Goal: Information Seeking & Learning: Learn about a topic

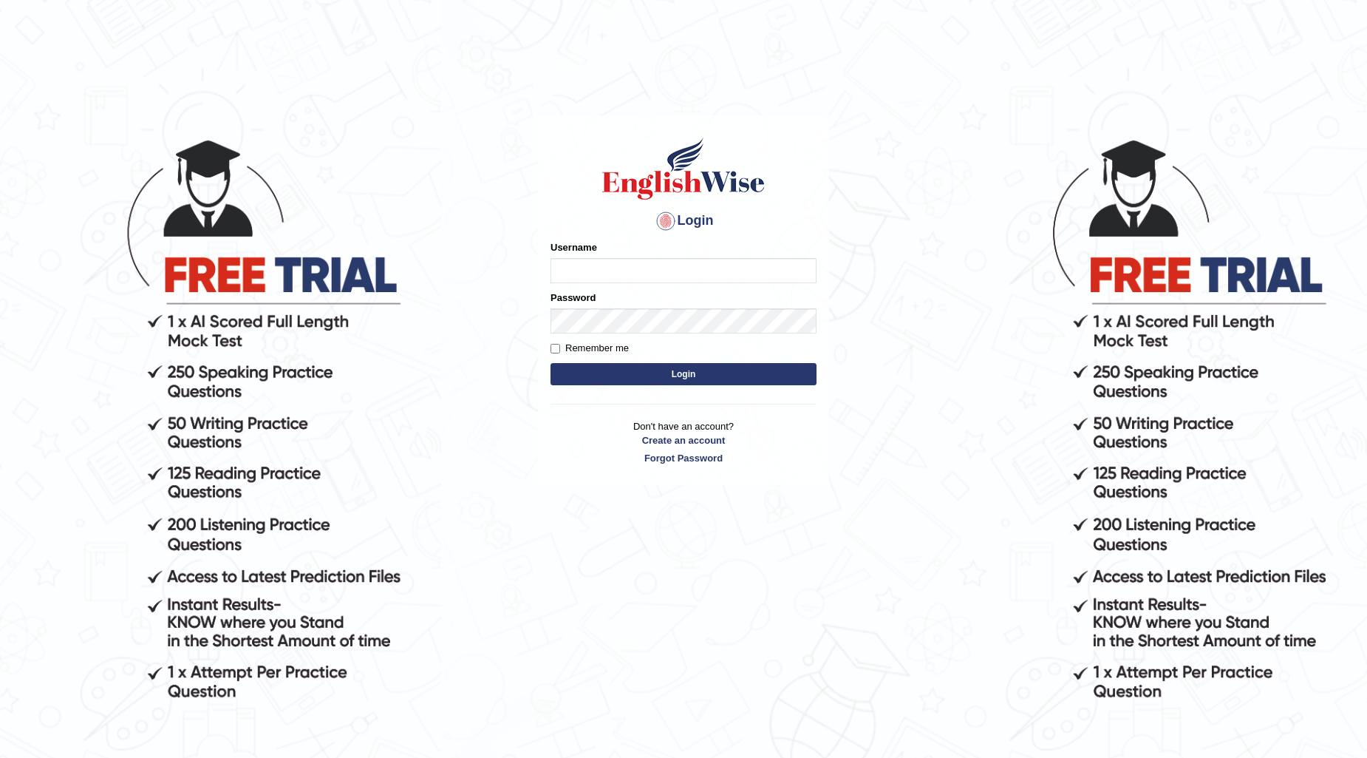
click at [723, 268] on input "Username" at bounding box center [684, 270] width 266 height 25
type input "Surbhi1315"
click at [713, 374] on button "Login" at bounding box center [684, 374] width 266 height 22
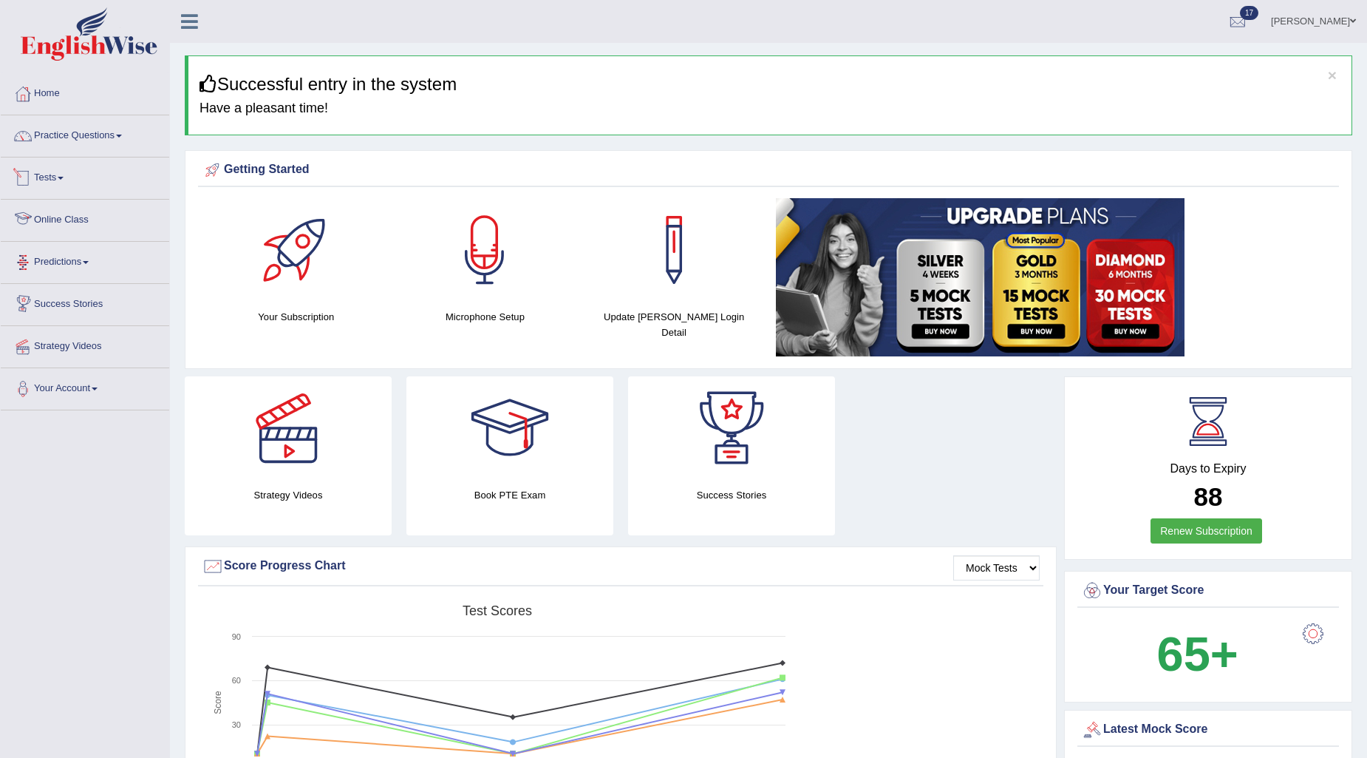
click at [43, 174] on link "Tests" at bounding box center [85, 175] width 169 height 37
click at [50, 268] on link "History" at bounding box center [96, 264] width 138 height 27
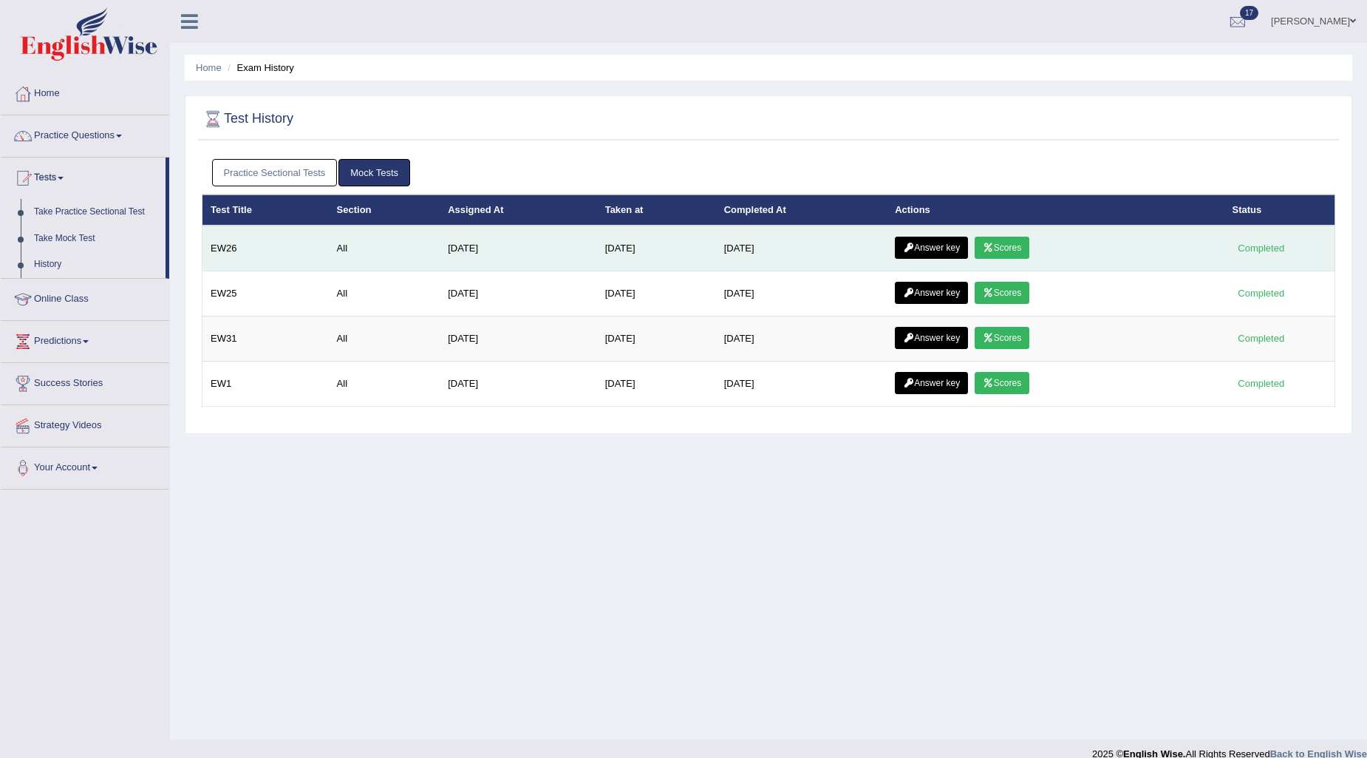
click at [1015, 254] on link "Scores" at bounding box center [1002, 248] width 55 height 22
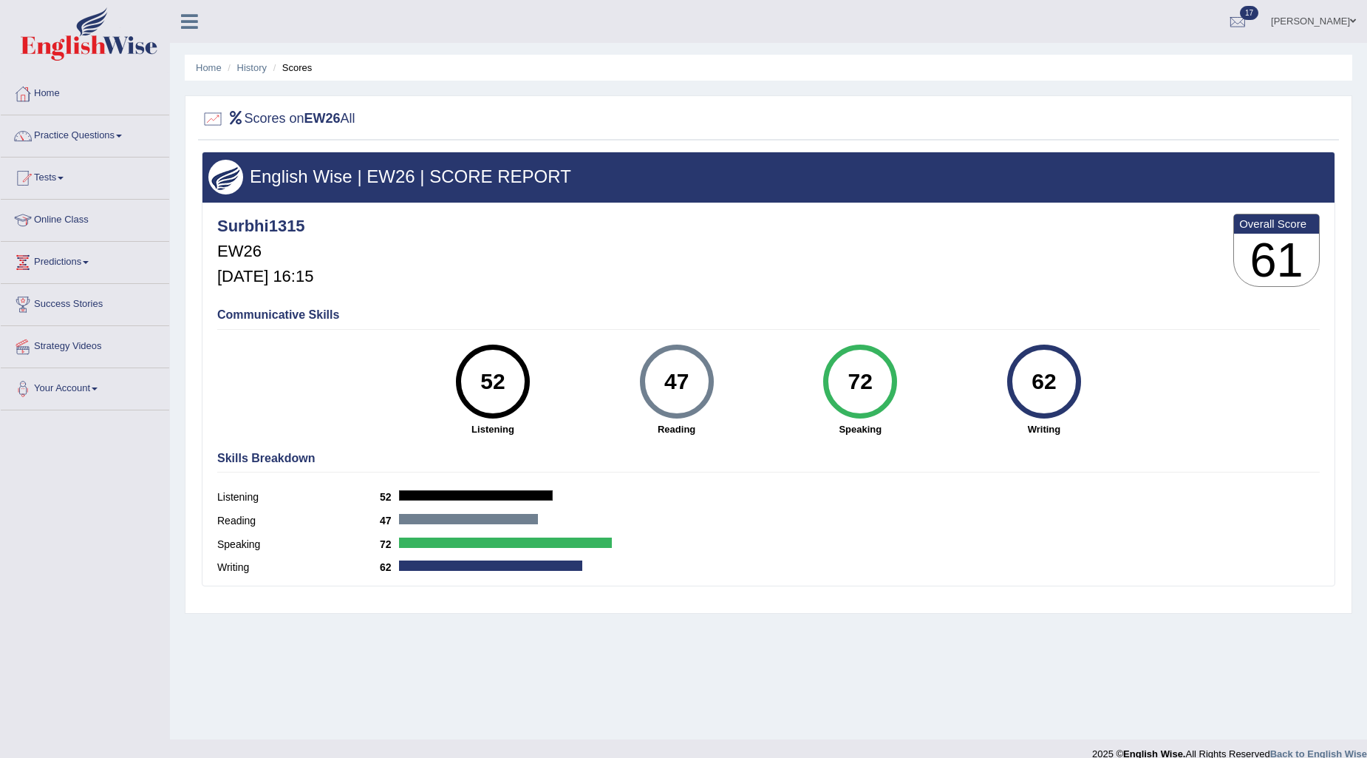
click at [300, 69] on li "Scores" at bounding box center [291, 68] width 43 height 14
click at [1355, 22] on span at bounding box center [1353, 21] width 6 height 10
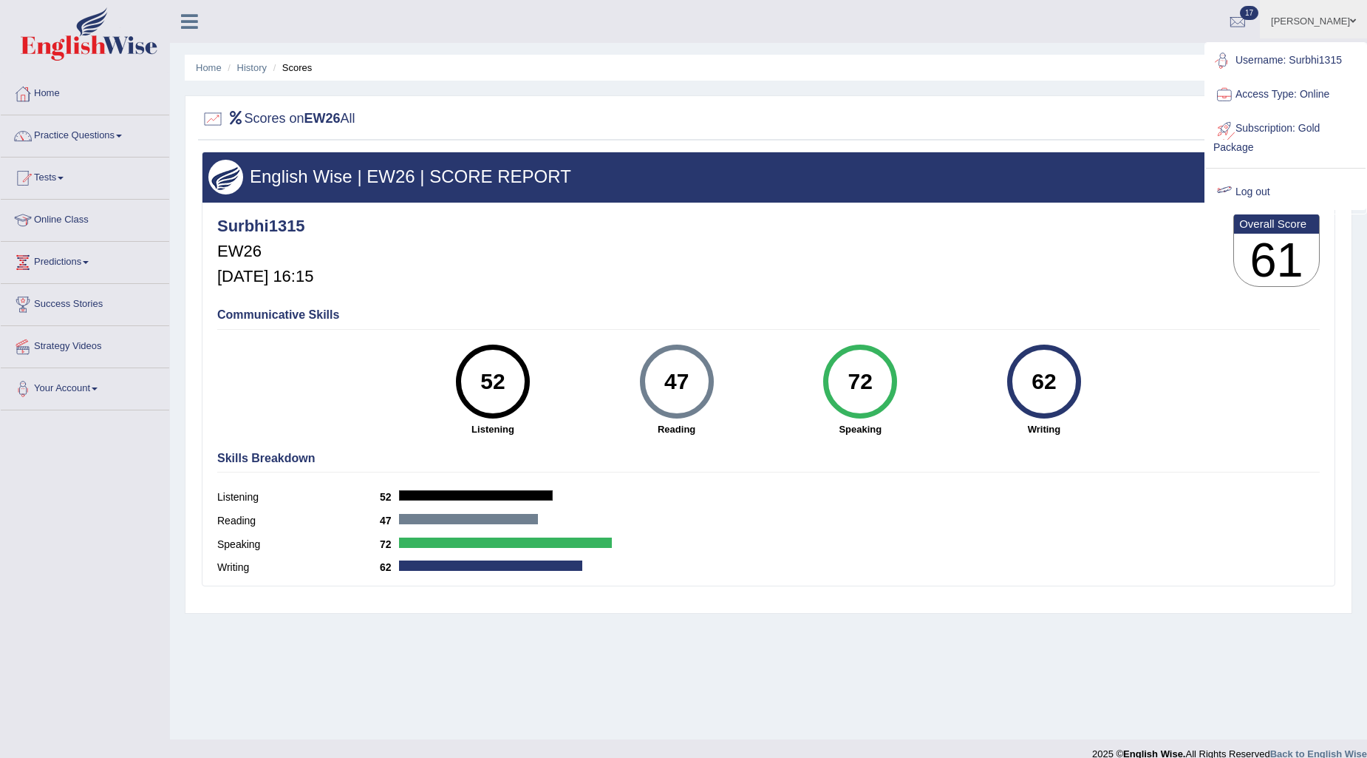
click at [1245, 186] on link "Log out" at bounding box center [1286, 192] width 160 height 34
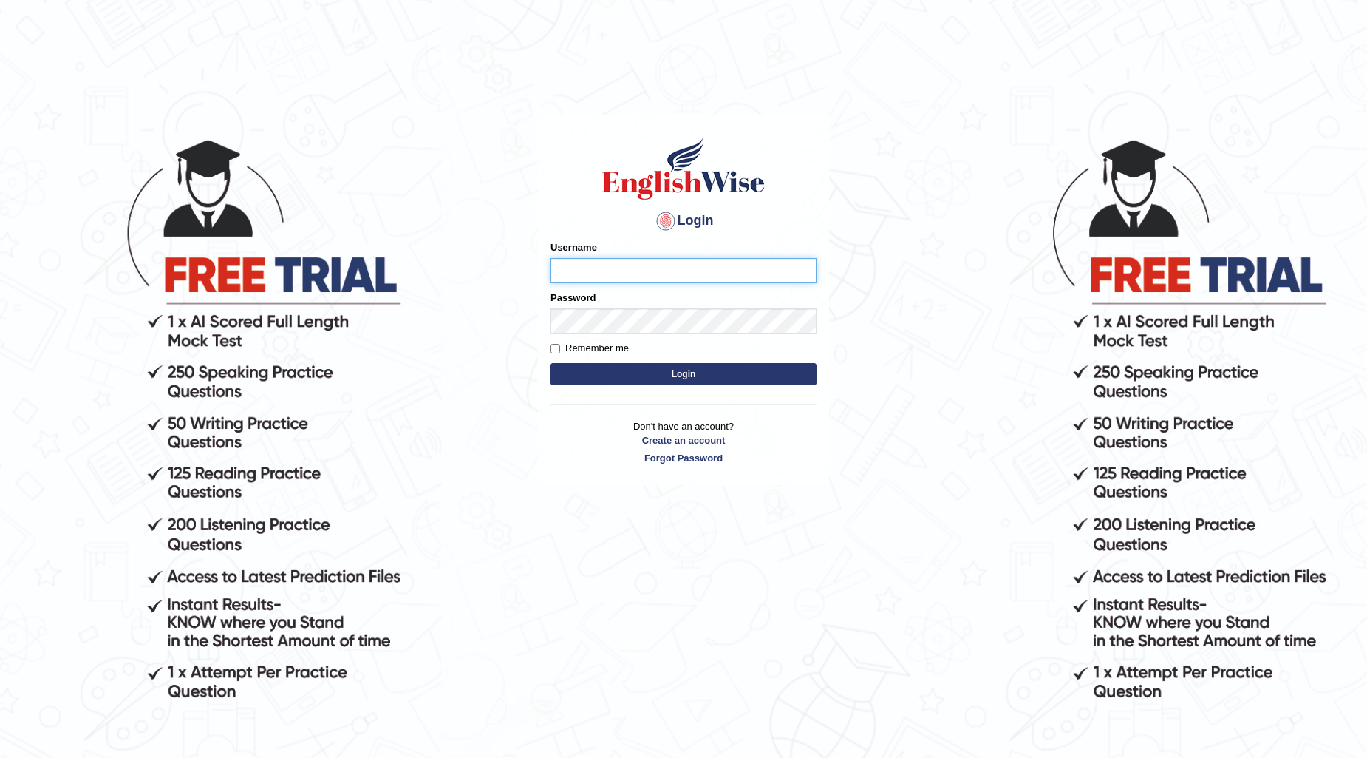
click at [551, 363] on button "Login" at bounding box center [684, 374] width 266 height 22
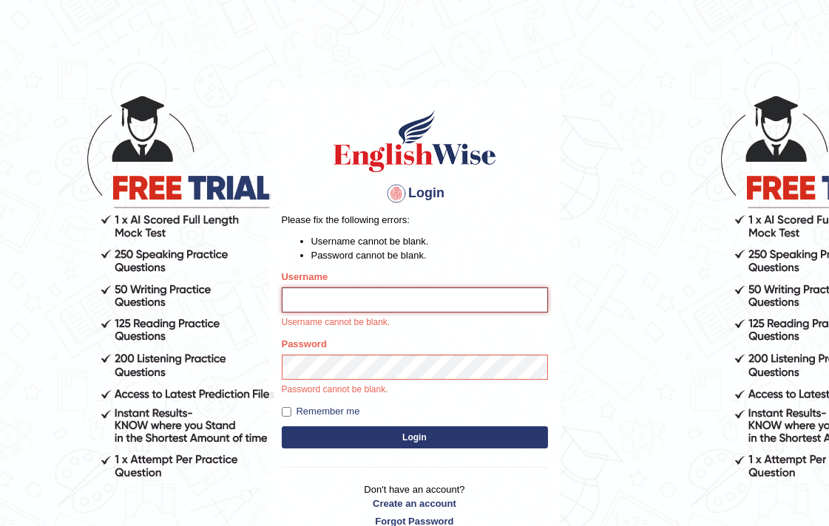
click at [282, 426] on button "Login" at bounding box center [415, 437] width 266 height 22
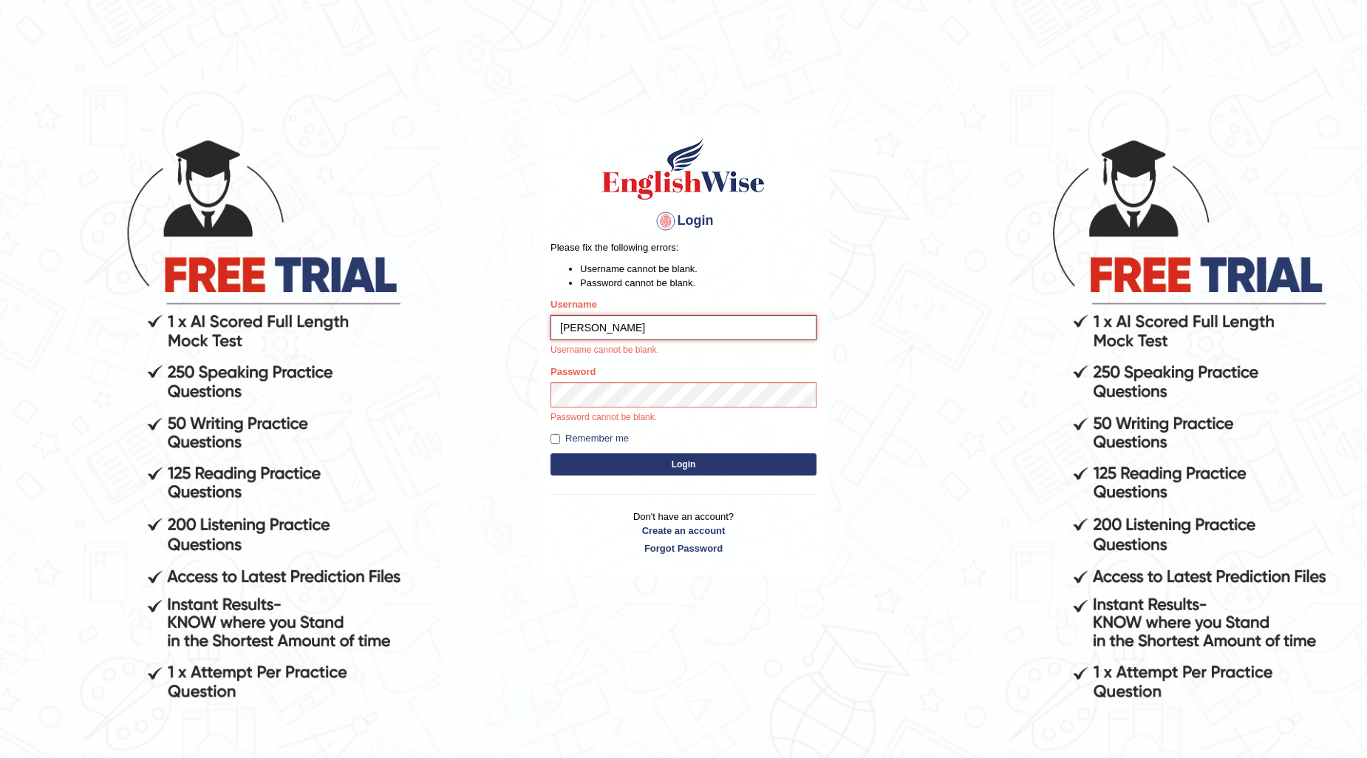
type input "prabhhsiimransingh"
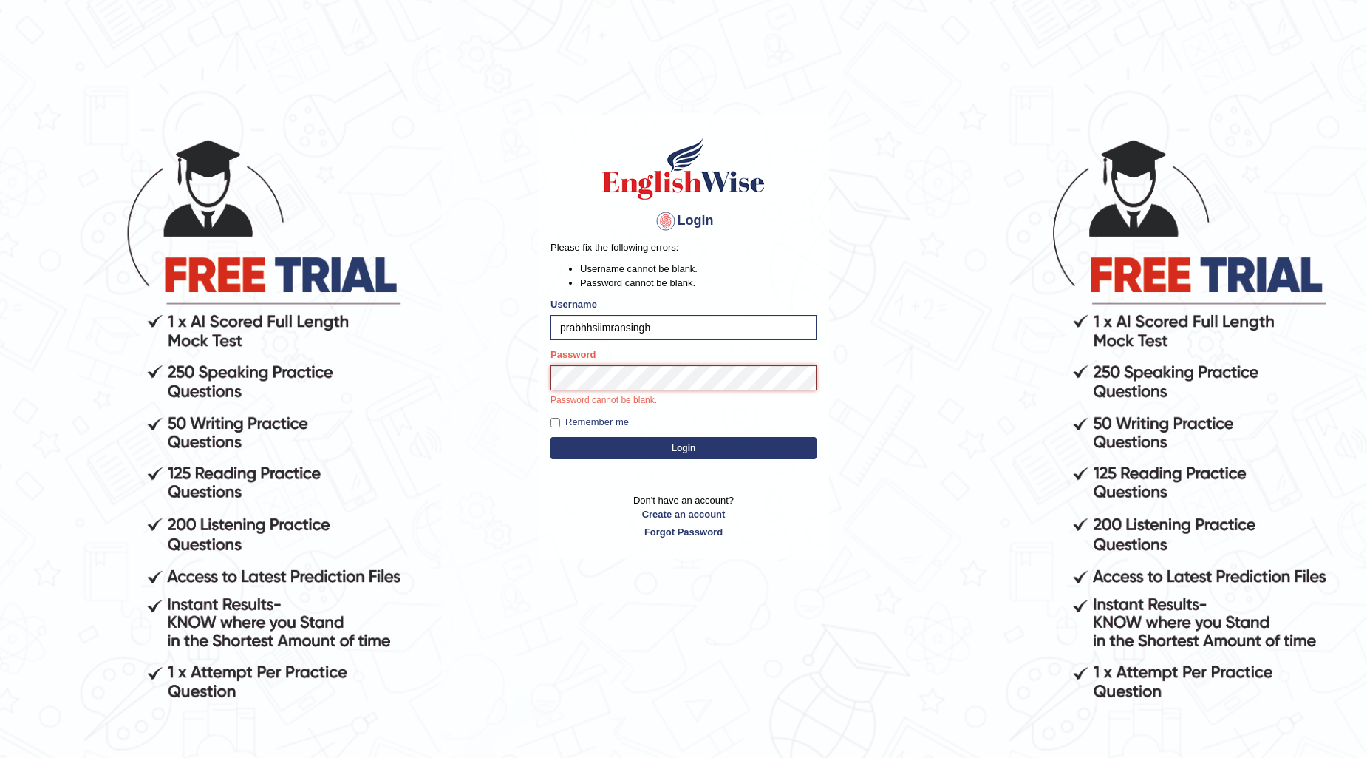
click at [551, 437] on button "Login" at bounding box center [684, 448] width 266 height 22
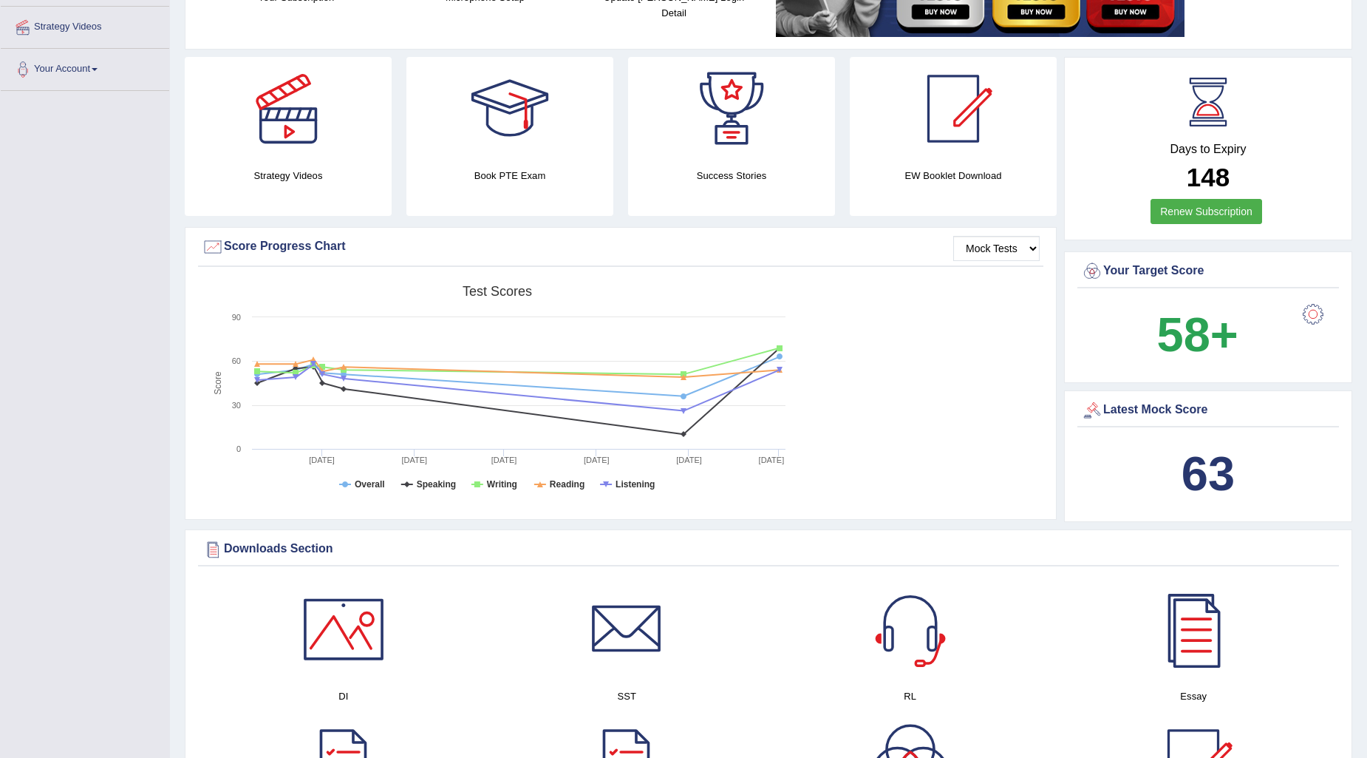
scroll to position [328, 0]
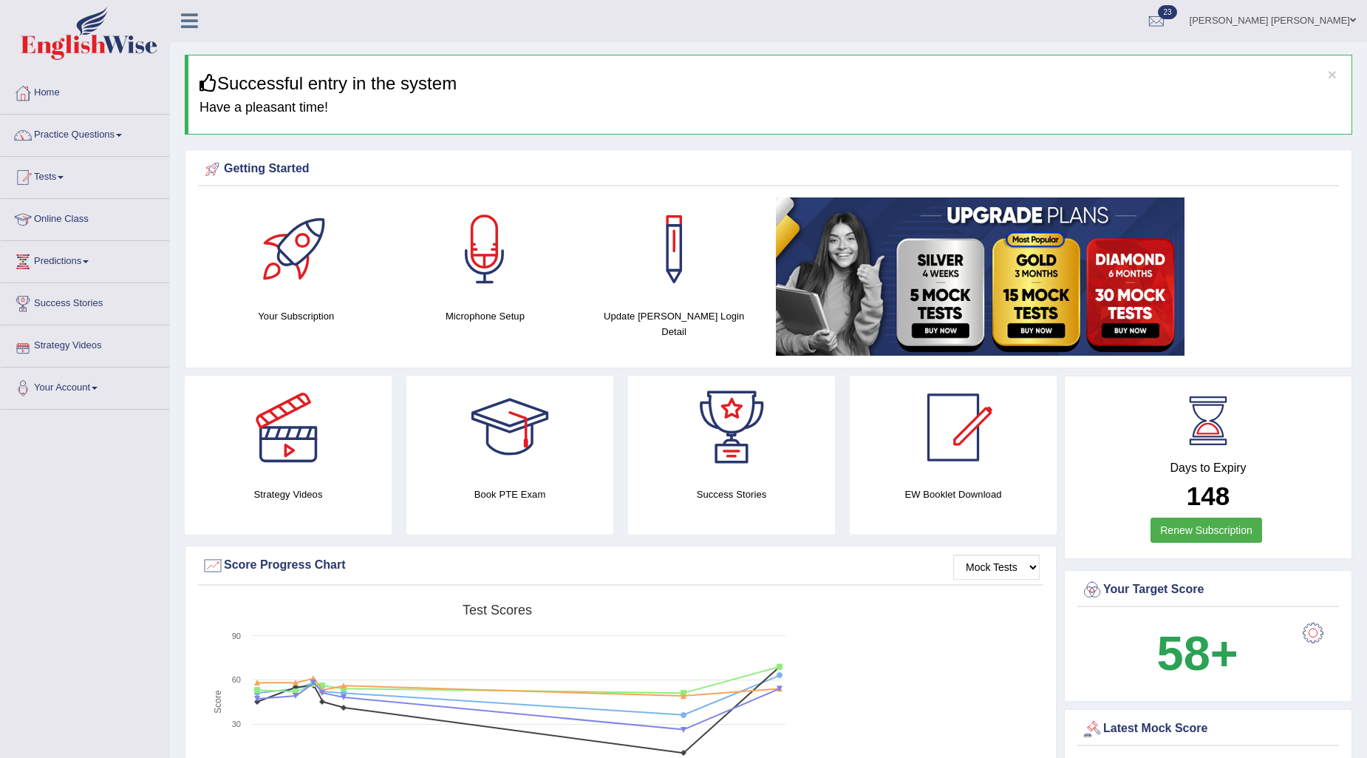
scroll to position [0, 0]
click at [64, 133] on link "Practice Questions" at bounding box center [85, 133] width 169 height 37
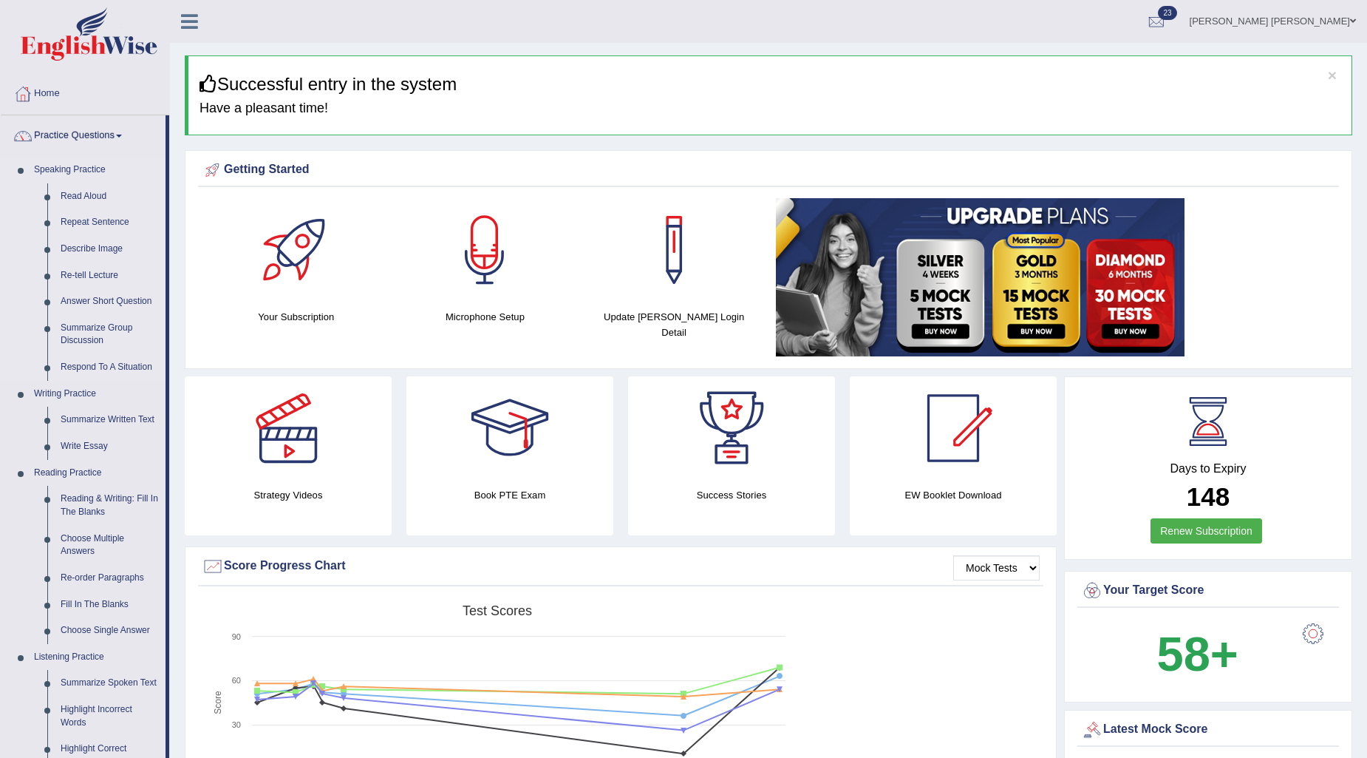
scroll to position [164, 0]
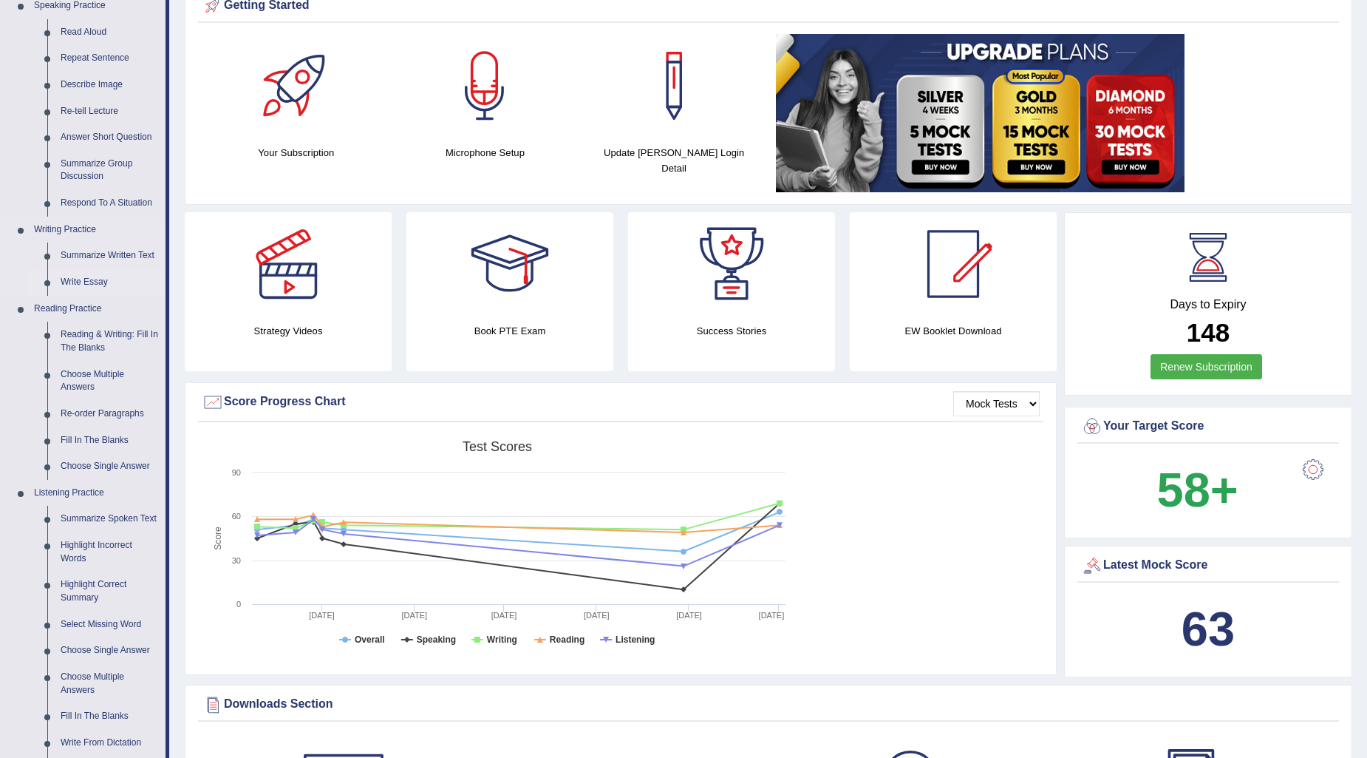
click at [92, 286] on link "Write Essay" at bounding box center [110, 282] width 112 height 27
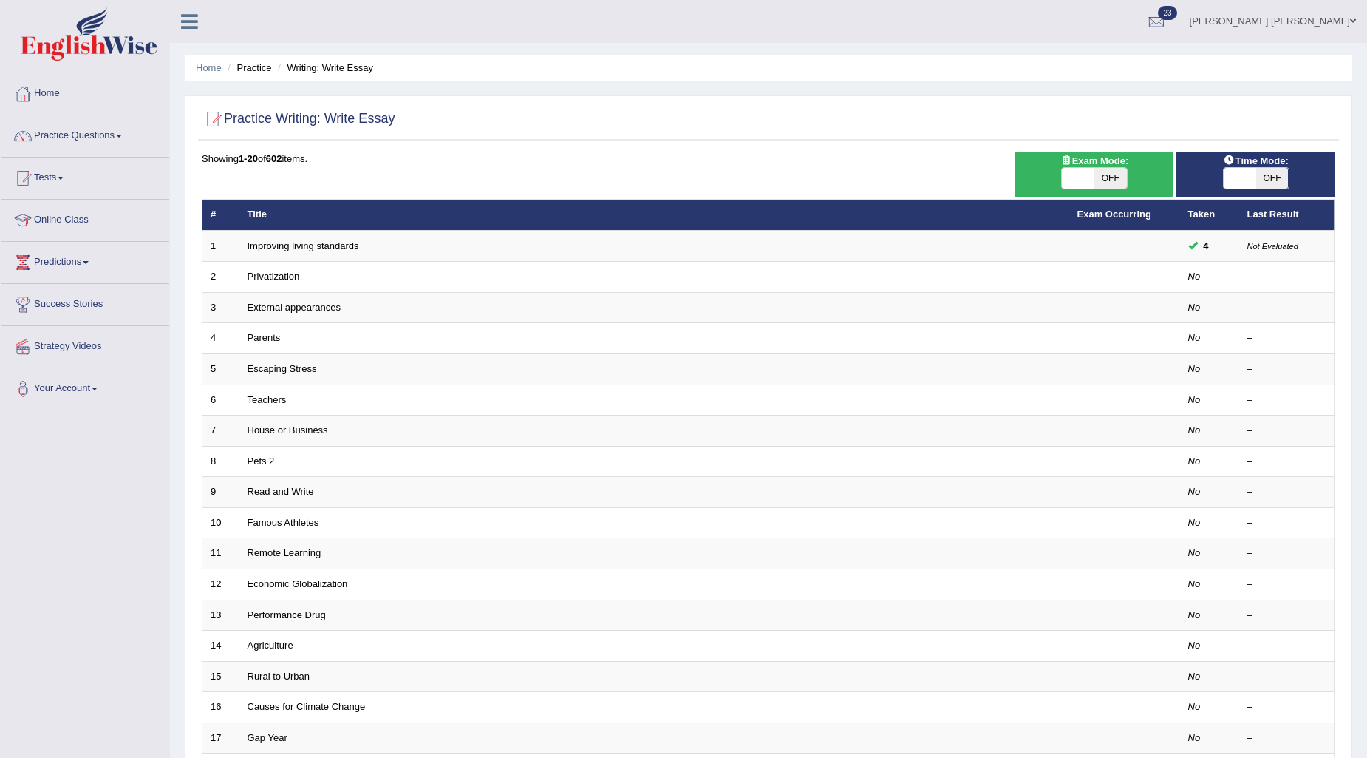
click at [1107, 181] on span "OFF" at bounding box center [1111, 178] width 33 height 21
checkbox input "true"
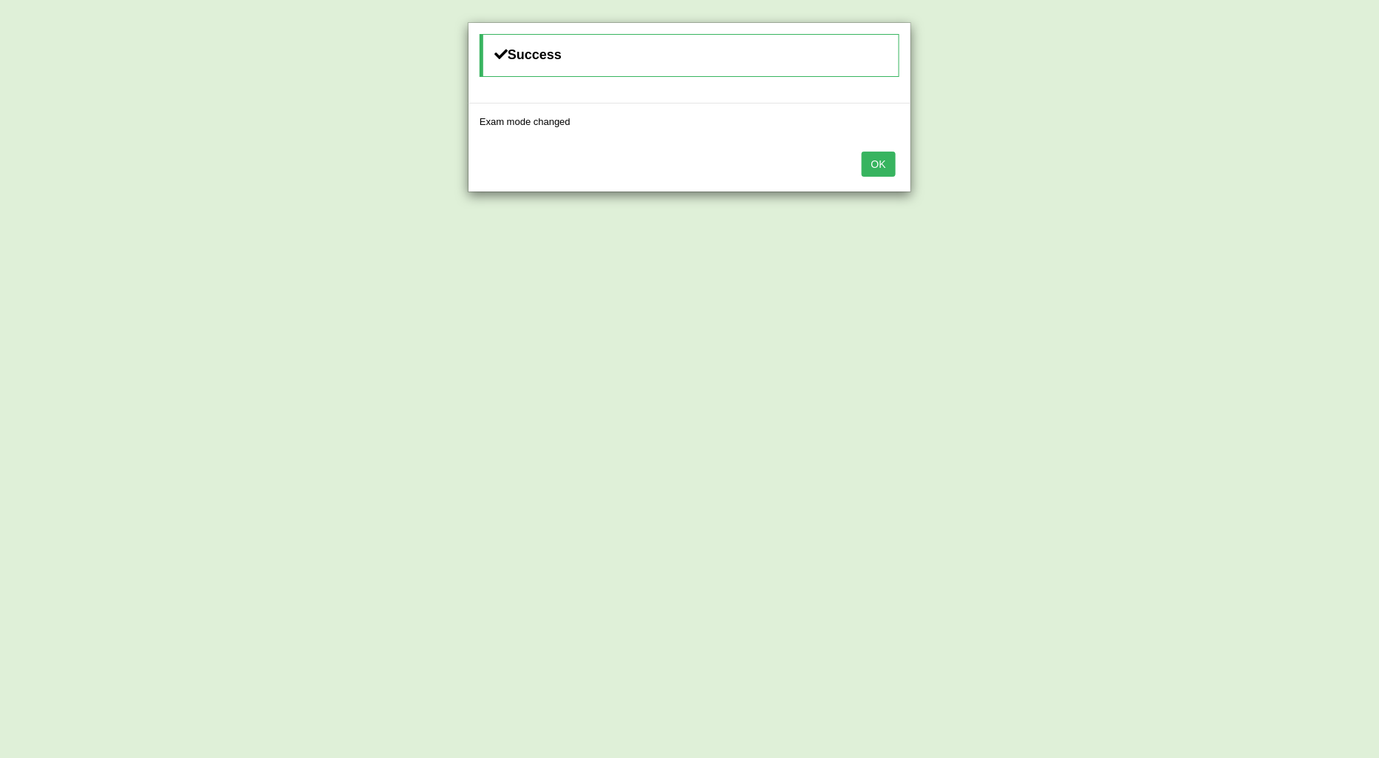
click at [887, 165] on button "OK" at bounding box center [879, 164] width 34 height 25
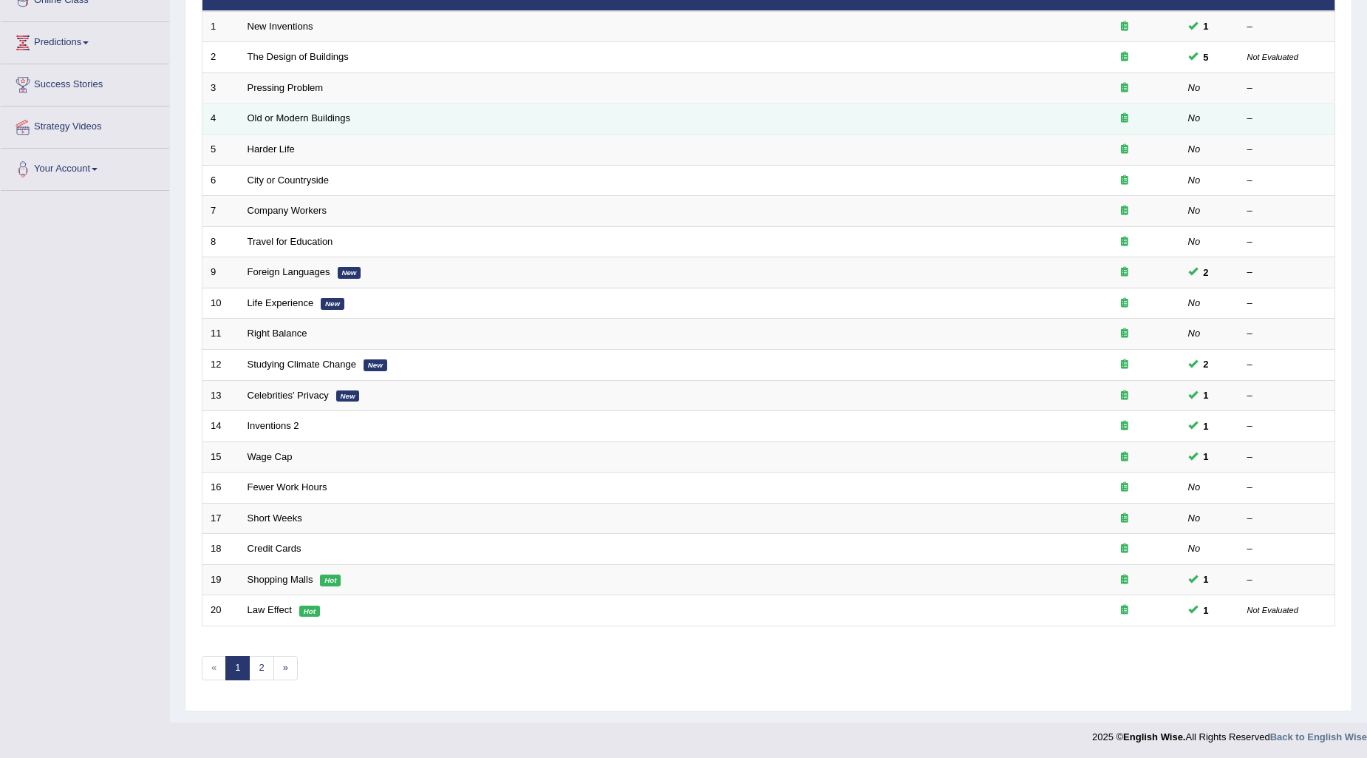
scroll to position [220, 0]
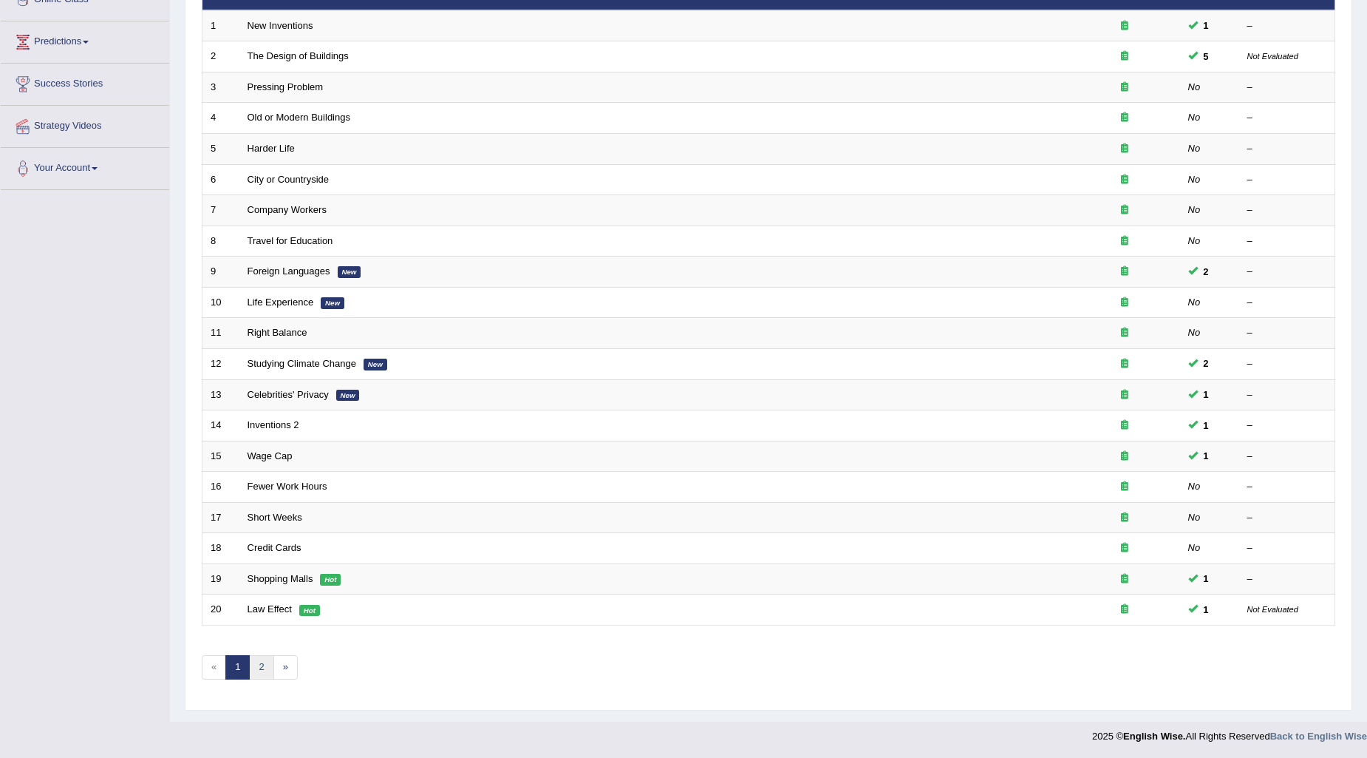
click at [261, 671] on link "2" at bounding box center [261, 667] width 24 height 24
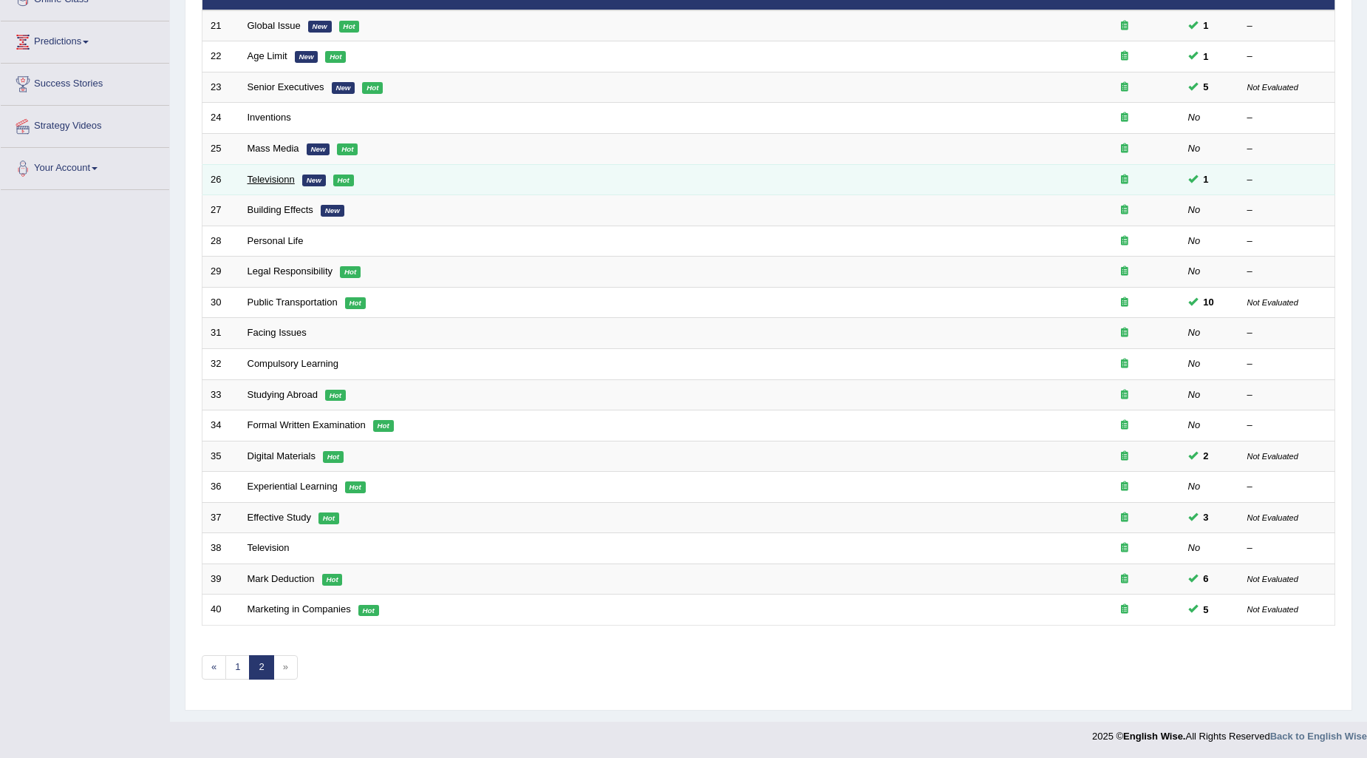
click at [274, 180] on link "Televisionn" at bounding box center [271, 179] width 47 height 11
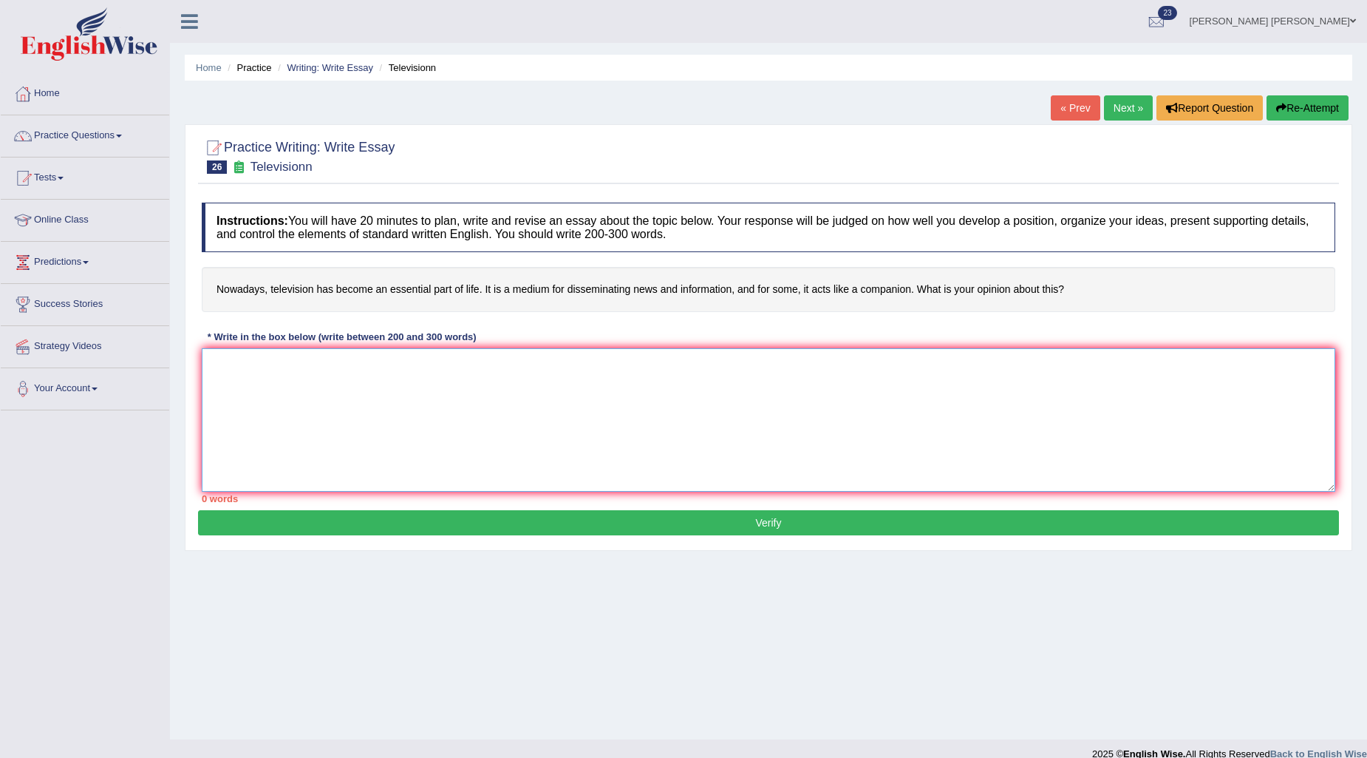
click at [286, 380] on textarea at bounding box center [769, 419] width 1134 height 143
type textarea "In today's complex world numerous issues and topic are subject to debate. One s…"
click at [1143, 160] on div at bounding box center [769, 155] width 1134 height 45
click at [349, 70] on link "Writing: Write Essay" at bounding box center [330, 67] width 86 height 11
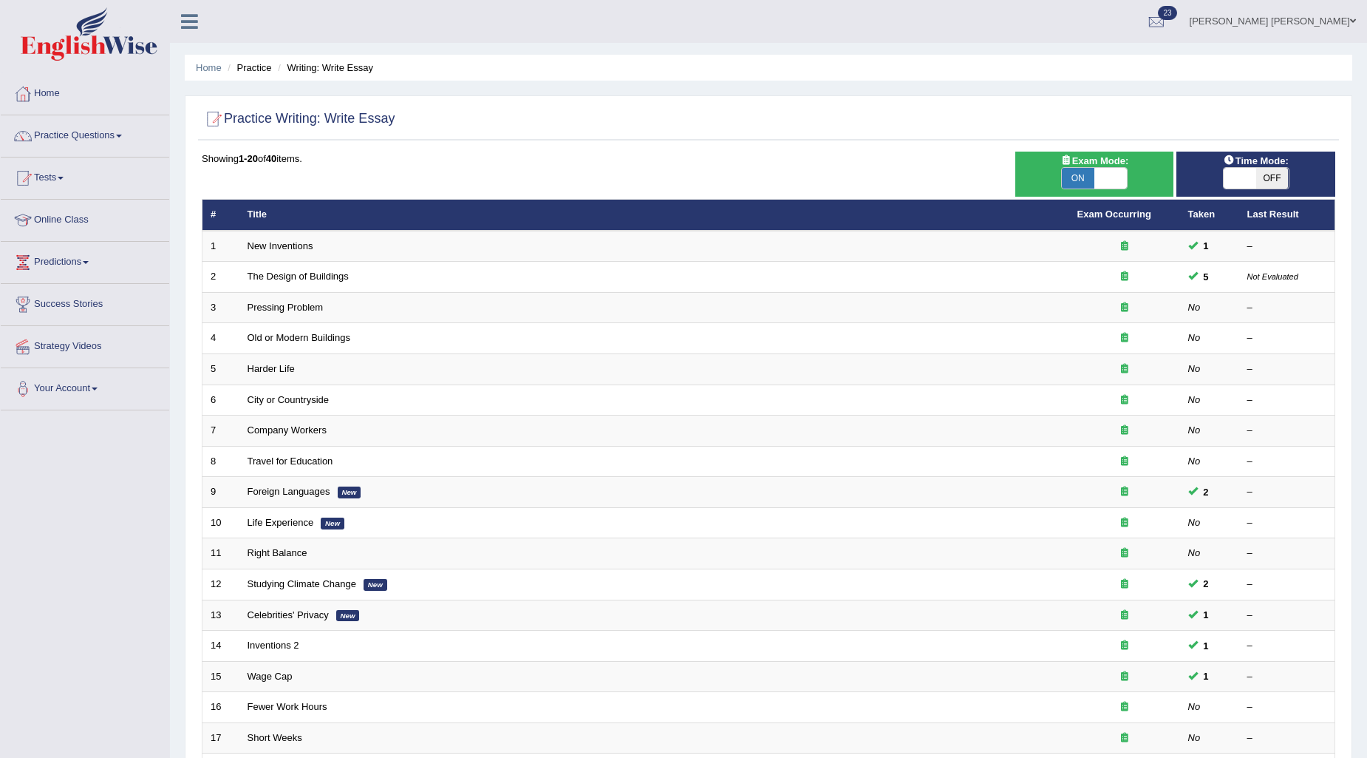
click at [1276, 168] on span "OFF" at bounding box center [1272, 178] width 33 height 21
checkbox input "true"
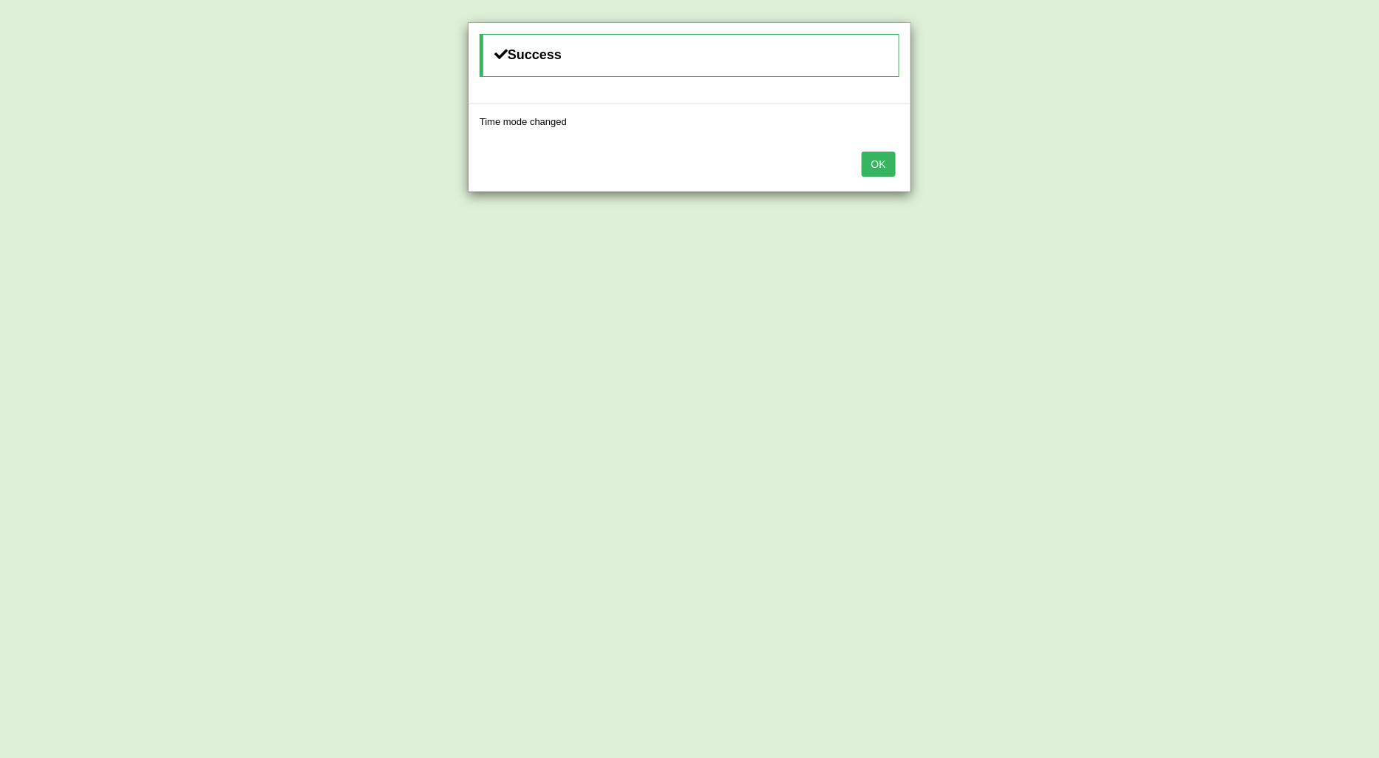
click at [874, 163] on button "OK" at bounding box center [879, 164] width 34 height 25
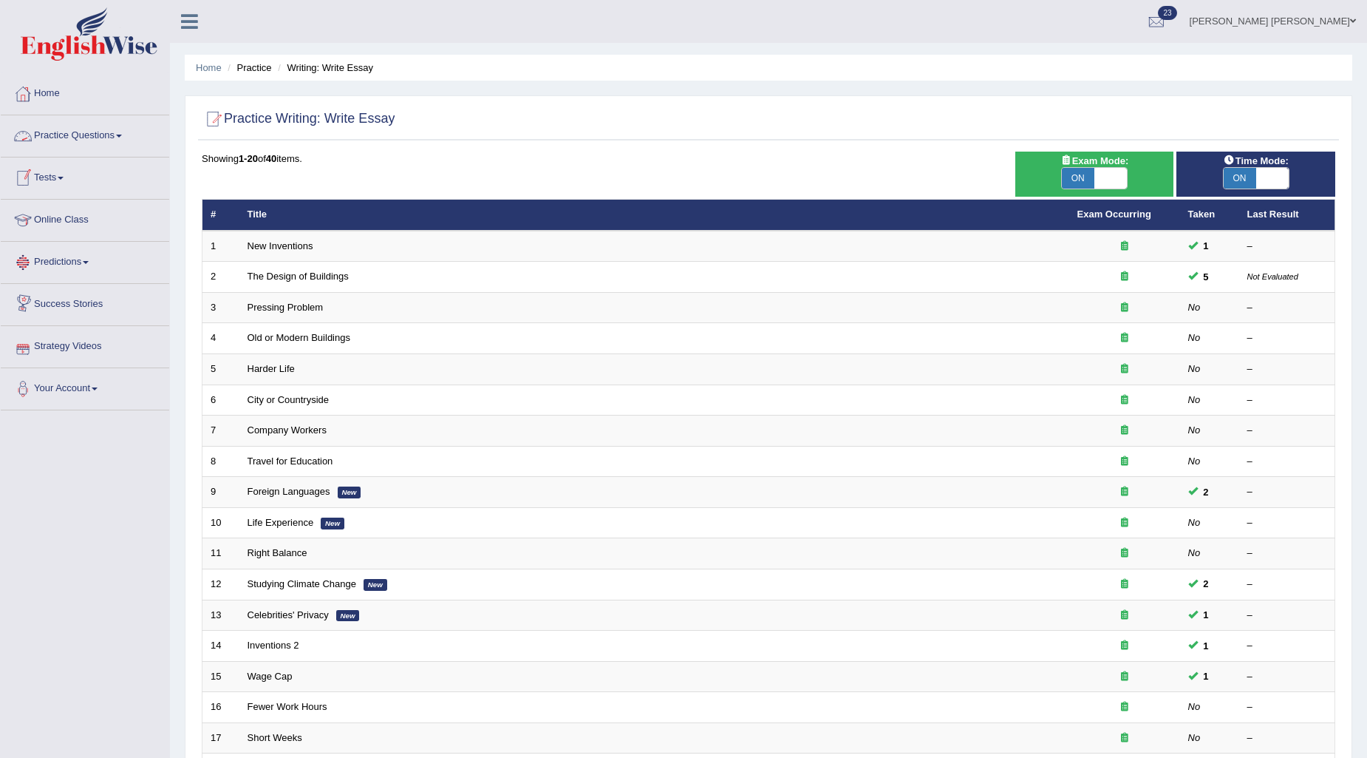
click at [106, 129] on link "Practice Questions" at bounding box center [85, 133] width 169 height 37
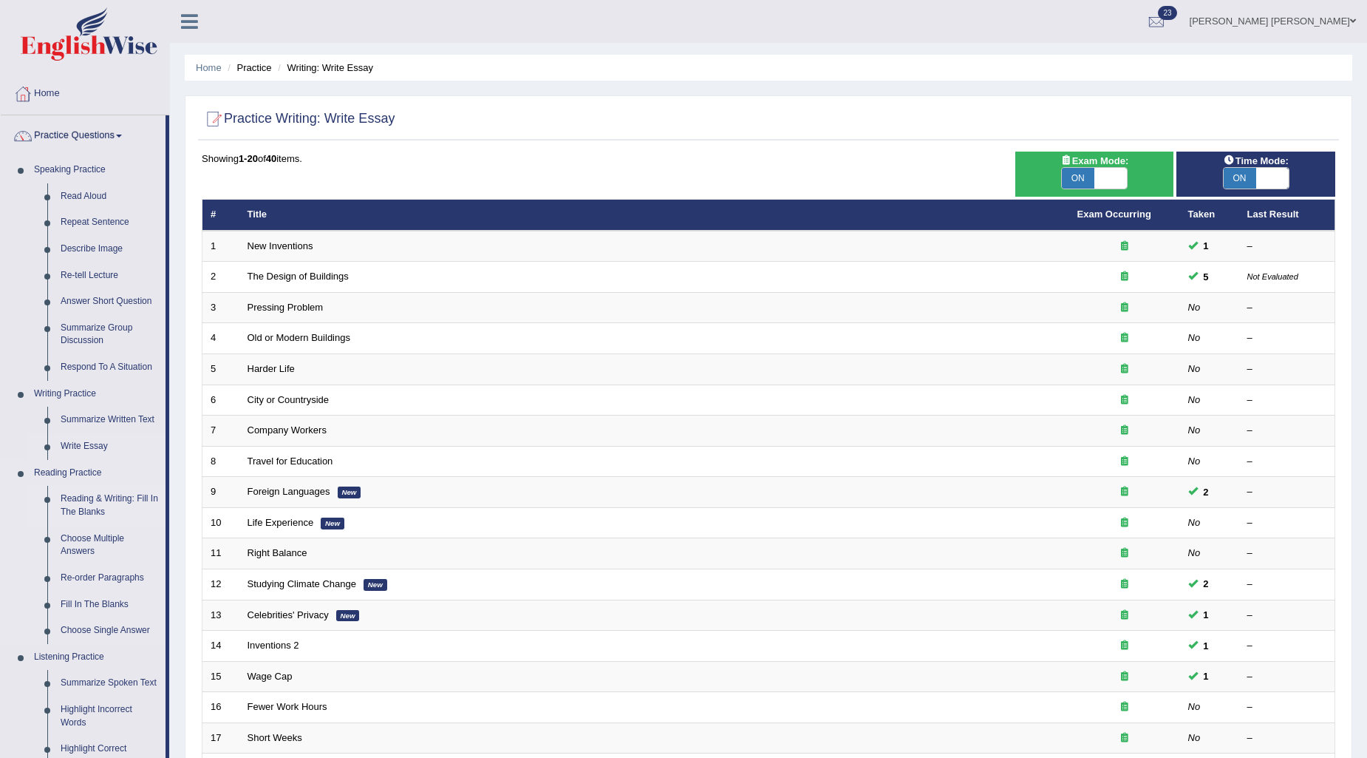
click at [104, 501] on link "Reading & Writing: Fill In The Blanks" at bounding box center [110, 505] width 112 height 39
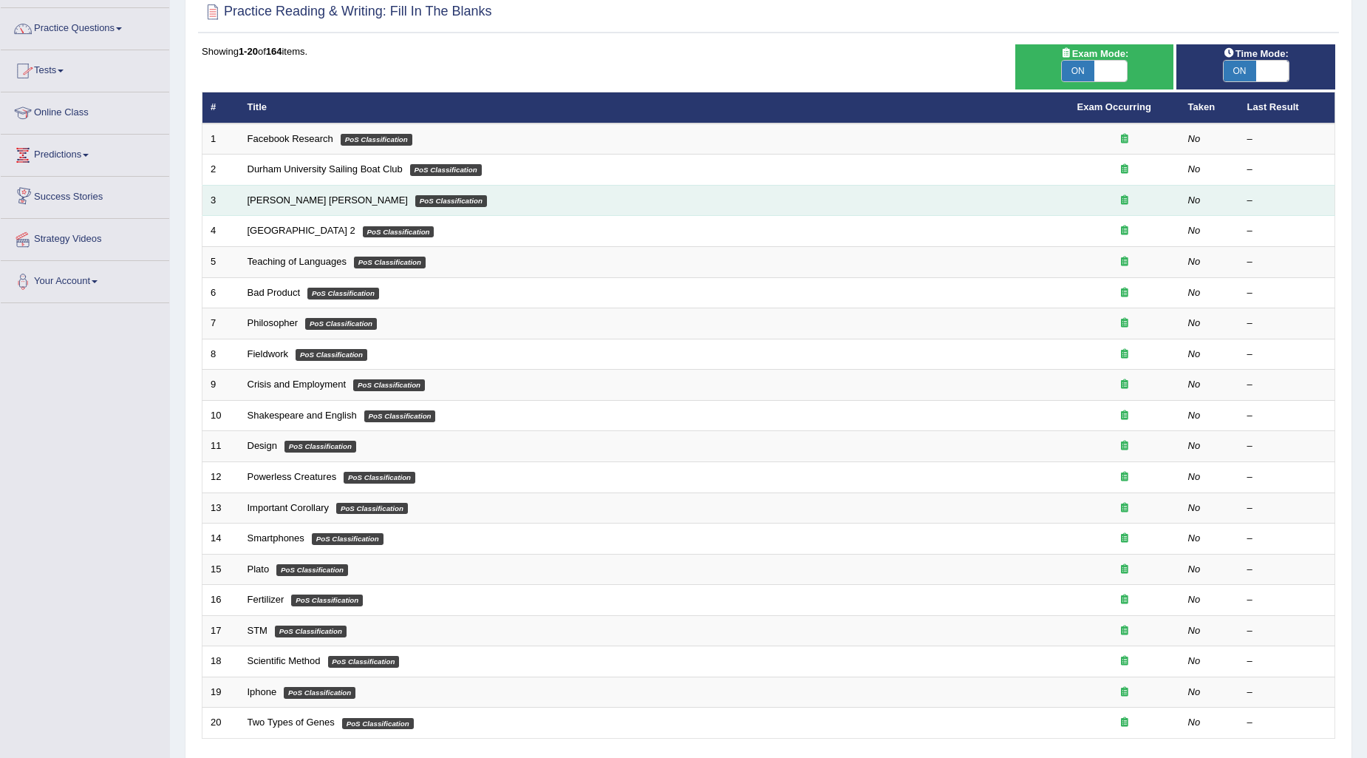
scroll to position [164, 0]
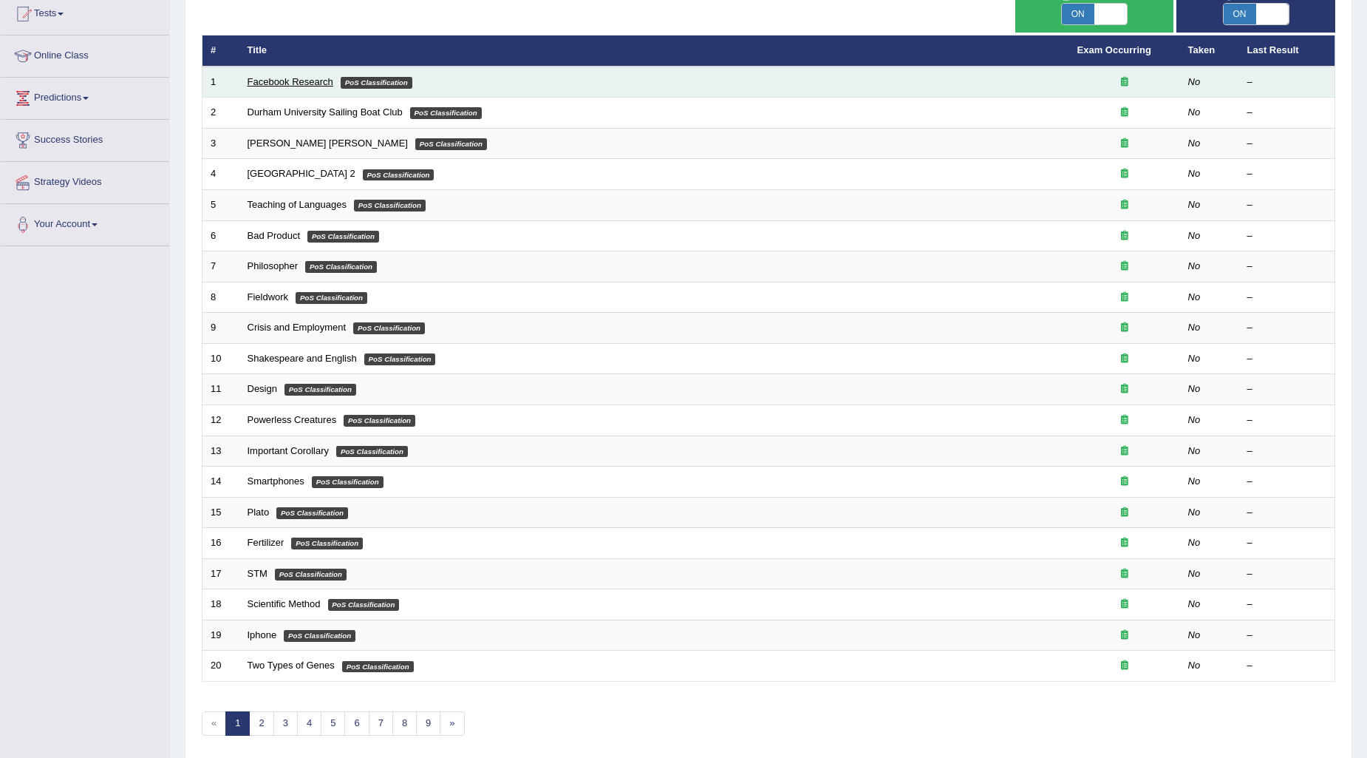
click at [289, 76] on link "Facebook Research" at bounding box center [291, 81] width 86 height 11
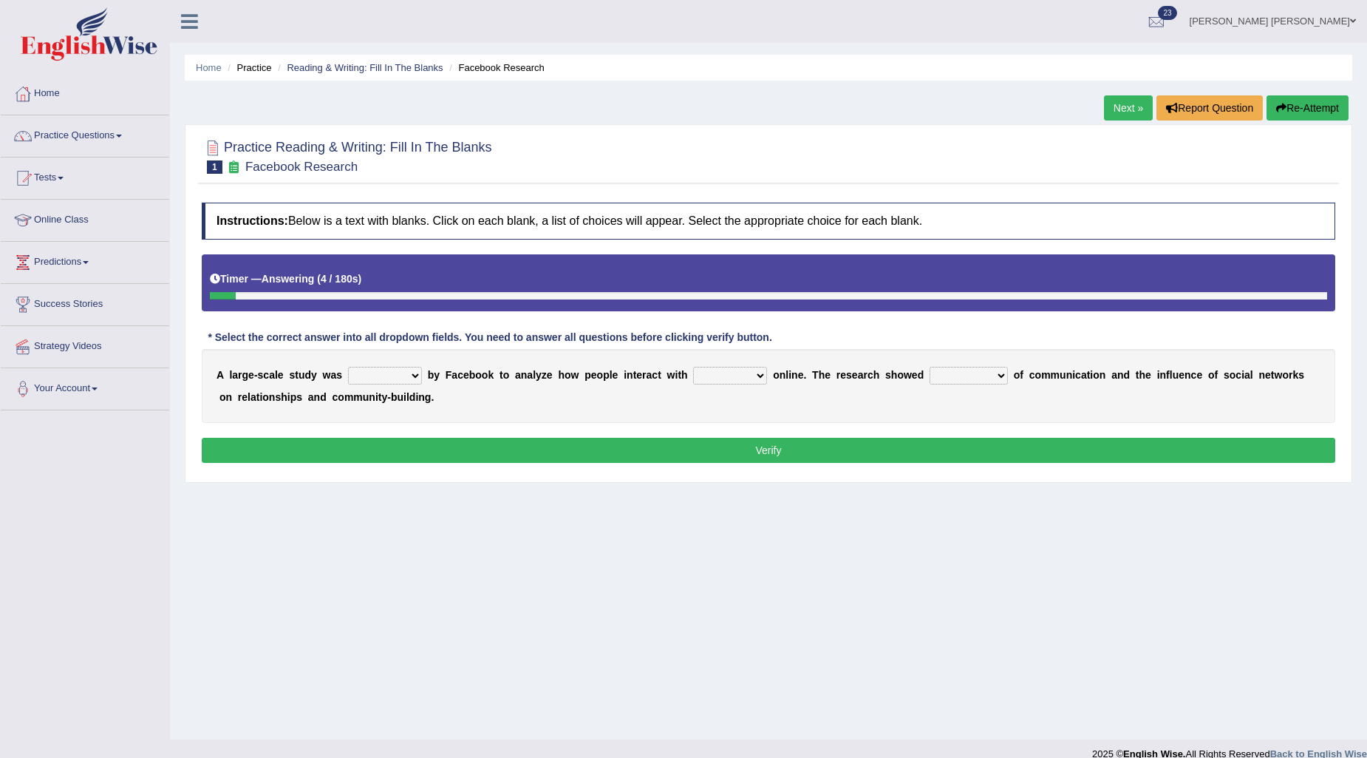
click at [401, 375] on select "surveyed had asked made" at bounding box center [385, 376] width 74 height 18
select select "surveyed"
click at [348, 367] on select "surveyed had asked made" at bounding box center [385, 376] width 74 height 18
click at [725, 371] on select "together all each other another" at bounding box center [730, 376] width 74 height 18
select select "each other"
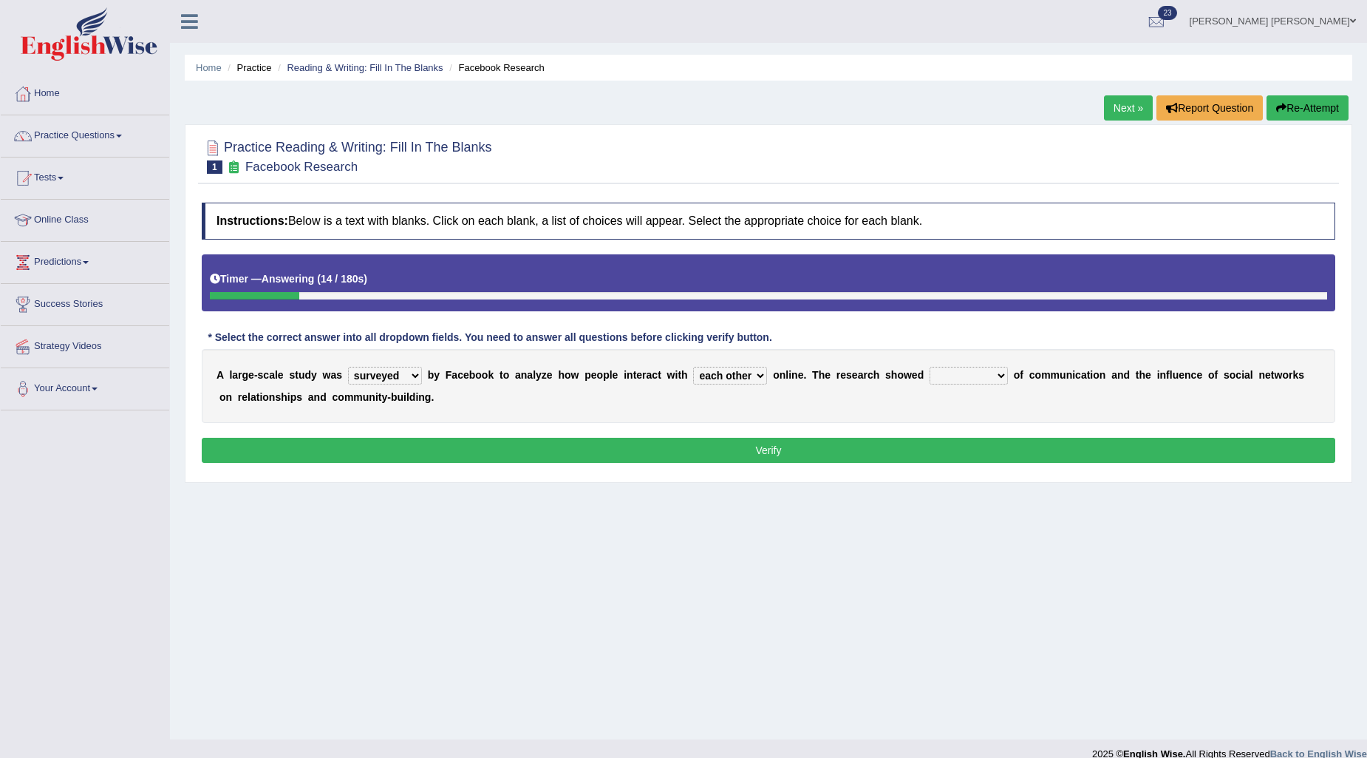
click at [693, 367] on select "together all each other another" at bounding box center [730, 376] width 74 height 18
click at [974, 381] on select "advantages standards fellowships patterns" at bounding box center [969, 376] width 78 height 18
click at [930, 367] on select "advantages standards fellowships patterns" at bounding box center [969, 376] width 78 height 18
click at [977, 373] on select "advantages standards fellowships patterns" at bounding box center [969, 376] width 78 height 18
select select "standards"
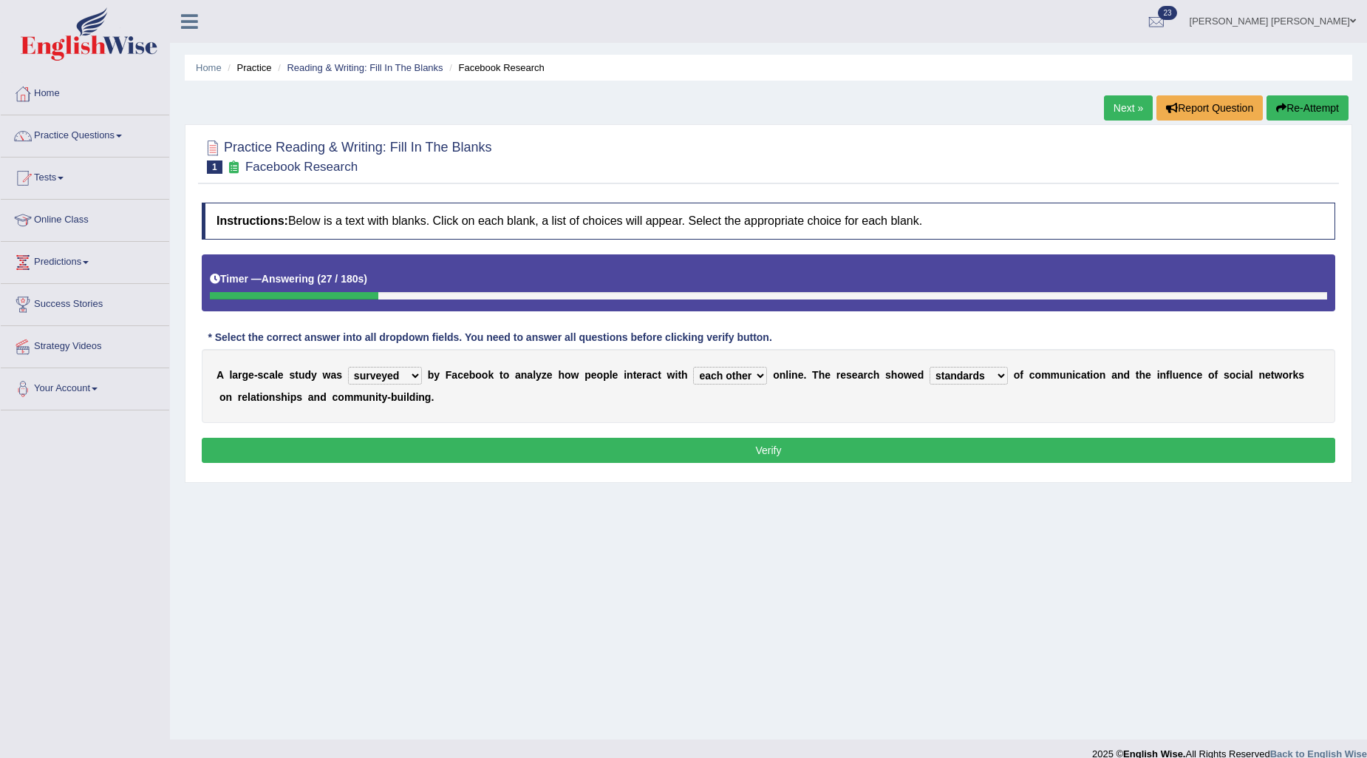
click at [930, 367] on select "advantages standards fellowships patterns" at bounding box center [969, 376] width 78 height 18
click at [972, 438] on button "Verify" at bounding box center [769, 450] width 1134 height 25
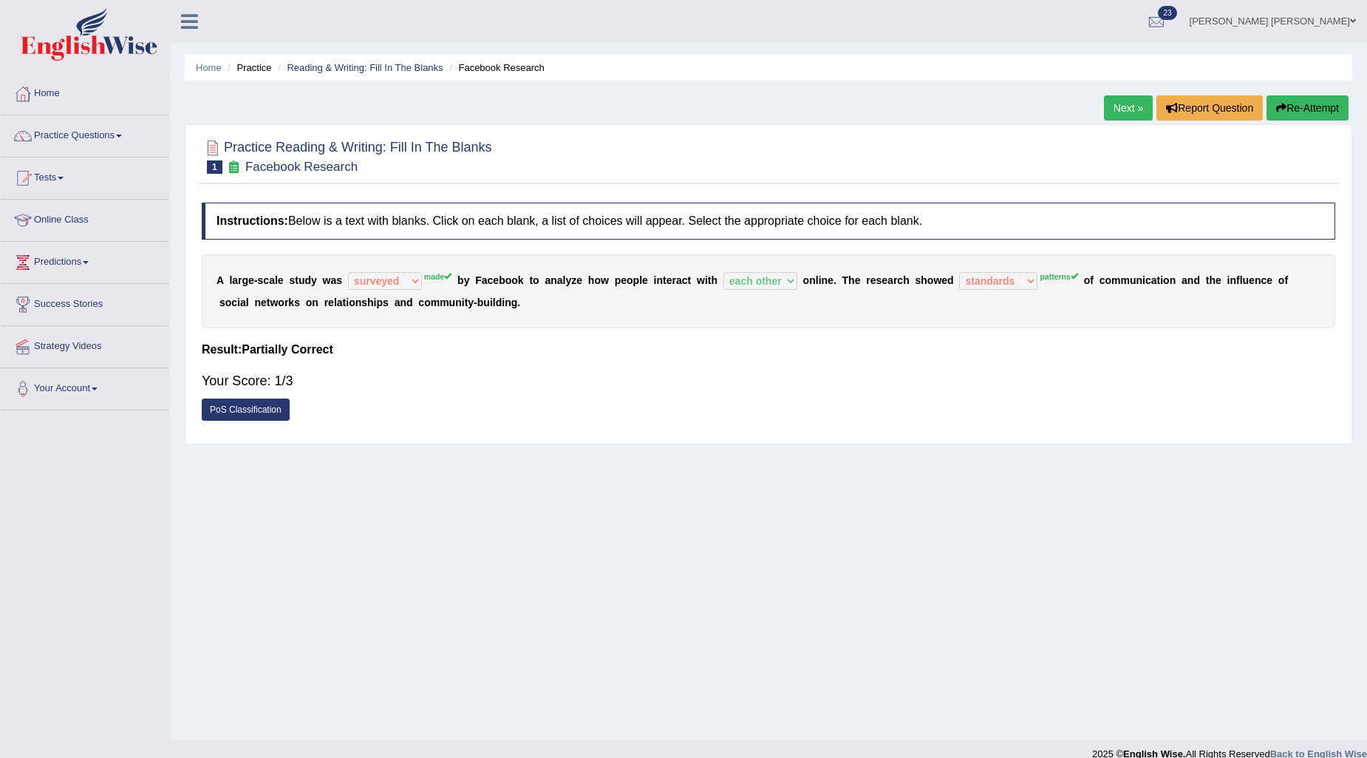
click at [261, 416] on link "PoS Classification" at bounding box center [246, 409] width 88 height 22
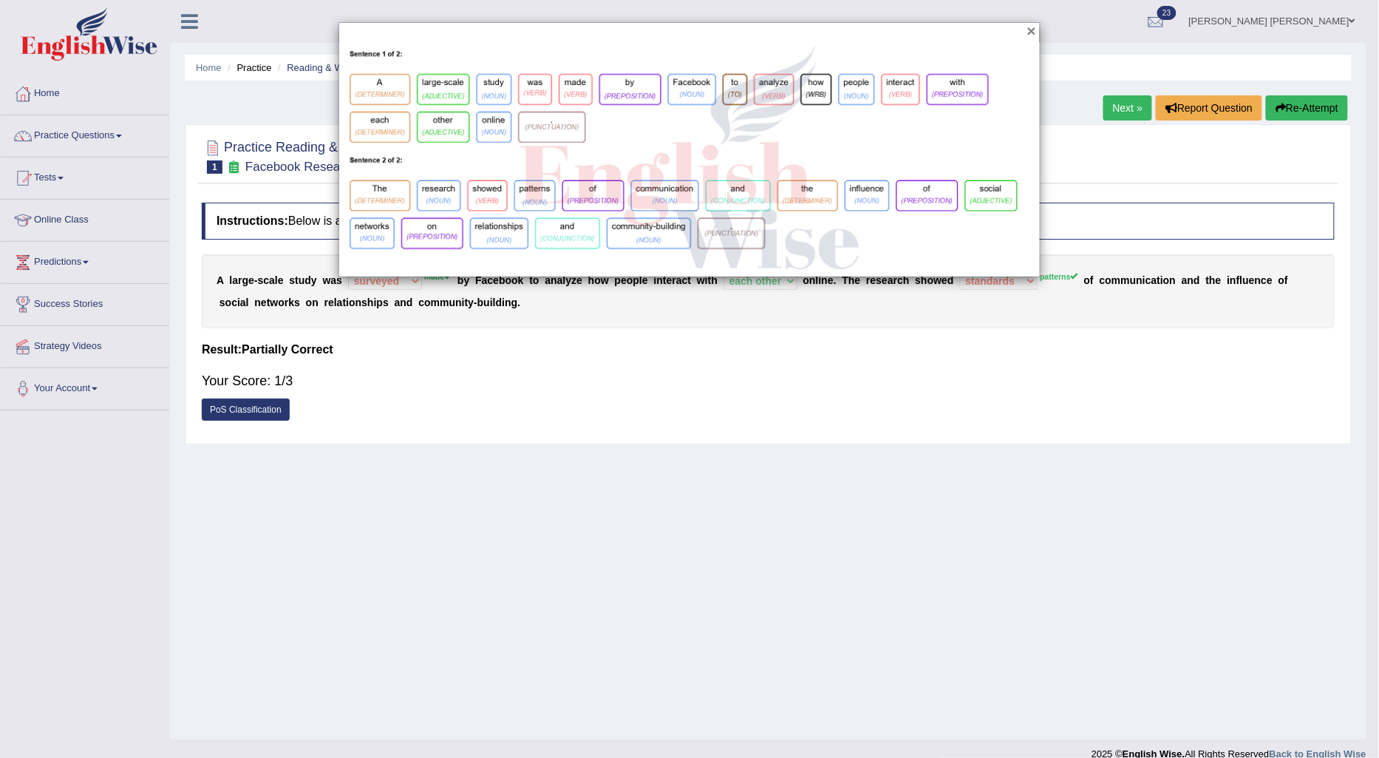
click at [1027, 31] on button "×" at bounding box center [1031, 31] width 9 height 16
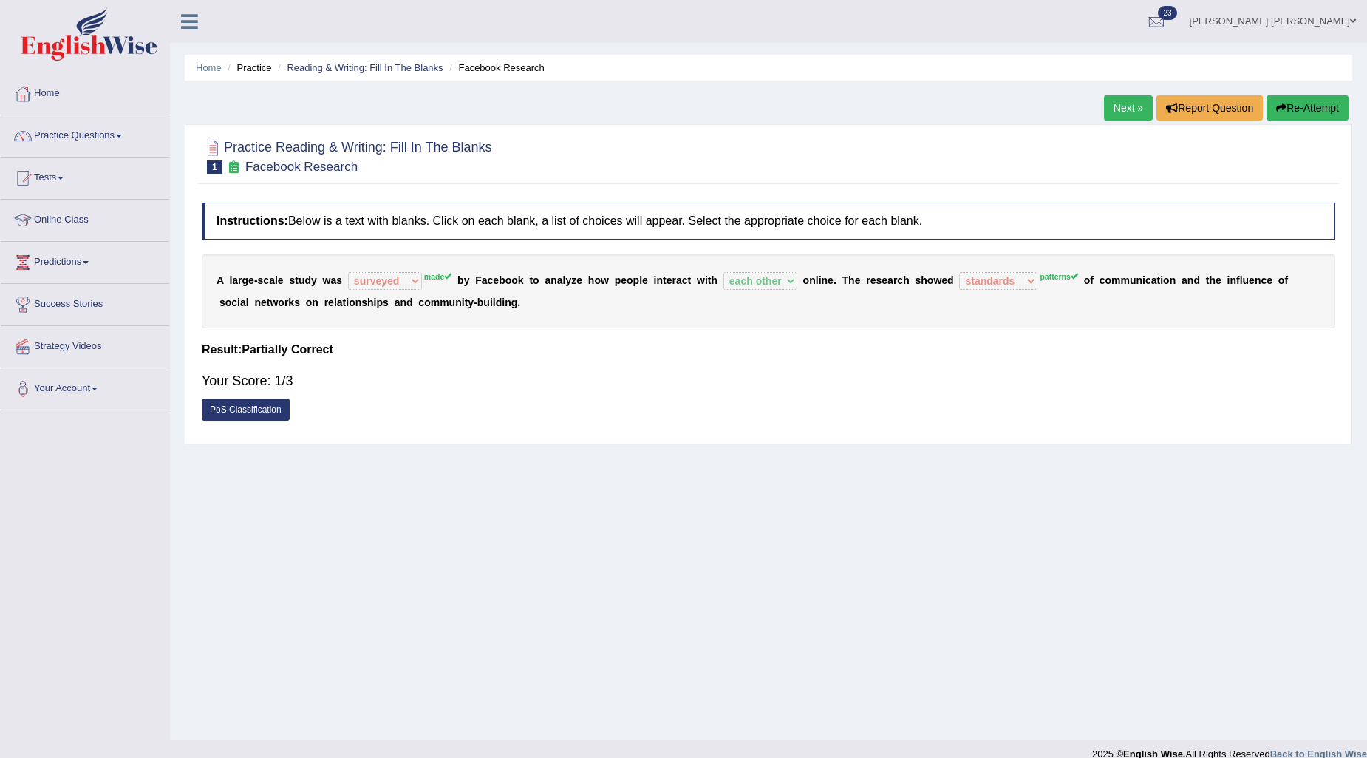
click at [1111, 106] on link "Next »" at bounding box center [1128, 107] width 49 height 25
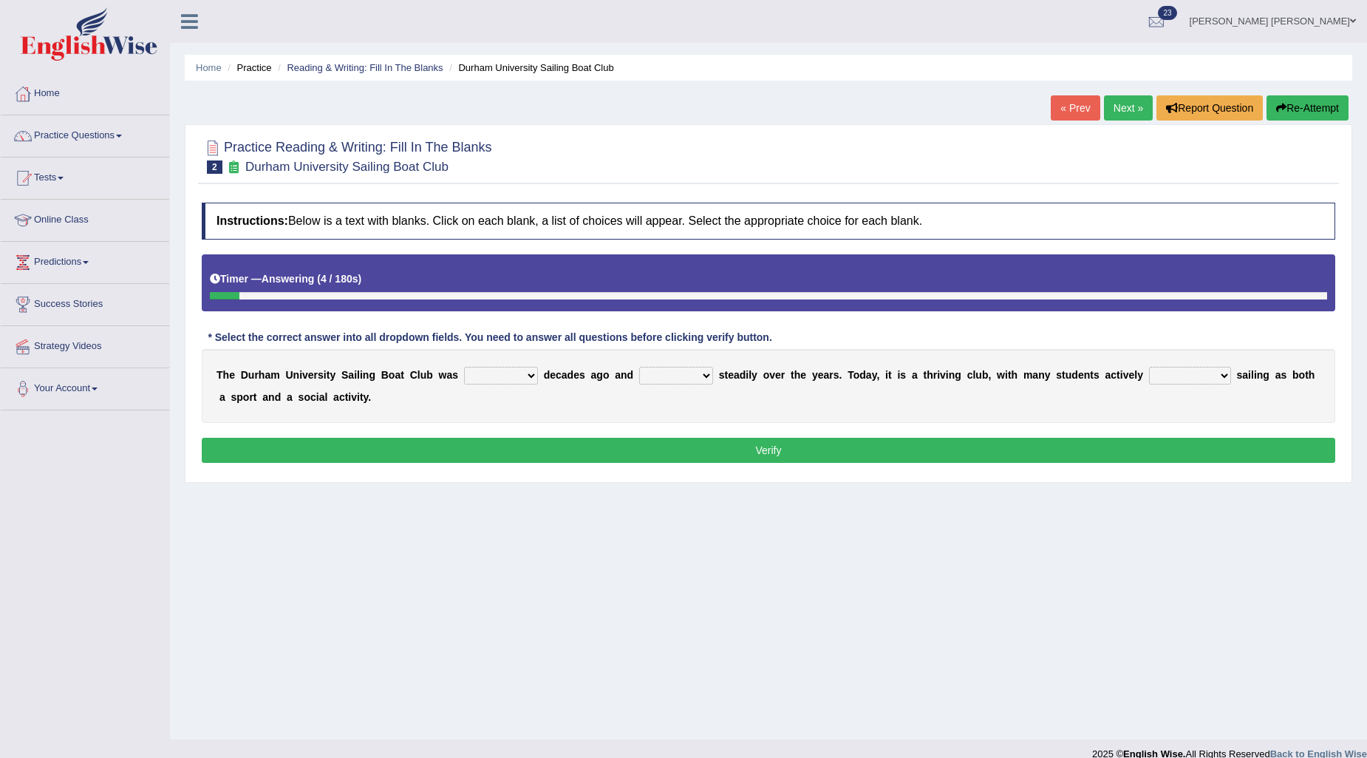
click at [493, 374] on select "found fund founded find" at bounding box center [501, 376] width 74 height 18
select select "founded"
click at [464, 367] on select "found fund founded find" at bounding box center [501, 376] width 74 height 18
click at [661, 377] on select "grow growing has grown grown" at bounding box center [676, 376] width 74 height 18
select select "has grown"
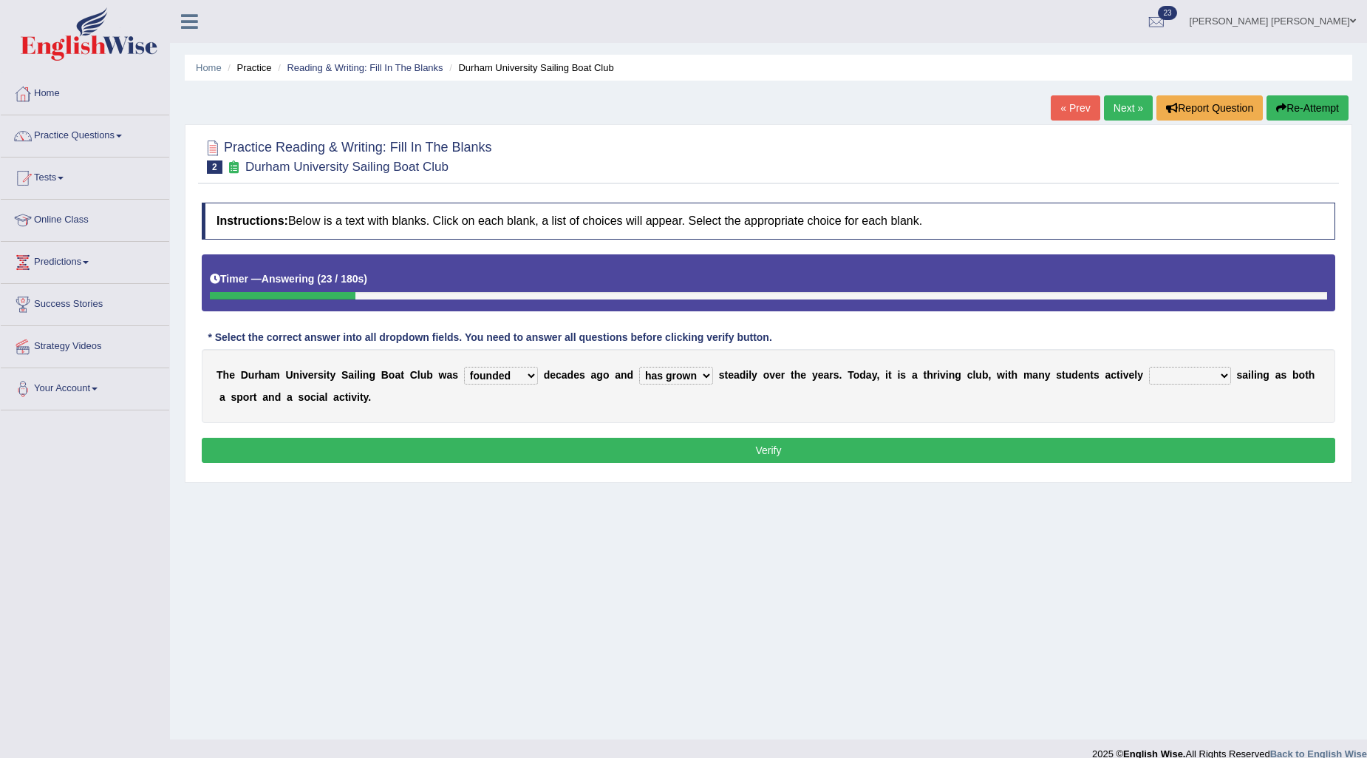
click at [639, 367] on select "grow growing has grown grown" at bounding box center [676, 376] width 74 height 18
click at [1158, 377] on select "enjoy enjoyed are enjoying enjoying" at bounding box center [1190, 376] width 82 height 18
select select "enjoying"
click at [1149, 367] on select "enjoy enjoyed are enjoying enjoying" at bounding box center [1190, 376] width 82 height 18
click at [1170, 449] on button "Verify" at bounding box center [769, 450] width 1134 height 25
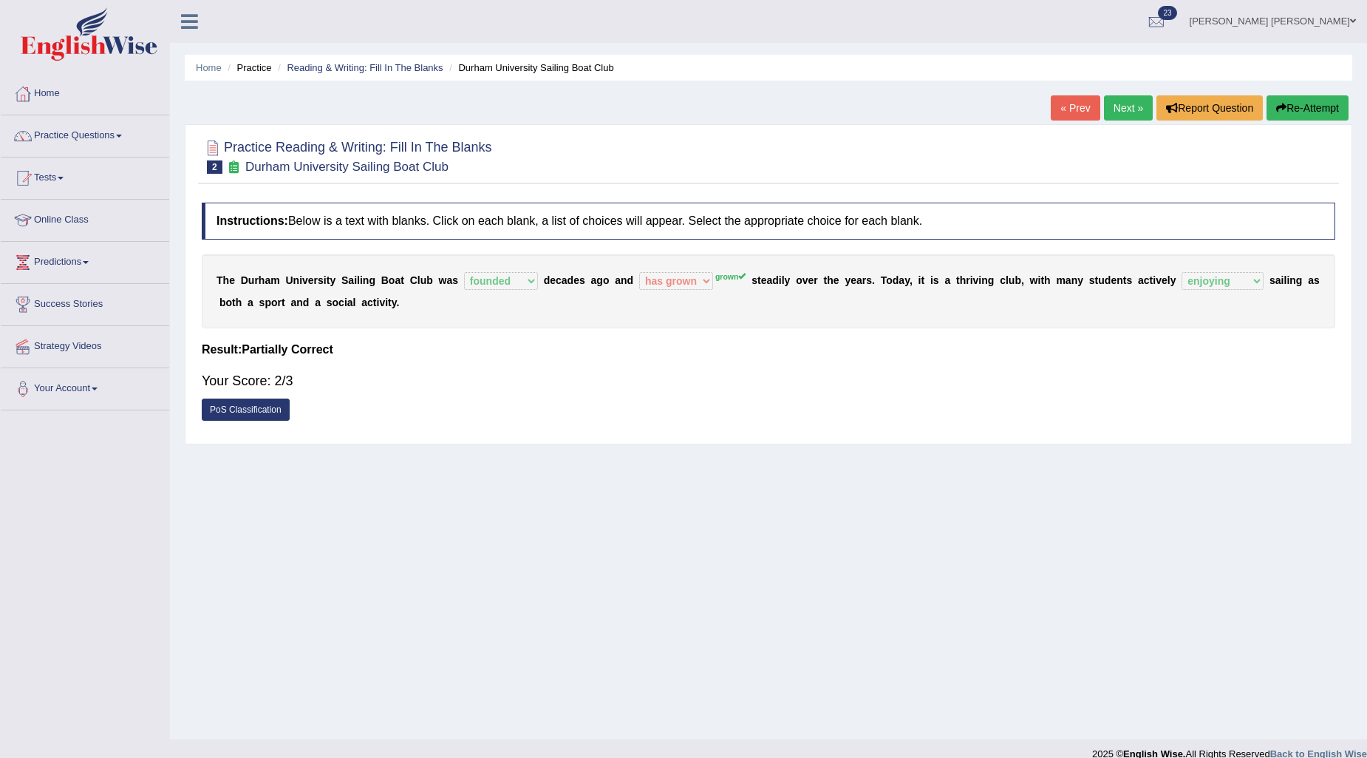
click at [1110, 113] on link "Next »" at bounding box center [1128, 107] width 49 height 25
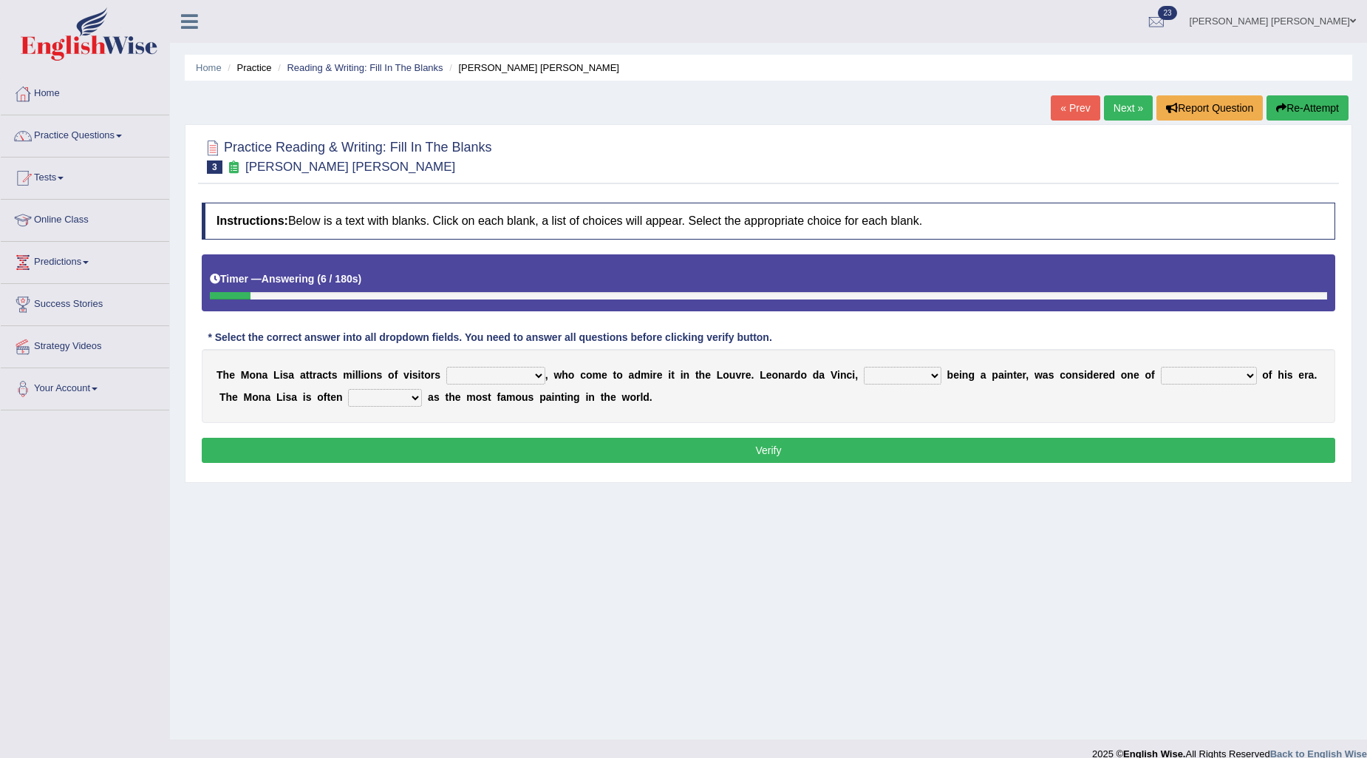
click at [467, 375] on select "around the year the all year all year round per year" at bounding box center [495, 376] width 99 height 18
select select "around the year"
click at [446, 367] on select "around the year the all year all year round per year" at bounding box center [495, 376] width 99 height 18
click at [890, 374] on select "rather than as much as as well as as long as" at bounding box center [903, 376] width 78 height 18
select select "rather than"
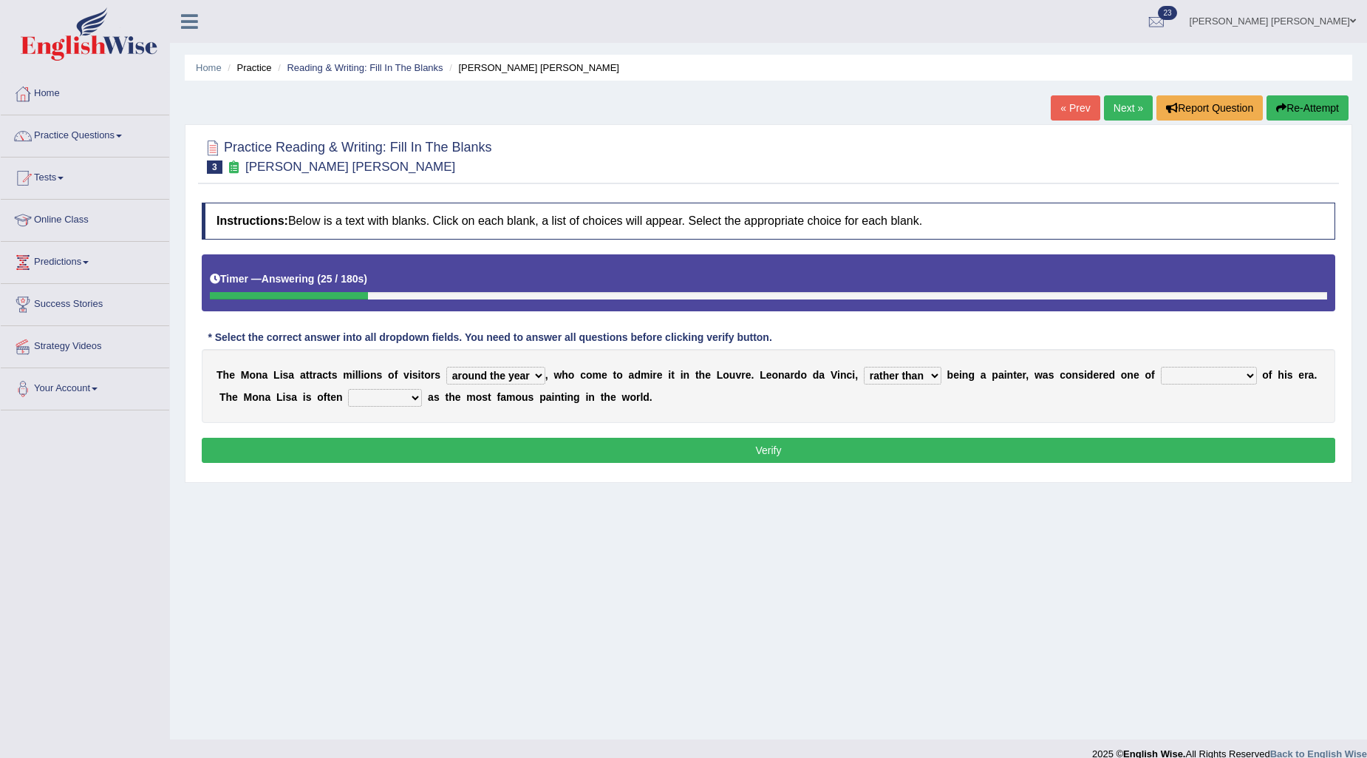
click at [864, 367] on select "rather than as much as as well as as long as" at bounding box center [903, 376] width 78 height 18
click at [1220, 380] on select "better artists artist the better artist the best artists" at bounding box center [1209, 376] width 96 height 18
select select "the best artists"
click at [1161, 367] on select "better artists artist the better artist the best artists" at bounding box center [1209, 376] width 96 height 18
click at [363, 399] on select "classified suggested predicted described" at bounding box center [385, 398] width 74 height 18
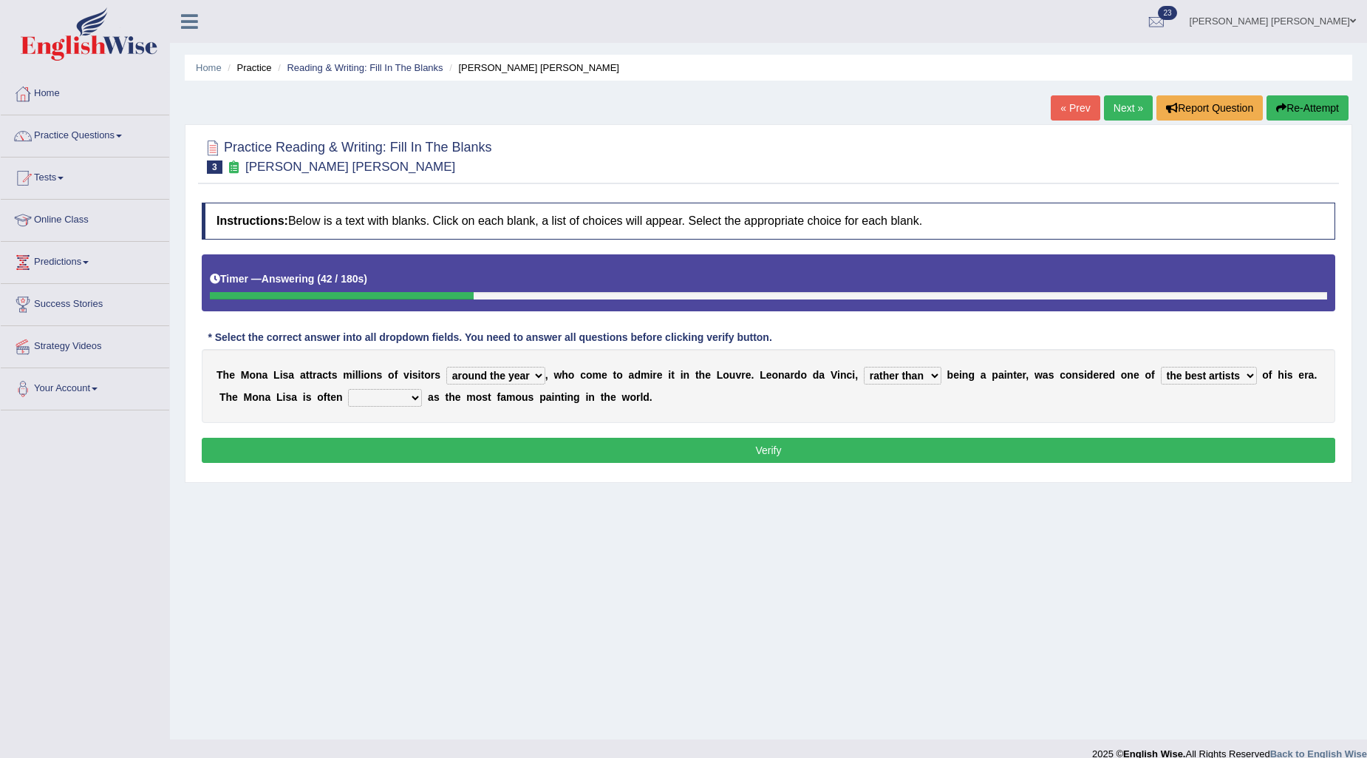
select select "described"
click at [348, 389] on select "classified suggested predicted described" at bounding box center [385, 398] width 74 height 18
click at [597, 453] on button "Verify" at bounding box center [769, 450] width 1134 height 25
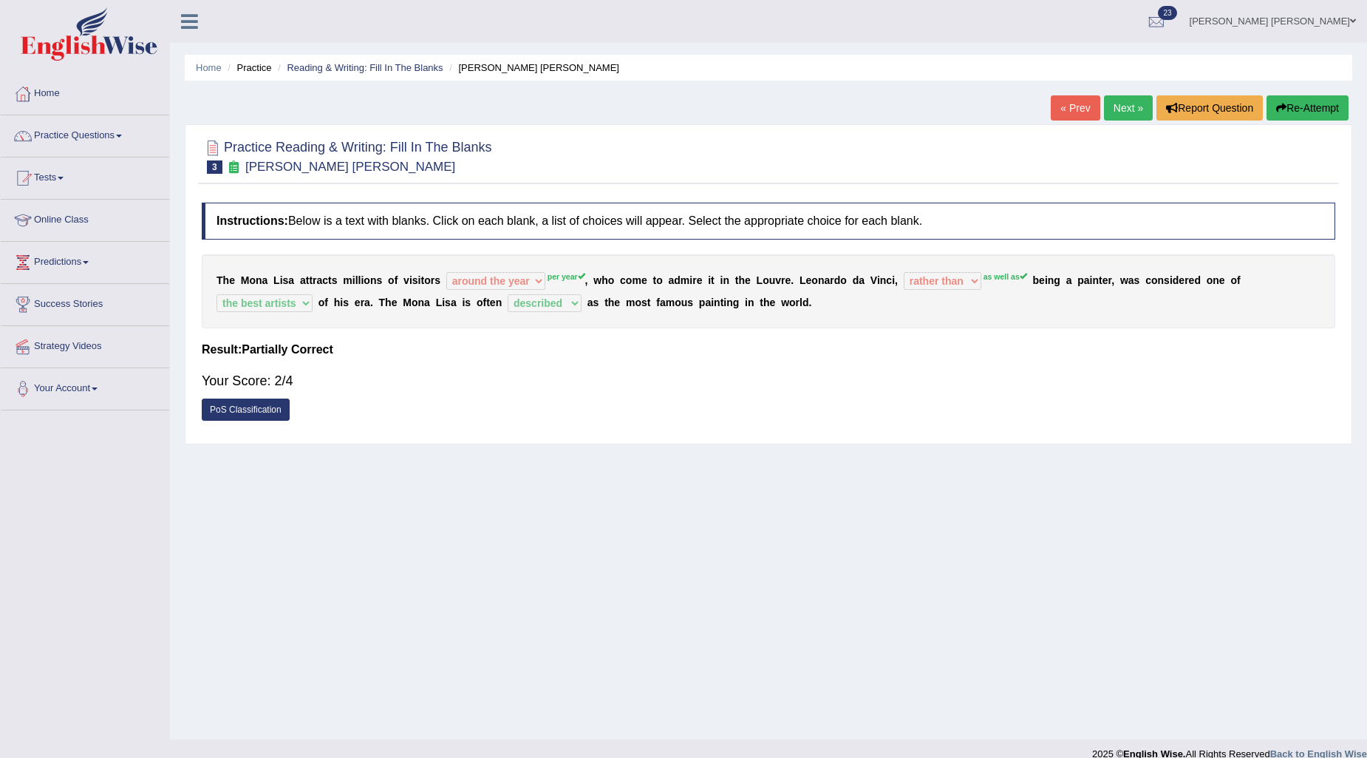
click at [1129, 105] on link "Next »" at bounding box center [1128, 107] width 49 height 25
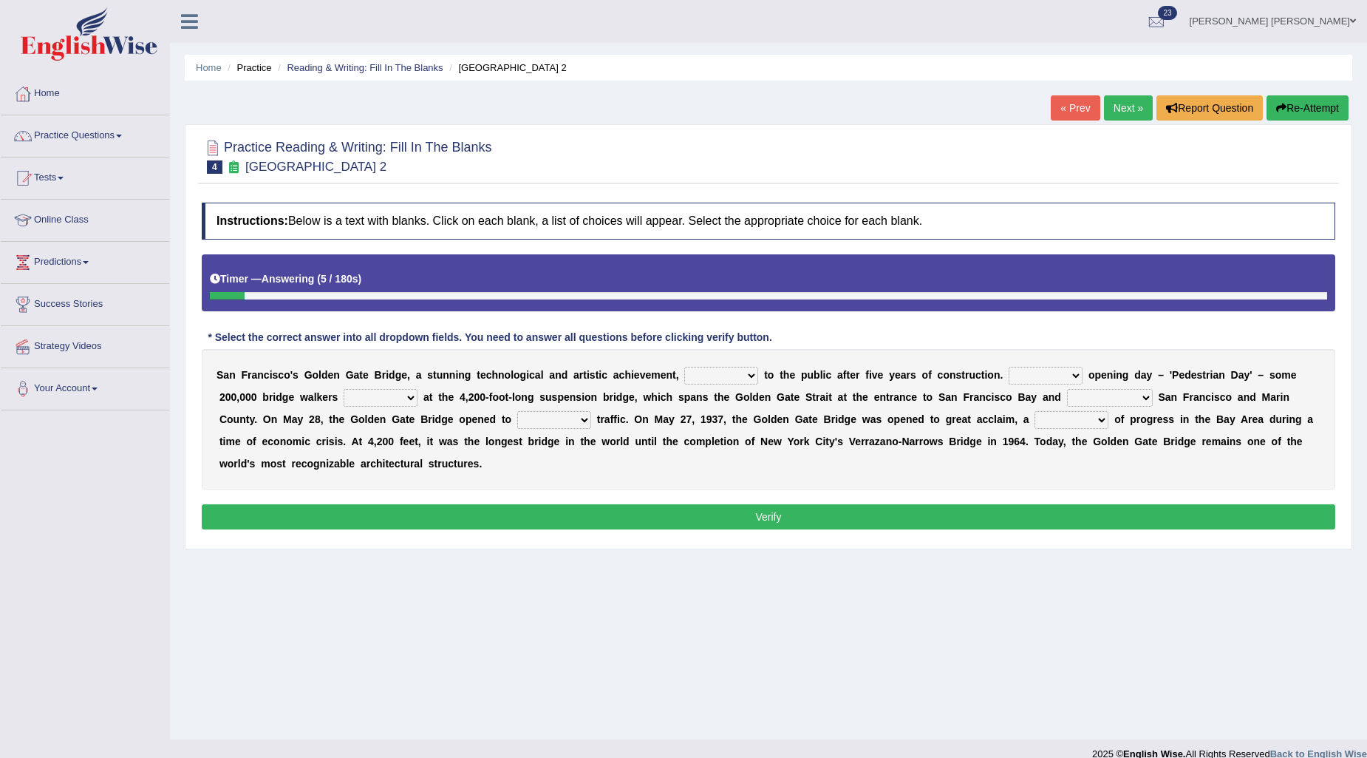
click at [698, 378] on select "opens closes appears equals" at bounding box center [721, 376] width 74 height 18
select select "opens"
click at [684, 367] on select "opens closes appears equals" at bounding box center [721, 376] width 74 height 18
click at [1044, 372] on select "On During Since When" at bounding box center [1046, 376] width 74 height 18
select select "On"
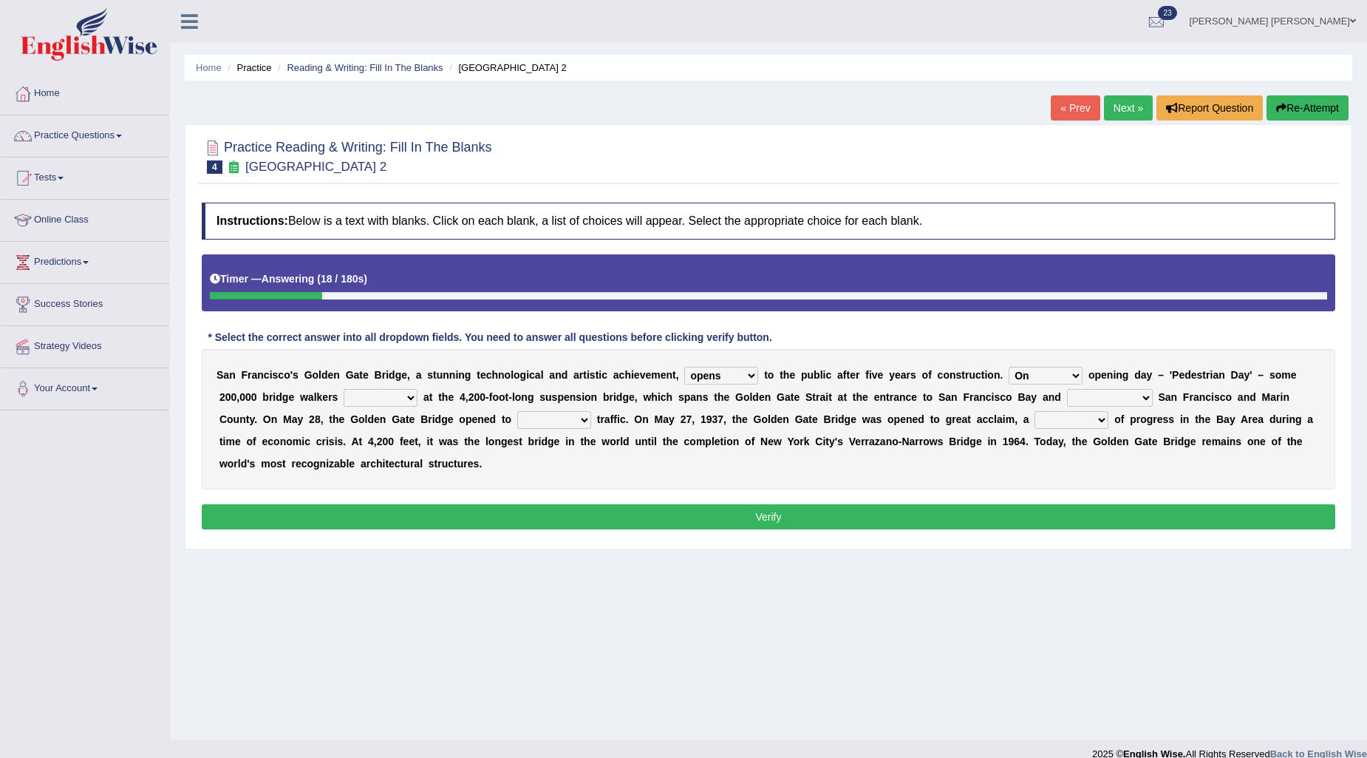
click at [1009, 367] on select "On During Since When" at bounding box center [1046, 376] width 74 height 18
click at [358, 396] on select "stationed looked marveled laughed" at bounding box center [381, 398] width 74 height 18
select select "stationed"
click at [344, 389] on select "stationed looked marveled laughed" at bounding box center [381, 398] width 74 height 18
click at [1133, 396] on select "separates connects channels differentiates" at bounding box center [1110, 398] width 86 height 18
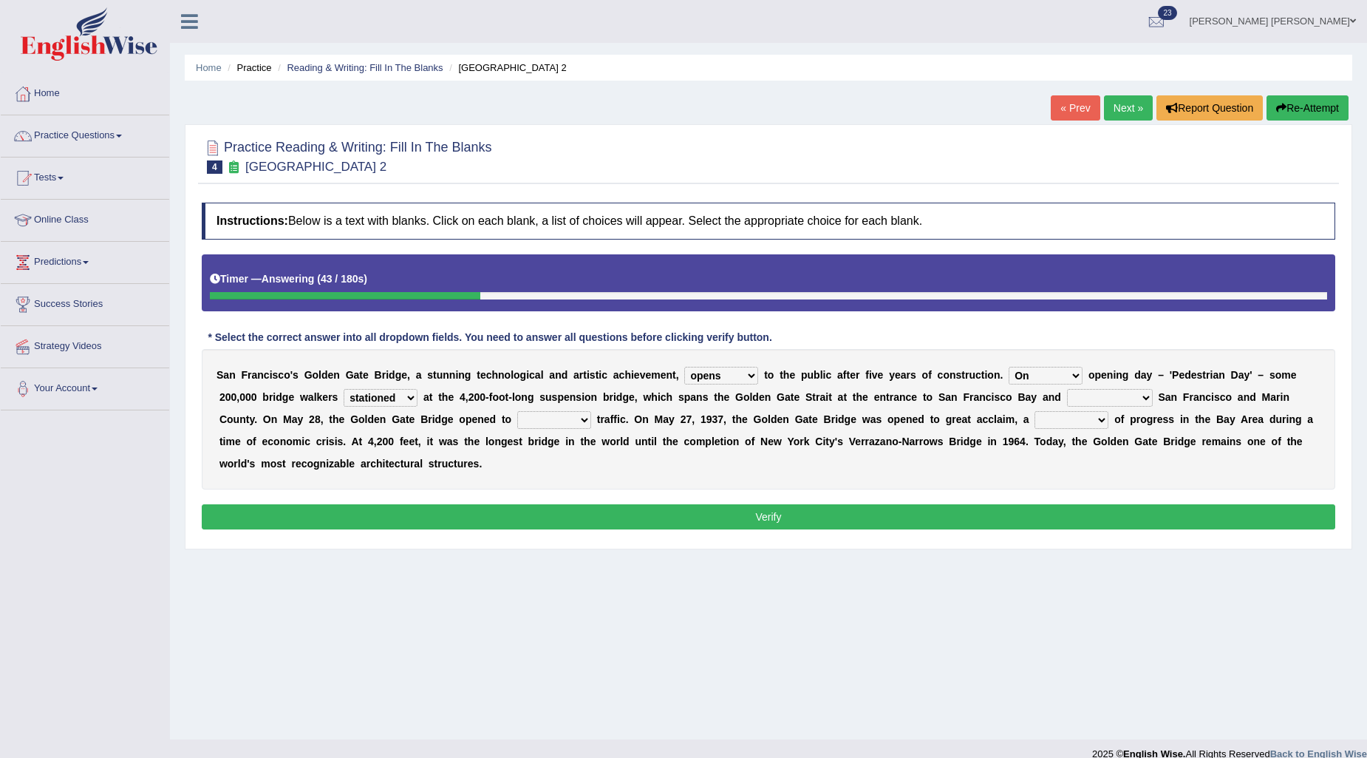
select select "connects"
click at [1067, 389] on select "separates connects channels differentiates" at bounding box center [1110, 398] width 86 height 18
click at [548, 419] on select "aquatic vehicular airborne watertight" at bounding box center [554, 420] width 74 height 18
select select "vehicular"
click at [517, 411] on select "aquatic vehicular airborne watertight" at bounding box center [554, 420] width 74 height 18
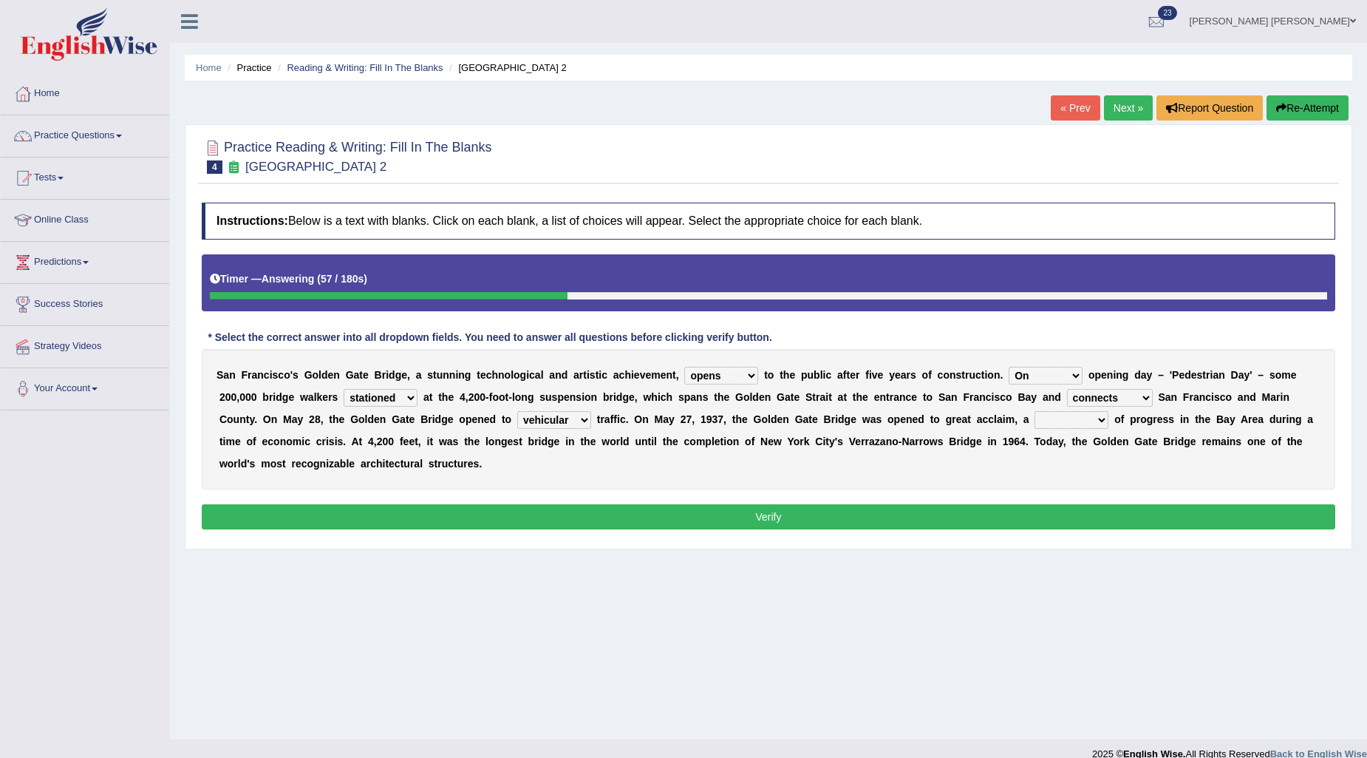
click at [1051, 420] on select "denial symbol technique yield" at bounding box center [1072, 420] width 74 height 18
click at [1035, 411] on select "denial symbol technique yield" at bounding box center [1072, 420] width 74 height 18
click at [1065, 422] on select "denial symbol technique yield" at bounding box center [1072, 420] width 74 height 18
select select "symbol"
click at [1035, 411] on select "denial symbol technique yield" at bounding box center [1072, 420] width 74 height 18
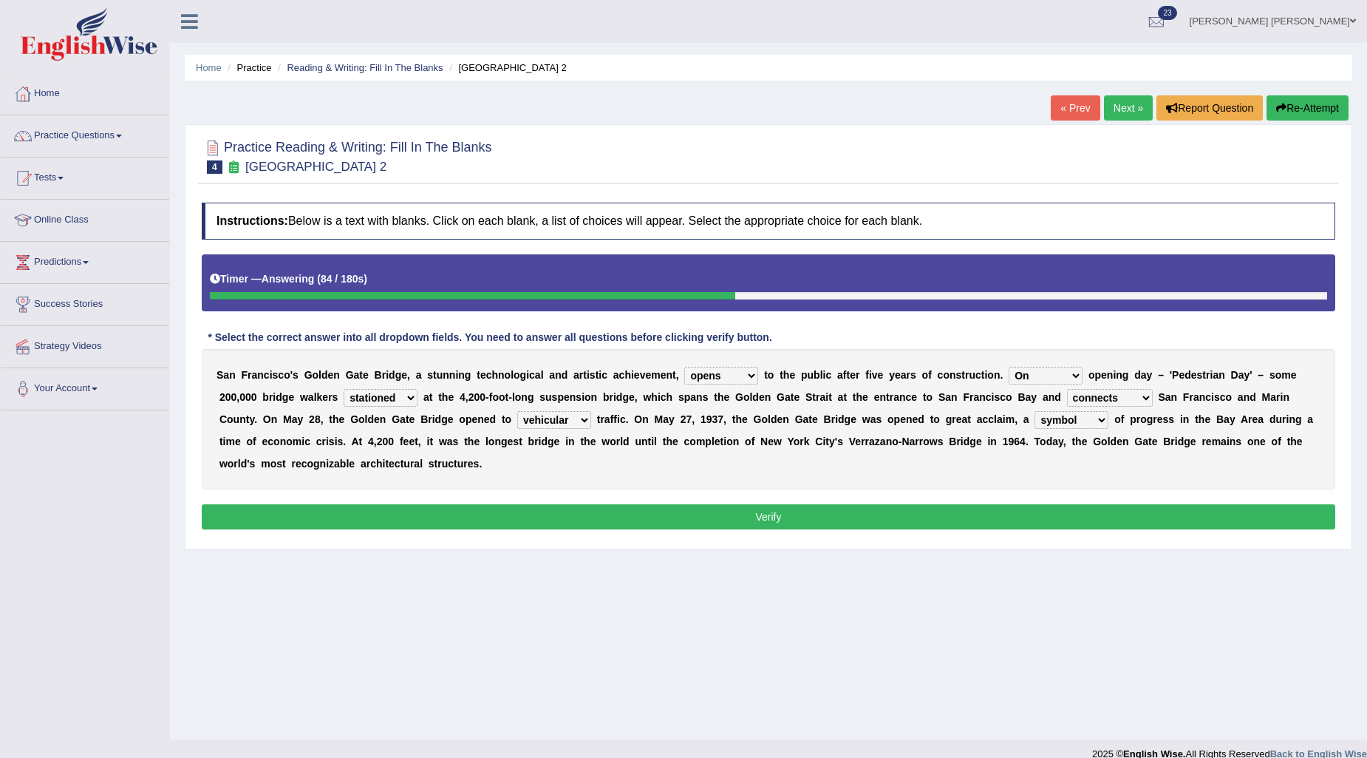
click at [1014, 517] on button "Verify" at bounding box center [769, 516] width 1134 height 25
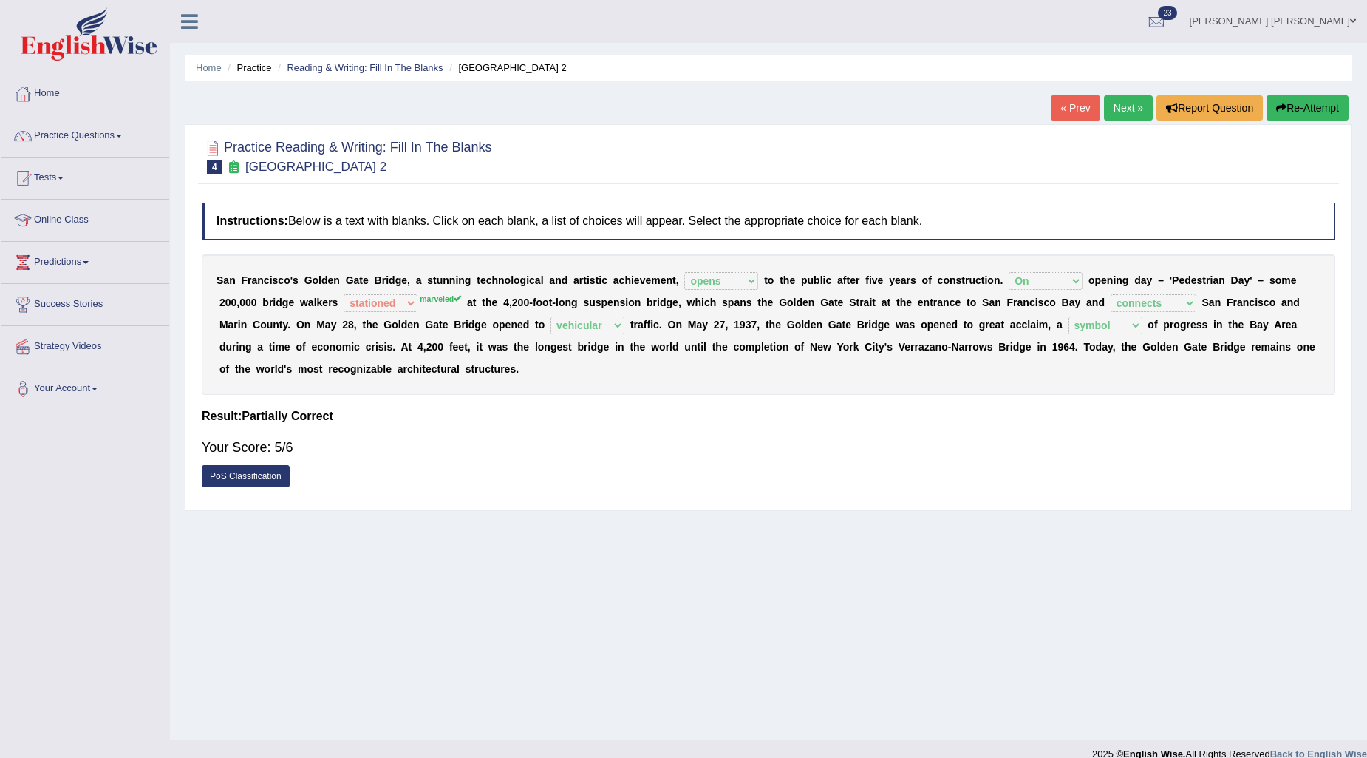
click at [1113, 117] on link "Next »" at bounding box center [1128, 107] width 49 height 25
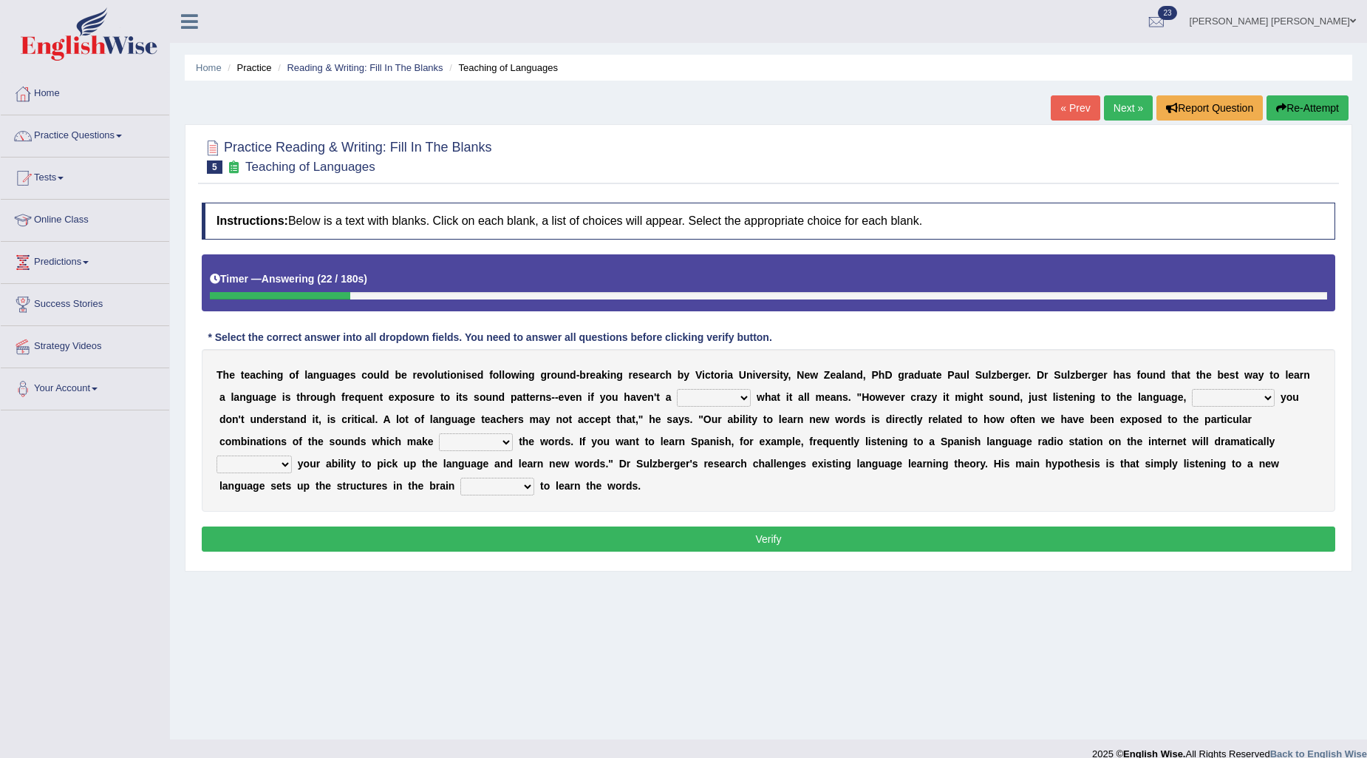
click at [687, 395] on select "dew claw clue due" at bounding box center [714, 398] width 74 height 18
select select "claw"
click at [677, 389] on select "dew claw clue due" at bounding box center [714, 398] width 74 height 18
click at [1212, 401] on select "but also all together even though if so" at bounding box center [1233, 398] width 83 height 18
select select "even though"
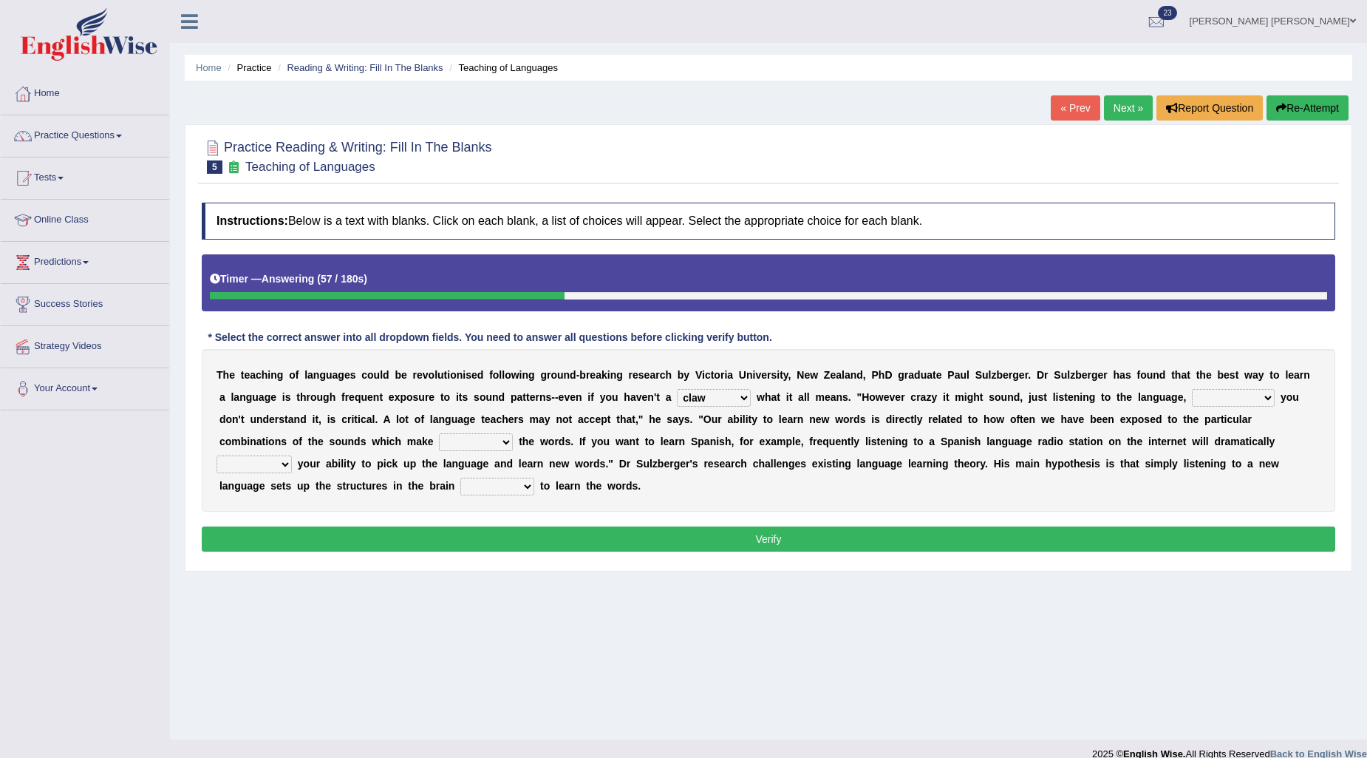
click at [1192, 389] on select "but also all together even though if so" at bounding box center [1233, 398] width 83 height 18
click at [454, 437] on select "down up of on" at bounding box center [476, 442] width 74 height 18
select select "of"
click at [439, 433] on select "down up of on" at bounding box center [476, 442] width 74 height 18
click at [255, 471] on select "evaluate exaggerate describe boost" at bounding box center [254, 464] width 75 height 18
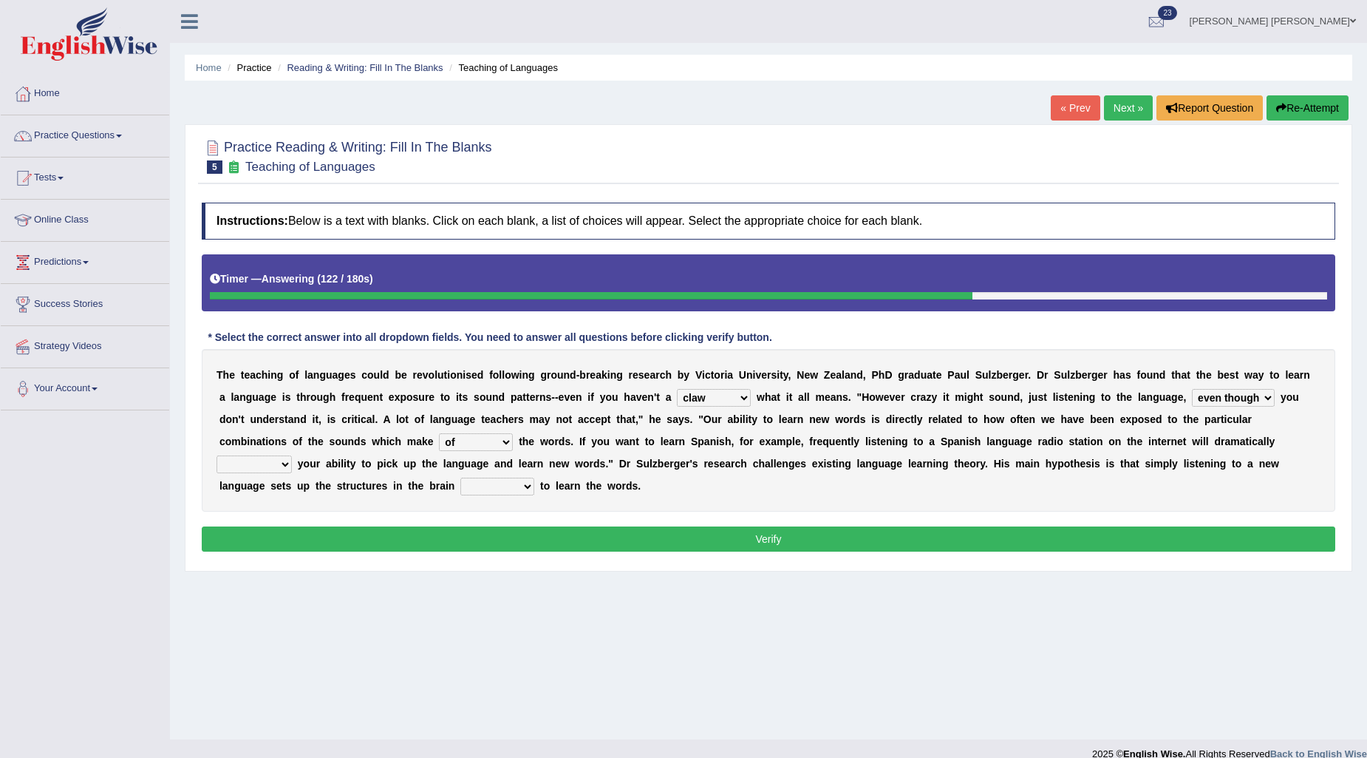
select select "boost"
click at [217, 455] on select "evaluate exaggerate describe boost" at bounding box center [254, 464] width 75 height 18
click at [497, 485] on select "requiring required directed to require" at bounding box center [497, 486] width 74 height 18
select select "directed"
click at [460, 477] on select "requiring required directed to require" at bounding box center [497, 486] width 74 height 18
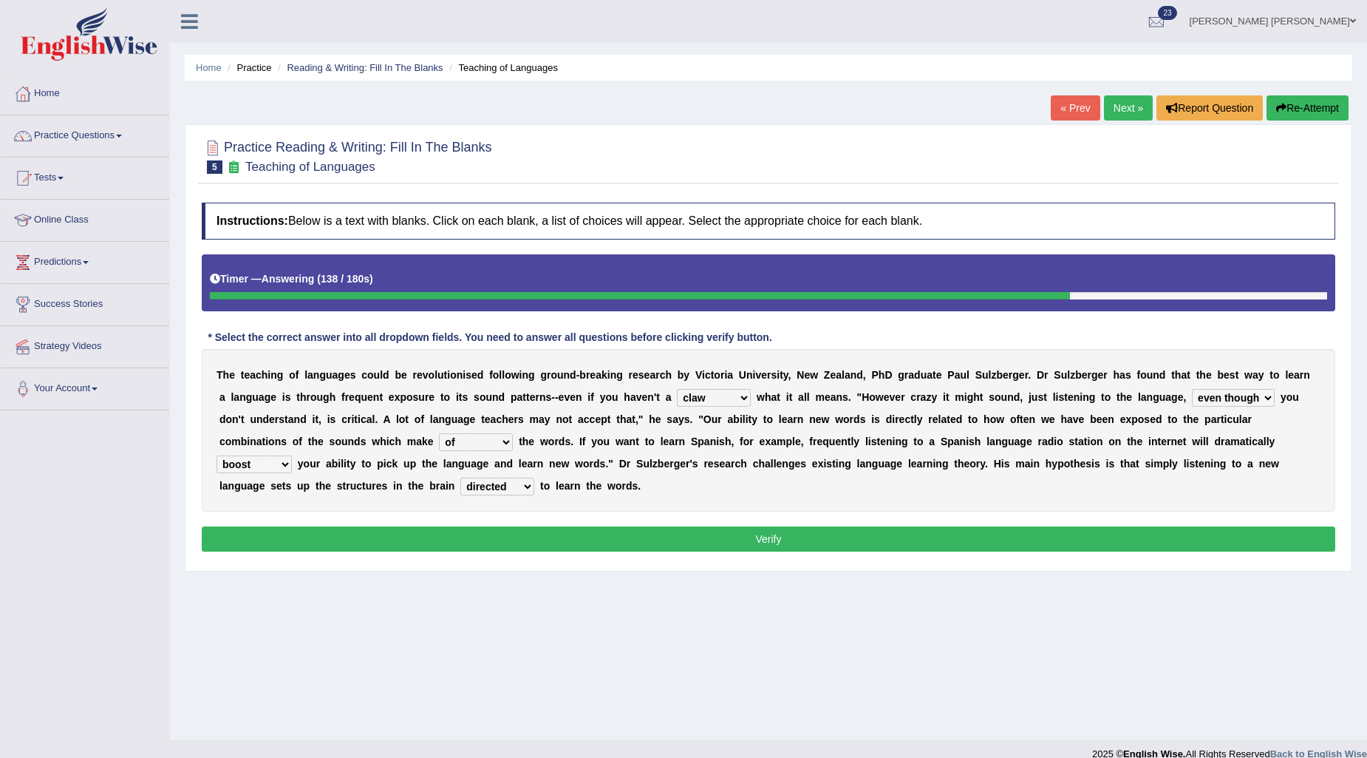
click at [504, 540] on button "Verify" at bounding box center [769, 538] width 1134 height 25
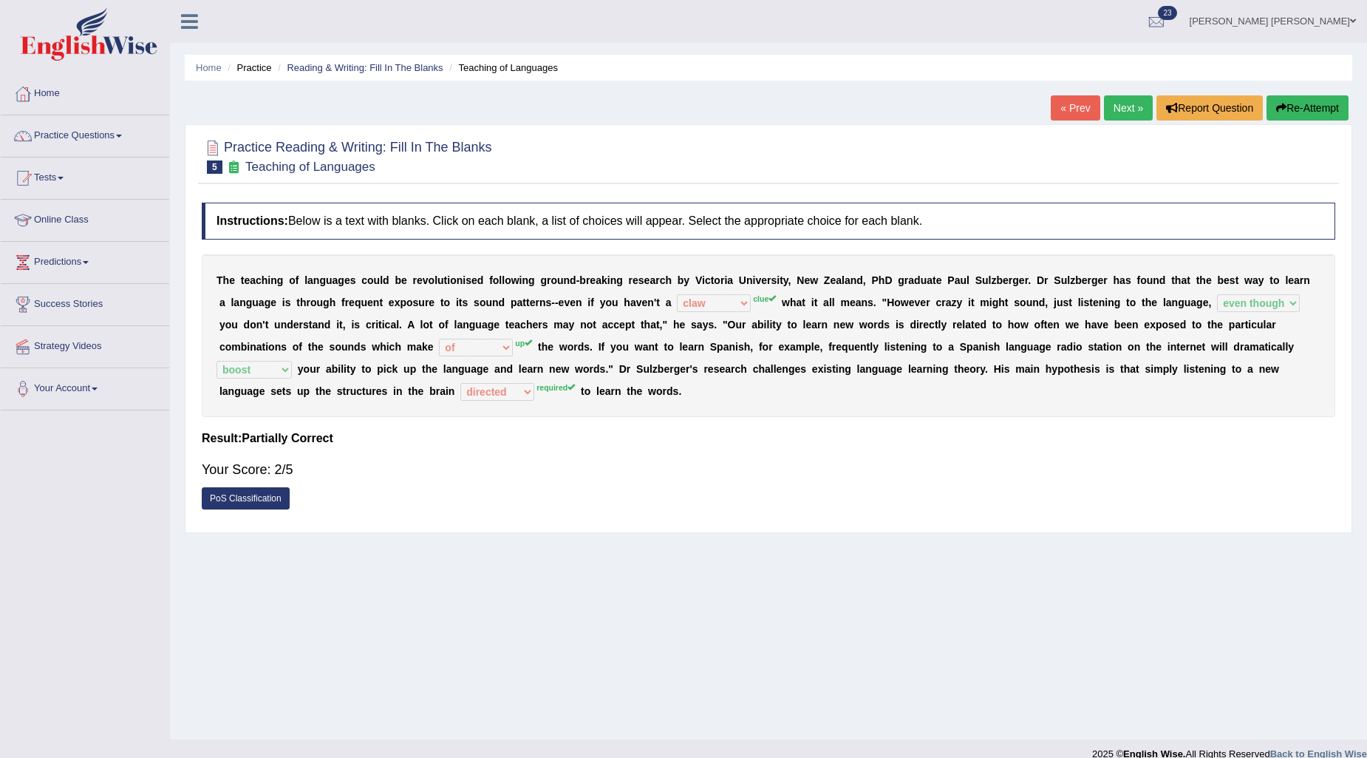
click at [1313, 118] on button "Re-Attempt" at bounding box center [1308, 107] width 82 height 25
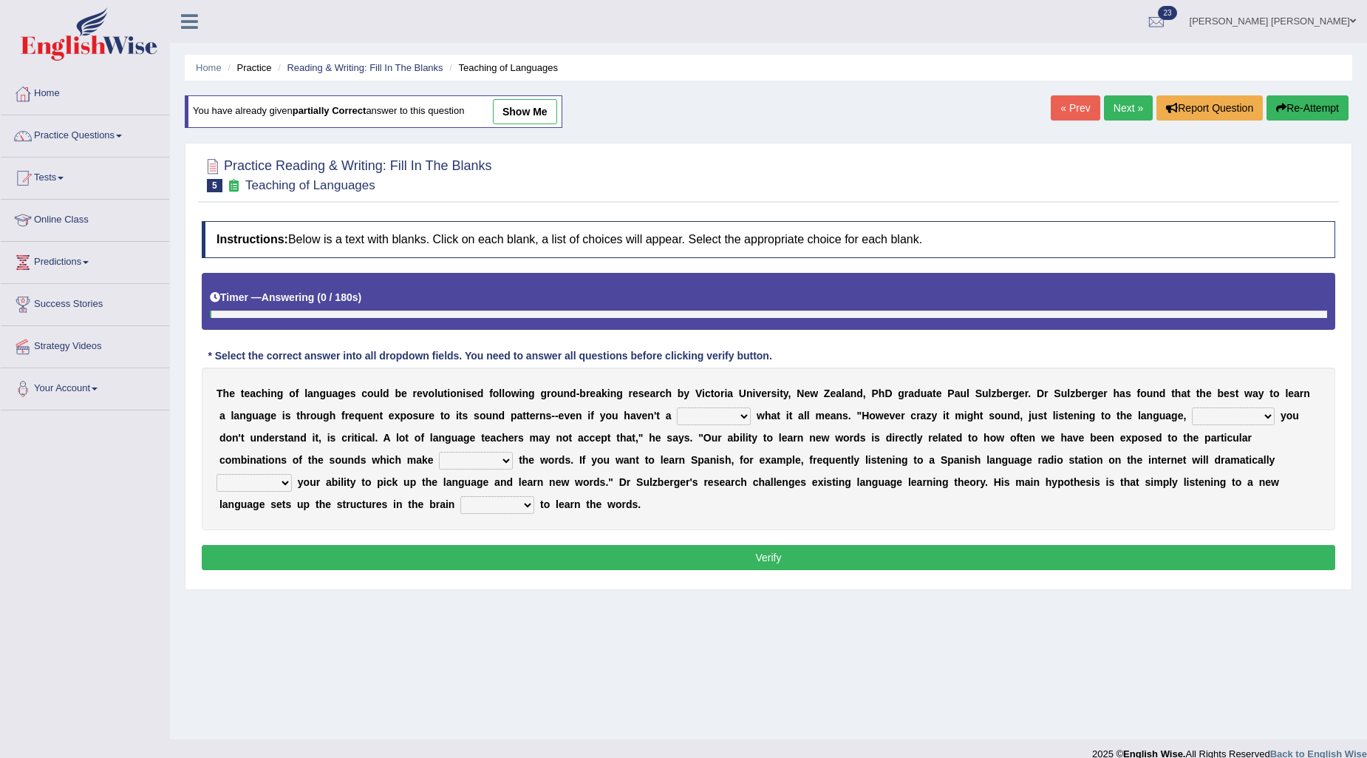
click at [718, 409] on select "dew claw clue due" at bounding box center [714, 416] width 74 height 18
select select "clue"
click at [677, 407] on select "dew claw clue due" at bounding box center [714, 416] width 74 height 18
click at [1231, 409] on select "but also all together even though if so" at bounding box center [1233, 416] width 83 height 18
select select "even though"
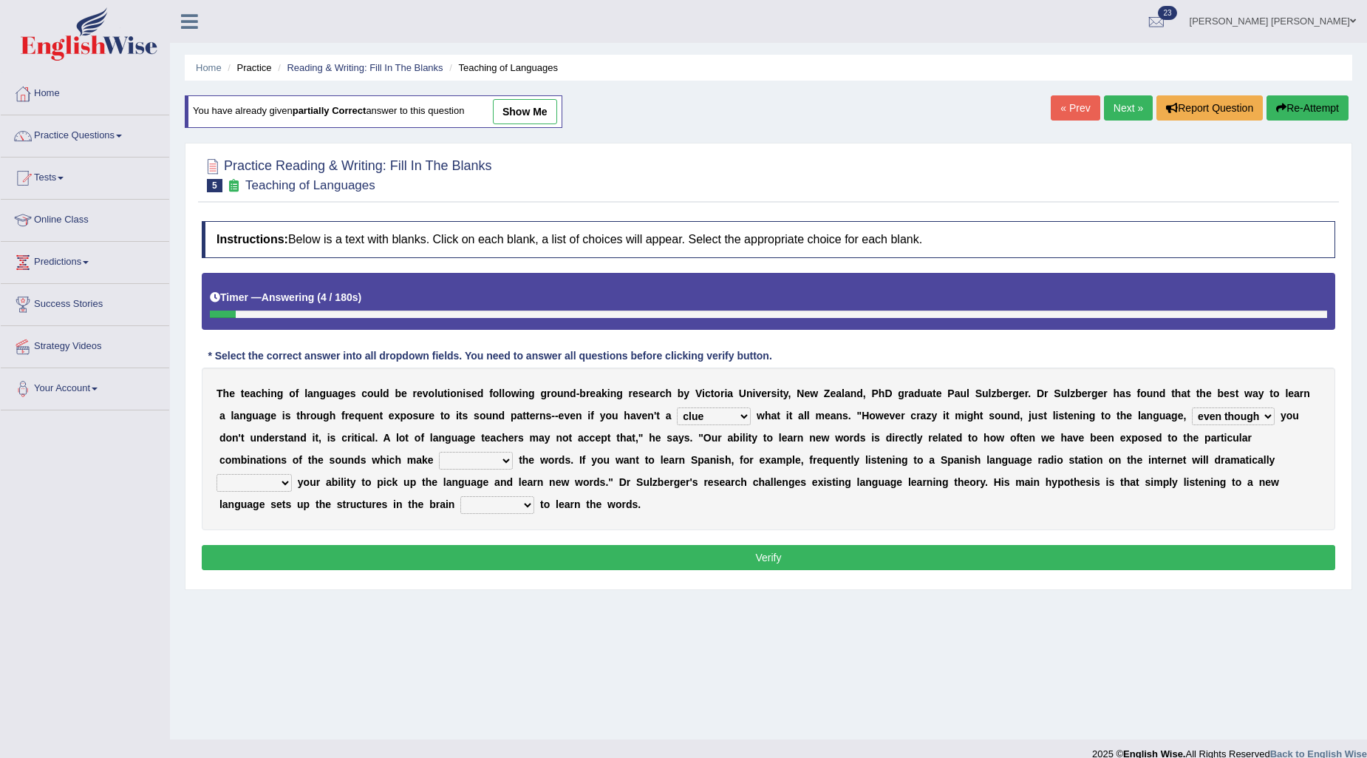
click at [1192, 407] on select "but also all together even though if so" at bounding box center [1233, 416] width 83 height 18
click at [444, 452] on select "down up of on" at bounding box center [476, 461] width 74 height 18
select select "up"
click at [439, 452] on select "down up of on" at bounding box center [476, 461] width 74 height 18
click at [279, 476] on select "evaluate exaggerate describe boost" at bounding box center [254, 483] width 75 height 18
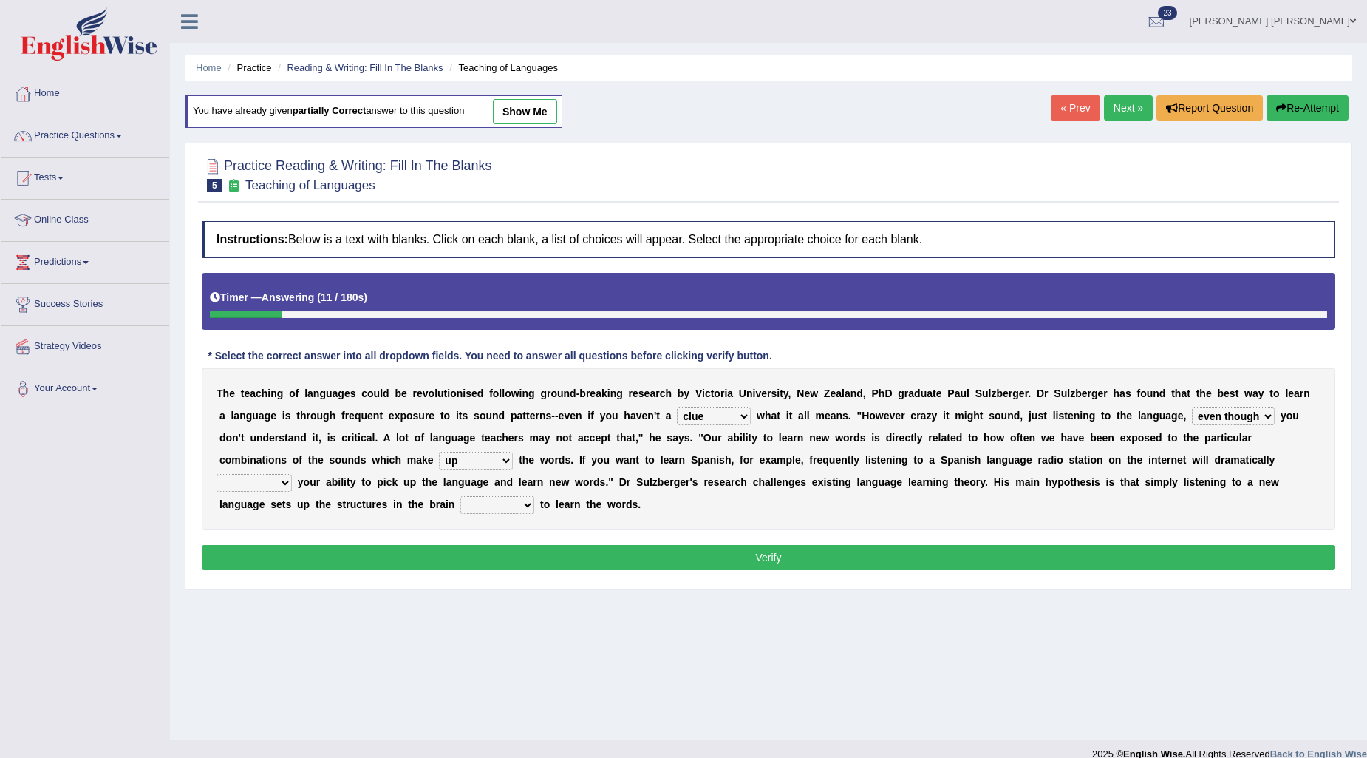
select select "boost"
click at [217, 474] on select "evaluate exaggerate describe boost" at bounding box center [254, 483] width 75 height 18
click at [483, 498] on select "requiring required directed to require" at bounding box center [497, 505] width 74 height 18
select select "required"
click at [460, 496] on select "requiring required directed to require" at bounding box center [497, 505] width 74 height 18
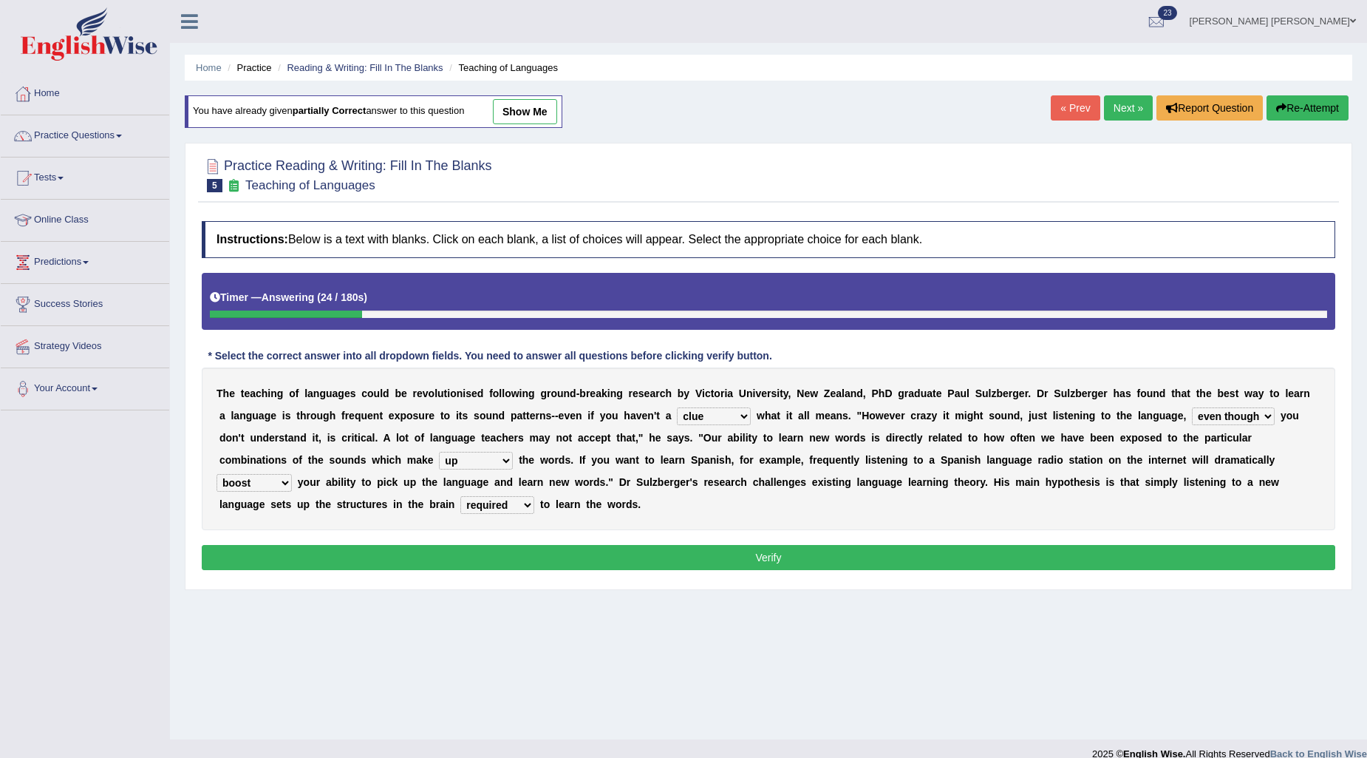
click at [497, 551] on button "Verify" at bounding box center [769, 557] width 1134 height 25
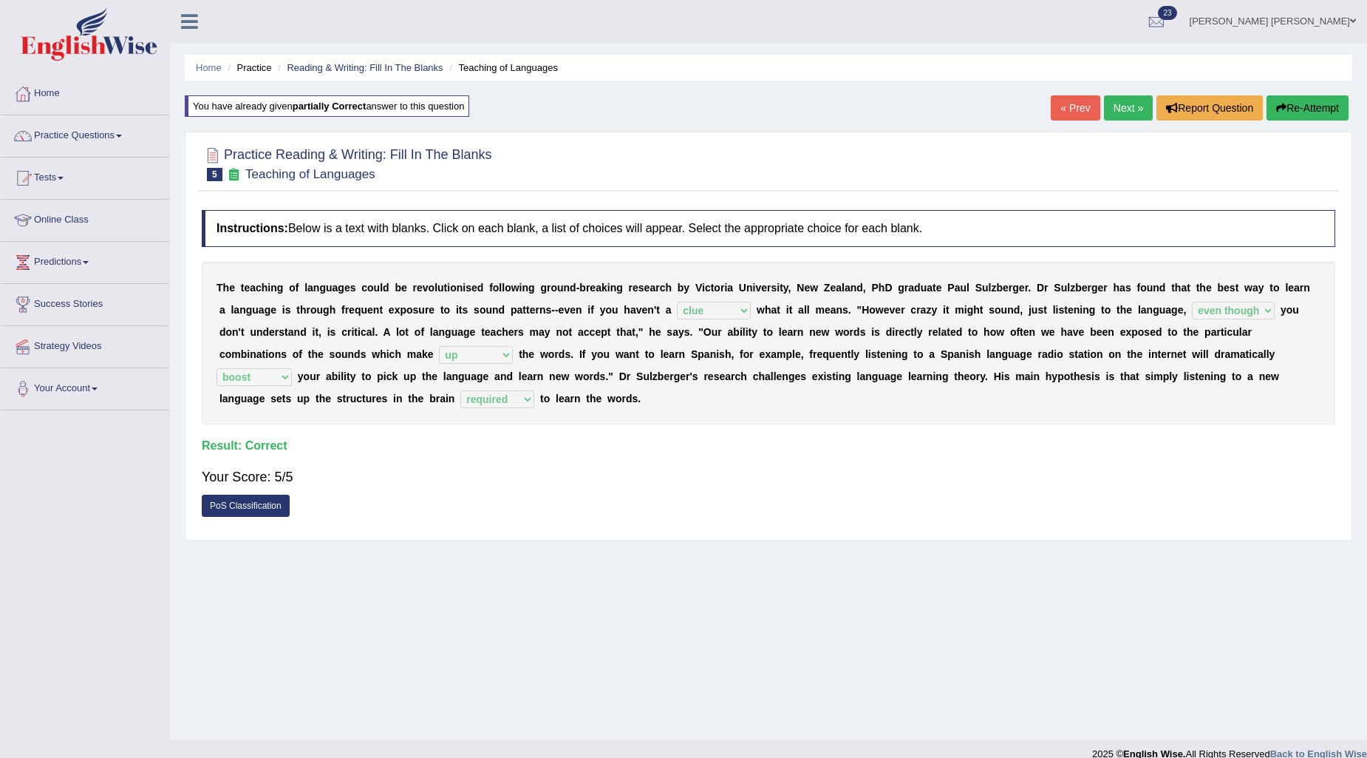
click at [1115, 109] on link "Next »" at bounding box center [1128, 107] width 49 height 25
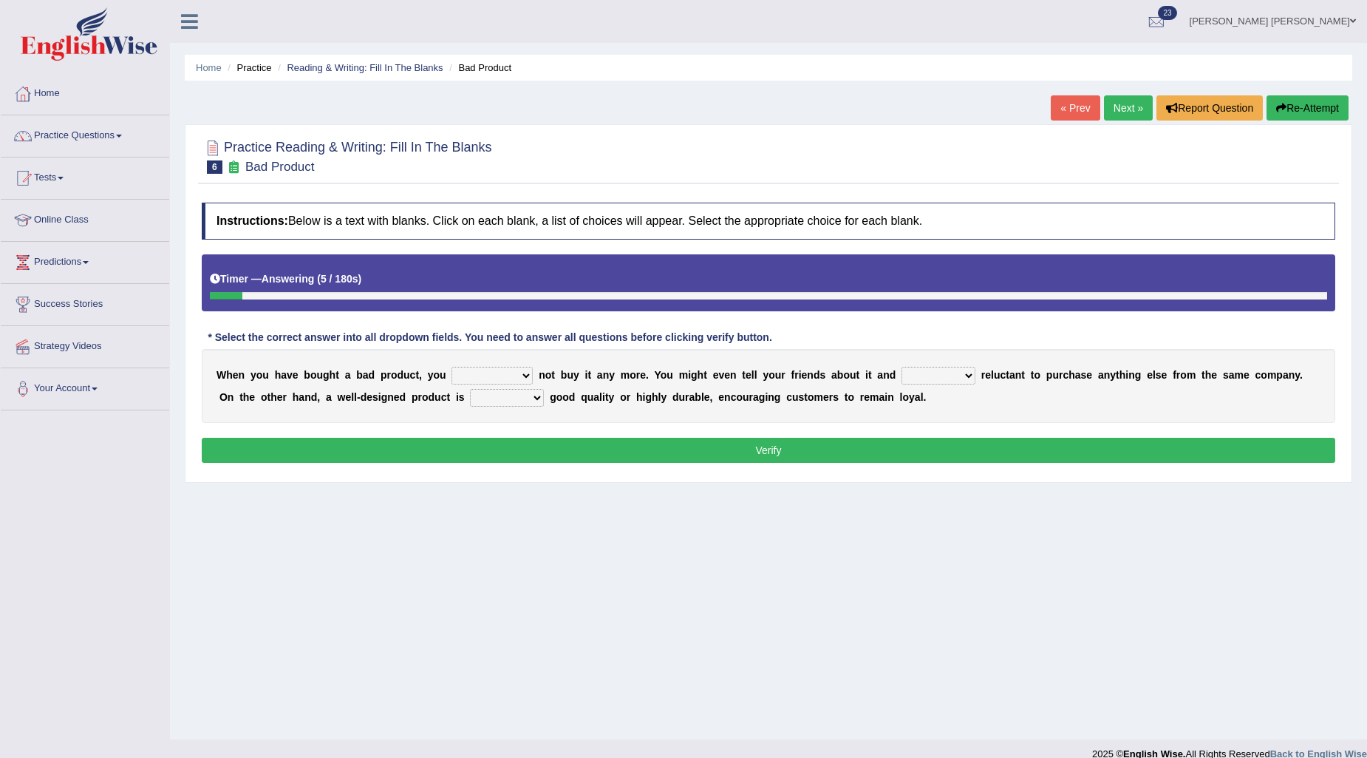
click at [500, 375] on select "would have should have should" at bounding box center [492, 376] width 81 height 18
click at [452, 367] on select "would have should have should" at bounding box center [492, 376] width 81 height 18
click at [486, 375] on select "would have should have should" at bounding box center [492, 376] width 81 height 18
select select "should"
click at [452, 367] on select "would have should have should" at bounding box center [492, 376] width 81 height 18
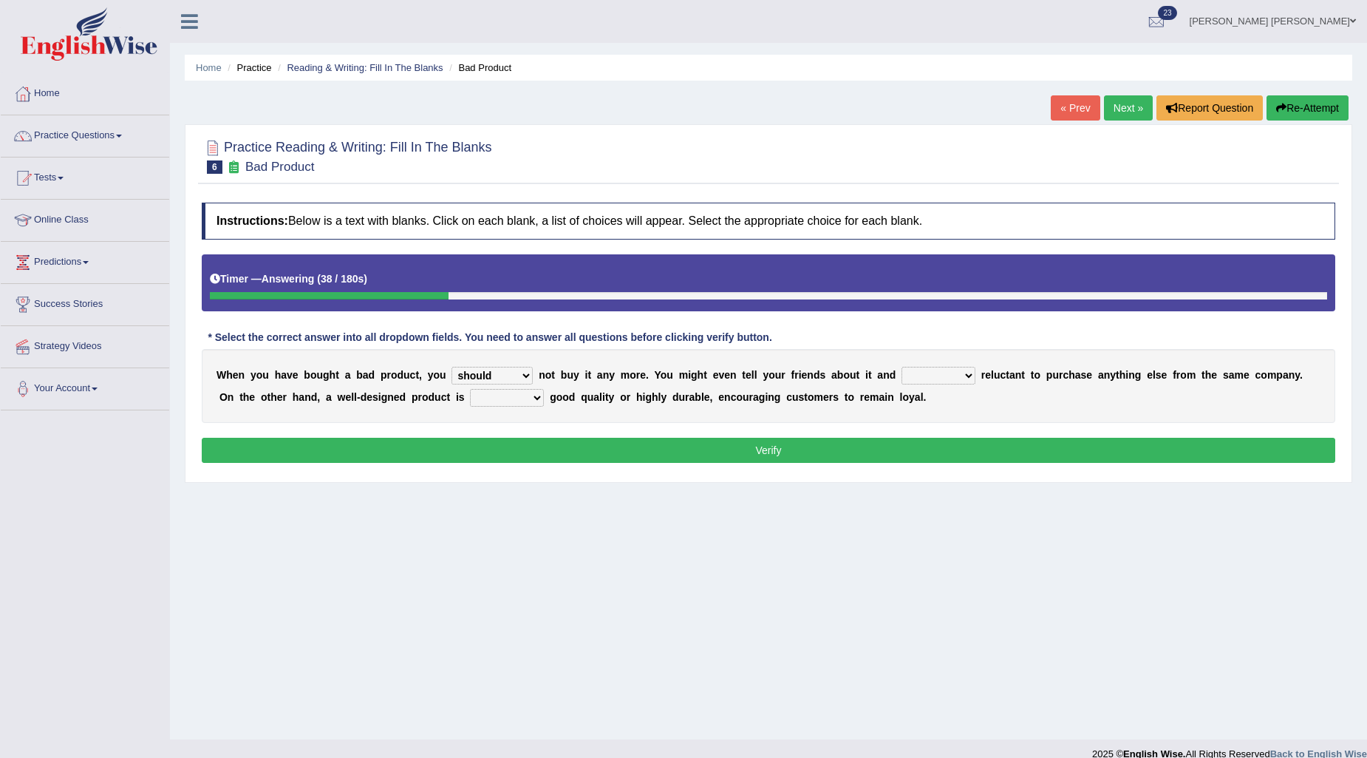
click at [924, 378] on select "is are be being" at bounding box center [939, 376] width 74 height 18
select select "be"
click at [902, 367] on select "is are be being" at bounding box center [939, 376] width 74 height 18
click at [943, 378] on select "is are be being" at bounding box center [939, 376] width 74 height 18
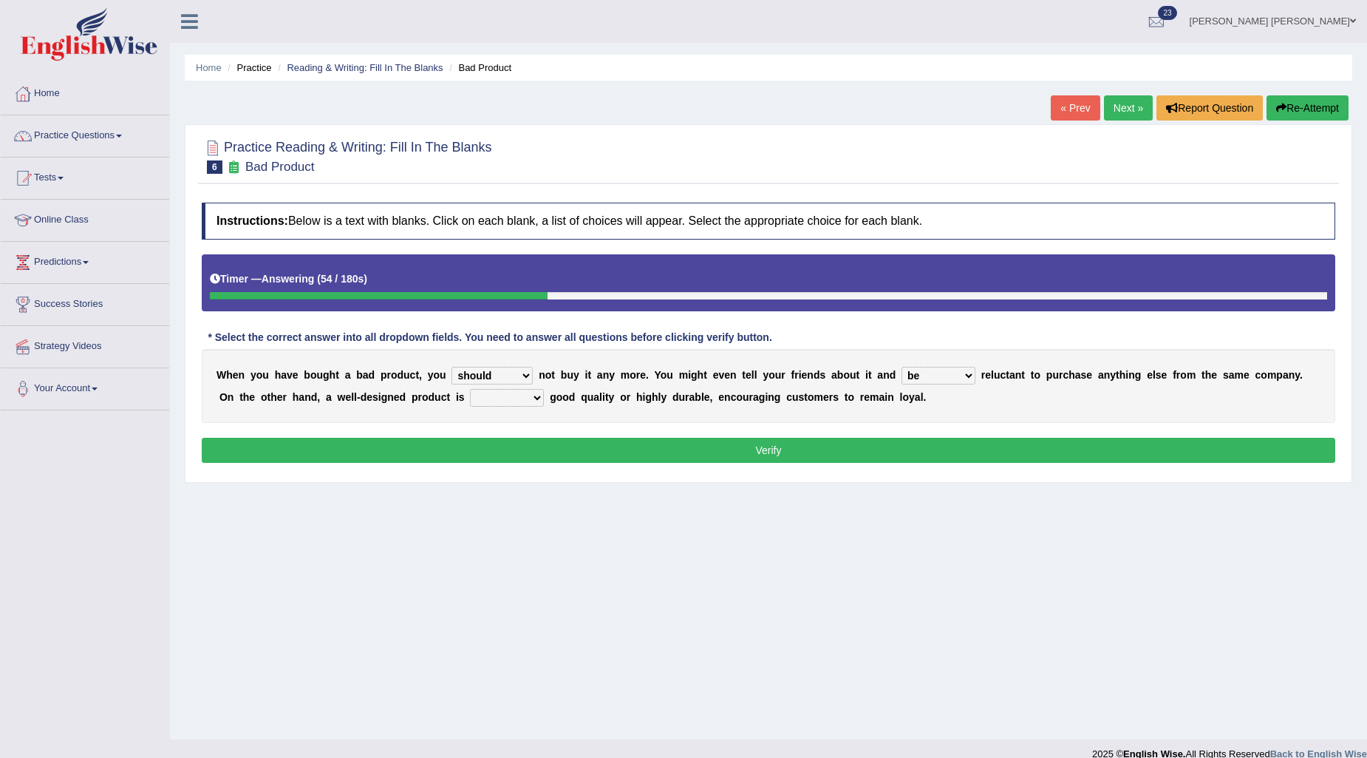
click at [497, 401] on select "both also neither either" at bounding box center [507, 398] width 74 height 18
select select "also"
click at [470, 389] on select "both also neither either" at bounding box center [507, 398] width 74 height 18
click at [512, 456] on button "Verify" at bounding box center [769, 450] width 1134 height 25
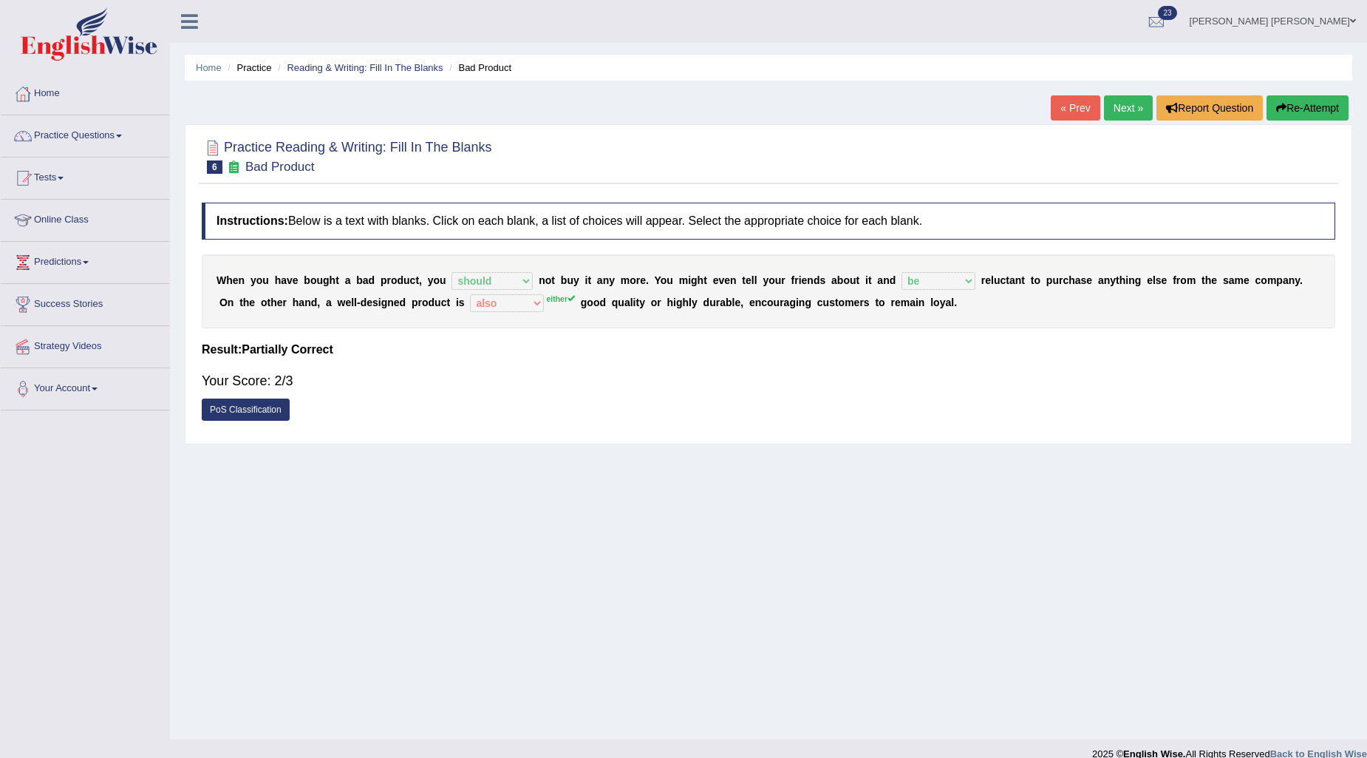
click at [510, 291] on div "W h e n y o u h a v e b o u g h t a b a d p r o d u c t , y o u would have shou…" at bounding box center [769, 291] width 1134 height 74
click at [1117, 117] on link "Next »" at bounding box center [1128, 107] width 49 height 25
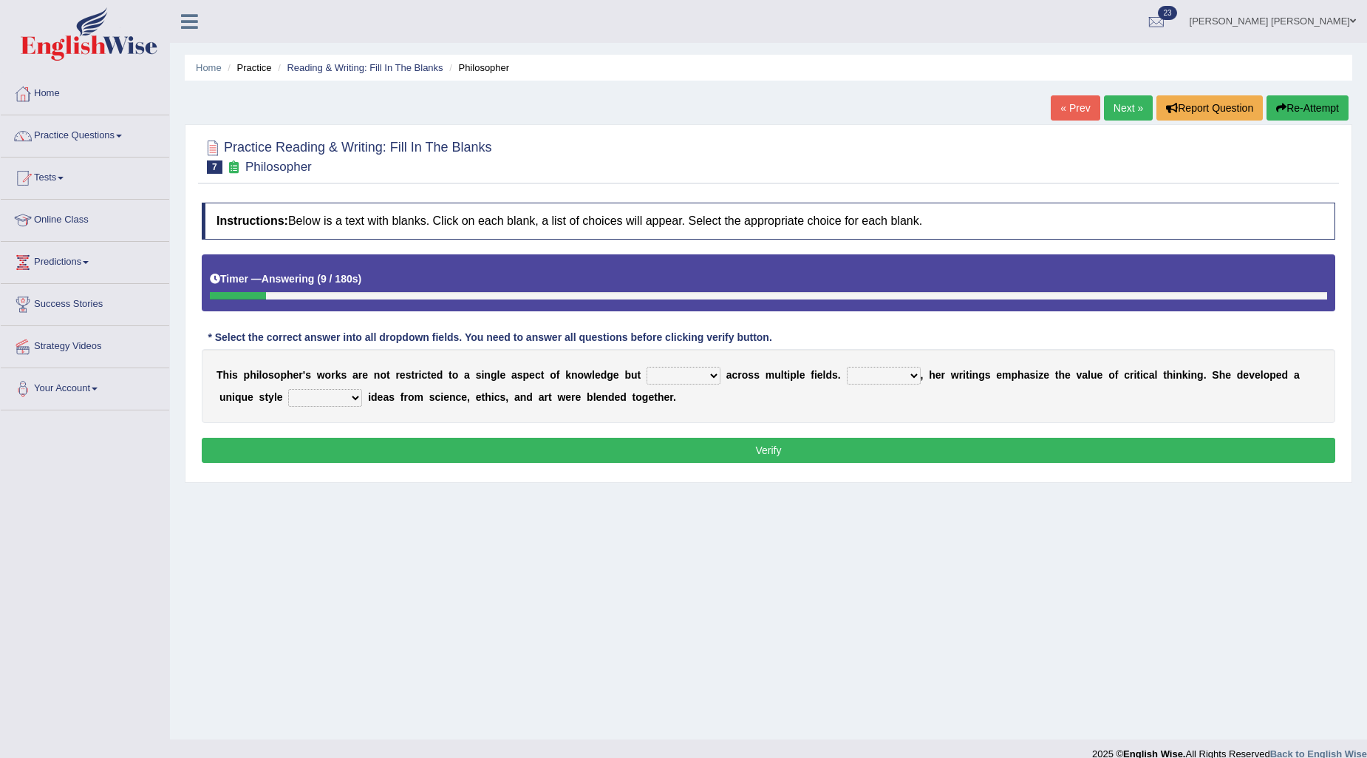
click at [671, 375] on select "constrain contain assemble extend" at bounding box center [684, 376] width 74 height 18
select select "contain"
click at [647, 367] on select "constrain contain assemble extend" at bounding box center [684, 376] width 74 height 18
click at [860, 373] on select "Rather So Moreover Likely" at bounding box center [884, 376] width 74 height 18
select select "Moreover"
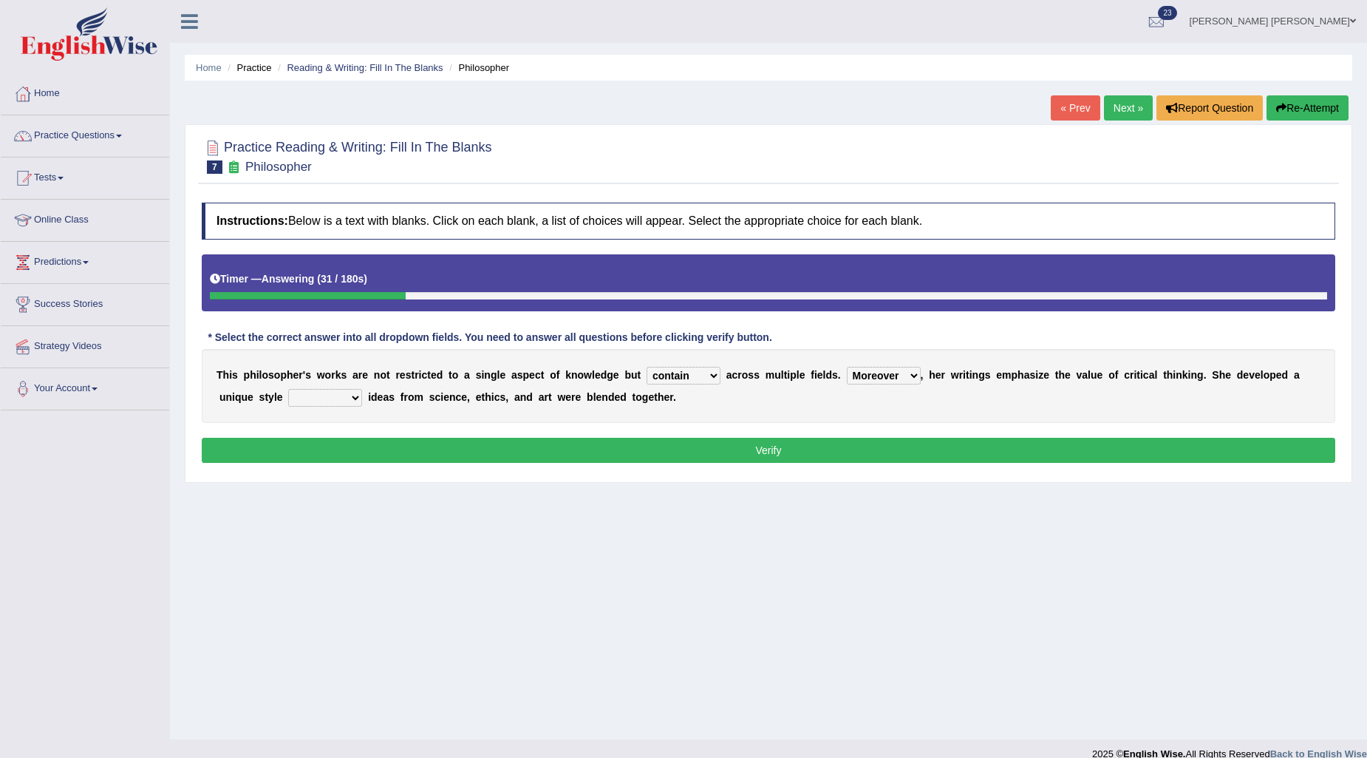
click at [847, 367] on select "Rather So Moreover Likely" at bounding box center [884, 376] width 74 height 18
click at [905, 373] on select "Rather So Moreover Likely" at bounding box center [884, 376] width 74 height 18
click at [908, 373] on select "Rather So Moreover Likely" at bounding box center [884, 376] width 74 height 18
click at [305, 396] on select "in that that which in which" at bounding box center [325, 398] width 74 height 18
select select "in which"
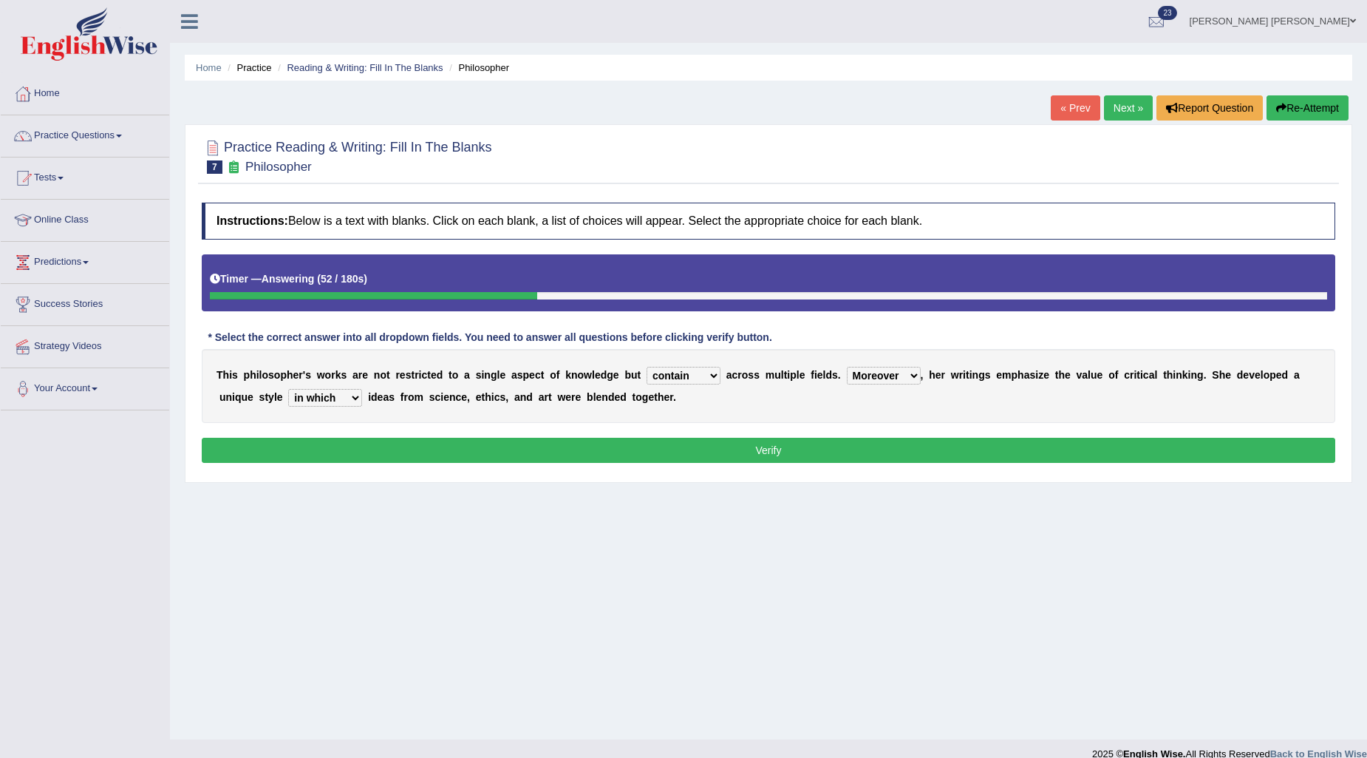
click at [288, 389] on select "in that that which in which" at bounding box center [325, 398] width 74 height 18
click at [381, 437] on div "Instructions: Below is a text with blanks. Click on each blank, a list of choic…" at bounding box center [768, 334] width 1141 height 279
click at [385, 452] on button "Verify" at bounding box center [769, 450] width 1134 height 25
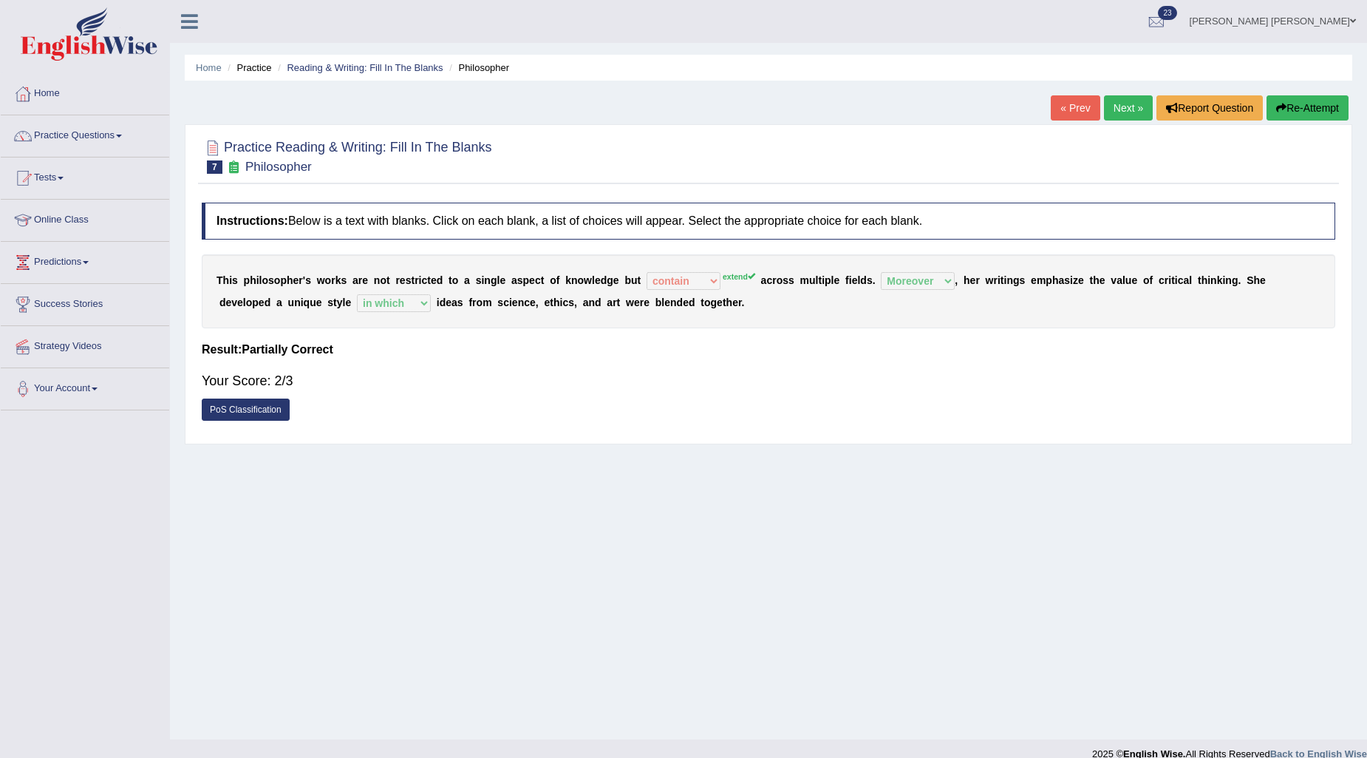
click at [1115, 102] on link "Next »" at bounding box center [1128, 107] width 49 height 25
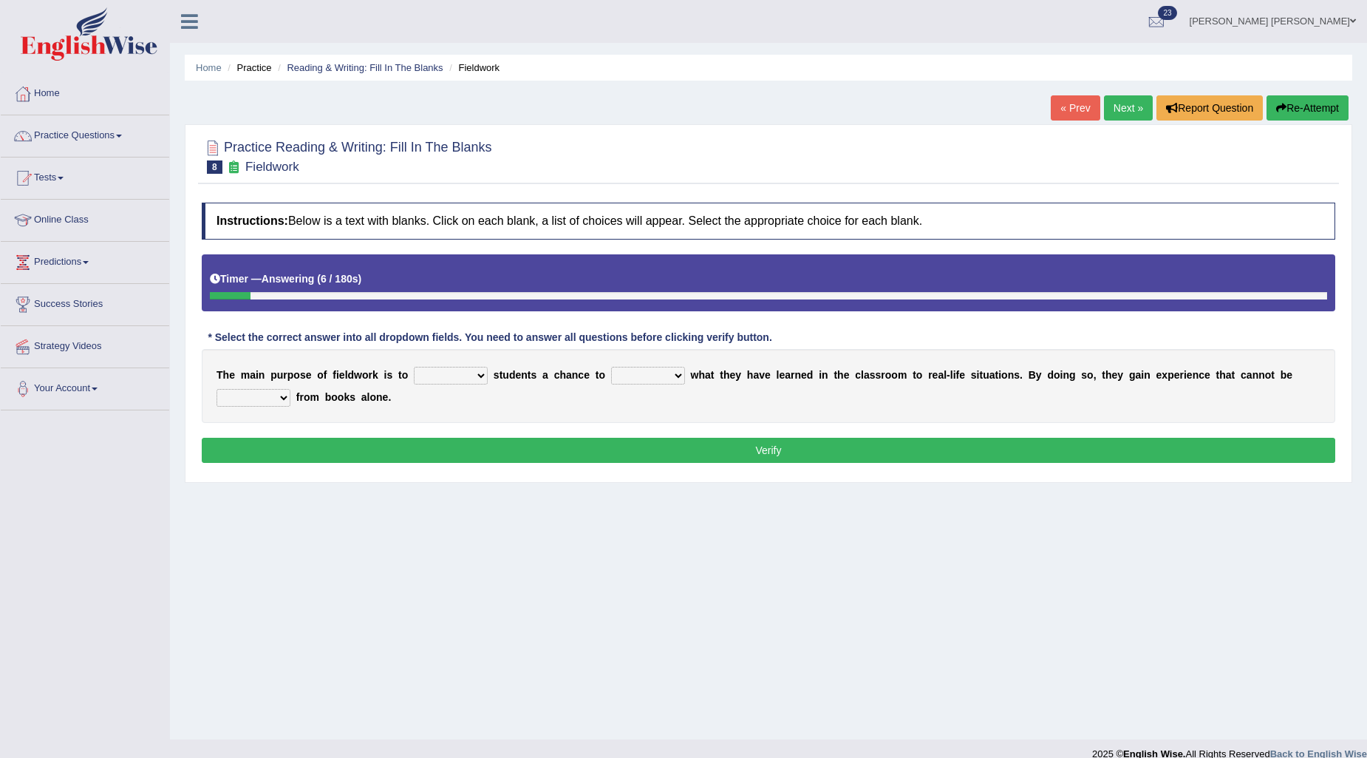
click at [433, 371] on select "resemble stow rave offer" at bounding box center [451, 376] width 74 height 18
select select "offer"
click at [414, 367] on select "resemble stow rave offer" at bounding box center [451, 376] width 74 height 18
click at [641, 373] on select "compare align apply dismount" at bounding box center [648, 376] width 74 height 18
select select "compare"
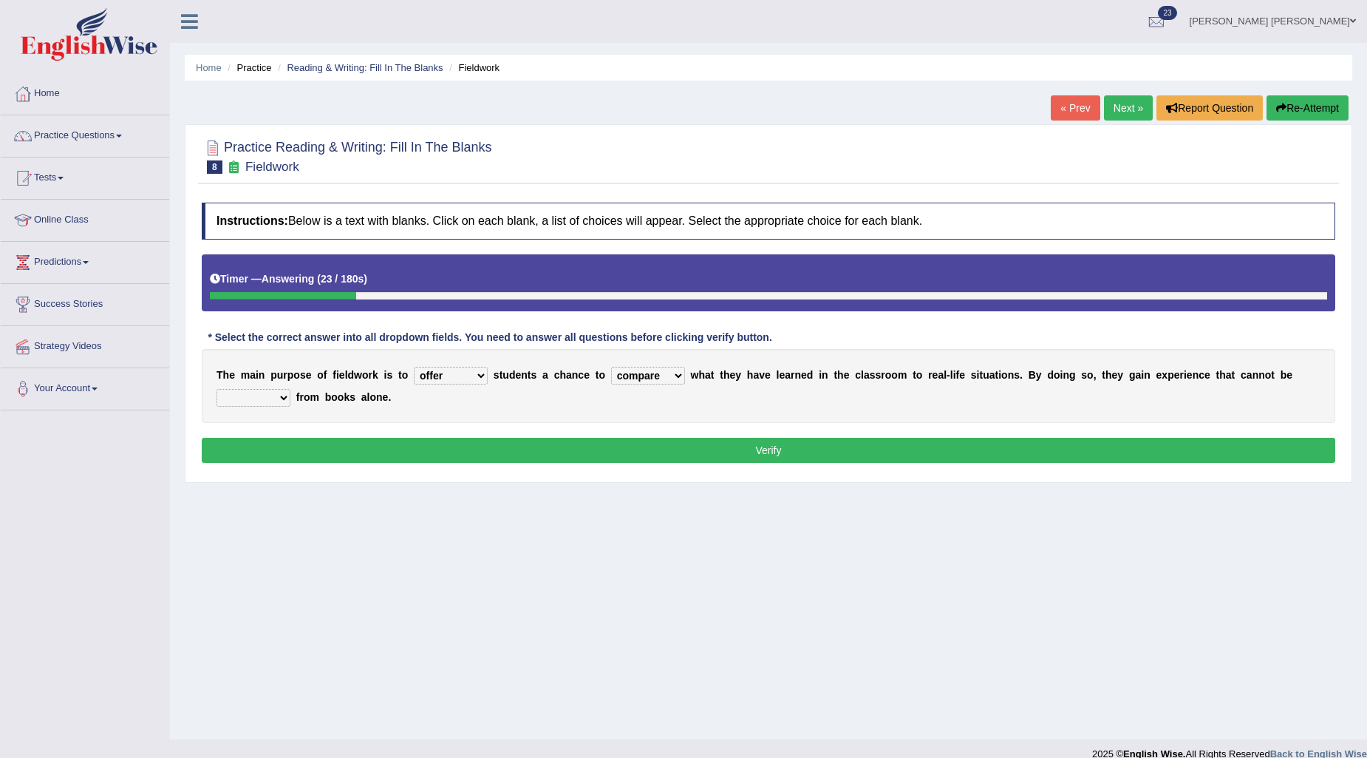
click at [611, 367] on select "compare align apply dismount" at bounding box center [648, 376] width 74 height 18
click at [260, 396] on select "originated prepared obtained touted" at bounding box center [254, 398] width 74 height 18
select select "obtained"
click at [217, 389] on select "originated prepared obtained touted" at bounding box center [254, 398] width 74 height 18
click at [285, 449] on button "Verify" at bounding box center [769, 450] width 1134 height 25
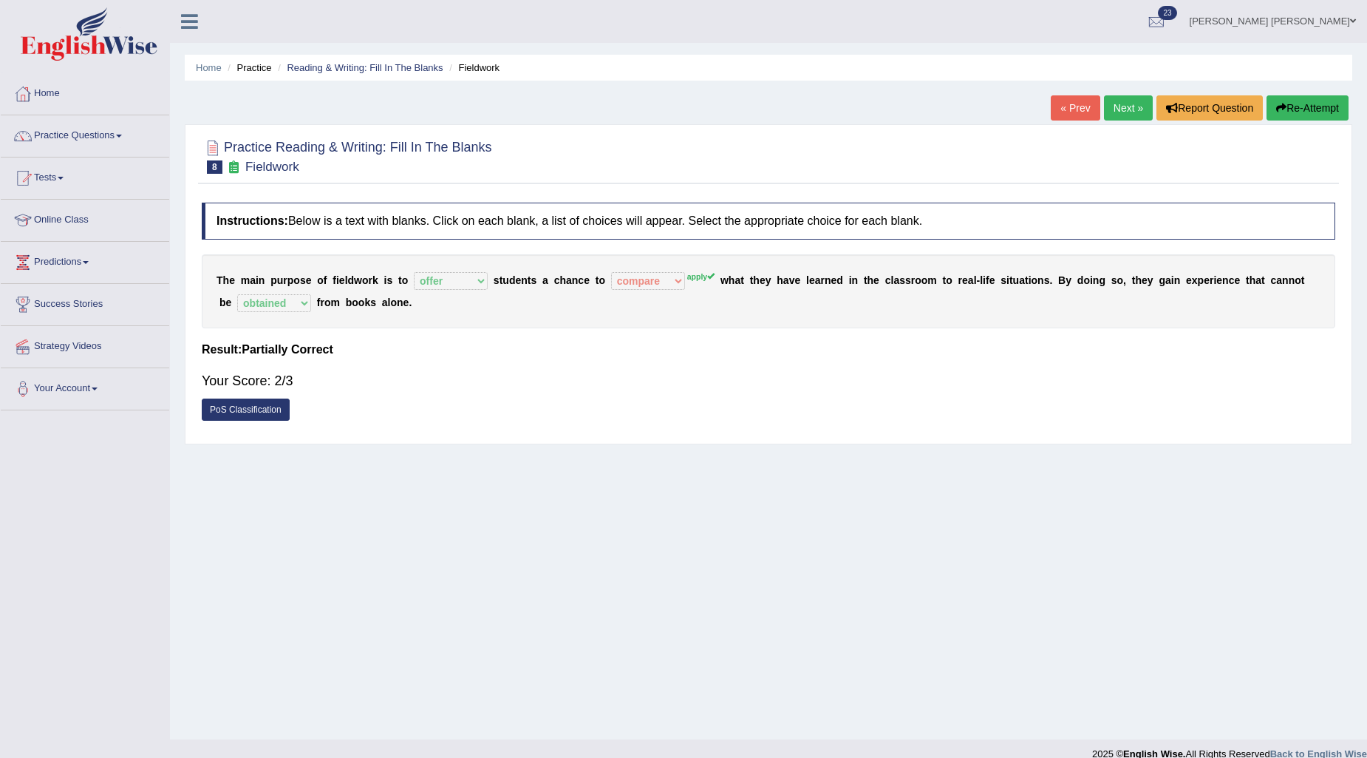
click at [1115, 99] on link "Next »" at bounding box center [1128, 107] width 49 height 25
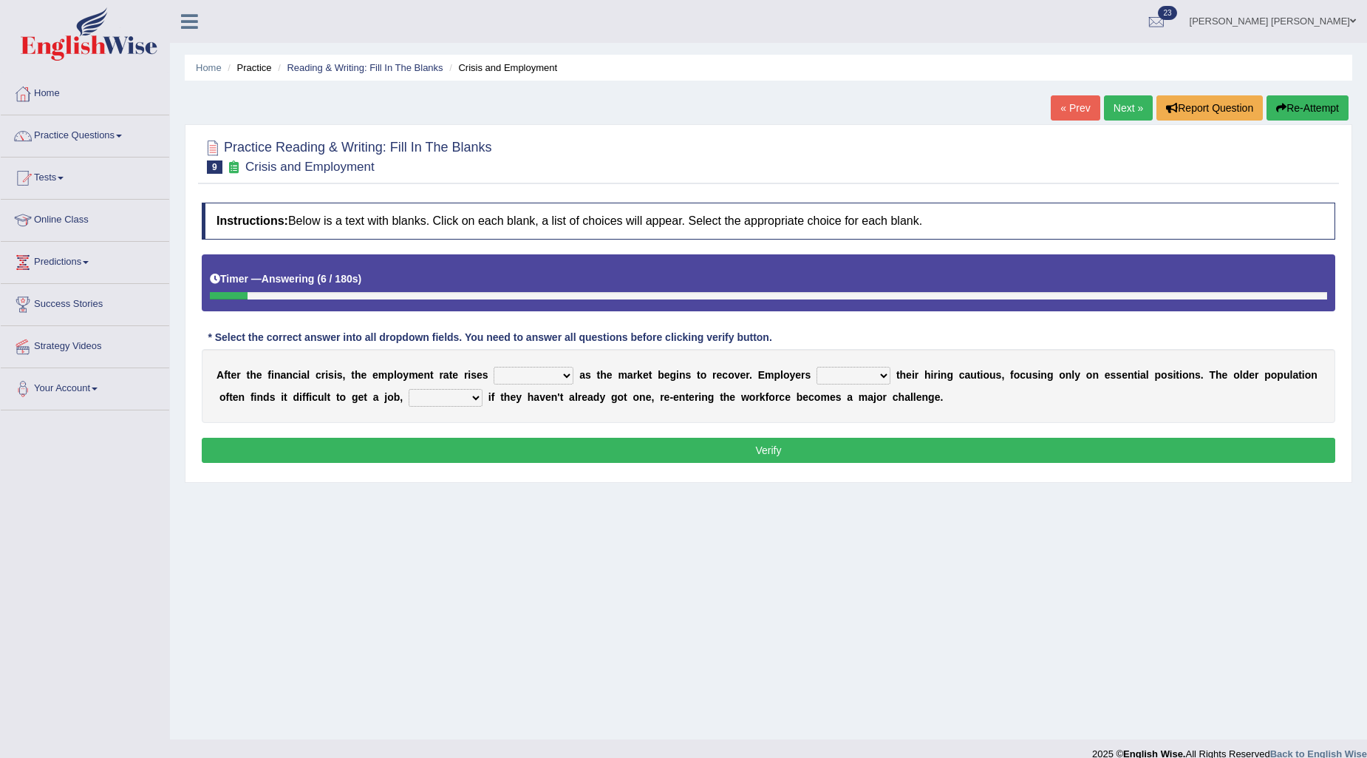
click at [537, 375] on select "normally conversely strenuously sharply" at bounding box center [534, 376] width 80 height 18
select select "sharply"
click at [494, 367] on select "normally conversely strenuously sharply" at bounding box center [534, 376] width 80 height 18
click at [526, 377] on select "normally conversely strenuously sharply" at bounding box center [534, 376] width 80 height 18
click at [534, 375] on select "normally conversely strenuously sharply" at bounding box center [534, 376] width 80 height 18
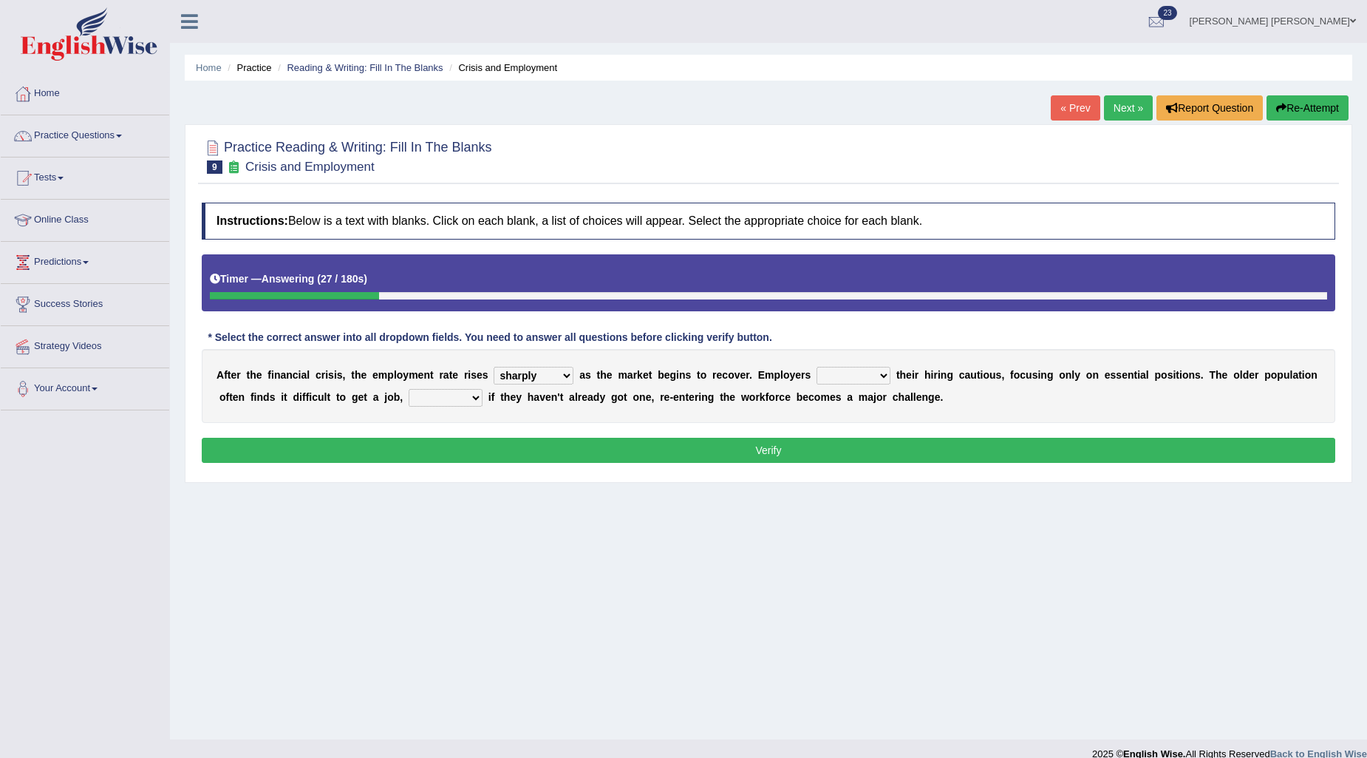
click at [855, 370] on select "keeping kept keep are kept" at bounding box center [854, 376] width 74 height 18
click at [523, 377] on select "normally conversely strenuously sharply" at bounding box center [534, 376] width 80 height 18
click at [494, 367] on select "normally conversely strenuously sharply" at bounding box center [534, 376] width 80 height 18
click at [831, 372] on select "keeping kept keep are kept" at bounding box center [854, 376] width 74 height 18
click at [817, 367] on select "keeping kept keep are kept" at bounding box center [854, 376] width 74 height 18
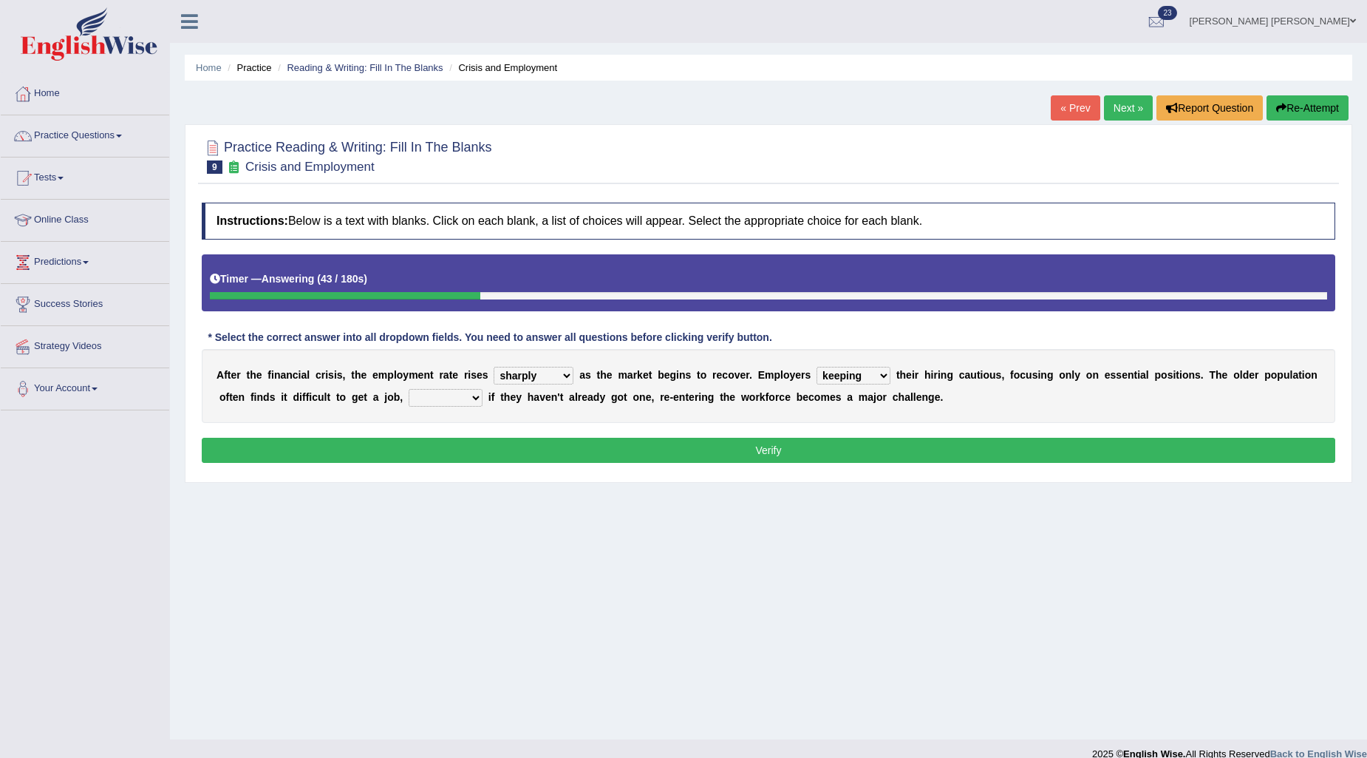
click at [843, 375] on select "keeping kept keep are kept" at bounding box center [854, 376] width 74 height 18
select select "kept"
click at [817, 367] on select "keeping kept keep are kept" at bounding box center [854, 376] width 74 height 18
click at [445, 398] on select "although while then because" at bounding box center [446, 398] width 74 height 18
select select "although"
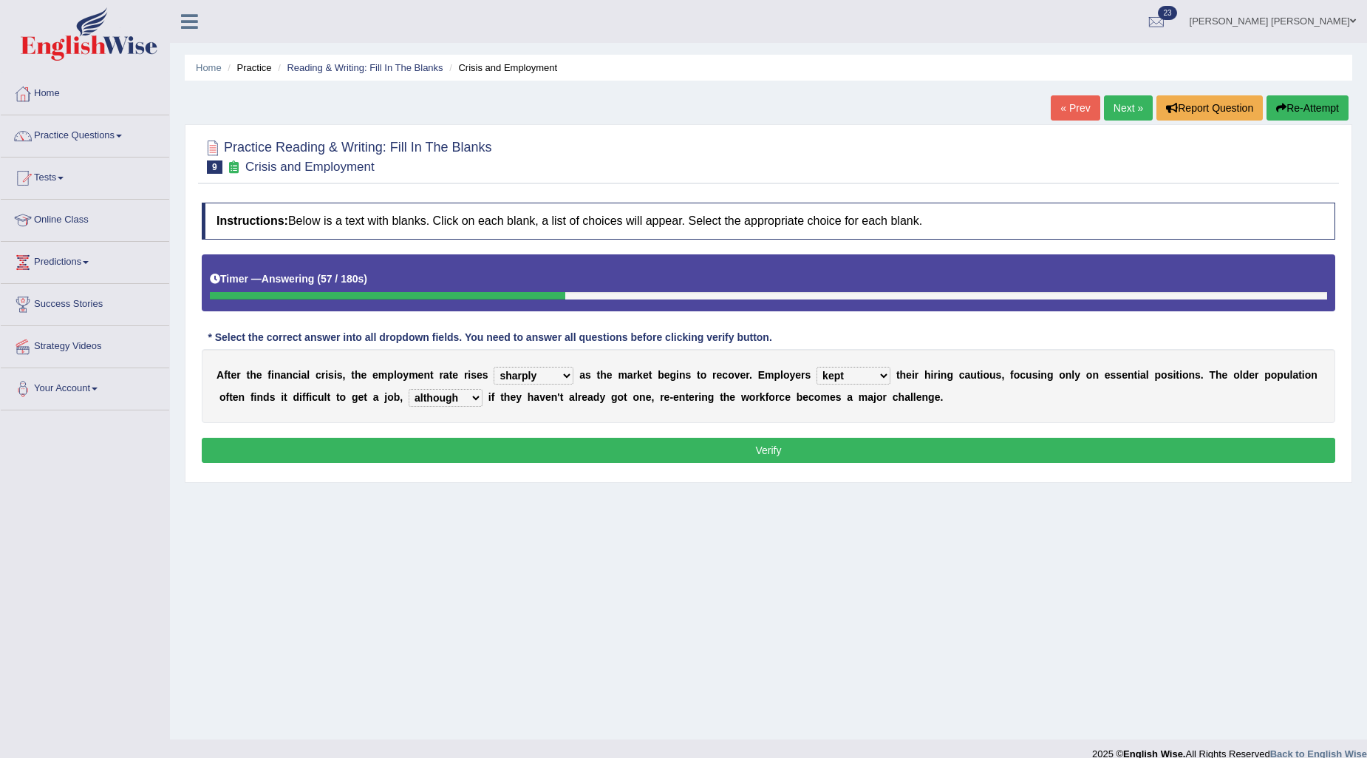
click at [409, 389] on select "although while then because" at bounding box center [446, 398] width 74 height 18
click at [449, 438] on button "Verify" at bounding box center [769, 450] width 1134 height 25
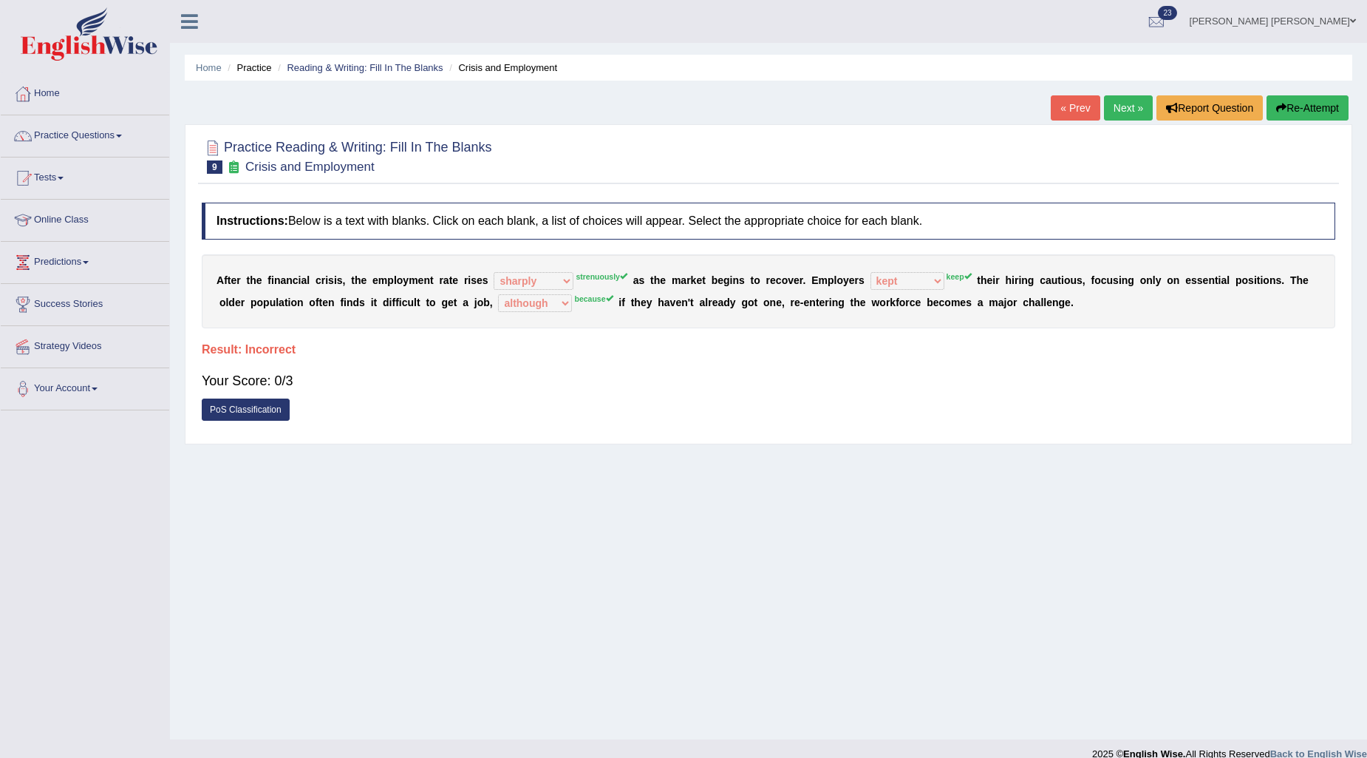
click at [1302, 120] on button "Re-Attempt" at bounding box center [1308, 107] width 82 height 25
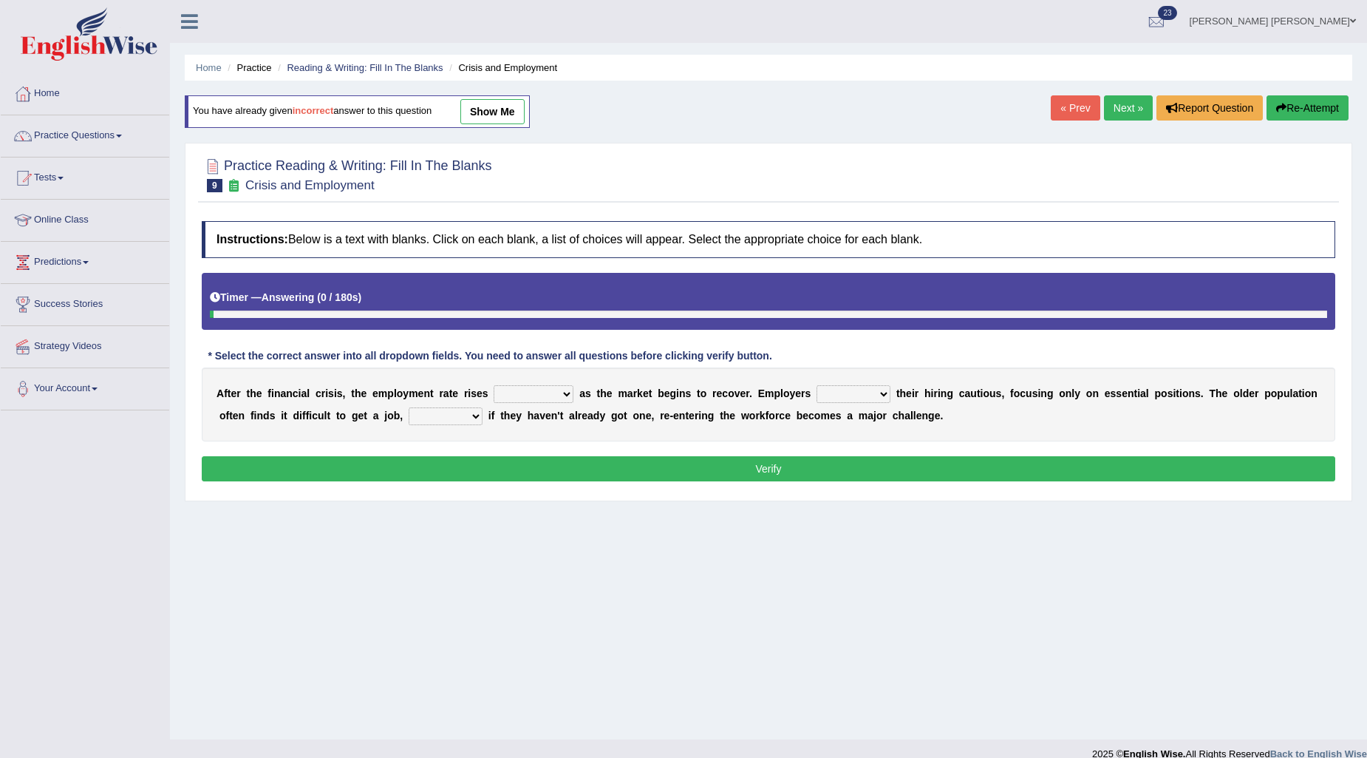
click at [554, 389] on select "normally conversely strenuously sharply" at bounding box center [534, 394] width 80 height 18
click at [401, 525] on div "Home Practice Reading & Writing: Fill In The Blanks Crisis and Employment You h…" at bounding box center [768, 369] width 1197 height 739
click at [556, 380] on div "A f t e r t h e f i n a n c i a l c r i s i s , t h e e m p l o y m e n t r a t…" at bounding box center [769, 404] width 1134 height 74
click at [548, 396] on select "normally conversely strenuously sharply" at bounding box center [534, 394] width 80 height 18
select select "strenuously"
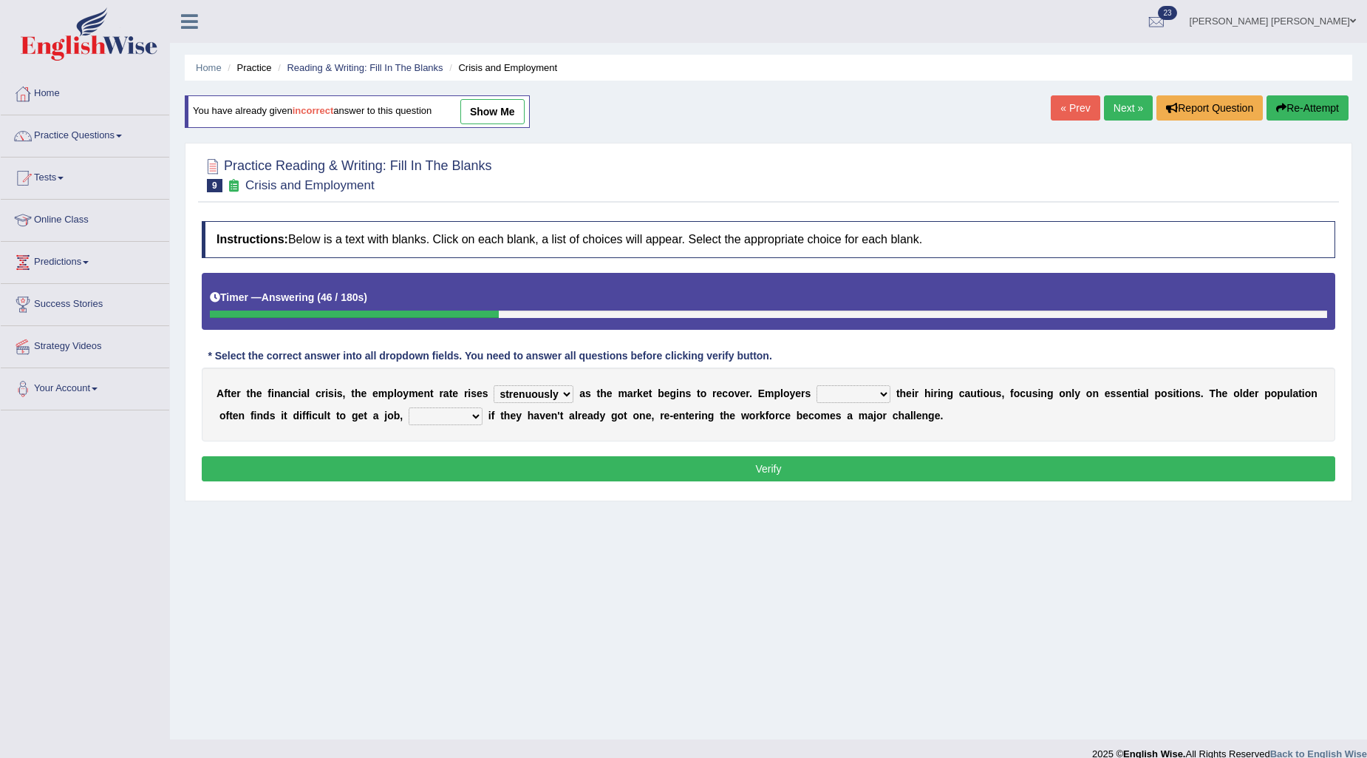
click at [494, 385] on select "normally conversely strenuously sharply" at bounding box center [534, 394] width 80 height 18
click at [872, 398] on select "keeping kept keep are kept" at bounding box center [854, 394] width 74 height 18
select select "keep"
click at [817, 385] on select "keeping kept keep are kept" at bounding box center [854, 394] width 74 height 18
click at [417, 416] on select "although while then because" at bounding box center [446, 416] width 74 height 18
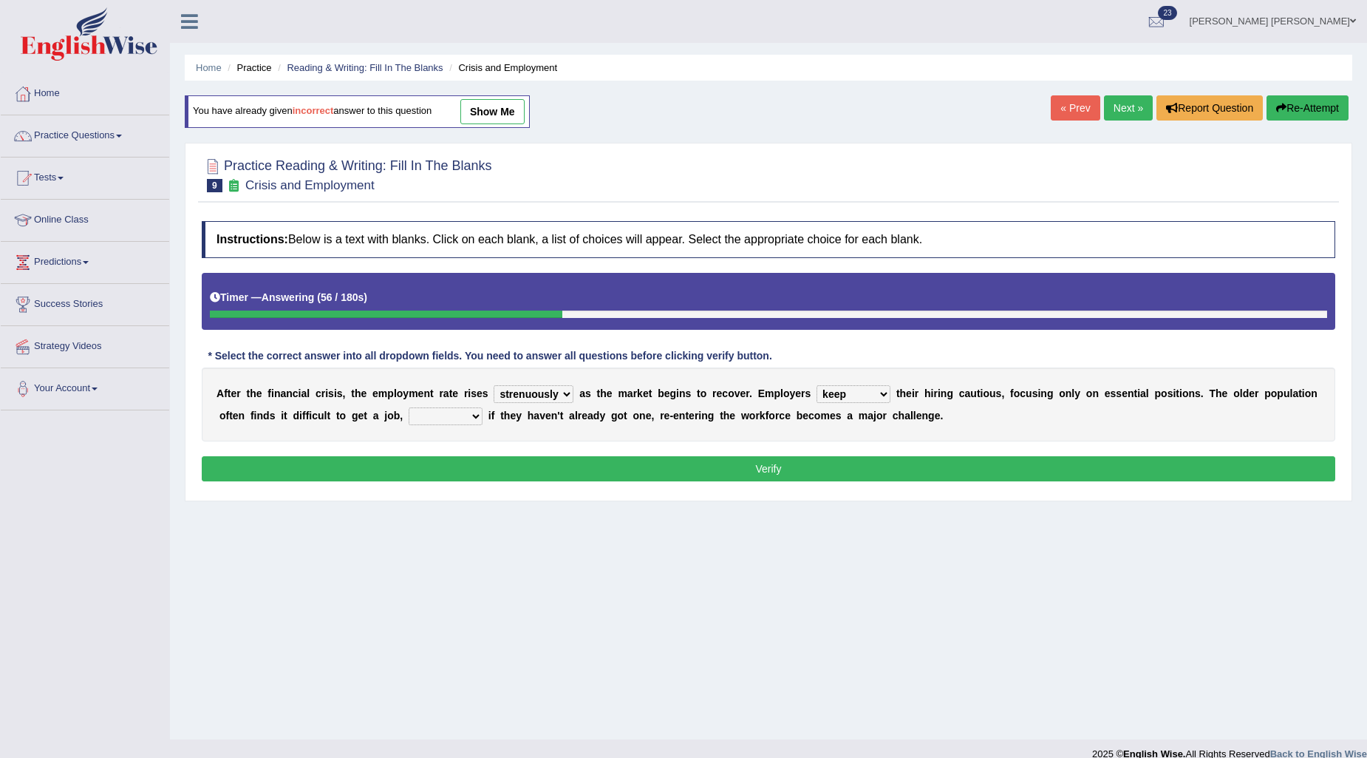
select select "because"
click at [409, 407] on select "although while then because" at bounding box center [446, 416] width 74 height 18
click at [726, 466] on button "Verify" at bounding box center [769, 468] width 1134 height 25
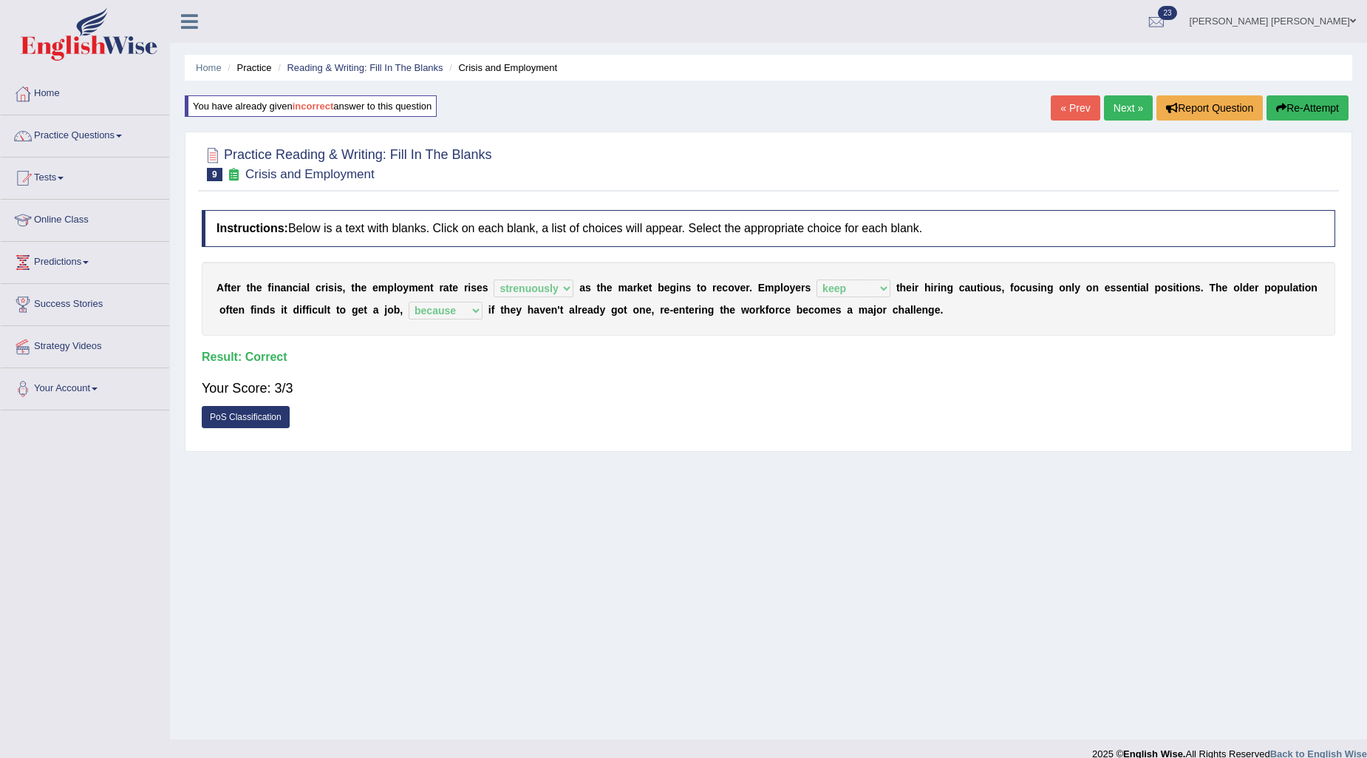
click at [1120, 101] on link "Next »" at bounding box center [1128, 107] width 49 height 25
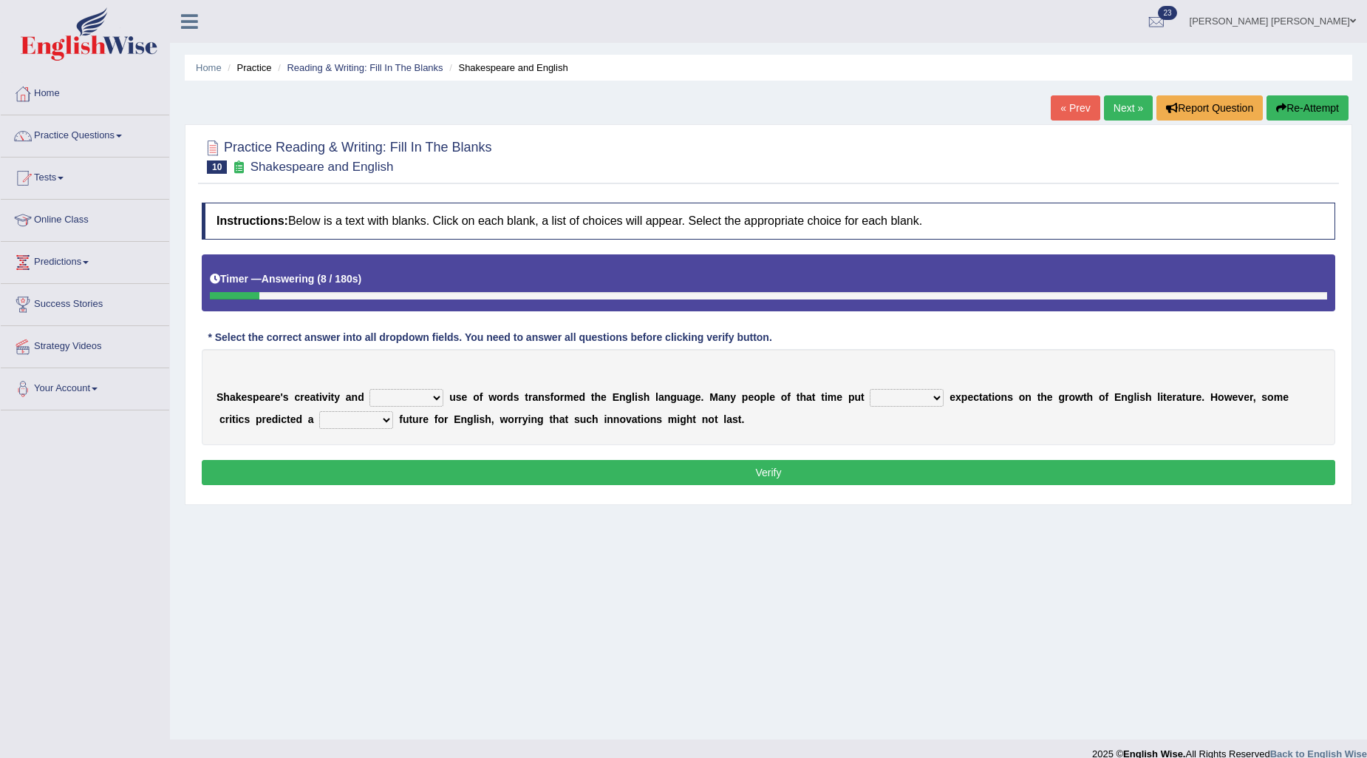
click at [383, 386] on div "S h a k e s p e a r e ' s c r e a t i v i t y a n d idealized intensive fancied…" at bounding box center [769, 397] width 1134 height 96
click at [401, 392] on select "idealized intensive fancied inventive" at bounding box center [407, 398] width 74 height 18
click at [370, 389] on select "idealized intensive fancied inventive" at bounding box center [407, 398] width 74 height 18
click at [398, 394] on select "idealized intensive fancied inventive" at bounding box center [407, 398] width 74 height 18
select select "idealized"
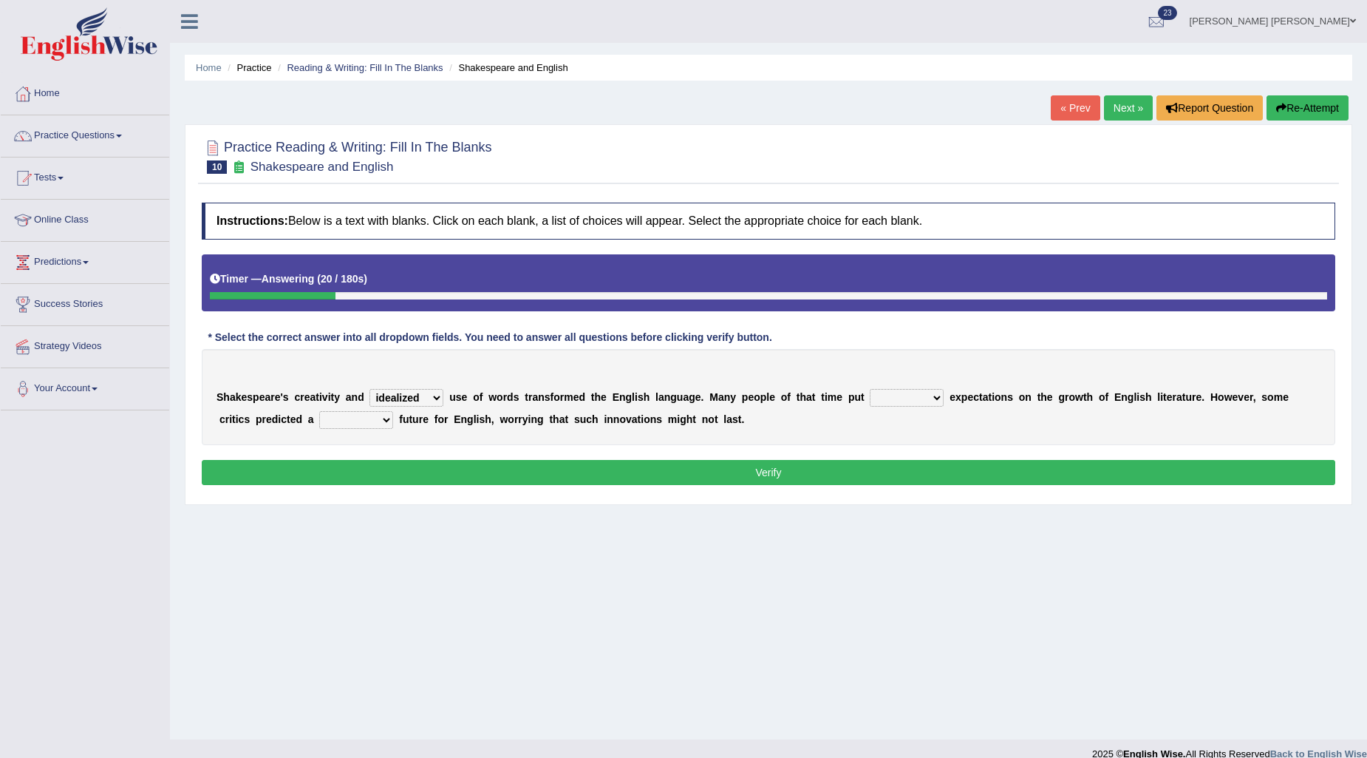
click at [370, 389] on select "idealized intensive fancied inventive" at bounding box center [407, 398] width 74 height 18
click at [880, 398] on select "wide much high more" at bounding box center [907, 398] width 74 height 18
click at [870, 389] on select "wide much high more" at bounding box center [907, 398] width 74 height 18
click at [928, 396] on select "wide much high more" at bounding box center [907, 398] width 74 height 18
select select "high"
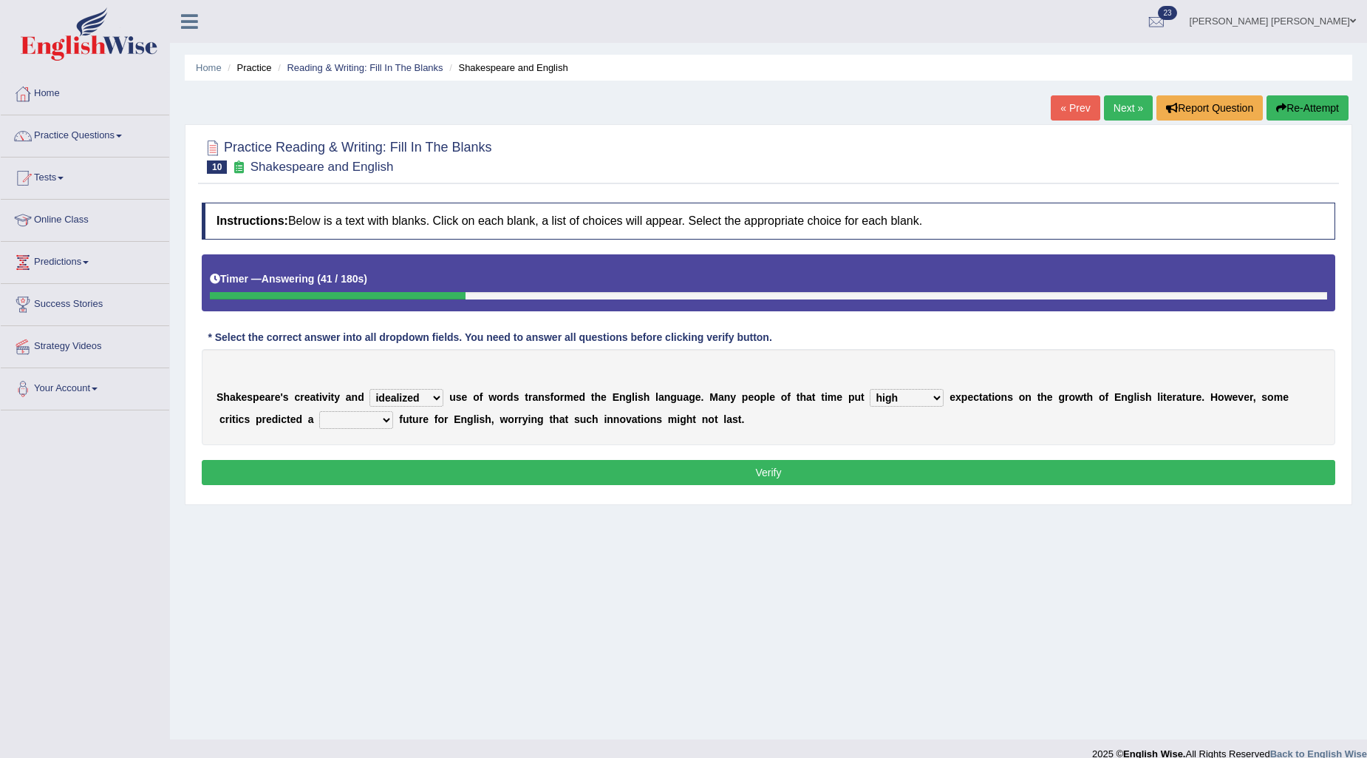
click at [870, 389] on select "wide much high more" at bounding box center [907, 398] width 74 height 18
click at [345, 419] on select "monetary promising irresistible daunting" at bounding box center [356, 420] width 74 height 18
select select "promising"
click at [319, 411] on select "monetary promising irresistible daunting" at bounding box center [356, 420] width 74 height 18
click at [377, 475] on button "Verify" at bounding box center [769, 472] width 1134 height 25
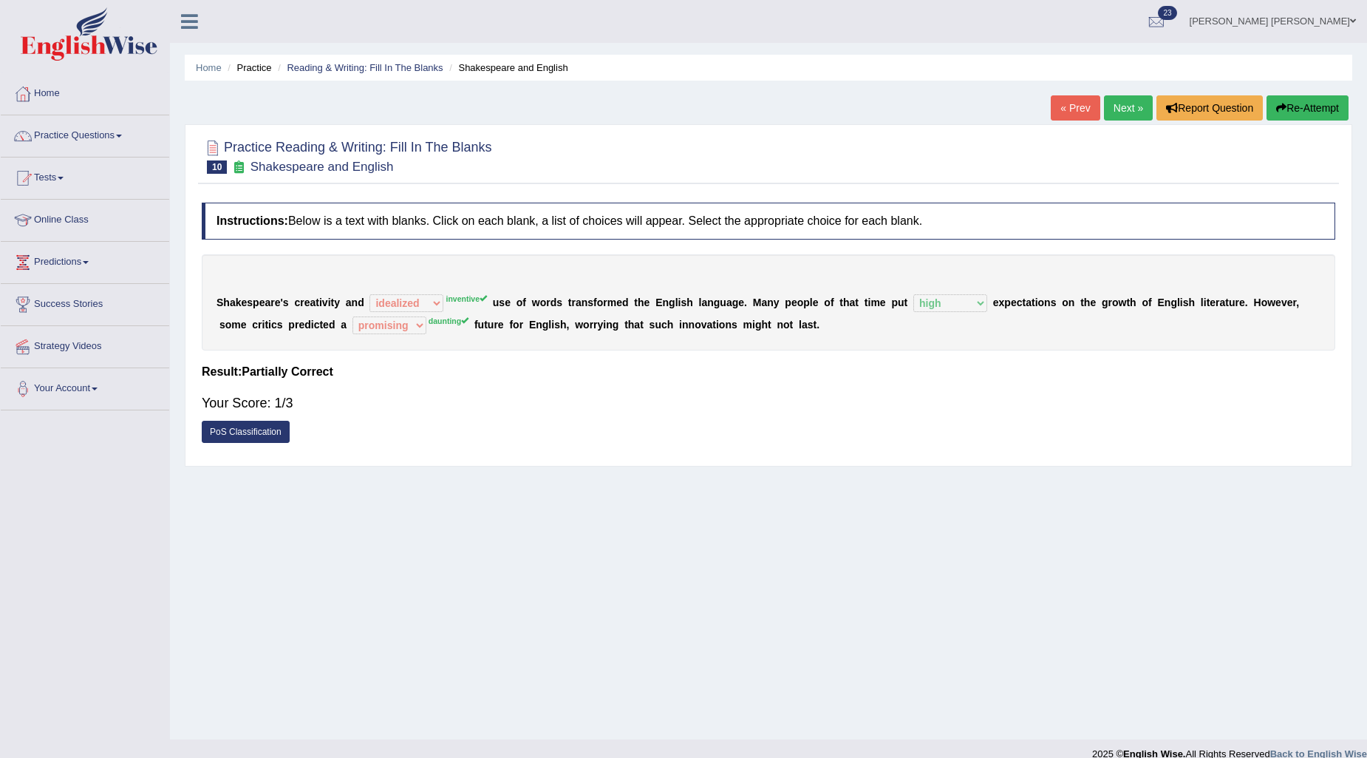
click at [1319, 109] on button "Re-Attempt" at bounding box center [1308, 107] width 82 height 25
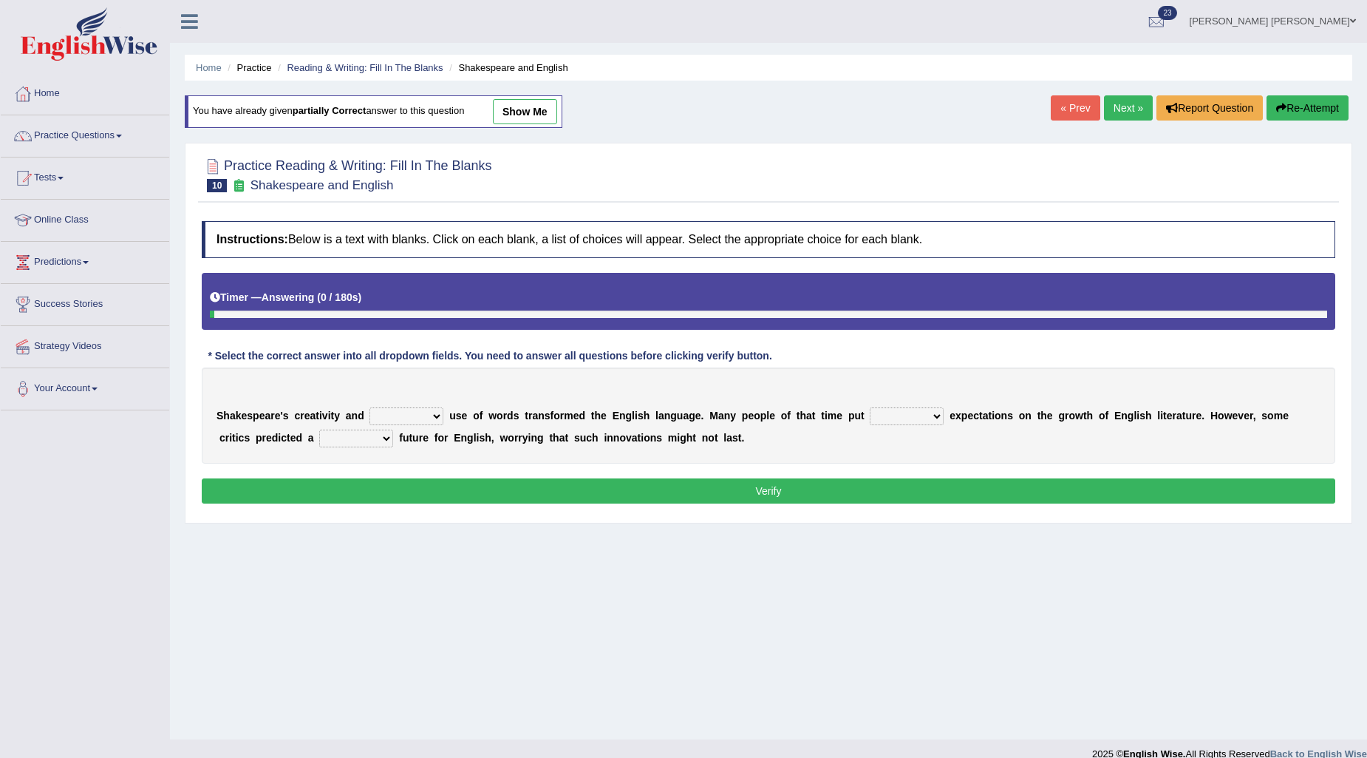
click at [405, 408] on select "idealized intensive fancied inventive" at bounding box center [407, 416] width 74 height 18
click at [370, 407] on select "idealized intensive fancied inventive" at bounding box center [407, 416] width 74 height 18
click at [403, 416] on select "idealized intensive fancied inventive" at bounding box center [407, 416] width 74 height 18
select select "inventive"
click at [370, 407] on select "idealized intensive fancied inventive" at bounding box center [407, 416] width 74 height 18
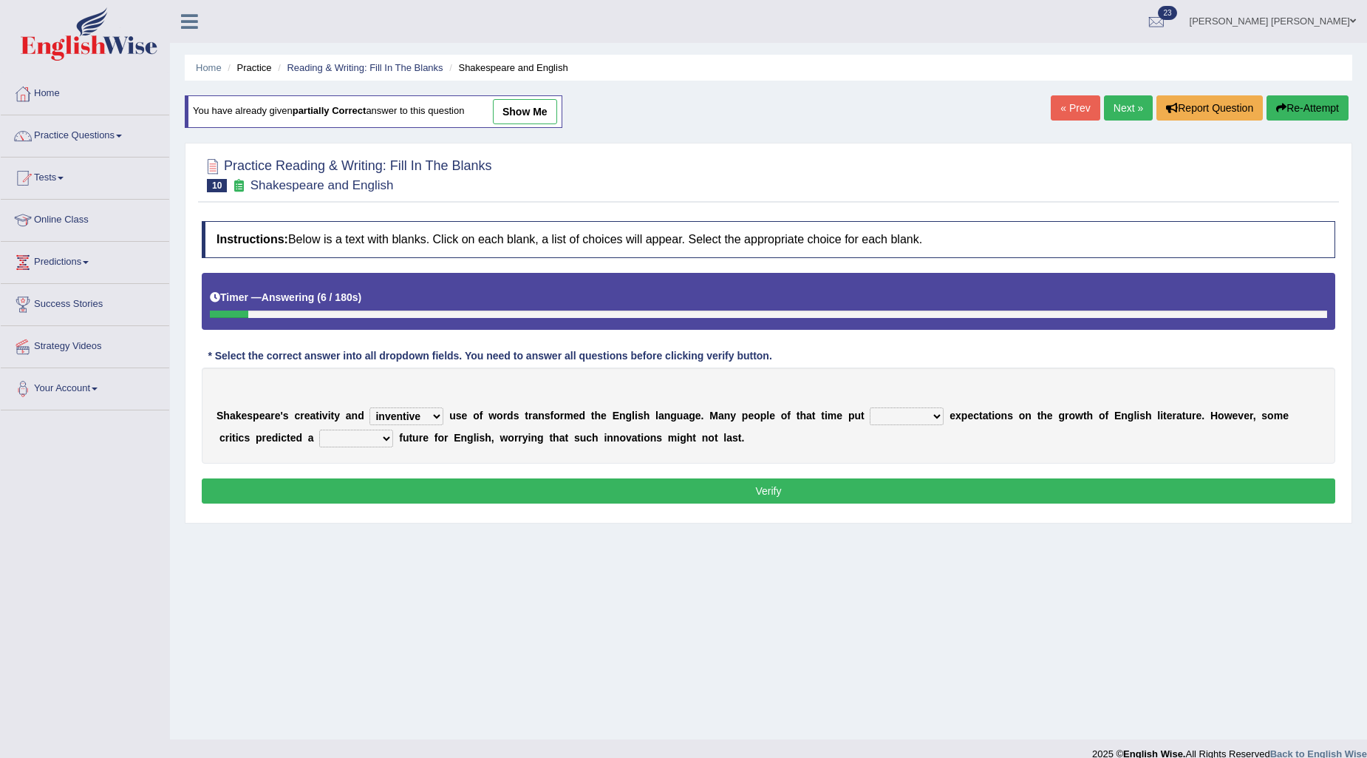
click at [872, 415] on select "wide much high more" at bounding box center [907, 416] width 74 height 18
select select "high"
click at [870, 407] on select "wide much high more" at bounding box center [907, 416] width 74 height 18
click at [365, 441] on select "monetary promising irresistible daunting" at bounding box center [356, 438] width 74 height 18
select select "daunting"
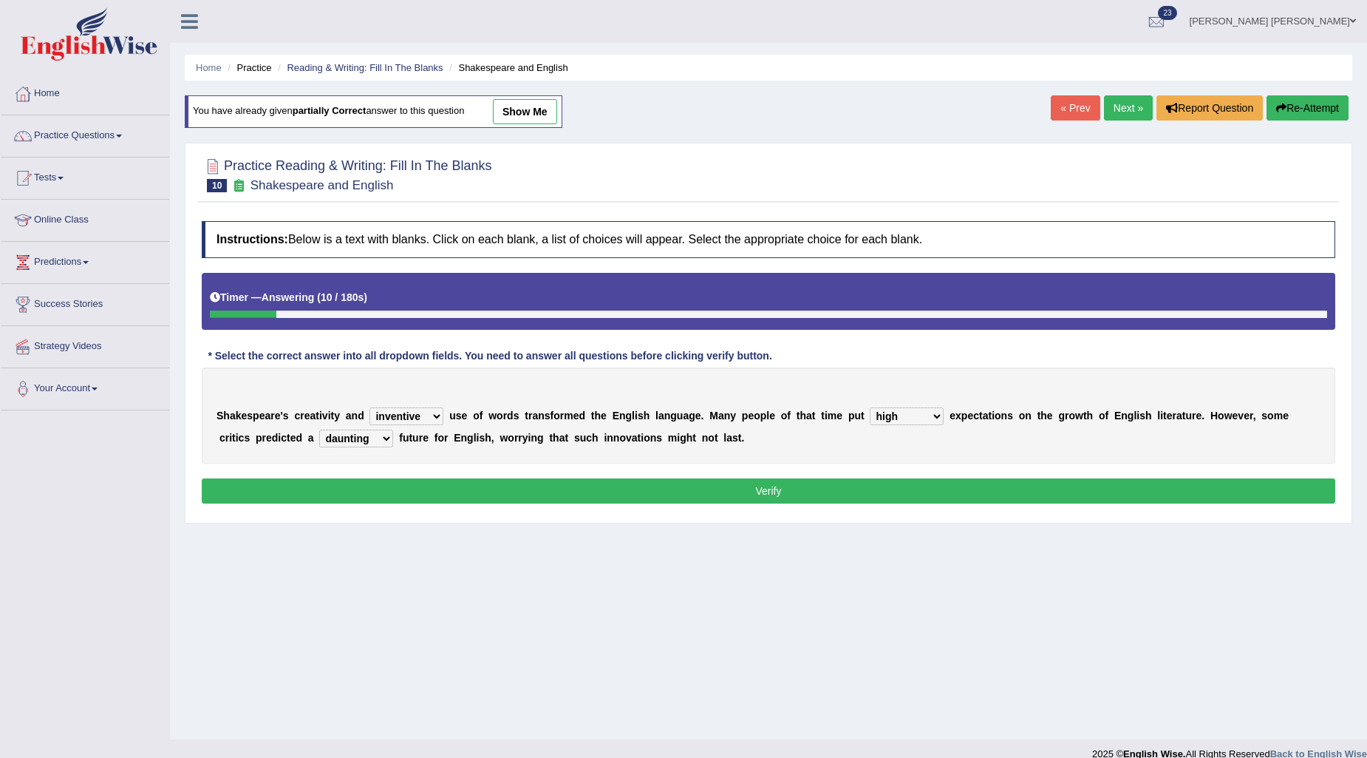
click at [319, 429] on select "monetary promising irresistible daunting" at bounding box center [356, 438] width 74 height 18
click at [421, 492] on button "Verify" at bounding box center [769, 490] width 1134 height 25
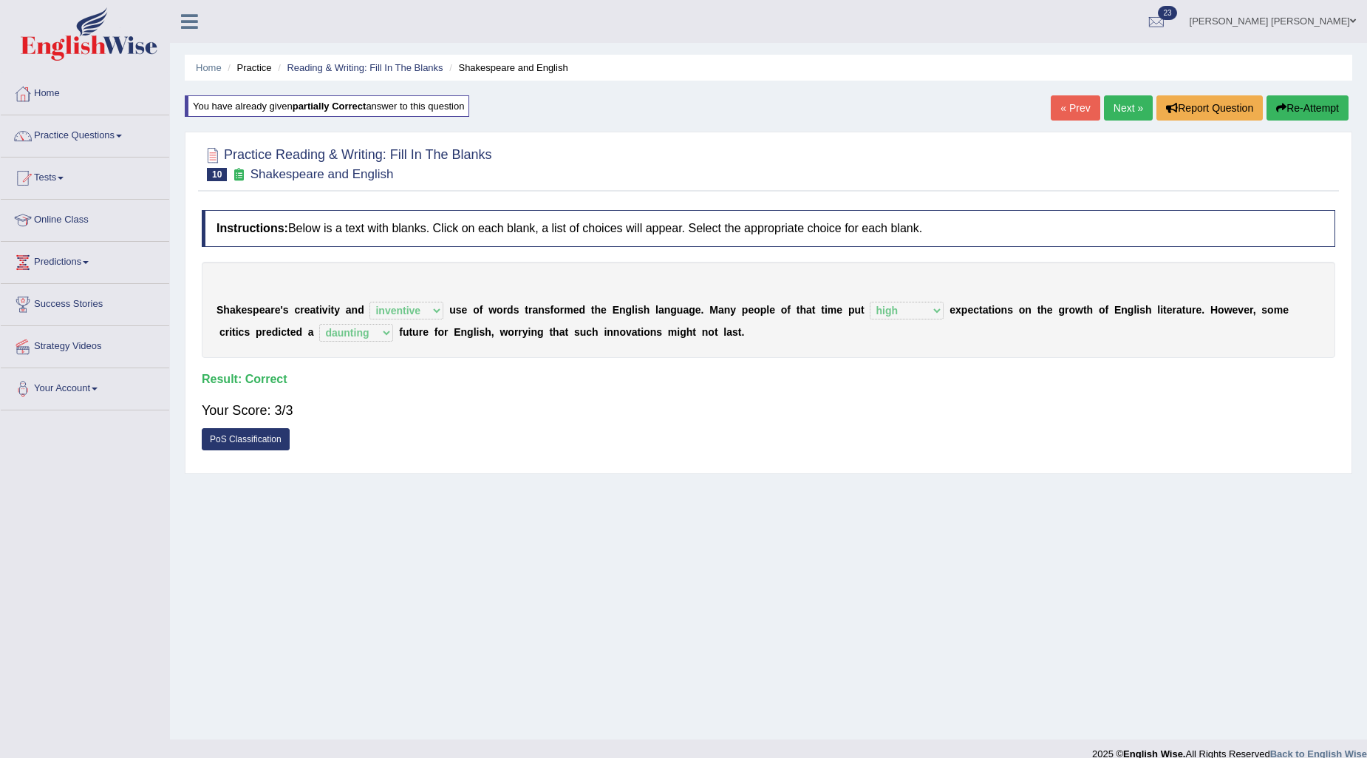
click at [1110, 120] on link "Next »" at bounding box center [1128, 107] width 49 height 25
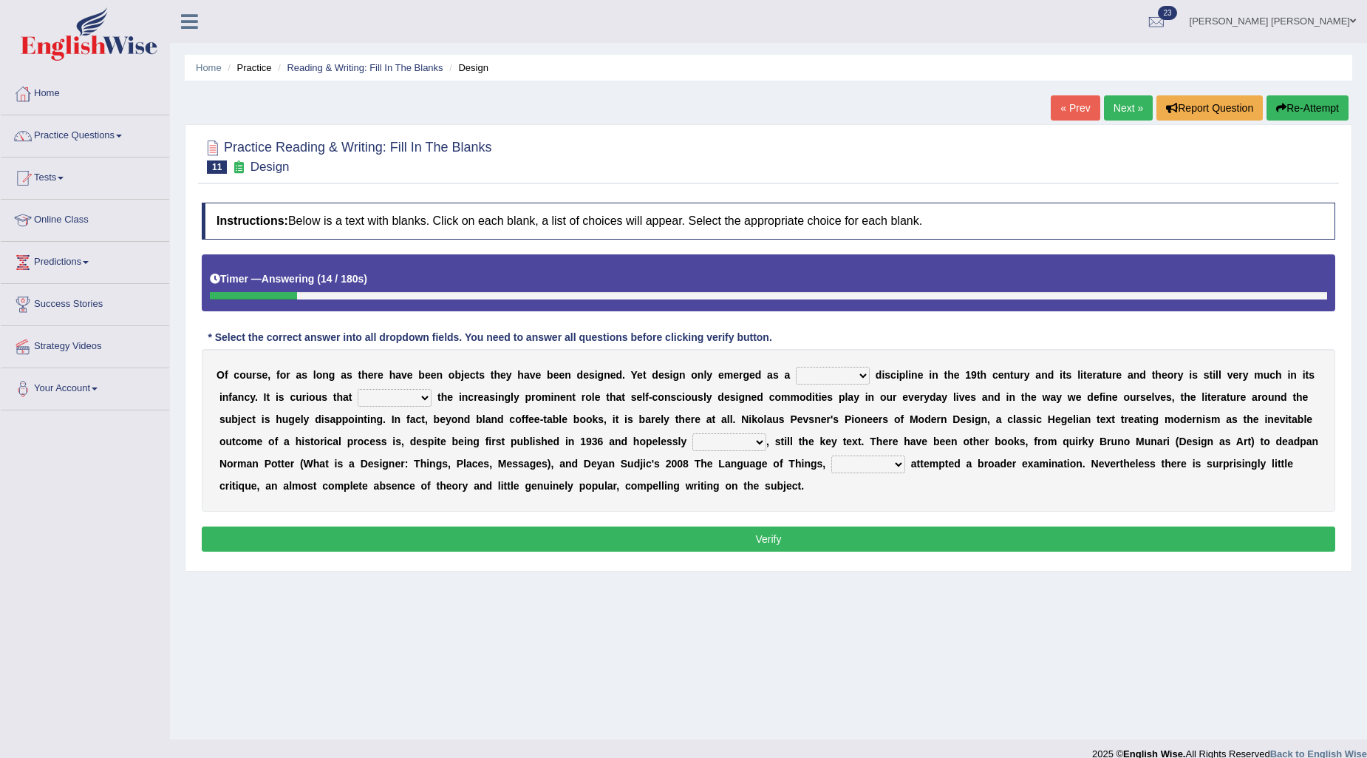
click at [826, 373] on select "bilateral ubiquitous foremost dedicated" at bounding box center [833, 376] width 74 height 18
select select "ubiquitous"
click at [796, 367] on select "bilateral ubiquitous foremost dedicated" at bounding box center [833, 376] width 74 height 18
click at [399, 393] on select "since despite within through" at bounding box center [395, 398] width 74 height 18
click at [358, 389] on select "since despite within through" at bounding box center [395, 398] width 74 height 18
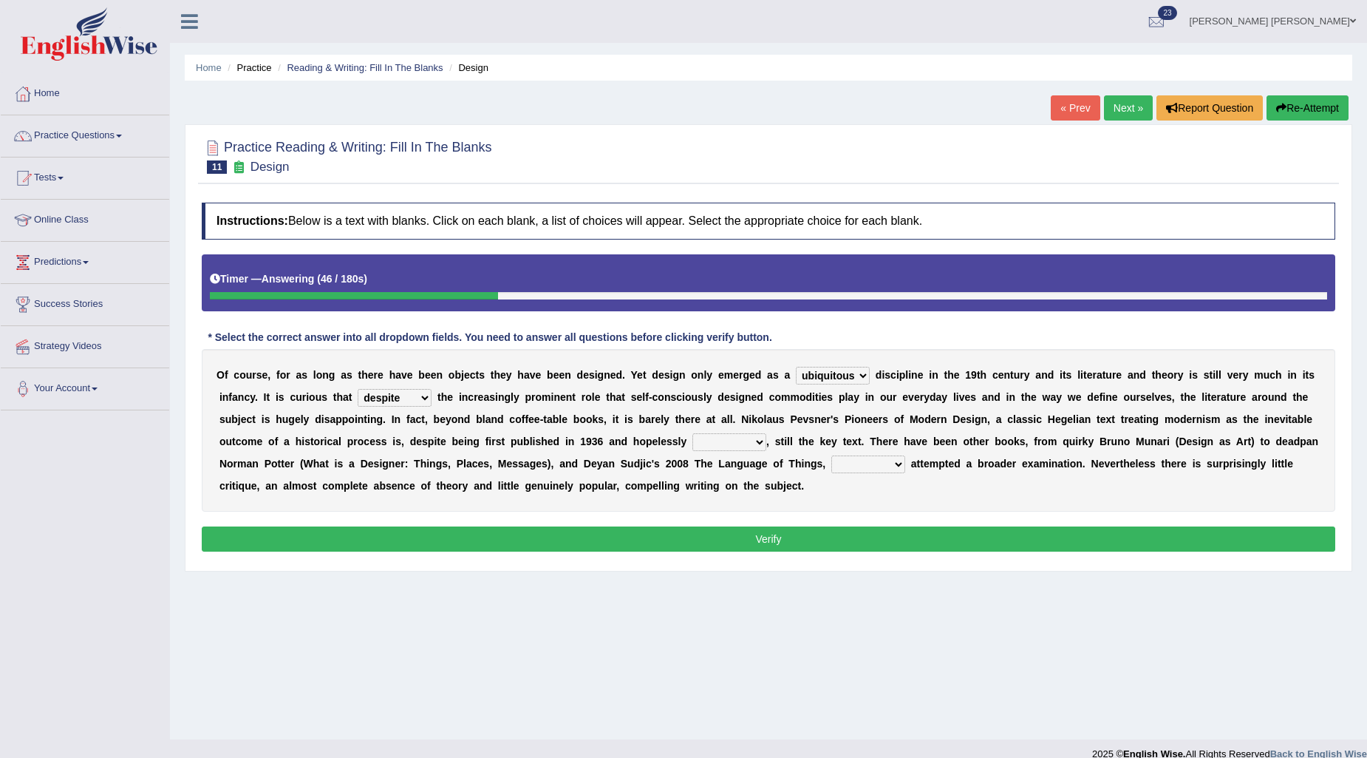
click at [401, 400] on select "since despite within through" at bounding box center [395, 398] width 74 height 18
select select "since"
click at [358, 389] on select "since despite within through" at bounding box center [395, 398] width 74 height 18
click at [727, 438] on select "dates dating date dated" at bounding box center [730, 442] width 74 height 18
select select "date"
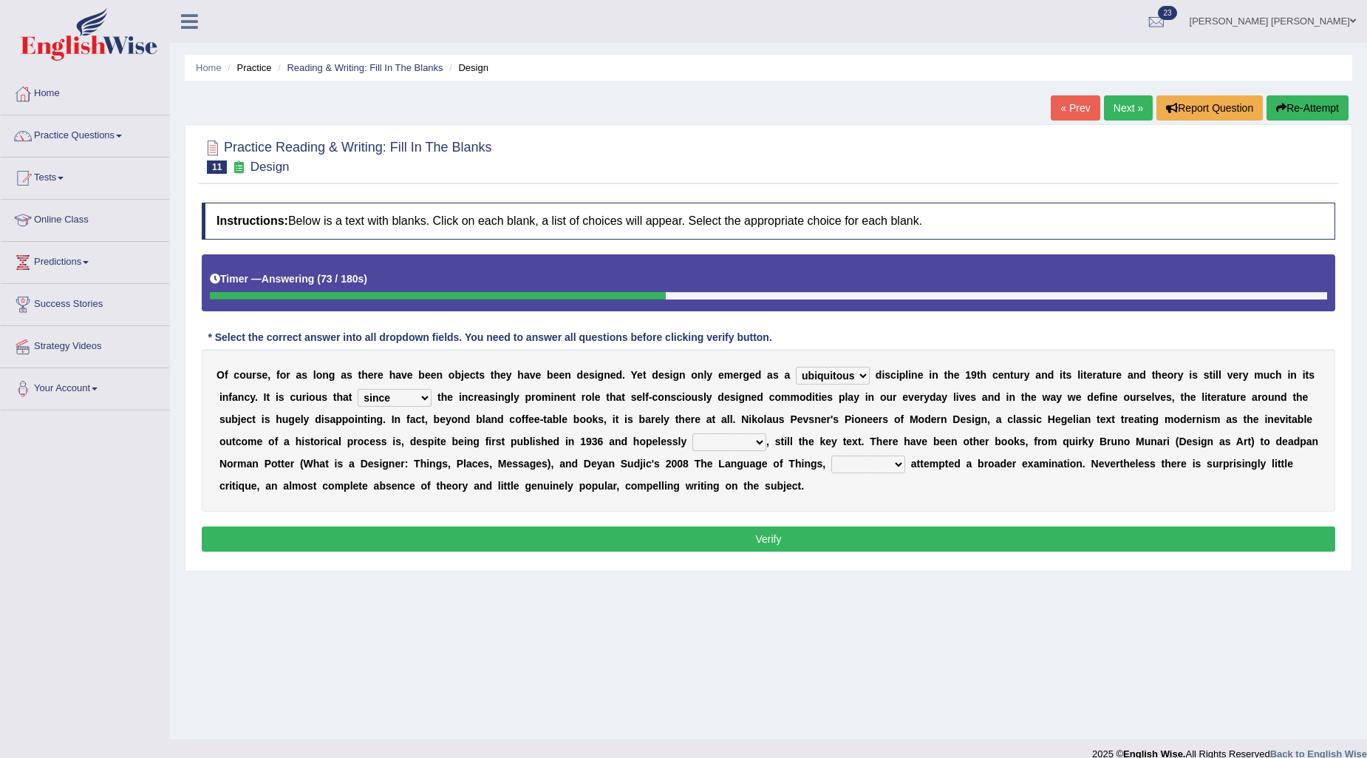
click at [693, 433] on select "dates dating date dated" at bounding box center [730, 442] width 74 height 18
click at [852, 466] on select "which then however as" at bounding box center [868, 464] width 74 height 18
select select "however"
click at [831, 455] on select "which then however as" at bounding box center [868, 464] width 74 height 18
click at [878, 541] on button "Verify" at bounding box center [769, 538] width 1134 height 25
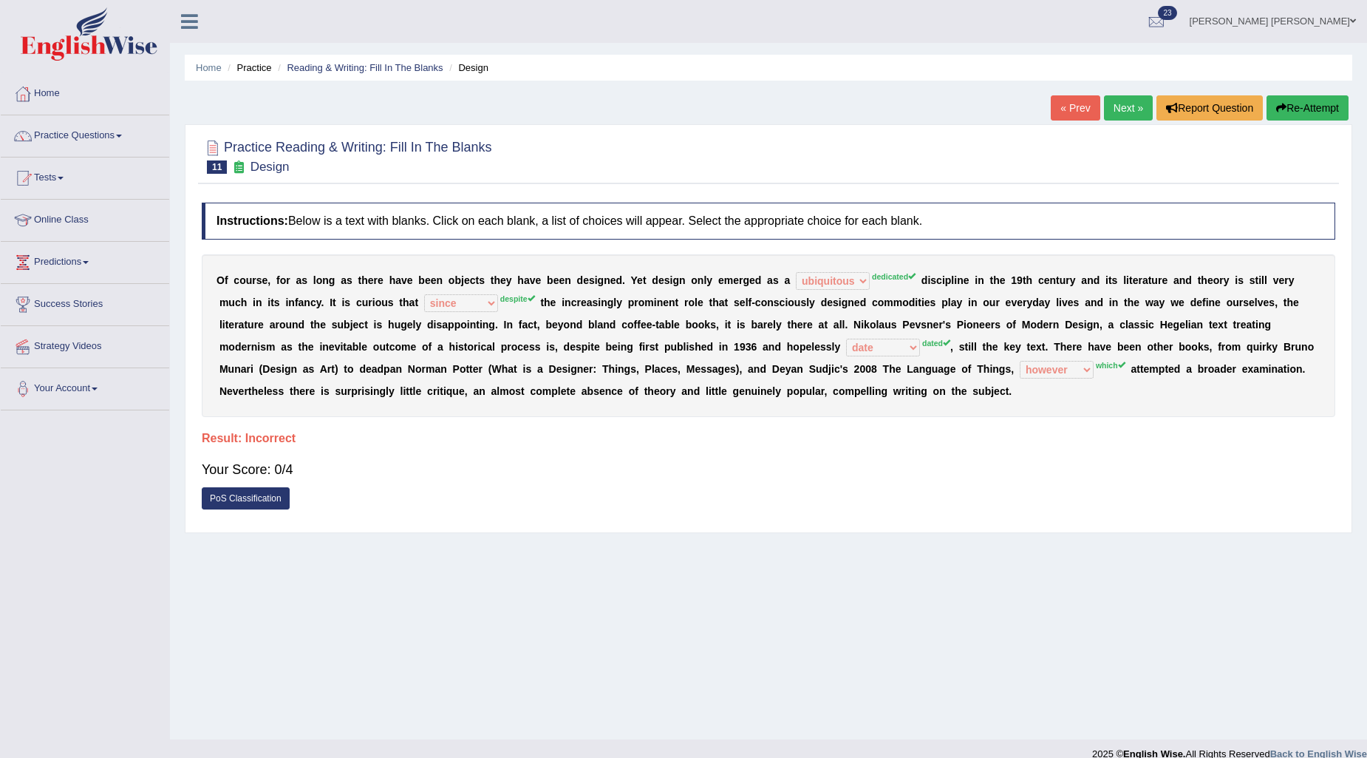
click at [1276, 106] on icon "button" at bounding box center [1281, 108] width 10 height 10
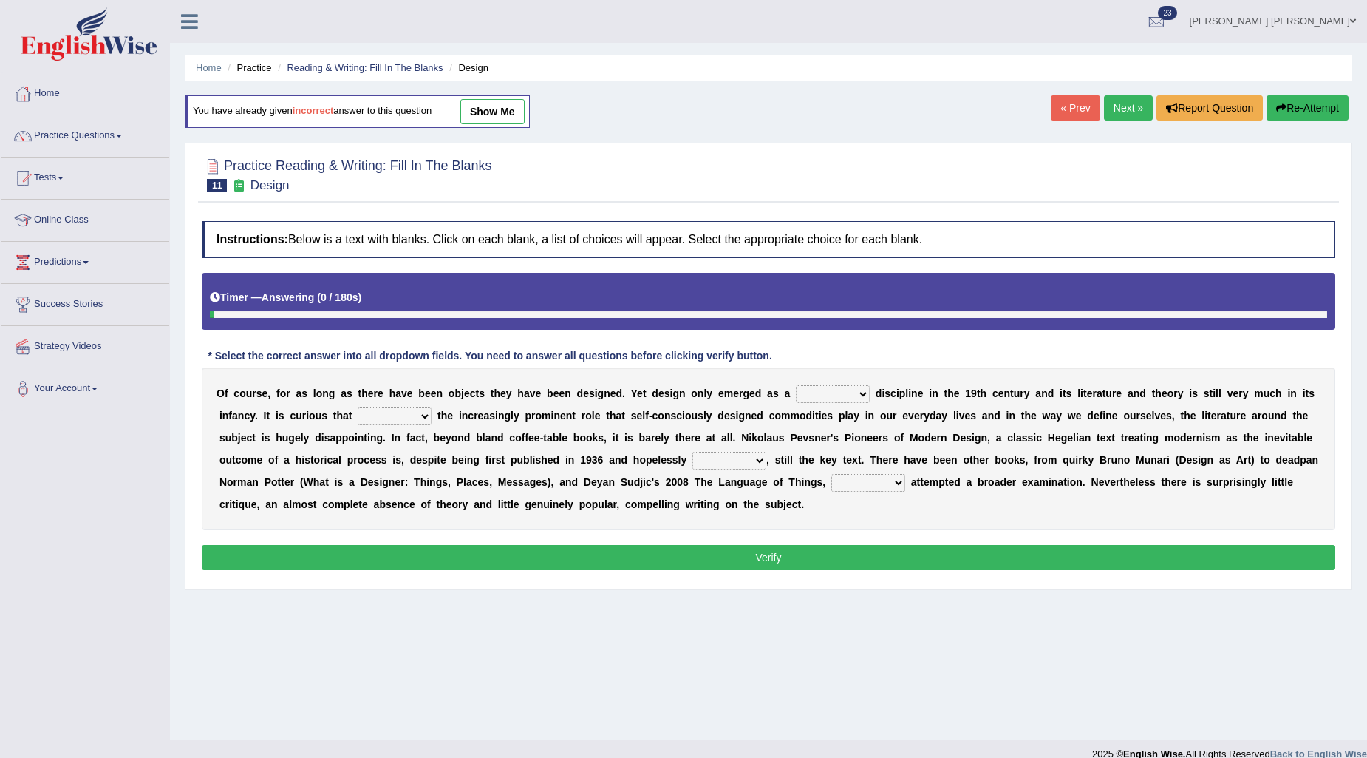
click at [815, 389] on select "bilateral ubiquitous foremost dedicated" at bounding box center [833, 394] width 74 height 18
select select "dedicated"
click at [796, 385] on select "bilateral ubiquitous foremost dedicated" at bounding box center [833, 394] width 74 height 18
click at [407, 419] on select "since despite within through" at bounding box center [395, 416] width 74 height 18
select select "since"
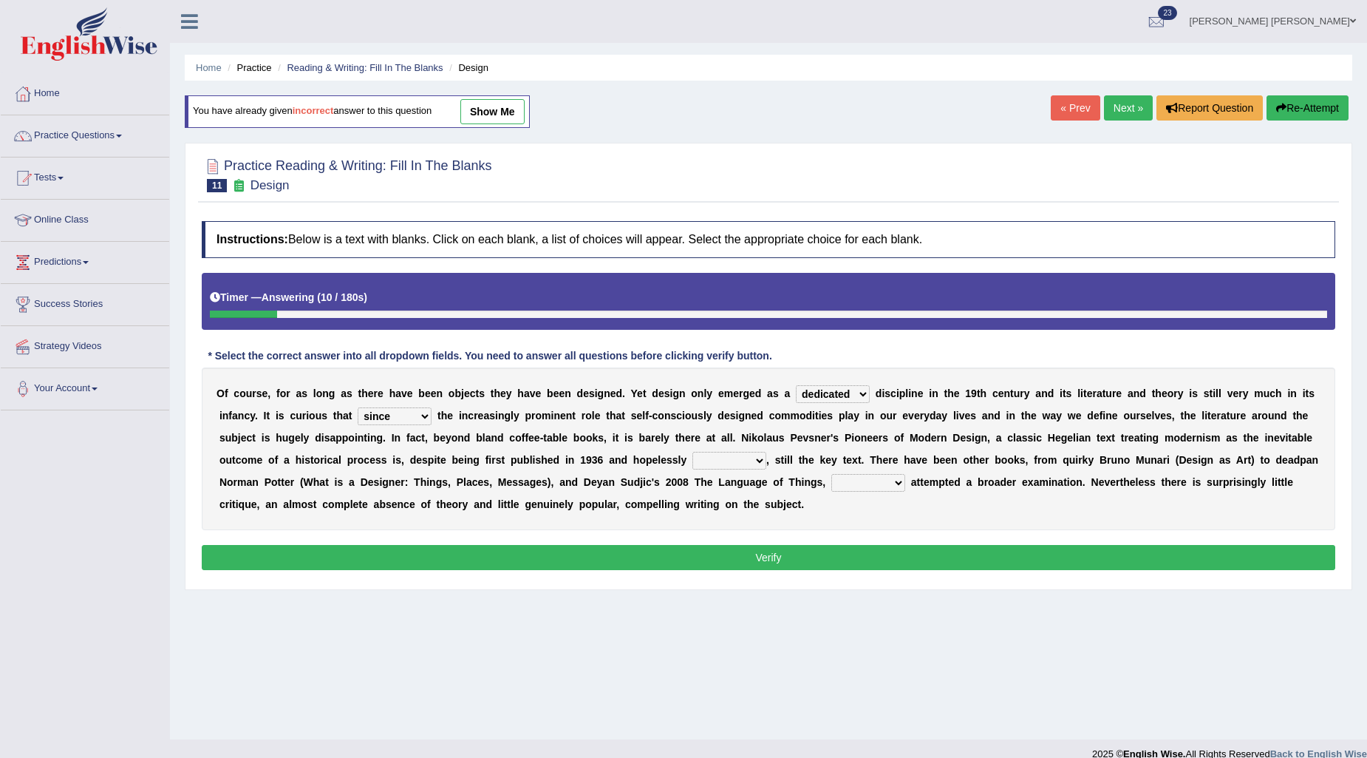
click at [358, 407] on select "since despite within through" at bounding box center [395, 416] width 74 height 18
click at [718, 459] on select "dates dating date dated" at bounding box center [730, 461] width 74 height 18
select select "dated"
click at [693, 452] on select "dates dating date dated" at bounding box center [730, 461] width 74 height 18
click at [888, 477] on select "which then however as" at bounding box center [868, 483] width 74 height 18
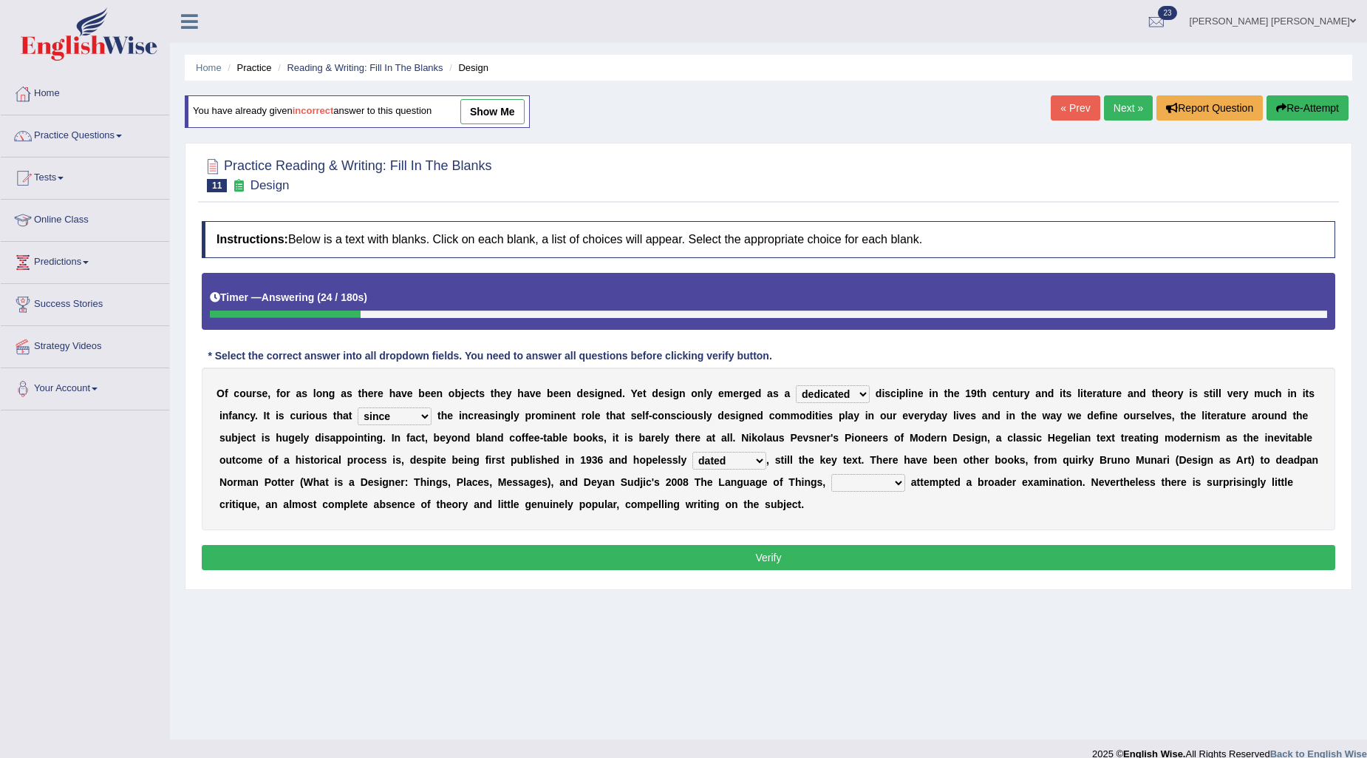
select select "which"
click at [831, 474] on select "which then however as" at bounding box center [868, 483] width 74 height 18
click at [866, 548] on button "Verify" at bounding box center [769, 557] width 1134 height 25
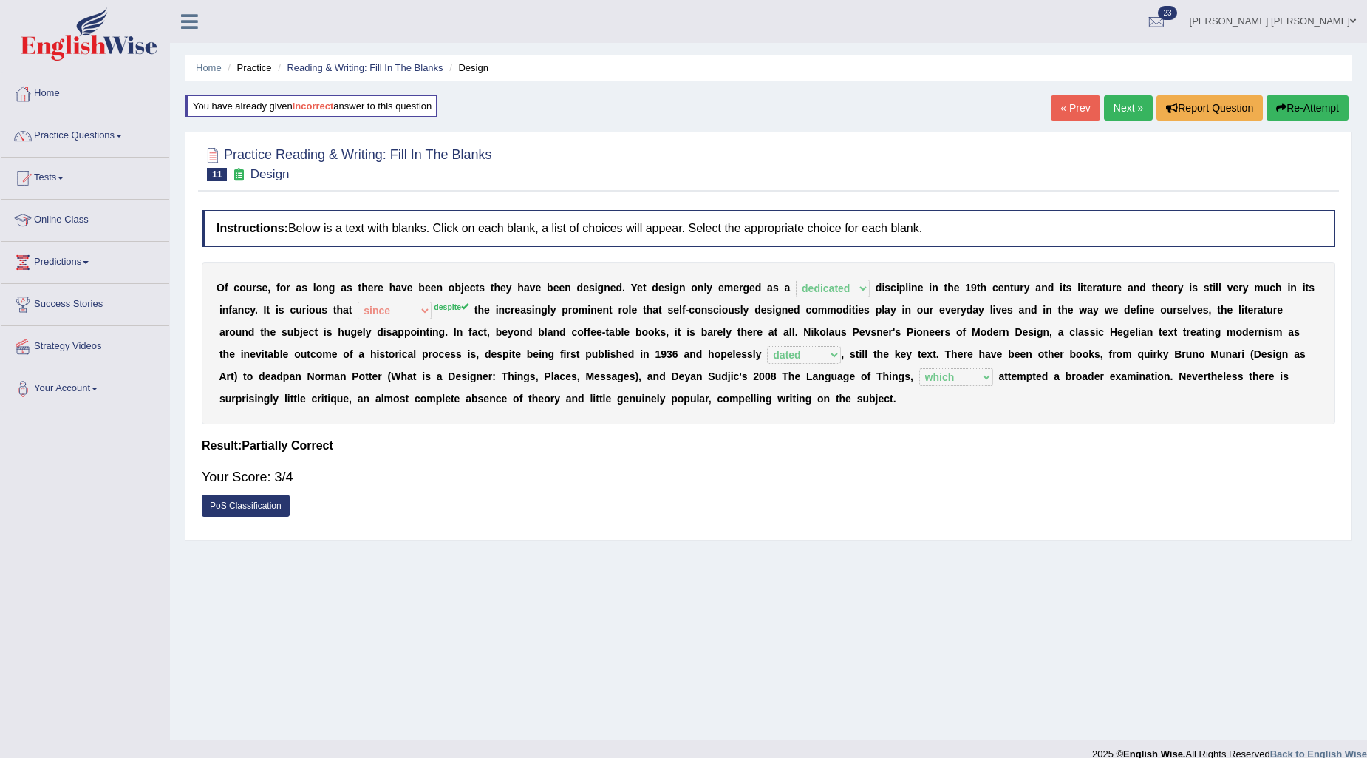
click at [1121, 116] on link "Next »" at bounding box center [1128, 107] width 49 height 25
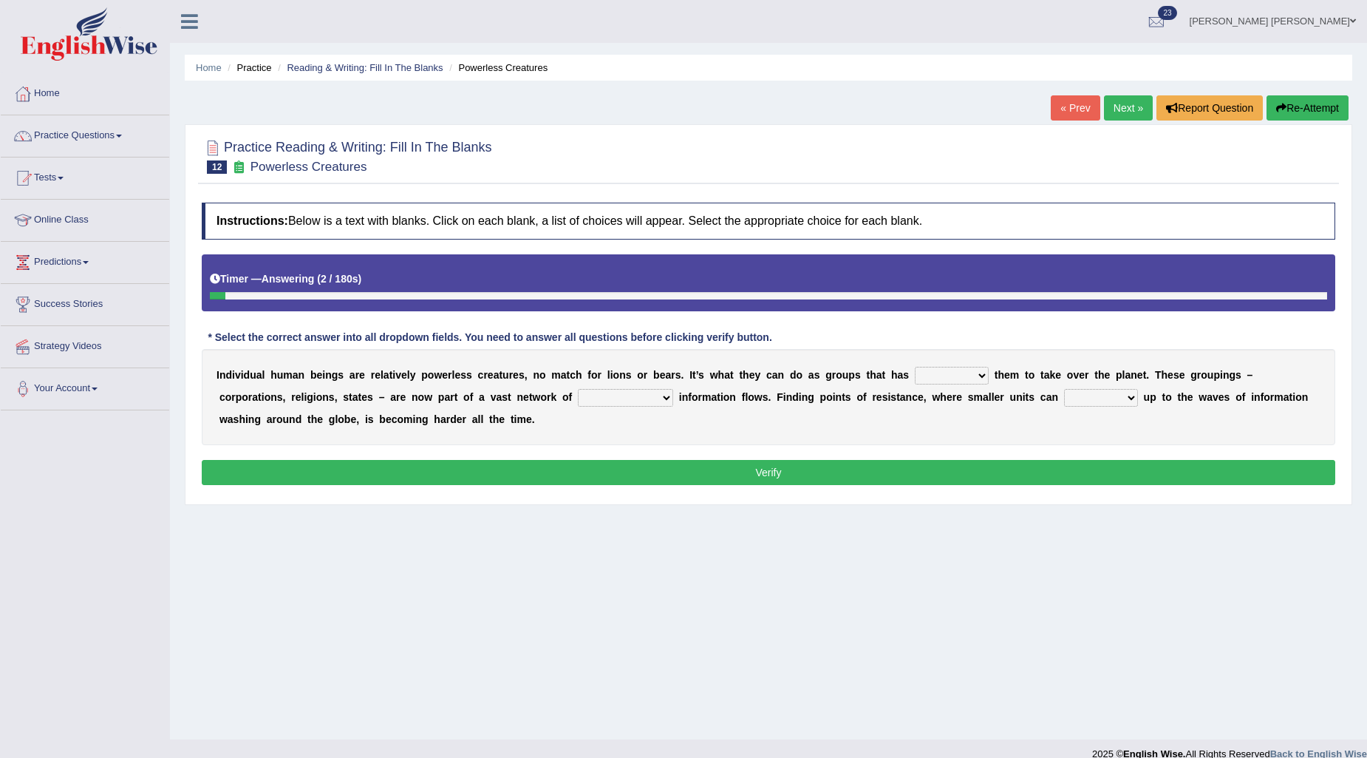
scroll to position [18, 0]
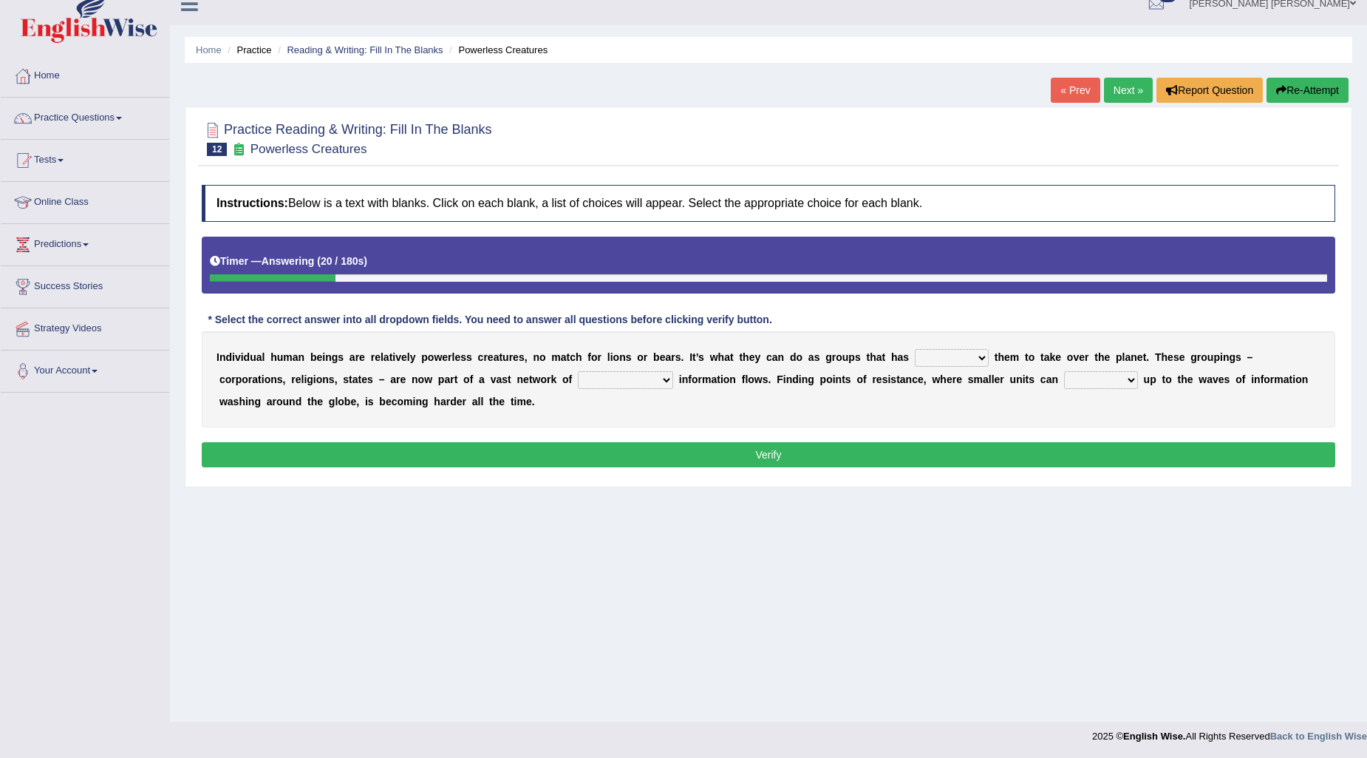
click at [976, 360] on select "enabled contended embodied conjured" at bounding box center [952, 358] width 74 height 18
click at [915, 349] on select "enabled contended embodied conjured" at bounding box center [952, 358] width 74 height 18
click at [937, 340] on div "I n d i v i d u a l h u m a n b e i n g s a r e r e l a t i v e l y p o w e r l…" at bounding box center [769, 379] width 1134 height 96
click at [941, 355] on select "enabled contended embodied conjured" at bounding box center [952, 358] width 74 height 18
click at [915, 349] on select "enabled contended embodied conjured" at bounding box center [952, 358] width 74 height 18
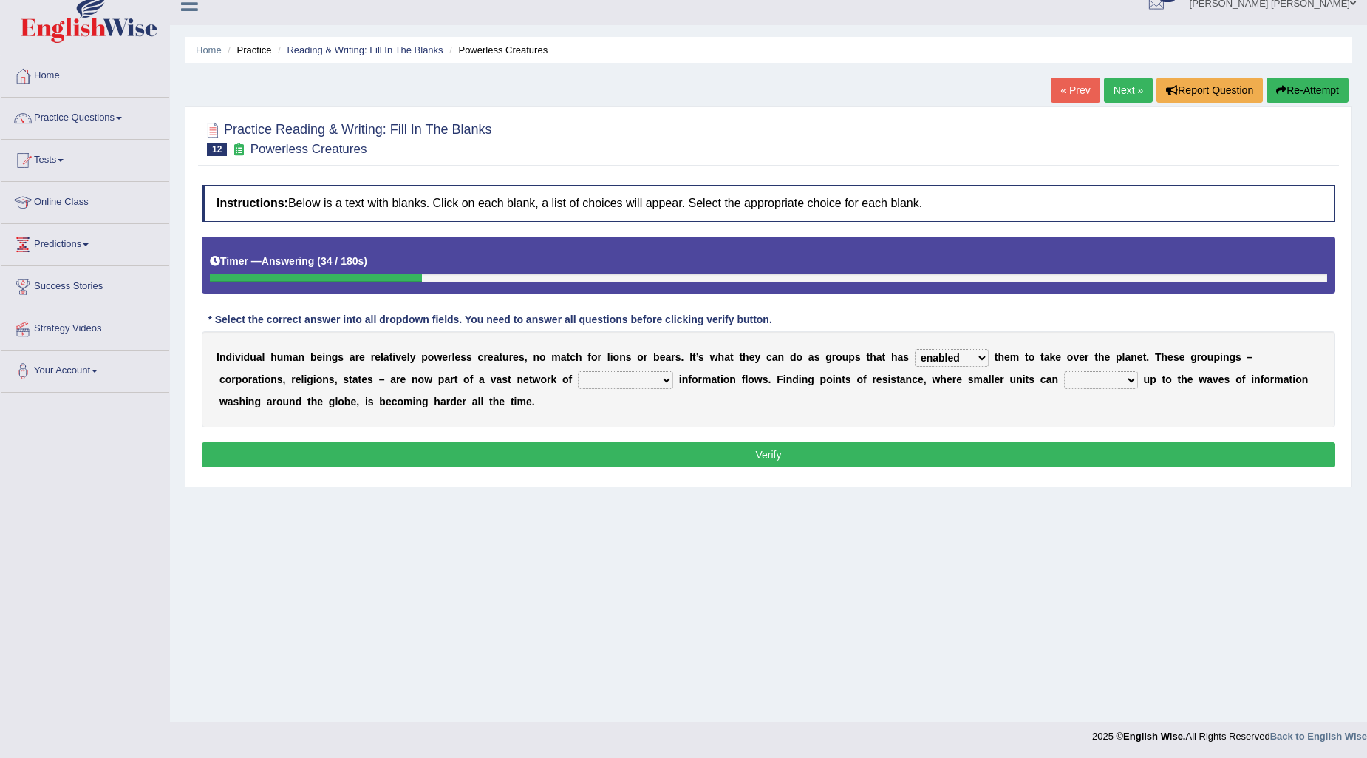
click at [956, 352] on select "enabled contended embodied conjured" at bounding box center [952, 358] width 74 height 18
select select "embodied"
click at [915, 349] on select "enabled contended embodied conjured" at bounding box center [952, 358] width 74 height 18
click at [961, 435] on div "Instructions: Below is a text with blanks. Click on each blank, a list of choic…" at bounding box center [768, 328] width 1141 height 302
click at [963, 436] on div "Instructions: Below is a text with blanks. Click on each blank, a list of choic…" at bounding box center [768, 328] width 1141 height 302
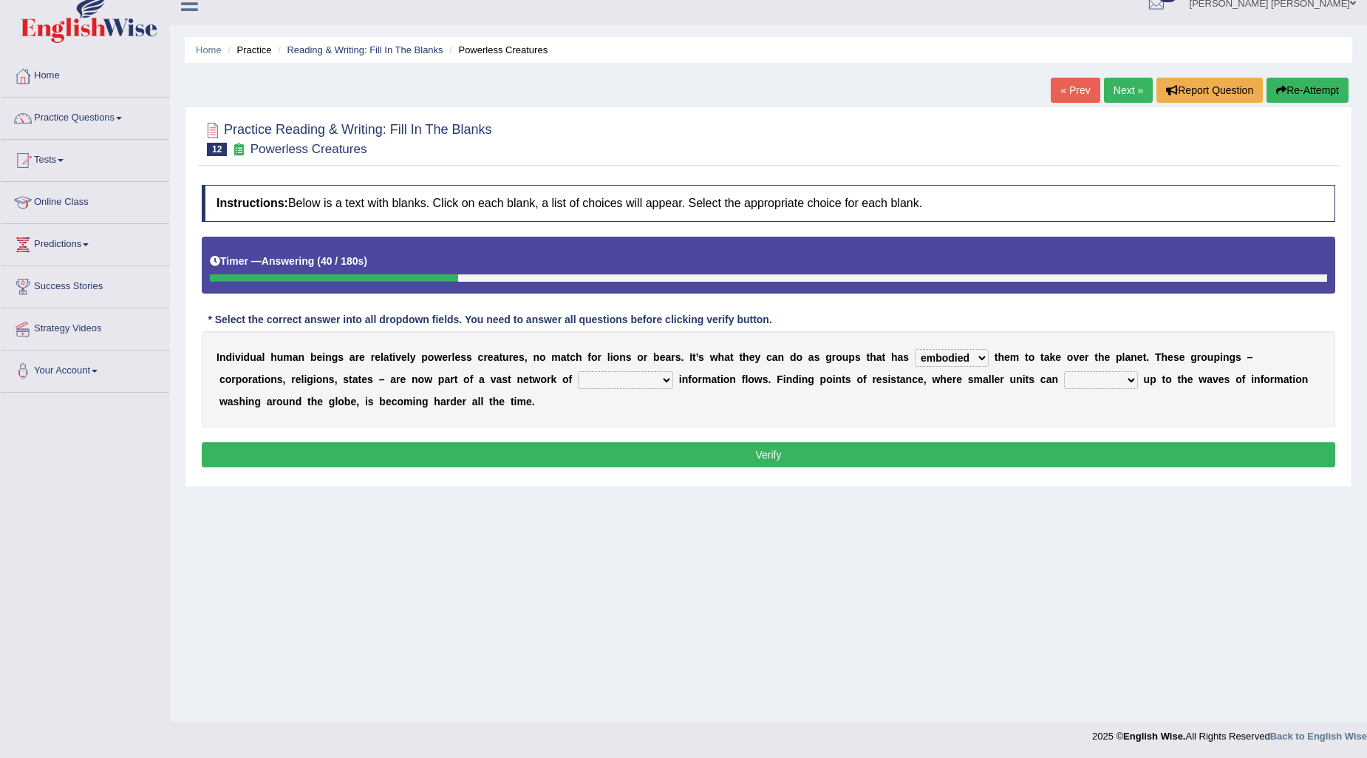
click at [969, 452] on button "Verify" at bounding box center [769, 454] width 1134 height 25
click at [604, 375] on select "interconnected overlapping fastened exploited" at bounding box center [625, 380] width 95 height 18
select select "interconnected"
click at [578, 371] on select "interconnected overlapping fastened exploited" at bounding box center [625, 380] width 95 height 18
click at [1106, 381] on select "stand raise hail pump" at bounding box center [1101, 380] width 74 height 18
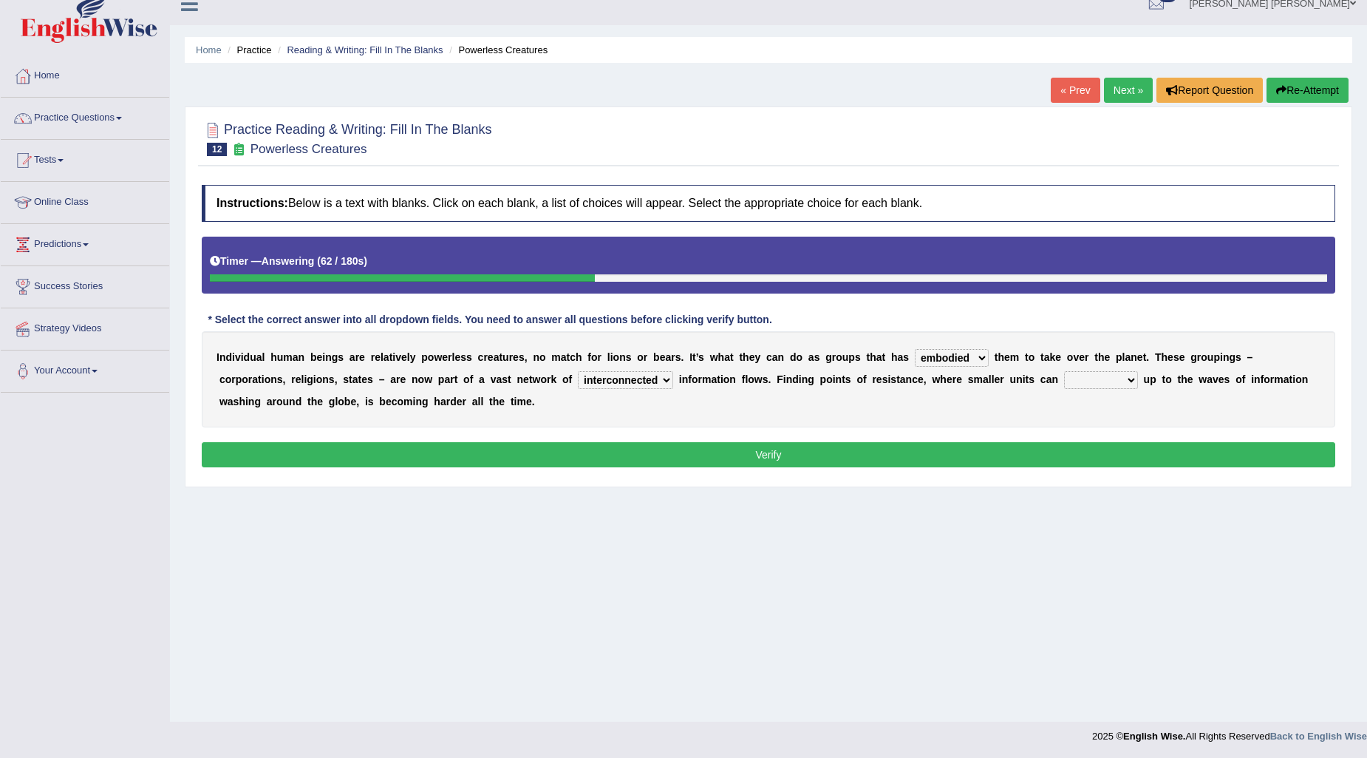
select select "raise"
click at [1064, 371] on select "stand raise hail pump" at bounding box center [1101, 380] width 74 height 18
click at [1067, 454] on button "Verify" at bounding box center [769, 454] width 1134 height 25
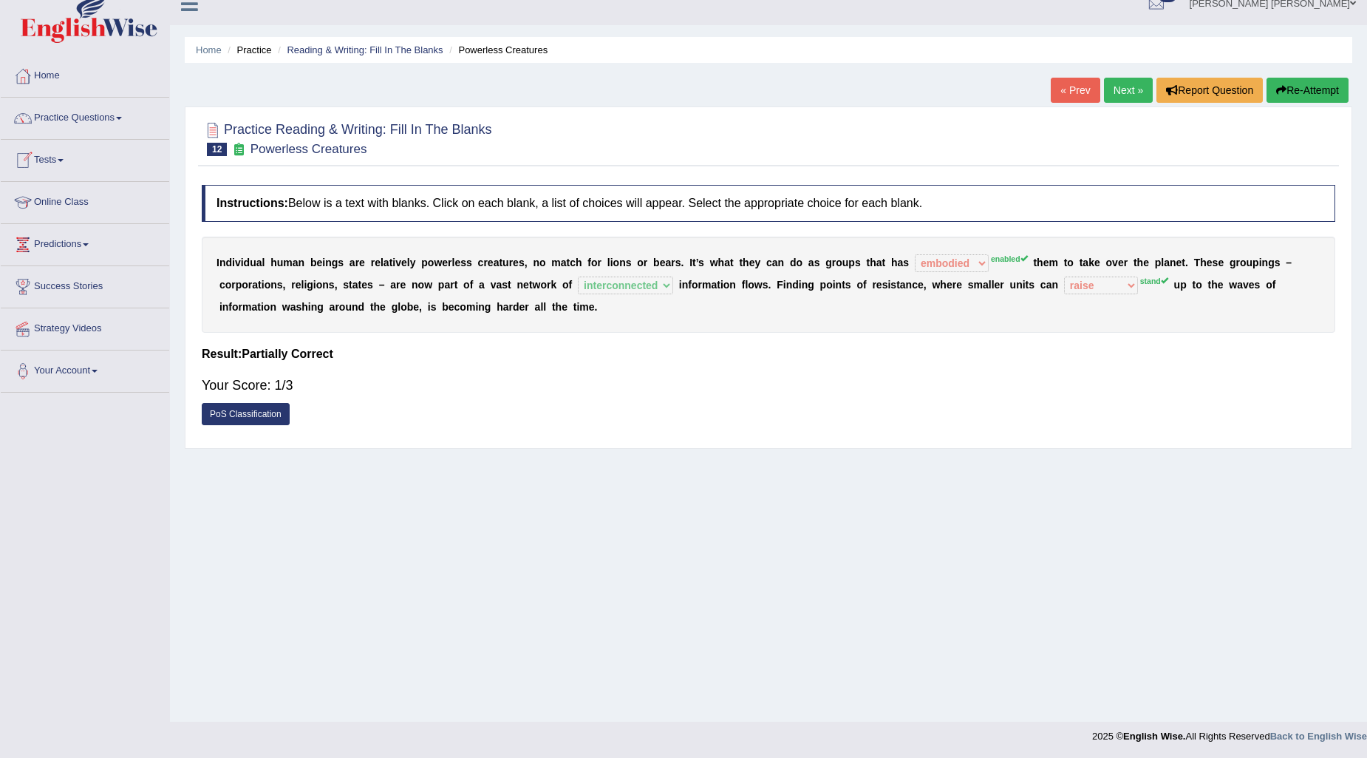
click at [1109, 93] on link "Next »" at bounding box center [1128, 90] width 49 height 25
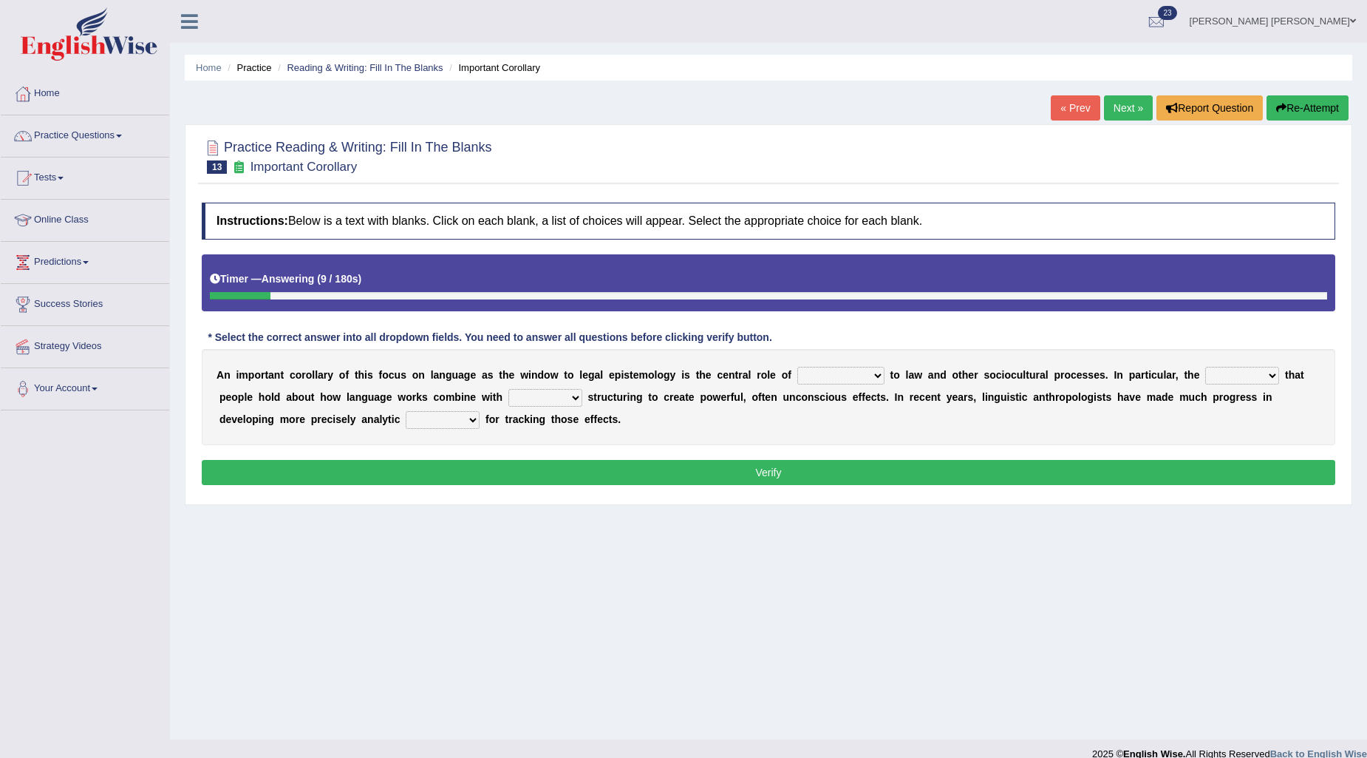
click at [859, 375] on select "discourse epoch dialect acquaintance" at bounding box center [840, 376] width 87 height 18
select select "epoch"
click at [797, 367] on select "discourse epoch dialect acquaintance" at bounding box center [840, 376] width 87 height 18
click at [1231, 371] on select "deviation besmirch consent ideas" at bounding box center [1242, 376] width 74 height 18
select select "ideas"
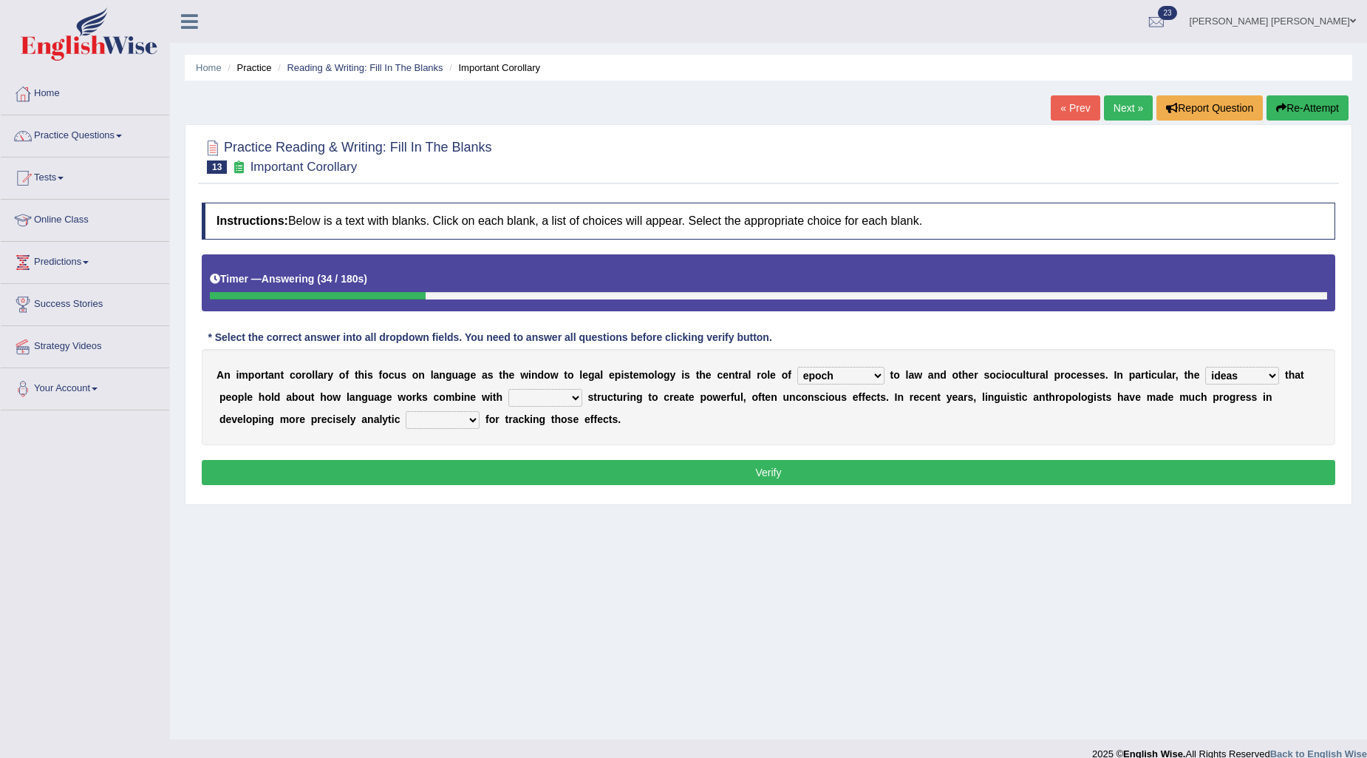
click at [1206, 367] on select "deviation besmirch consent ideas" at bounding box center [1242, 376] width 74 height 18
click at [554, 401] on select "mandatory linguistic legitimate customary" at bounding box center [545, 398] width 74 height 18
select select "linguistic"
click at [508, 389] on select "mandatory linguistic legitimate customary" at bounding box center [545, 398] width 74 height 18
click at [443, 419] on select "tools appetite albums stroke" at bounding box center [443, 420] width 74 height 18
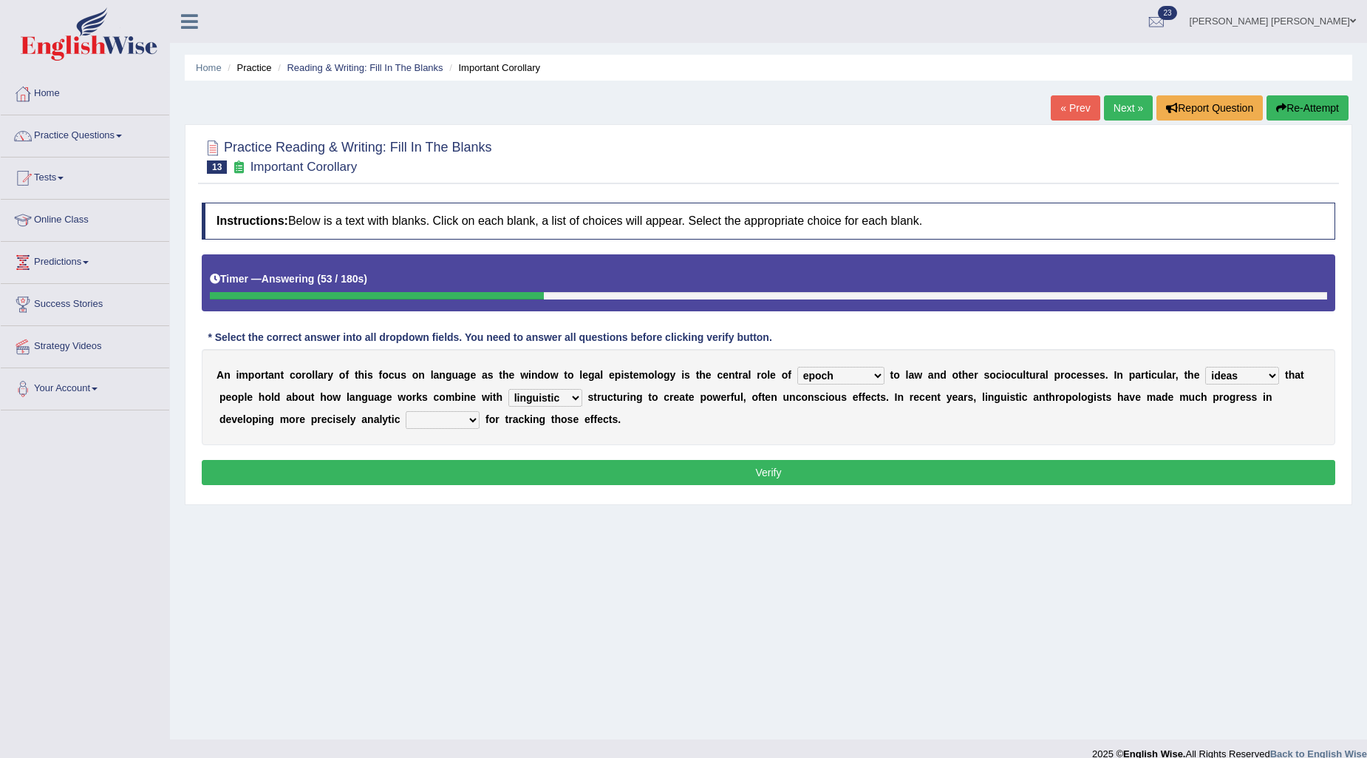
select select "tools"
click at [406, 411] on select "tools appetite albums stroke" at bounding box center [443, 420] width 74 height 18
click at [448, 474] on button "Verify" at bounding box center [769, 472] width 1134 height 25
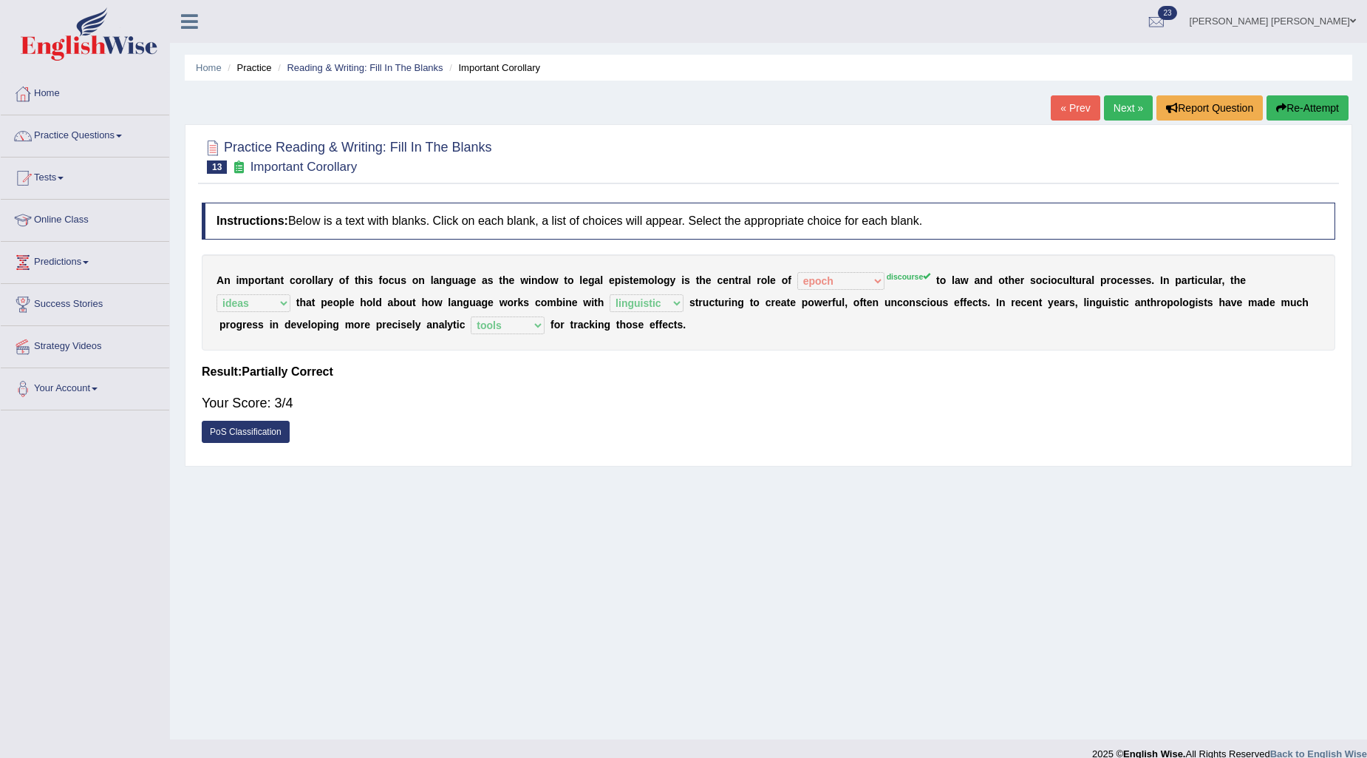
click at [1126, 118] on link "Next »" at bounding box center [1128, 107] width 49 height 25
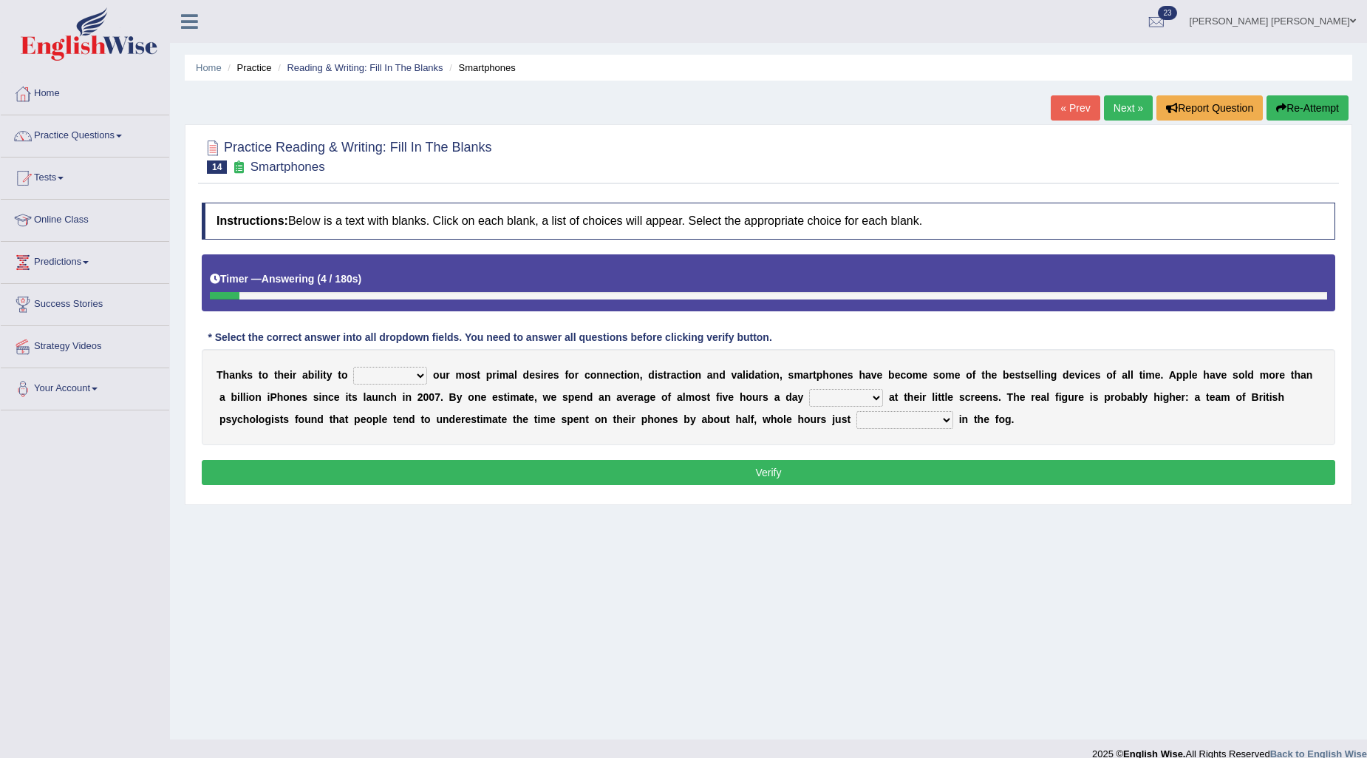
click at [373, 380] on select "hijack describe sharpen conserve" at bounding box center [390, 376] width 74 height 18
select select "describe"
click at [353, 367] on select "hijack describe sharpen conserve" at bounding box center [390, 376] width 74 height 18
click at [432, 371] on b at bounding box center [430, 375] width 6 height 12
click at [411, 373] on select "hijack describe sharpen conserve" at bounding box center [390, 376] width 74 height 18
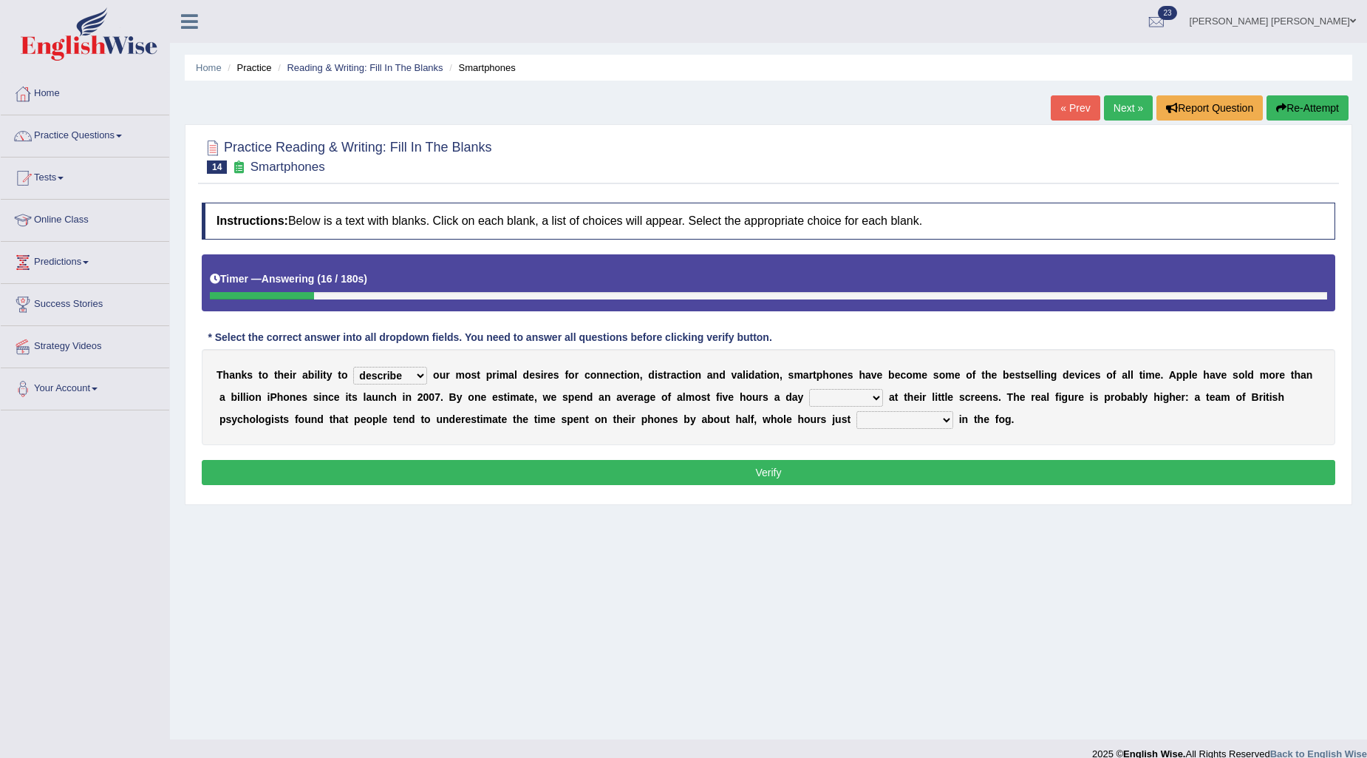
click at [411, 373] on select "hijack describe sharpen conserve" at bounding box center [390, 376] width 74 height 18
click at [837, 396] on select "watching waggling snoring staring" at bounding box center [846, 398] width 74 height 18
click at [809, 389] on select "watching waggling snoring staring" at bounding box center [846, 398] width 74 height 18
click at [871, 400] on select "watching waggling snoring staring" at bounding box center [846, 398] width 74 height 18
select select "staring"
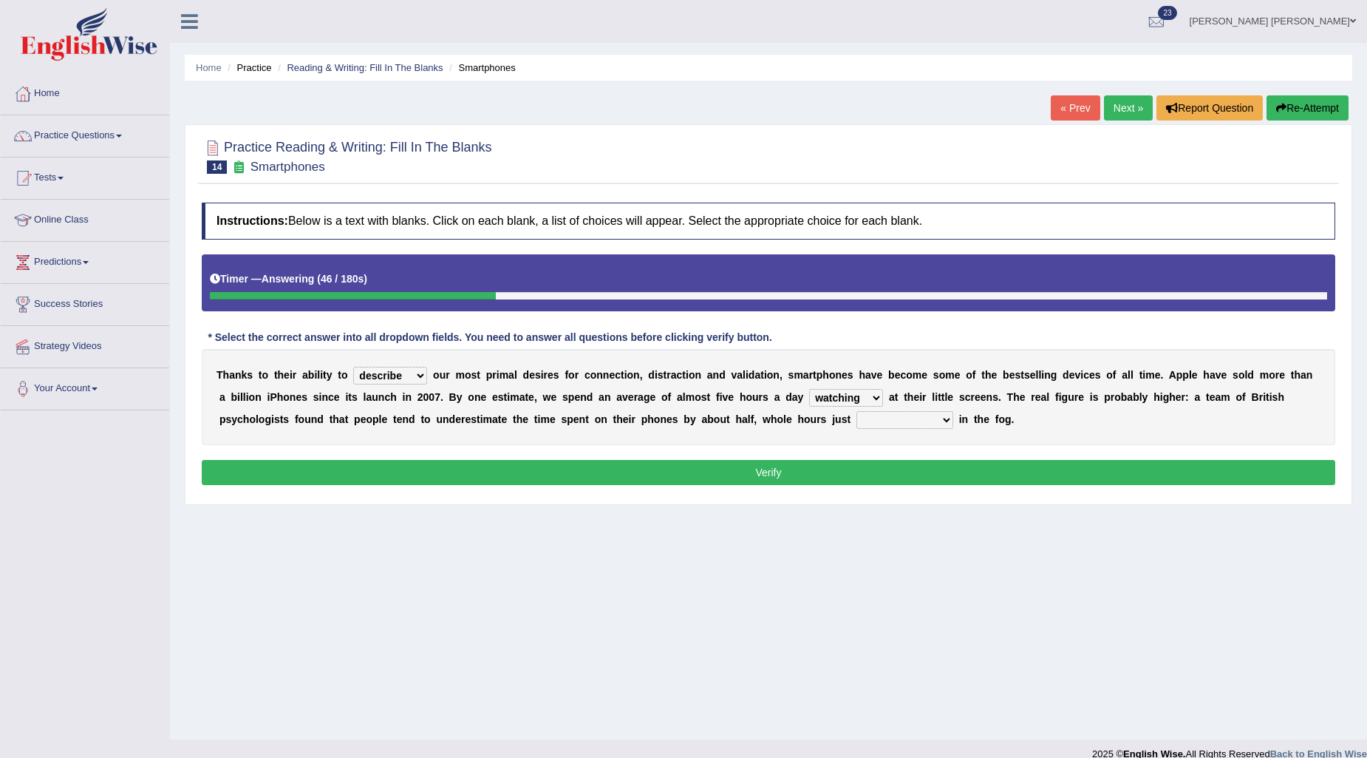
click at [809, 389] on select "watching waggling snoring staring" at bounding box center [846, 398] width 74 height 18
click at [890, 422] on select "has evaporated evaporating evaporate evaporates" at bounding box center [905, 420] width 97 height 18
select select "evaporating"
click at [857, 411] on select "has evaporated evaporating evaporate evaporates" at bounding box center [905, 420] width 97 height 18
click at [876, 479] on button "Verify" at bounding box center [769, 472] width 1134 height 25
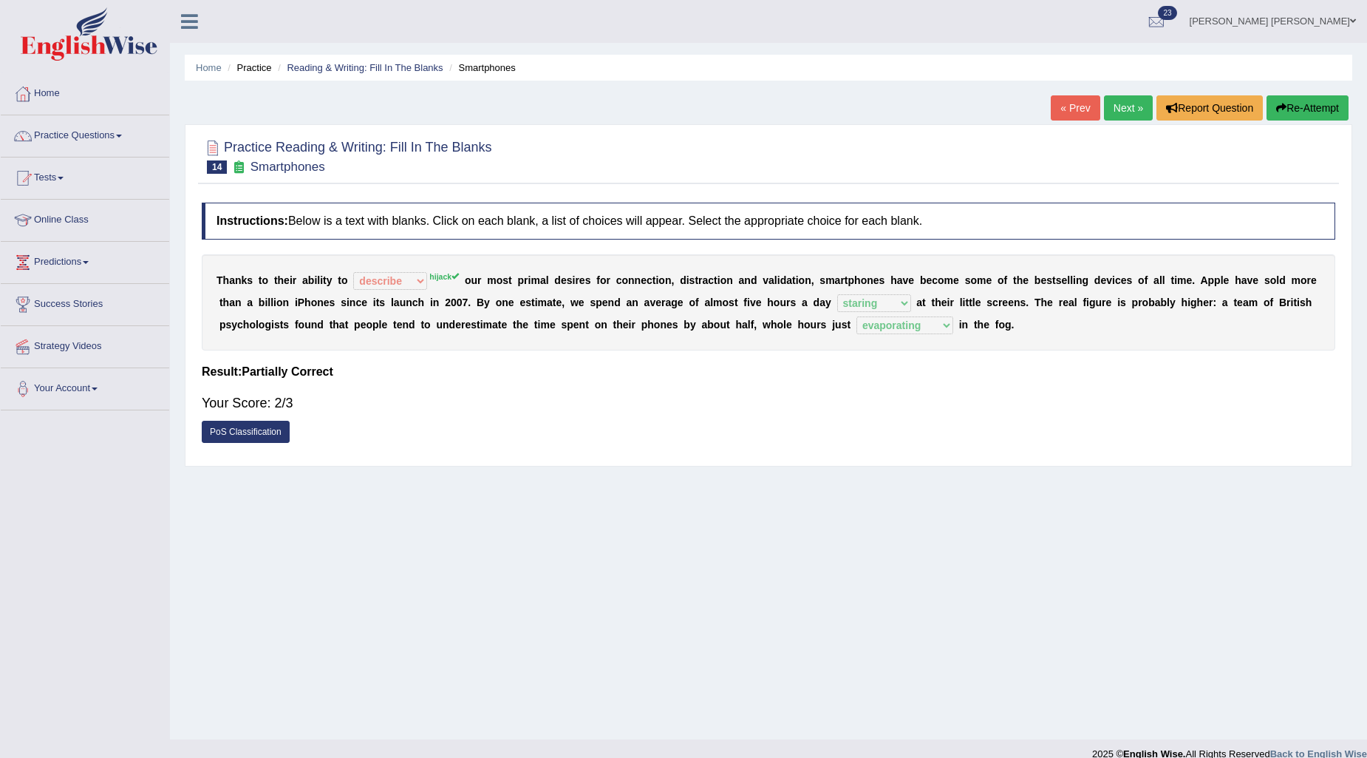
click at [882, 174] on div at bounding box center [769, 155] width 1134 height 45
click at [49, 174] on link "Tests" at bounding box center [85, 175] width 169 height 37
click at [50, 265] on link "History" at bounding box center [96, 264] width 138 height 27
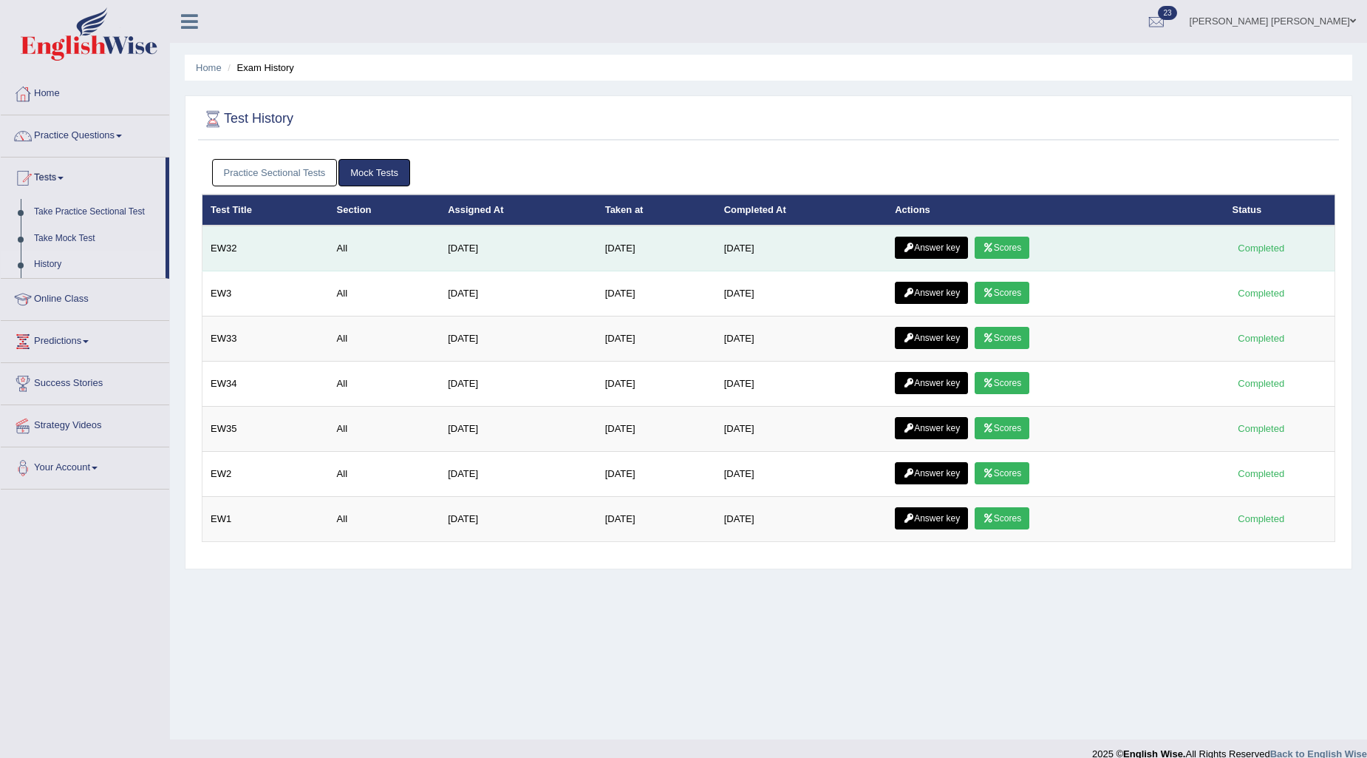
click at [1015, 246] on link "Scores" at bounding box center [1002, 248] width 55 height 22
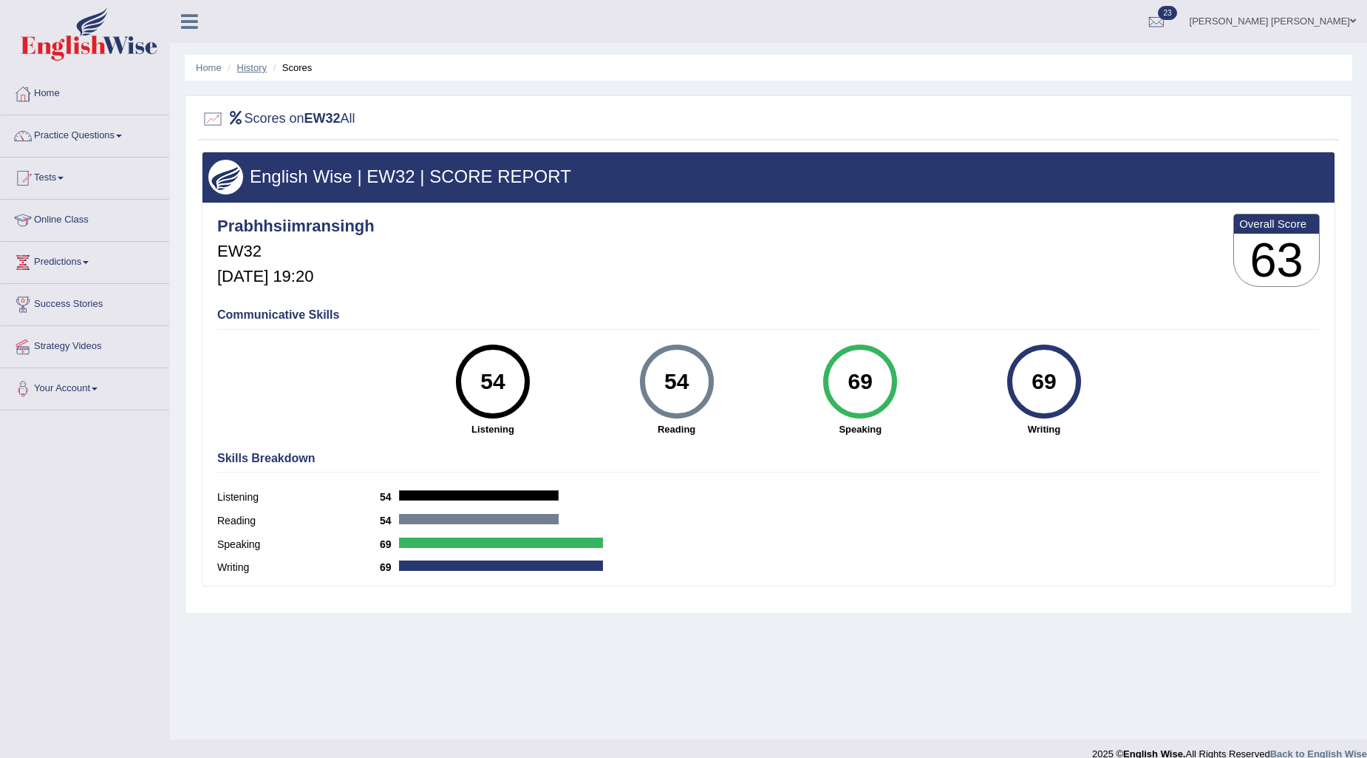
click at [252, 64] on link "History" at bounding box center [252, 67] width 30 height 11
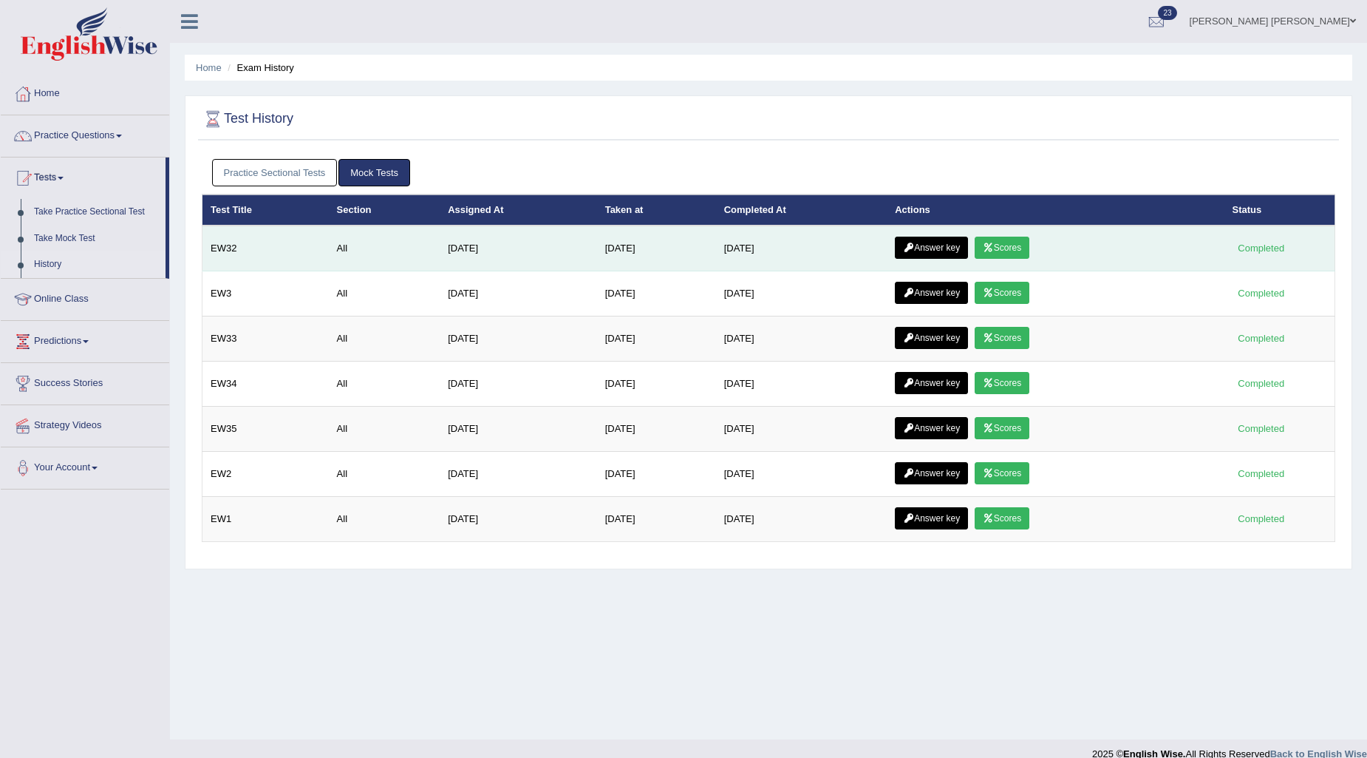
click at [914, 244] on icon at bounding box center [908, 247] width 11 height 9
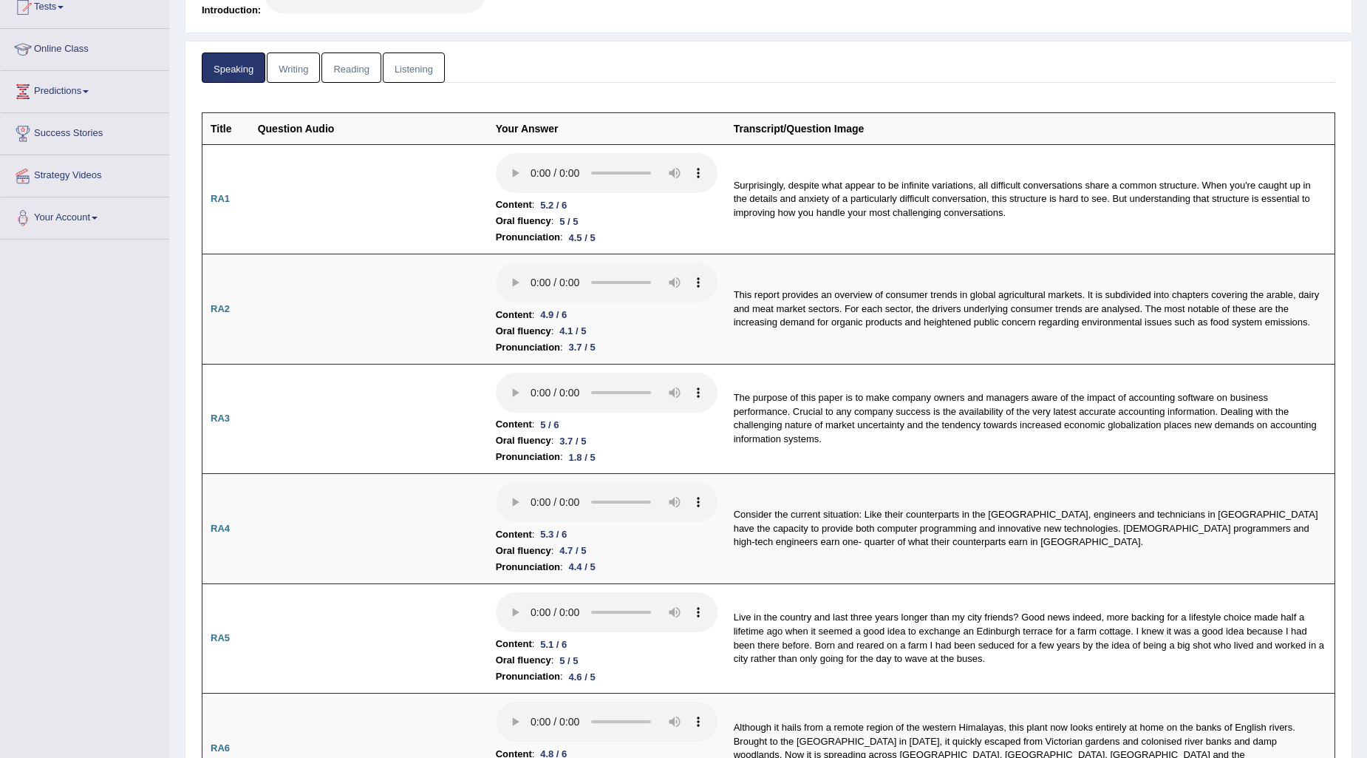
scroll to position [82, 0]
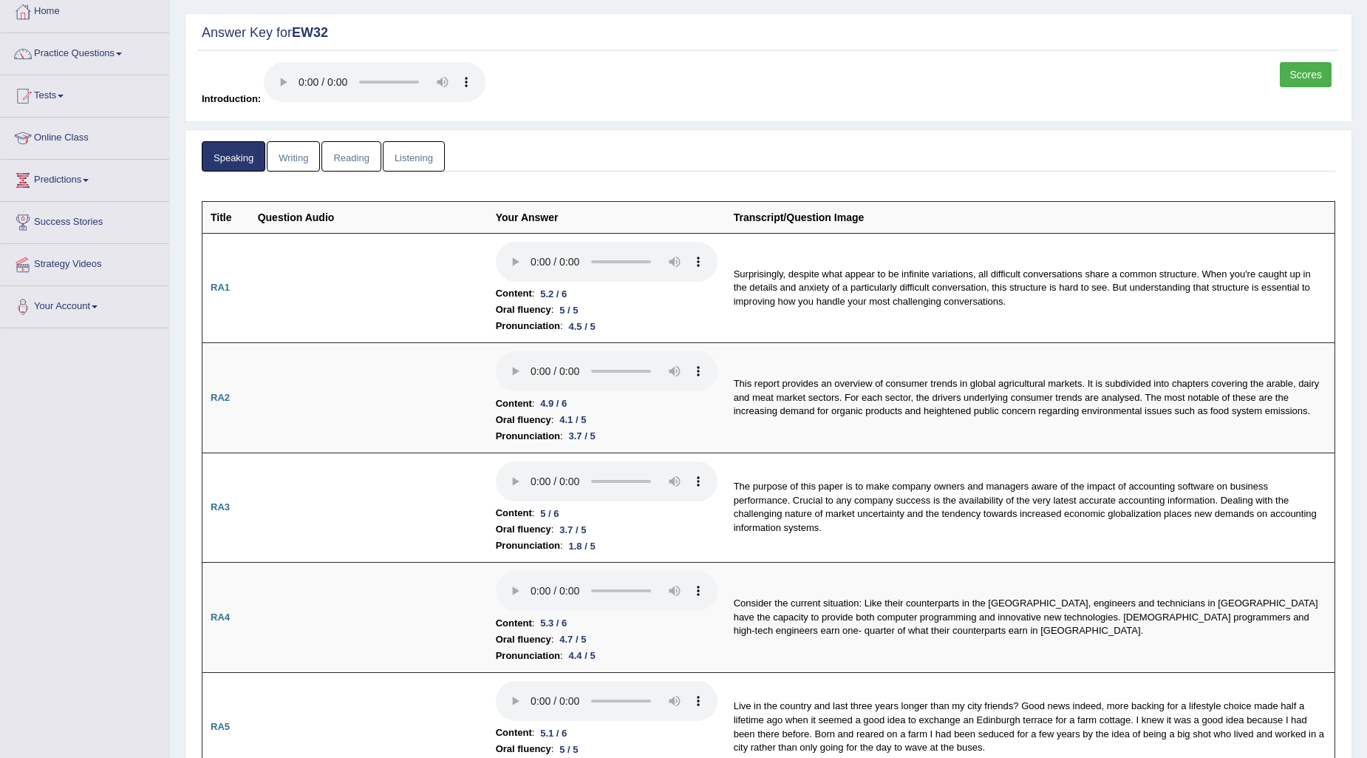
click at [424, 146] on link "Listening" at bounding box center [414, 156] width 62 height 30
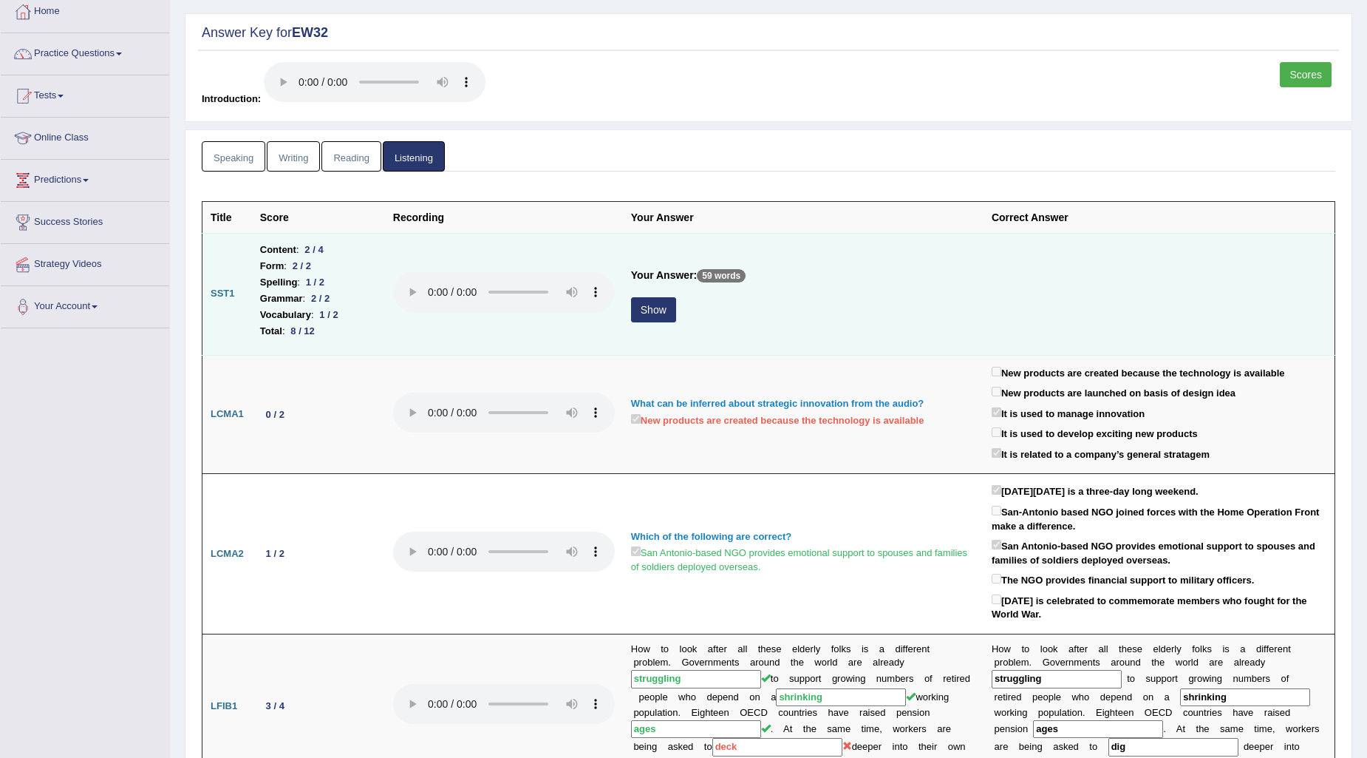
click at [648, 307] on button "Show" at bounding box center [653, 309] width 45 height 25
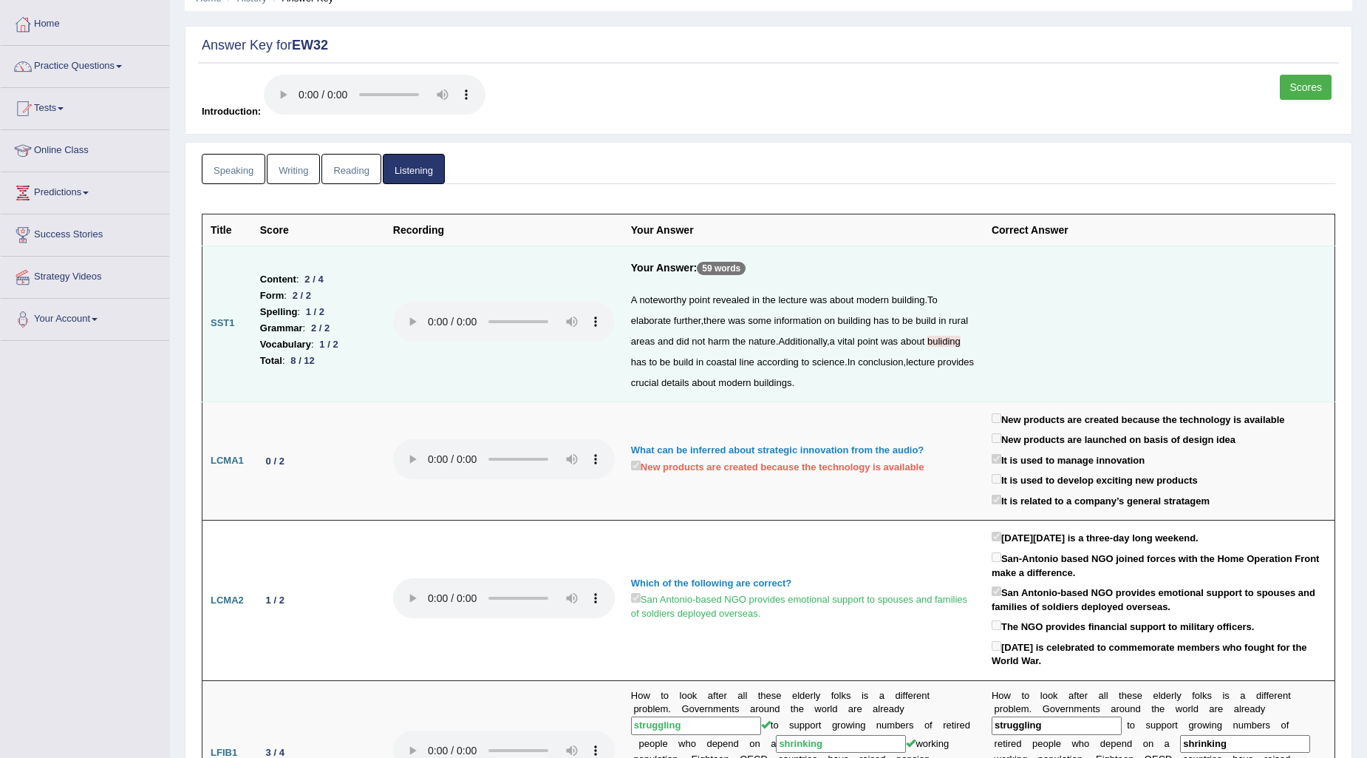
scroll to position [0, 0]
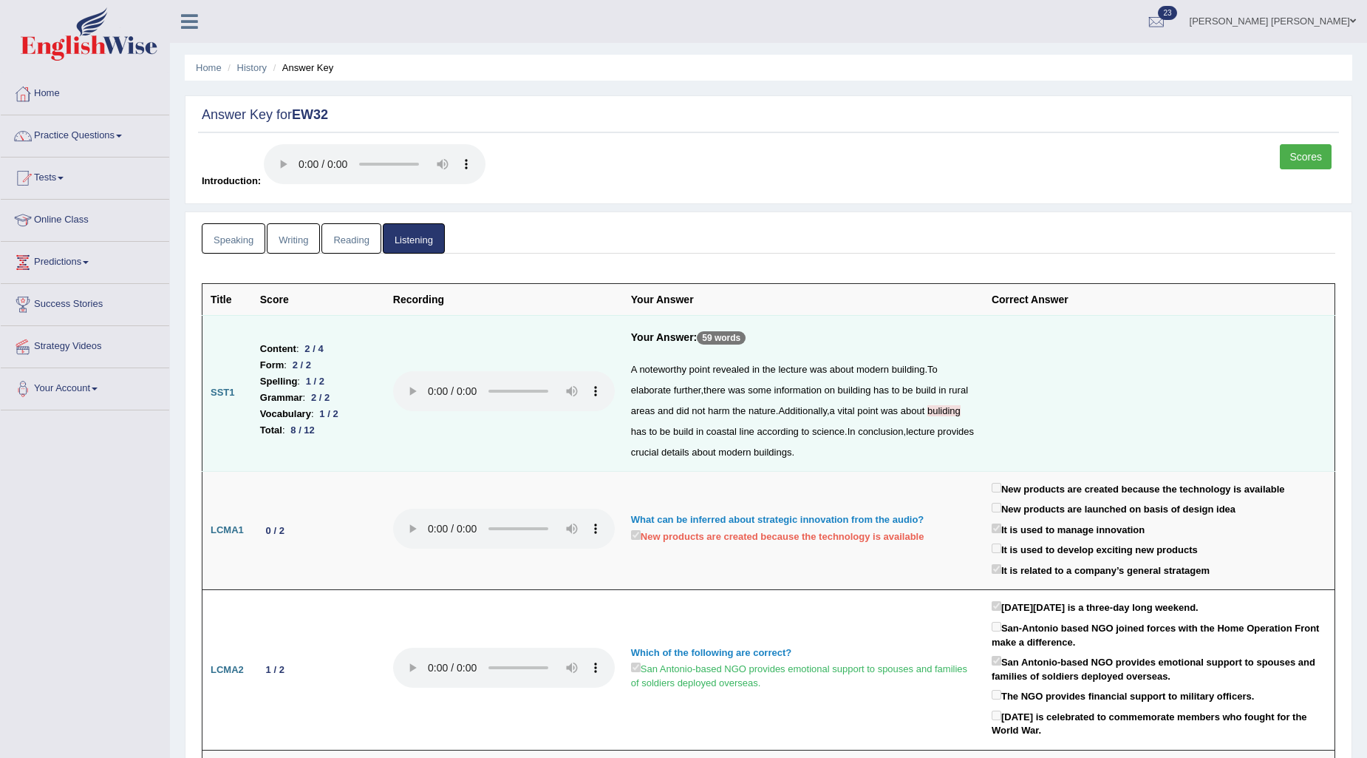
click at [362, 242] on link "Reading" at bounding box center [351, 238] width 59 height 30
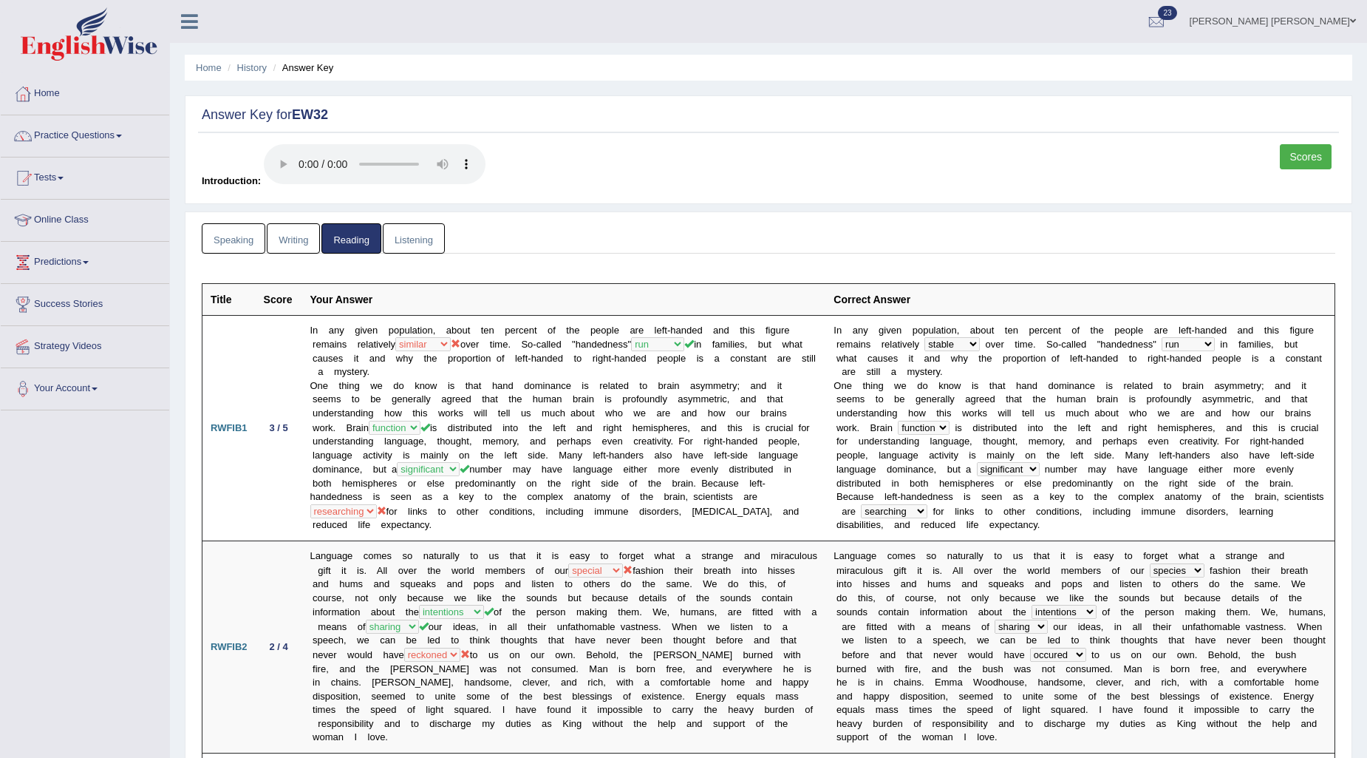
click at [296, 237] on link "Writing" at bounding box center [293, 238] width 53 height 30
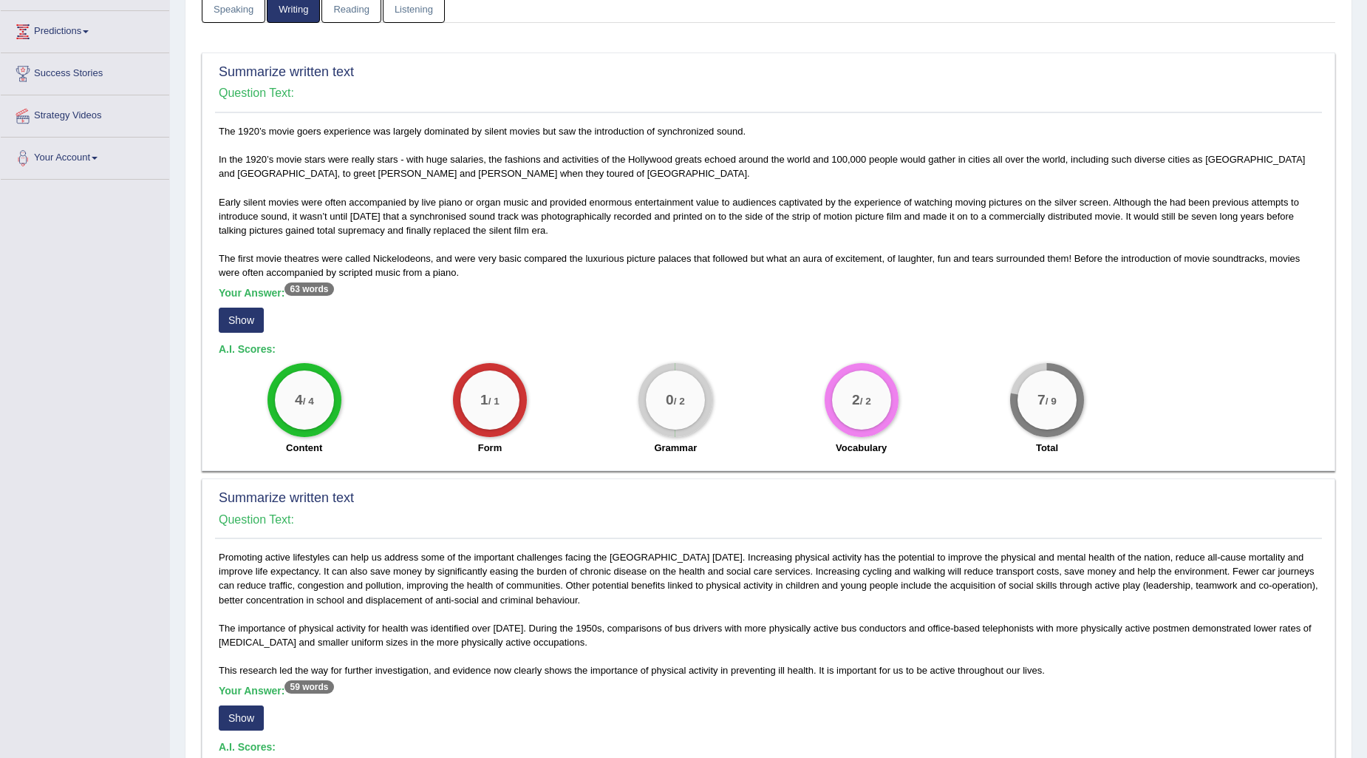
scroll to position [246, 0]
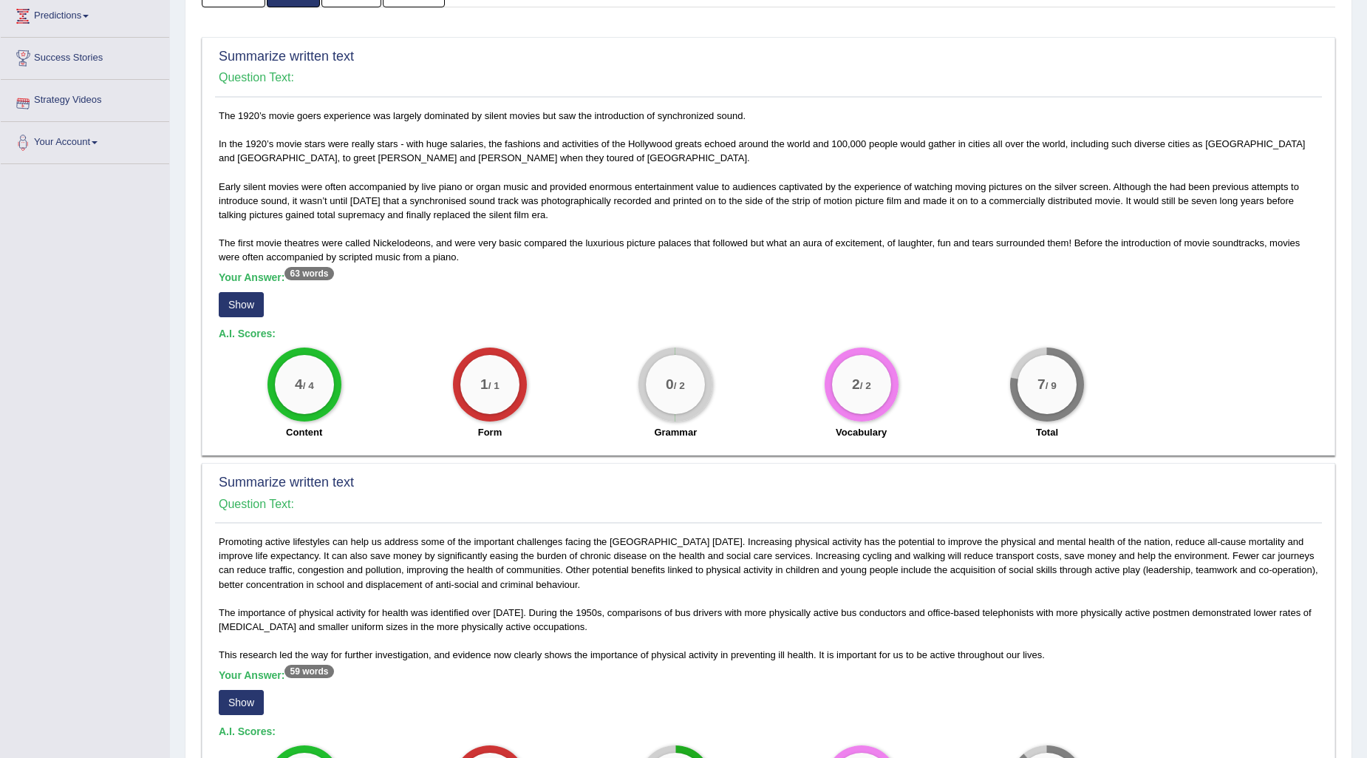
click at [233, 292] on button "Show" at bounding box center [241, 304] width 45 height 25
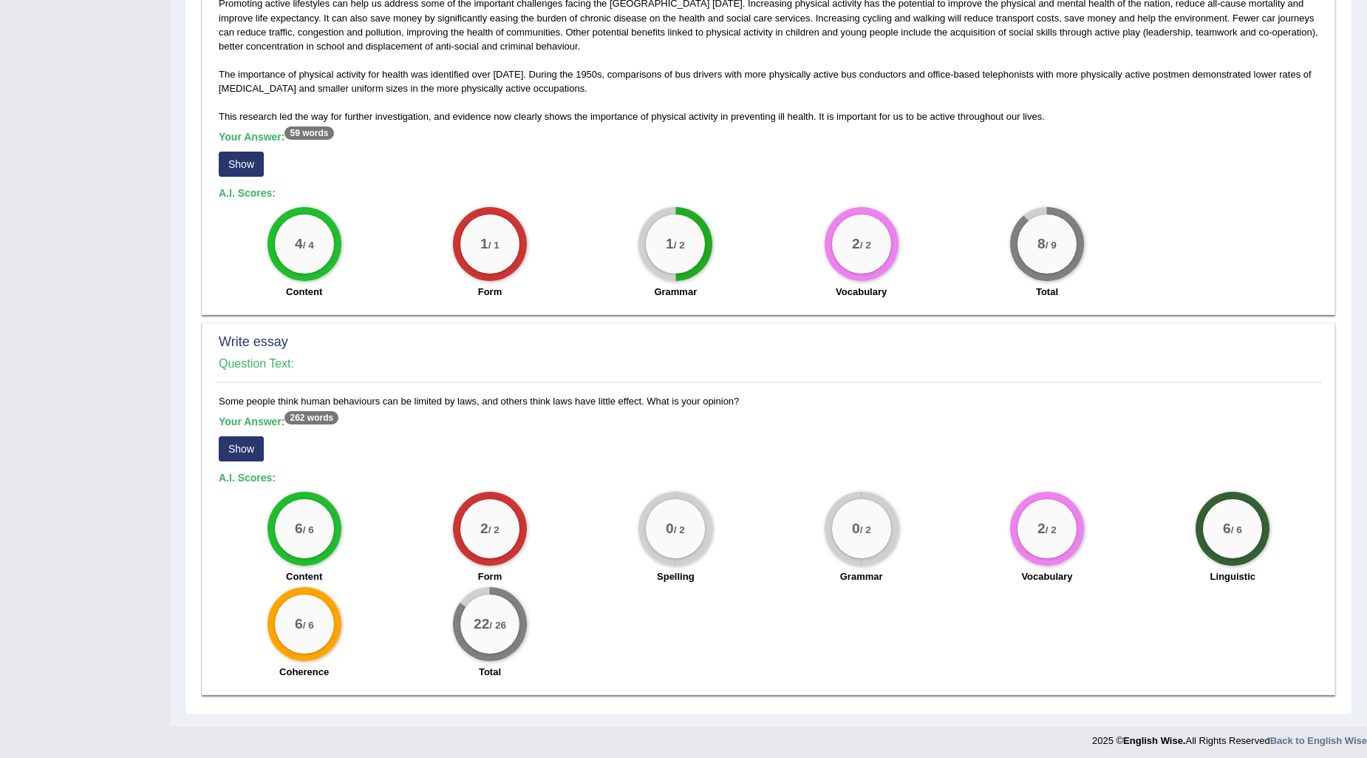
scroll to position [785, 0]
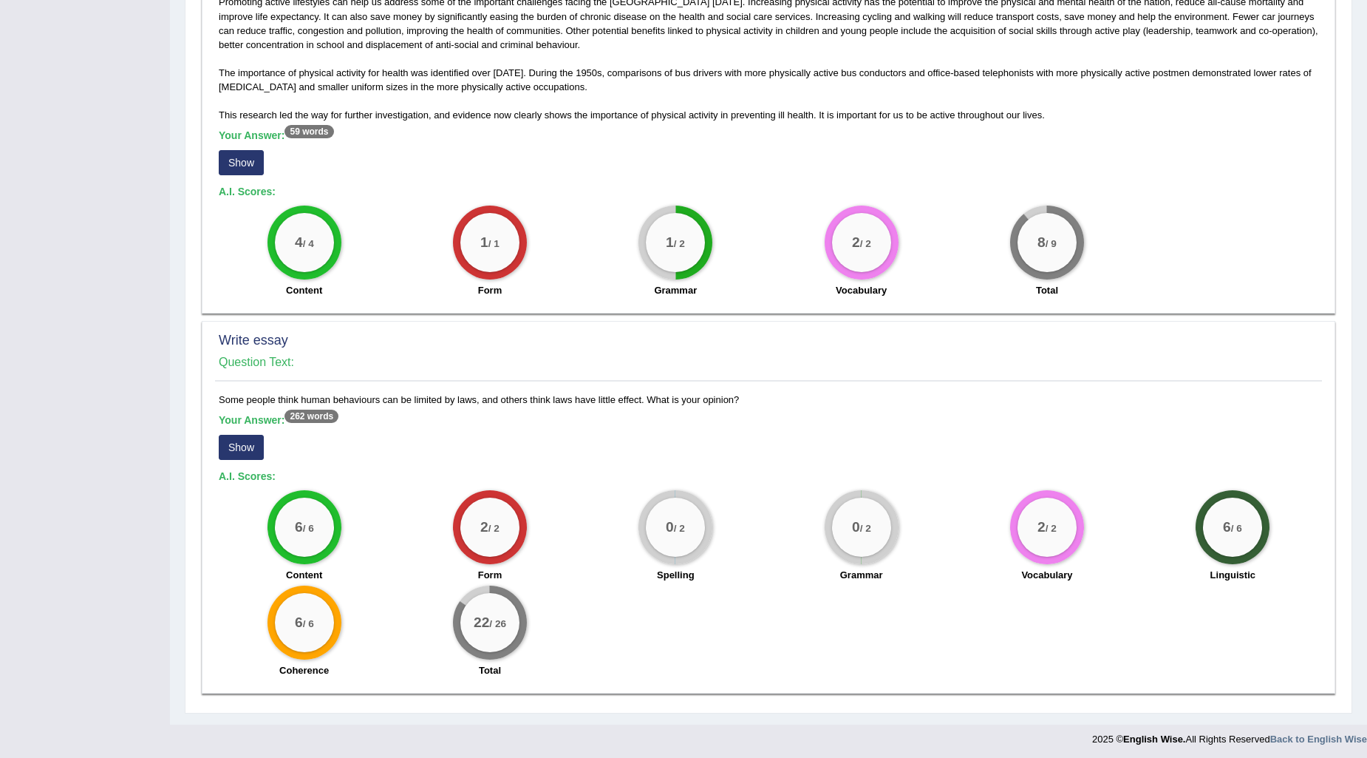
click at [228, 426] on div "Your Answer: 262 words Show" at bounding box center [769, 439] width 1100 height 50
click at [237, 441] on button "Show" at bounding box center [241, 447] width 45 height 25
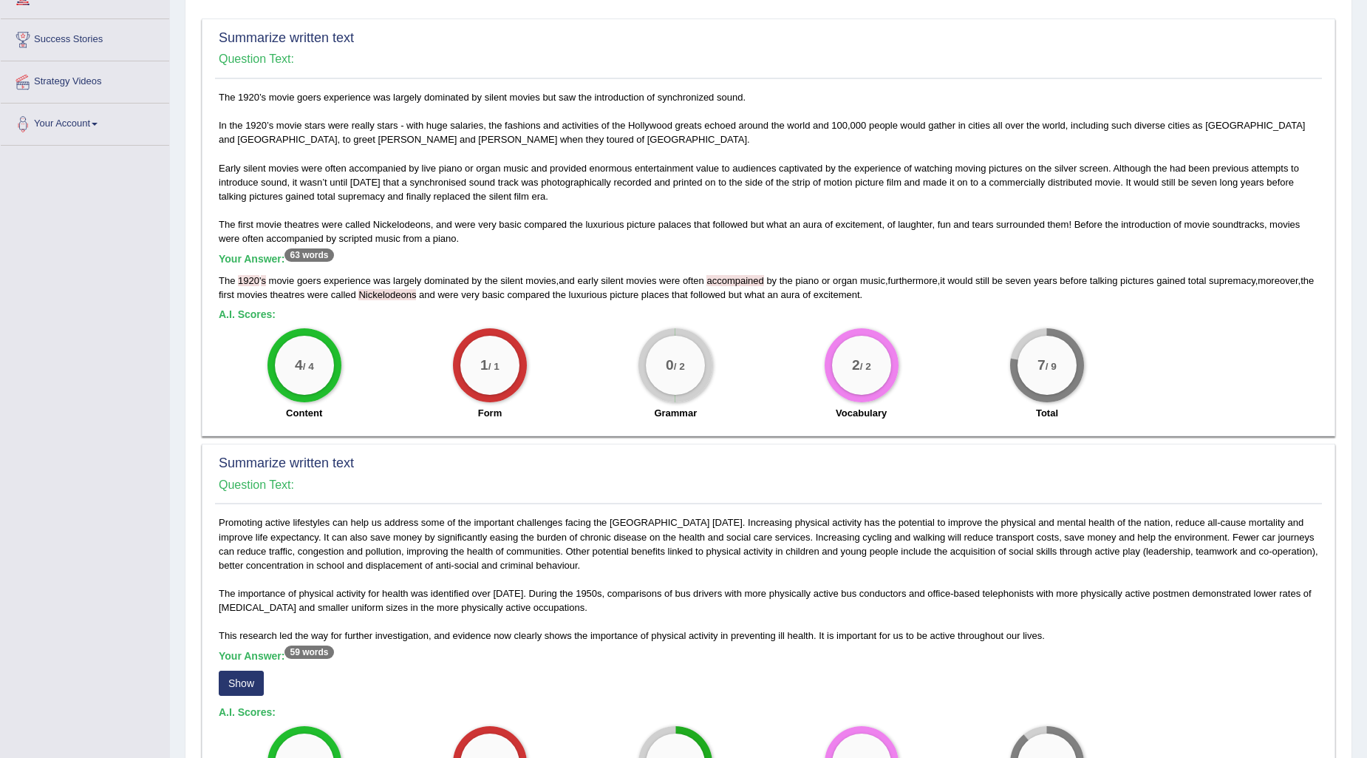
scroll to position [0, 0]
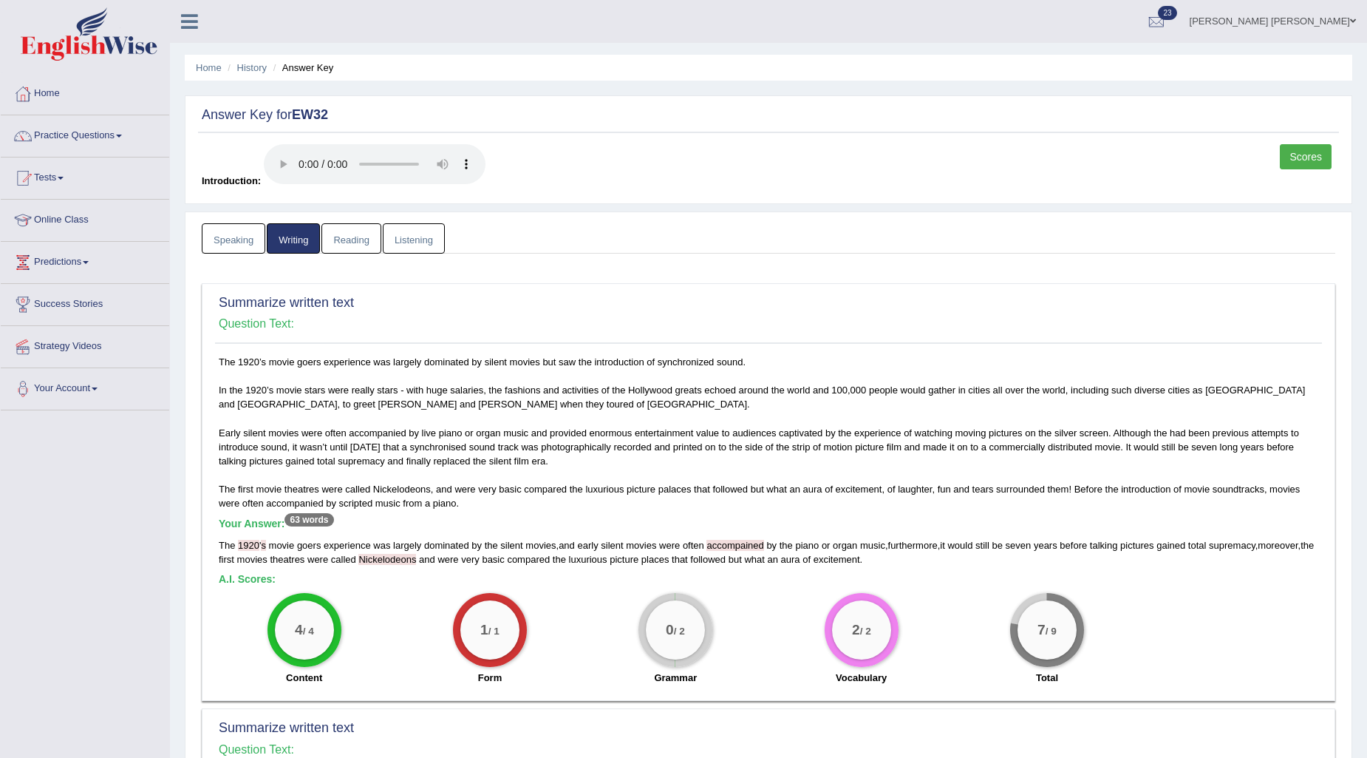
click at [241, 241] on link "Speaking" at bounding box center [234, 238] width 64 height 30
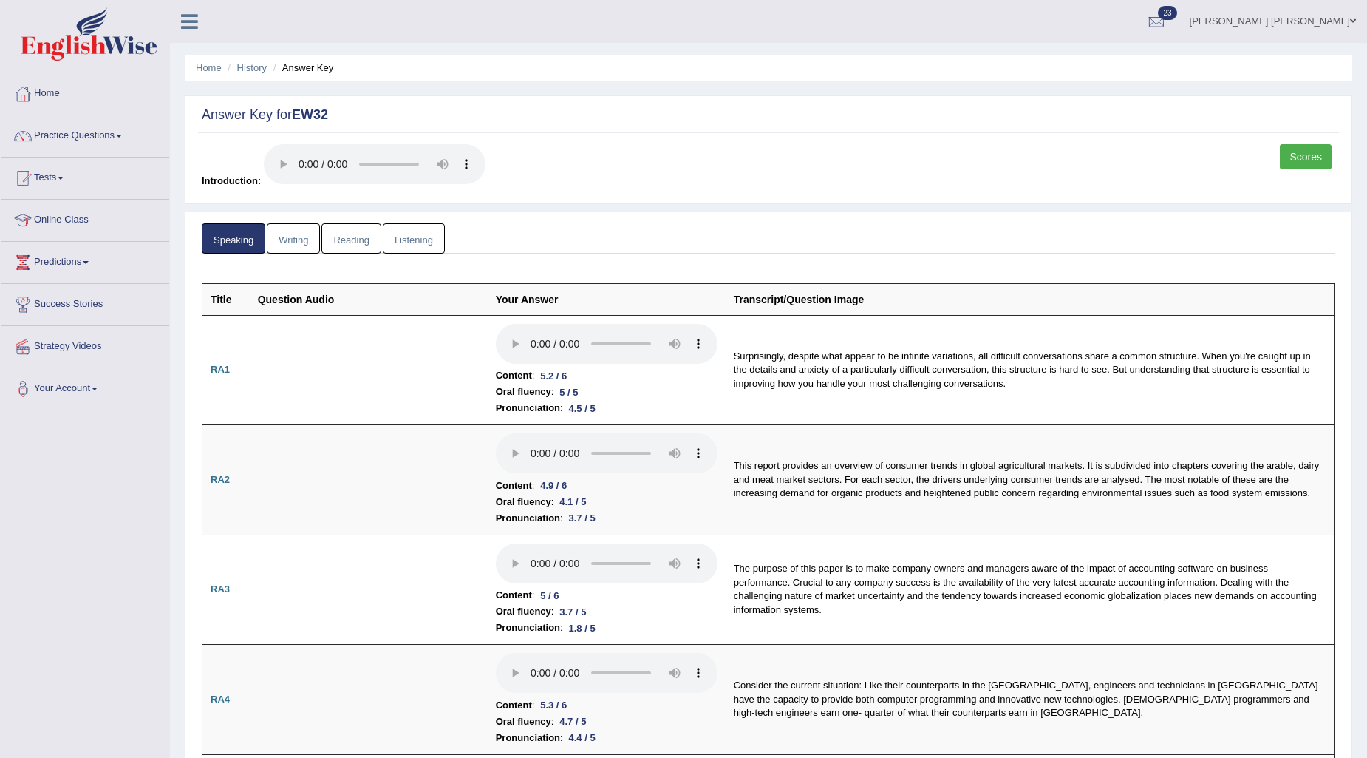
click at [279, 235] on link "Writing" at bounding box center [293, 238] width 53 height 30
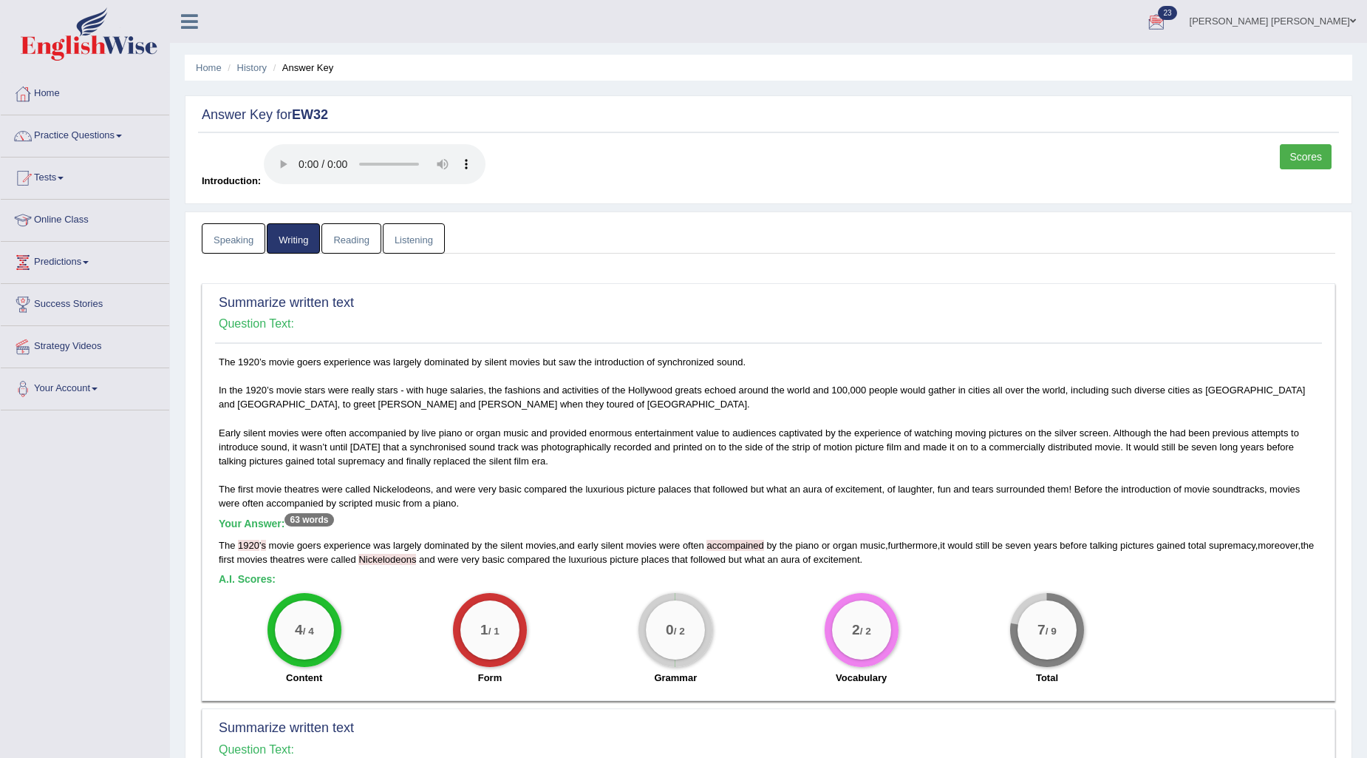
click at [358, 245] on link "Reading" at bounding box center [351, 238] width 59 height 30
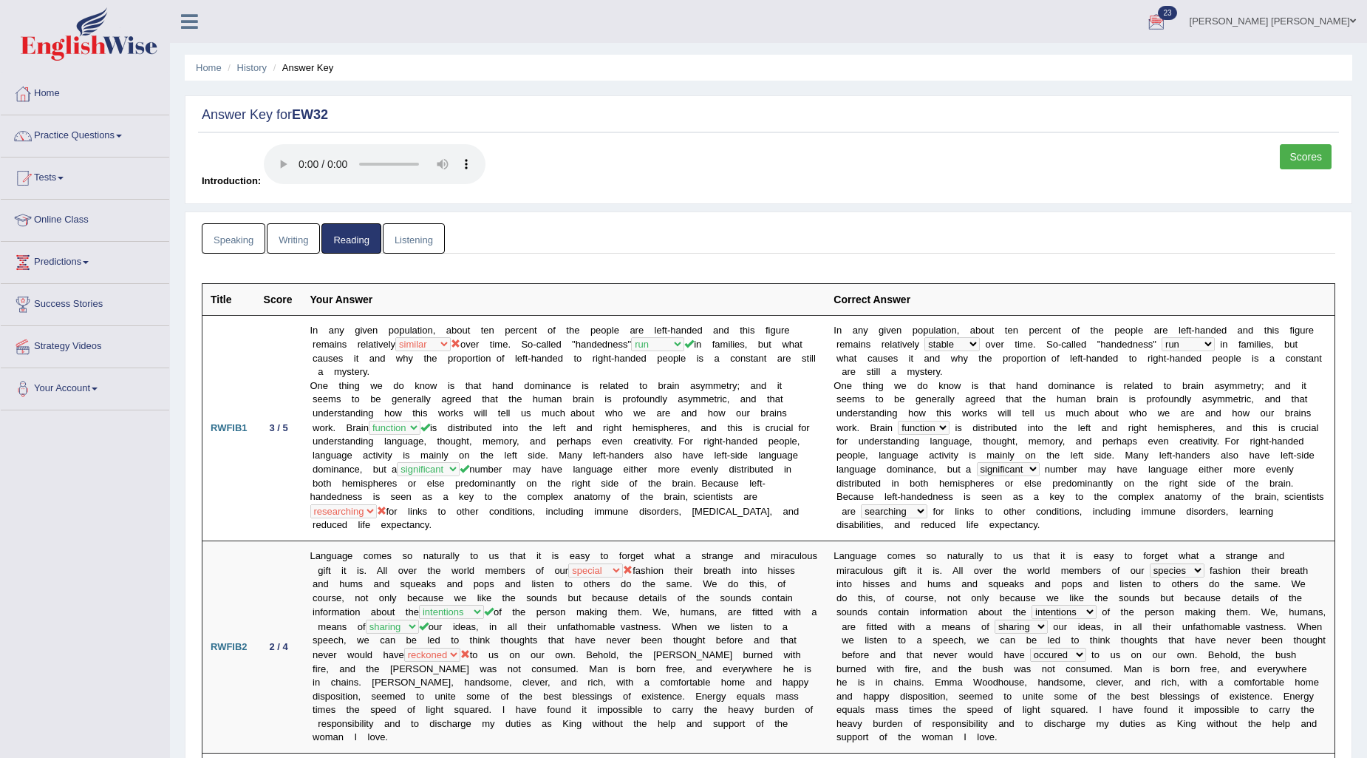
click at [426, 239] on link "Listening" at bounding box center [414, 238] width 62 height 30
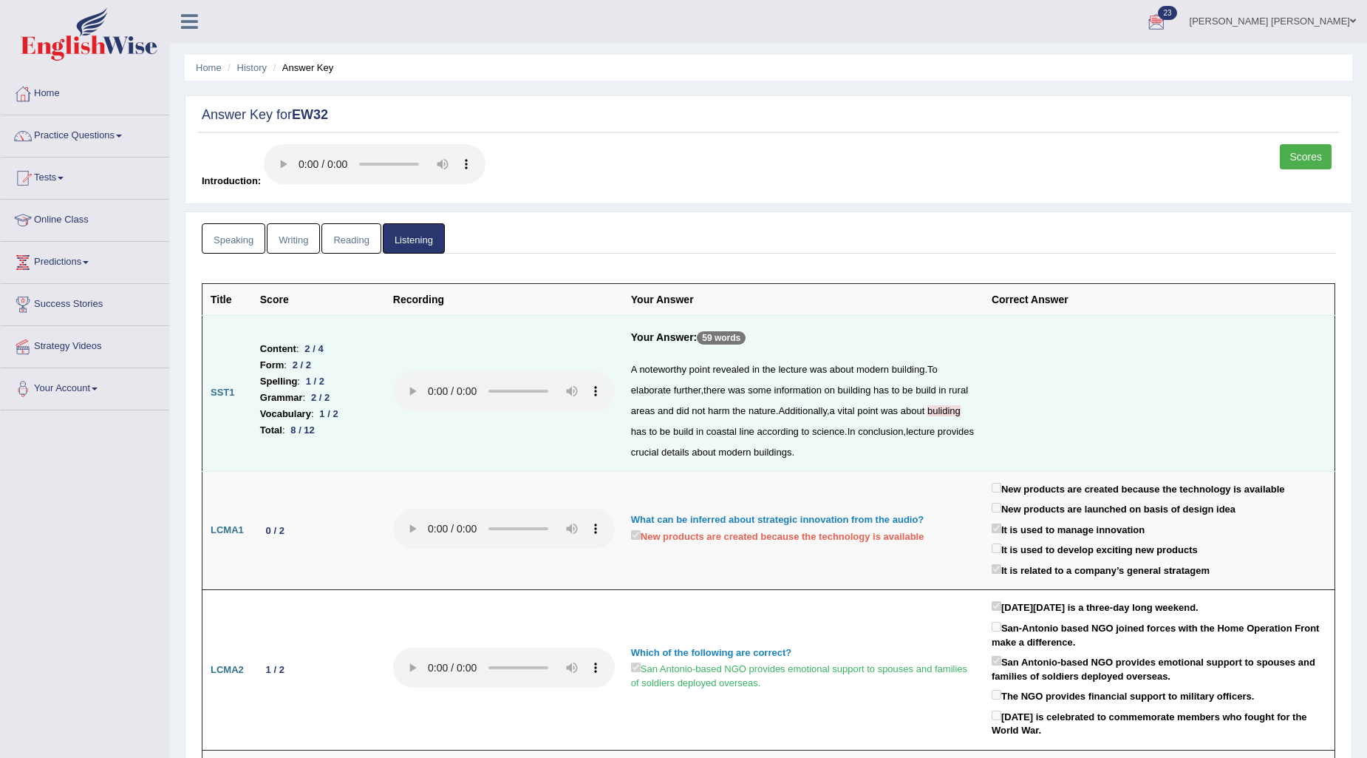
click at [246, 234] on link "Speaking" at bounding box center [234, 238] width 64 height 30
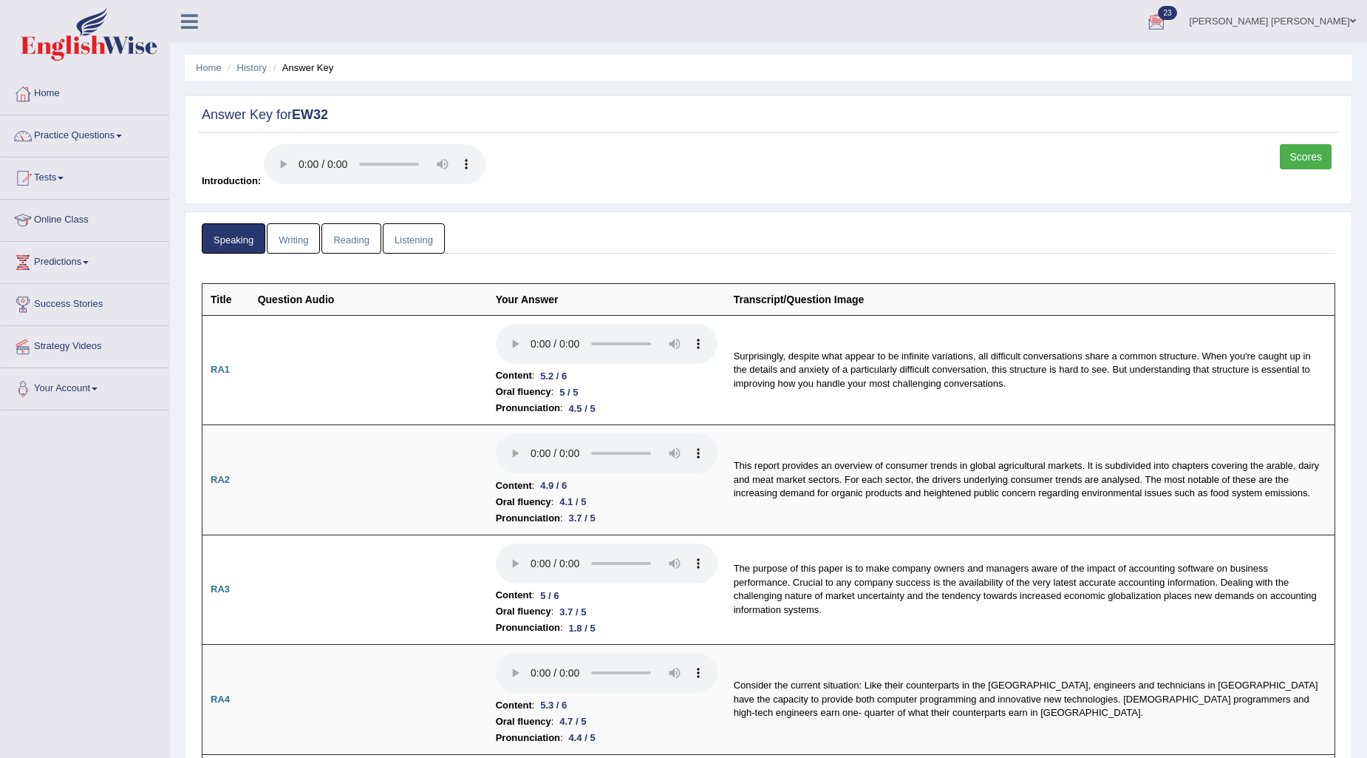
click at [1302, 149] on link "Scores" at bounding box center [1306, 156] width 52 height 25
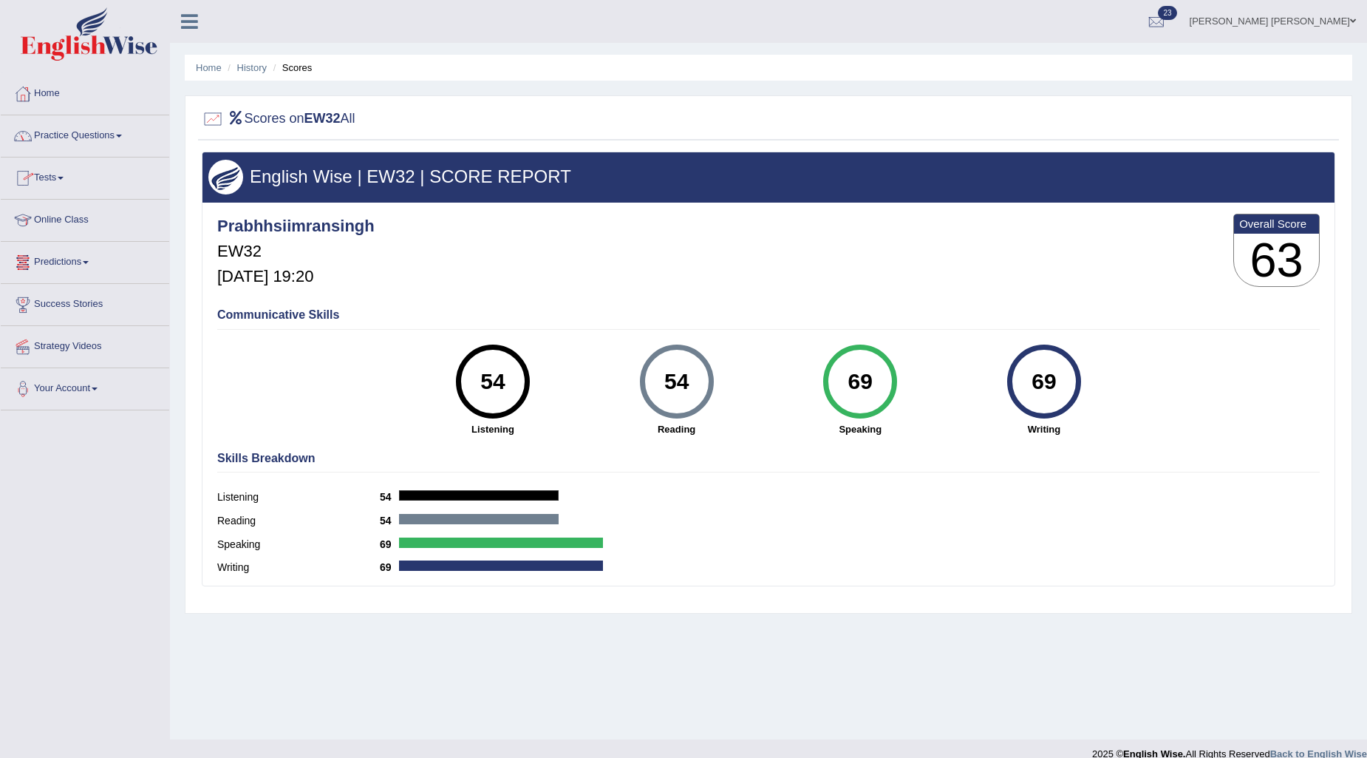
click at [86, 135] on link "Practice Questions" at bounding box center [85, 133] width 169 height 37
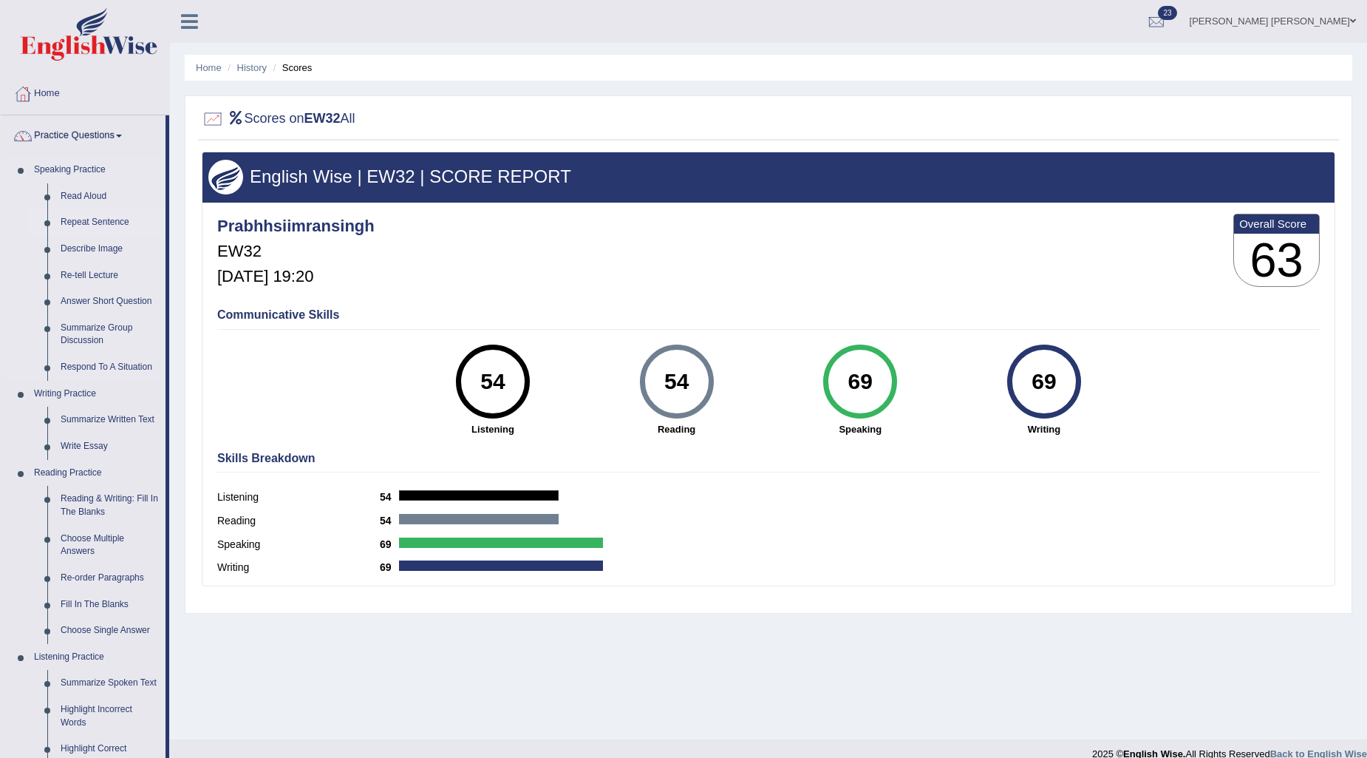
scroll to position [246, 0]
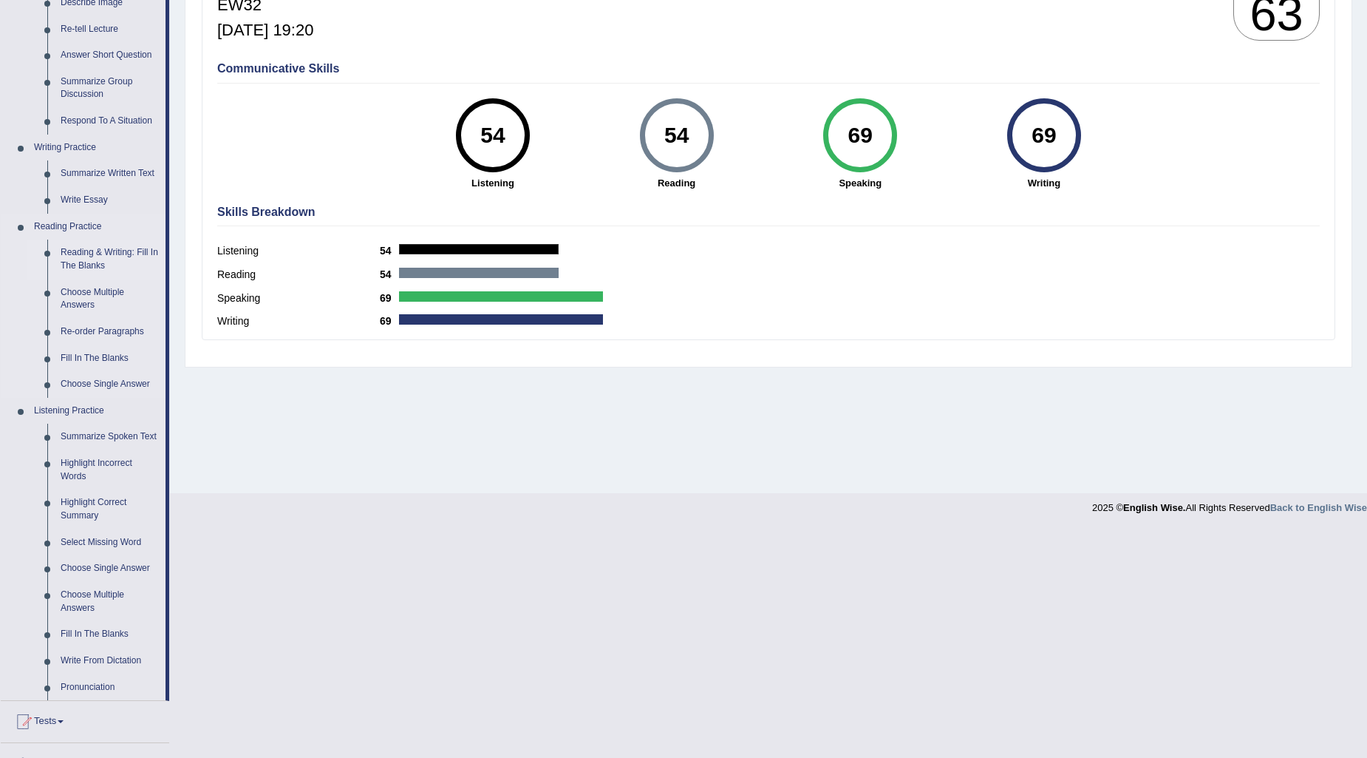
click at [95, 251] on link "Reading & Writing: Fill In The Blanks" at bounding box center [110, 258] width 112 height 39
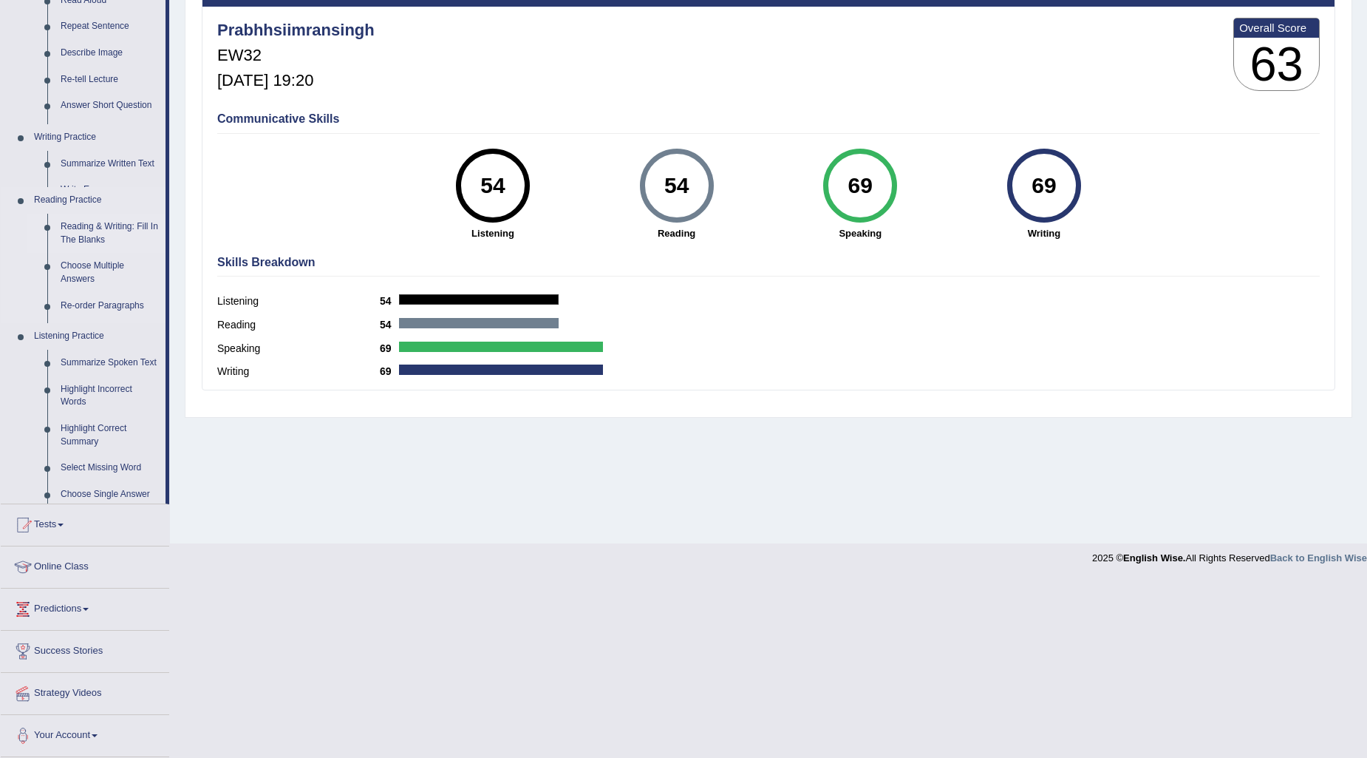
scroll to position [18, 0]
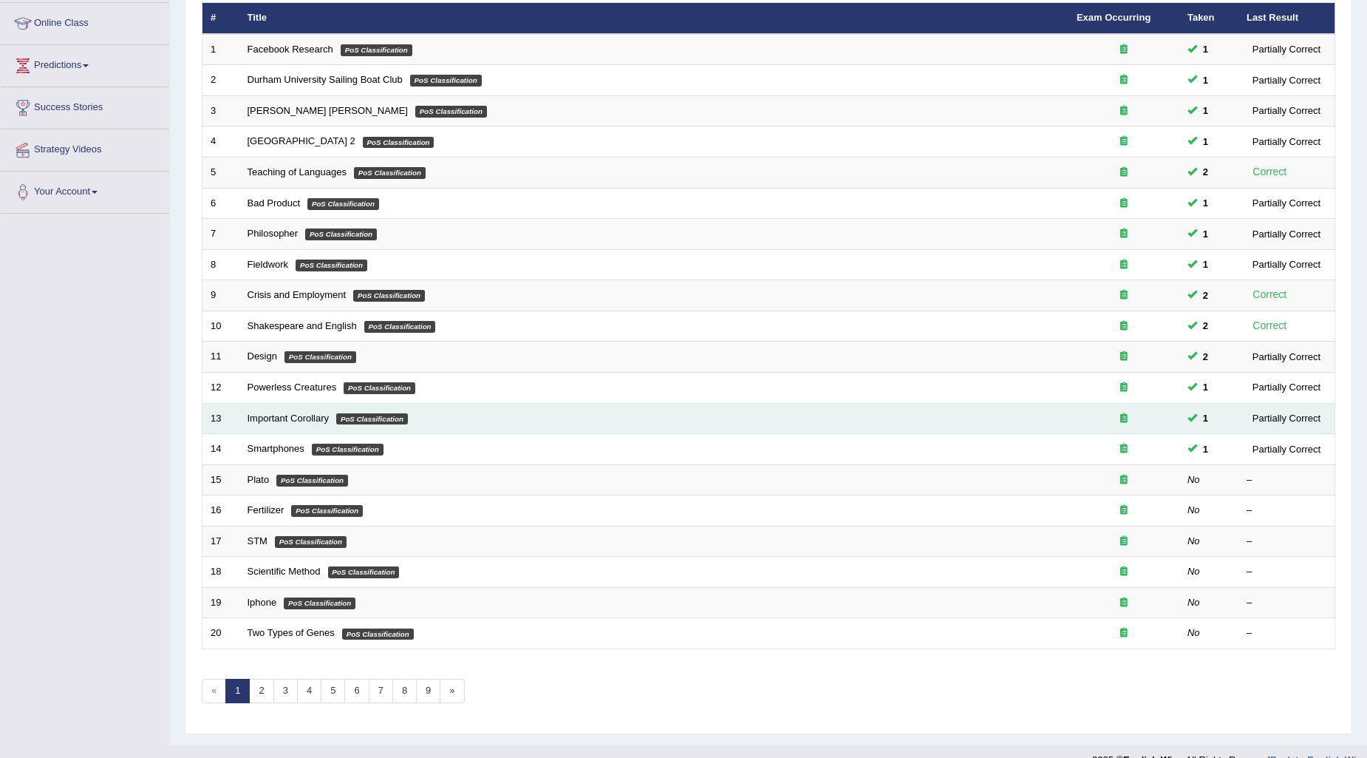
scroll to position [220, 0]
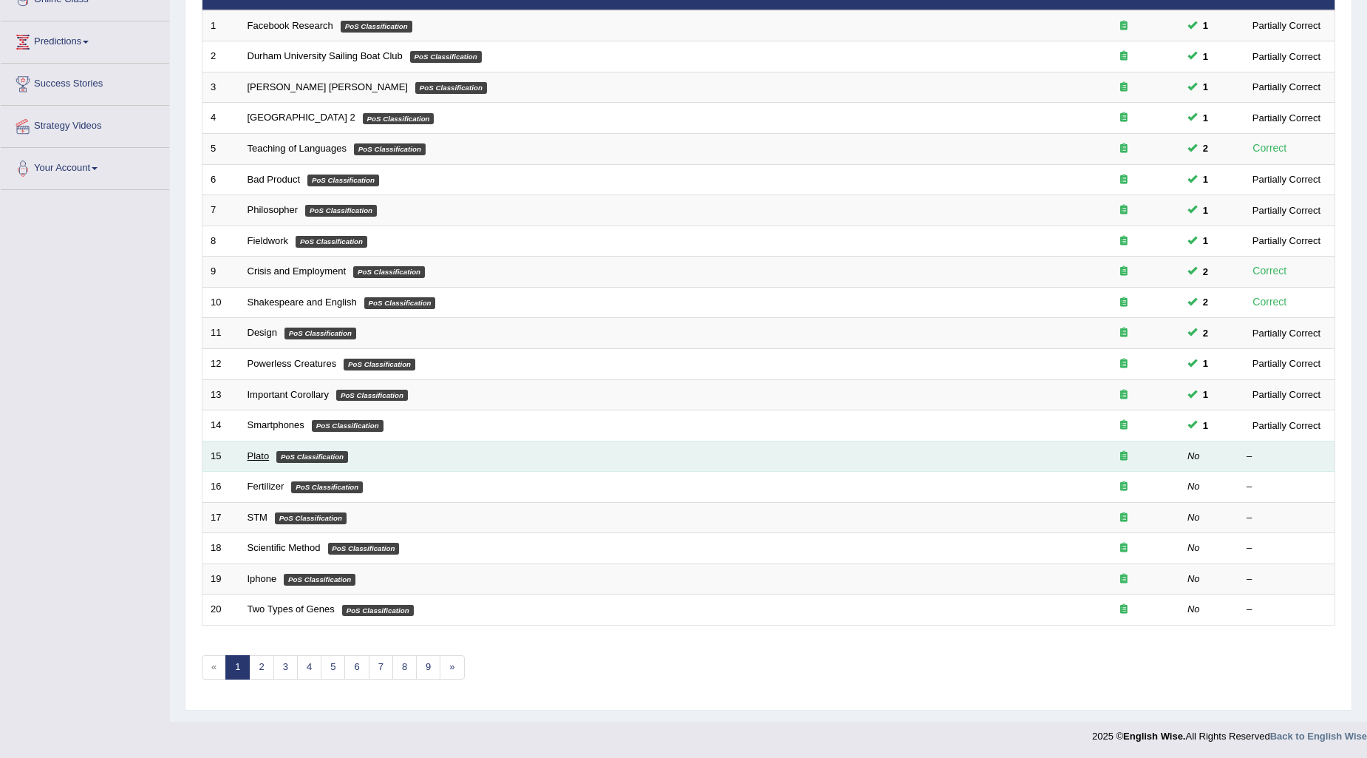
click at [263, 459] on link "Plato" at bounding box center [259, 455] width 22 height 11
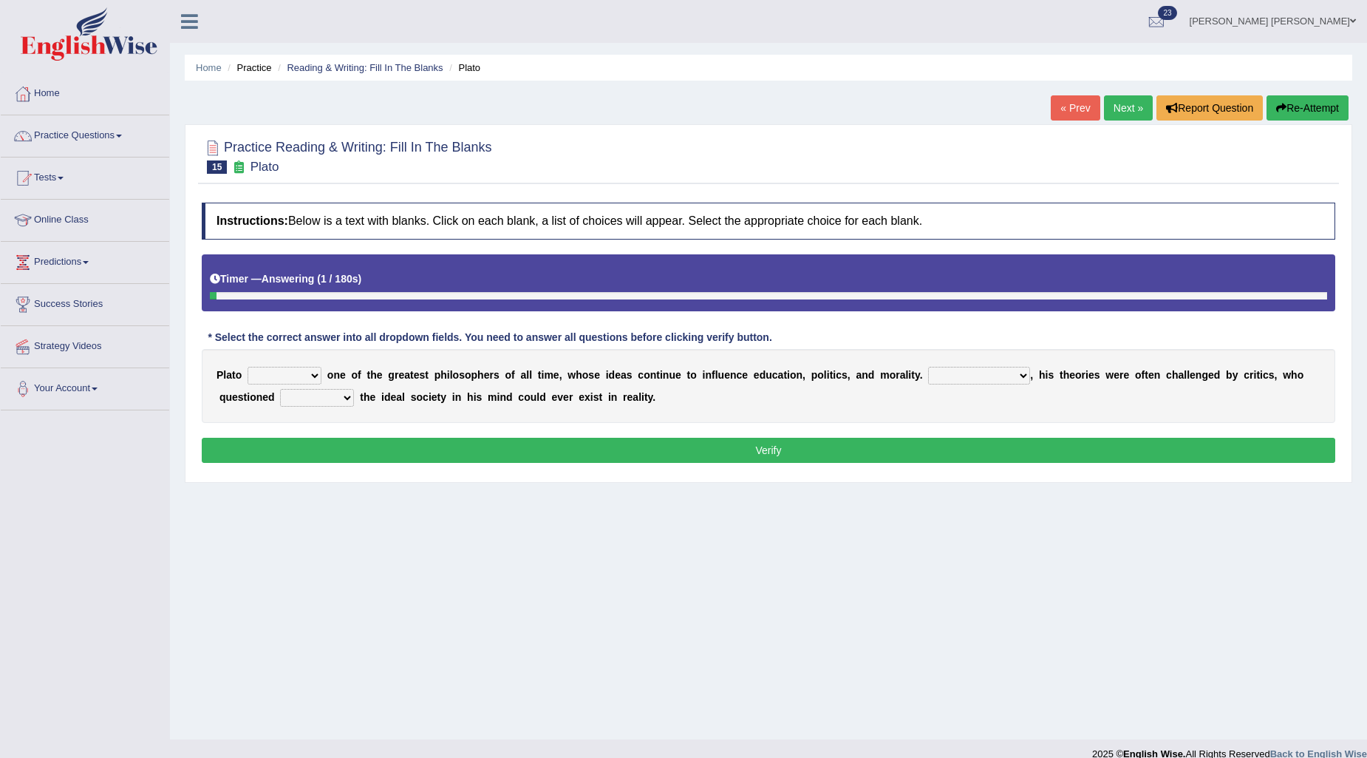
click at [1063, 106] on link "« Prev" at bounding box center [1075, 107] width 49 height 25
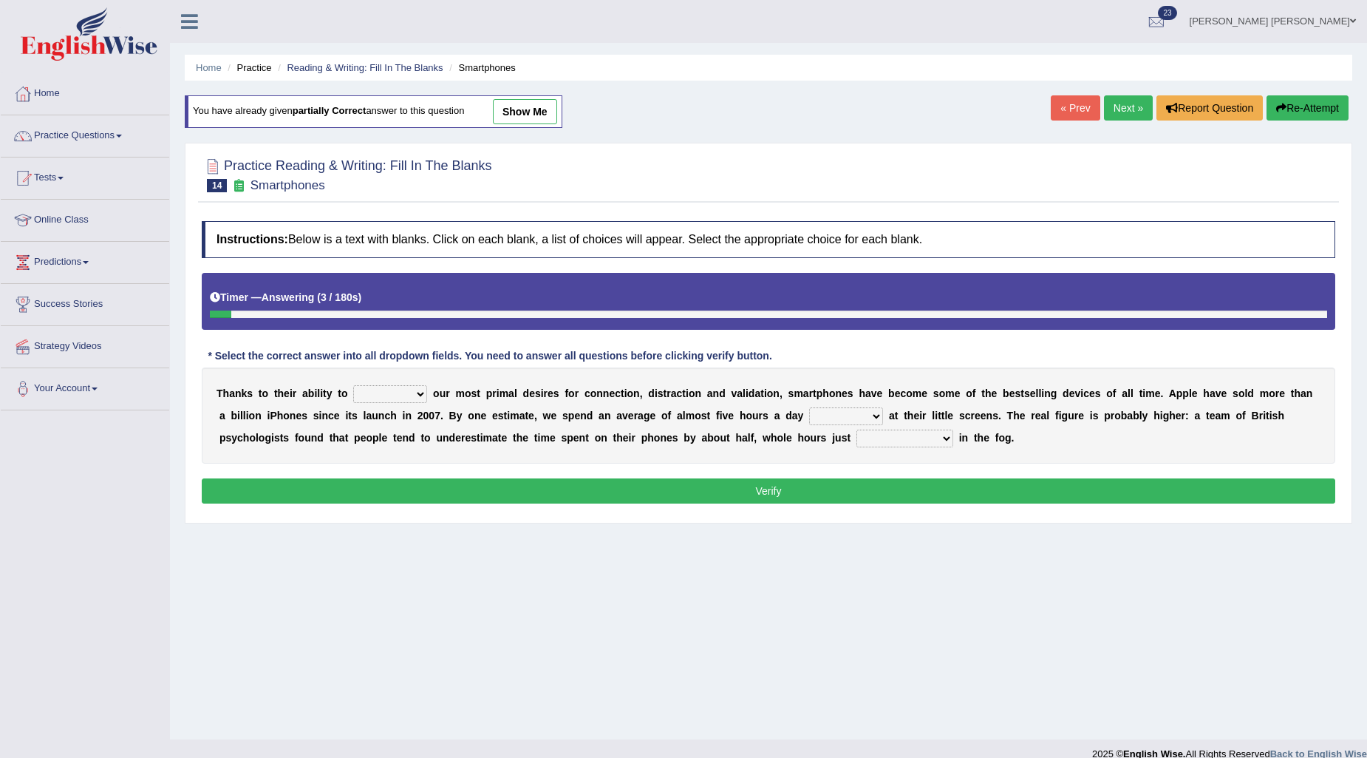
click at [520, 112] on link "show me" at bounding box center [525, 111] width 64 height 25
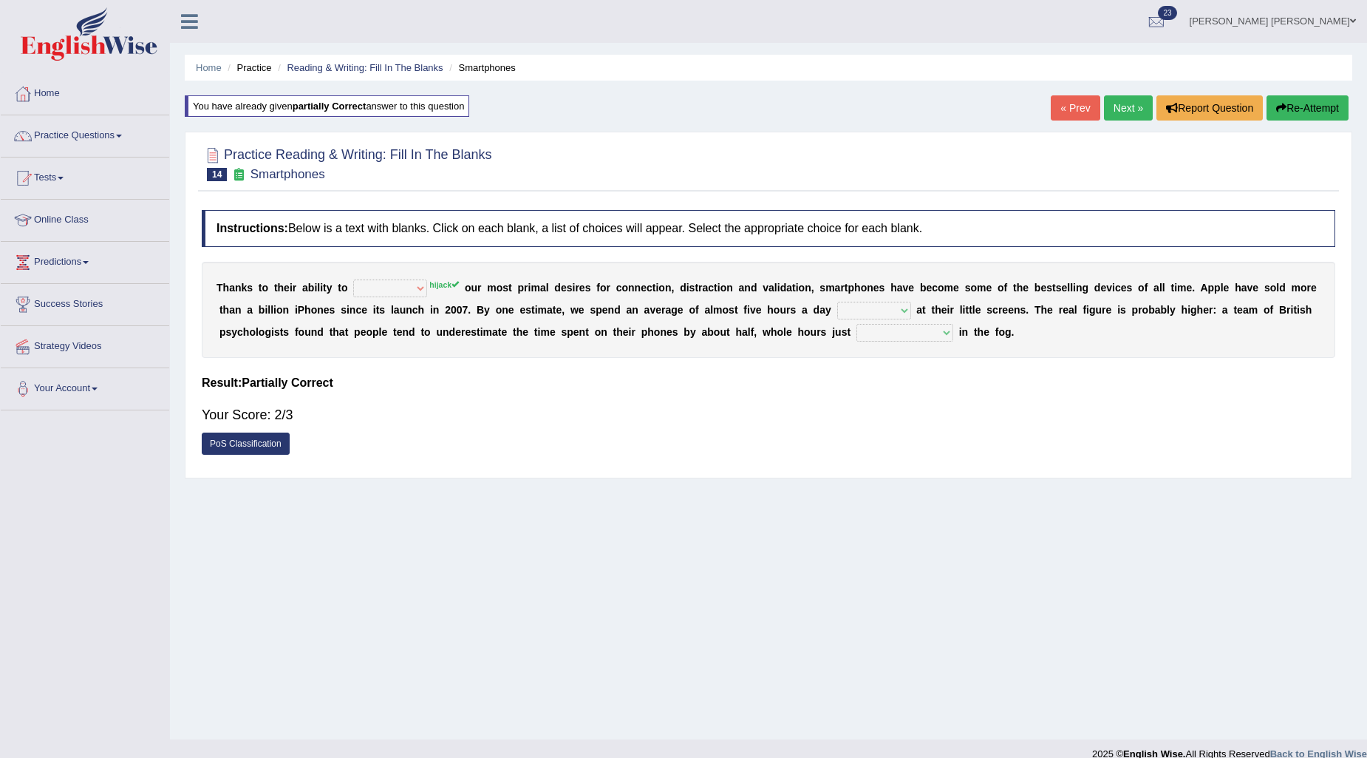
select select "describe"
select select "staring"
select select "evaporating"
click at [1129, 108] on link "Next »" at bounding box center [1128, 107] width 49 height 25
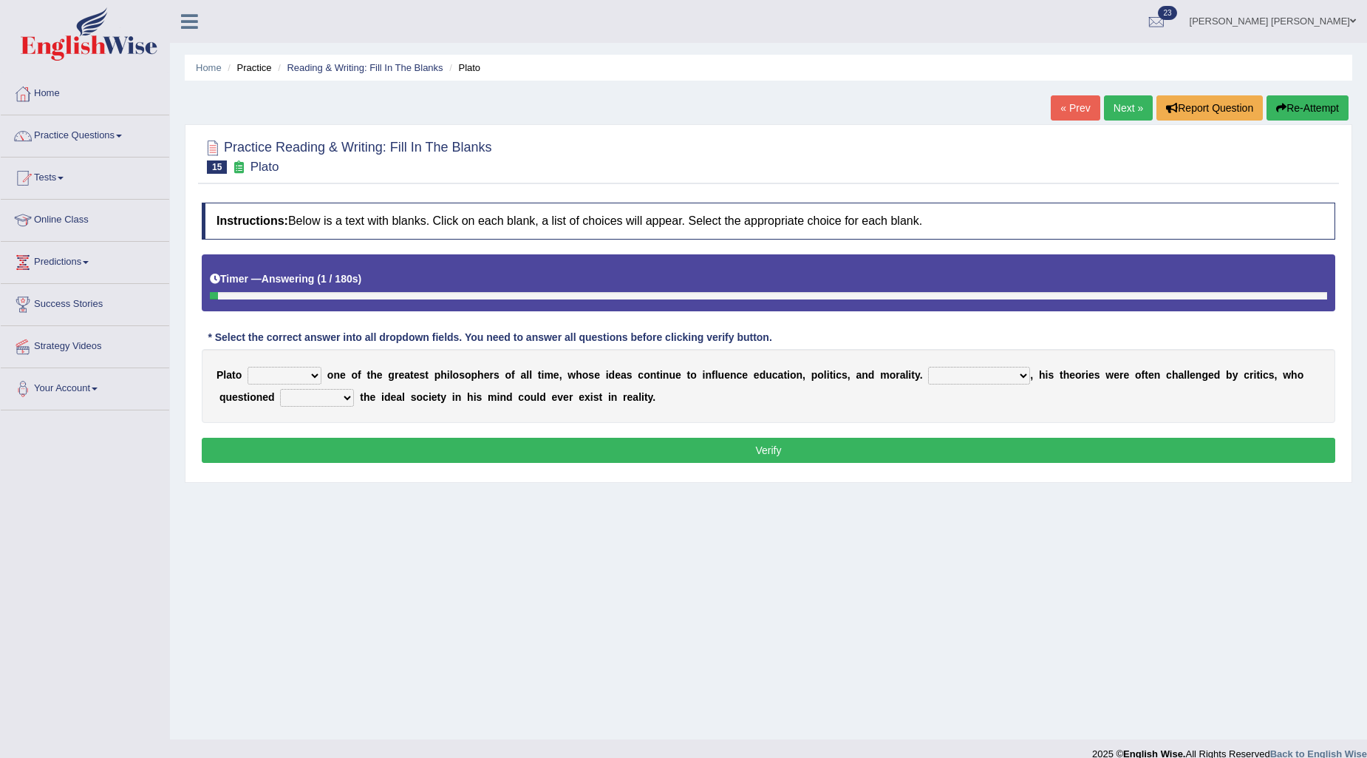
click at [307, 374] on select "keeps comes claims remains" at bounding box center [285, 376] width 74 height 18
select select "remains"
click at [248, 367] on select "keeps comes claims remains" at bounding box center [285, 376] width 74 height 18
click at [959, 375] on select "Notwithstanding So However Whatever" at bounding box center [979, 376] width 102 height 18
select select "So"
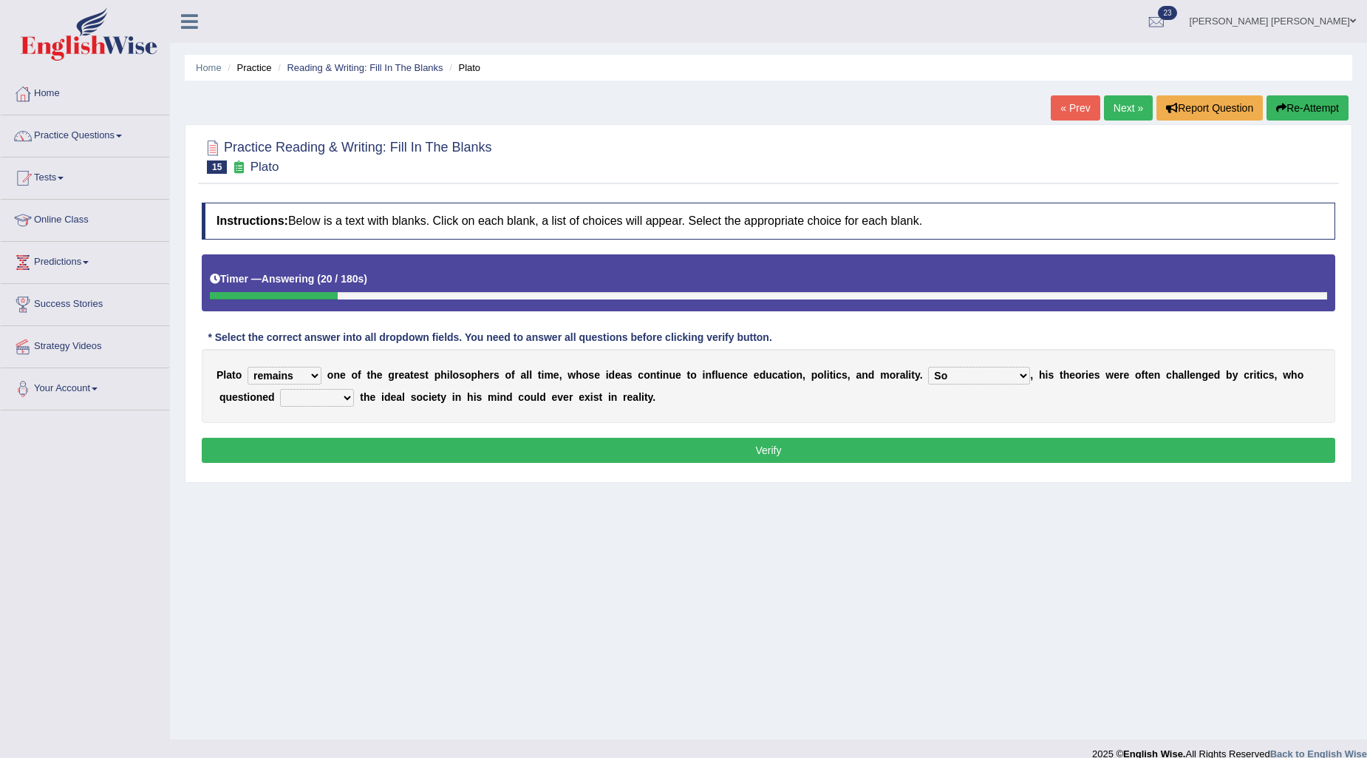
click at [928, 367] on select "Notwithstanding So However Whatever" at bounding box center [979, 376] width 102 height 18
click at [330, 395] on select "which what that whether" at bounding box center [317, 398] width 74 height 18
select select "whether"
click at [280, 389] on select "which what that whether" at bounding box center [317, 398] width 74 height 18
click at [349, 453] on button "Verify" at bounding box center [769, 450] width 1134 height 25
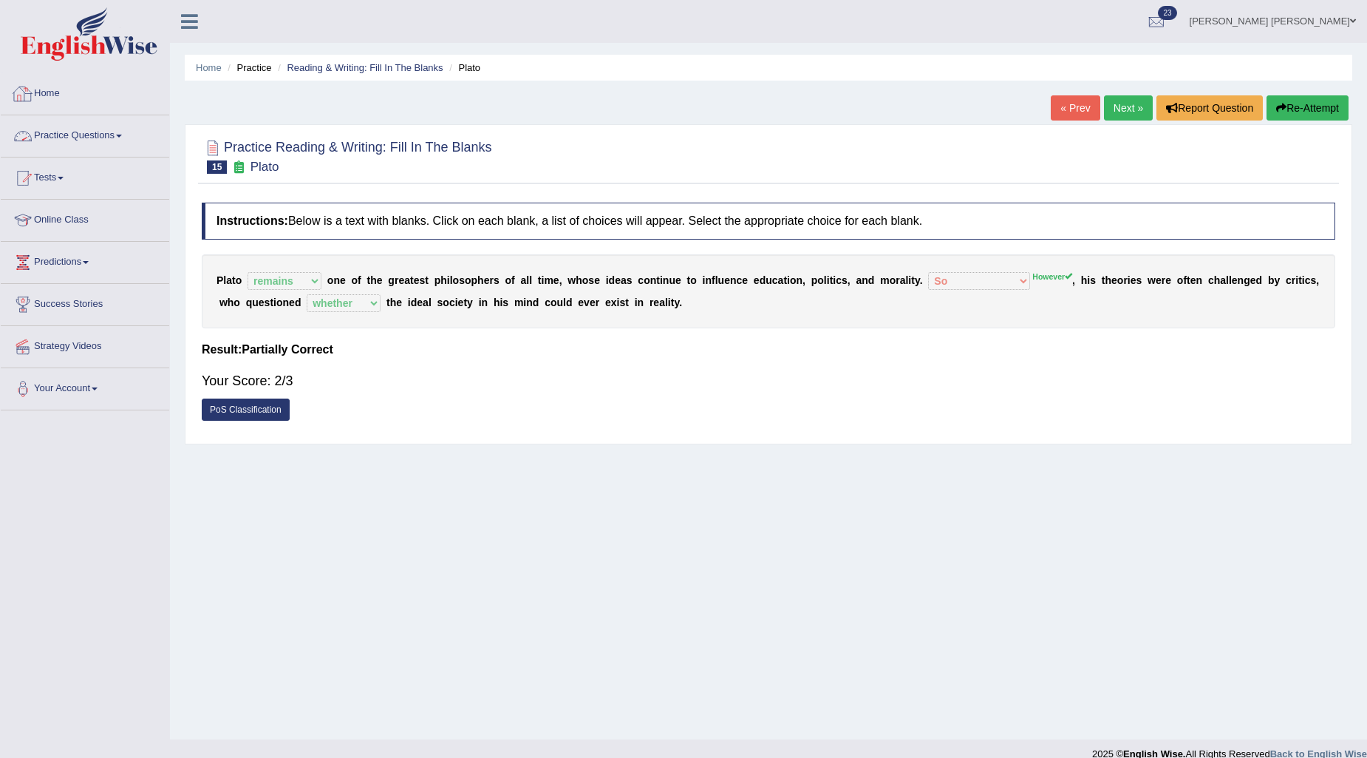
click at [122, 131] on link "Practice Questions" at bounding box center [85, 133] width 169 height 37
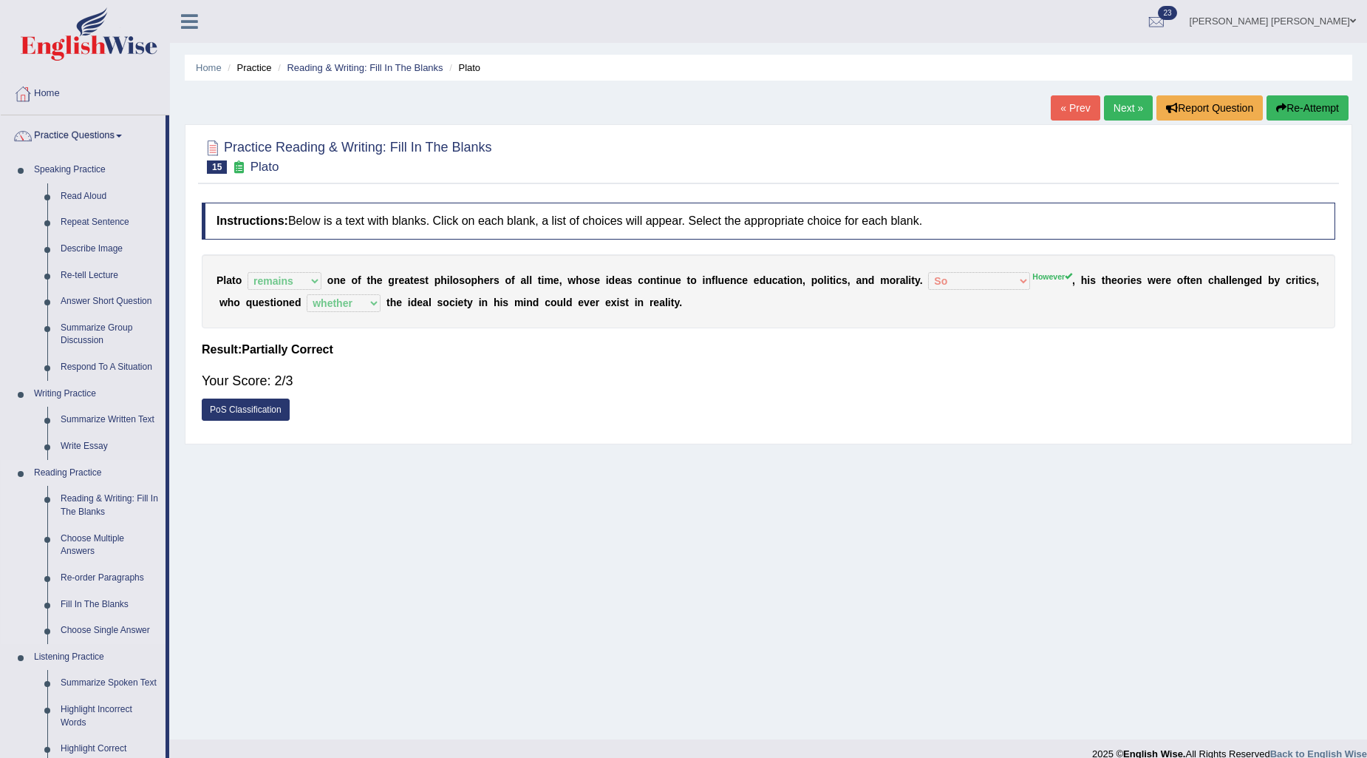
scroll to position [164, 0]
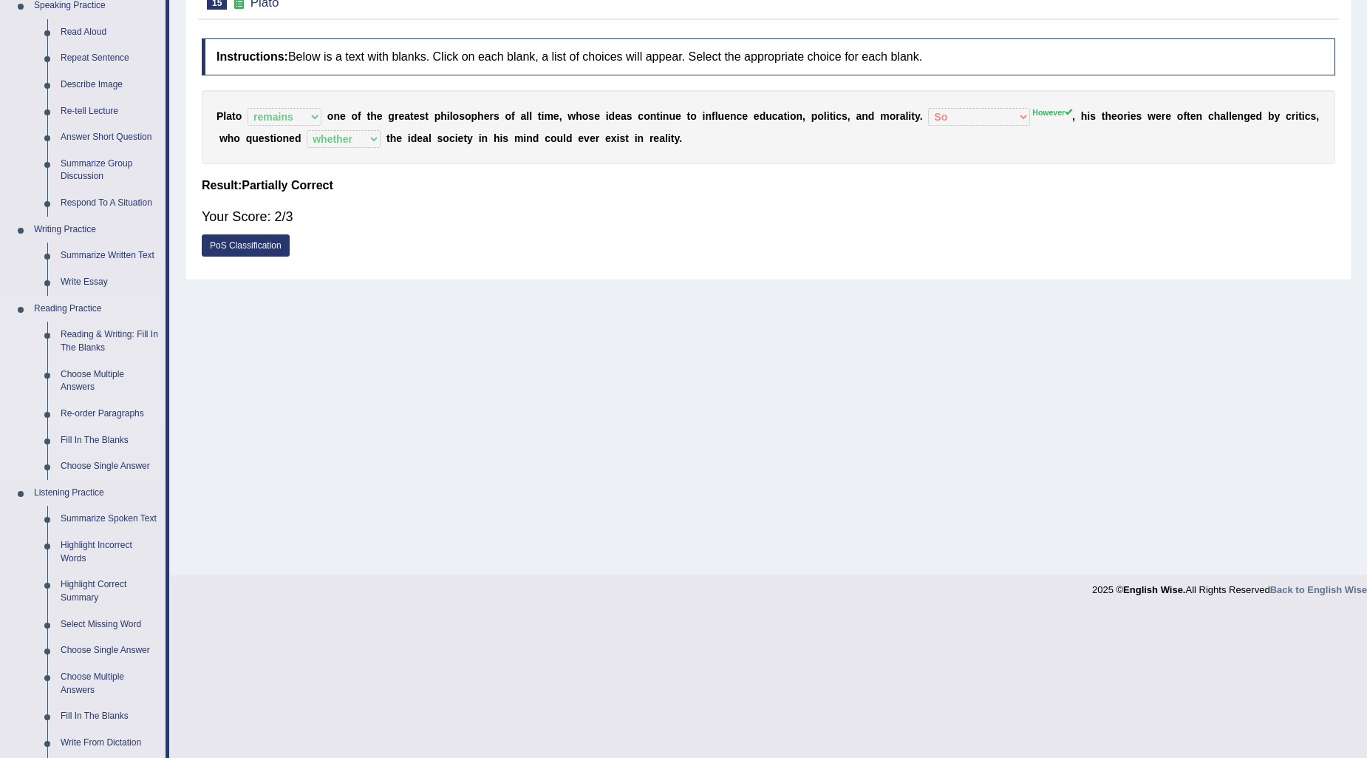
click at [129, 411] on link "Re-order Paragraphs" at bounding box center [110, 414] width 112 height 27
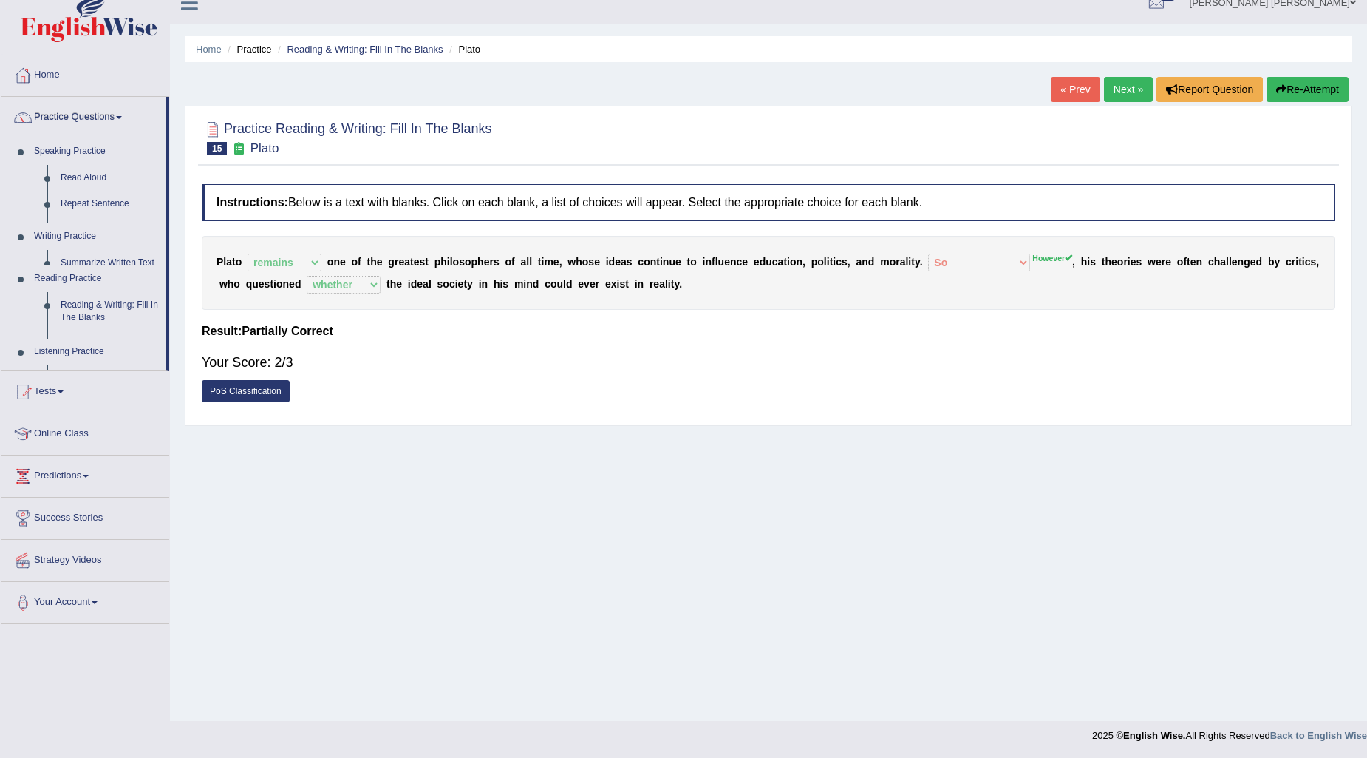
scroll to position [18, 0]
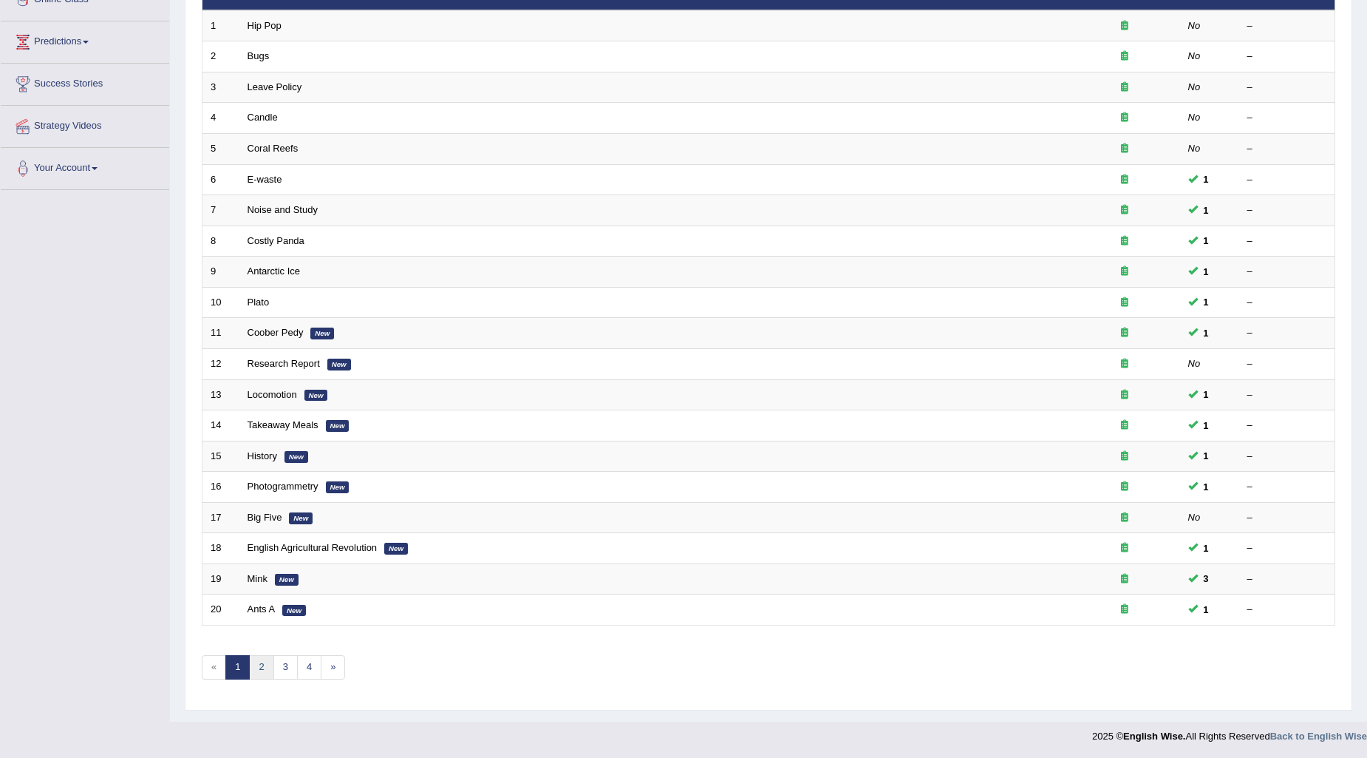
click at [263, 667] on link "2" at bounding box center [261, 667] width 24 height 24
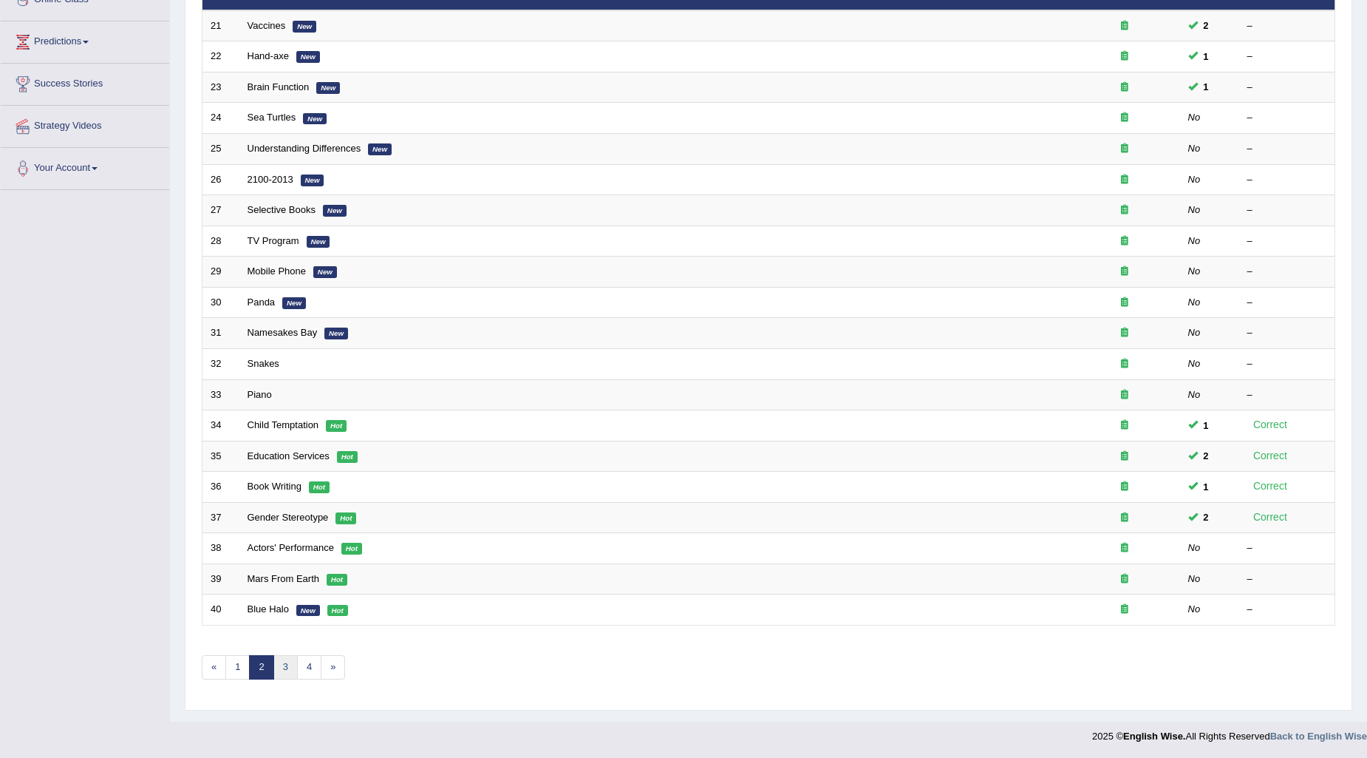
click at [278, 675] on link "3" at bounding box center [285, 667] width 24 height 24
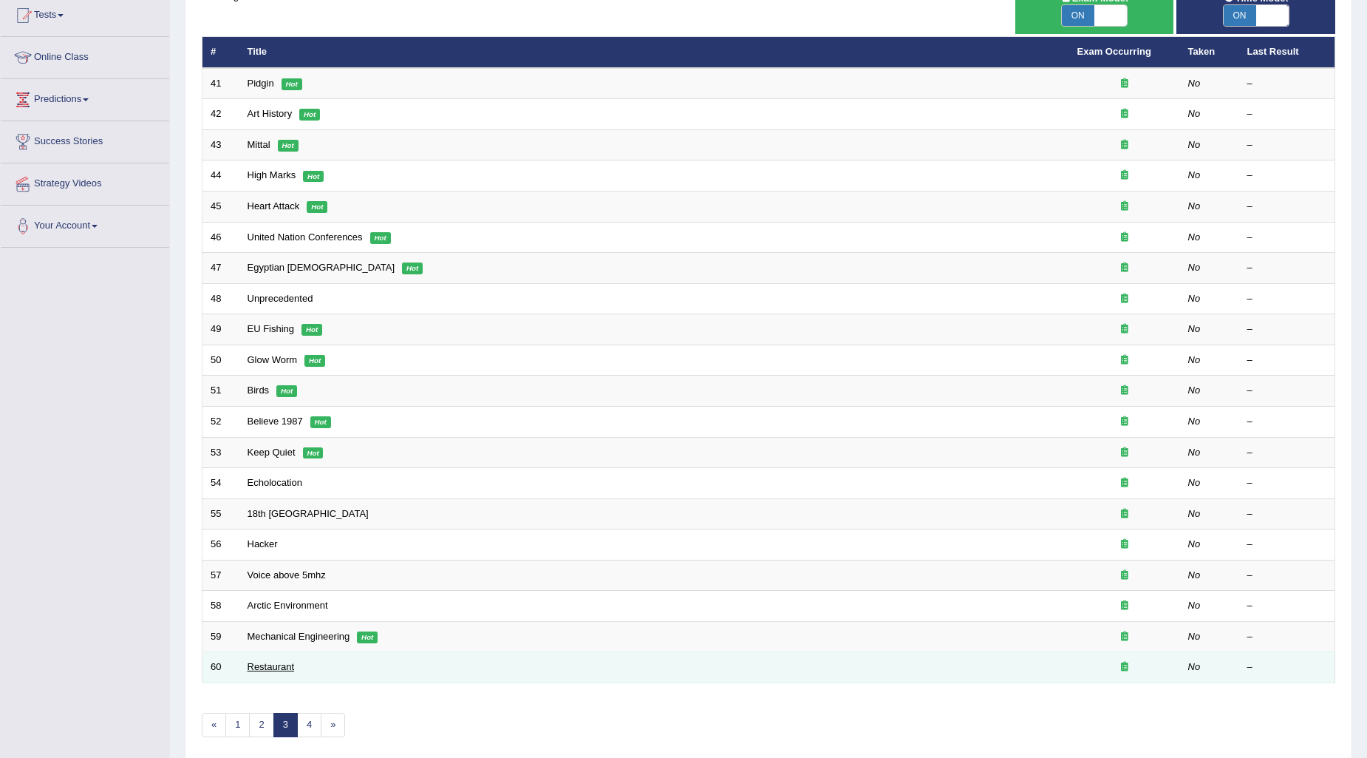
scroll to position [164, 0]
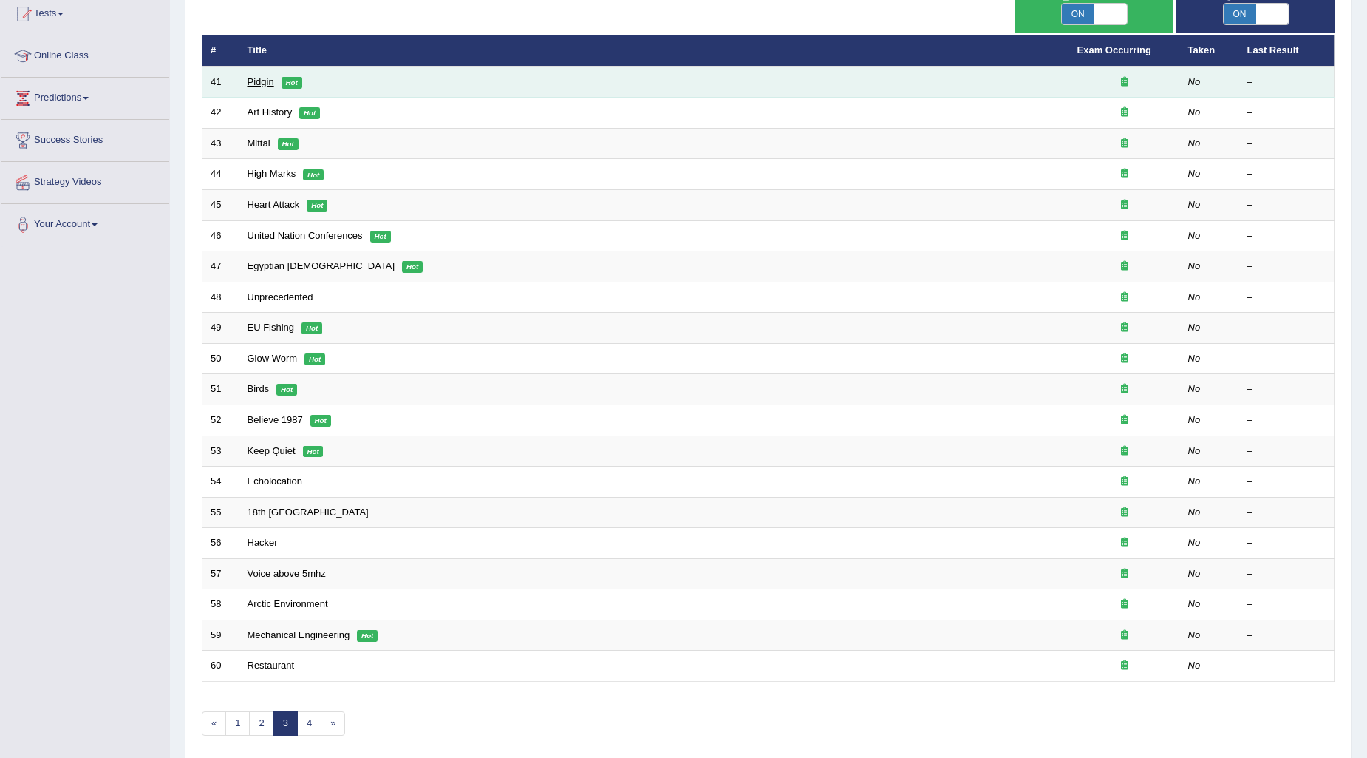
click at [256, 79] on link "Pidgin" at bounding box center [261, 81] width 27 height 11
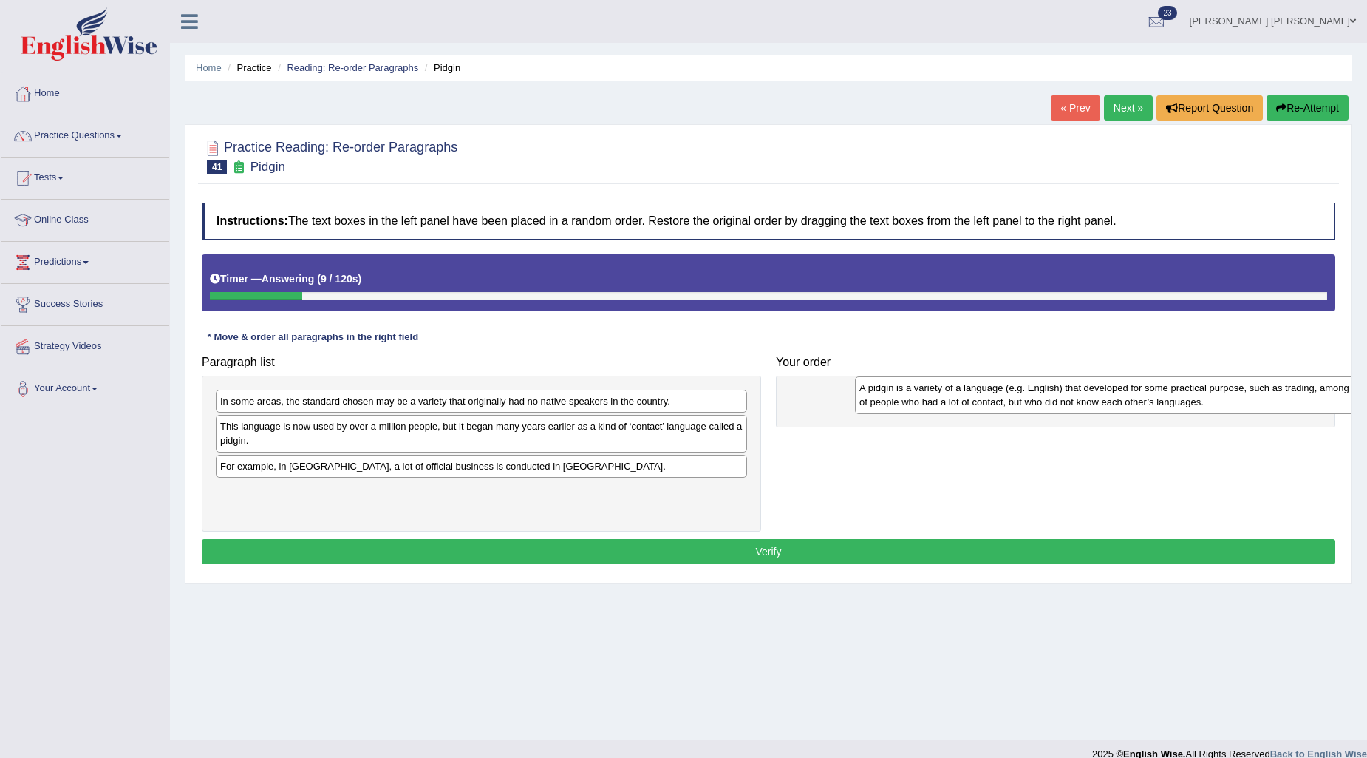
drag, startPoint x: 297, startPoint y: 411, endPoint x: 936, endPoint y: 398, distance: 639.5
click at [936, 398] on div "A pidgin is a variety of a language (e.g. English) that developed for some prac…" at bounding box center [1120, 394] width 531 height 37
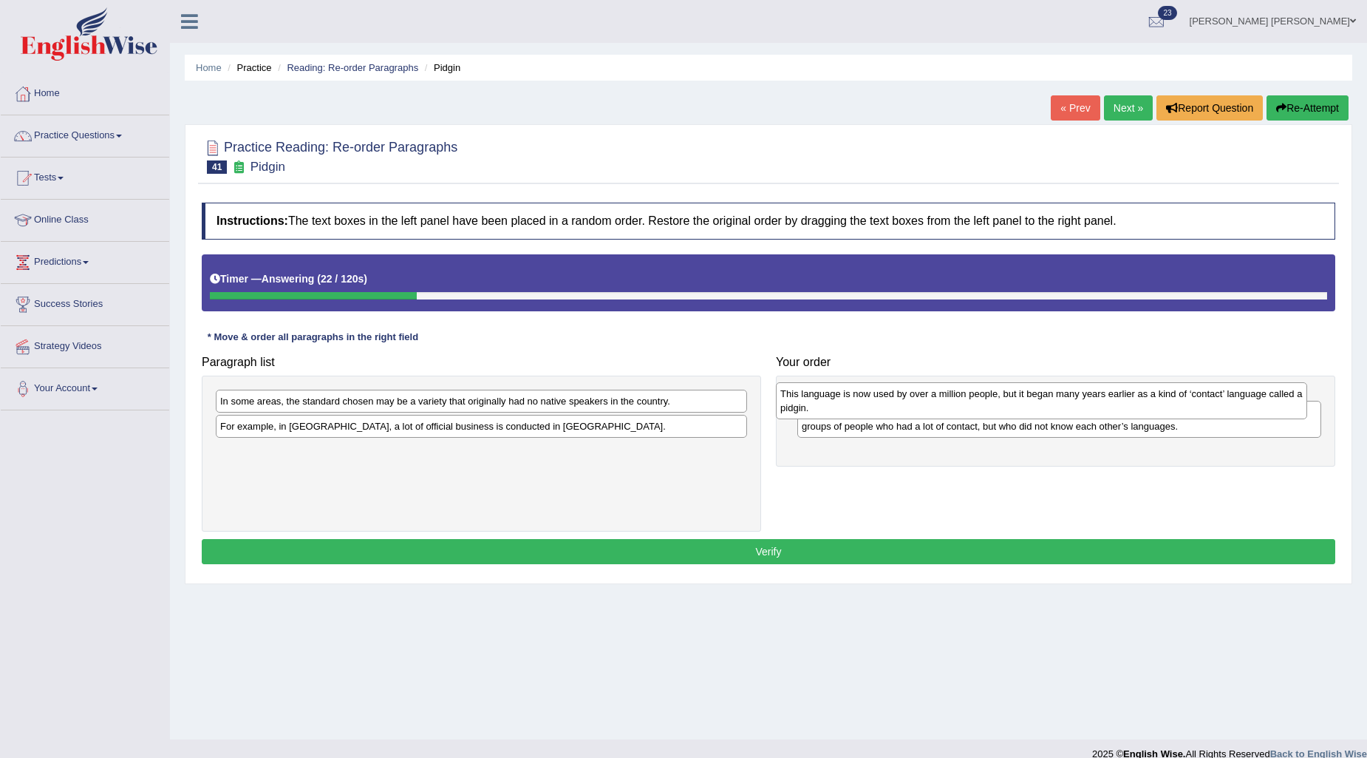
drag, startPoint x: 425, startPoint y: 438, endPoint x: 985, endPoint y: 404, distance: 561.2
click at [985, 404] on div "This language is now used by over a million people, but it began many years ear…" at bounding box center [1041, 400] width 531 height 37
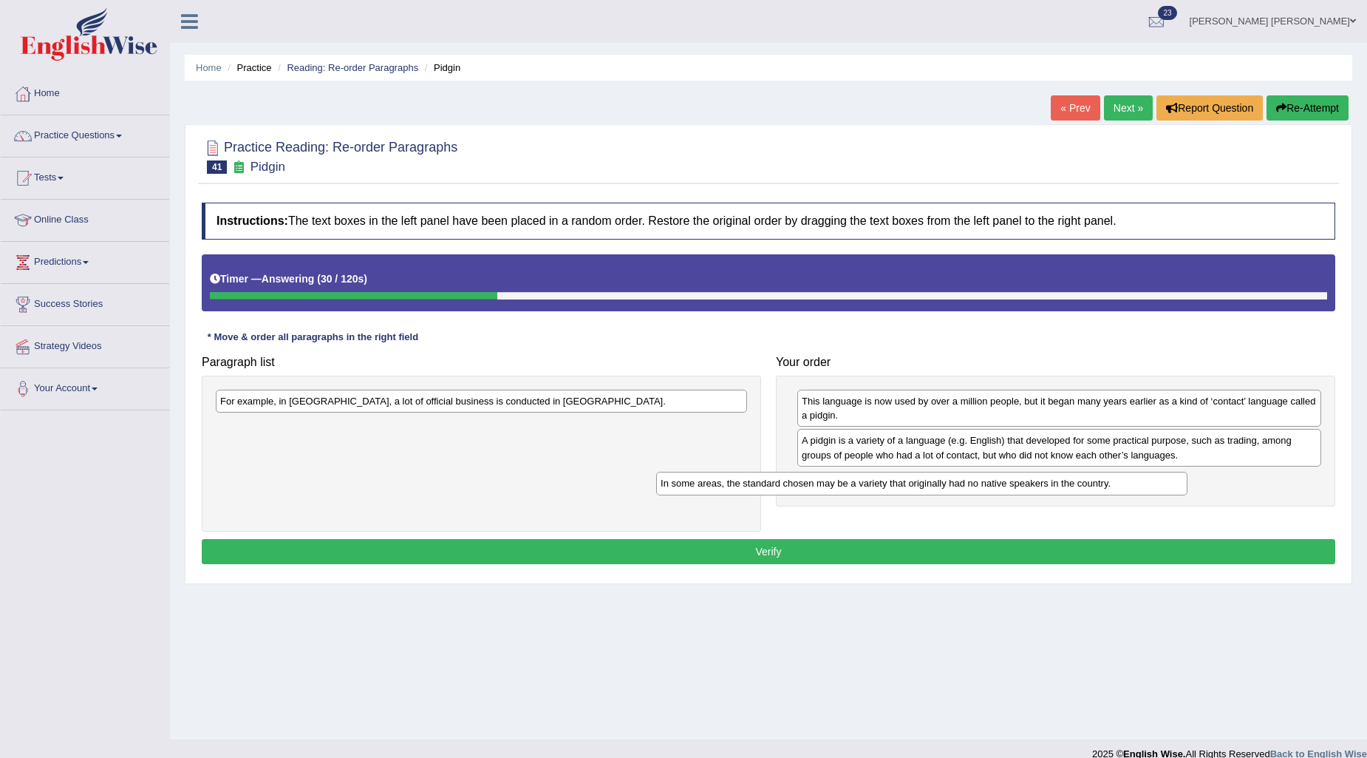
drag, startPoint x: 443, startPoint y: 404, endPoint x: 884, endPoint y: 486, distance: 448.1
click at [884, 486] on div "In some areas, the standard chosen may be a variety that originally had no nati…" at bounding box center [921, 483] width 531 height 23
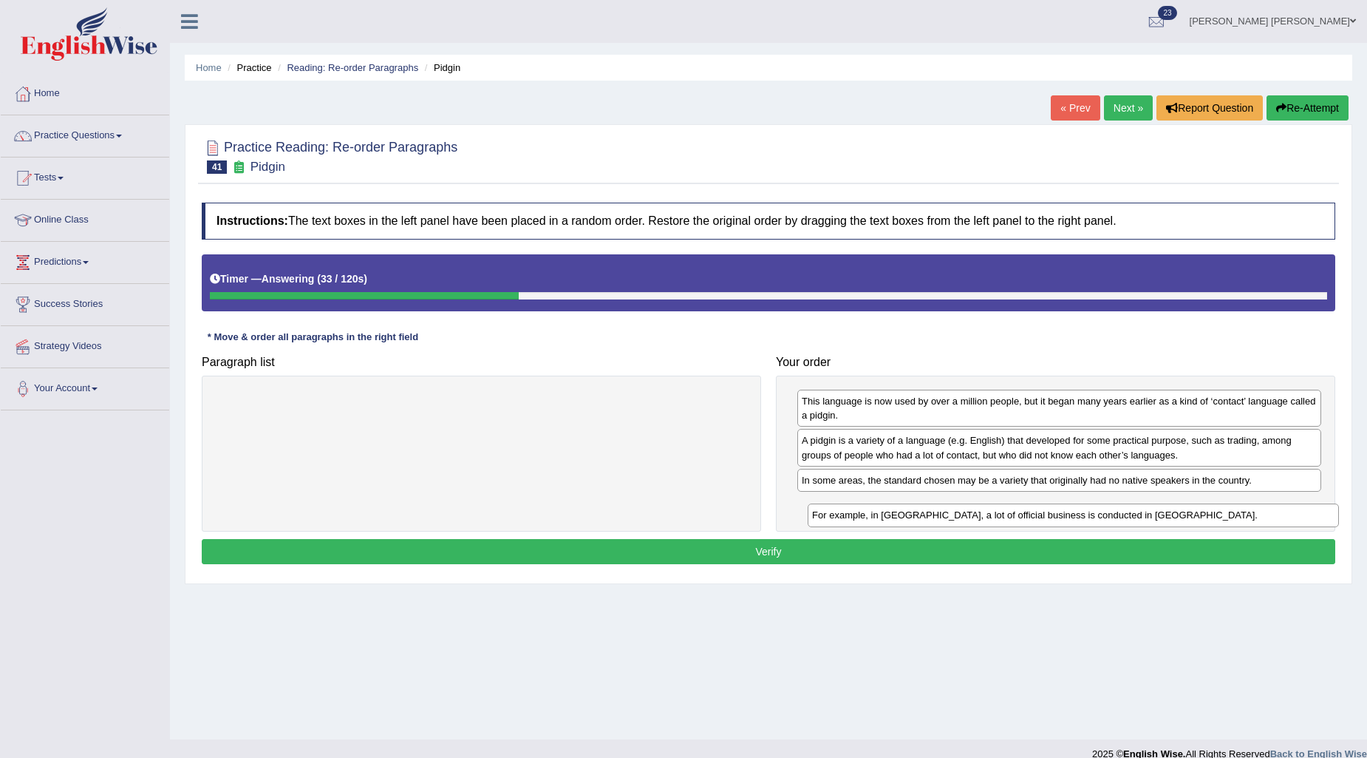
drag, startPoint x: 628, startPoint y: 401, endPoint x: 1220, endPoint y: 514, distance: 602.9
click at [1220, 514] on div "For example, in Papua New Guinea, a lot of official business is conducted in To…" at bounding box center [1073, 514] width 531 height 23
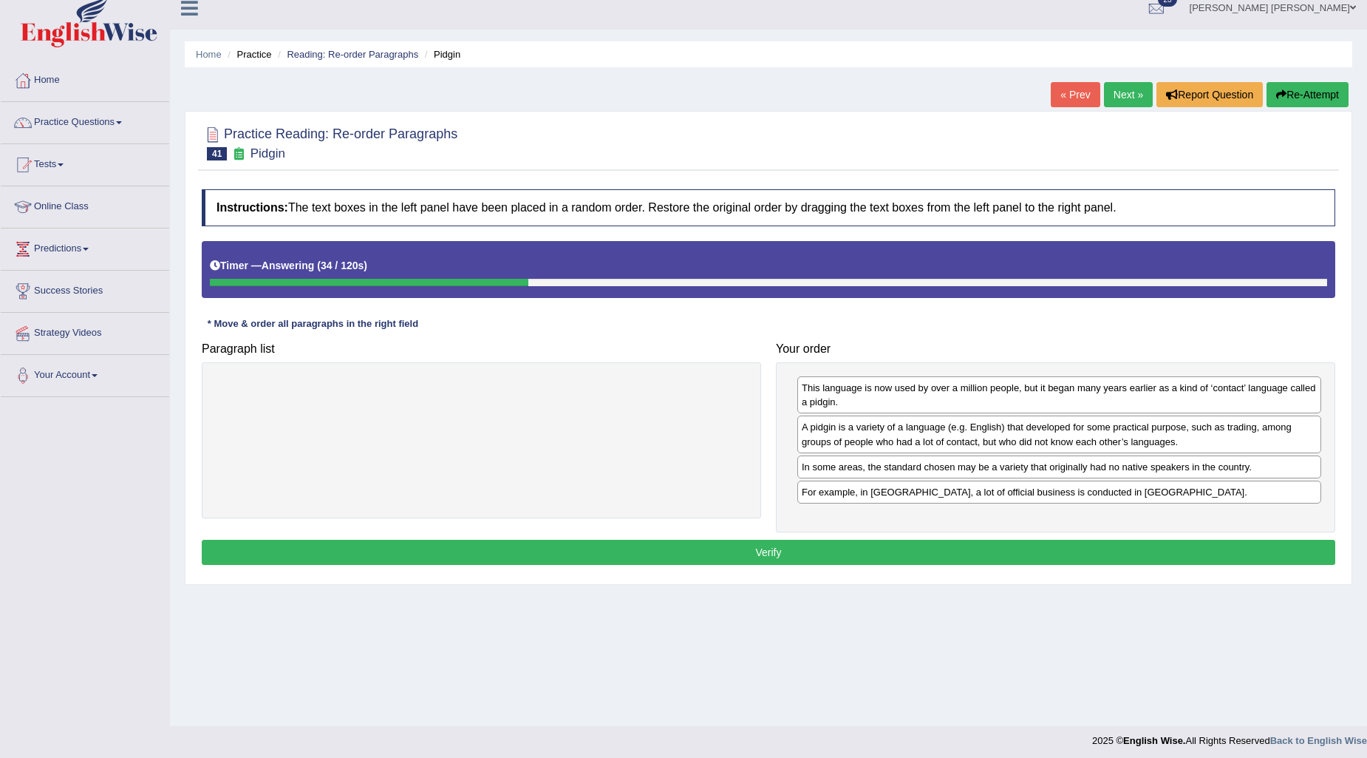
scroll to position [18, 0]
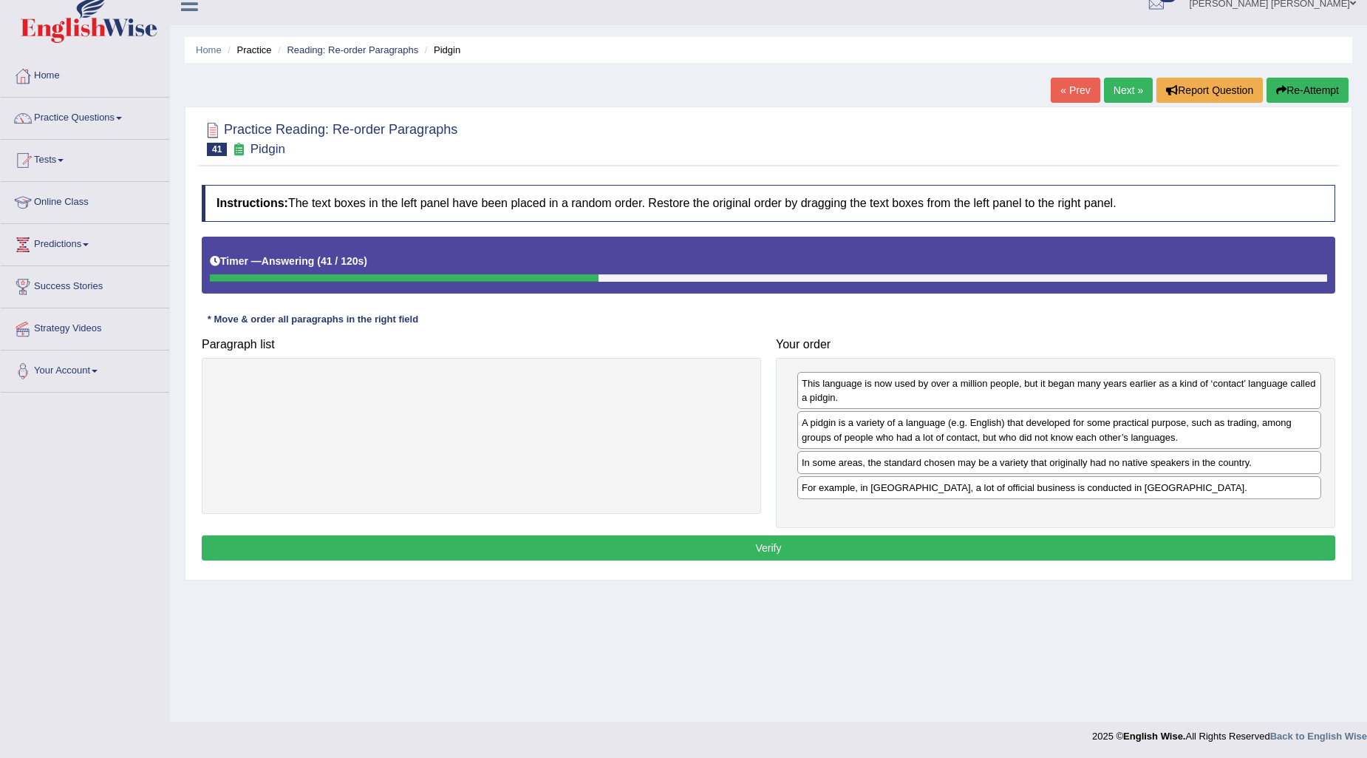
click at [941, 558] on button "Verify" at bounding box center [769, 547] width 1134 height 25
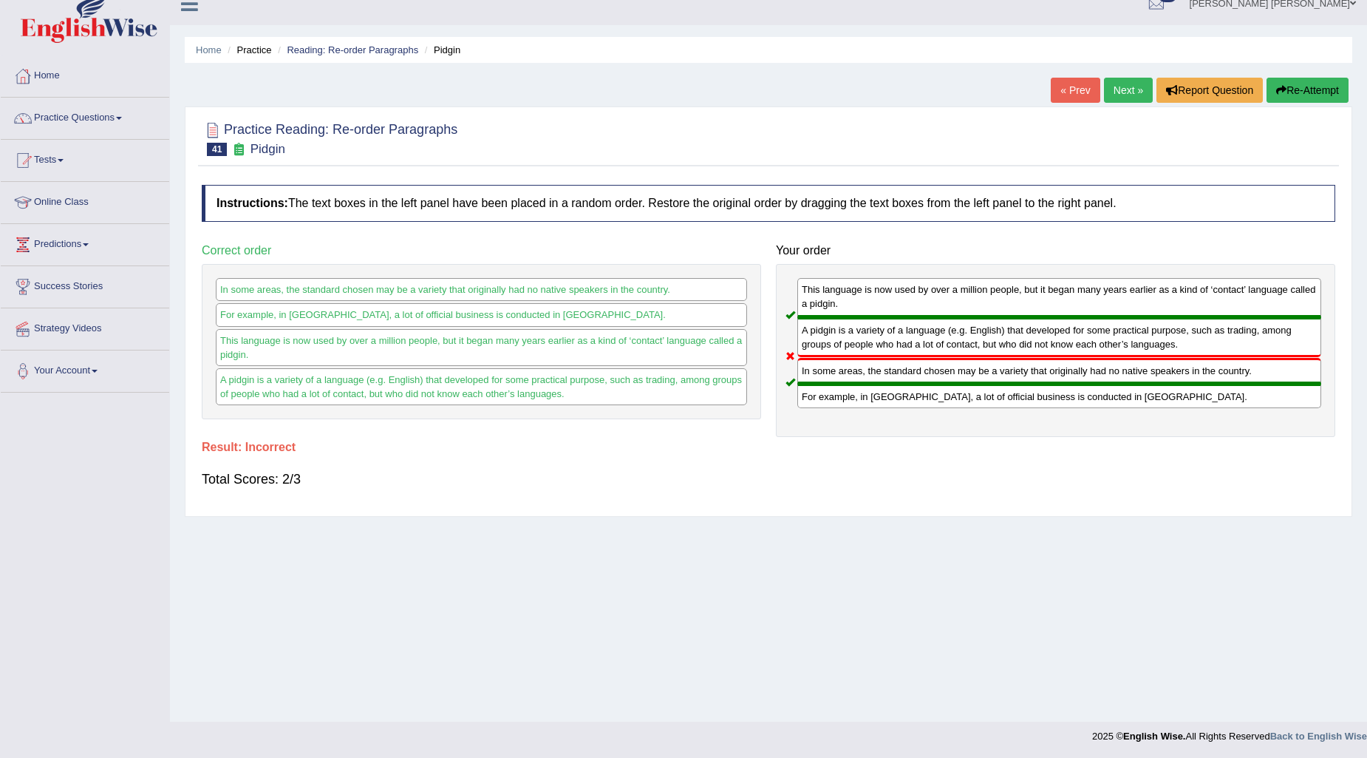
click at [1121, 84] on link "Next »" at bounding box center [1128, 90] width 49 height 25
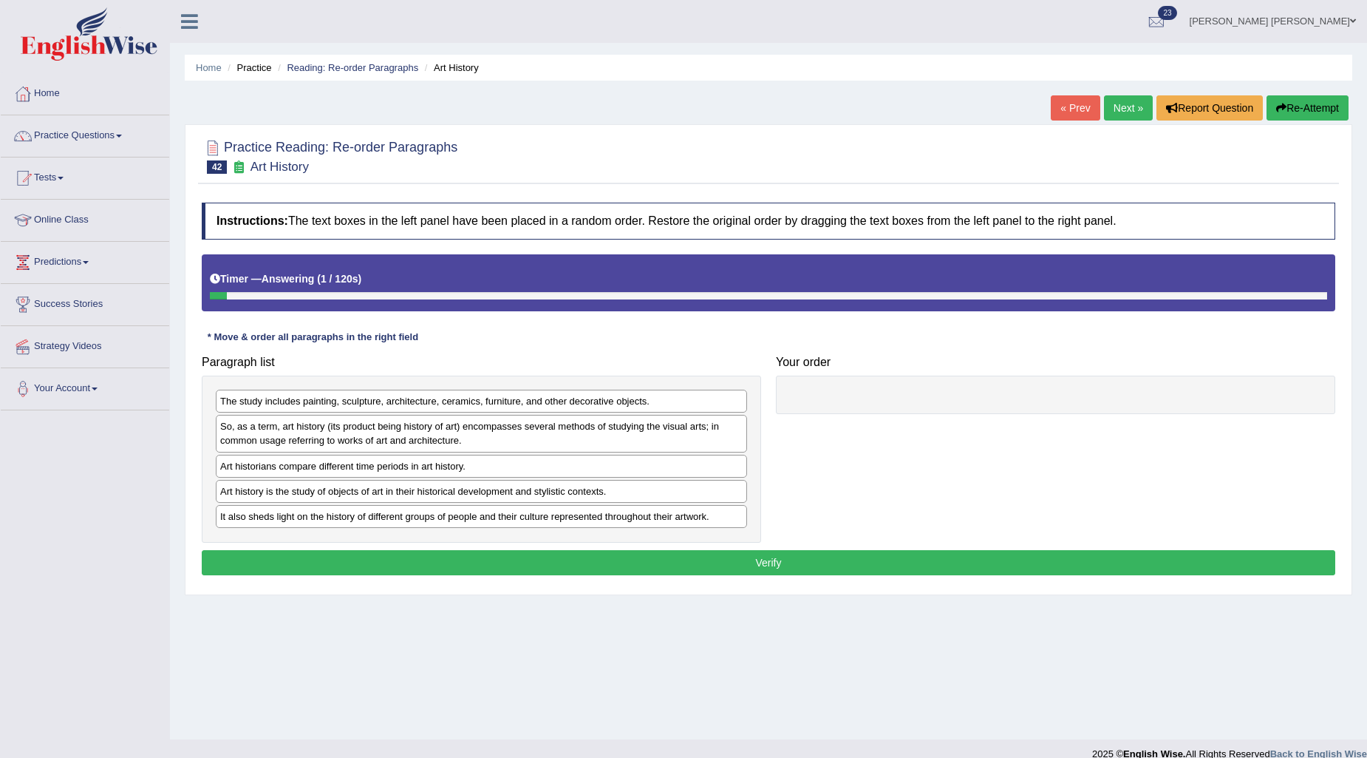
scroll to position [18, 0]
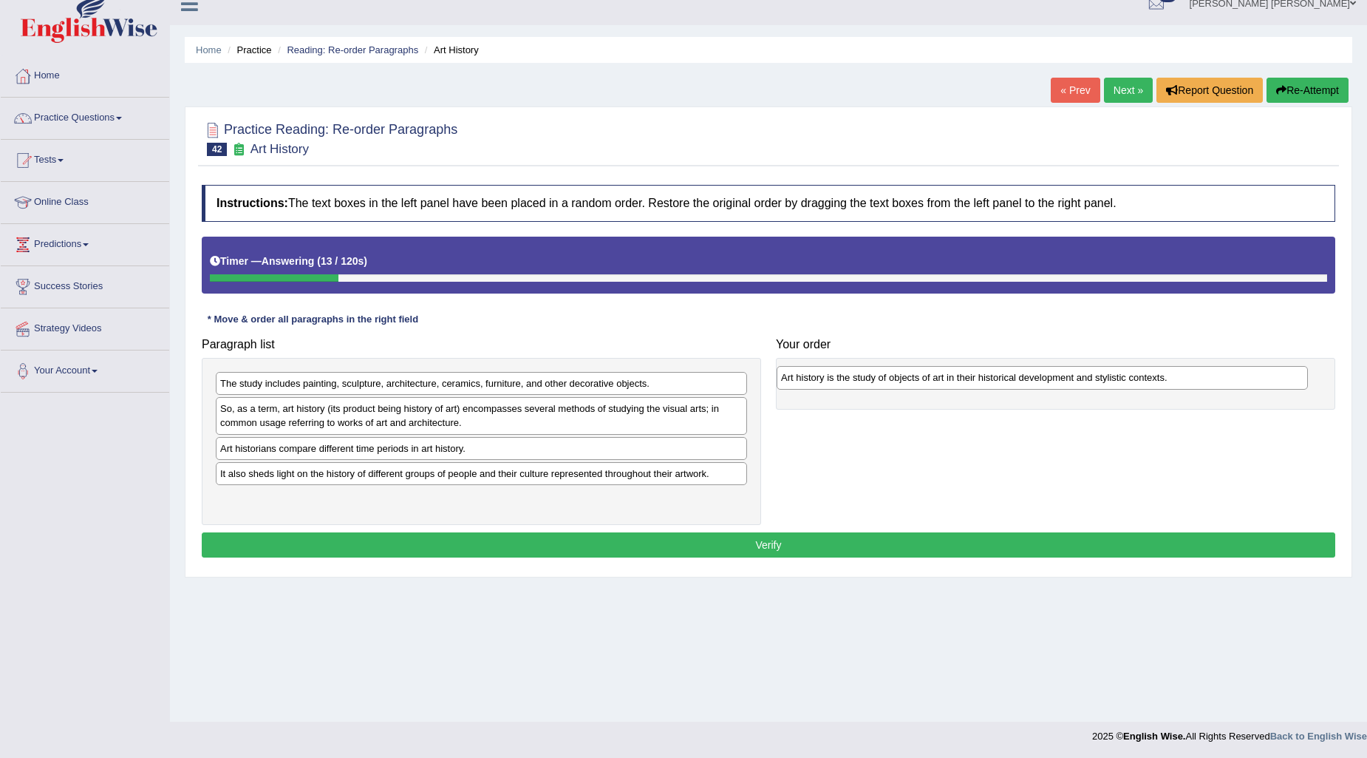
drag, startPoint x: 316, startPoint y: 477, endPoint x: 863, endPoint y: 381, distance: 556.0
click at [876, 381] on div "Art history is the study of objects of art in their historical development and …" at bounding box center [1042, 377] width 531 height 23
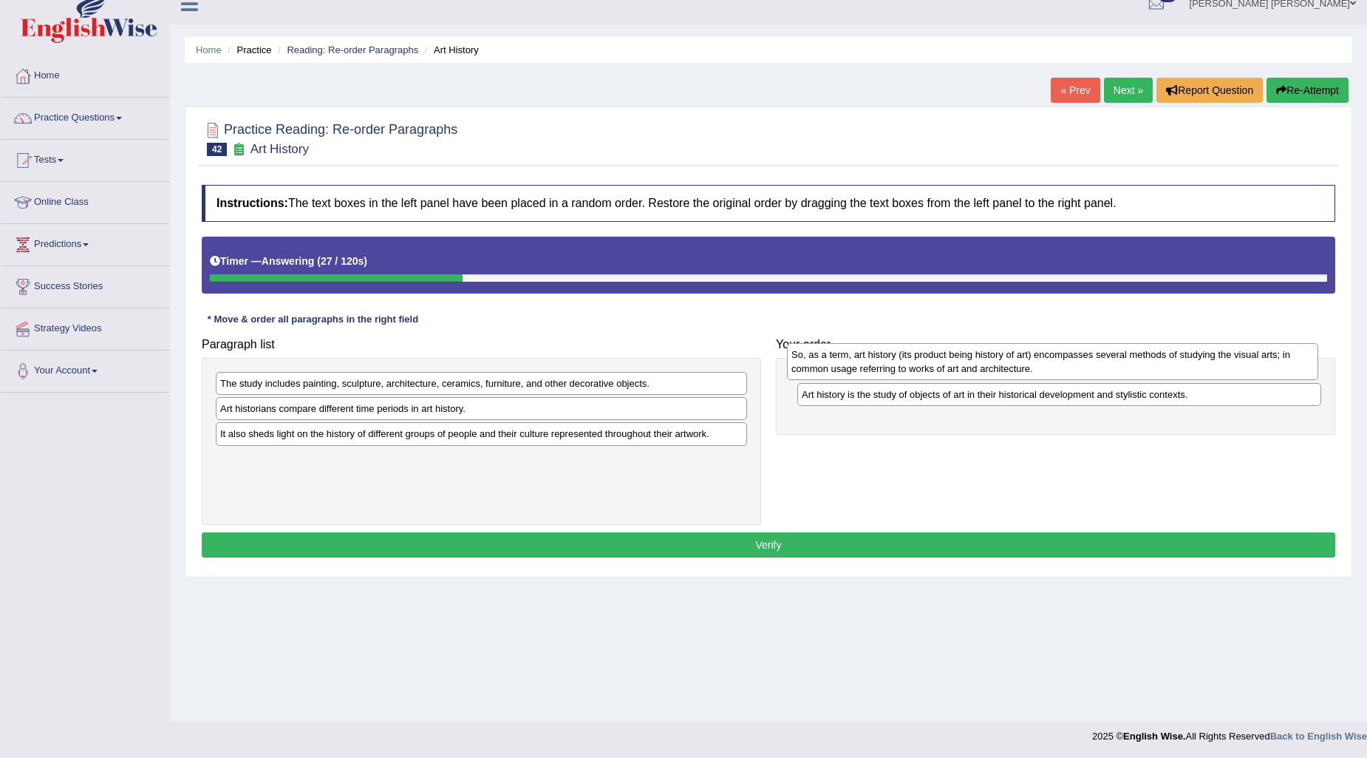
drag, startPoint x: 349, startPoint y: 426, endPoint x: 920, endPoint y: 373, distance: 573.9
click at [920, 373] on div "So, as a term, art history (its product being history of art) encompasses sever…" at bounding box center [1052, 361] width 531 height 37
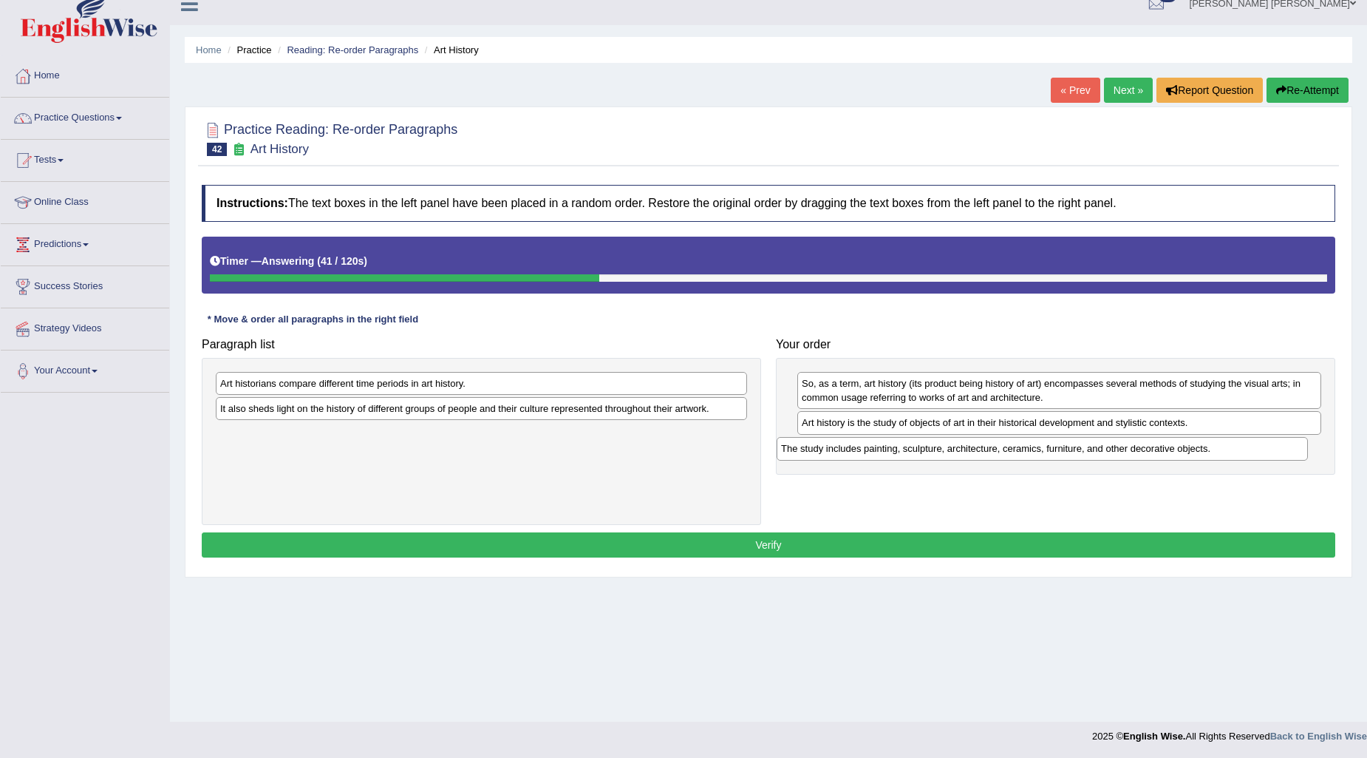
drag, startPoint x: 551, startPoint y: 383, endPoint x: 1112, endPoint y: 448, distance: 564.7
click at [1112, 448] on div "The study includes painting, sculpture, architecture, ceramics, furniture, and …" at bounding box center [1042, 448] width 531 height 23
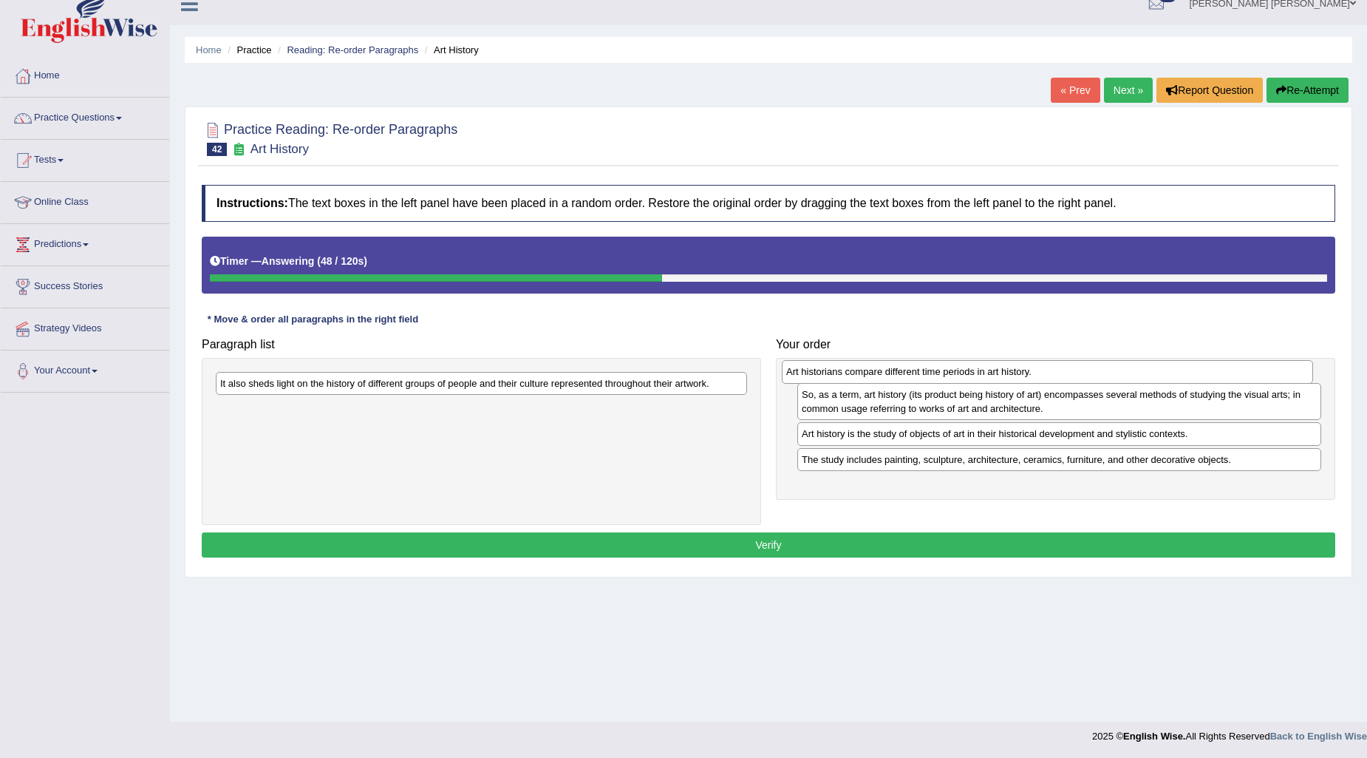
drag, startPoint x: 422, startPoint y: 390, endPoint x: 988, endPoint y: 379, distance: 566.3
click at [988, 379] on div "Art historians compare different time periods in art history." at bounding box center [1047, 371] width 531 height 23
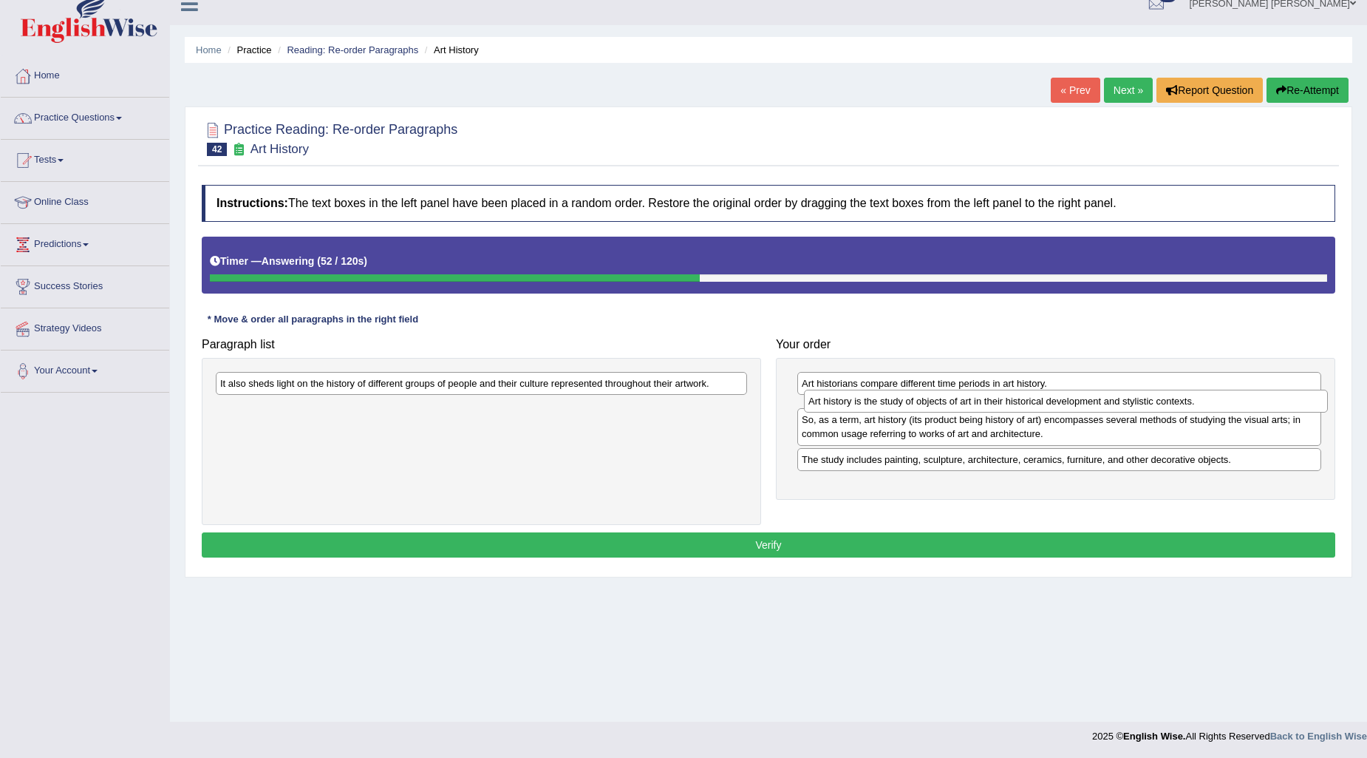
drag, startPoint x: 896, startPoint y: 452, endPoint x: 902, endPoint y: 404, distance: 48.5
click at [902, 404] on div "Art history is the study of objects of art in their historical development and …" at bounding box center [1066, 401] width 524 height 23
drag, startPoint x: 945, startPoint y: 483, endPoint x: 948, endPoint y: 436, distance: 46.7
click at [948, 436] on div "The study includes painting, sculpture, architecture, ceramics, furniture, and …" at bounding box center [1062, 426] width 524 height 23
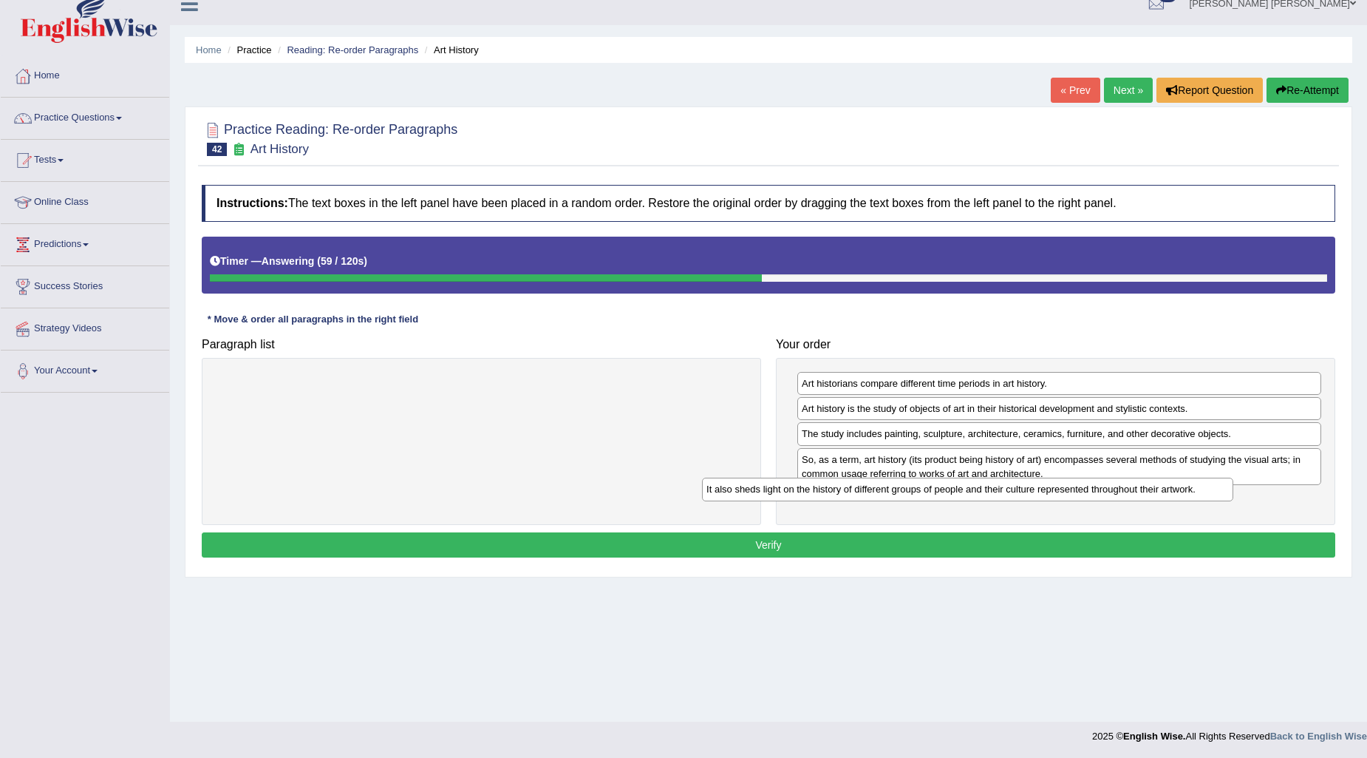
drag, startPoint x: 412, startPoint y: 392, endPoint x: 898, endPoint y: 497, distance: 497.7
click at [898, 497] on div "It also sheds light on the history of different groups of people and their cult…" at bounding box center [967, 488] width 531 height 23
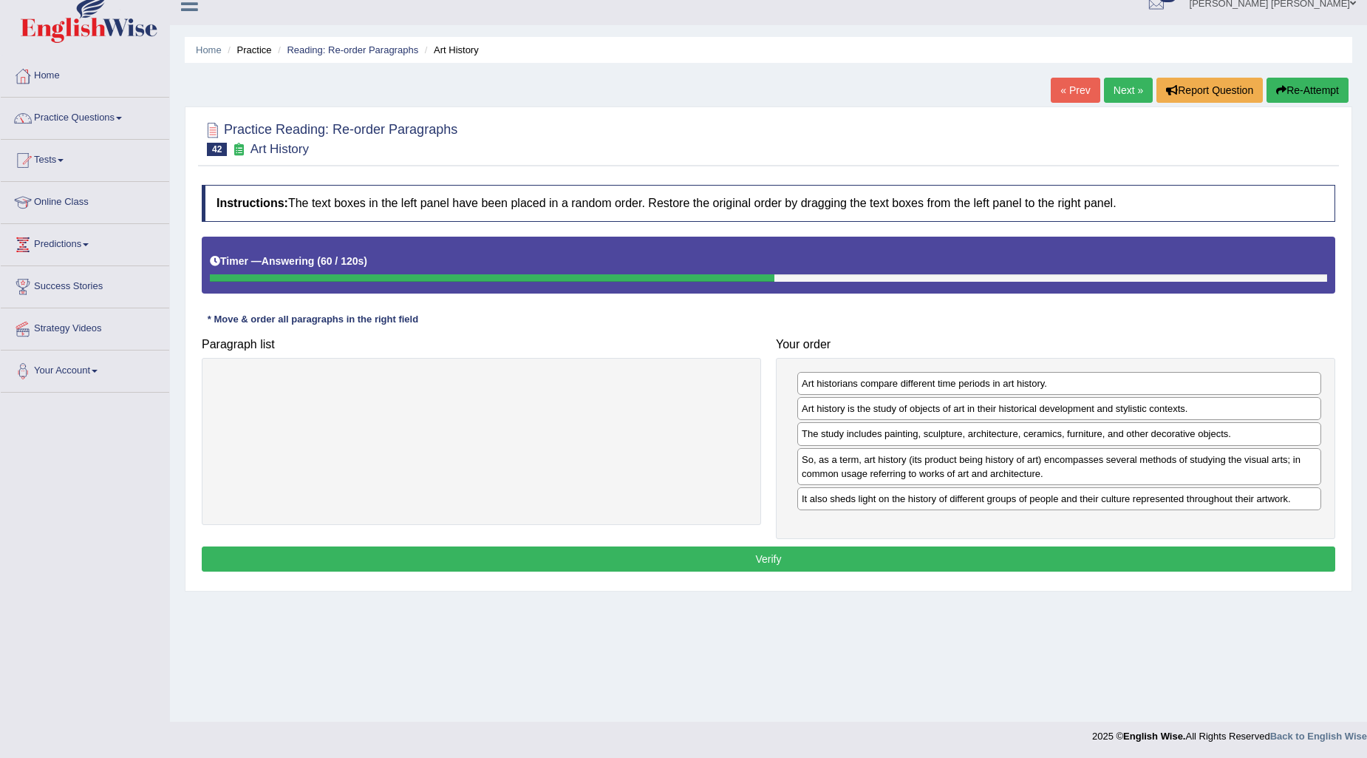
click at [900, 553] on button "Verify" at bounding box center [769, 558] width 1134 height 25
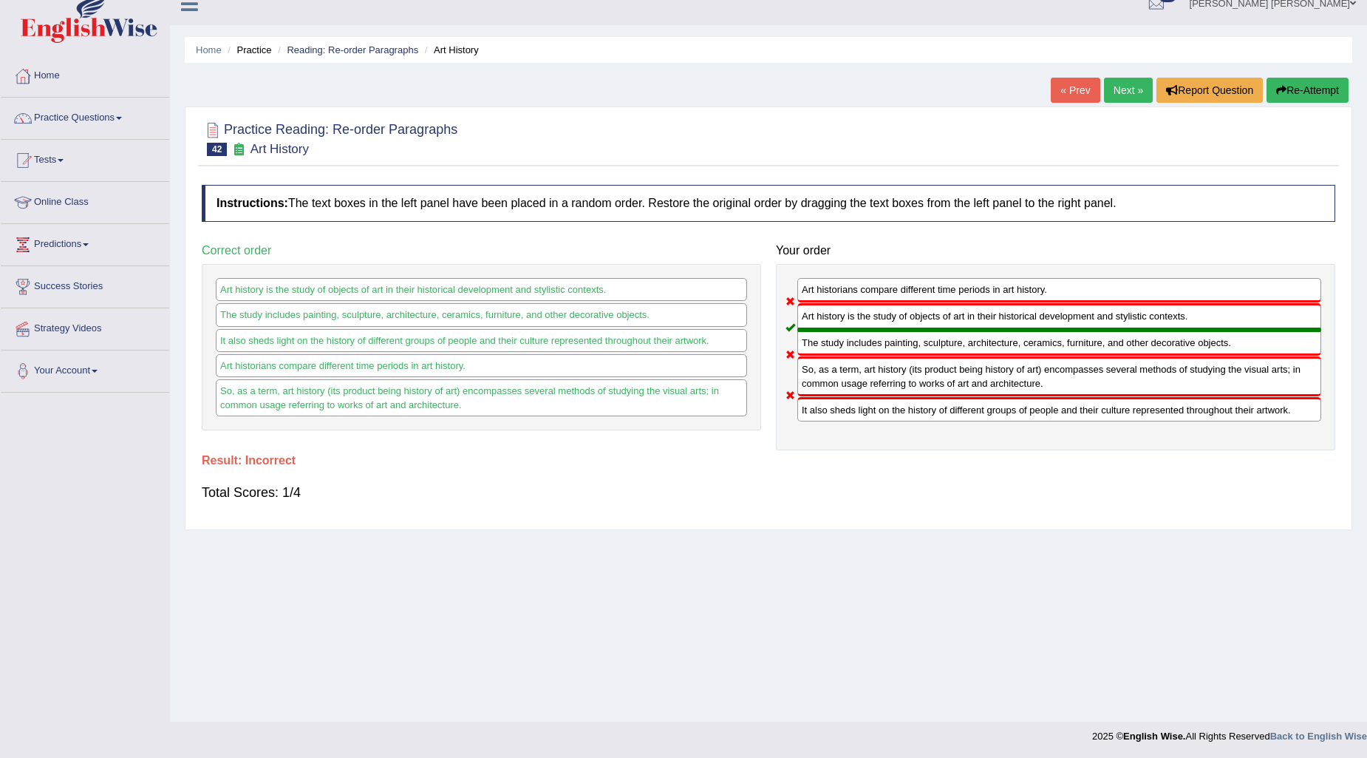
click at [1319, 86] on button "Re-Attempt" at bounding box center [1308, 90] width 82 height 25
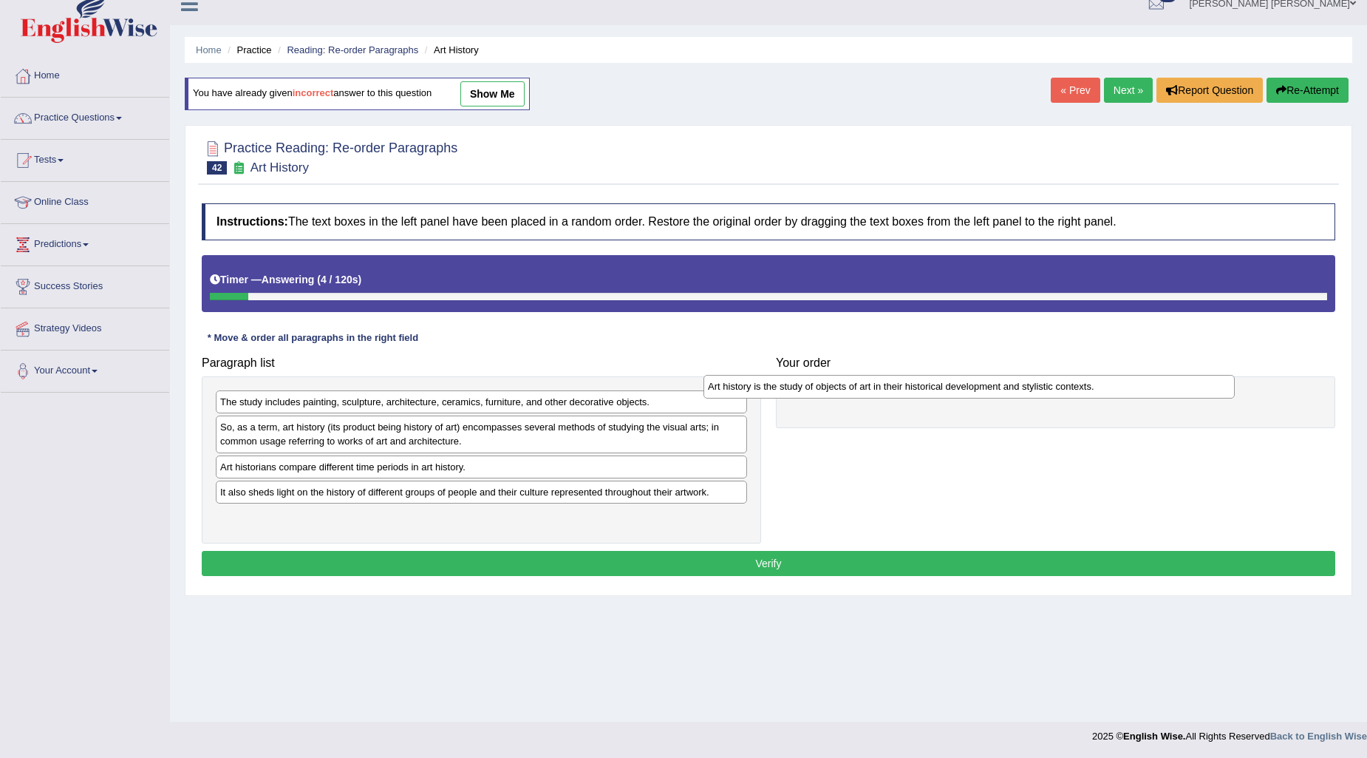
drag, startPoint x: 536, startPoint y: 497, endPoint x: 1024, endPoint y: 392, distance: 499.1
click at [1024, 392] on div "Art history is the study of objects of art in their historical development and …" at bounding box center [969, 386] width 531 height 23
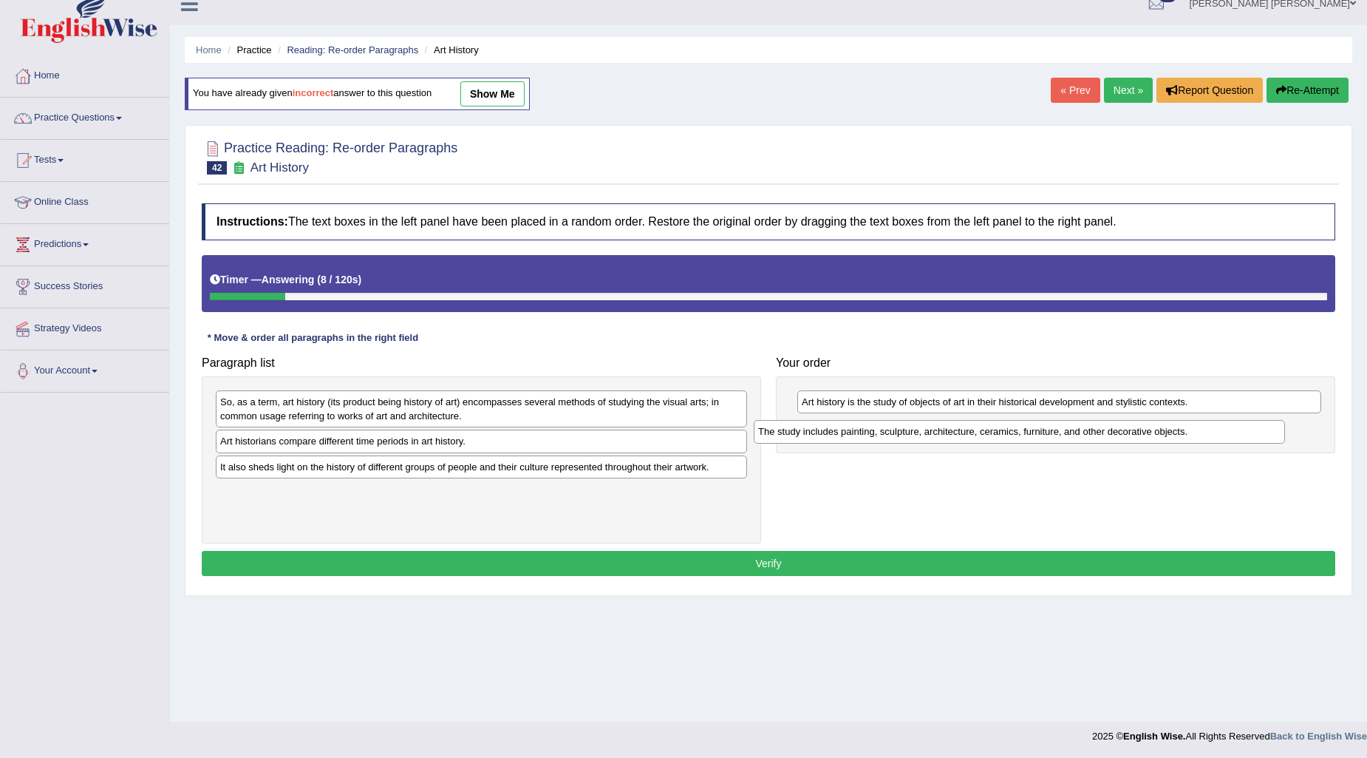
drag, startPoint x: 501, startPoint y: 408, endPoint x: 1040, endPoint y: 438, distance: 539.6
click at [1040, 438] on div "The study includes painting, sculpture, architecture, ceramics, furniture, and …" at bounding box center [1019, 431] width 531 height 23
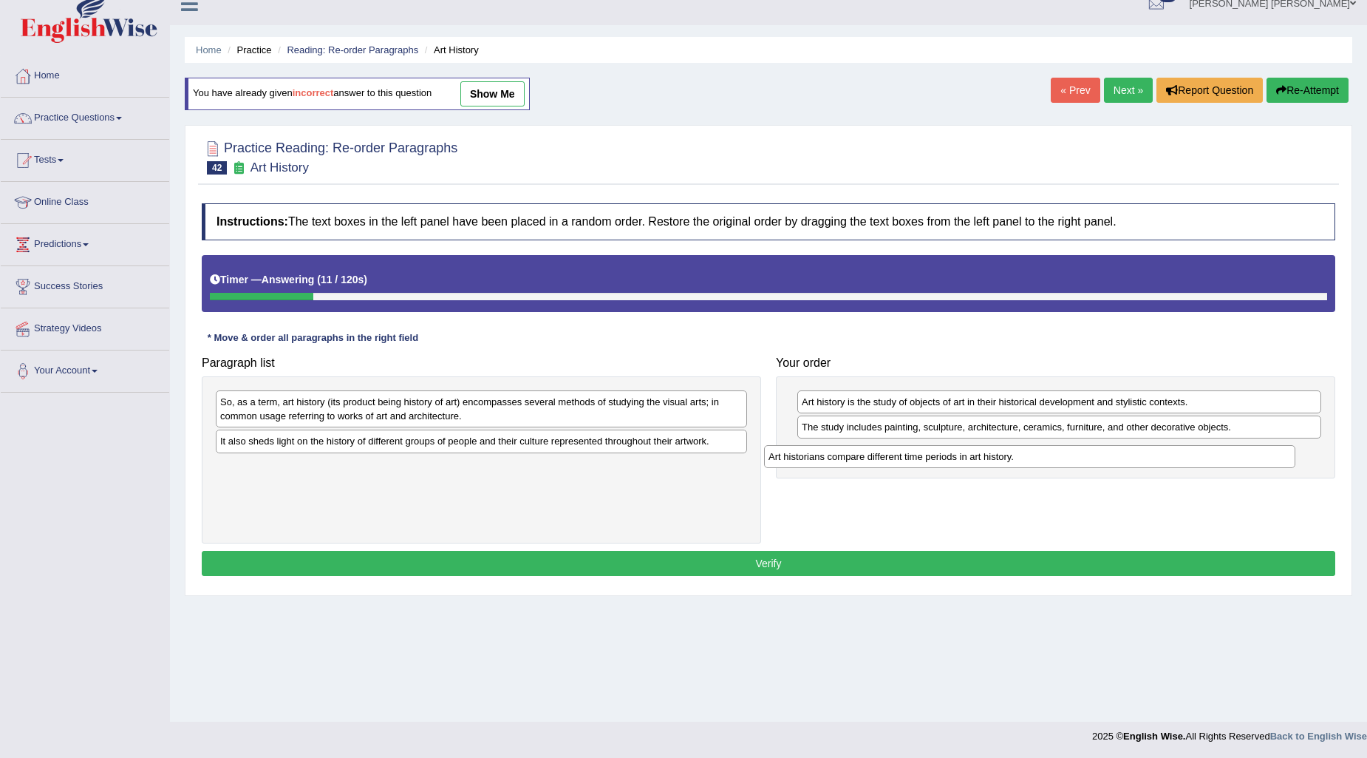
drag, startPoint x: 339, startPoint y: 441, endPoint x: 887, endPoint y: 456, distance: 548.6
click at [887, 456] on div "Art historians compare different time periods in art history." at bounding box center [1029, 456] width 531 height 23
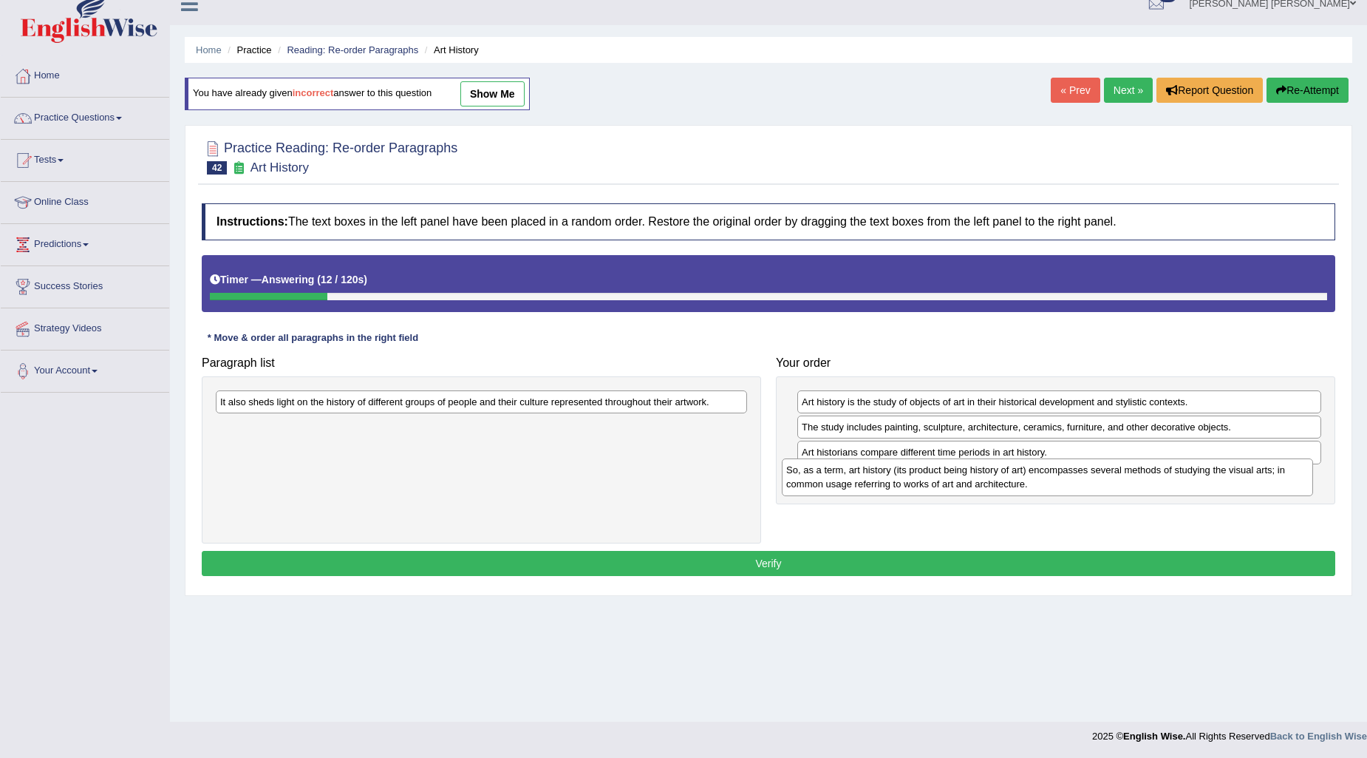
drag, startPoint x: 341, startPoint y: 395, endPoint x: 908, endPoint y: 462, distance: 570.1
click at [908, 462] on div "So, as a term, art history (its product being history of art) encompasses sever…" at bounding box center [1047, 476] width 531 height 37
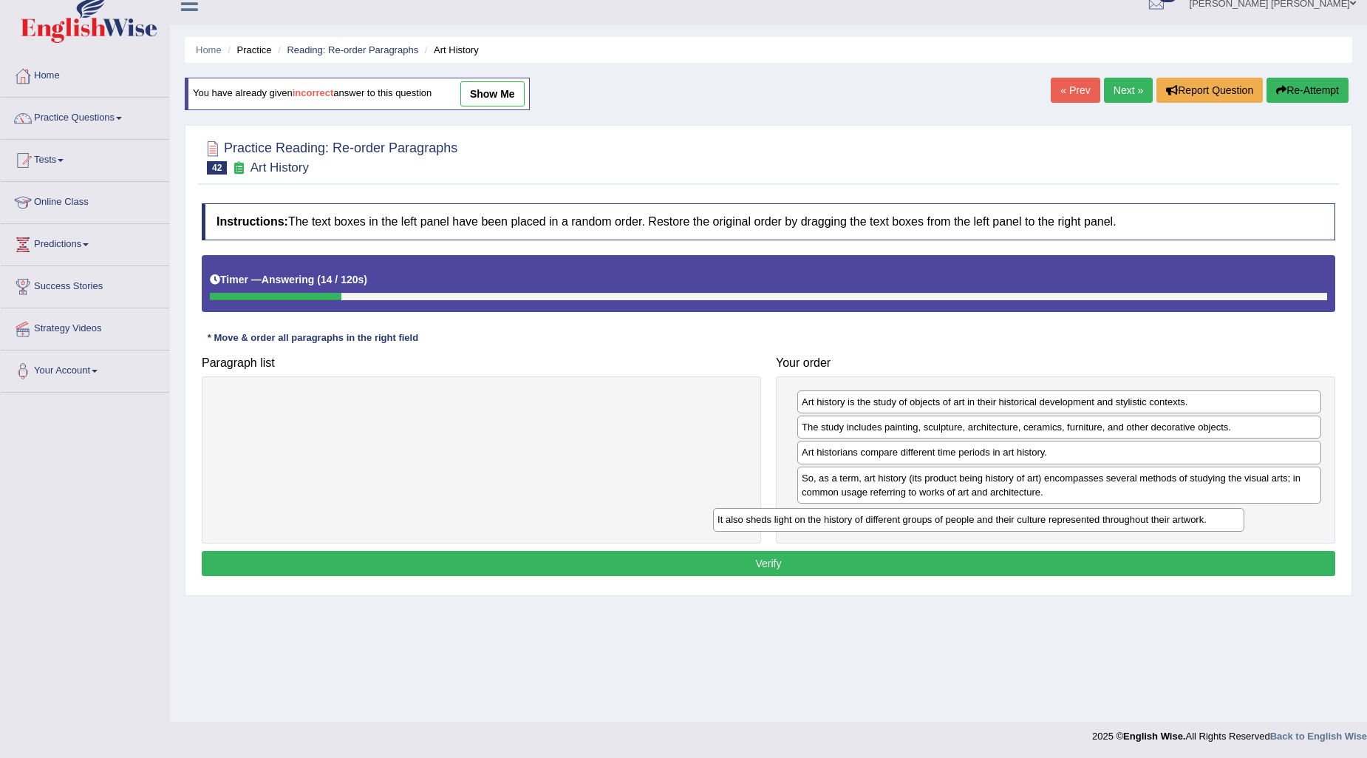
drag, startPoint x: 565, startPoint y: 412, endPoint x: 1200, endPoint y: 544, distance: 649.2
click at [1200, 531] on div "It also sheds light on the history of different groups of people and their cult…" at bounding box center [978, 519] width 531 height 23
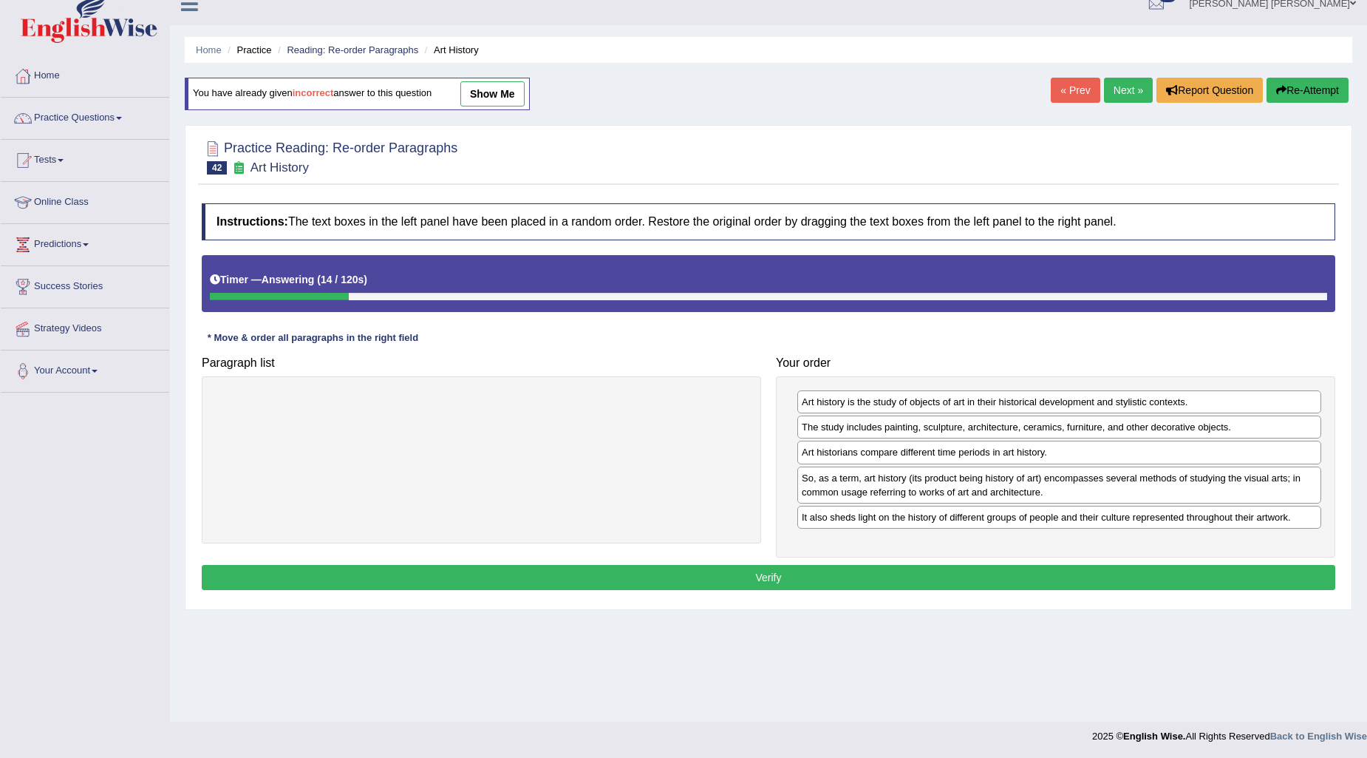
click at [1151, 573] on button "Verify" at bounding box center [769, 577] width 1134 height 25
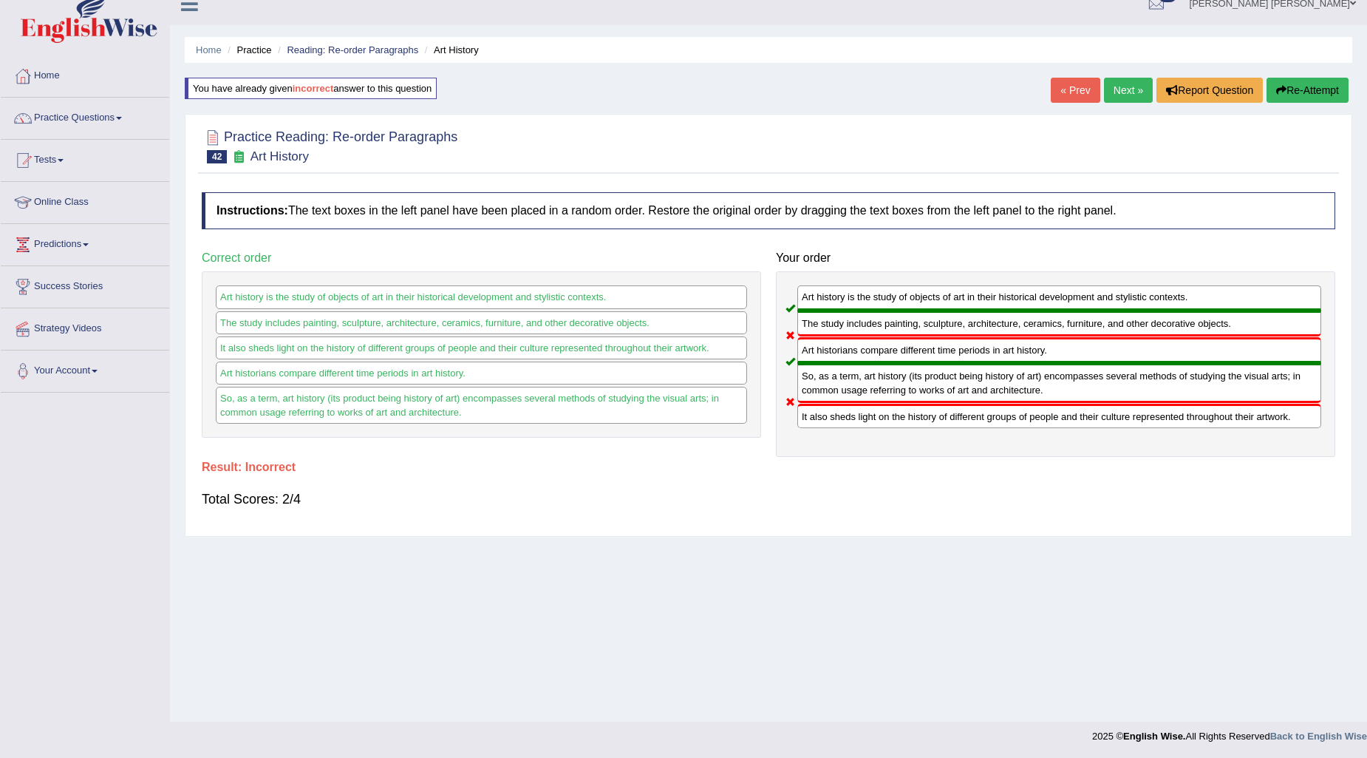
click at [1281, 89] on icon "button" at bounding box center [1281, 90] width 10 height 10
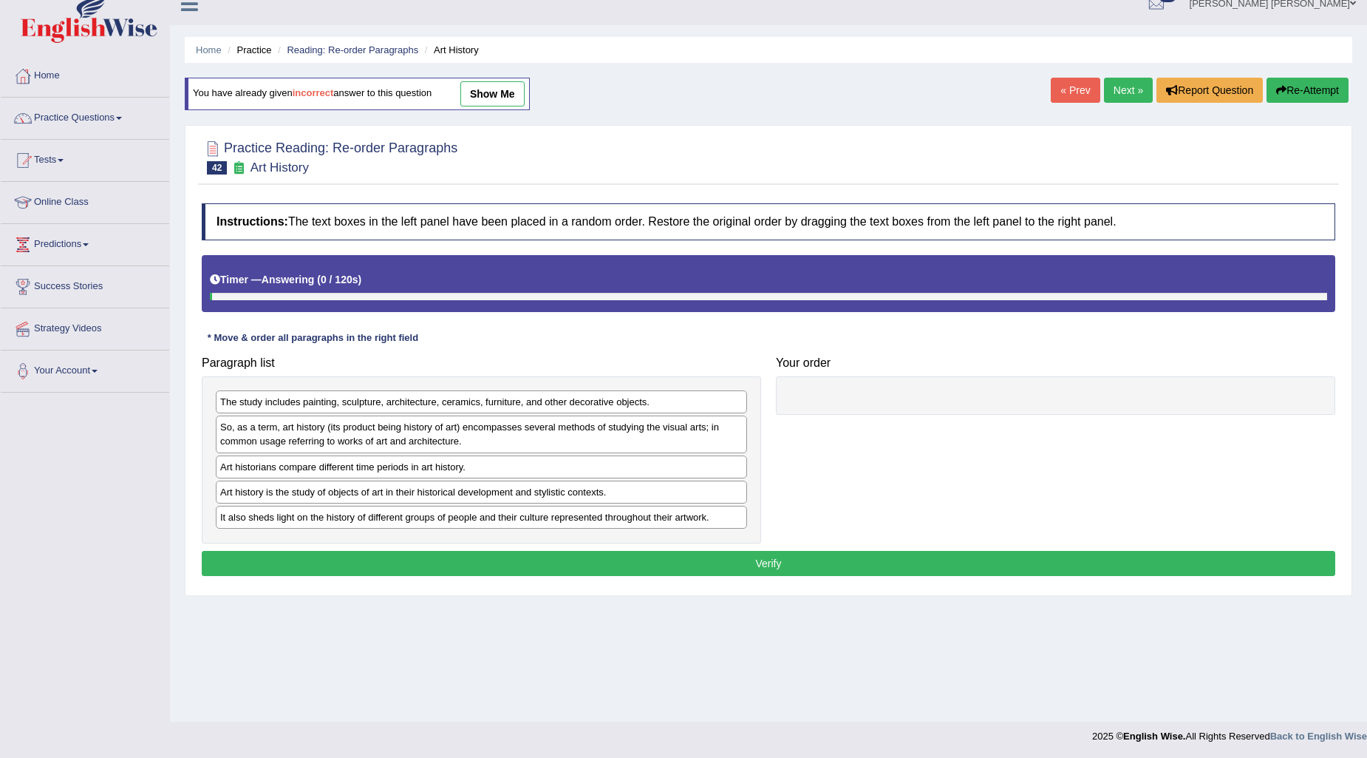
scroll to position [18, 0]
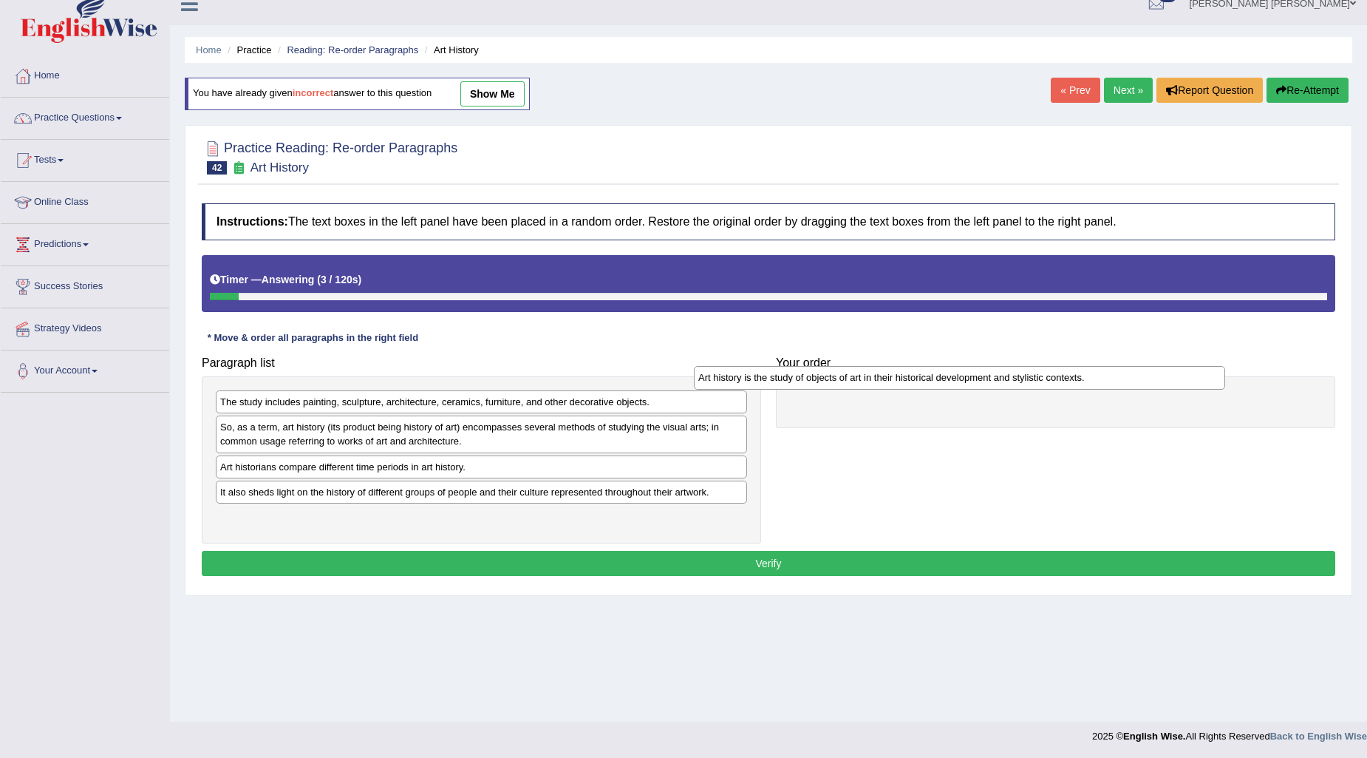
drag, startPoint x: 429, startPoint y: 489, endPoint x: 908, endPoint y: 374, distance: 491.9
click at [908, 374] on div "Art history is the study of objects of art in their historical development and …" at bounding box center [959, 377] width 531 height 23
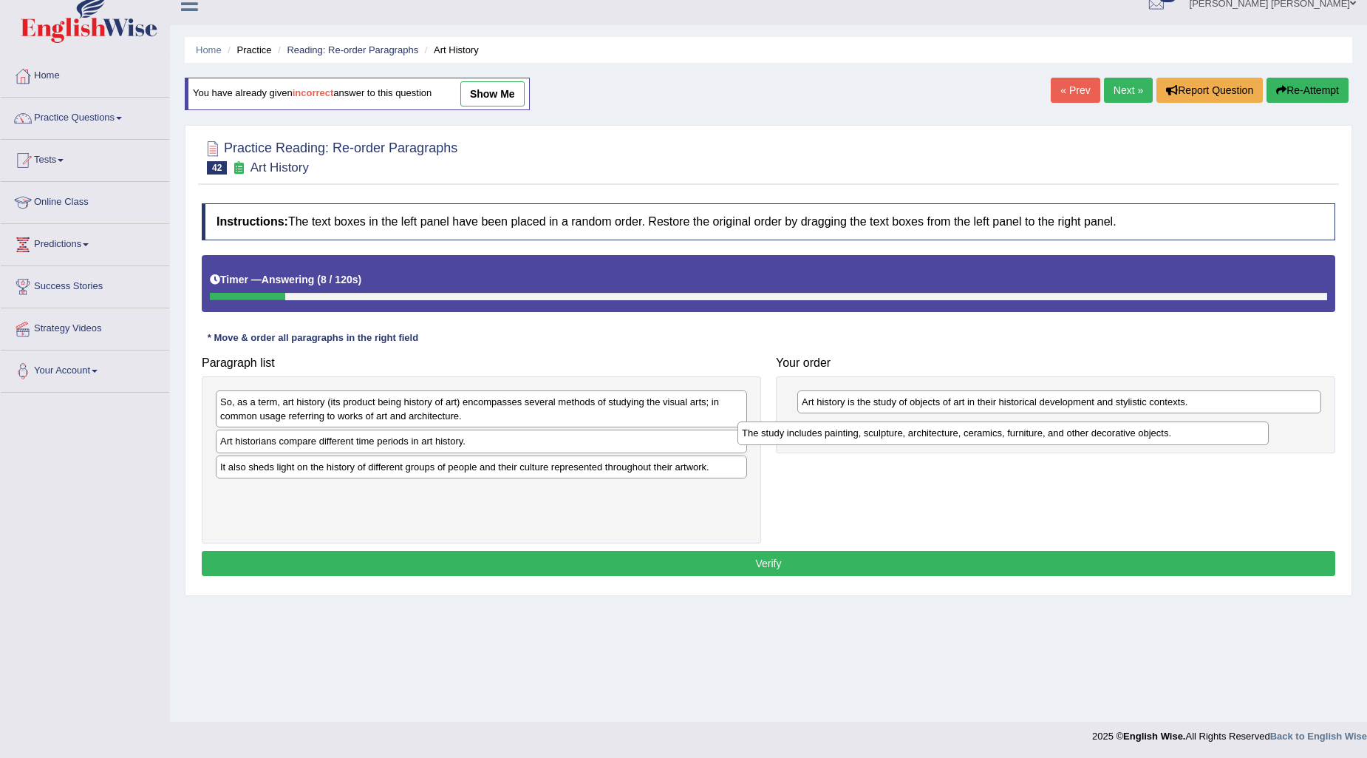
drag, startPoint x: 408, startPoint y: 400, endPoint x: 933, endPoint y: 431, distance: 525.7
click at [933, 431] on div "The study includes painting, sculpture, architecture, ceramics, furniture, and …" at bounding box center [1003, 432] width 531 height 23
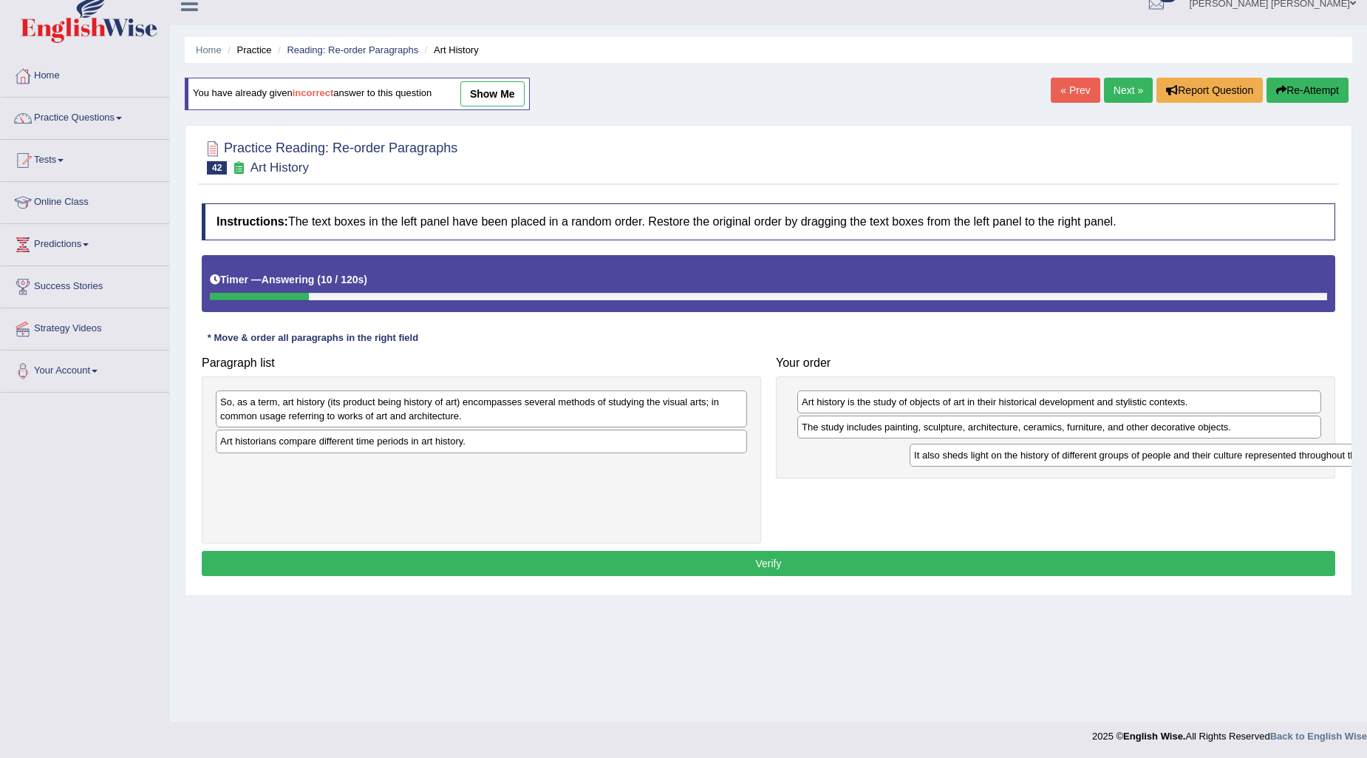
drag, startPoint x: 293, startPoint y: 467, endPoint x: 981, endPoint y: 452, distance: 688.3
click at [984, 452] on div "It also sheds light on the history of different groups of people and their cult…" at bounding box center [1175, 454] width 531 height 23
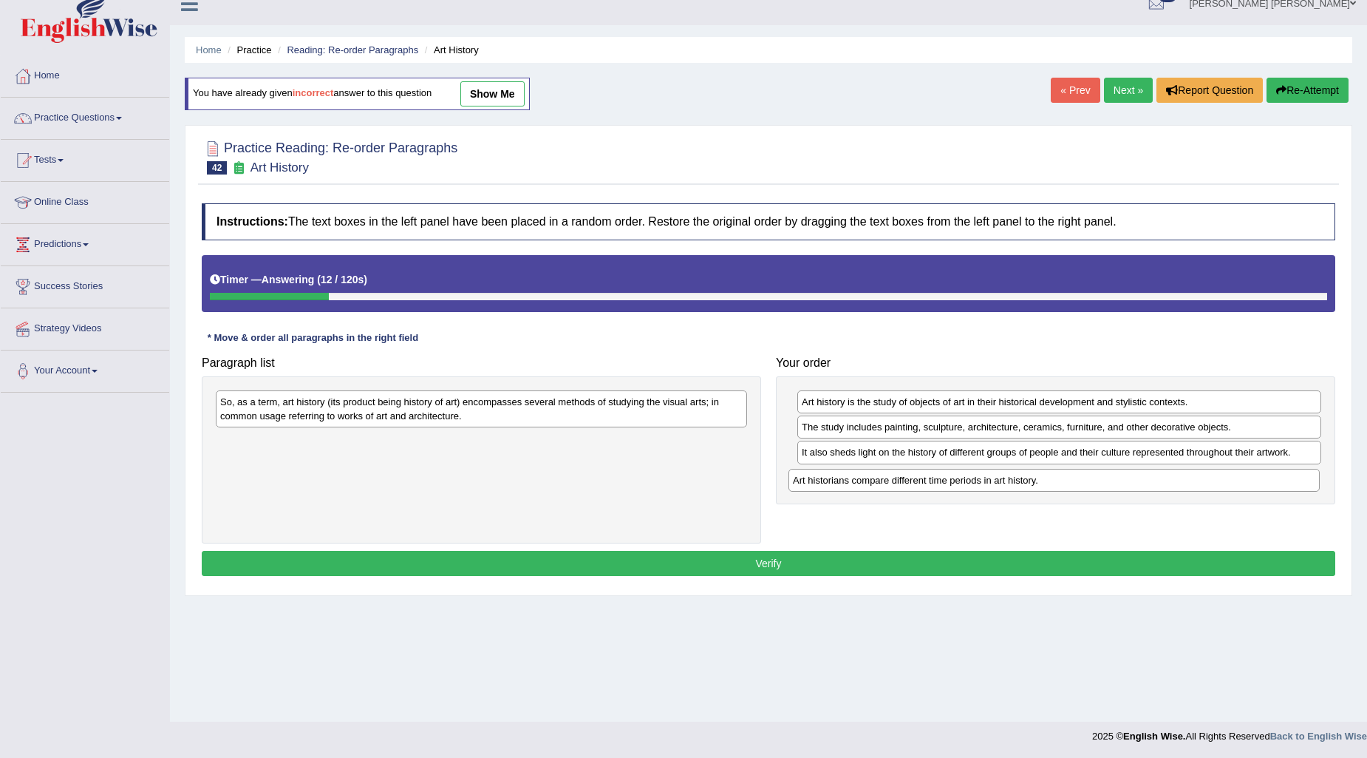
drag, startPoint x: 266, startPoint y: 444, endPoint x: 839, endPoint y: 483, distance: 574.1
click at [839, 483] on div "Art historians compare different time periods in art history." at bounding box center [1054, 480] width 531 height 23
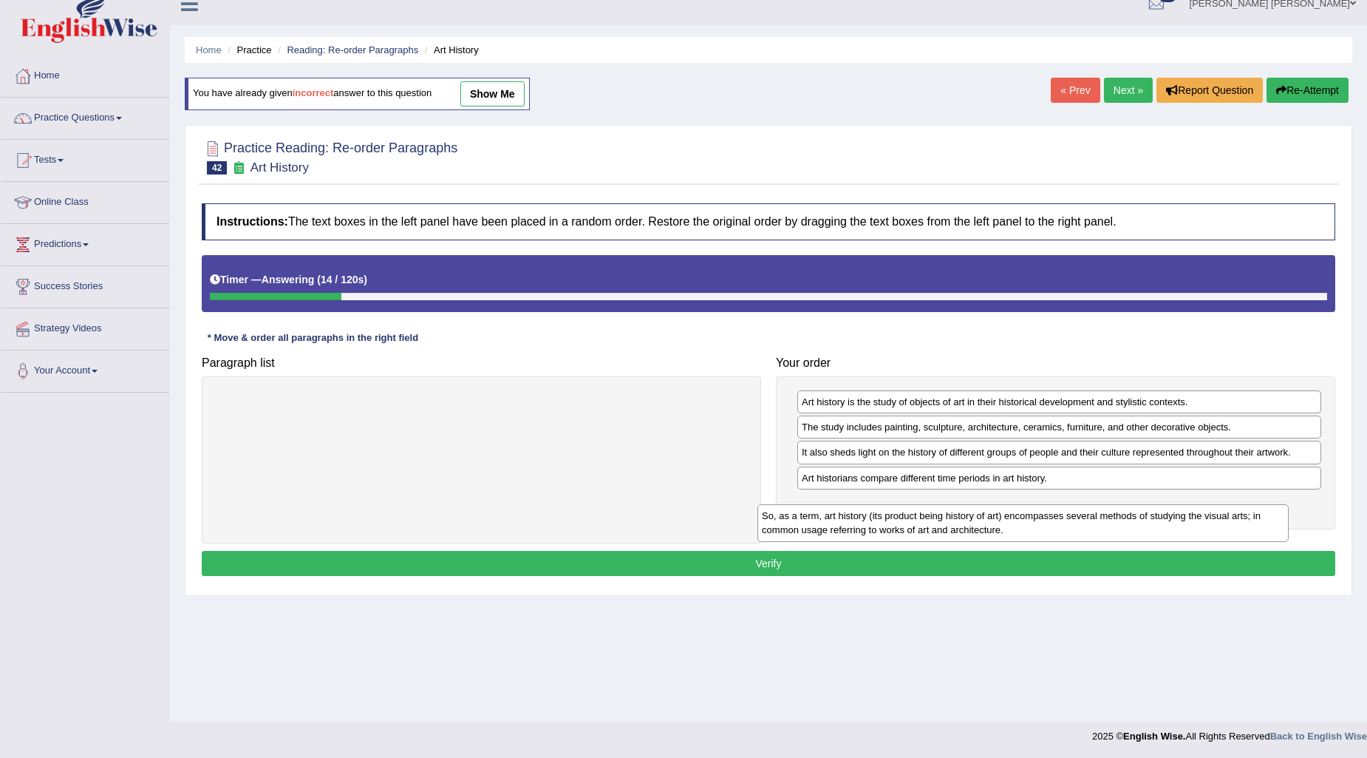
drag, startPoint x: 633, startPoint y: 410, endPoint x: 1175, endPoint y: 518, distance: 552.4
click at [1175, 518] on div "So, as a term, art history (its product being history of art) encompasses sever…" at bounding box center [1023, 522] width 531 height 37
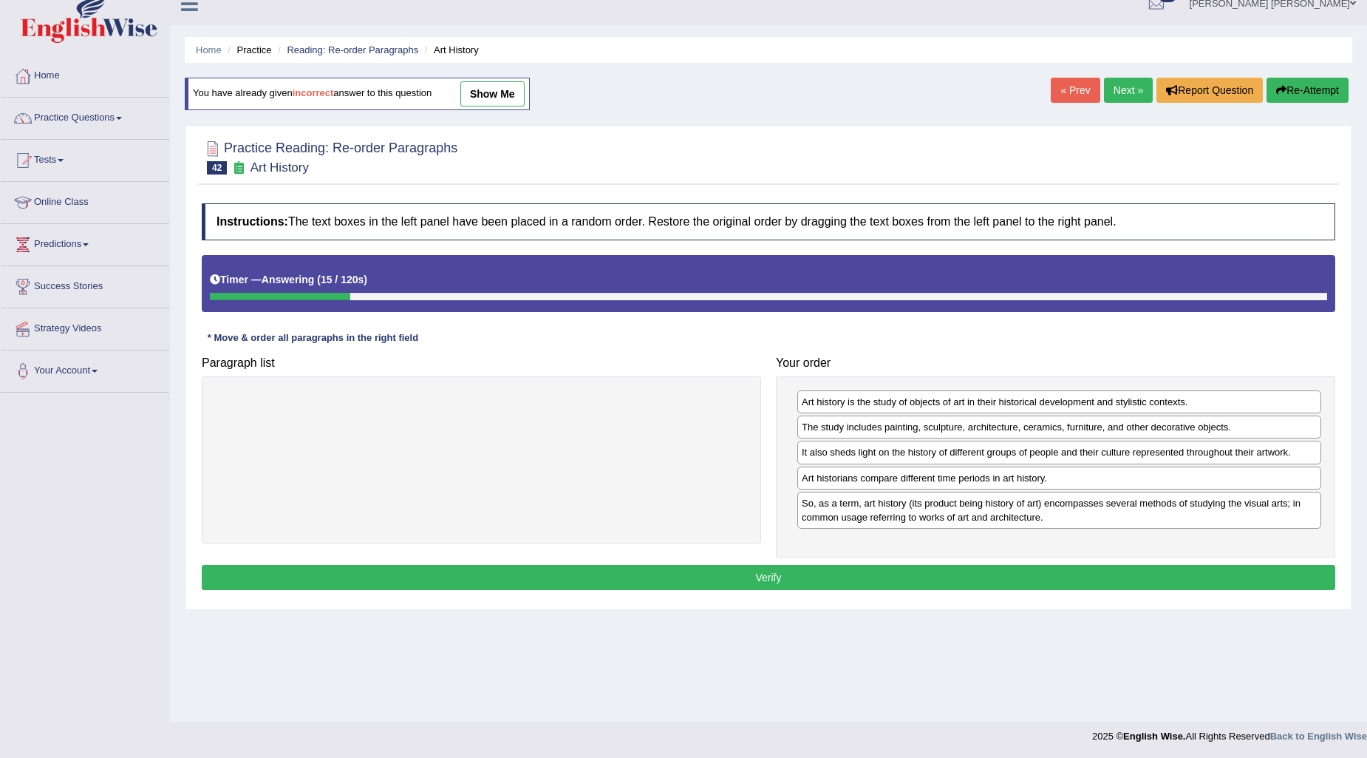
click at [984, 574] on button "Verify" at bounding box center [769, 577] width 1134 height 25
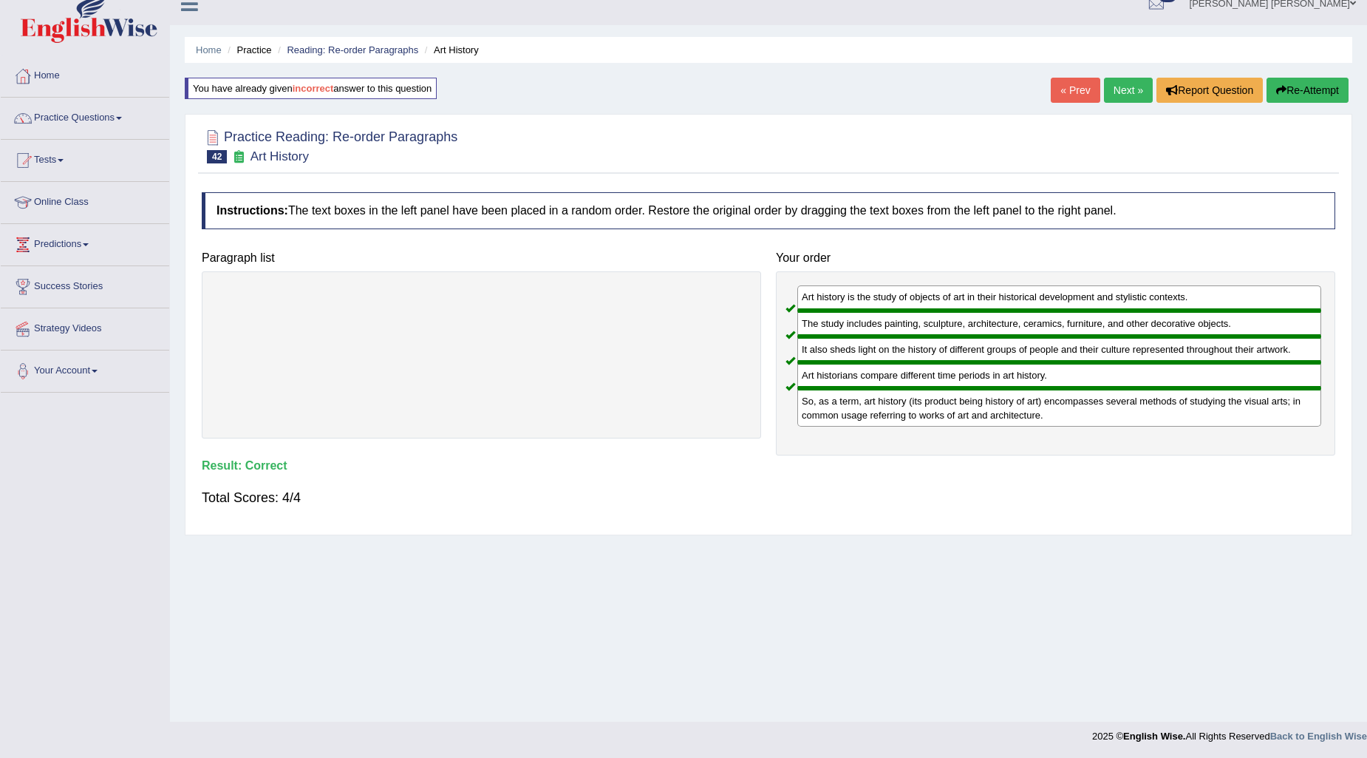
click at [1118, 92] on link "Next »" at bounding box center [1128, 90] width 49 height 25
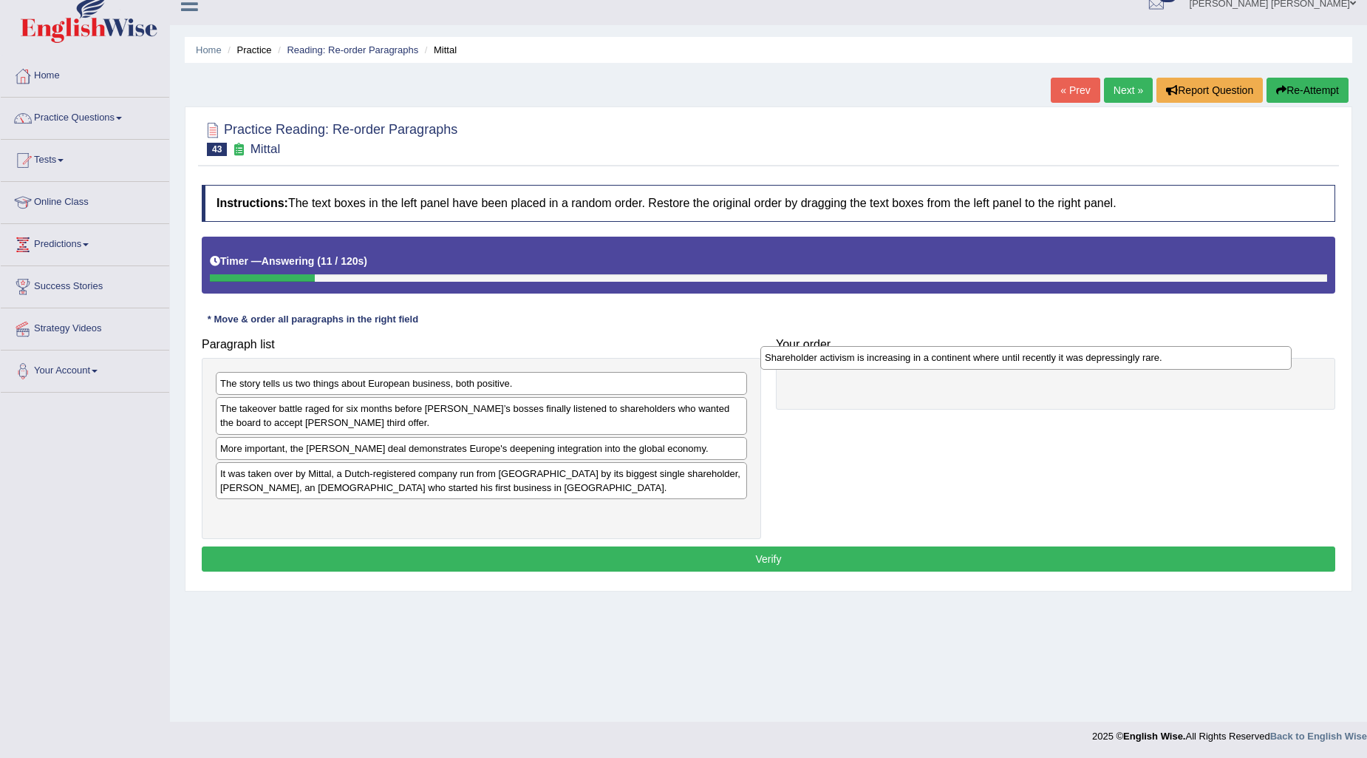
drag, startPoint x: 470, startPoint y: 484, endPoint x: 1015, endPoint y: 368, distance: 556.9
click at [1015, 368] on div "Shareholder activism is increasing in a continent where until recently it was d…" at bounding box center [1026, 357] width 531 height 23
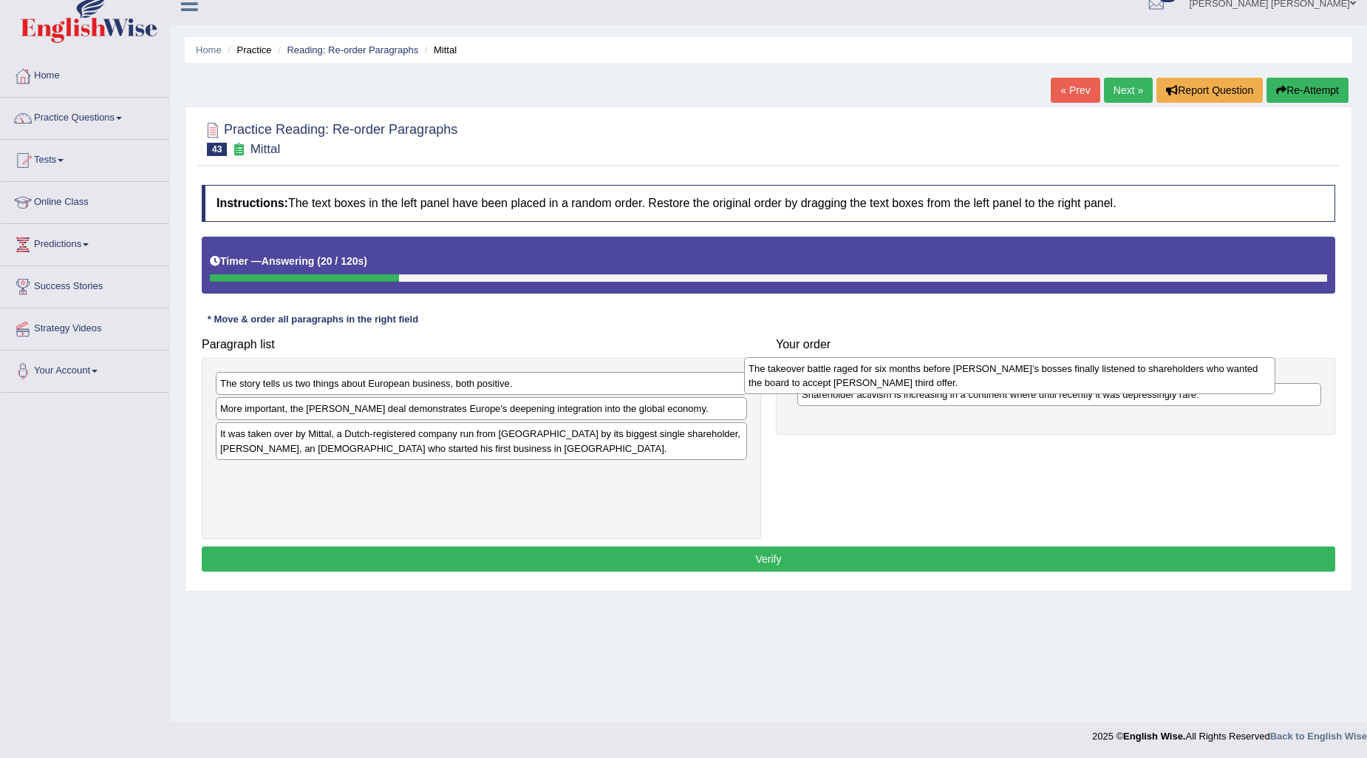
drag, startPoint x: 412, startPoint y: 420, endPoint x: 940, endPoint y: 380, distance: 530.0
click at [940, 380] on div "The takeover battle raged for six months before [PERSON_NAME]’s bosses finally …" at bounding box center [1009, 375] width 531 height 37
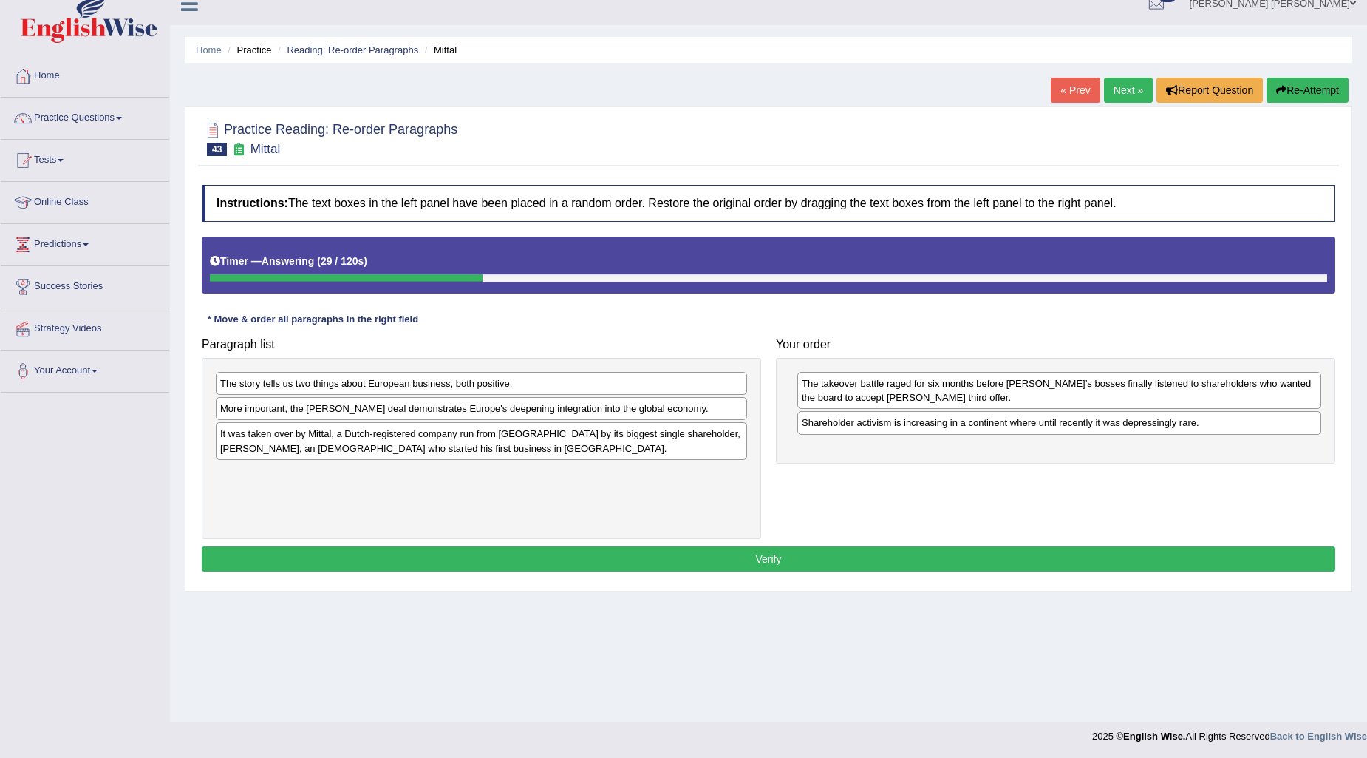
click at [334, 454] on div "It was taken over by Mittal, a Dutch-registered company run from [GEOGRAPHIC_DA…" at bounding box center [481, 440] width 531 height 37
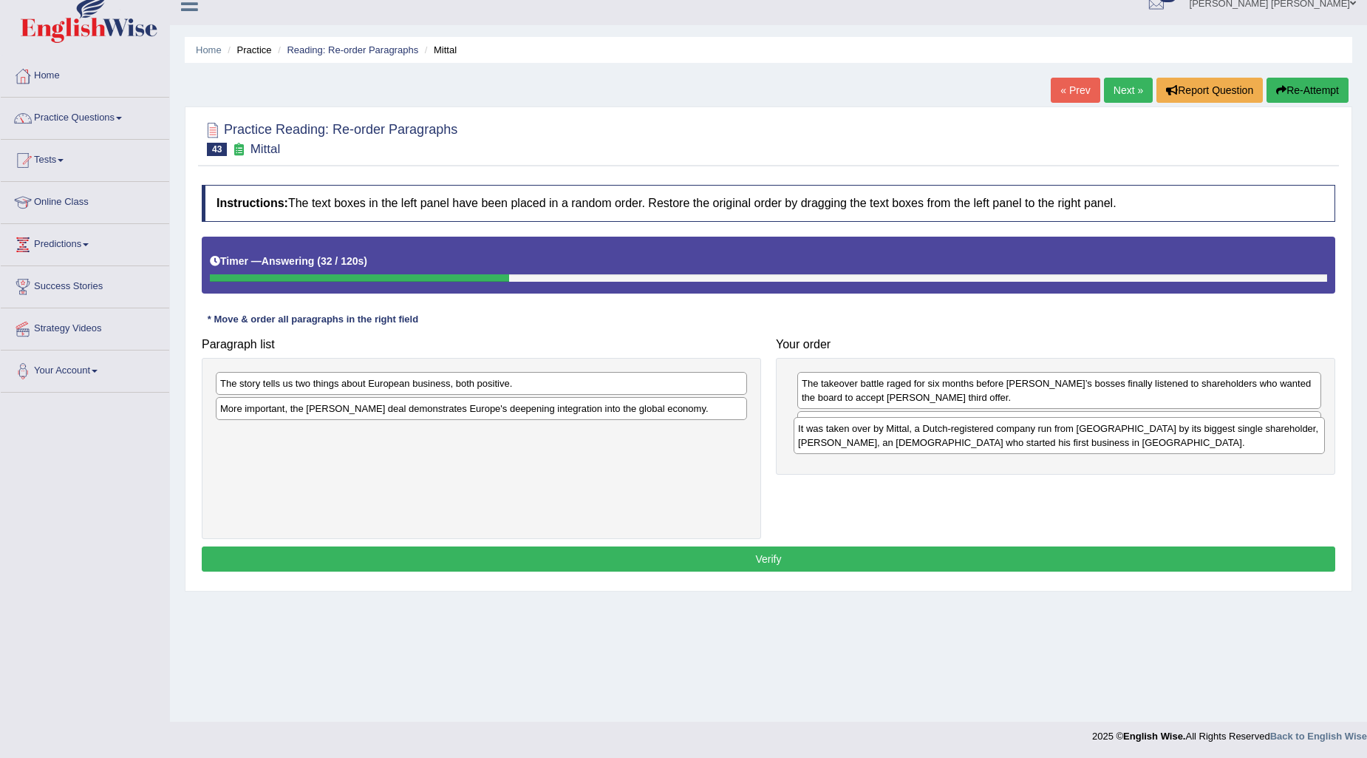
drag, startPoint x: 334, startPoint y: 454, endPoint x: 912, endPoint y: 447, distance: 578.0
click at [912, 447] on div "It was taken over by Mittal, a Dutch-registered company run from [GEOGRAPHIC_DA…" at bounding box center [1059, 435] width 531 height 37
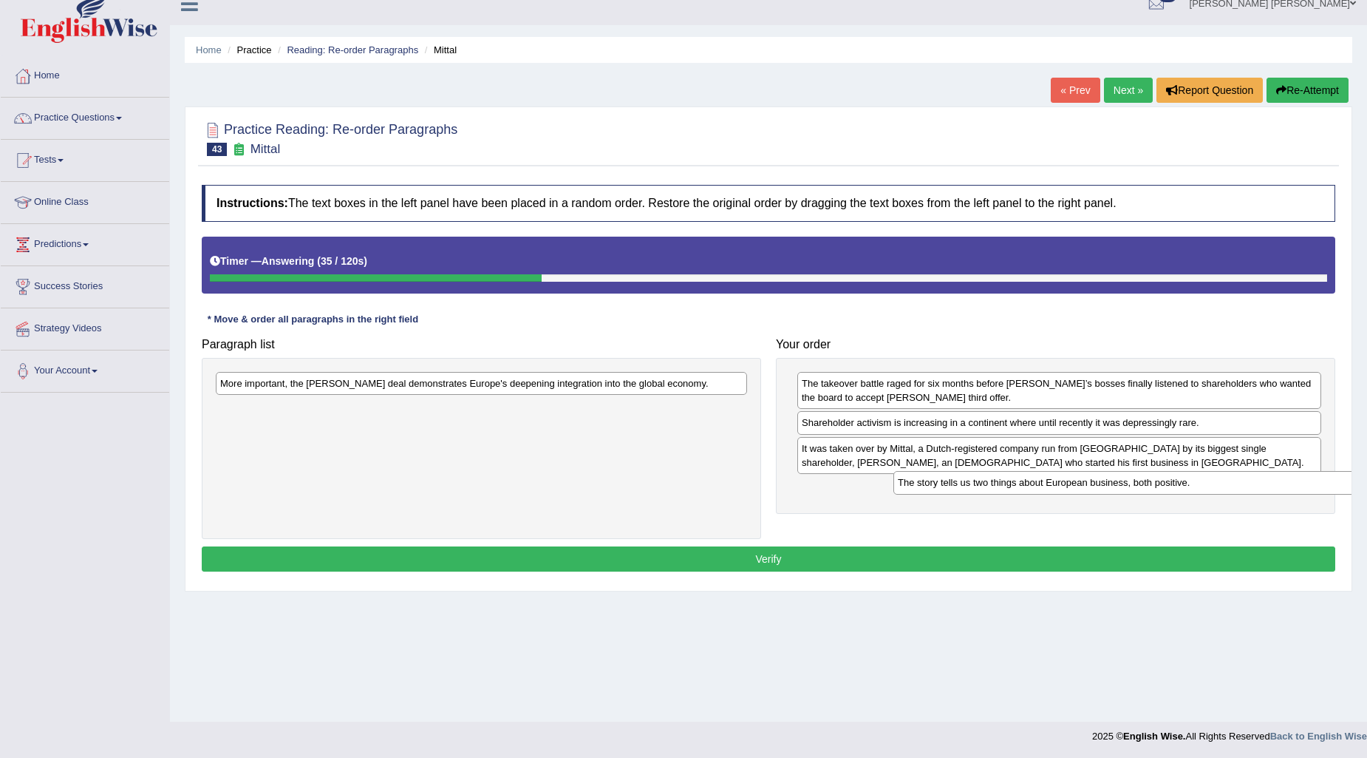
drag, startPoint x: 338, startPoint y: 390, endPoint x: 1016, endPoint y: 490, distance: 685.1
click at [1016, 490] on div "The story tells us two things about European business, both positive." at bounding box center [1159, 482] width 531 height 23
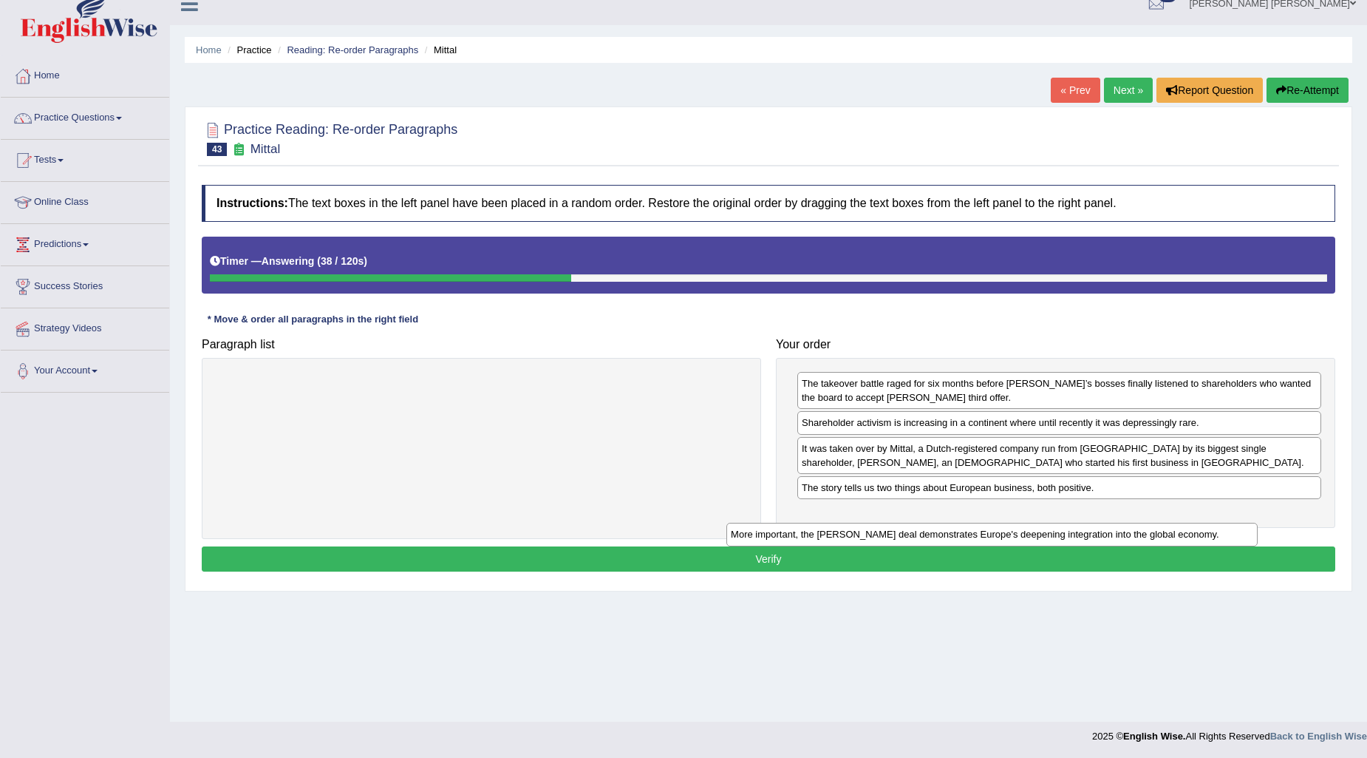
drag, startPoint x: 593, startPoint y: 387, endPoint x: 1104, endPoint y: 537, distance: 532.3
click at [1104, 537] on div "More important, the [PERSON_NAME] deal demonstrates Europe's deepening integrat…" at bounding box center [992, 534] width 531 height 23
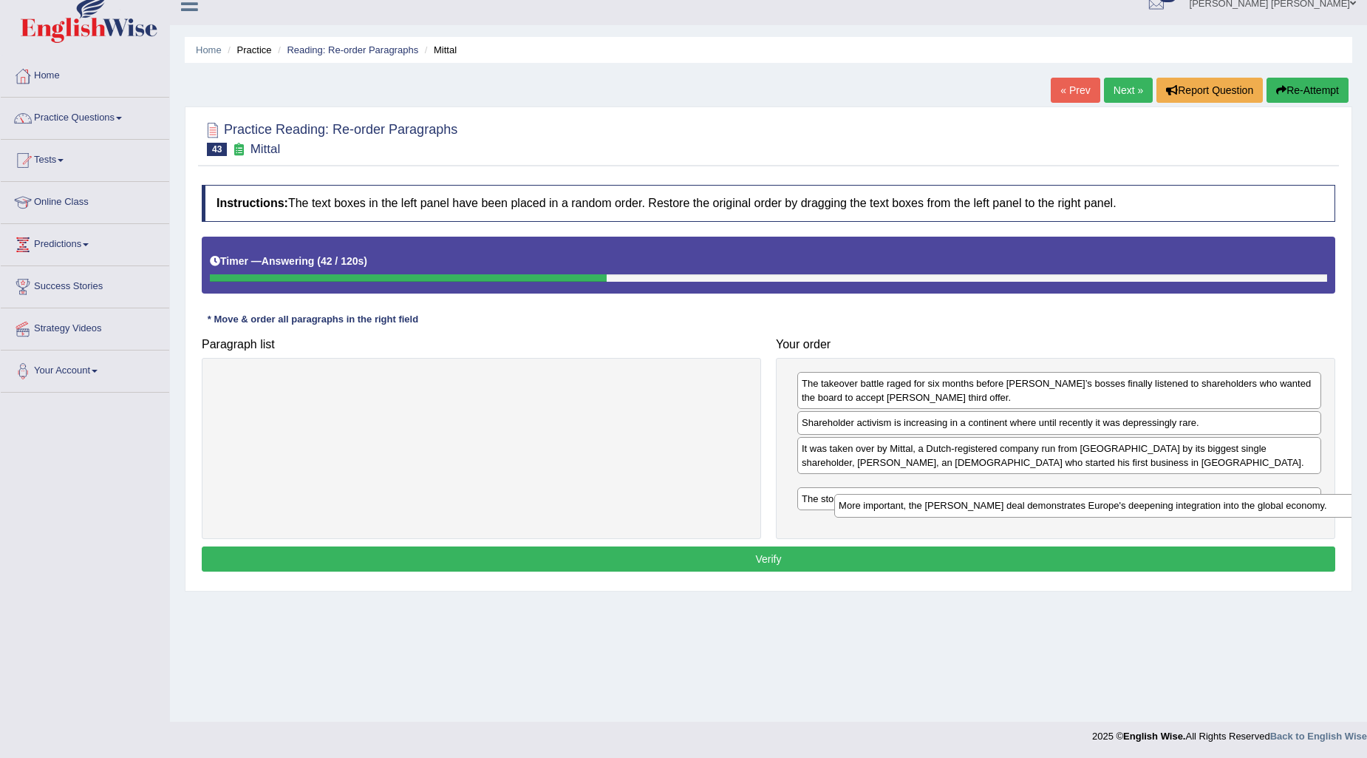
drag, startPoint x: 707, startPoint y: 380, endPoint x: 1325, endPoint y: 501, distance: 630.4
click at [1325, 501] on div "More important, the [PERSON_NAME] deal demonstrates Europe's deepening integrat…" at bounding box center [1099, 505] width 531 height 23
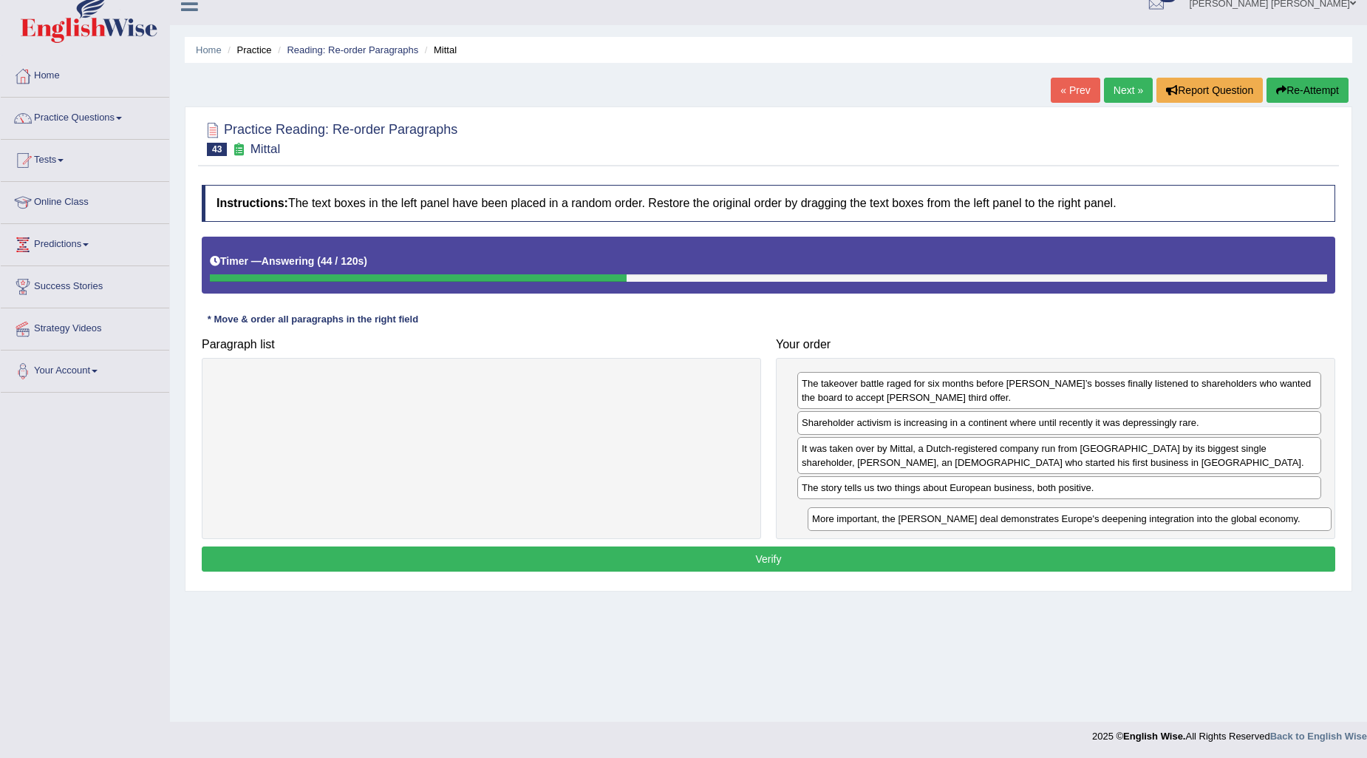
drag, startPoint x: 919, startPoint y: 483, endPoint x: 930, endPoint y: 514, distance: 32.0
click at [930, 514] on div "More important, the [PERSON_NAME] deal demonstrates Europe's deepening integrat…" at bounding box center [1070, 518] width 524 height 23
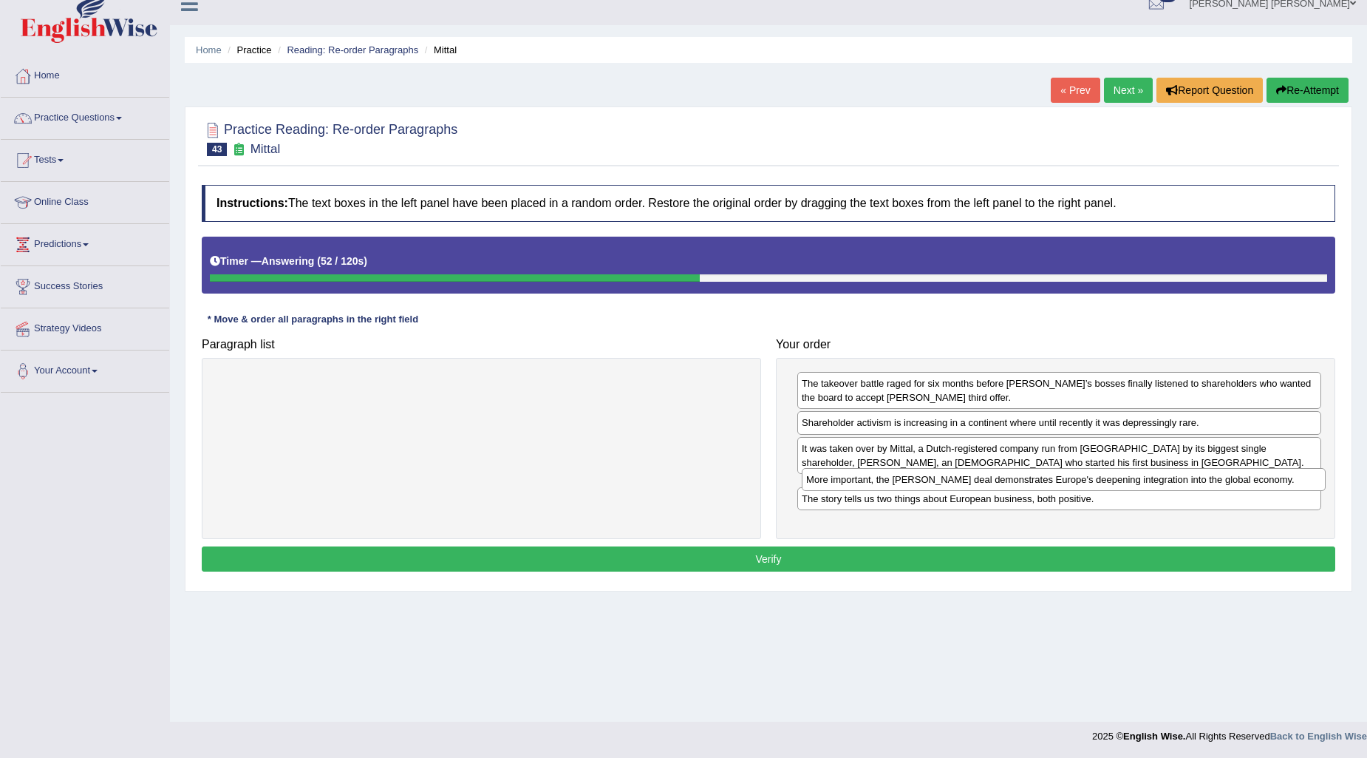
drag, startPoint x: 902, startPoint y: 520, endPoint x: 906, endPoint y: 485, distance: 35.0
click at [906, 485] on div "More important, the [PERSON_NAME] deal demonstrates Europe's deepening integrat…" at bounding box center [1064, 479] width 524 height 23
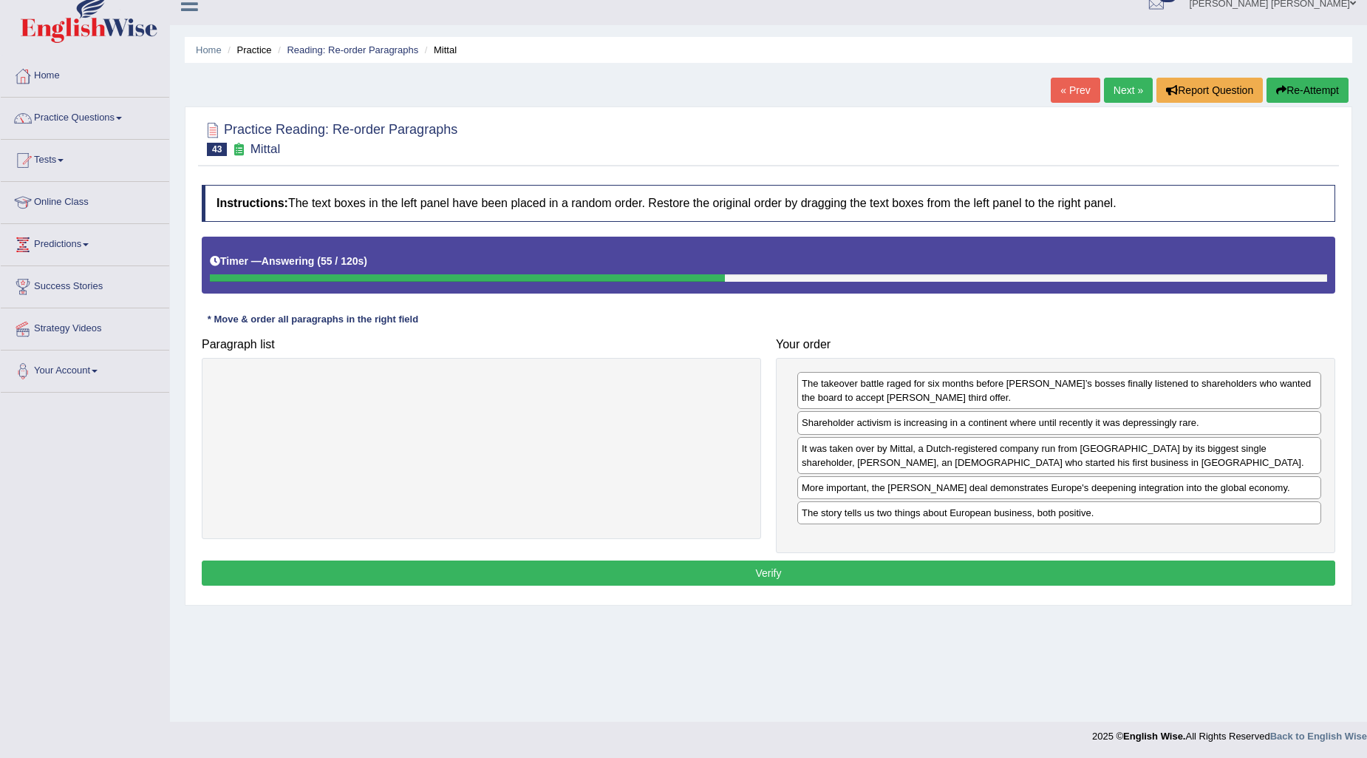
click at [872, 574] on button "Verify" at bounding box center [769, 572] width 1134 height 25
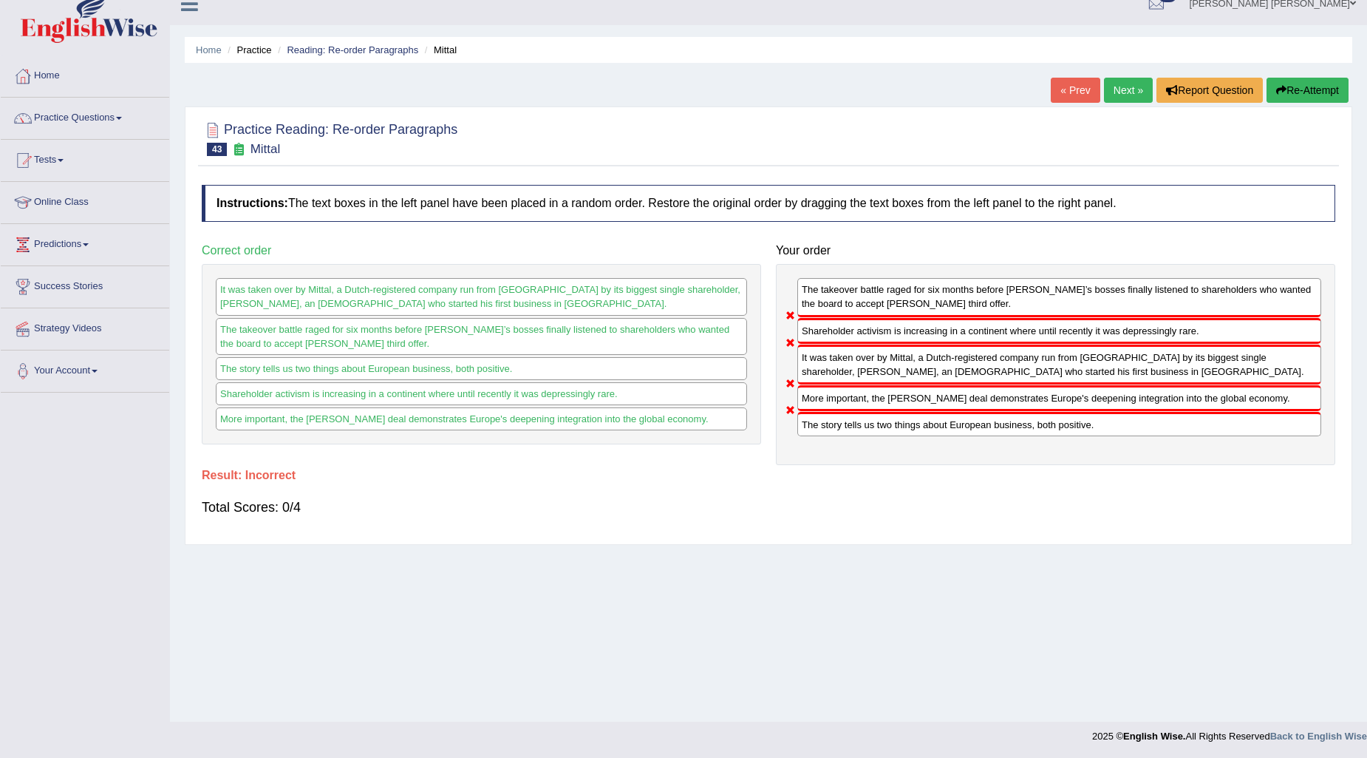
click at [1316, 97] on button "Re-Attempt" at bounding box center [1308, 90] width 82 height 25
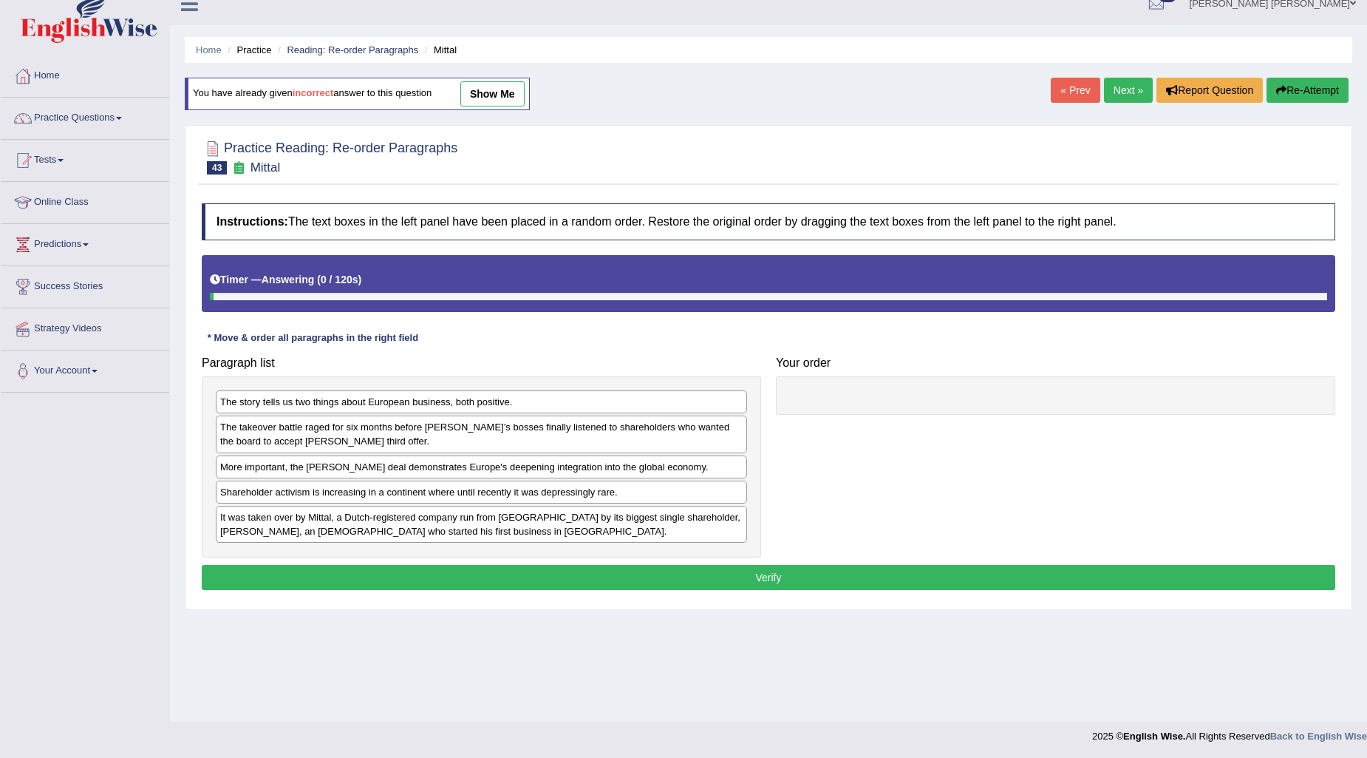
scroll to position [18, 0]
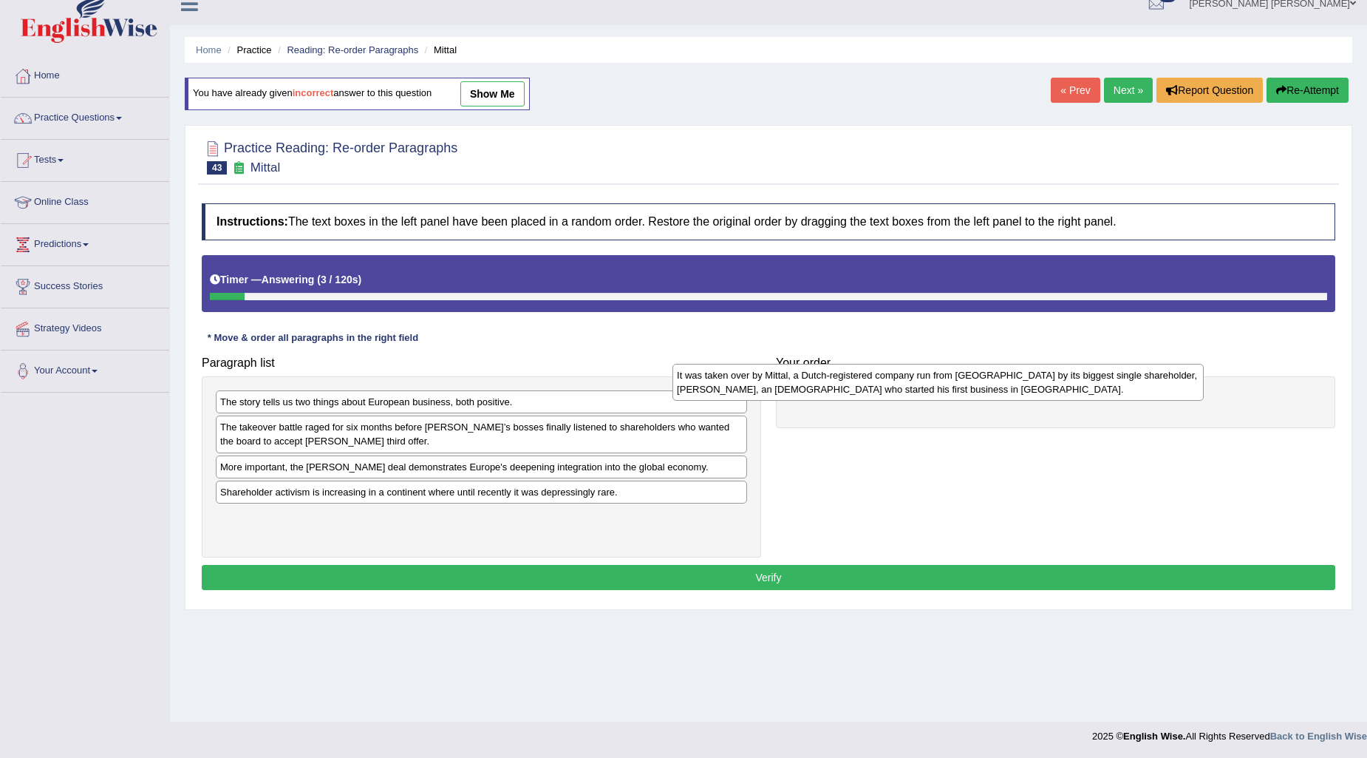
drag, startPoint x: 472, startPoint y: 532, endPoint x: 928, endPoint y: 389, distance: 478.7
click at [928, 389] on div "It was taken over by Mittal, a Dutch-registered company run from [GEOGRAPHIC_DA…" at bounding box center [938, 382] width 531 height 37
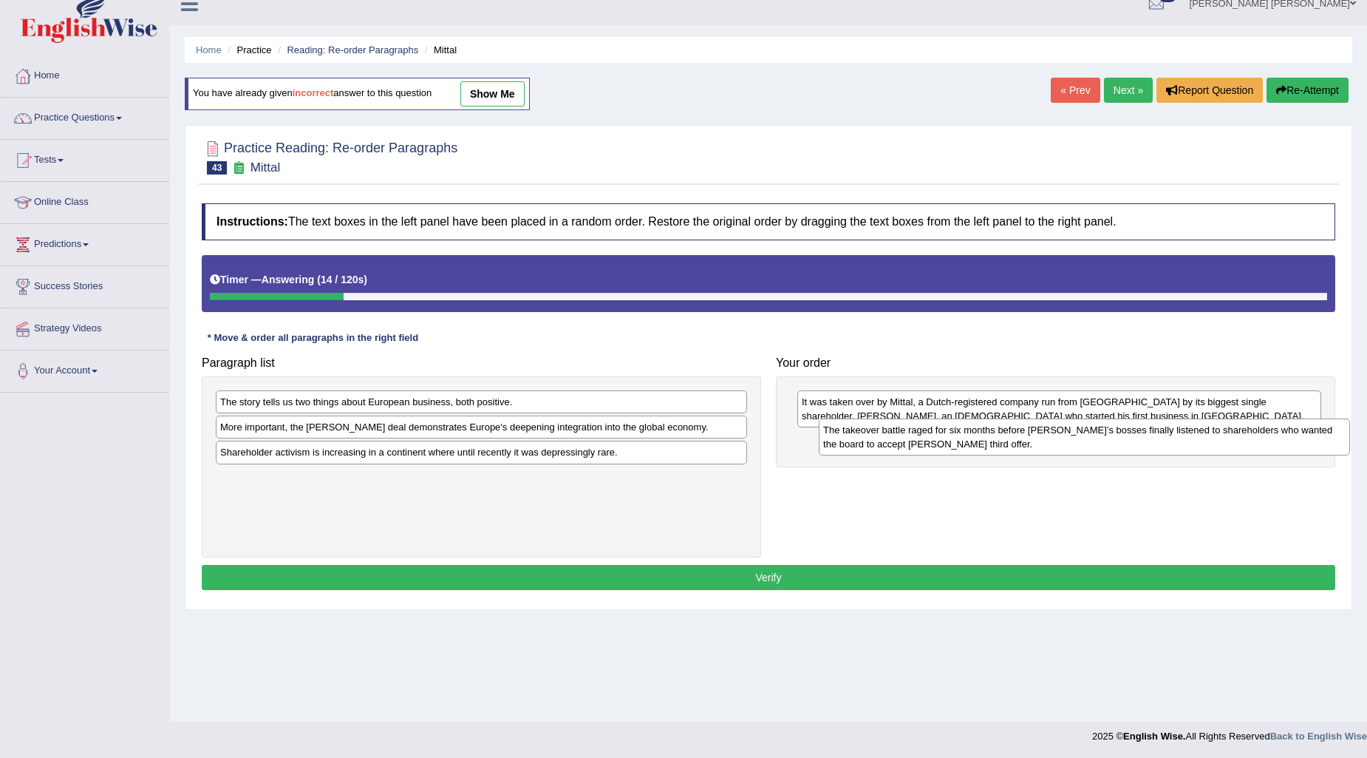
drag, startPoint x: 501, startPoint y: 448, endPoint x: 1104, endPoint y: 451, distance: 603.1
click at [1104, 451] on div "The takeover battle raged for six months before [PERSON_NAME]’s bosses finally …" at bounding box center [1084, 436] width 531 height 37
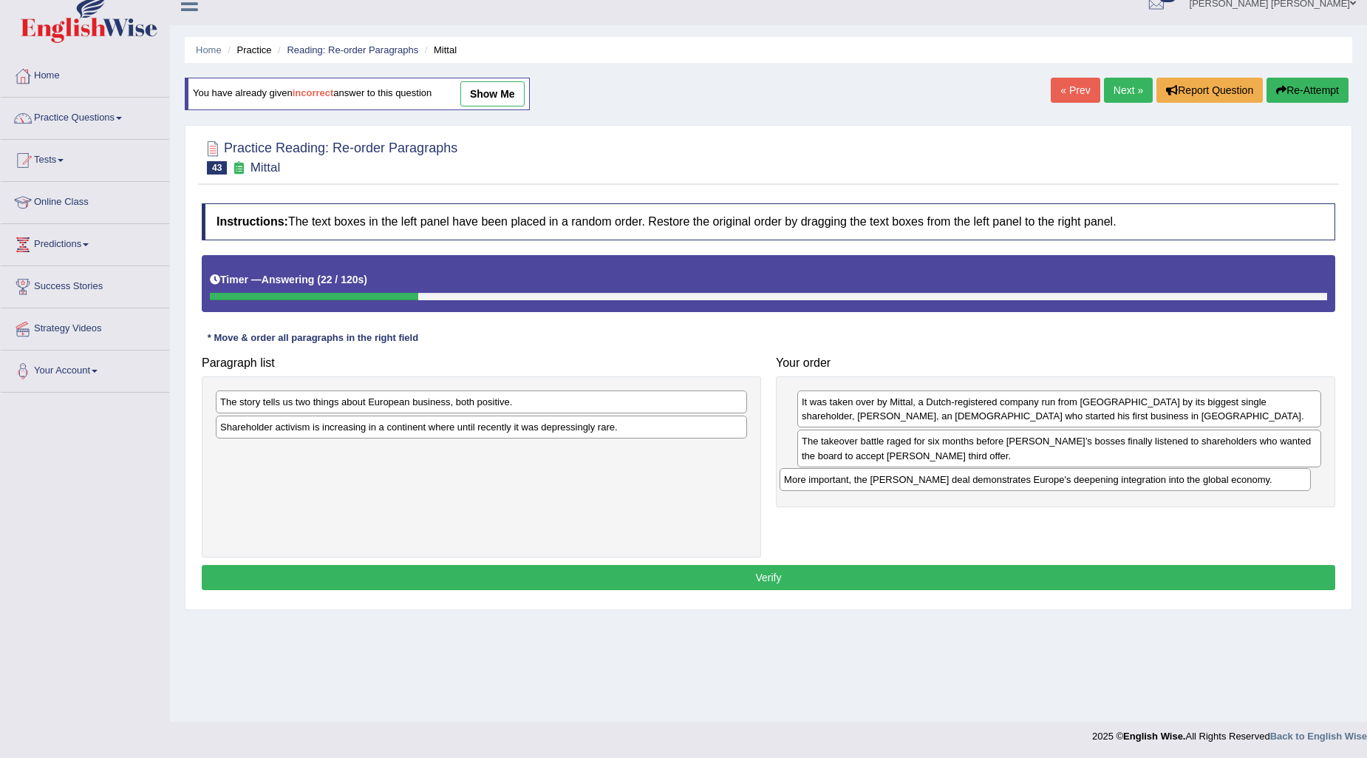
drag, startPoint x: 523, startPoint y: 434, endPoint x: 1087, endPoint y: 486, distance: 566.3
click at [1087, 486] on div "More important, the [PERSON_NAME] deal demonstrates Europe's deepening integrat…" at bounding box center [1045, 479] width 531 height 23
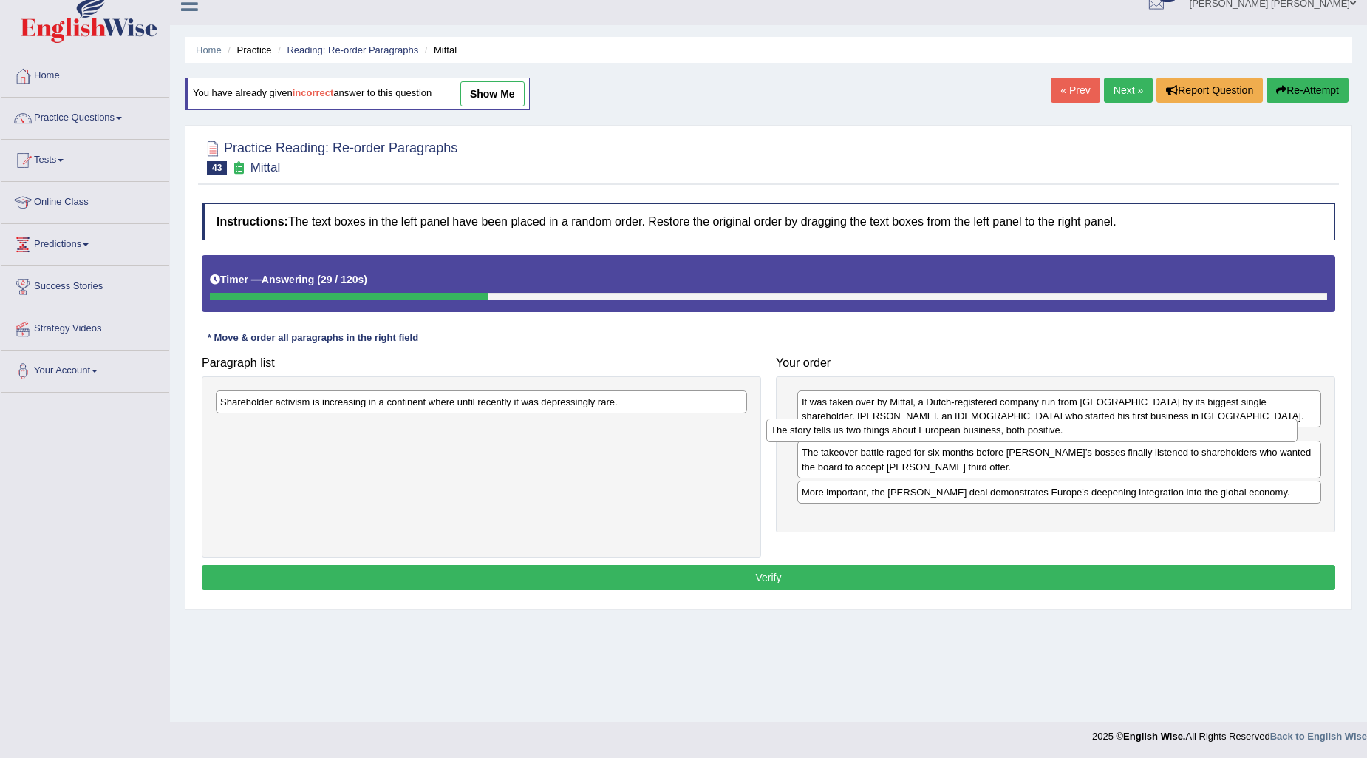
drag, startPoint x: 571, startPoint y: 410, endPoint x: 1122, endPoint y: 439, distance: 551.4
click at [1122, 439] on div "The story tells us two things about European business, both positive." at bounding box center [1031, 429] width 531 height 23
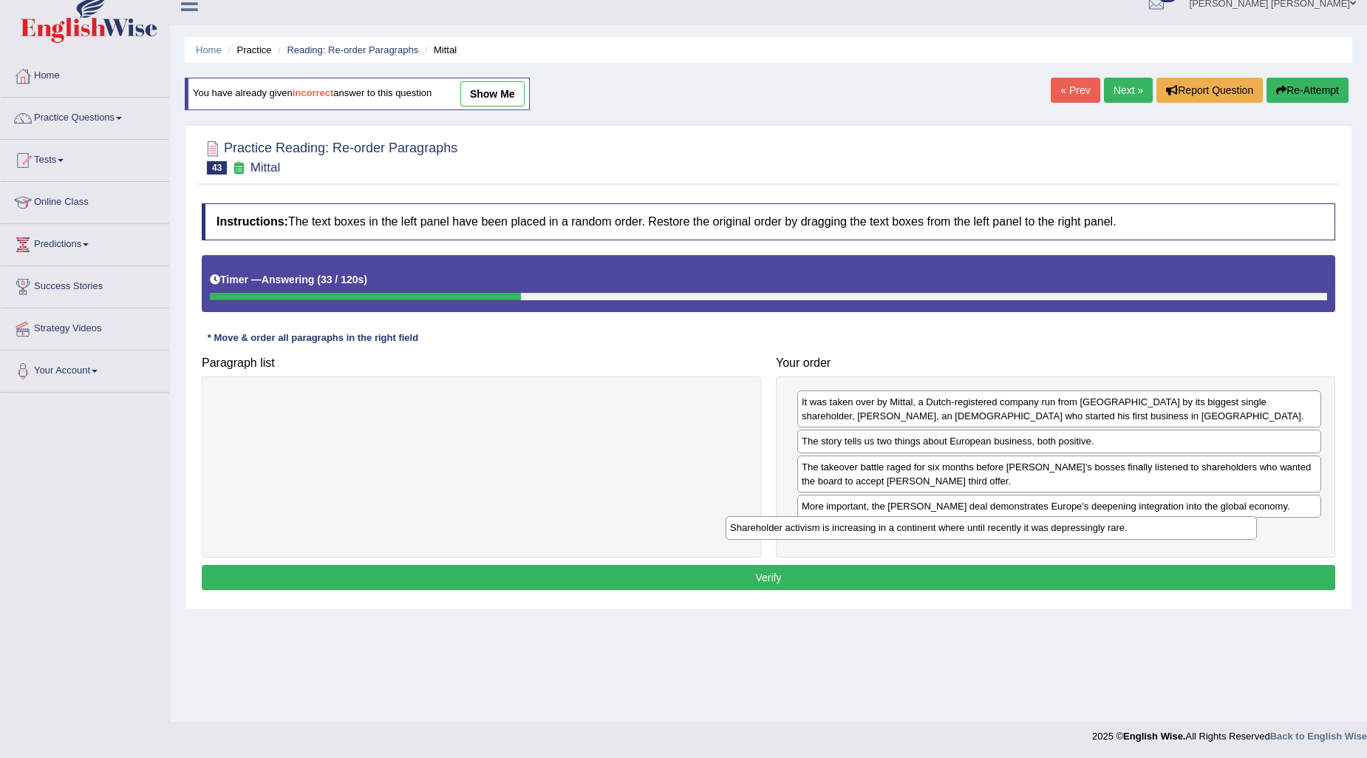
drag, startPoint x: 554, startPoint y: 401, endPoint x: 1064, endPoint y: 526, distance: 525.2
click at [1064, 526] on div "Shareholder activism is increasing in a continent where until recently it was d…" at bounding box center [991, 527] width 531 height 23
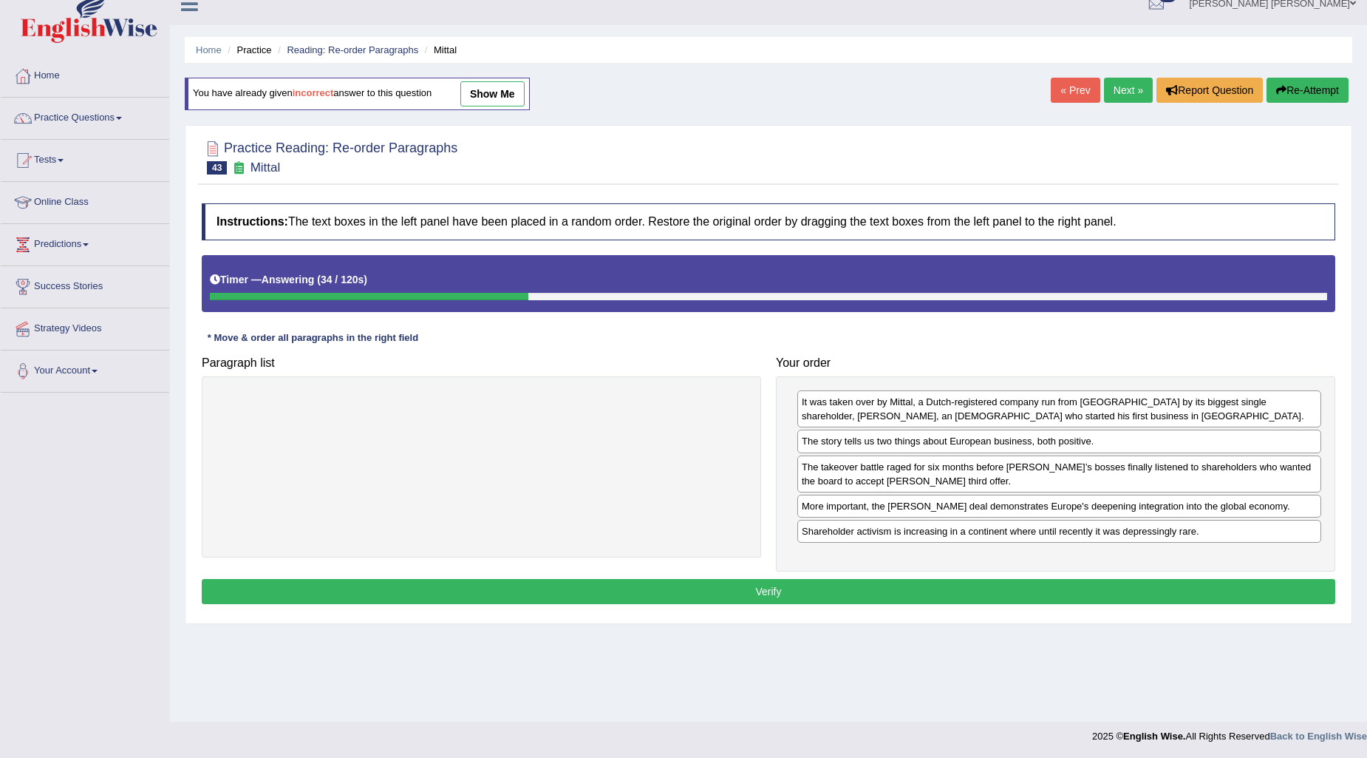
click at [1008, 590] on button "Verify" at bounding box center [769, 591] width 1134 height 25
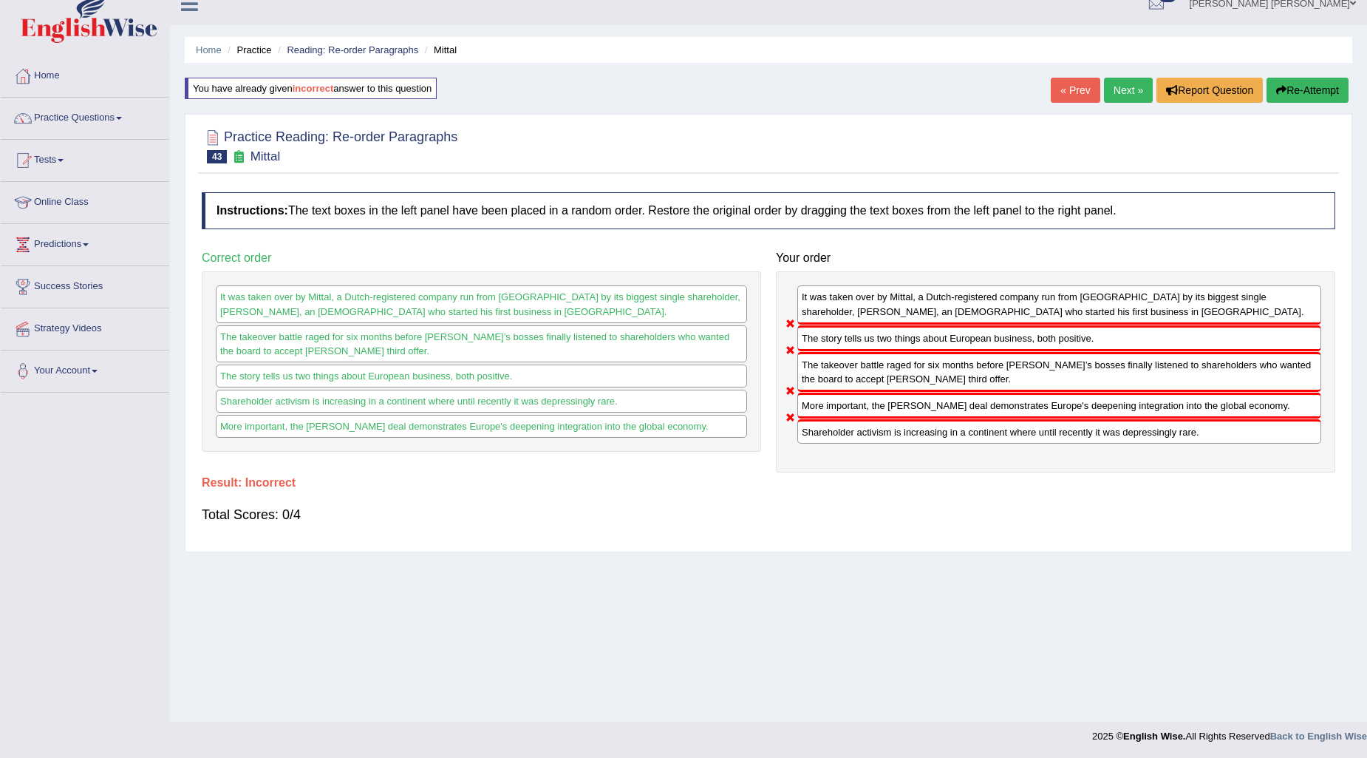
click at [1330, 80] on button "Re-Attempt" at bounding box center [1308, 90] width 82 height 25
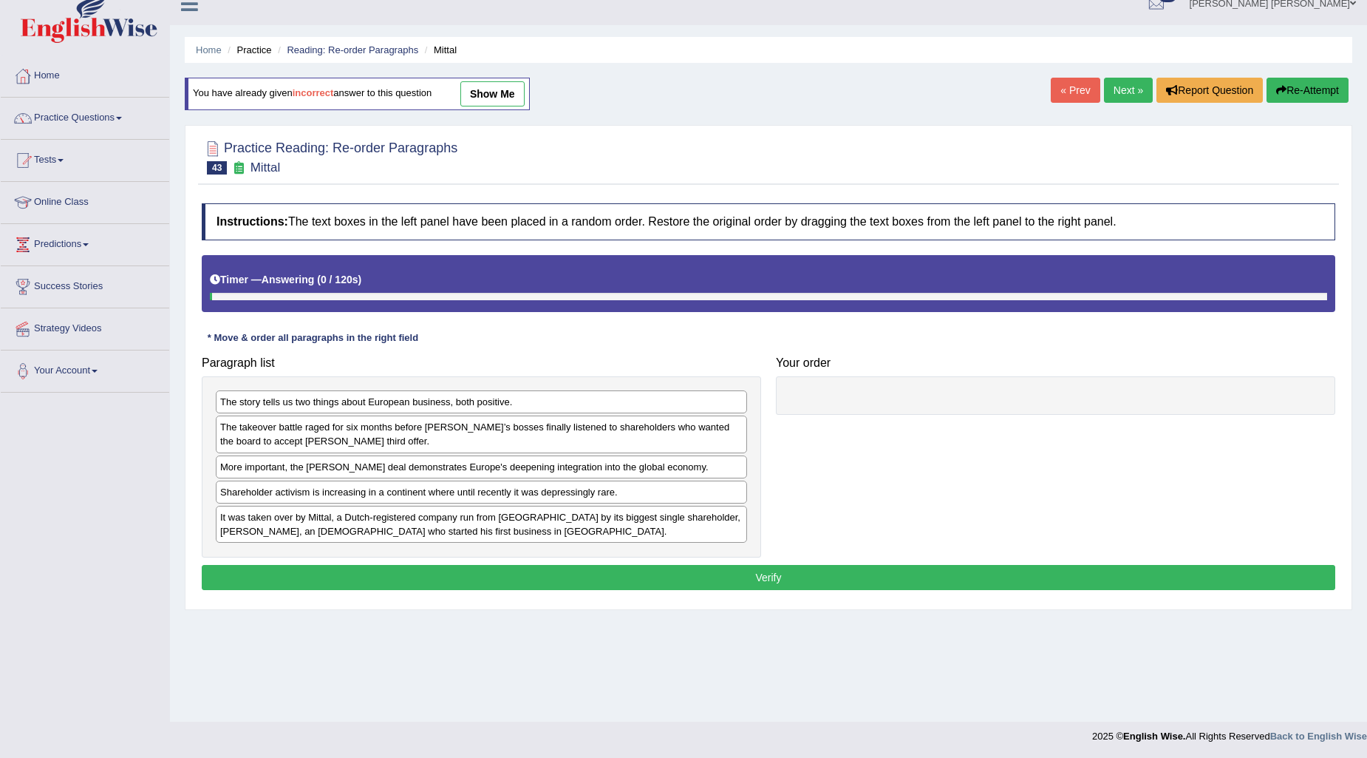
scroll to position [18, 0]
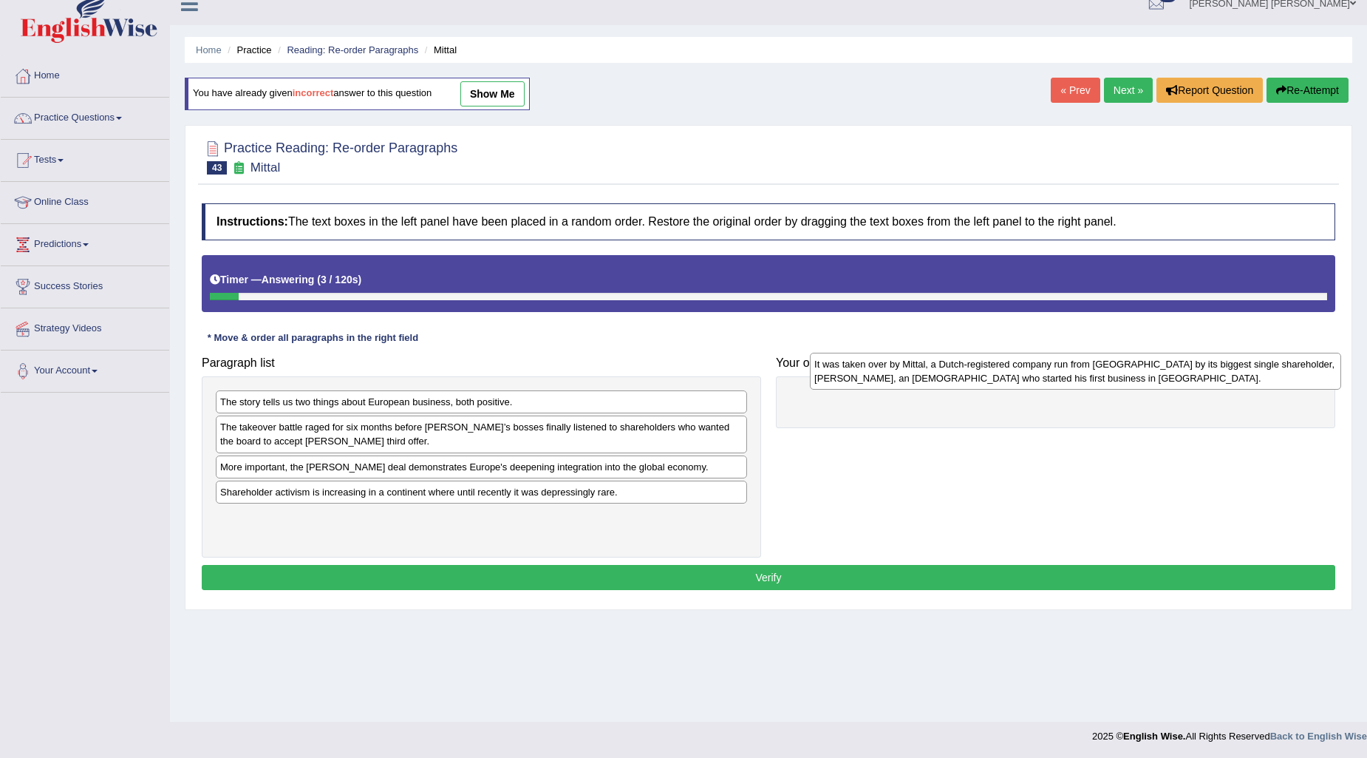
drag, startPoint x: 427, startPoint y: 521, endPoint x: 1021, endPoint y: 367, distance: 613.8
click at [1021, 367] on div "It was taken over by Mittal, a Dutch-registered company run from London by its …" at bounding box center [1075, 371] width 531 height 37
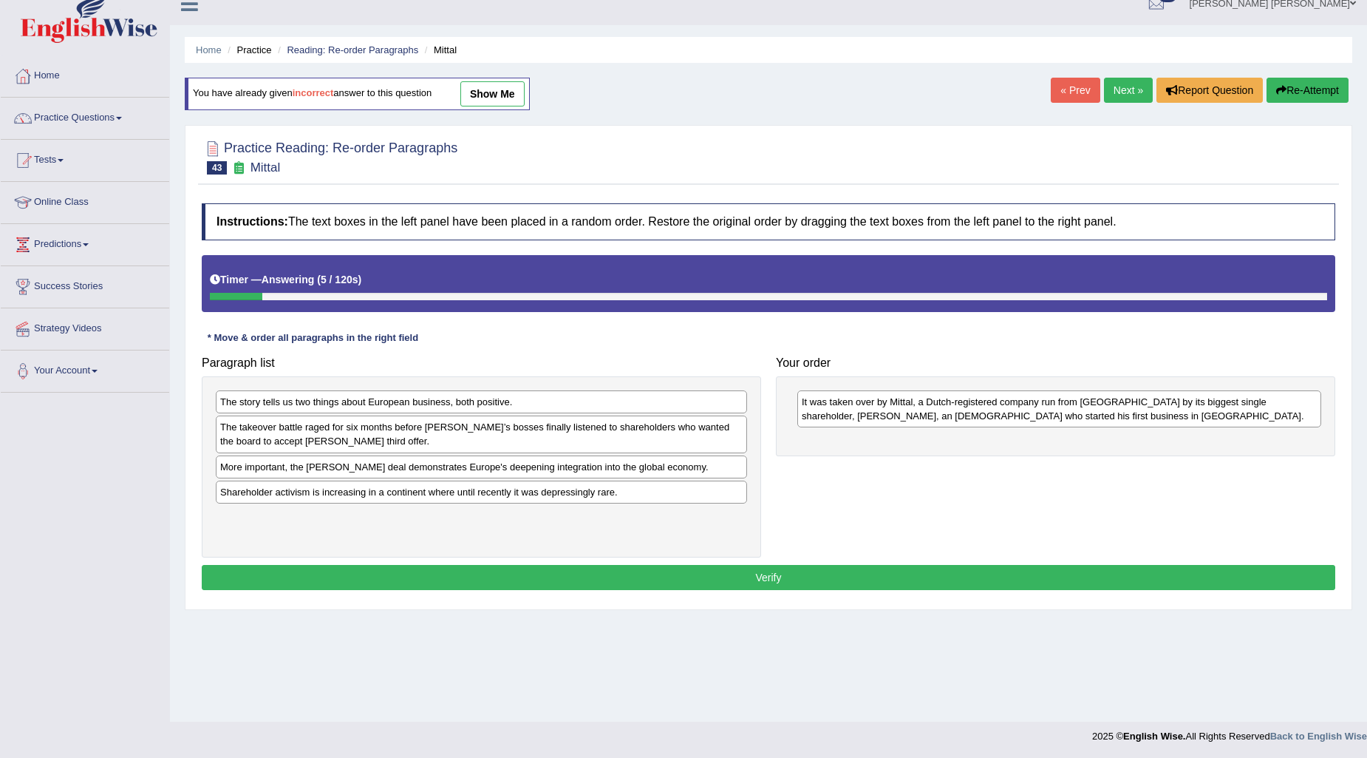
click at [542, 426] on div "The takeover battle raged for six months before Arcelor’s bosses finally listen…" at bounding box center [481, 433] width 531 height 37
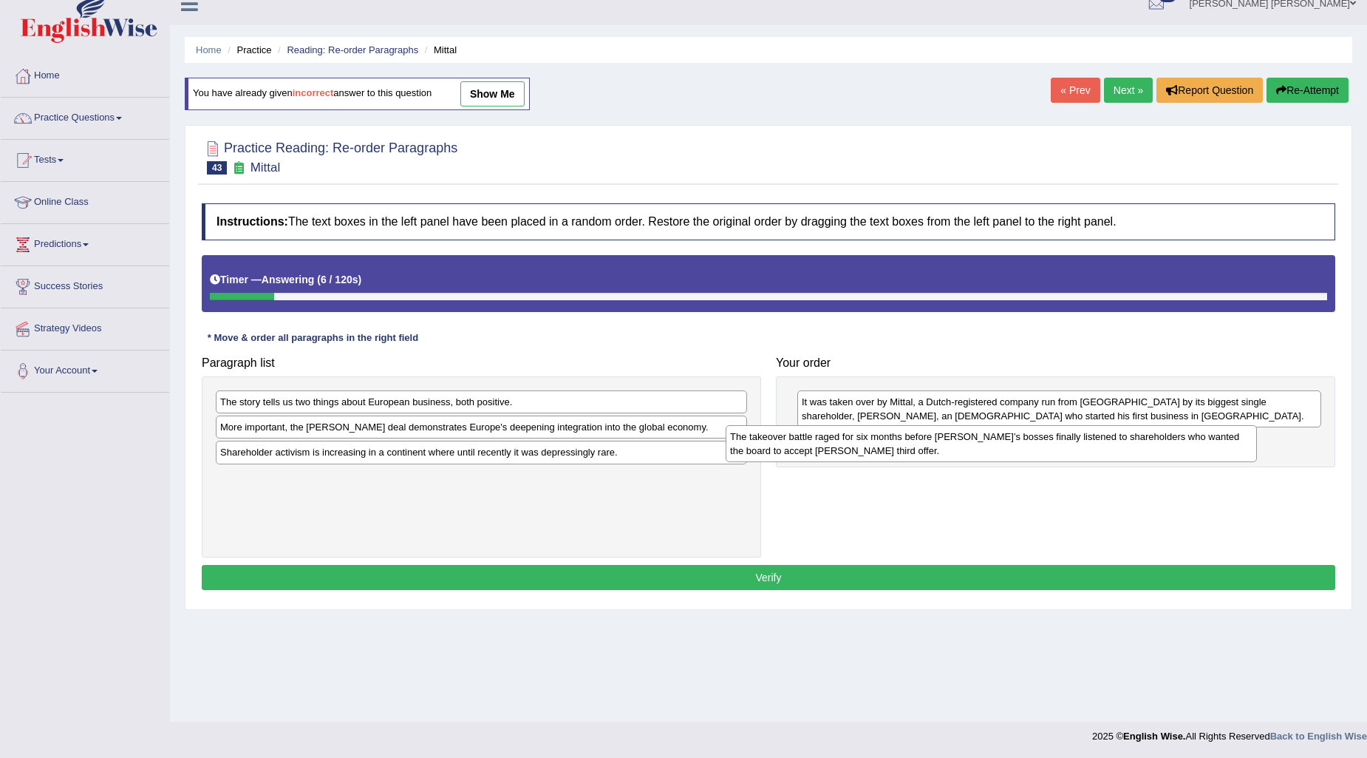
drag, startPoint x: 542, startPoint y: 426, endPoint x: 1052, endPoint y: 436, distance: 510.1
click at [1052, 436] on div "The takeover battle raged for six months before Arcelor’s bosses finally listen…" at bounding box center [991, 443] width 531 height 37
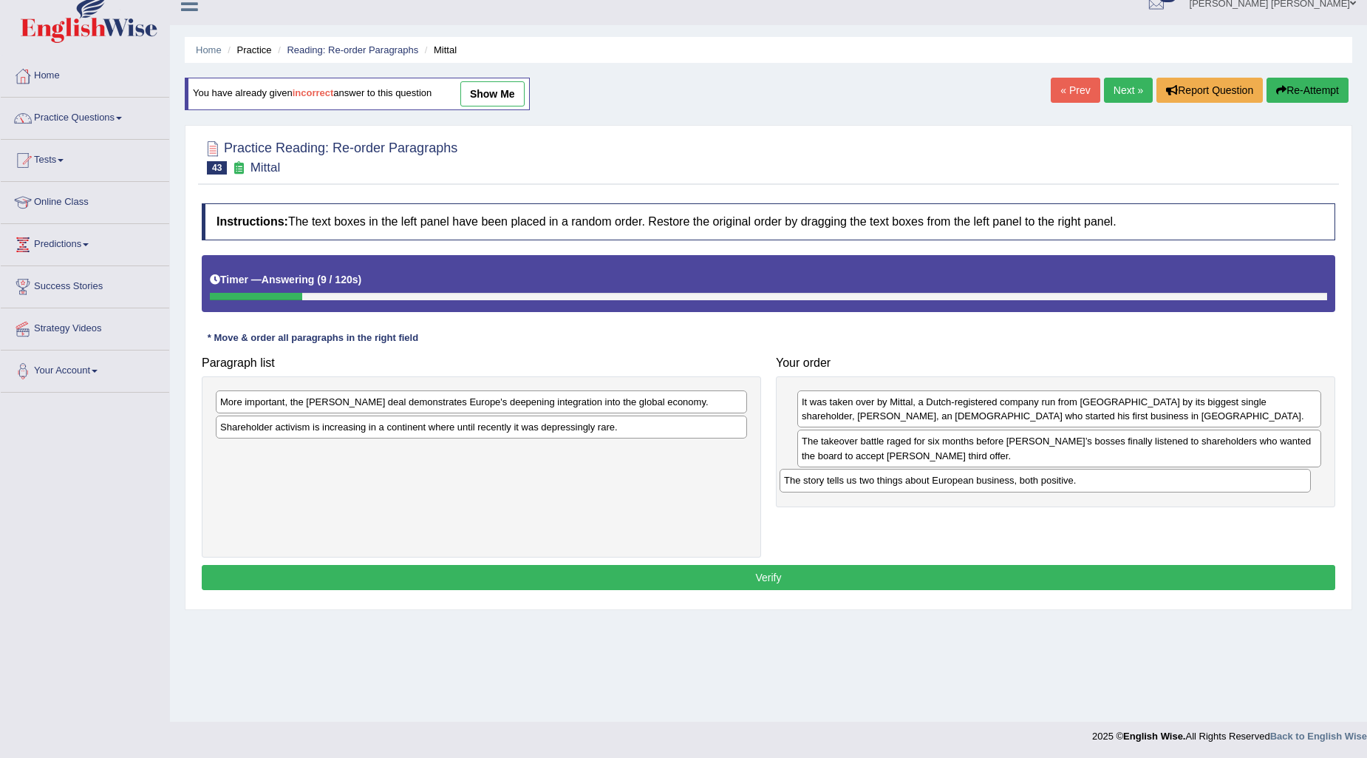
drag, startPoint x: 511, startPoint y: 410, endPoint x: 1075, endPoint y: 489, distance: 569.4
click at [1075, 489] on div "The story tells us two things about European business, both positive." at bounding box center [1045, 480] width 531 height 23
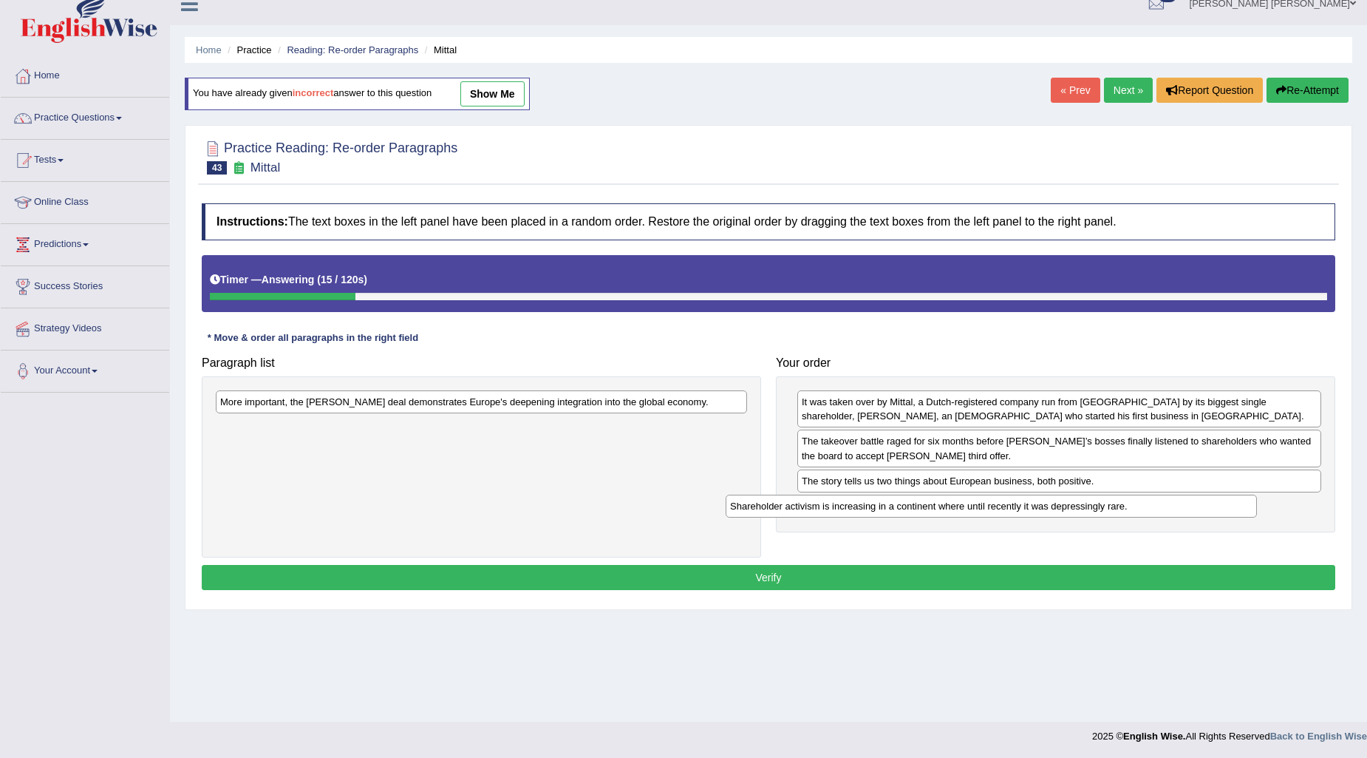
drag, startPoint x: 520, startPoint y: 434, endPoint x: 1030, endPoint y: 513, distance: 516.1
click at [1030, 513] on div "Shareholder activism is increasing in a continent where until recently it was d…" at bounding box center [991, 505] width 531 height 23
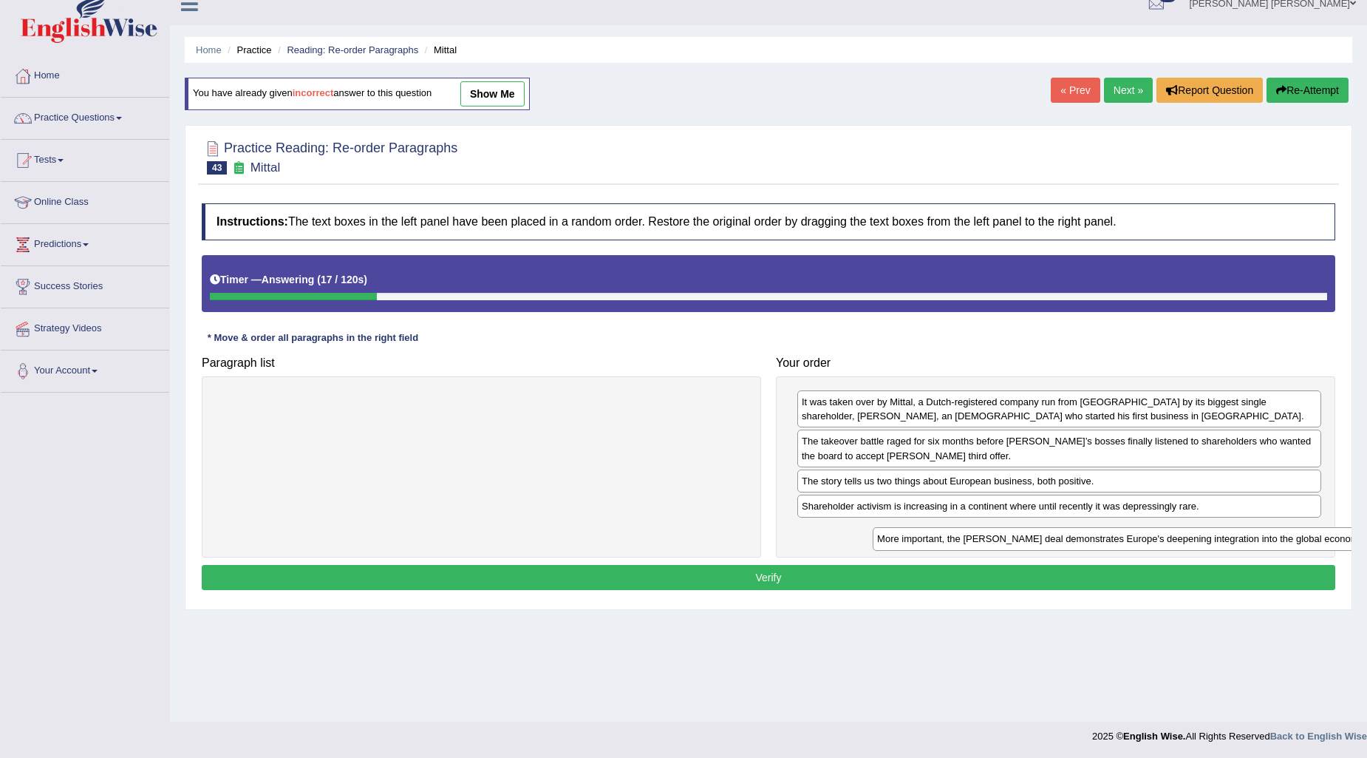
drag, startPoint x: 536, startPoint y: 395, endPoint x: 1193, endPoint y: 531, distance: 671.0
click at [1193, 531] on div "More important, the Arcelor Mittal deal demonstrates Europe's deepening integra…" at bounding box center [1138, 538] width 531 height 23
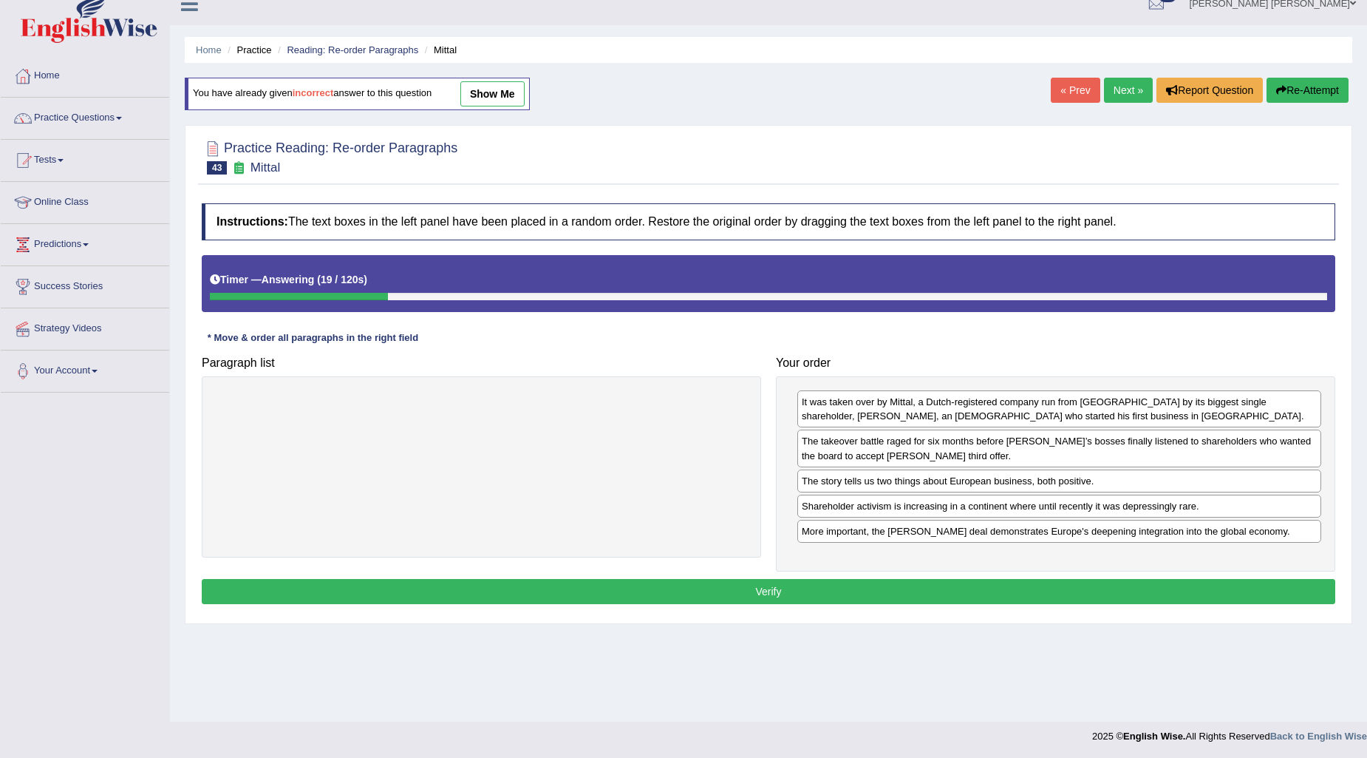
click at [1015, 588] on button "Verify" at bounding box center [769, 591] width 1134 height 25
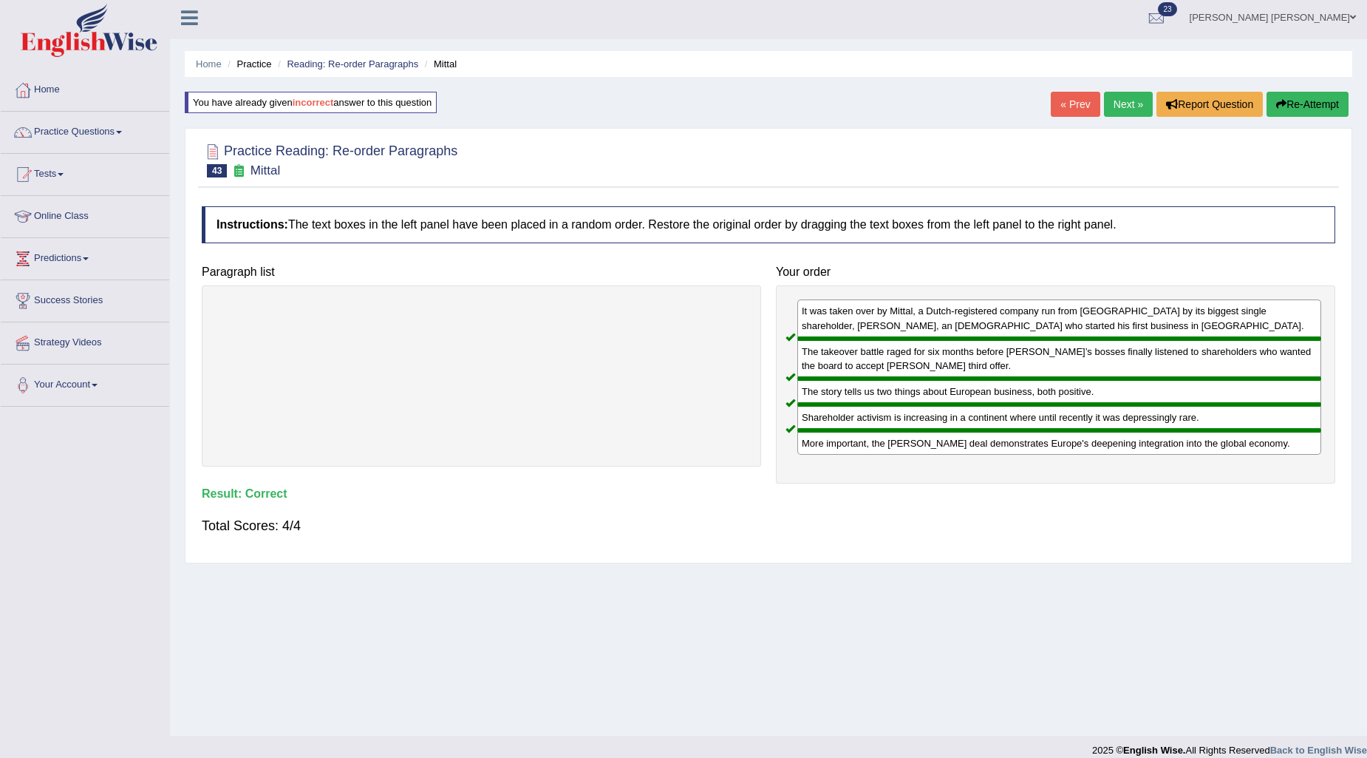
scroll to position [0, 0]
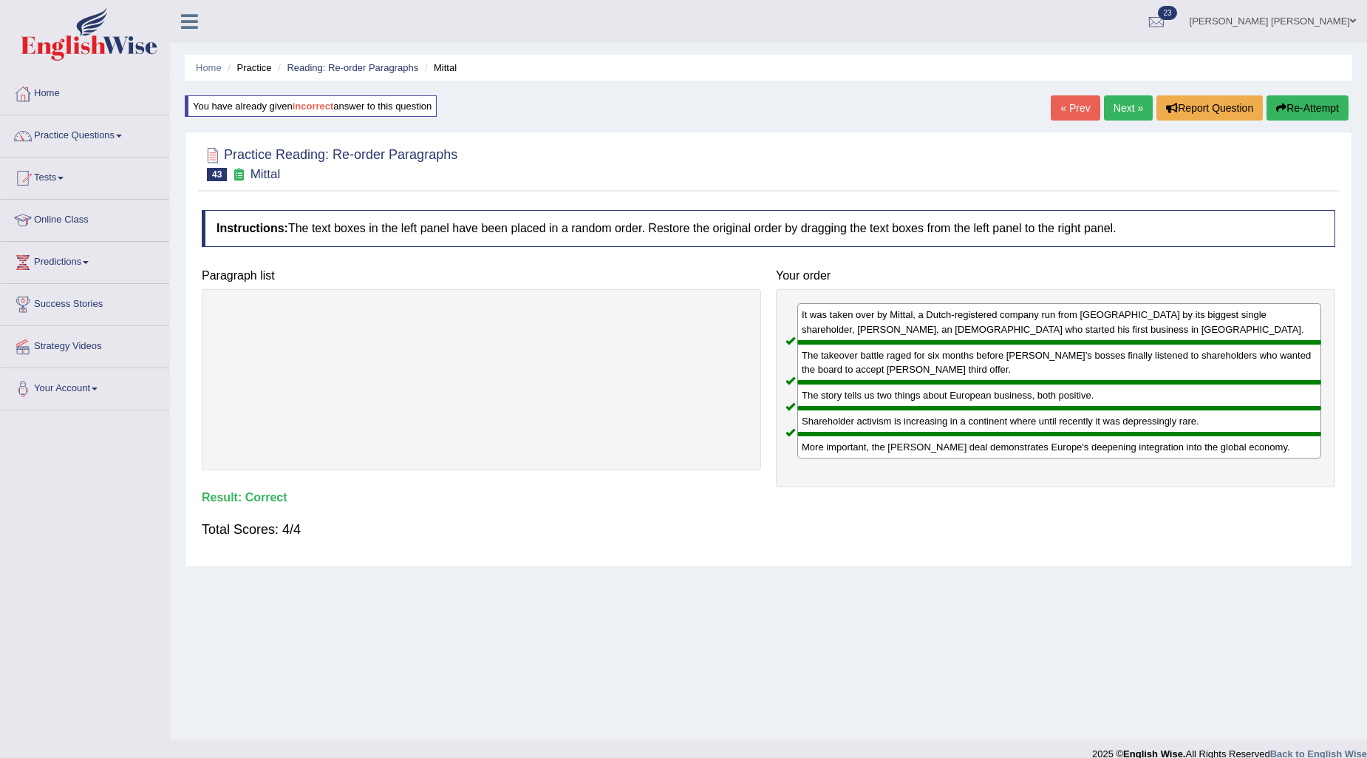
click at [1123, 114] on link "Next »" at bounding box center [1128, 107] width 49 height 25
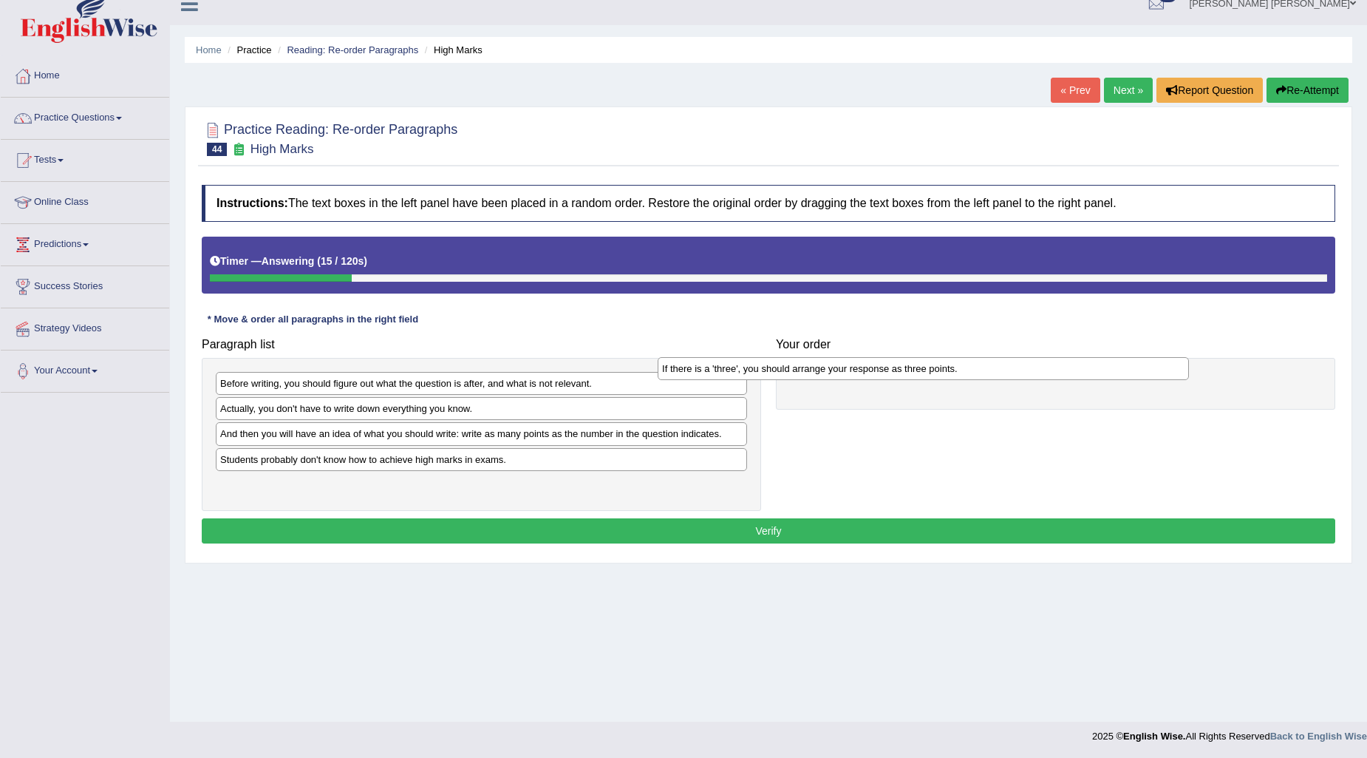
drag, startPoint x: 386, startPoint y: 486, endPoint x: 828, endPoint y: 370, distance: 457.0
click at [828, 370] on div "If there is a 'three', you should arrange your response as three points." at bounding box center [923, 368] width 531 height 23
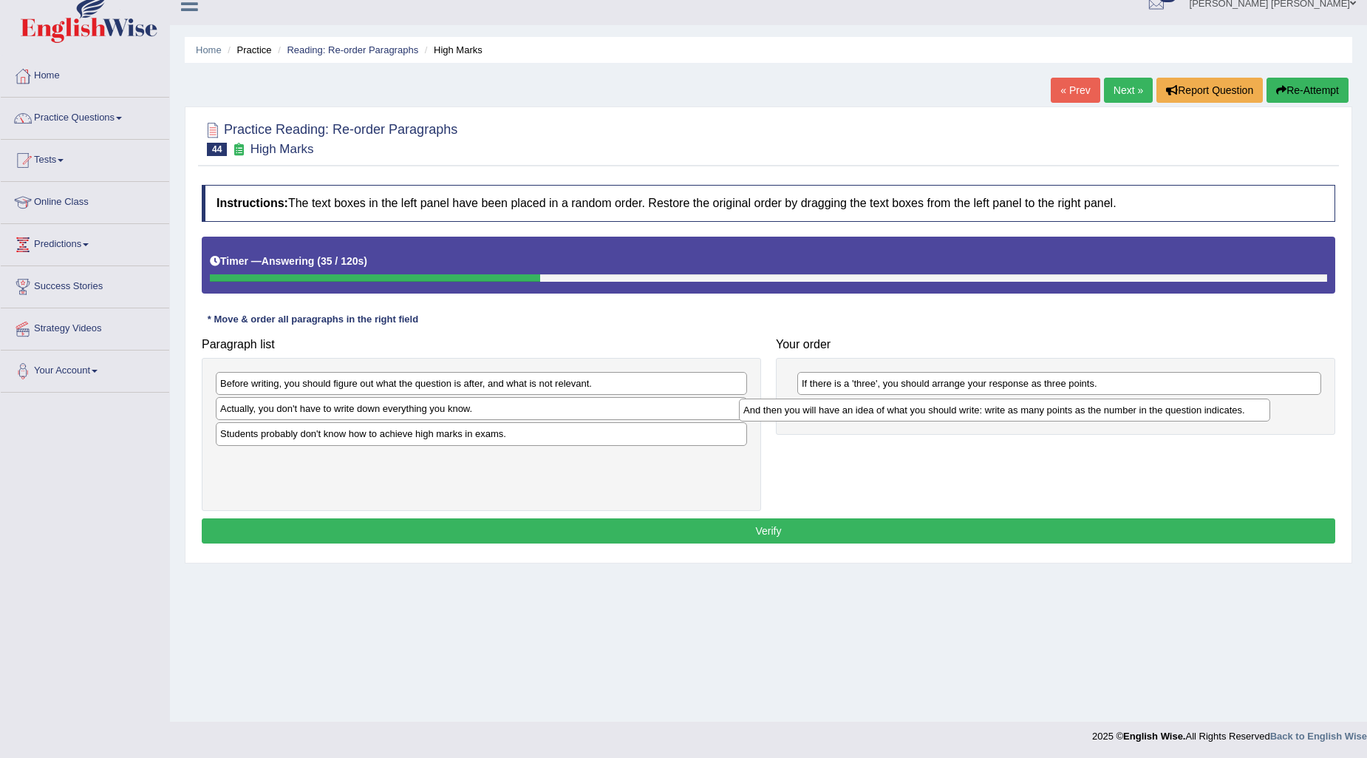
drag, startPoint x: 327, startPoint y: 444, endPoint x: 852, endPoint y: 418, distance: 525.4
click at [852, 418] on div "And then you will have an idea of what you should write: write as many points a…" at bounding box center [1004, 409] width 531 height 23
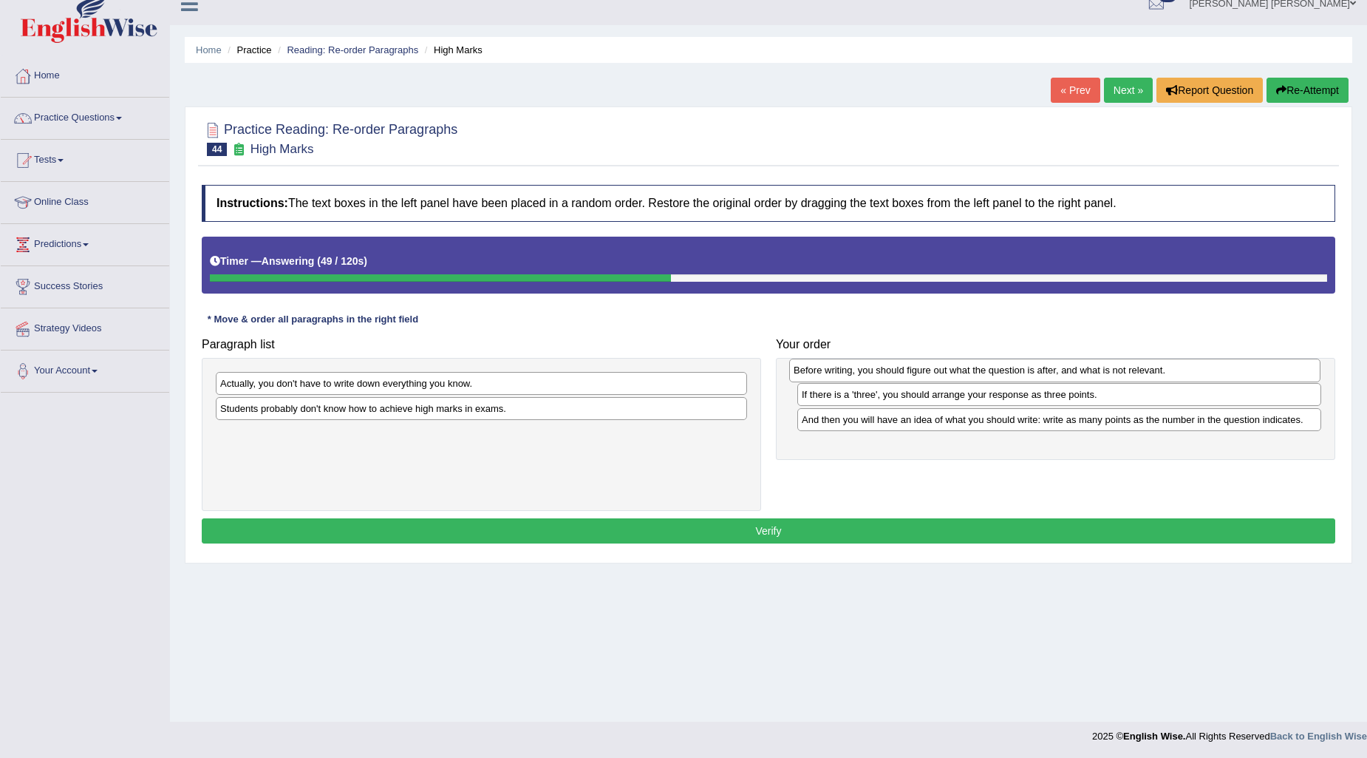
drag, startPoint x: 533, startPoint y: 392, endPoint x: 1106, endPoint y: 379, distance: 573.7
click at [1106, 379] on div "Before writing, you should figure out what the question is after, and what is n…" at bounding box center [1054, 369] width 531 height 23
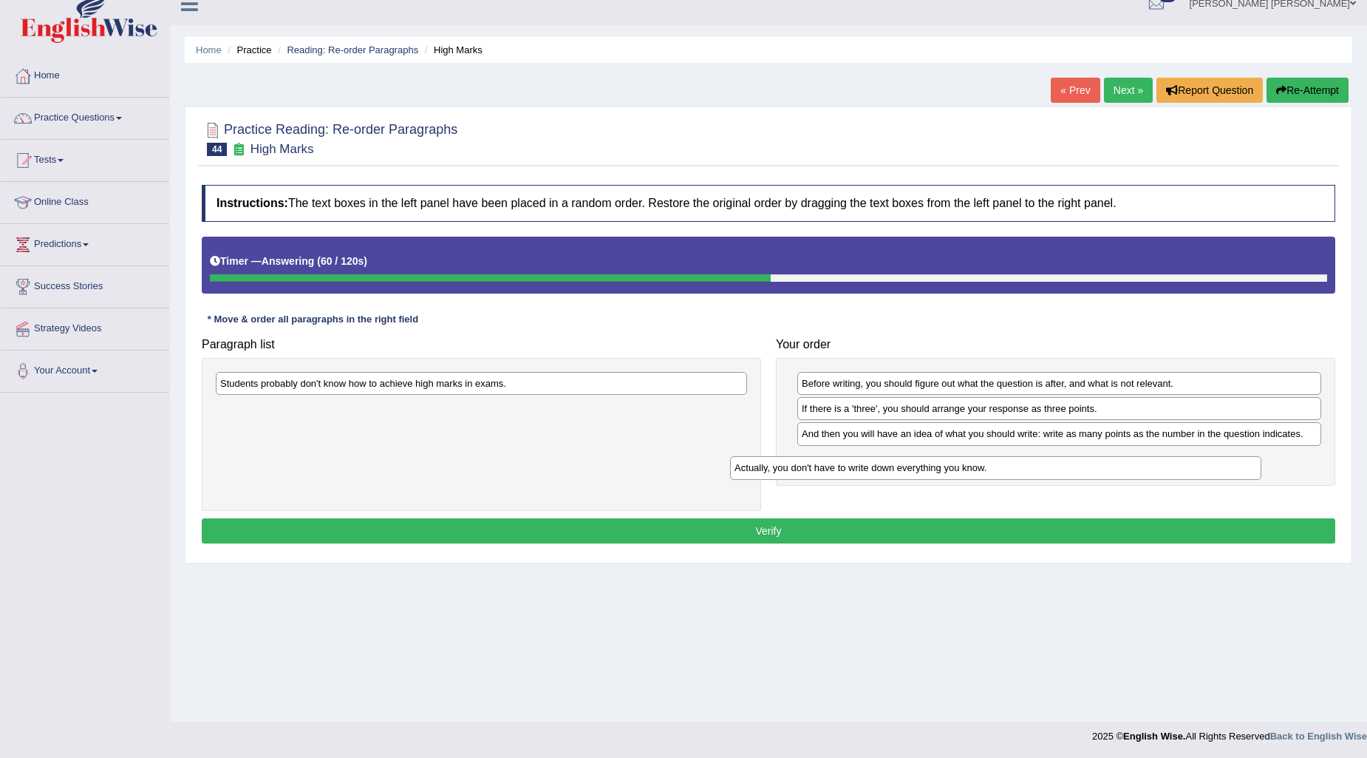
drag, startPoint x: 459, startPoint y: 390, endPoint x: 973, endPoint y: 475, distance: 521.4
click at [973, 475] on div "Actually, you don't have to write down everything you know." at bounding box center [995, 467] width 531 height 23
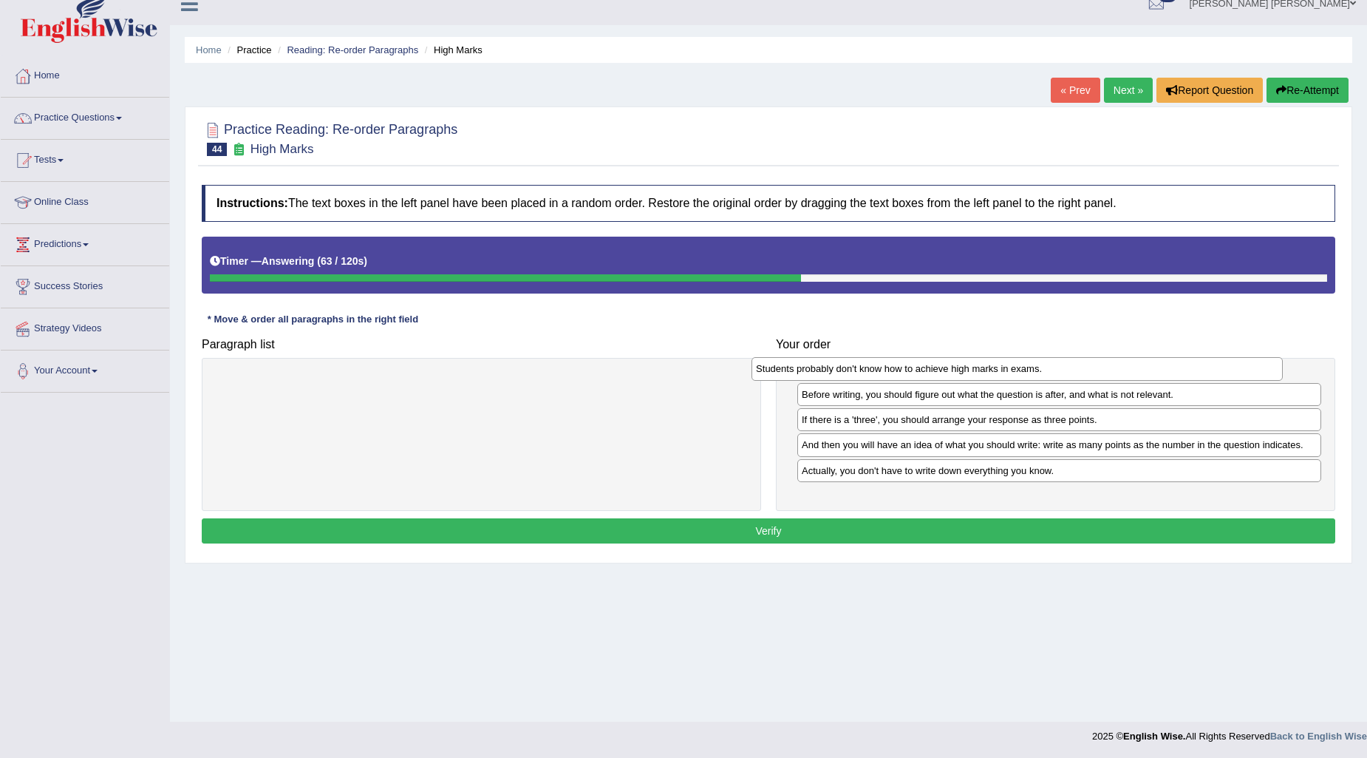
drag, startPoint x: 327, startPoint y: 394, endPoint x: 863, endPoint y: 379, distance: 536.0
click at [863, 379] on div "Students probably don't know how to achieve high marks in exams." at bounding box center [1017, 368] width 531 height 23
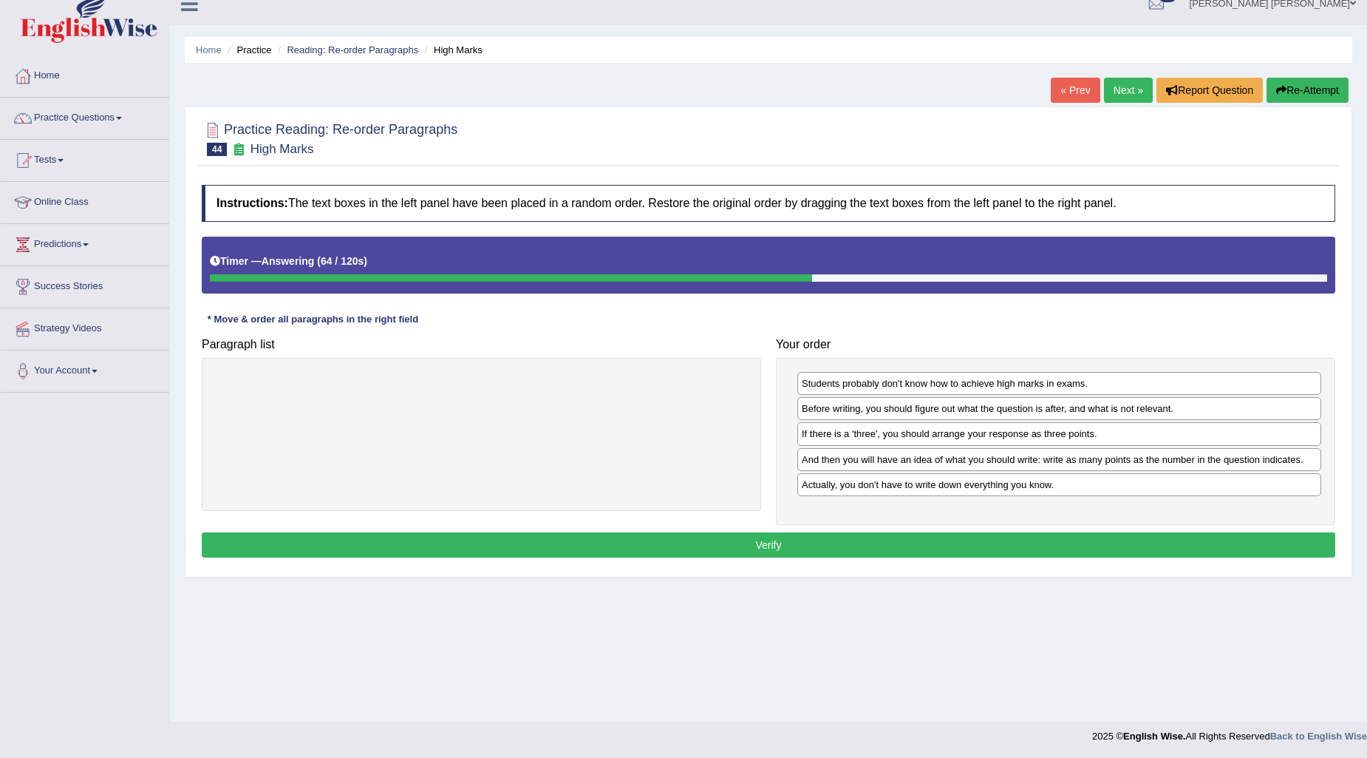
click at [866, 535] on button "Verify" at bounding box center [769, 544] width 1134 height 25
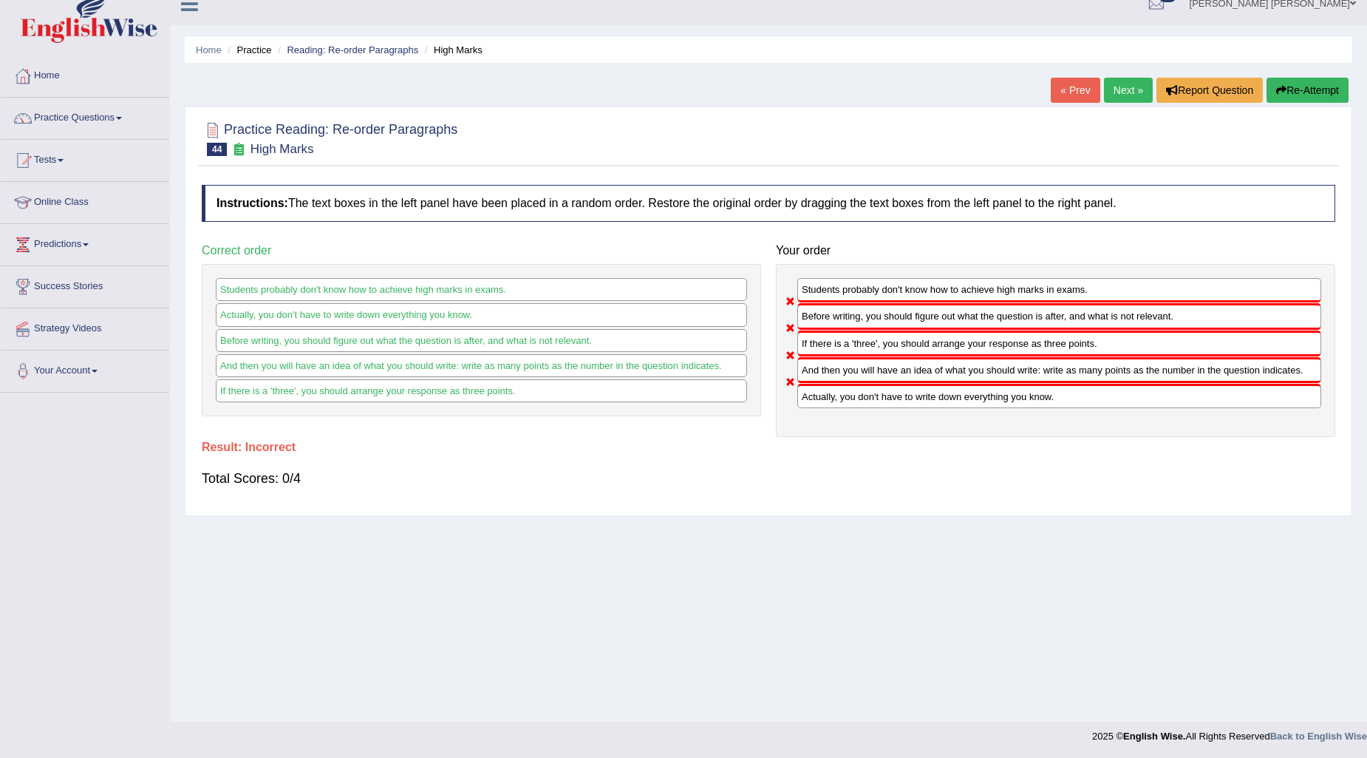
click at [1328, 86] on button "Re-Attempt" at bounding box center [1308, 90] width 82 height 25
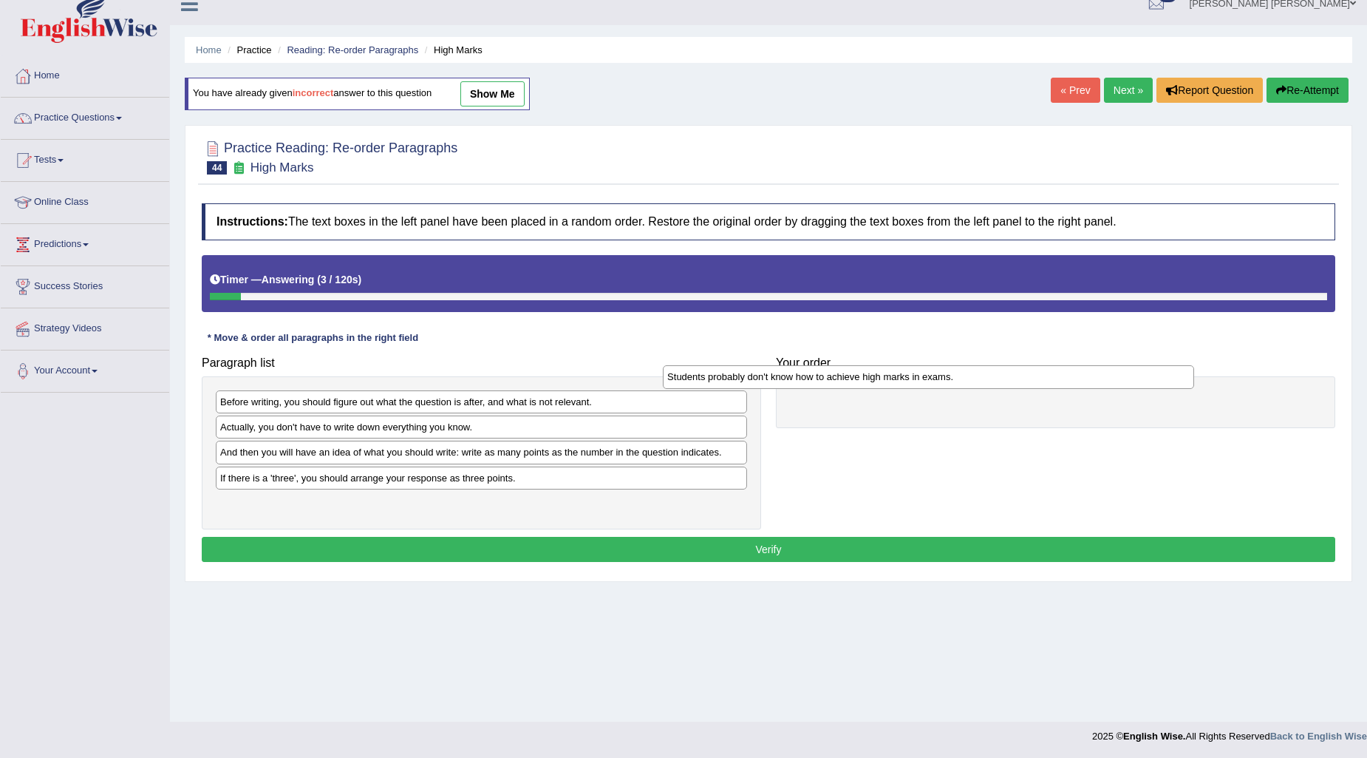
drag, startPoint x: 462, startPoint y: 486, endPoint x: 909, endPoint y: 385, distance: 458.3
click at [909, 385] on div "Students probably don't know how to achieve high marks in exams." at bounding box center [928, 376] width 531 height 23
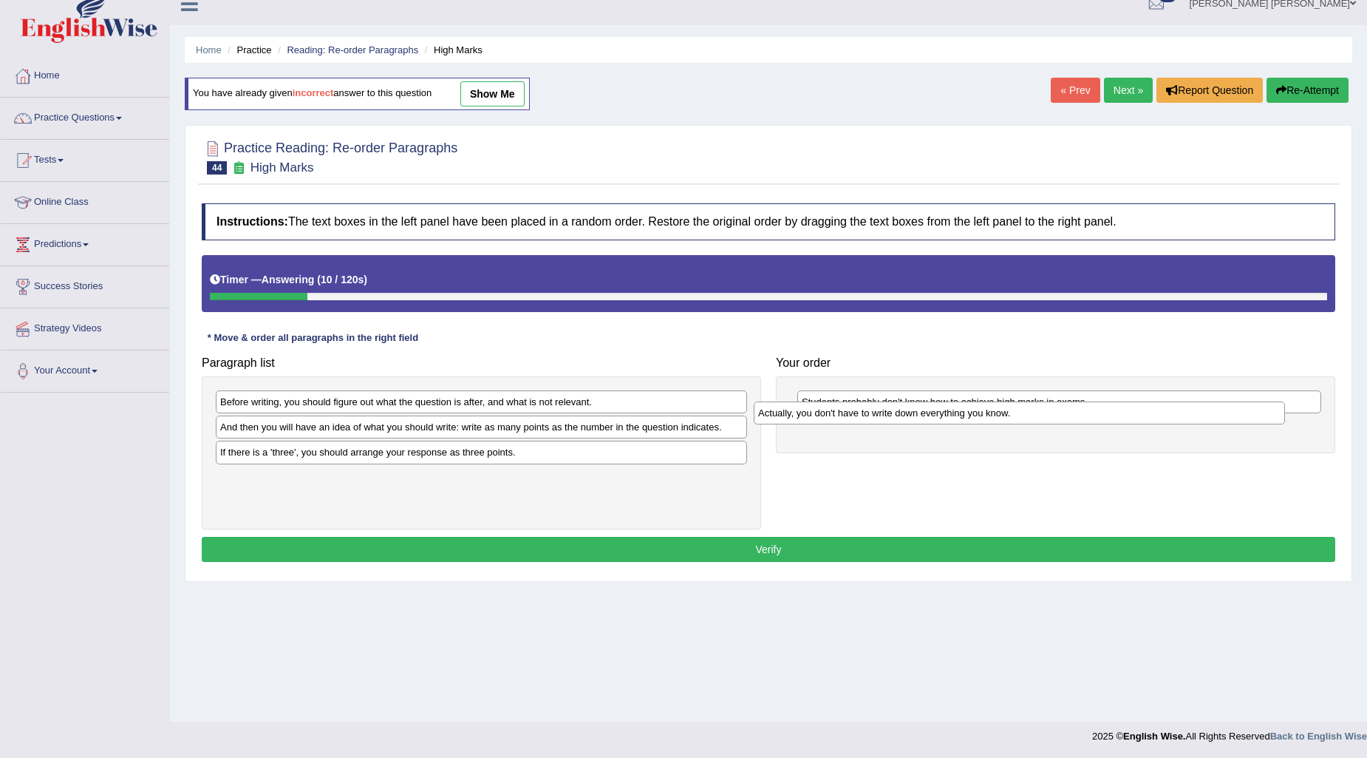
drag, startPoint x: 320, startPoint y: 438, endPoint x: 858, endPoint y: 423, distance: 538.3
click at [858, 423] on div "Actually, you don't have to write down everything you know." at bounding box center [1019, 412] width 531 height 23
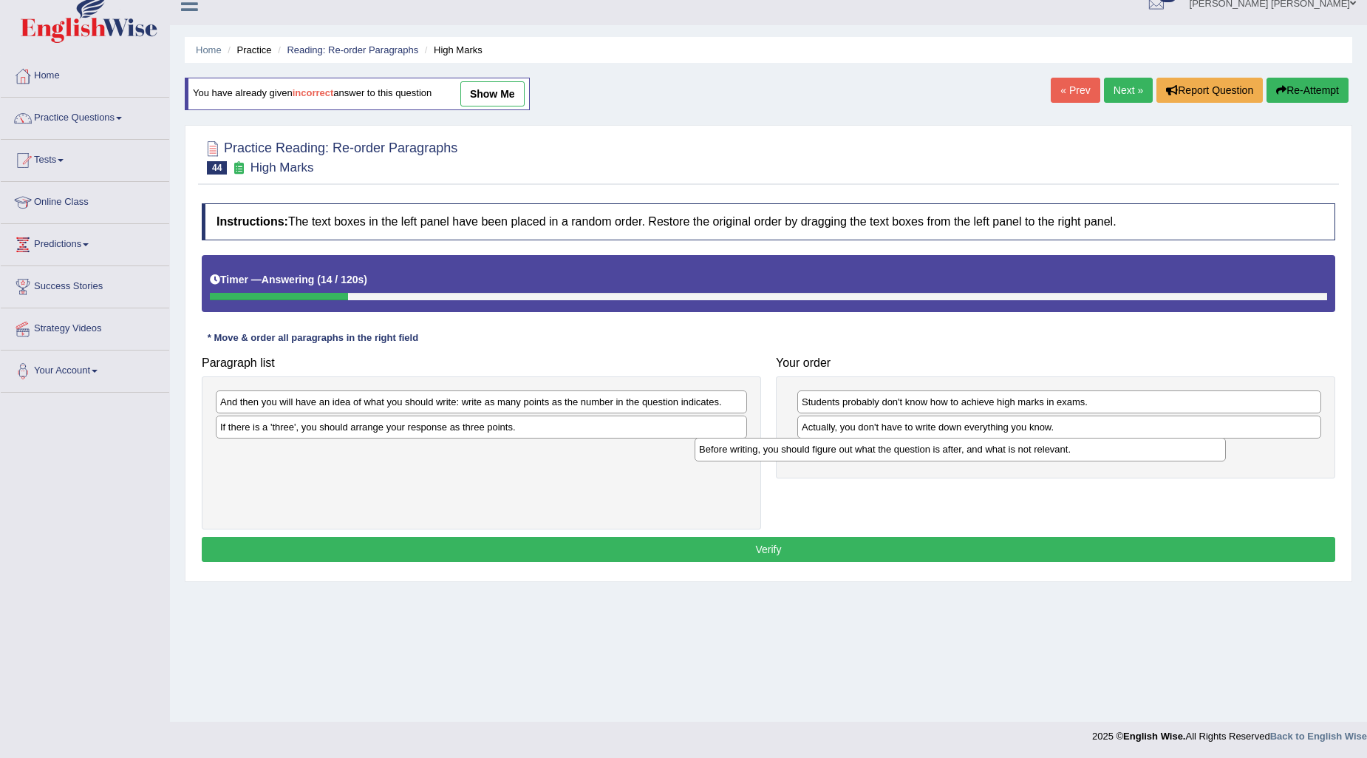
drag, startPoint x: 360, startPoint y: 407, endPoint x: 839, endPoint y: 454, distance: 481.3
click at [839, 454] on div "Before writing, you should figure out what the question is after, and what is n…" at bounding box center [960, 449] width 531 height 23
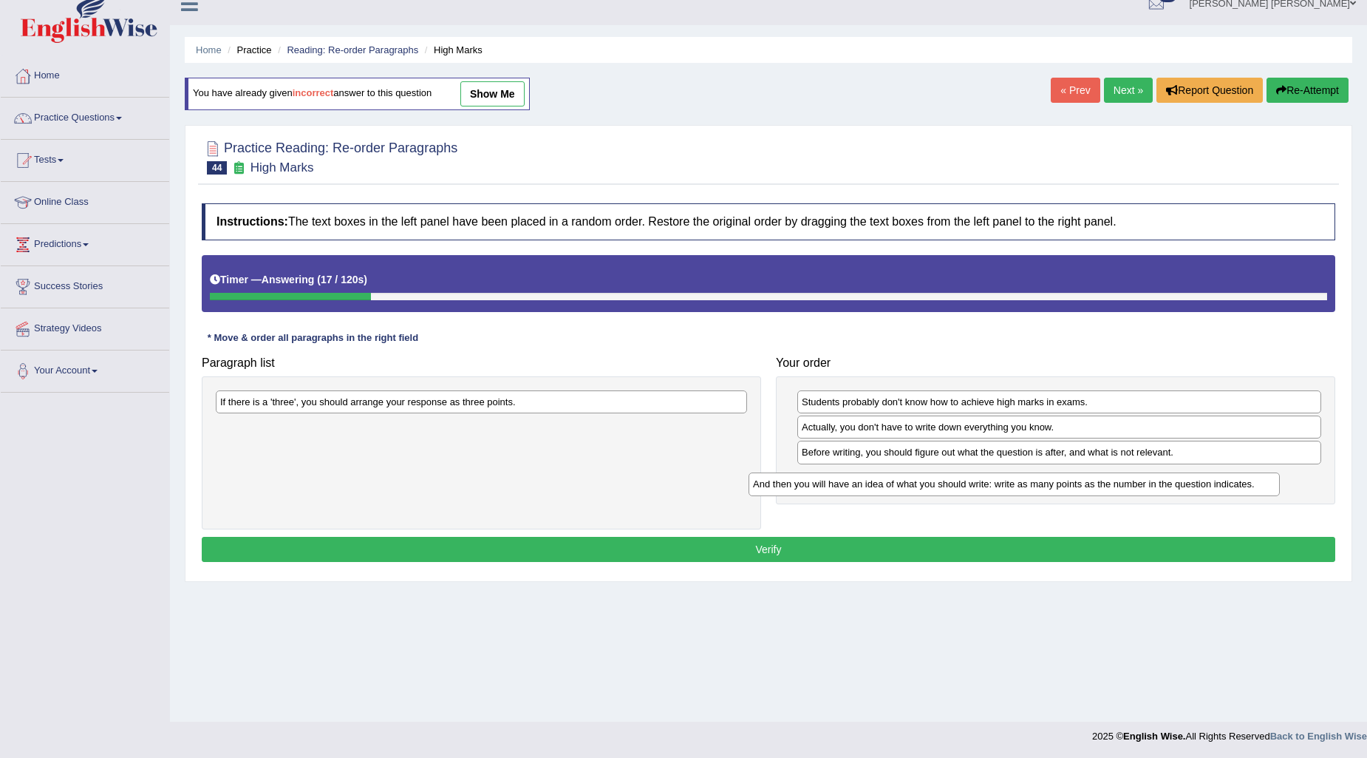
drag, startPoint x: 486, startPoint y: 393, endPoint x: 1018, endPoint y: 475, distance: 539.2
click at [1018, 475] on div "And then you will have an idea of what you should write: write as many points a…" at bounding box center [1014, 483] width 531 height 23
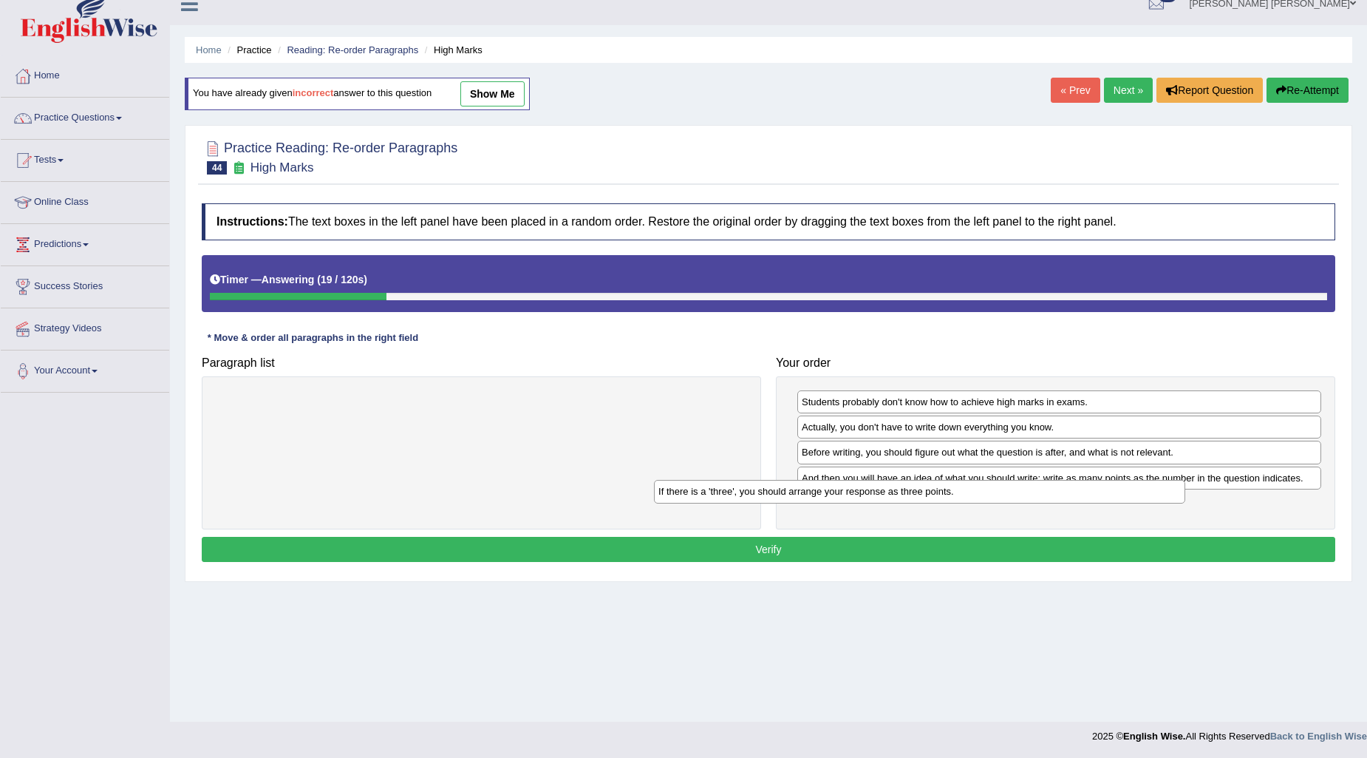
drag, startPoint x: 545, startPoint y: 410, endPoint x: 983, endPoint y: 500, distance: 447.3
click at [983, 500] on div "If there is a 'three', you should arrange your response as three points." at bounding box center [919, 491] width 531 height 23
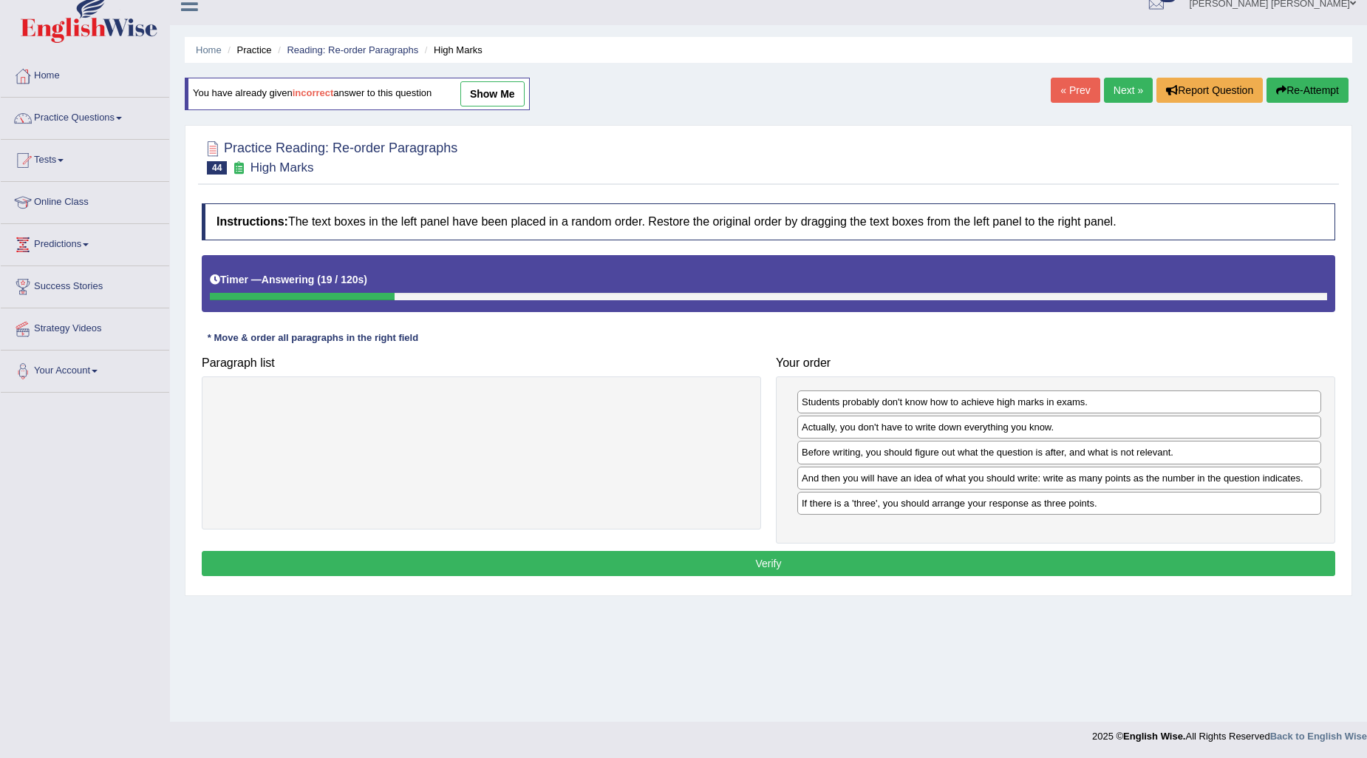
click at [962, 551] on button "Verify" at bounding box center [769, 563] width 1134 height 25
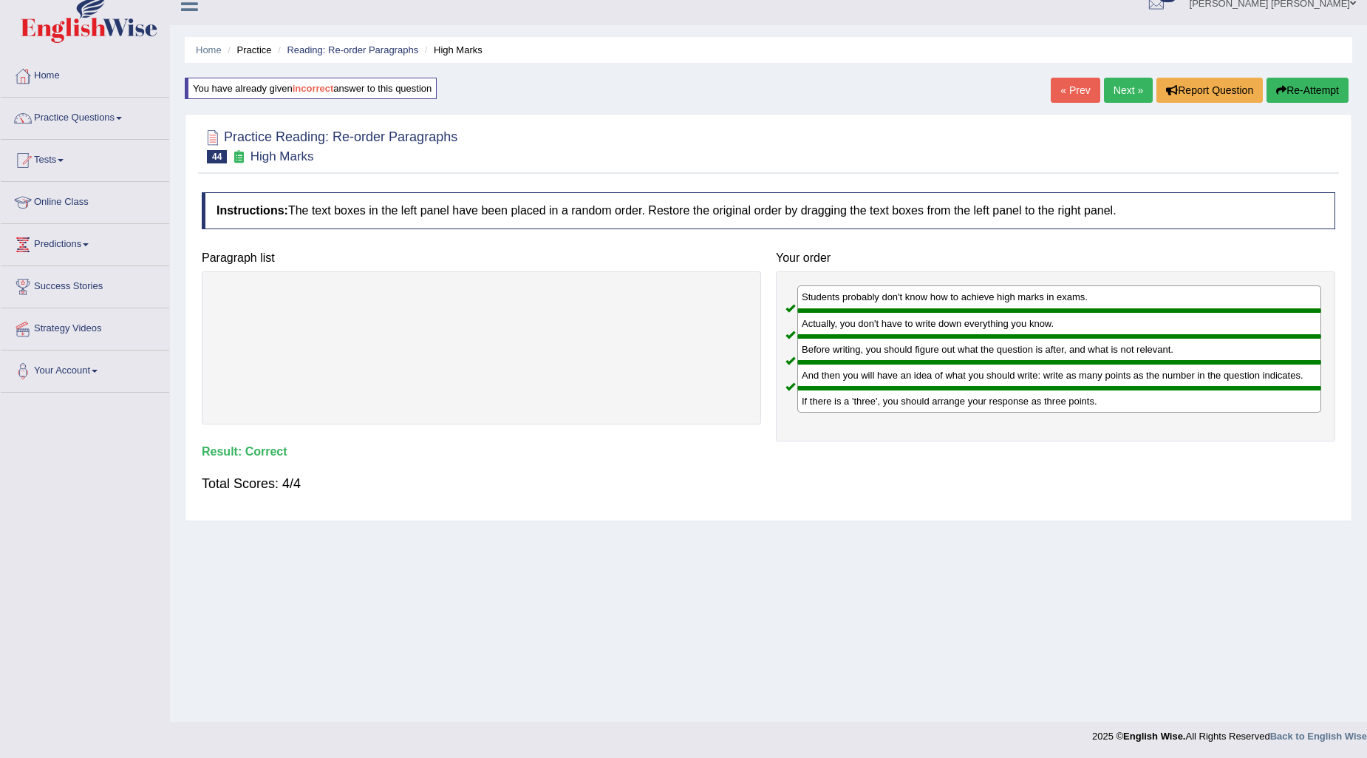
click at [1120, 100] on link "Next »" at bounding box center [1128, 90] width 49 height 25
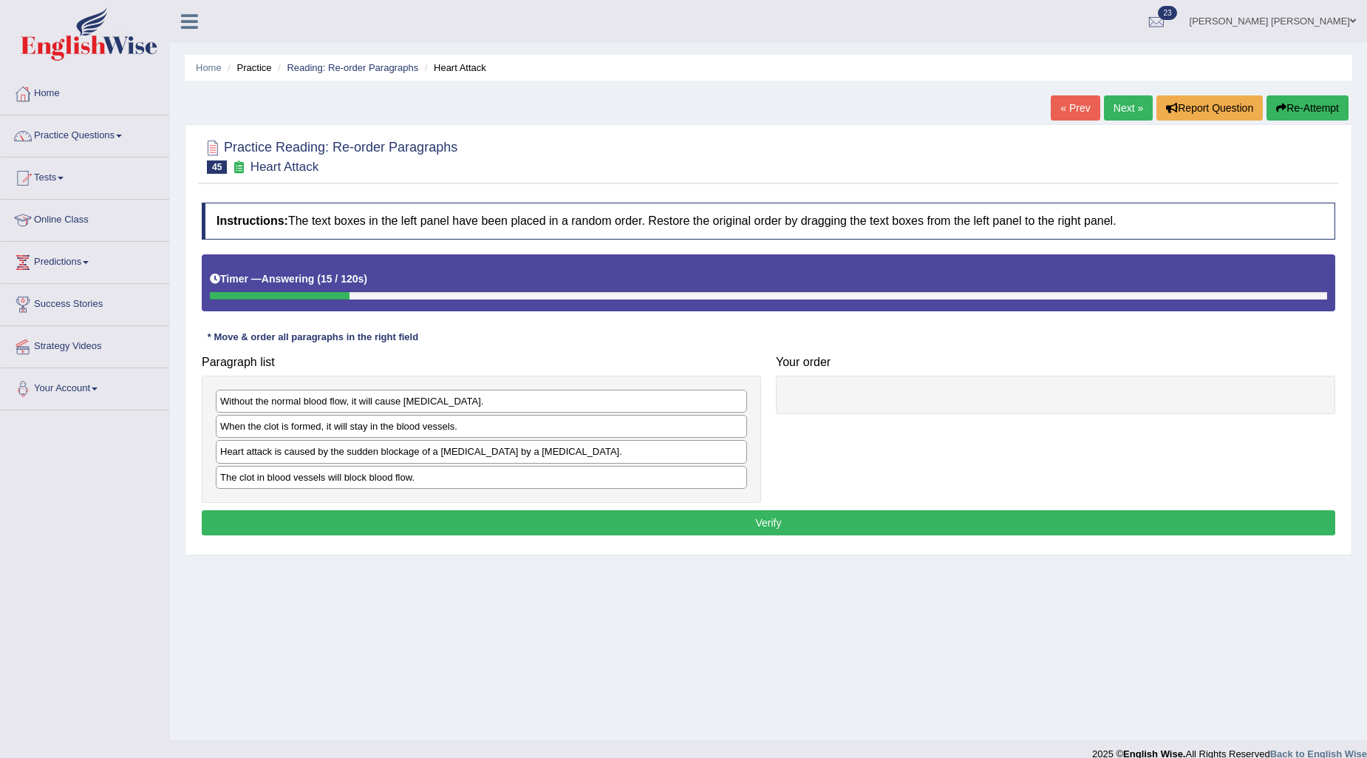
drag, startPoint x: 316, startPoint y: 463, endPoint x: 834, endPoint y: 455, distance: 517.4
click at [834, 455] on div "Paragraph list Without the normal blood flow, it will cause [MEDICAL_DATA]. Whe…" at bounding box center [768, 425] width 1149 height 155
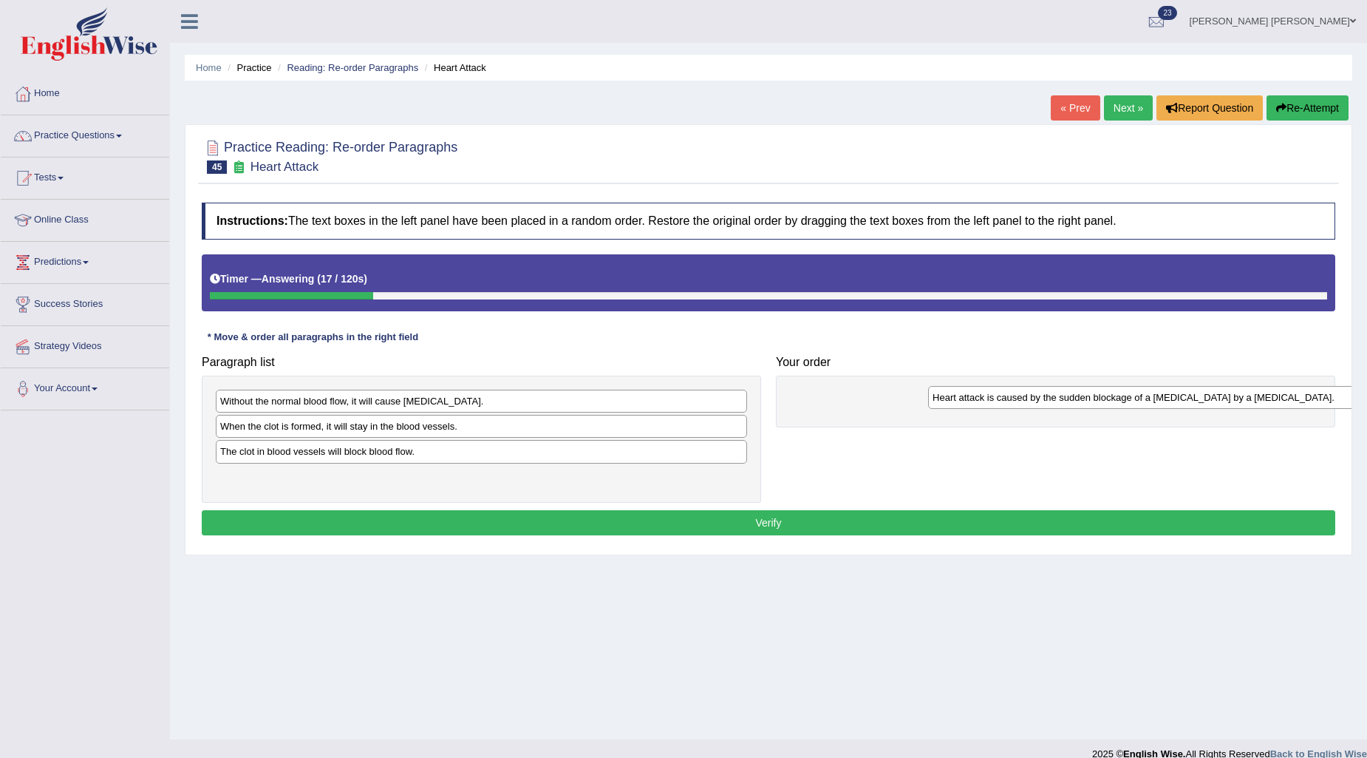
drag, startPoint x: 574, startPoint y: 457, endPoint x: 1287, endPoint y: 402, distance: 714.6
click at [1287, 402] on div "Heart attack is caused by the sudden blockage of a [MEDICAL_DATA] by a [MEDICAL…" at bounding box center [1193, 397] width 531 height 23
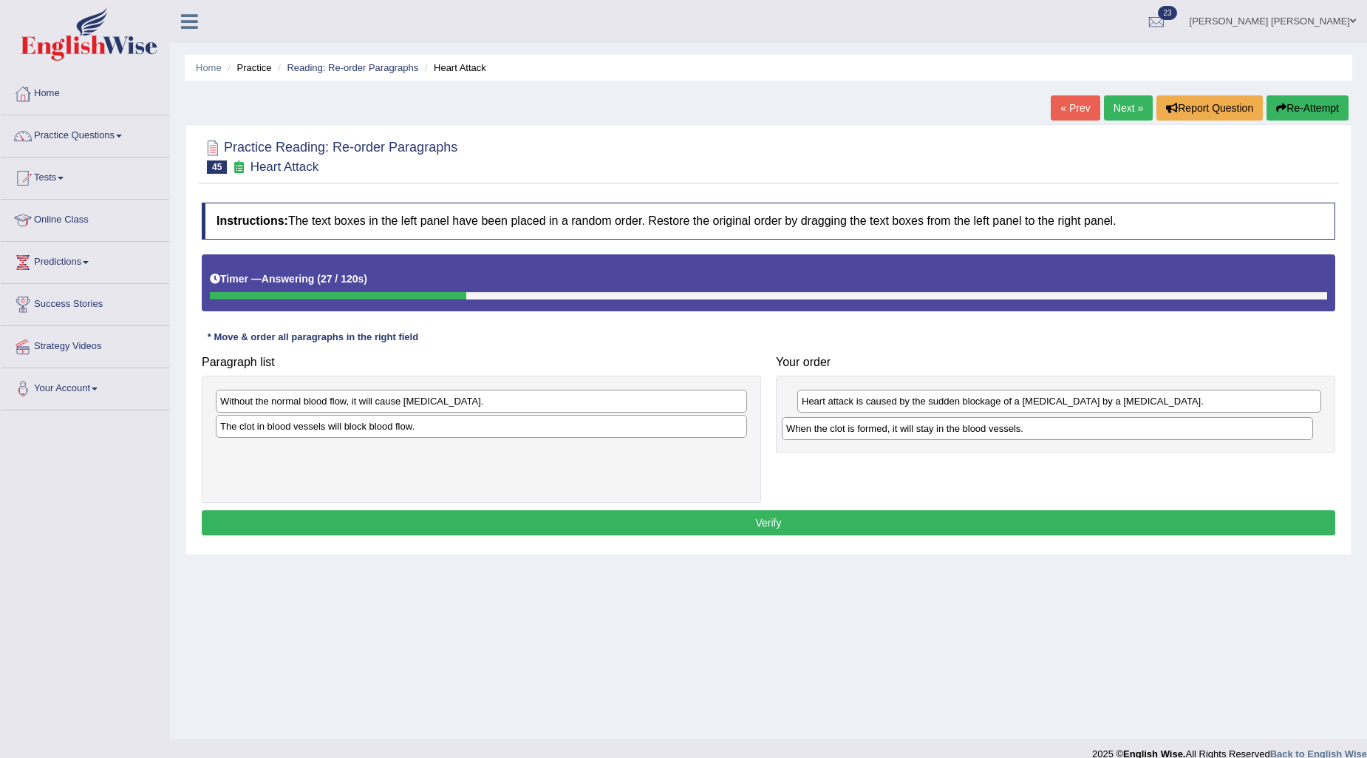
drag, startPoint x: 495, startPoint y: 438, endPoint x: 1061, endPoint y: 439, distance: 566.2
click at [1061, 439] on div "When the clot is formed, it will stay in the blood vessels." at bounding box center [1047, 428] width 531 height 23
click at [658, 424] on div "The clot in blood vessels will block blood flow." at bounding box center [481, 426] width 531 height 23
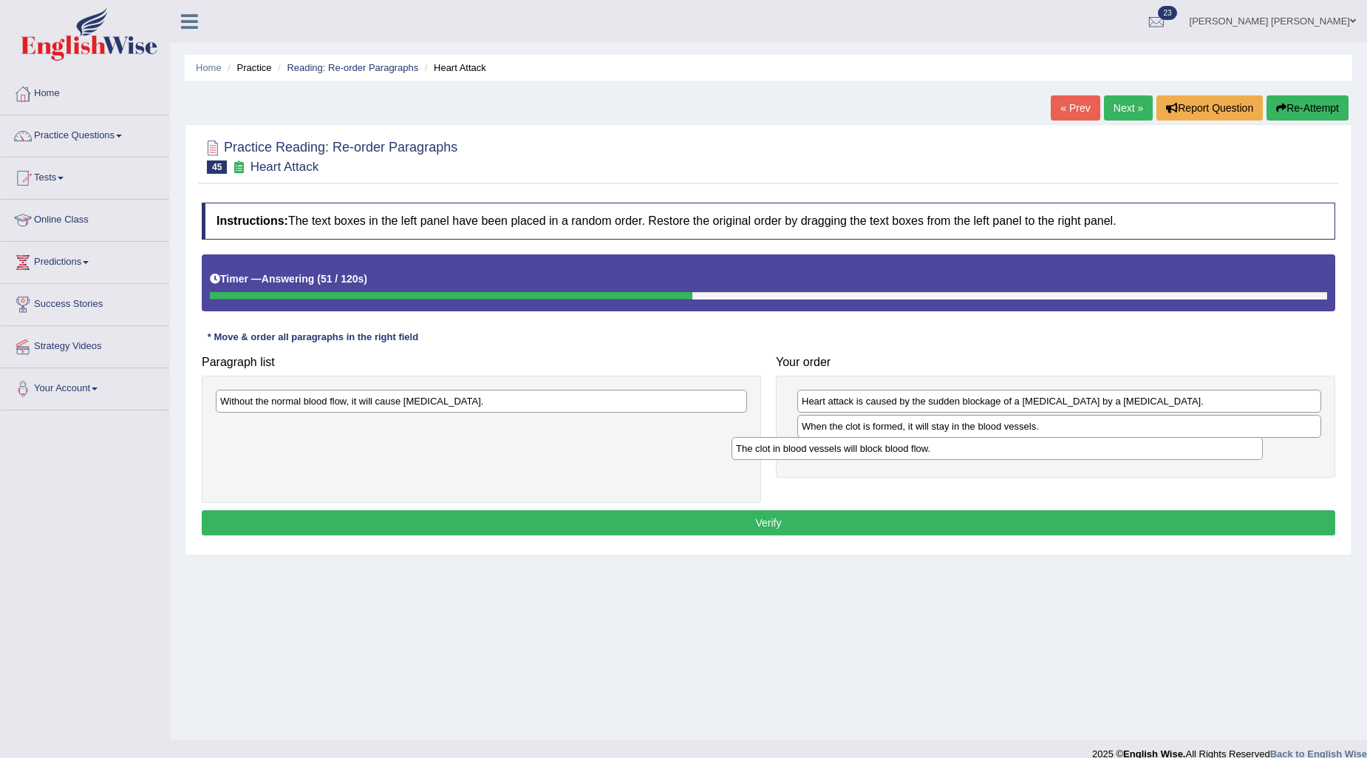
drag, startPoint x: 383, startPoint y: 430, endPoint x: 899, endPoint y: 452, distance: 516.3
click at [899, 452] on div "The clot in blood vessels will block blood flow." at bounding box center [997, 448] width 531 height 23
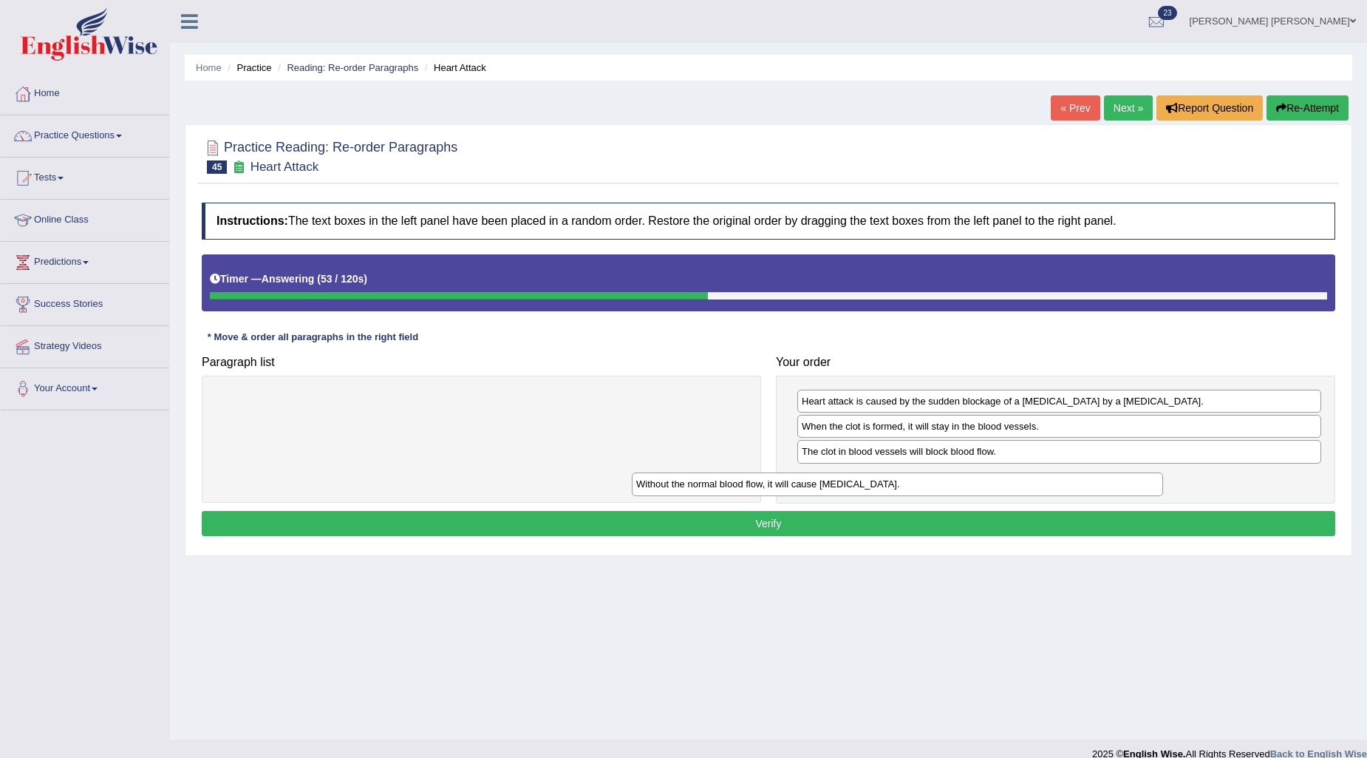
drag, startPoint x: 547, startPoint y: 398, endPoint x: 1017, endPoint y: 485, distance: 478.1
click at [1017, 485] on div "Without the normal blood flow, it will cause muscle contraction." at bounding box center [897, 483] width 531 height 23
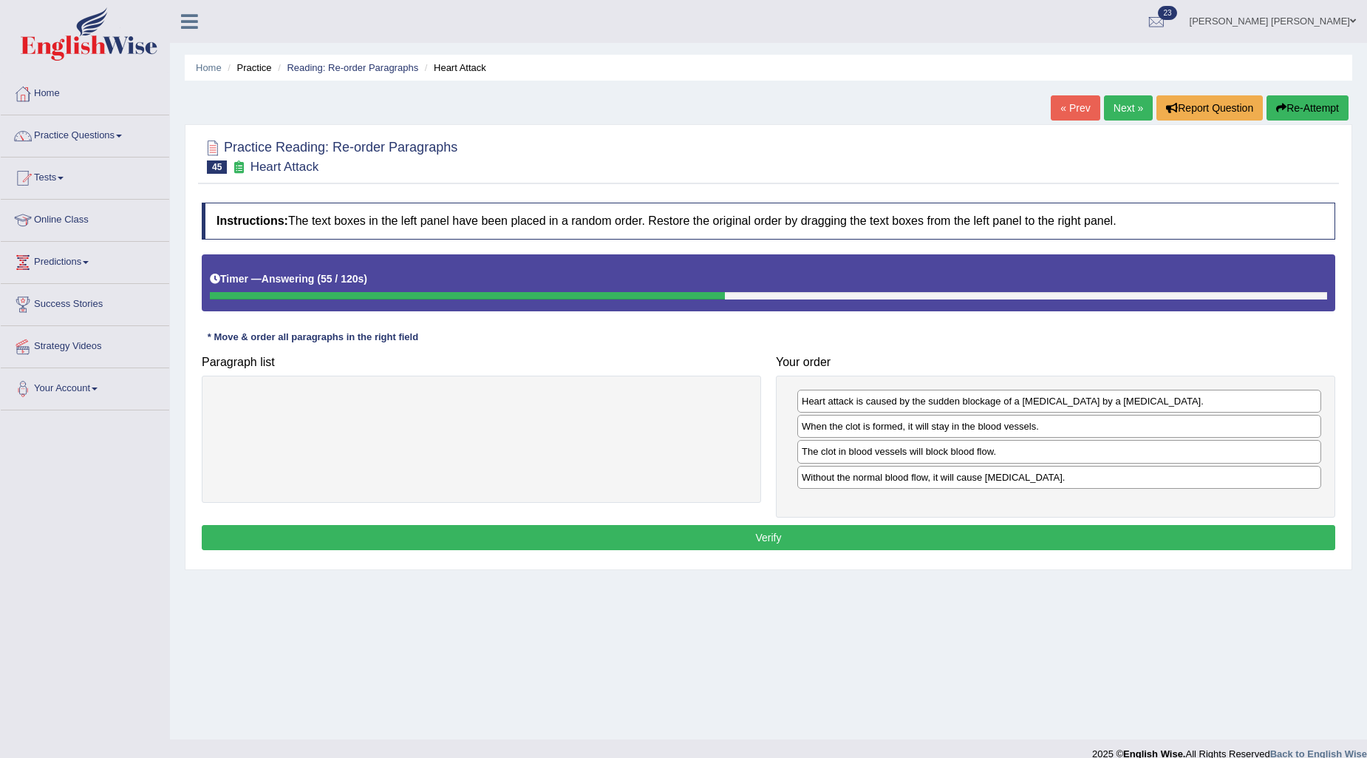
click at [982, 526] on button "Verify" at bounding box center [769, 537] width 1134 height 25
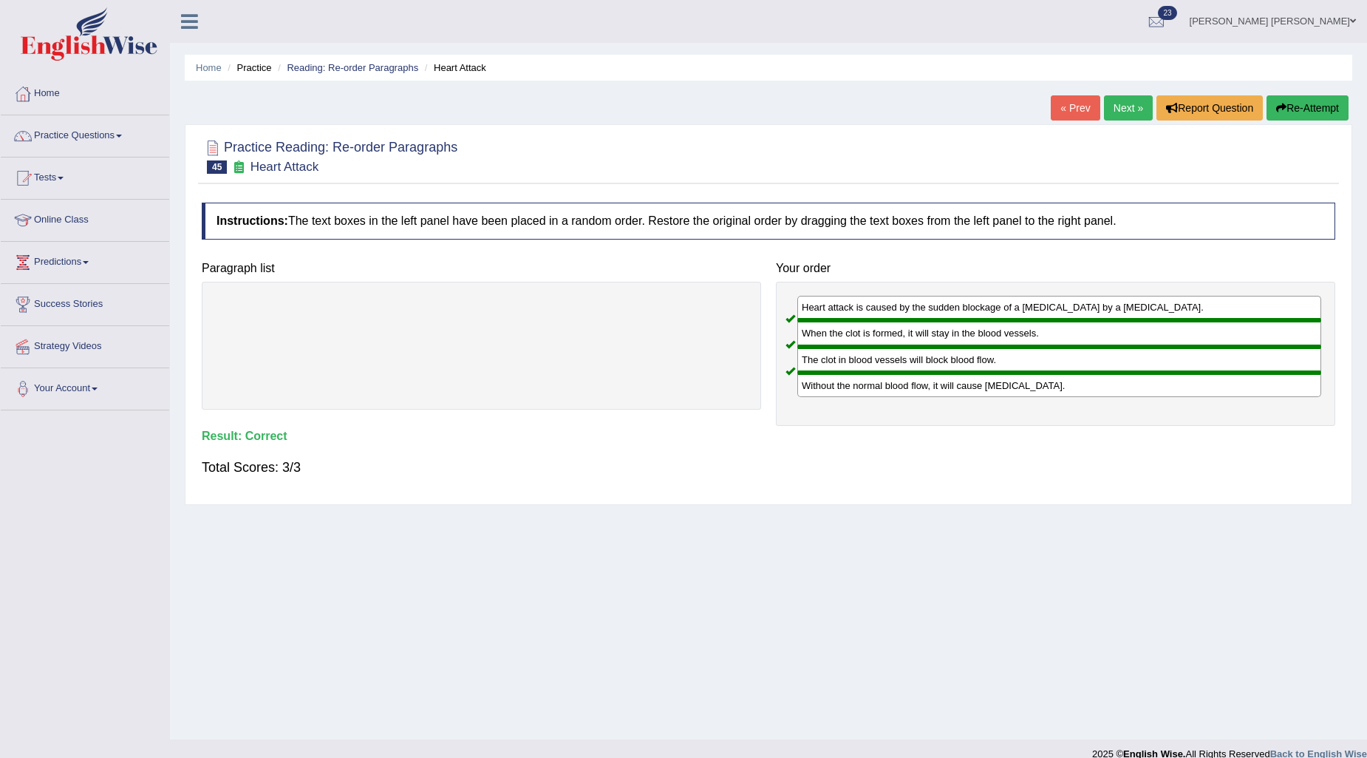
click at [1113, 108] on link "Next »" at bounding box center [1128, 107] width 49 height 25
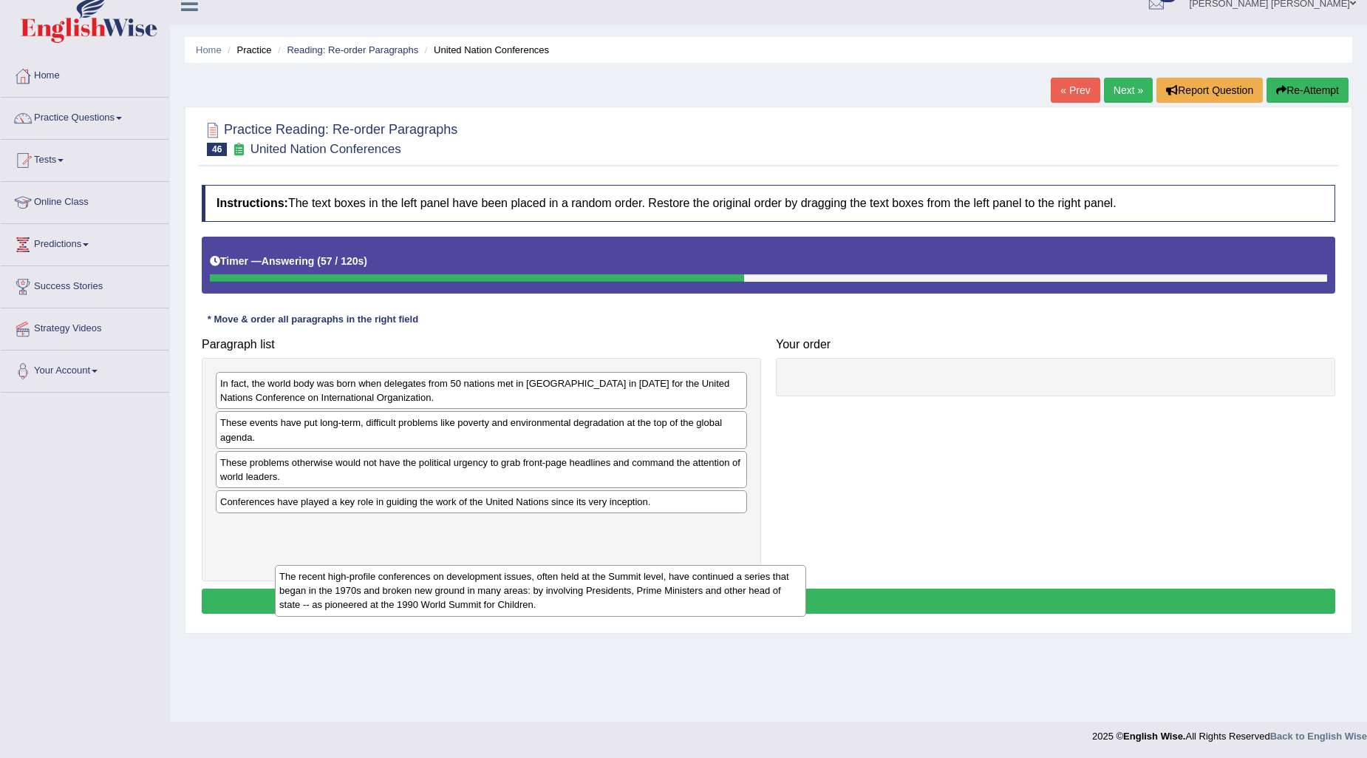
drag, startPoint x: 274, startPoint y: 490, endPoint x: 328, endPoint y: 563, distance: 90.9
click at [328, 565] on div "The recent high-profile conferences on development issues, often held at the Su…" at bounding box center [540, 591] width 531 height 52
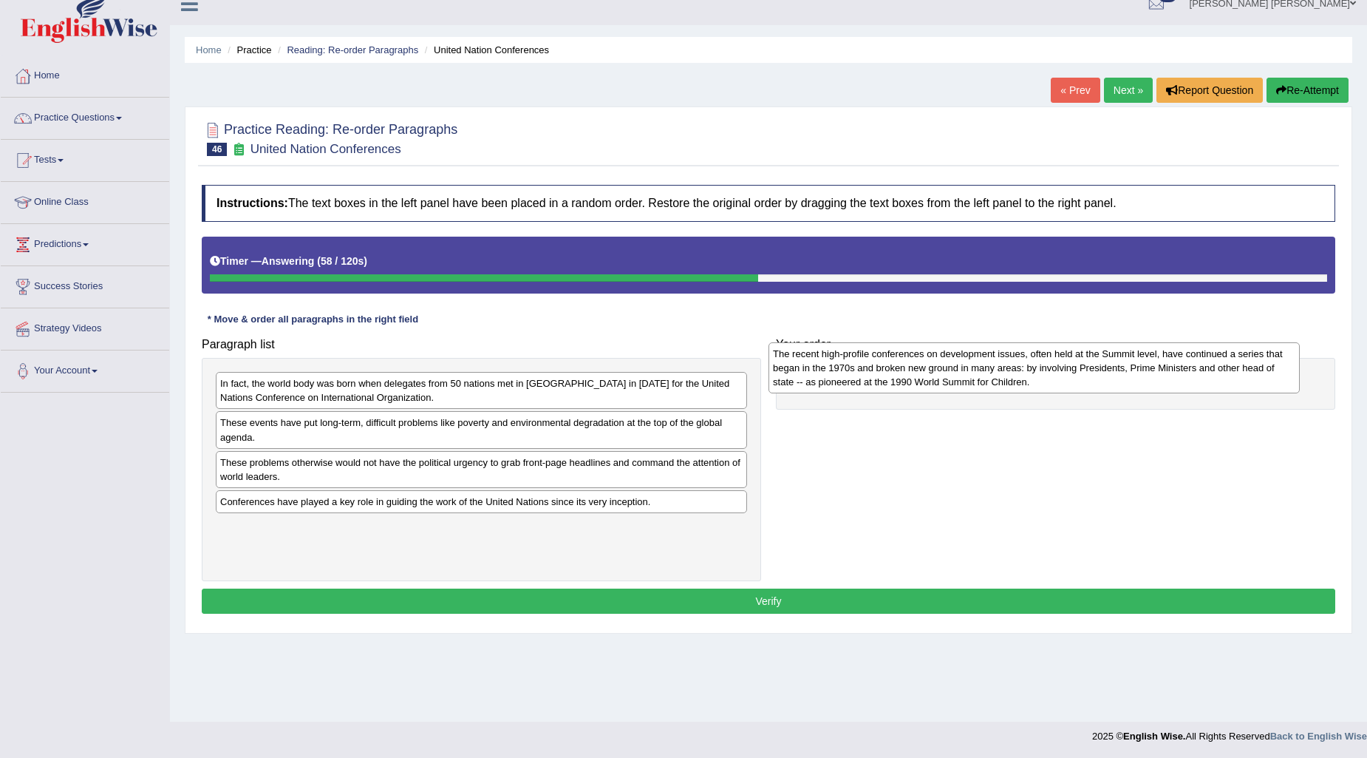
drag, startPoint x: 328, startPoint y: 563, endPoint x: 881, endPoint y: 389, distance: 579.7
click at [881, 389] on div "The recent high-profile conferences on development issues, often held at the Su…" at bounding box center [1034, 368] width 531 height 52
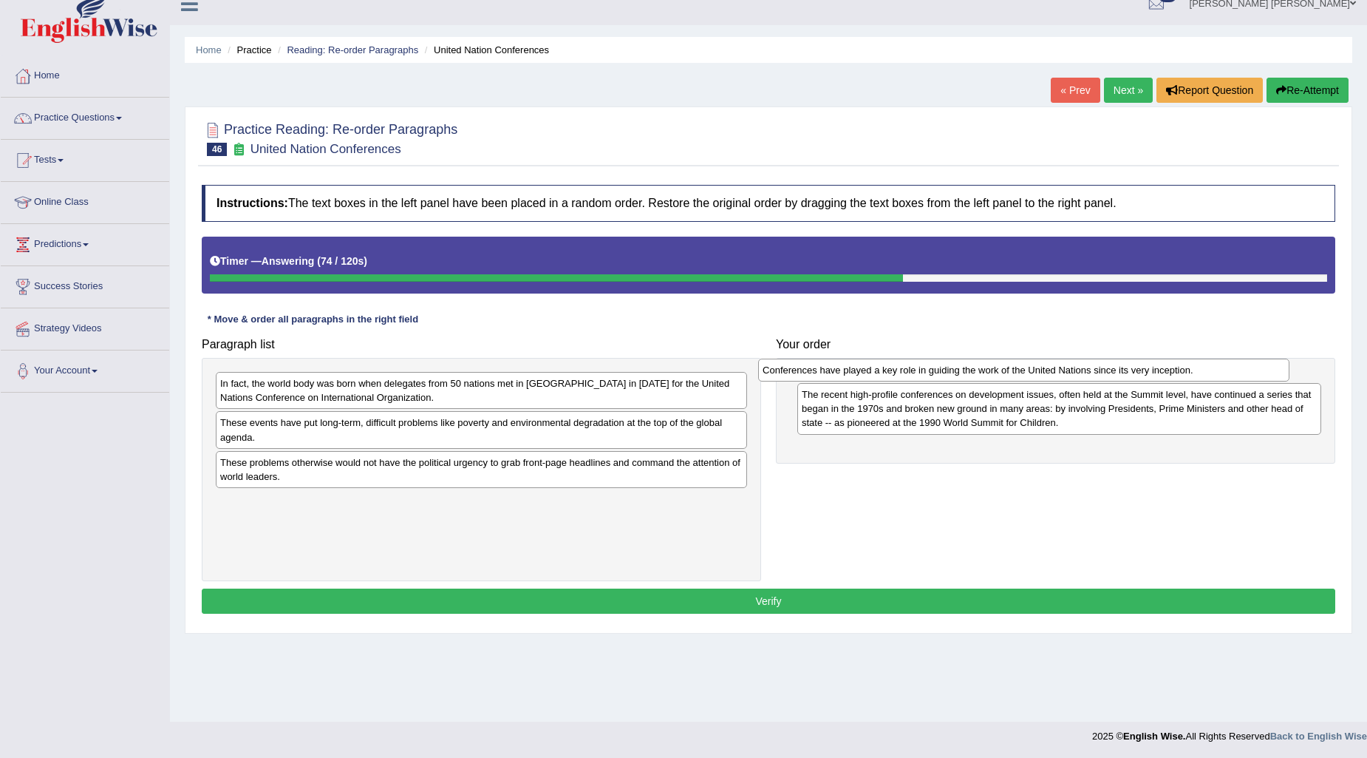
drag, startPoint x: 409, startPoint y: 501, endPoint x: 952, endPoint y: 370, distance: 558.2
click at [952, 370] on div "Conferences have played a key role in guiding the work of the United Nations si…" at bounding box center [1023, 369] width 531 height 23
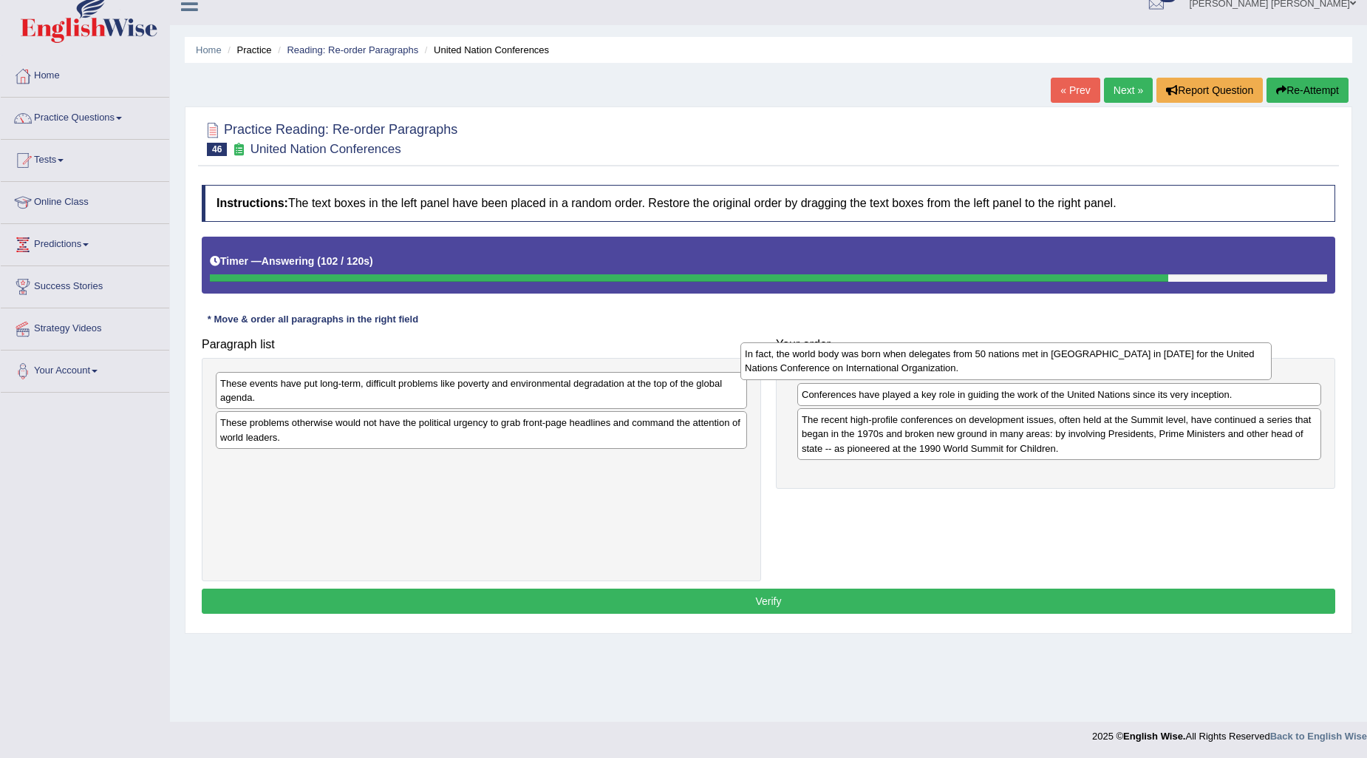
drag, startPoint x: 412, startPoint y: 390, endPoint x: 937, endPoint y: 360, distance: 525.6
click at [937, 360] on div "In fact, the world body was born when delegates from 50 nations met in [GEOGRAP…" at bounding box center [1006, 360] width 531 height 37
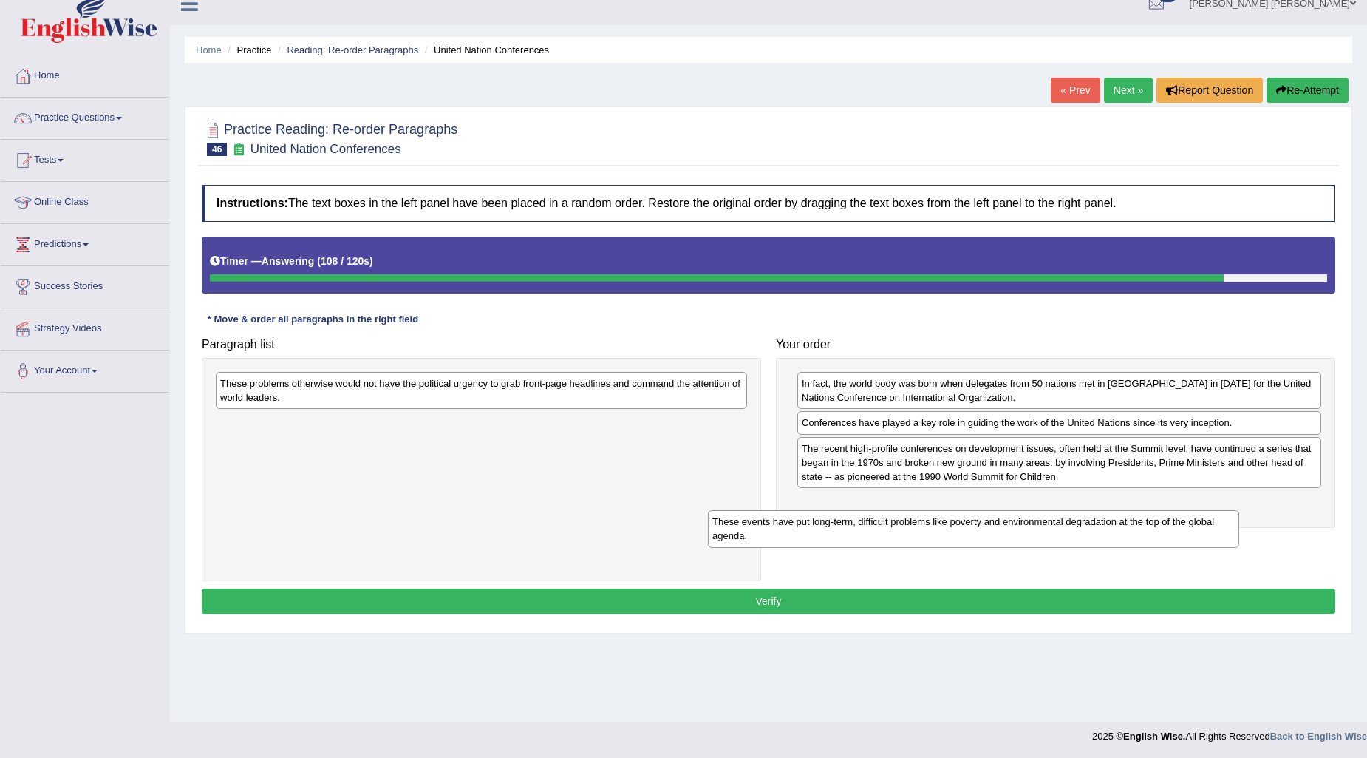
drag, startPoint x: 517, startPoint y: 385, endPoint x: 1016, endPoint y: 520, distance: 516.9
click at [1016, 520] on div "These events have put long-term, difficult problems like poverty and environmen…" at bounding box center [973, 528] width 531 height 37
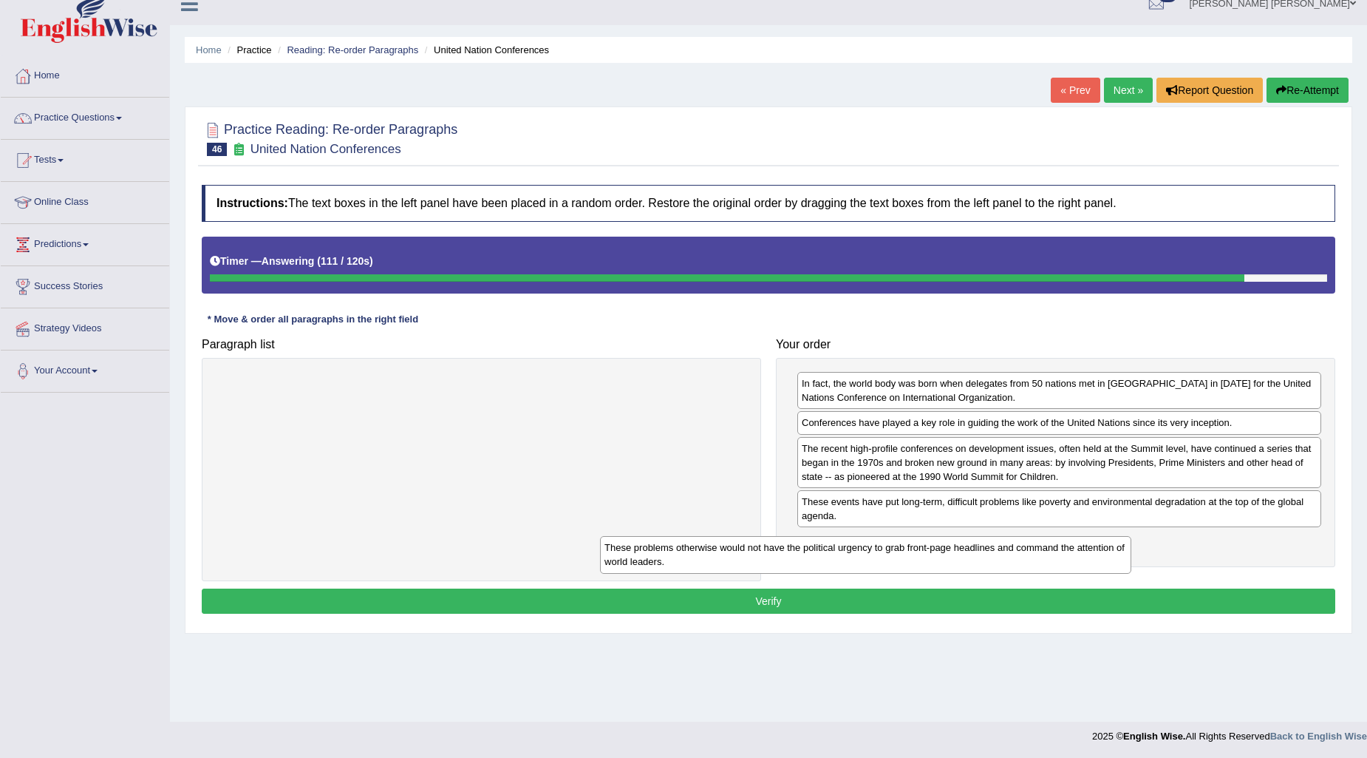
drag, startPoint x: 656, startPoint y: 380, endPoint x: 1041, endPoint y: 543, distance: 417.6
click at [1041, 543] on div "These problems otherwise would not have the political urgency to grab front-pag…" at bounding box center [865, 554] width 531 height 37
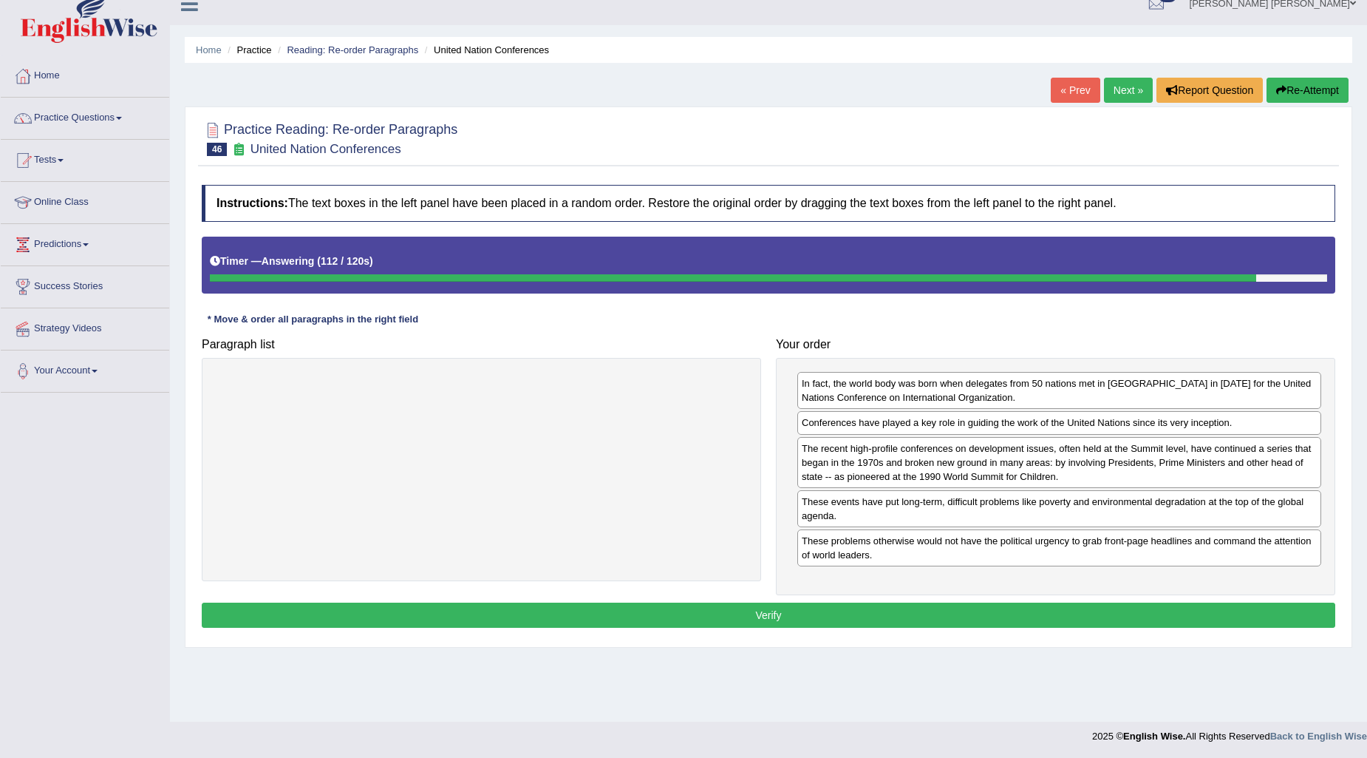
click at [985, 610] on button "Verify" at bounding box center [769, 614] width 1134 height 25
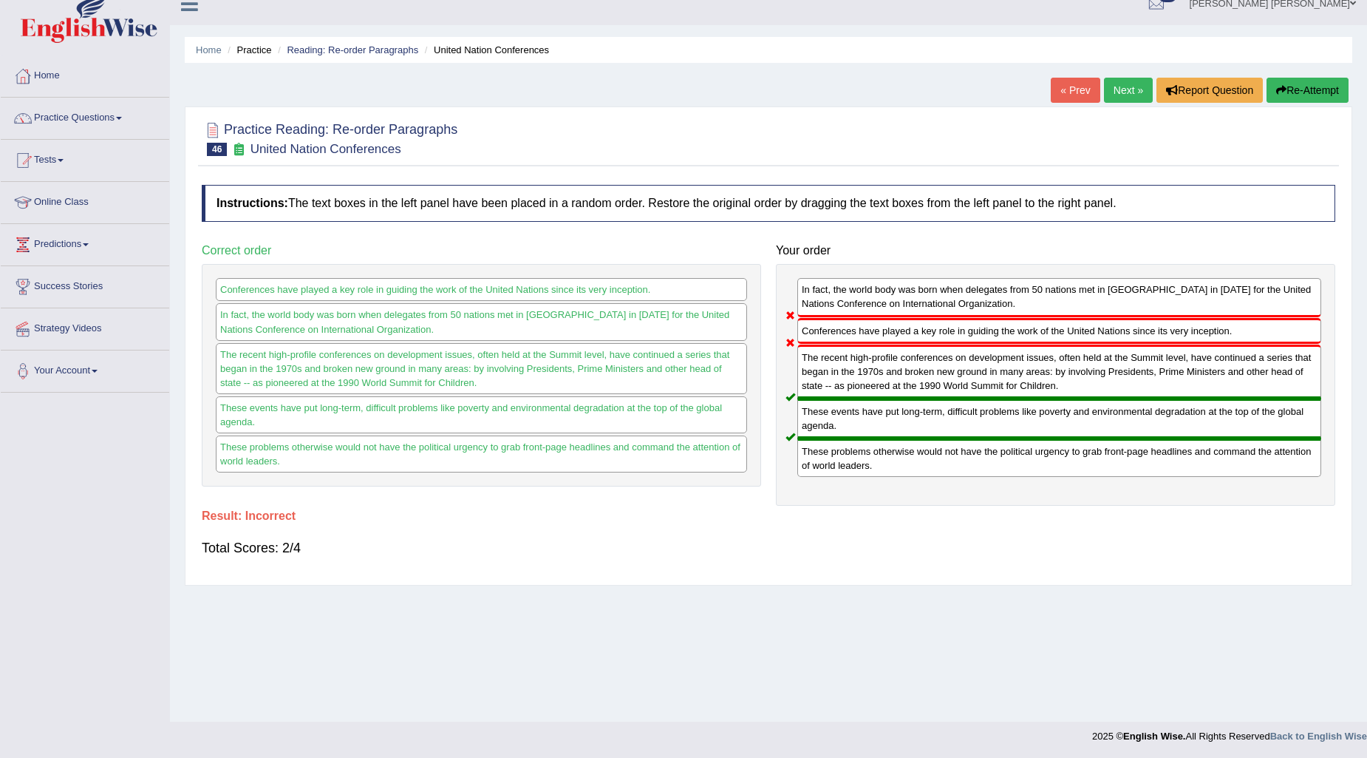
click at [1291, 92] on button "Re-Attempt" at bounding box center [1308, 90] width 82 height 25
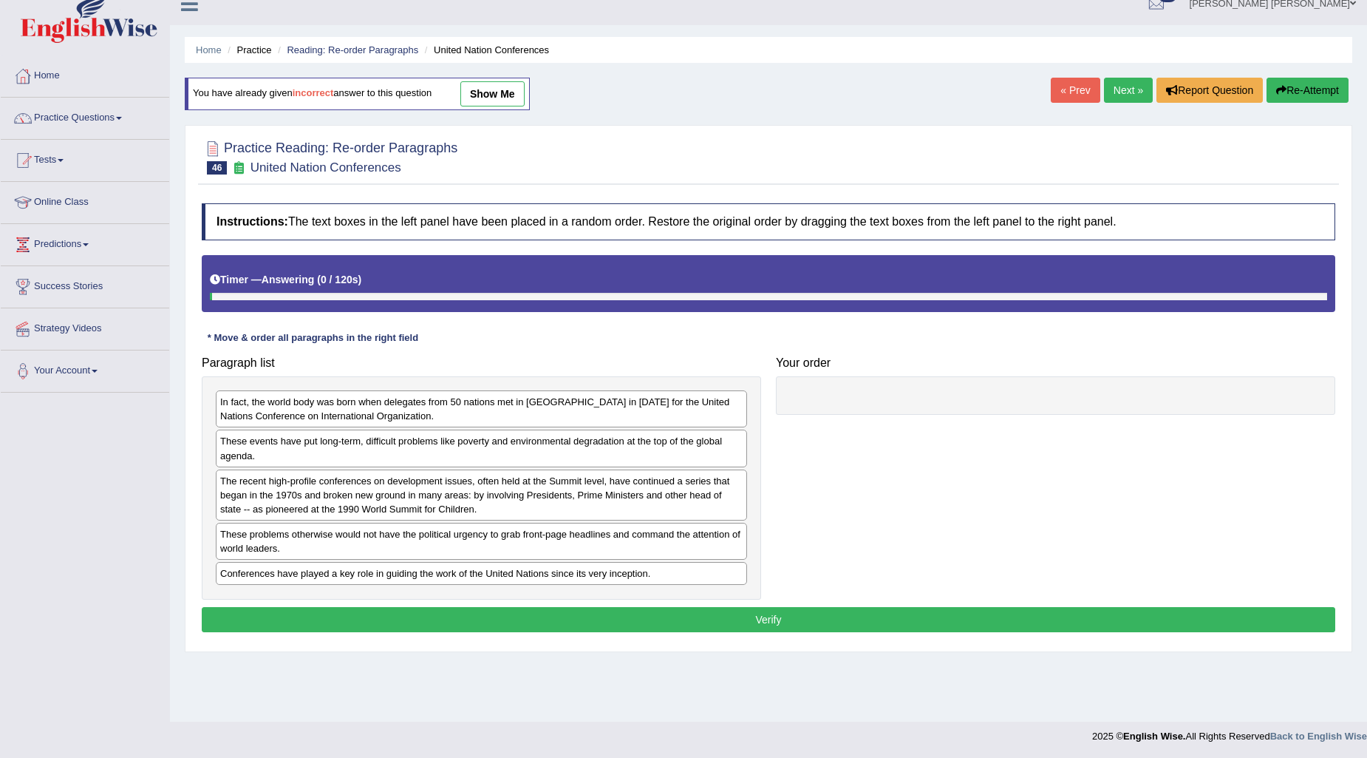
scroll to position [18, 0]
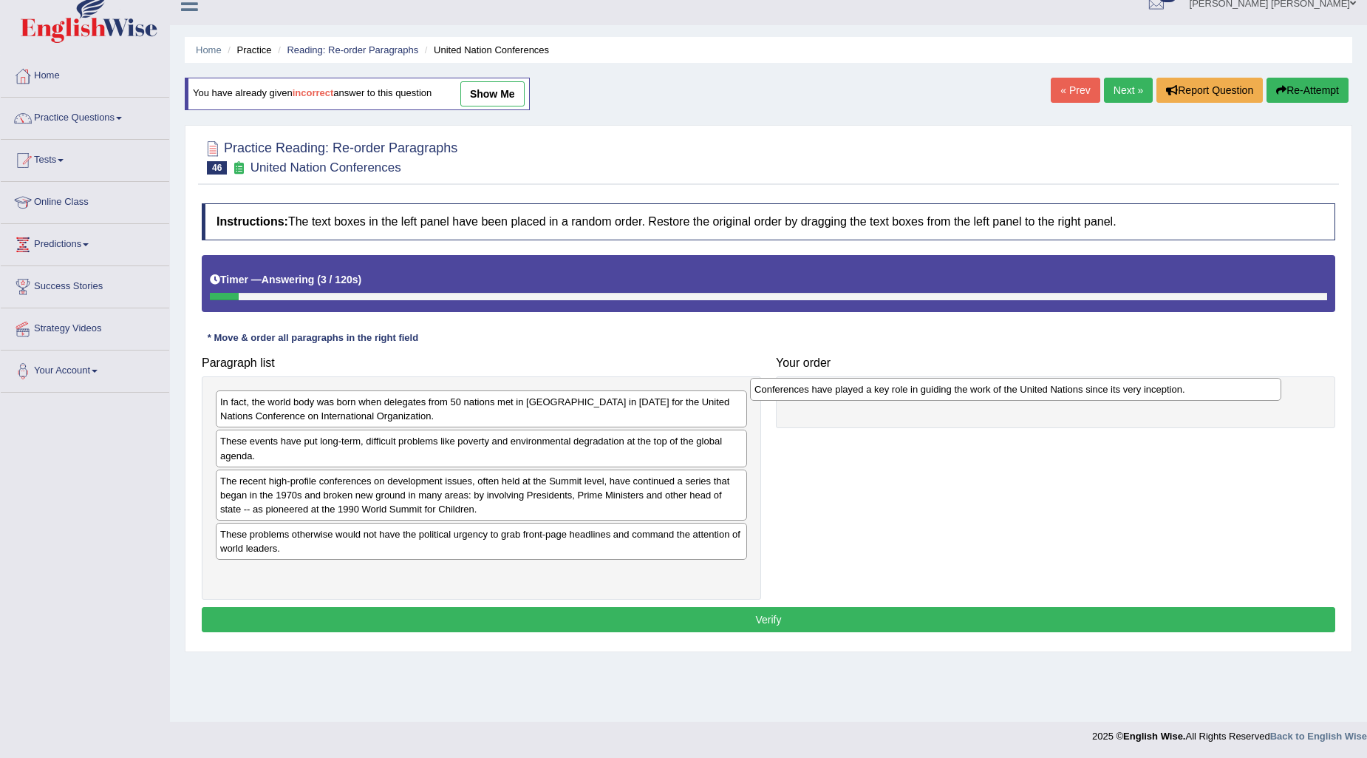
drag, startPoint x: 412, startPoint y: 575, endPoint x: 946, endPoint y: 390, distance: 565.4
click at [946, 390] on div "Conferences have played a key role in guiding the work of the United Nations si…" at bounding box center [1015, 389] width 531 height 23
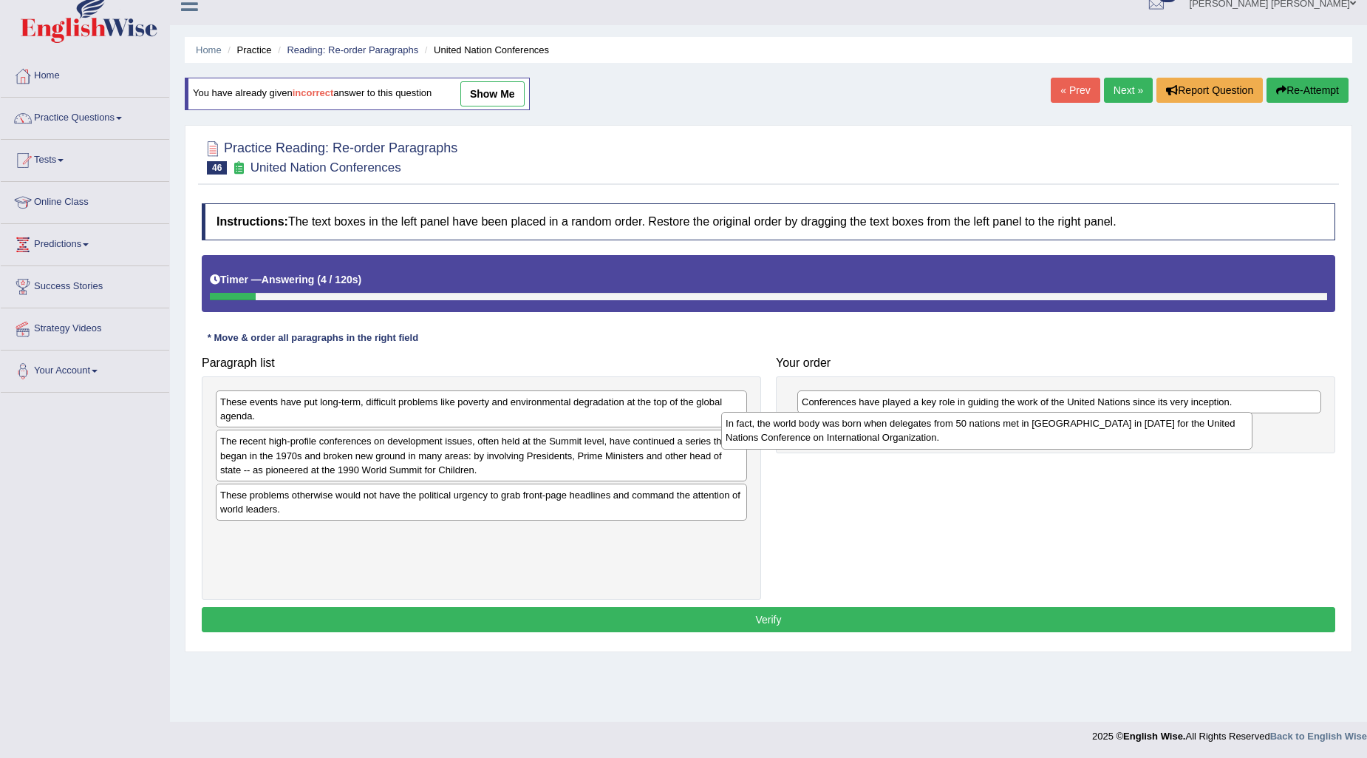
drag, startPoint x: 488, startPoint y: 405, endPoint x: 993, endPoint y: 426, distance: 506.0
click at [993, 426] on div "In fact, the world body was born when delegates from 50 nations met in San Fran…" at bounding box center [986, 430] width 531 height 37
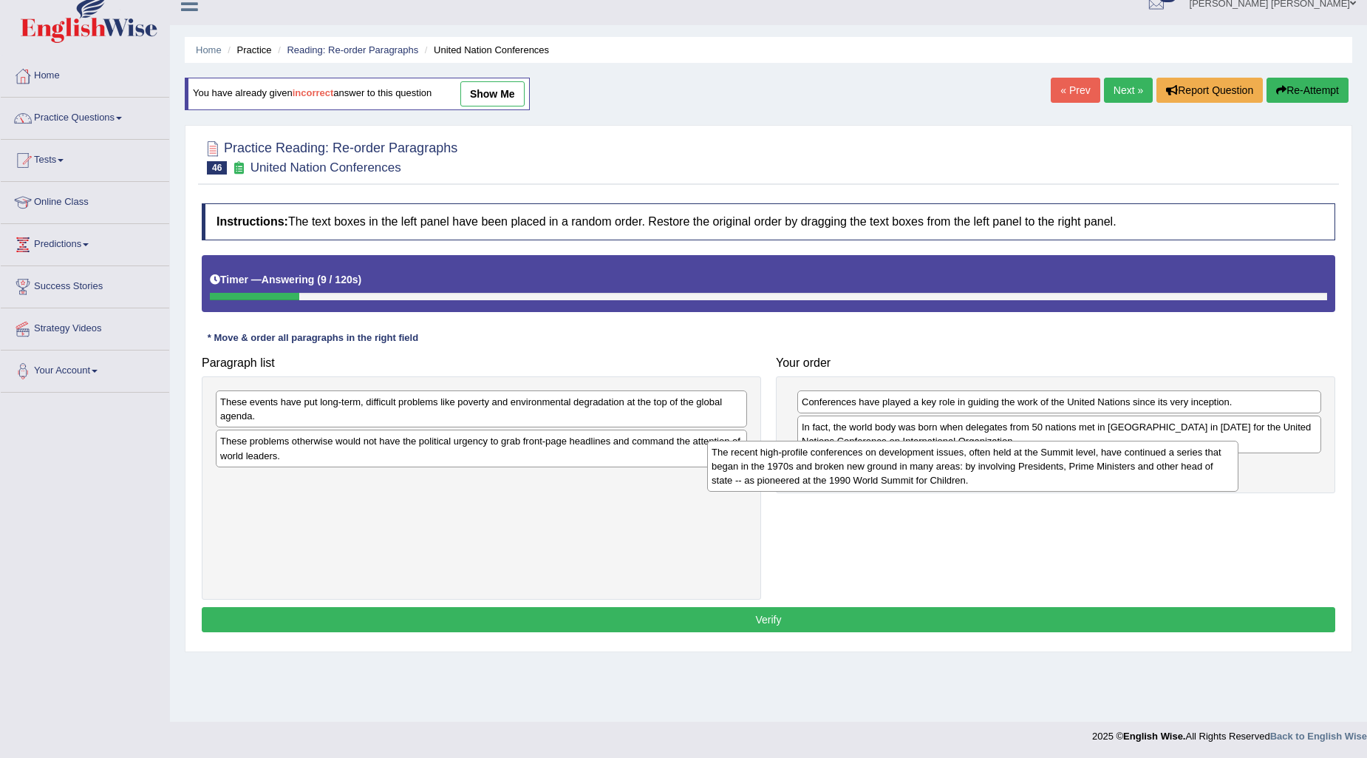
drag, startPoint x: 489, startPoint y: 458, endPoint x: 981, endPoint y: 469, distance: 491.6
click at [981, 469] on div "The recent high-profile conferences on development issues, often held at the Su…" at bounding box center [972, 467] width 531 height 52
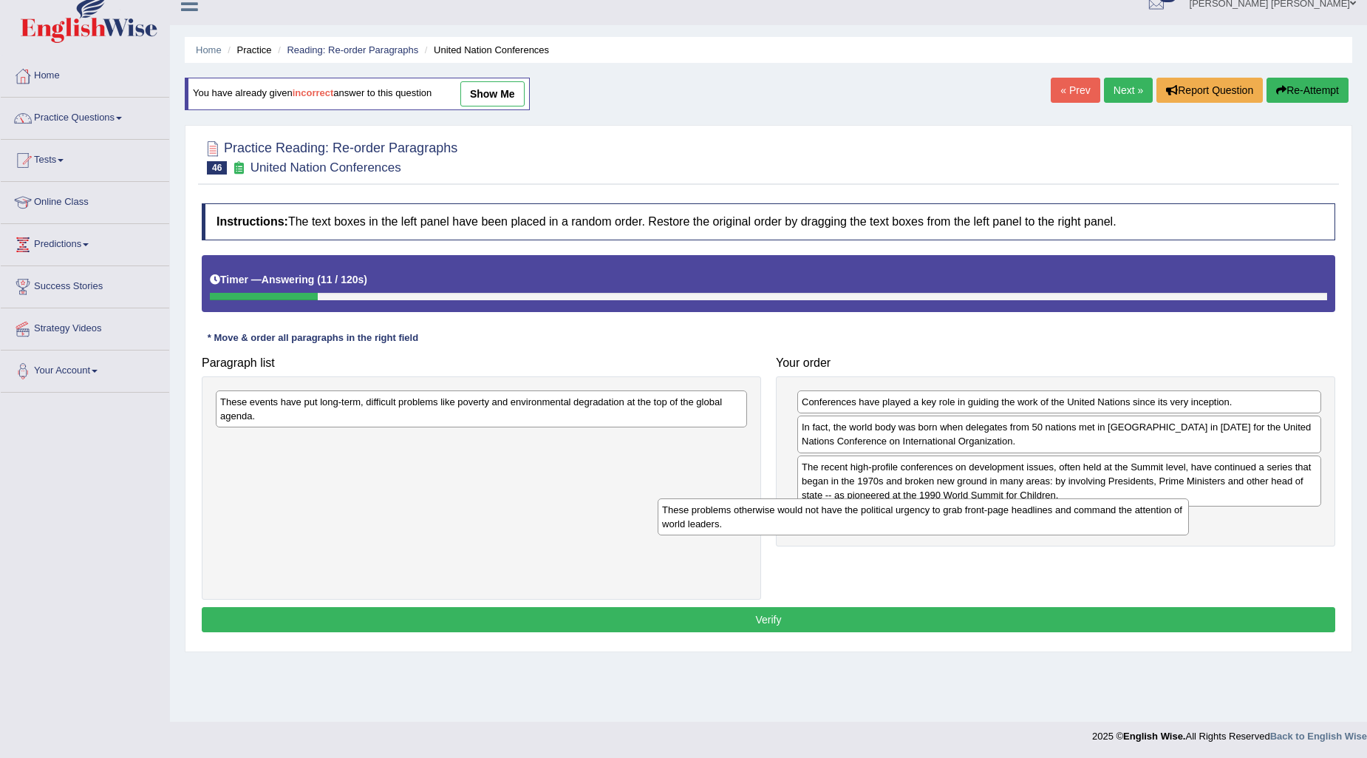
drag, startPoint x: 407, startPoint y: 446, endPoint x: 896, endPoint y: 513, distance: 493.8
click at [896, 513] on div "These problems otherwise would not have the political urgency to grab front-pag…" at bounding box center [923, 516] width 531 height 37
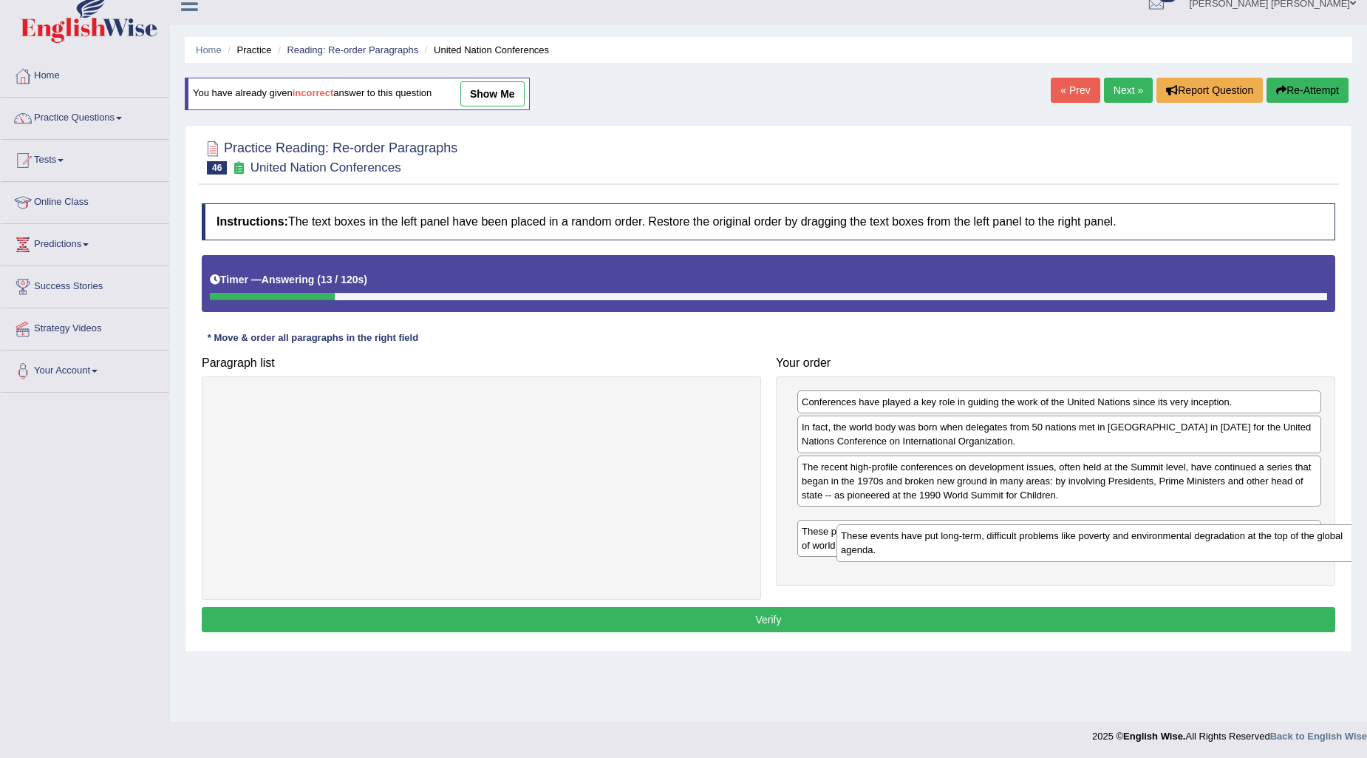
drag, startPoint x: 438, startPoint y: 404, endPoint x: 1058, endPoint y: 537, distance: 635.1
click at [1058, 537] on div "These events have put long-term, difficult problems like poverty and environmen…" at bounding box center [1102, 542] width 531 height 37
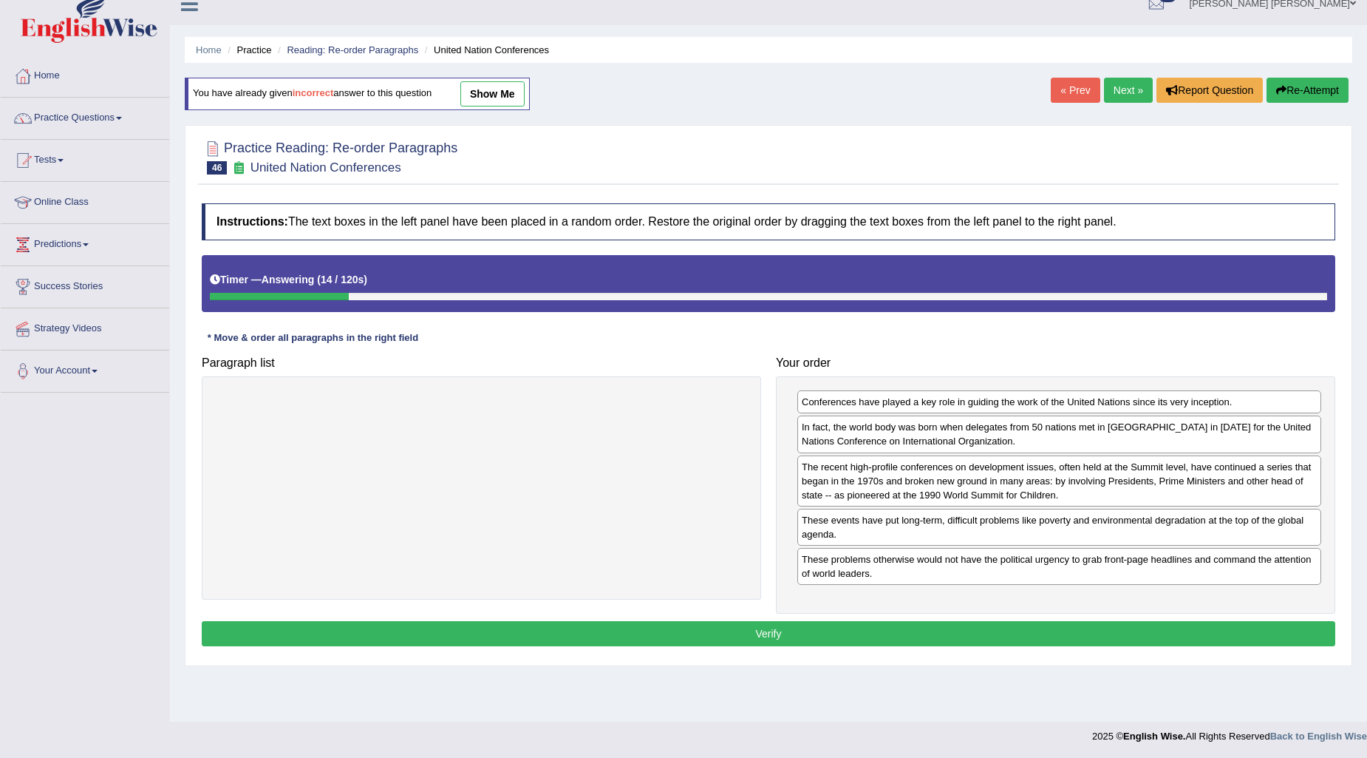
click at [905, 623] on button "Verify" at bounding box center [769, 633] width 1134 height 25
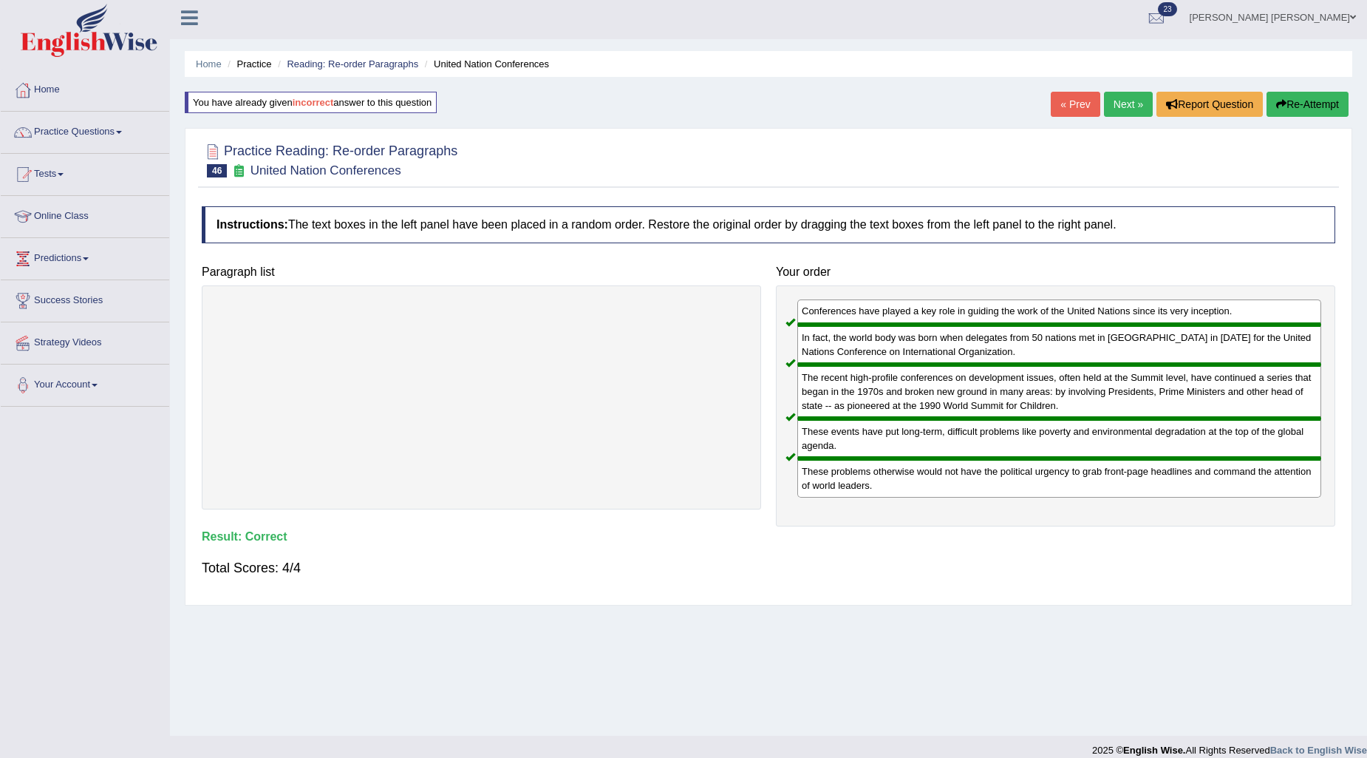
scroll to position [0, 0]
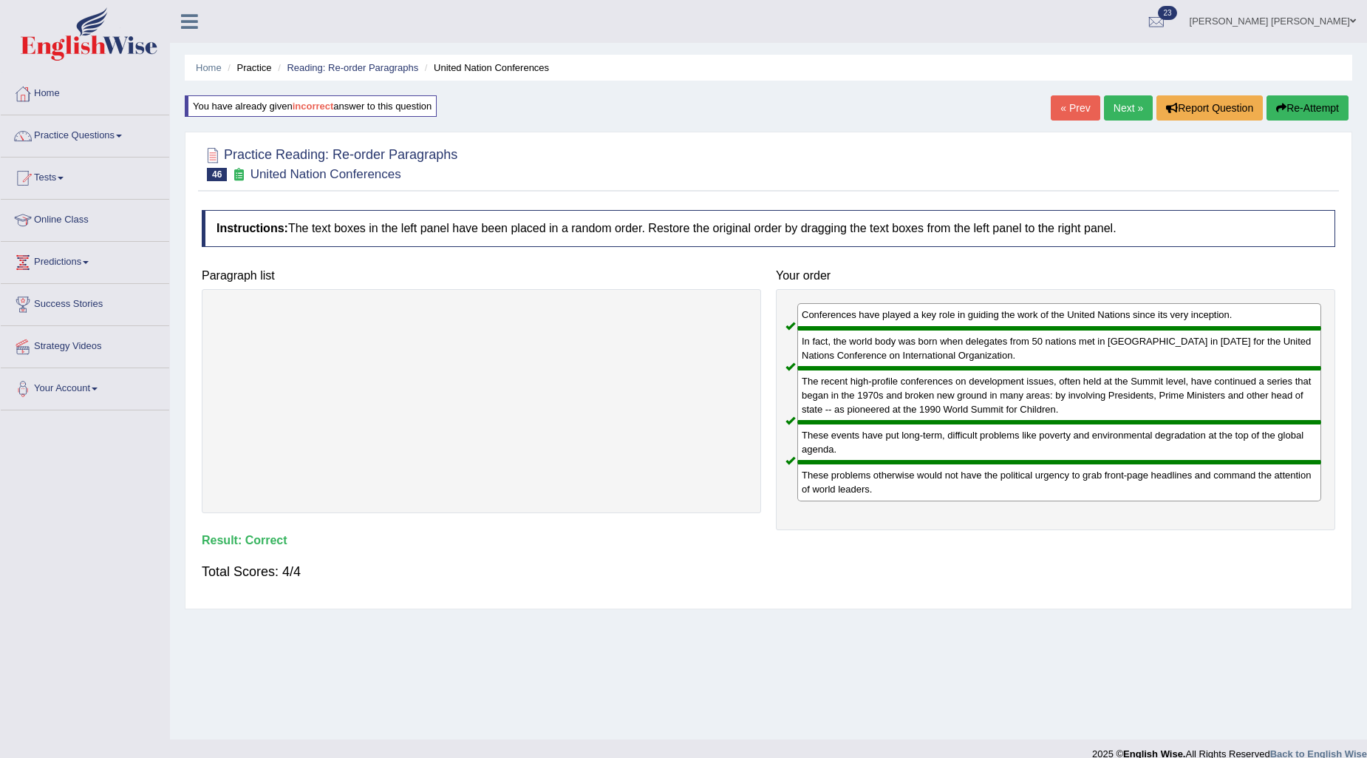
click at [1135, 113] on link "Next »" at bounding box center [1128, 107] width 49 height 25
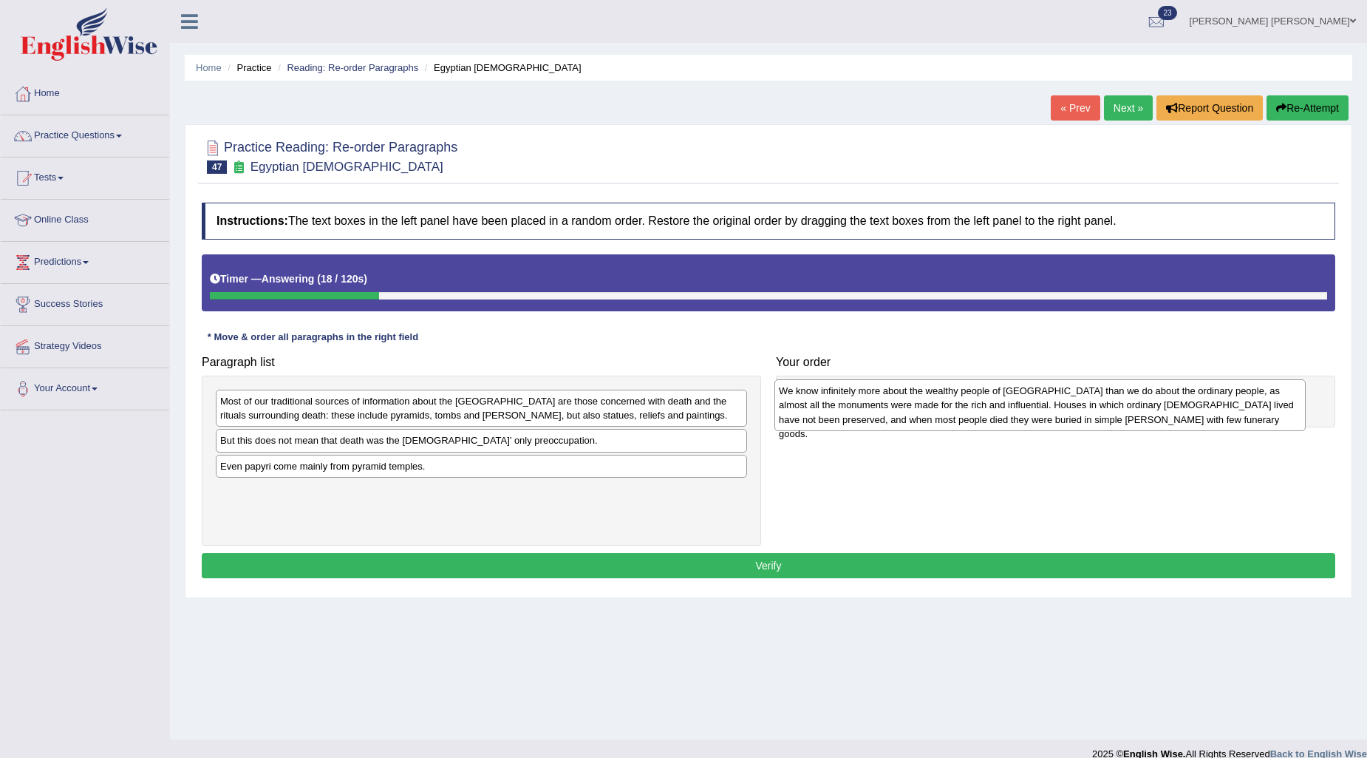
drag, startPoint x: 410, startPoint y: 512, endPoint x: 970, endPoint y: 393, distance: 572.7
click at [970, 393] on div "We know infinitely more about the wealthy people of [GEOGRAPHIC_DATA] than we d…" at bounding box center [1040, 405] width 531 height 52
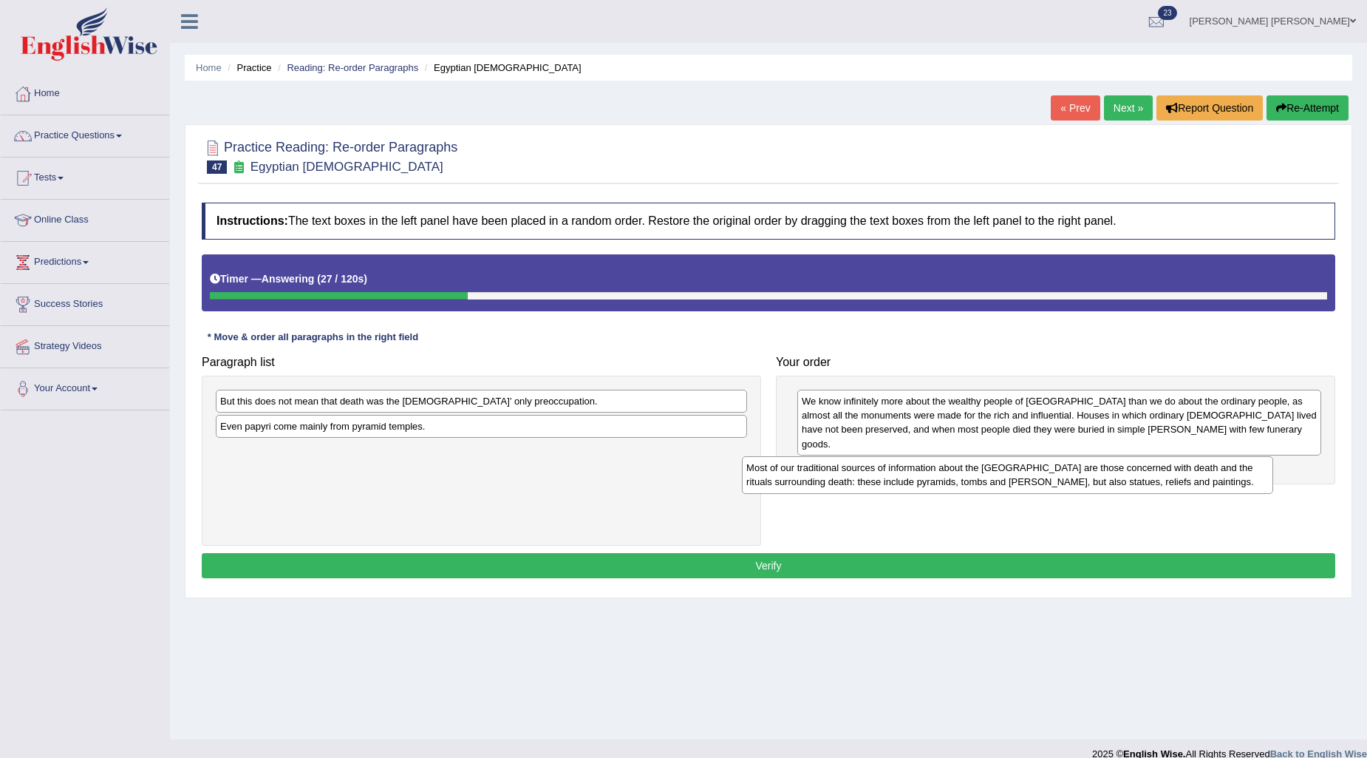
drag, startPoint x: 525, startPoint y: 407, endPoint x: 1052, endPoint y: 474, distance: 531.2
click at [1052, 474] on div "Most of our traditional sources of information about the [GEOGRAPHIC_DATA] are …" at bounding box center [1007, 474] width 531 height 37
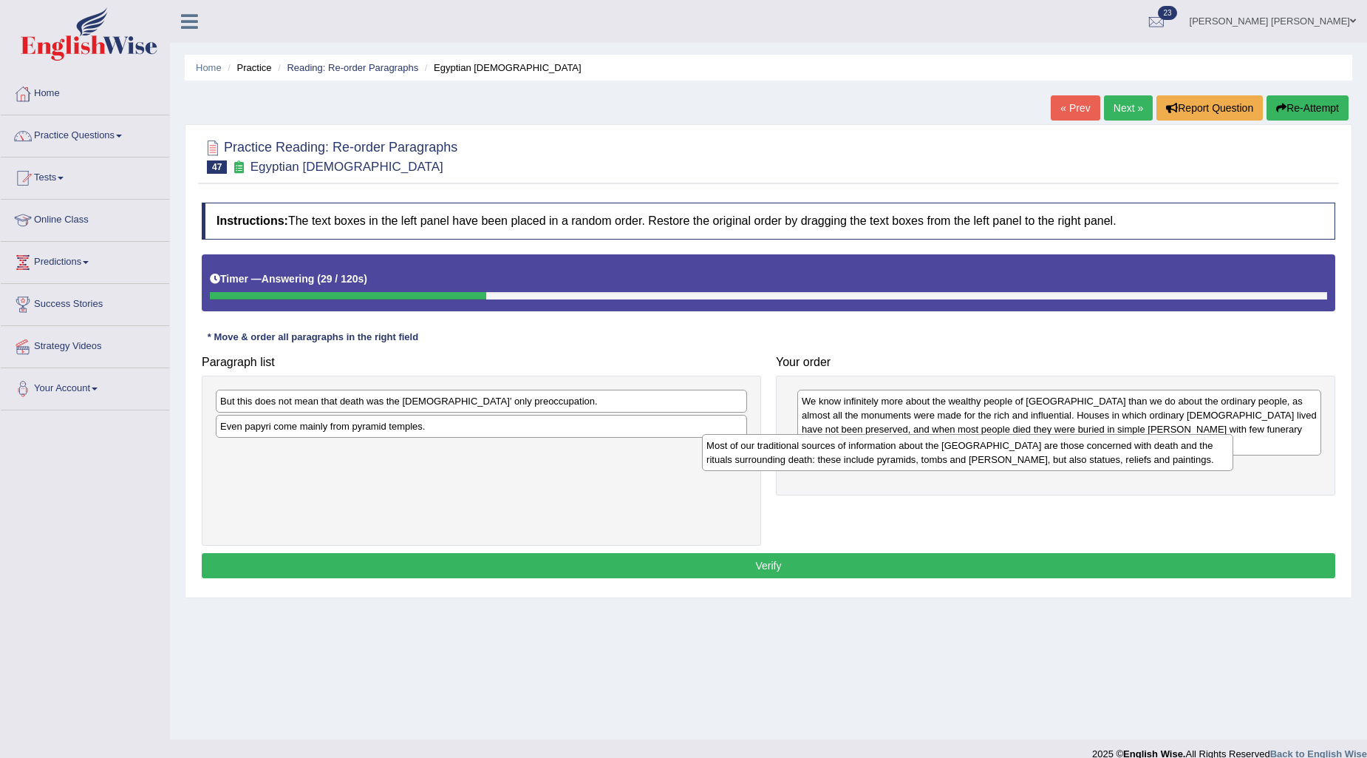
drag, startPoint x: 545, startPoint y: 466, endPoint x: 1067, endPoint y: 458, distance: 521.9
click at [1067, 458] on div "Most of our traditional sources of information about the [GEOGRAPHIC_DATA] are …" at bounding box center [967, 452] width 531 height 37
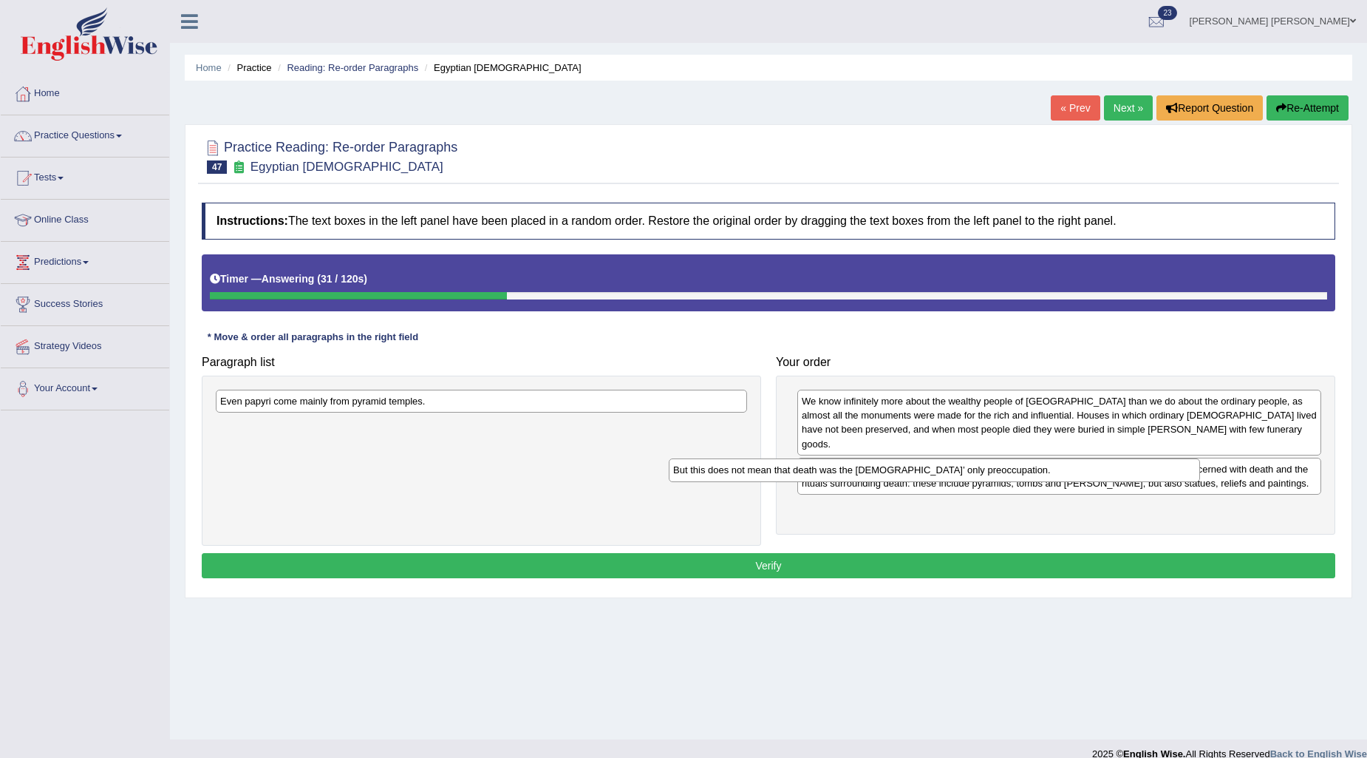
drag, startPoint x: 613, startPoint y: 409, endPoint x: 1067, endPoint y: 478, distance: 458.3
click at [1067, 478] on div "But this does not mean that death was the [DEMOGRAPHIC_DATA]’ only preoccupatio…" at bounding box center [934, 469] width 531 height 23
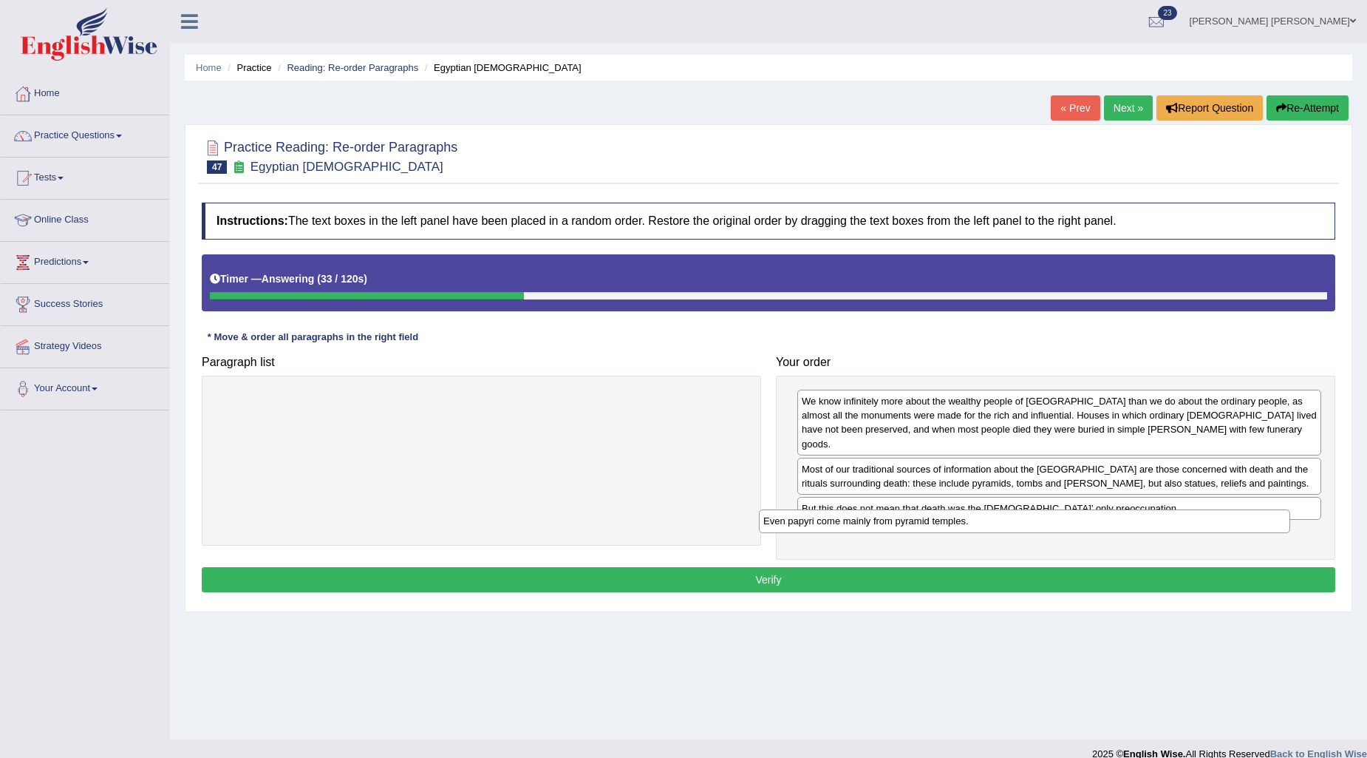
drag, startPoint x: 505, startPoint y: 407, endPoint x: 1048, endPoint y: 527, distance: 556.3
click at [1048, 527] on div "Even papyri come mainly from pyramid temples." at bounding box center [1024, 520] width 531 height 23
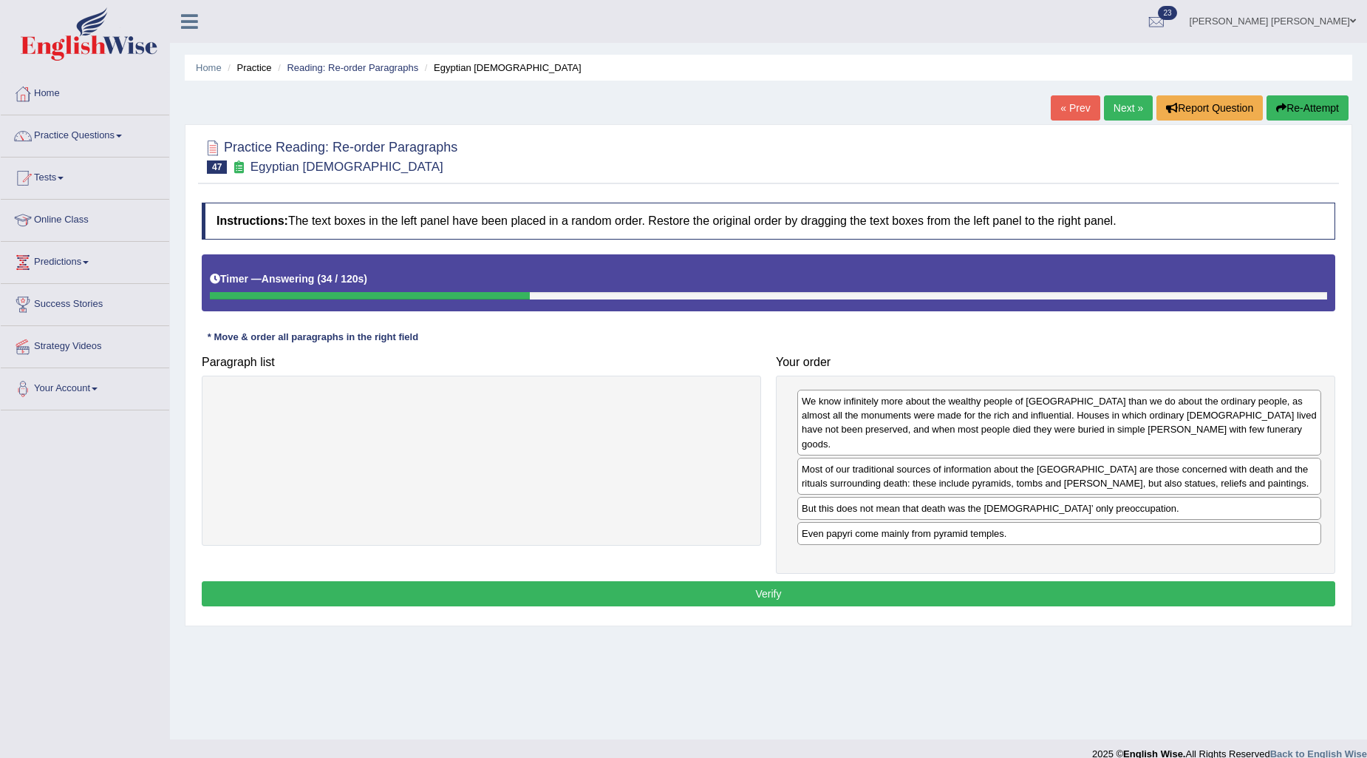
click at [984, 581] on button "Verify" at bounding box center [769, 593] width 1134 height 25
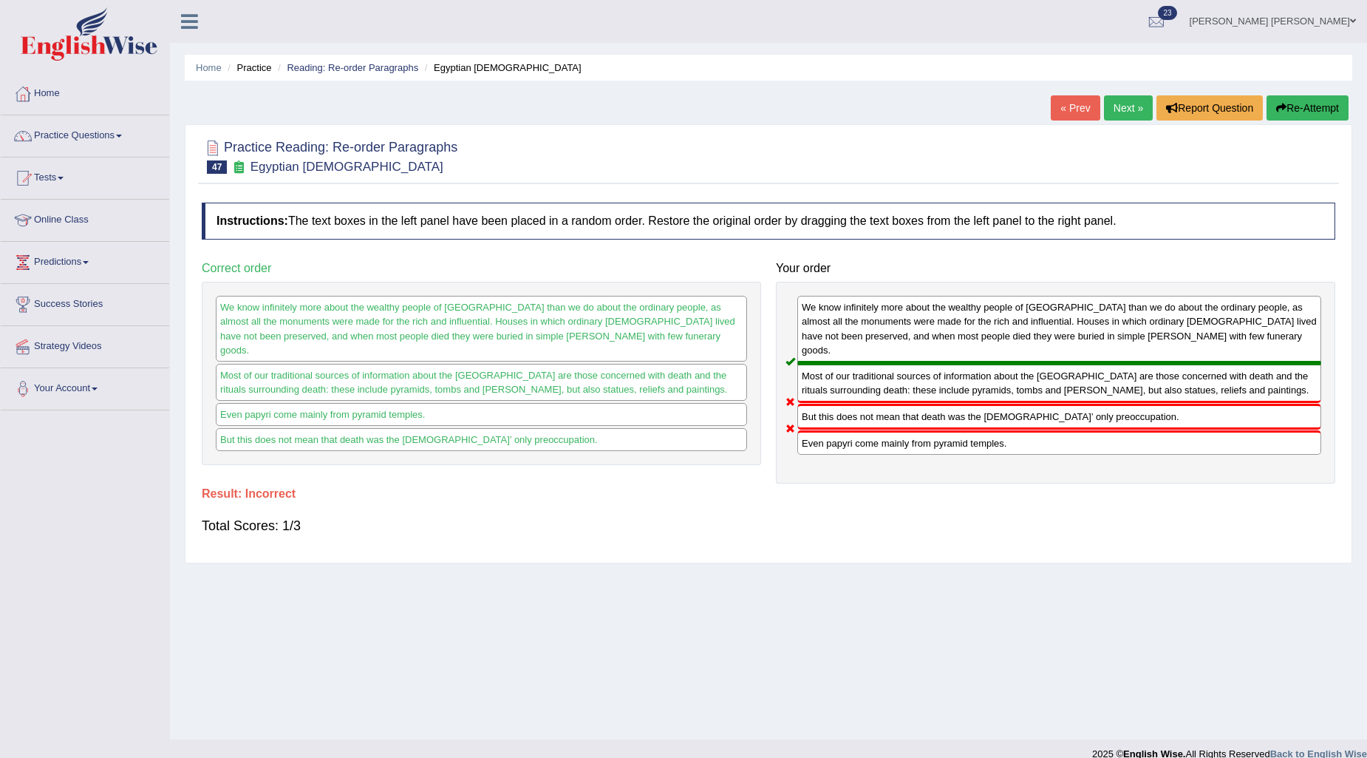
click at [1326, 108] on button "Re-Attempt" at bounding box center [1308, 107] width 82 height 25
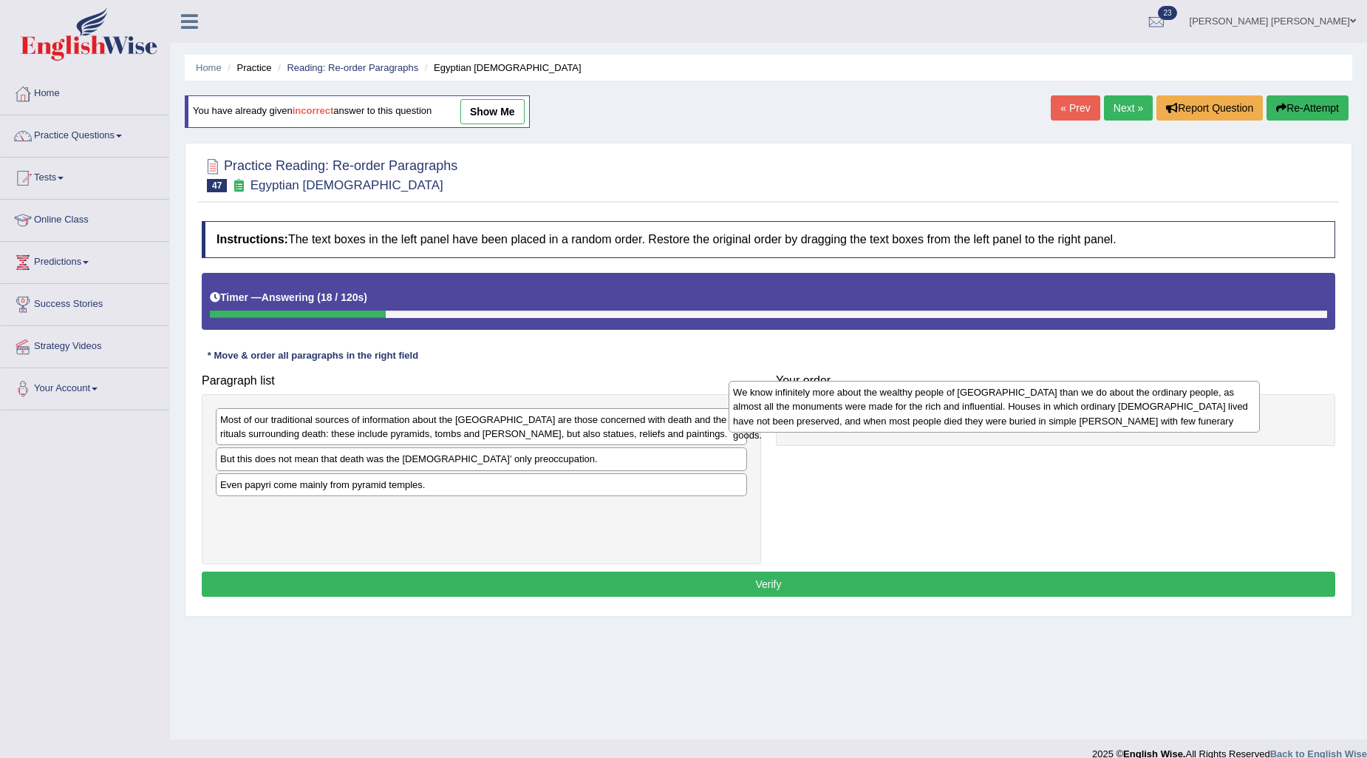
drag, startPoint x: 532, startPoint y: 532, endPoint x: 1045, endPoint y: 415, distance: 526.2
click at [1045, 415] on div "We know infinitely more about the wealthy people of Egypt than we do about the …" at bounding box center [994, 407] width 531 height 52
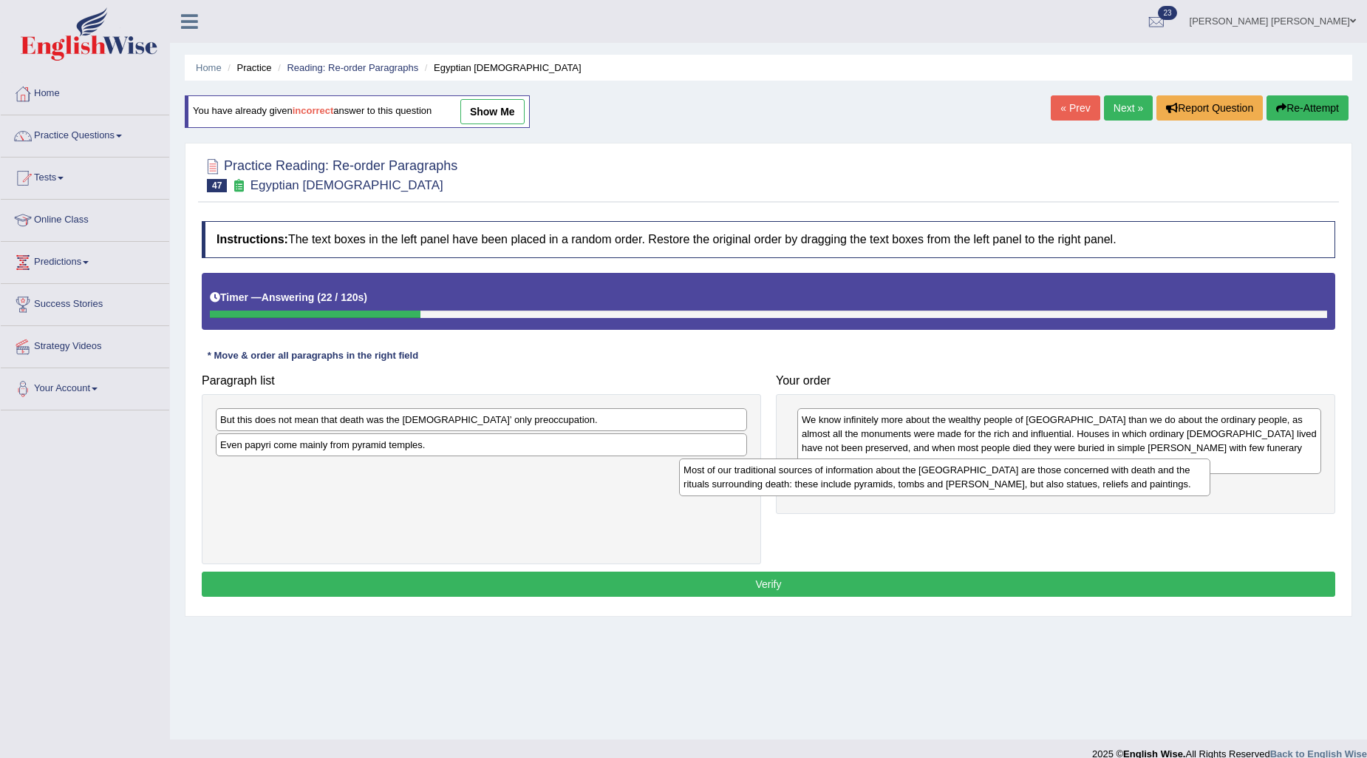
drag, startPoint x: 520, startPoint y: 439, endPoint x: 1002, endPoint y: 484, distance: 484.0
click at [1002, 484] on div "Most of our traditional sources of information about the Old Kingdom are those …" at bounding box center [944, 476] width 531 height 37
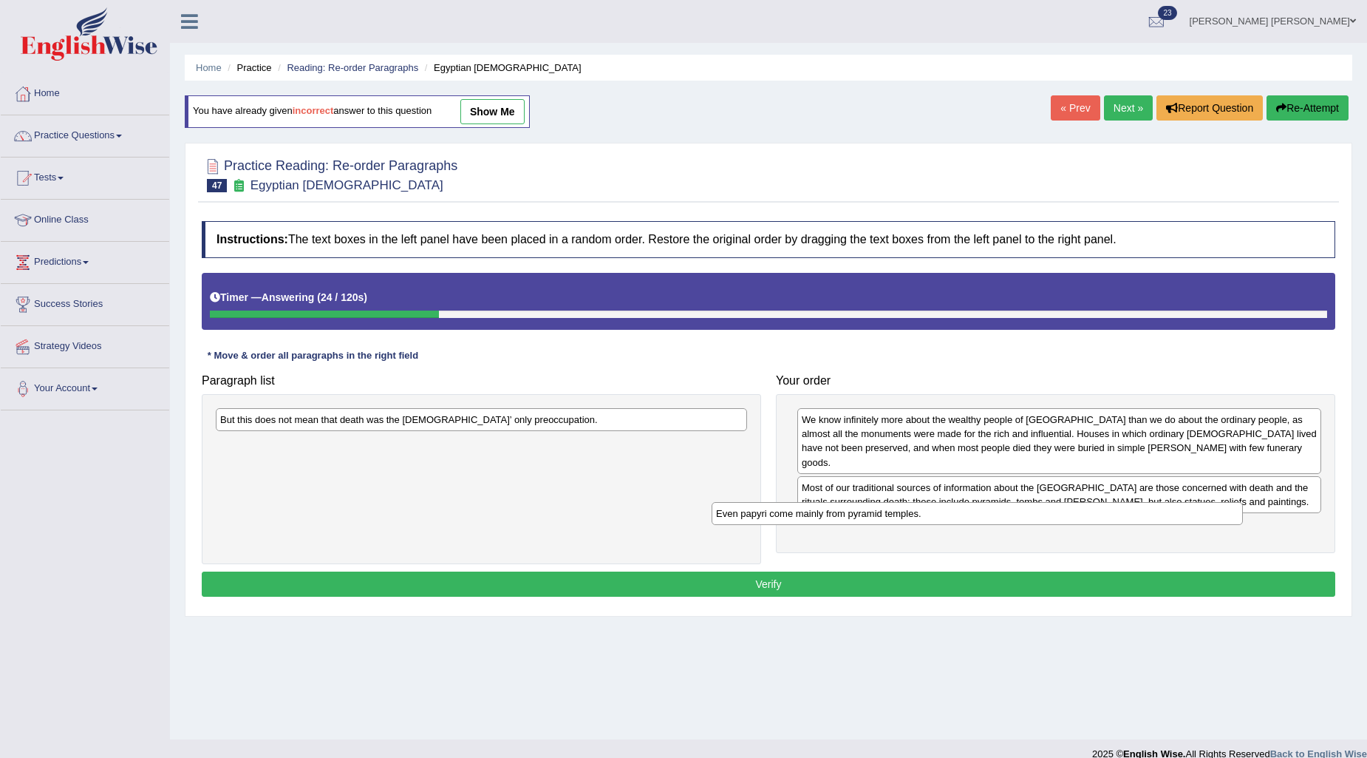
drag, startPoint x: 439, startPoint y: 454, endPoint x: 935, endPoint y: 522, distance: 500.6
click at [935, 522] on div "Even papyri come mainly from pyramid temples." at bounding box center [977, 513] width 531 height 23
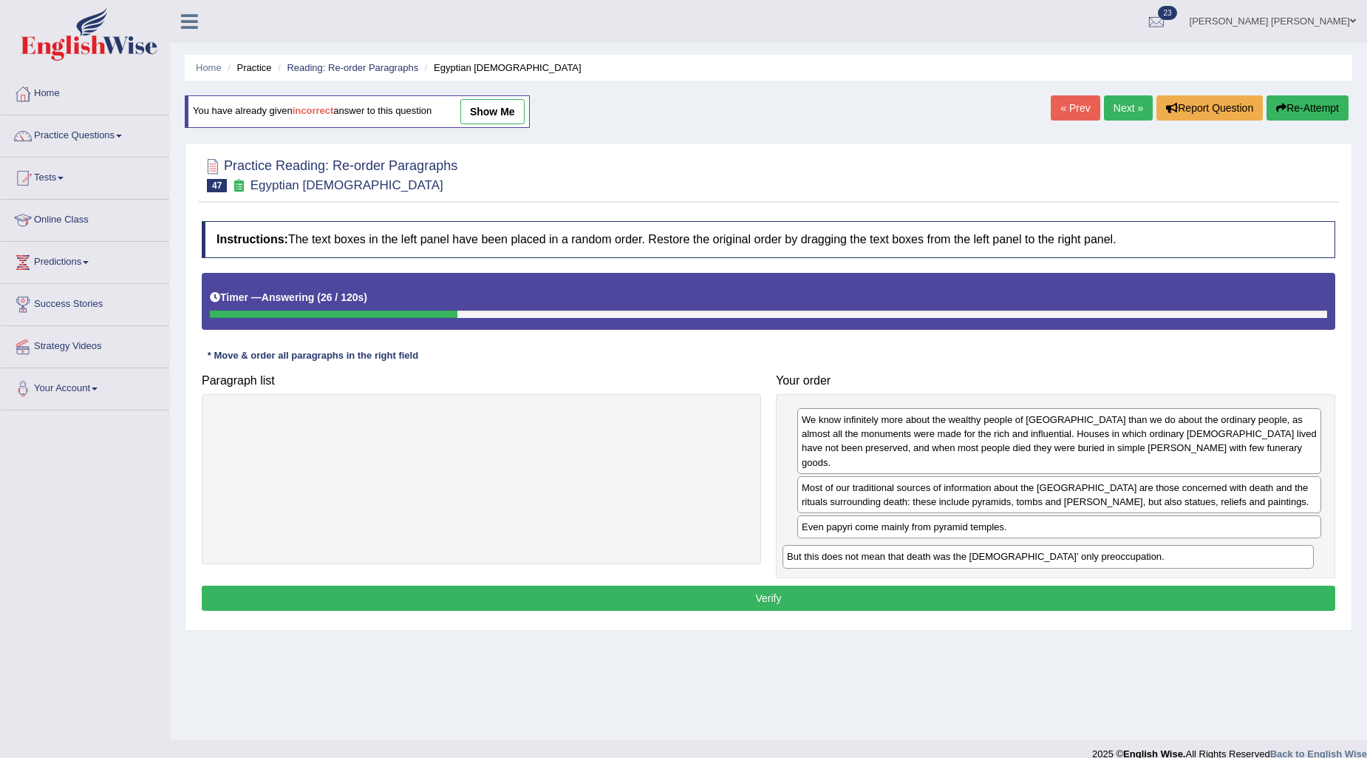
drag, startPoint x: 669, startPoint y: 420, endPoint x: 1236, endPoint y: 557, distance: 583.1
click at [1236, 557] on div "But this does not mean that death was the Egyptians’ only preoccupation." at bounding box center [1048, 556] width 531 height 23
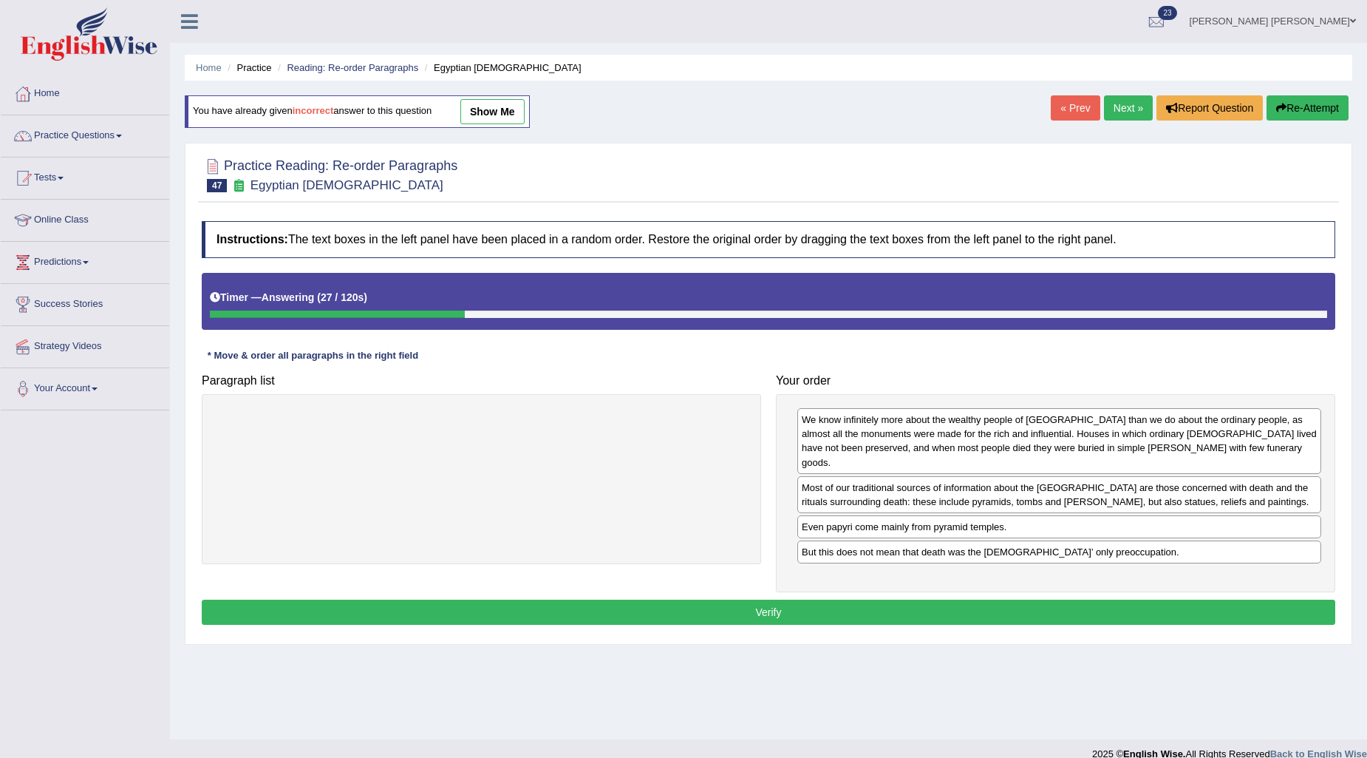
click at [894, 599] on button "Verify" at bounding box center [769, 611] width 1134 height 25
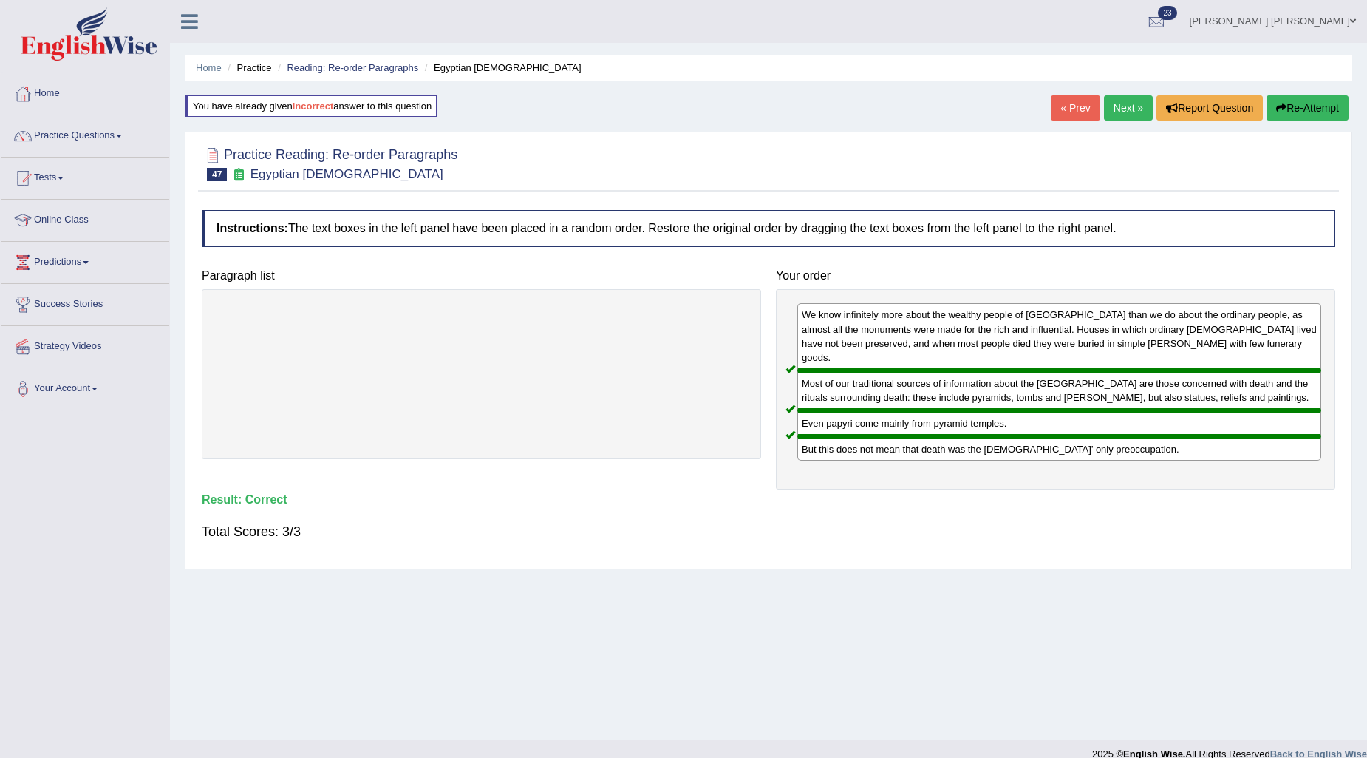
click at [1118, 107] on link "Next »" at bounding box center [1128, 107] width 49 height 25
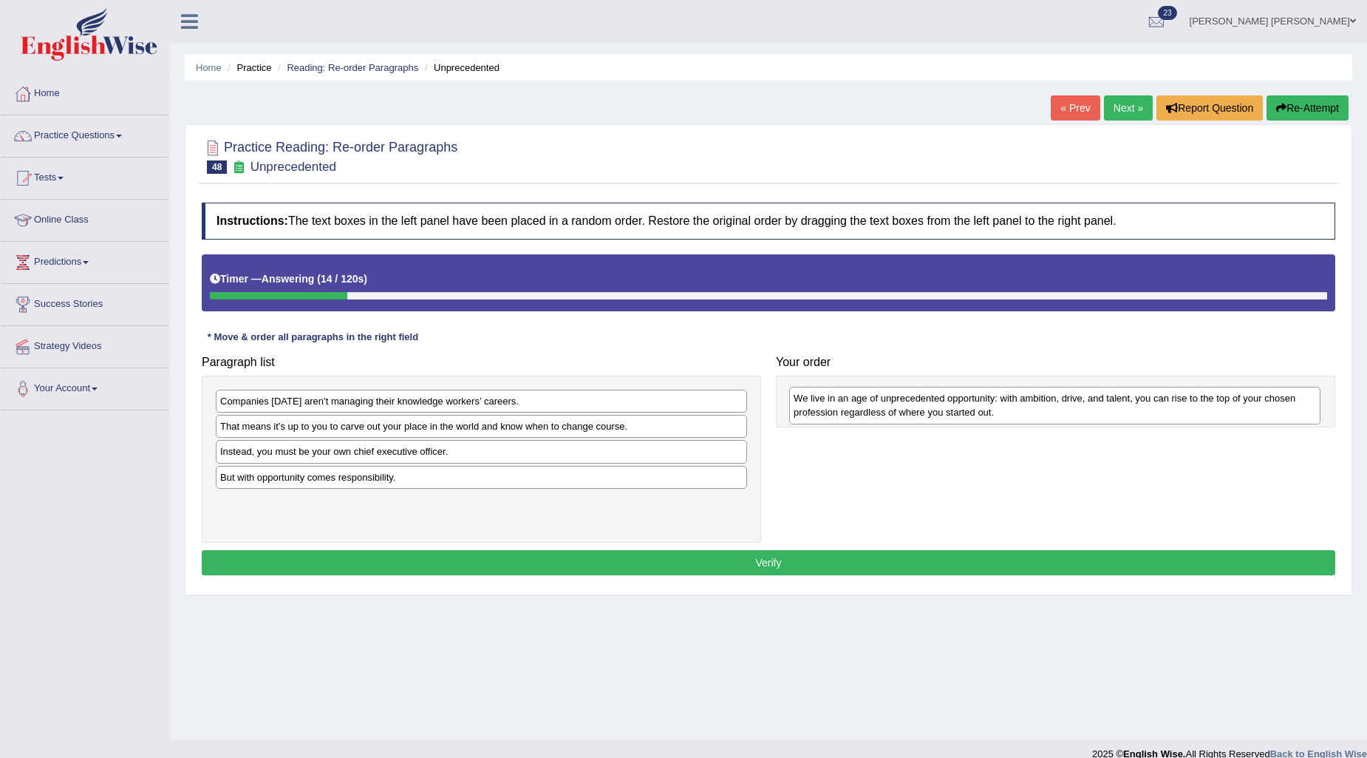
drag, startPoint x: 296, startPoint y: 497, endPoint x: 888, endPoint y: 412, distance: 597.3
click at [888, 412] on div "We live in an age of unprecedented opportunity: with ambition, drive, and talen…" at bounding box center [1054, 405] width 531 height 37
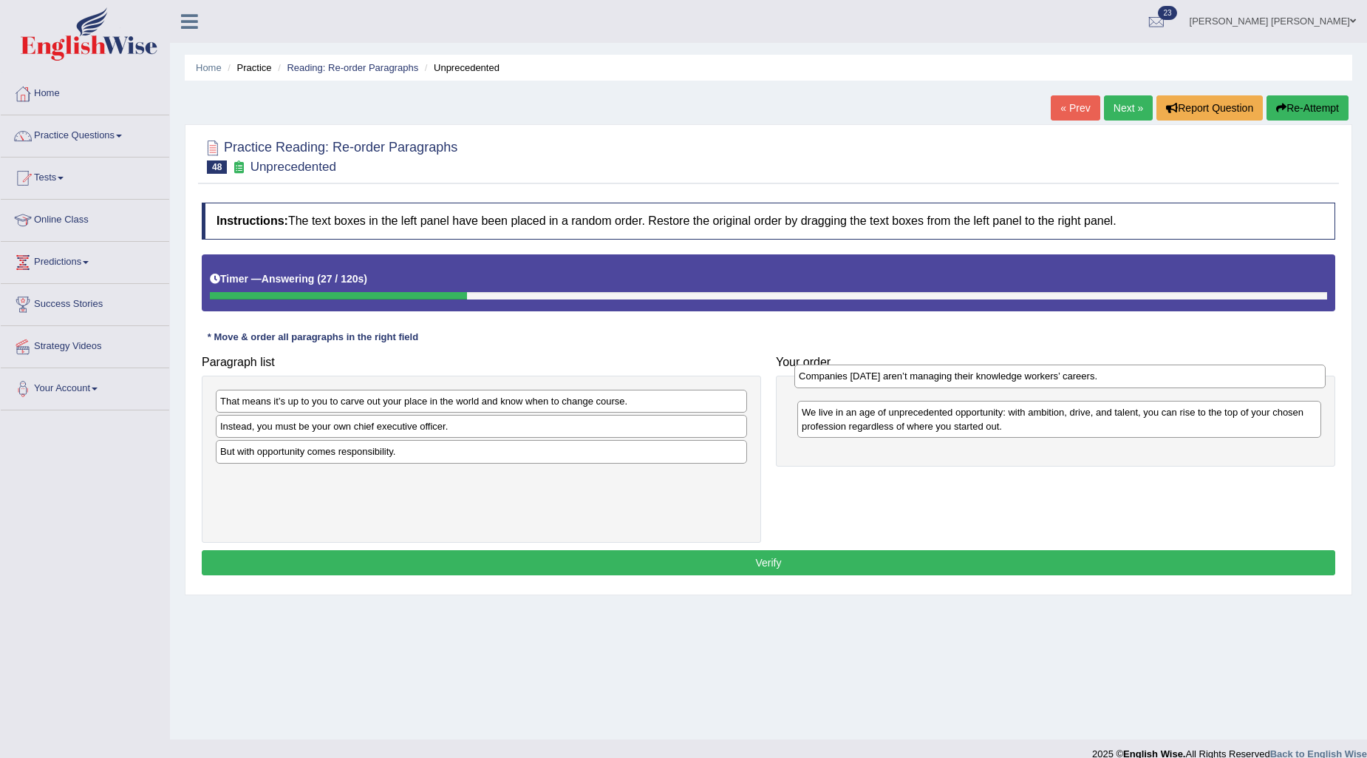
drag, startPoint x: 458, startPoint y: 409, endPoint x: 1037, endPoint y: 384, distance: 579.3
click at [1037, 384] on div "Companies [DATE] aren’t managing their knowledge workers’ careers." at bounding box center [1060, 375] width 531 height 23
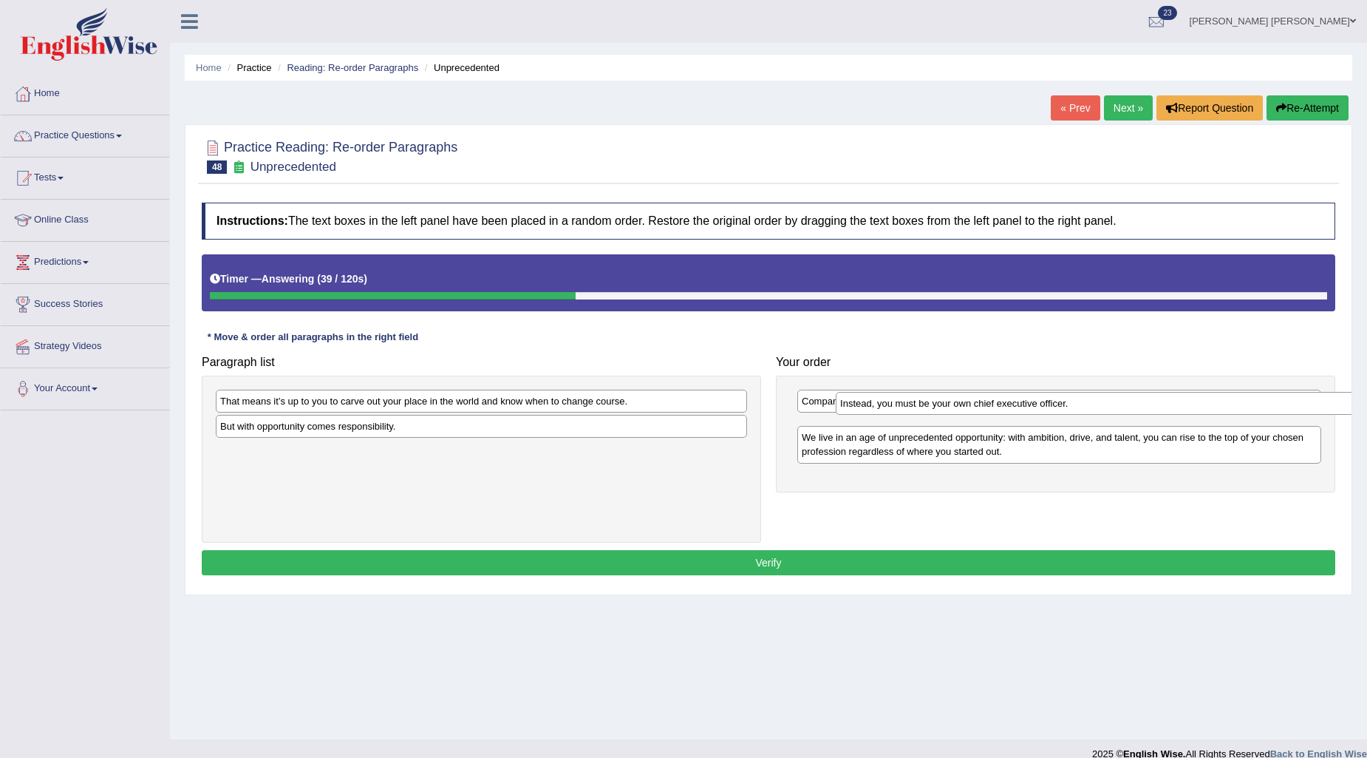
drag, startPoint x: 392, startPoint y: 425, endPoint x: 1013, endPoint y: 401, distance: 620.6
click at [1013, 401] on div "Instead, you must be your own chief executive officer." at bounding box center [1101, 403] width 531 height 23
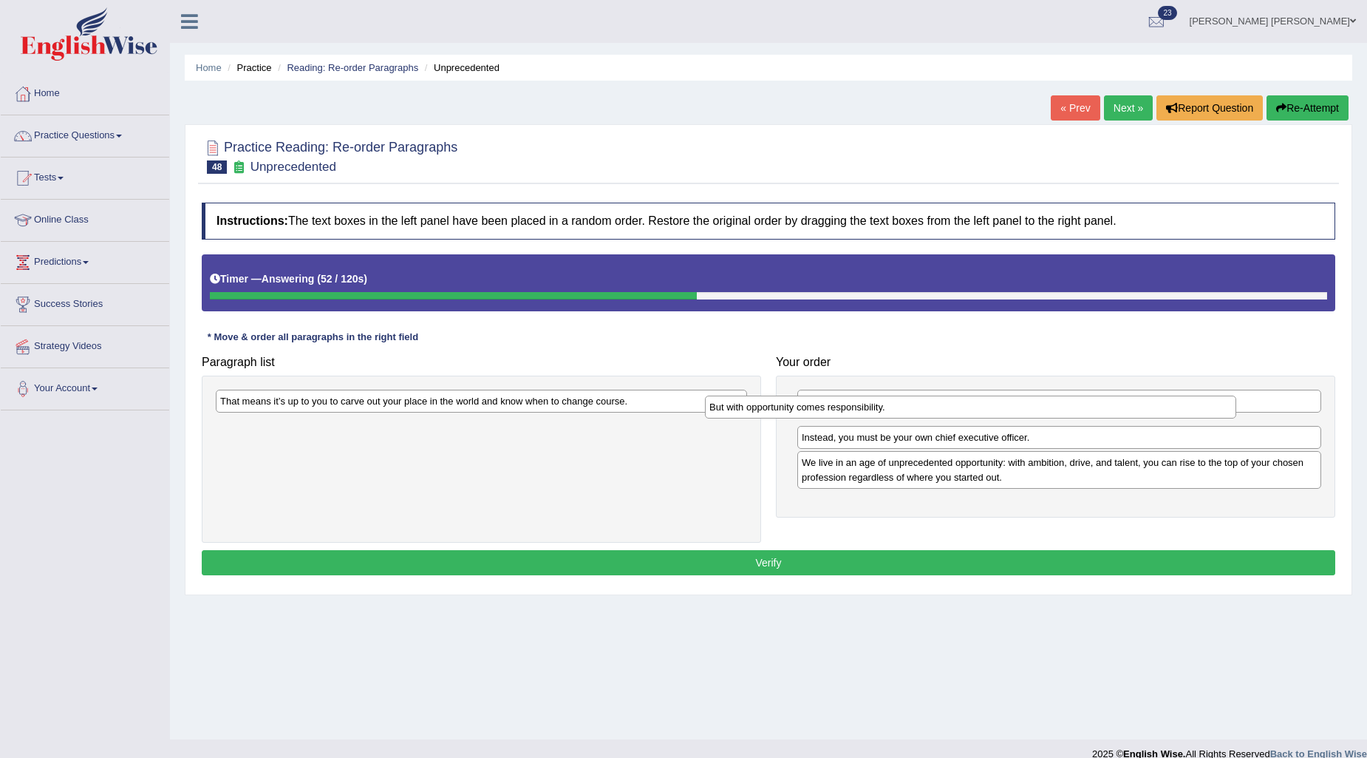
drag, startPoint x: 459, startPoint y: 436, endPoint x: 948, endPoint y: 416, distance: 489.7
click at [948, 416] on div "But with opportunity comes responsibility." at bounding box center [970, 406] width 531 height 23
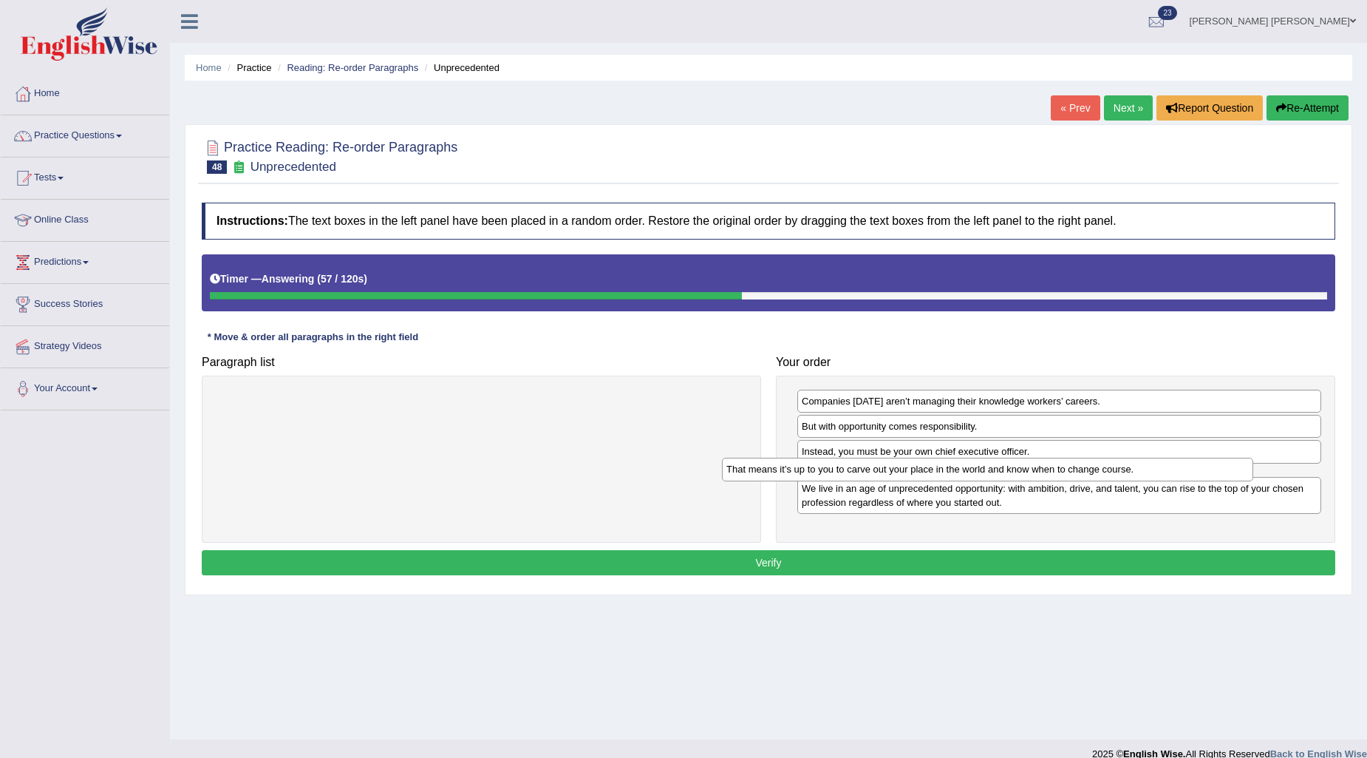
drag, startPoint x: 650, startPoint y: 411, endPoint x: 1157, endPoint y: 479, distance: 510.8
click at [1157, 479] on div "That means it’s up to you to carve out your place in the world and know when to…" at bounding box center [987, 469] width 531 height 23
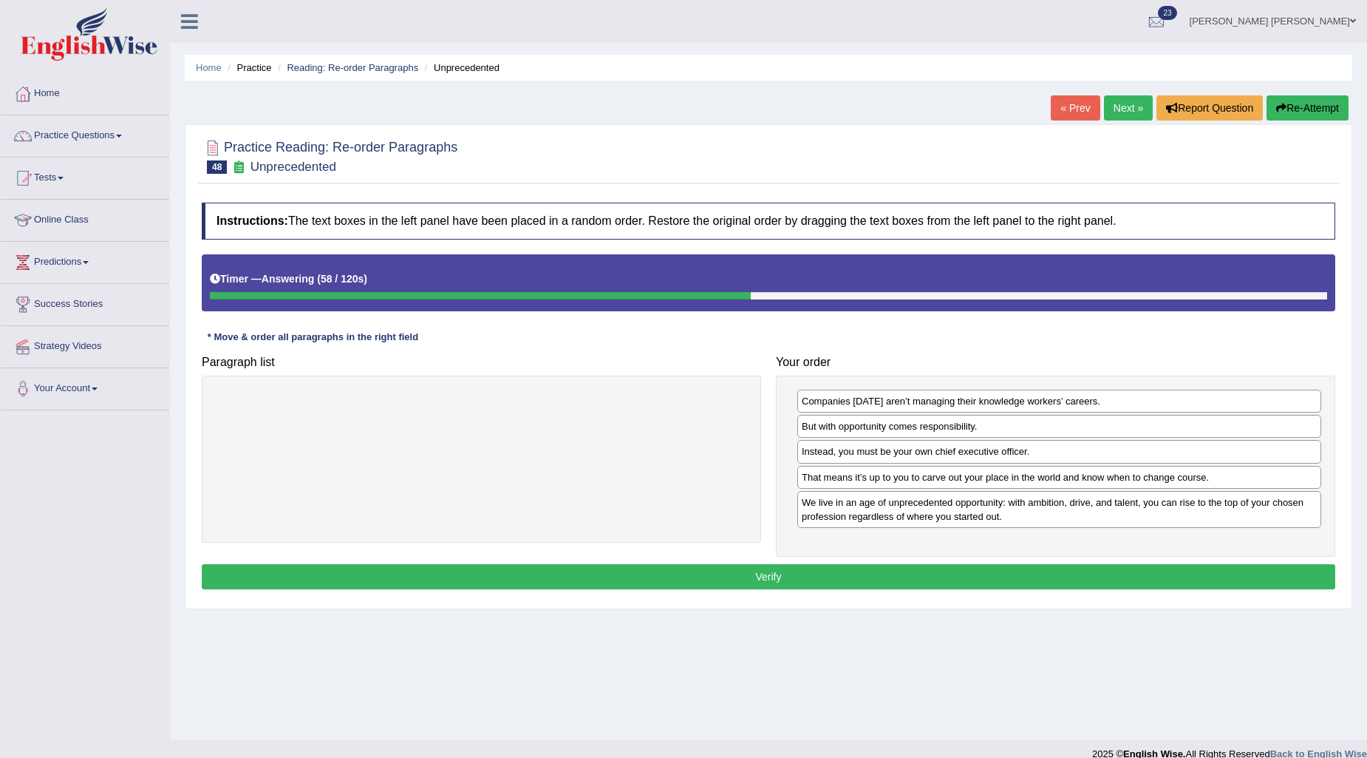
click at [1050, 582] on button "Verify" at bounding box center [769, 576] width 1134 height 25
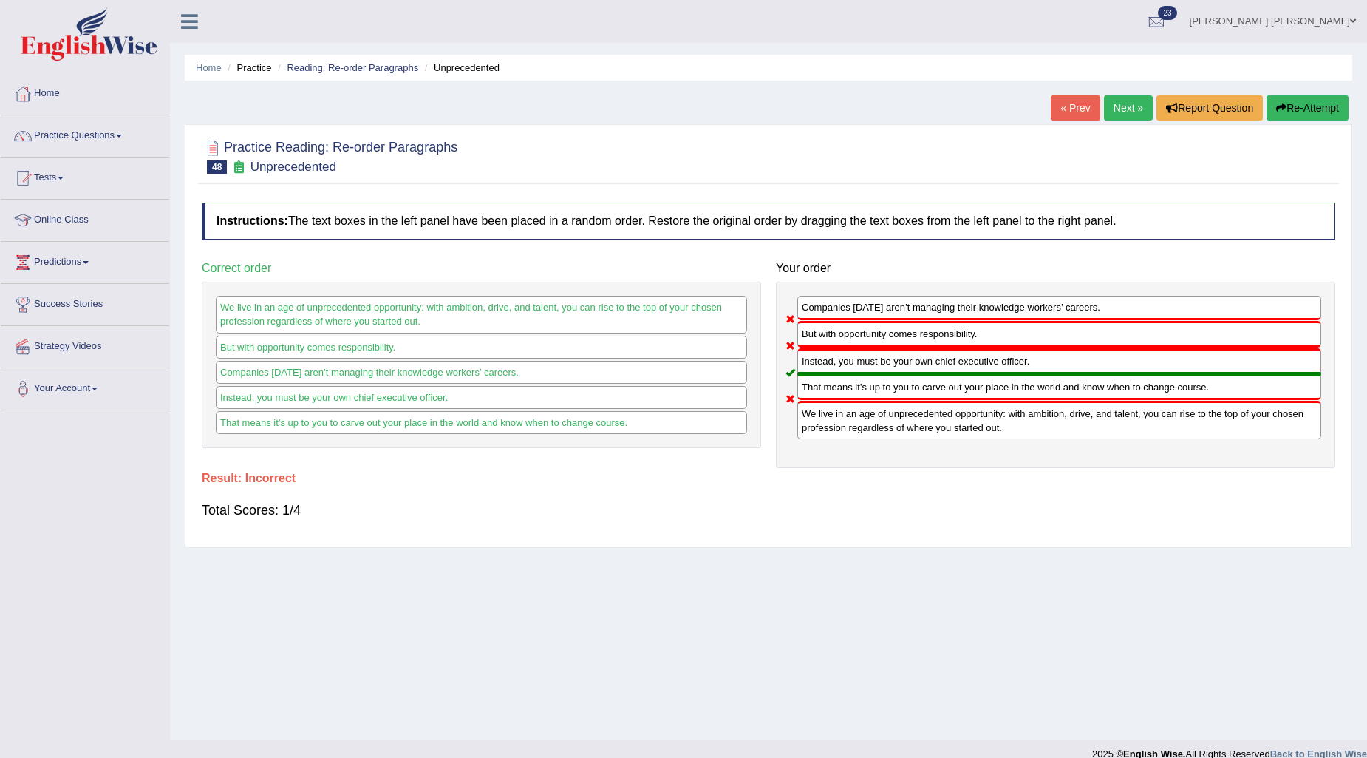
click at [1318, 101] on button "Re-Attempt" at bounding box center [1308, 107] width 82 height 25
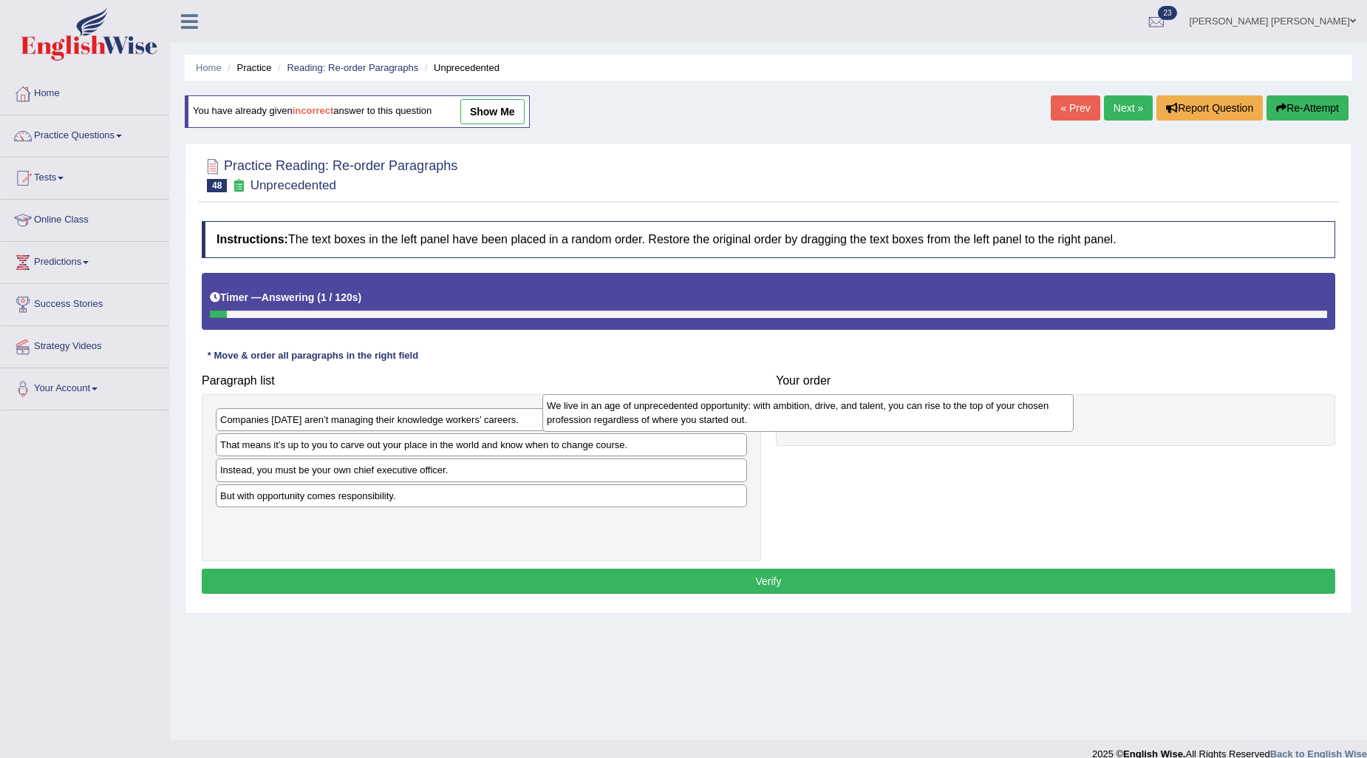
drag, startPoint x: 516, startPoint y: 508, endPoint x: 899, endPoint y: 400, distance: 397.8
click at [899, 400] on div "We live in an age of unprecedented opportunity: with ambition, drive, and talen…" at bounding box center [807, 412] width 531 height 37
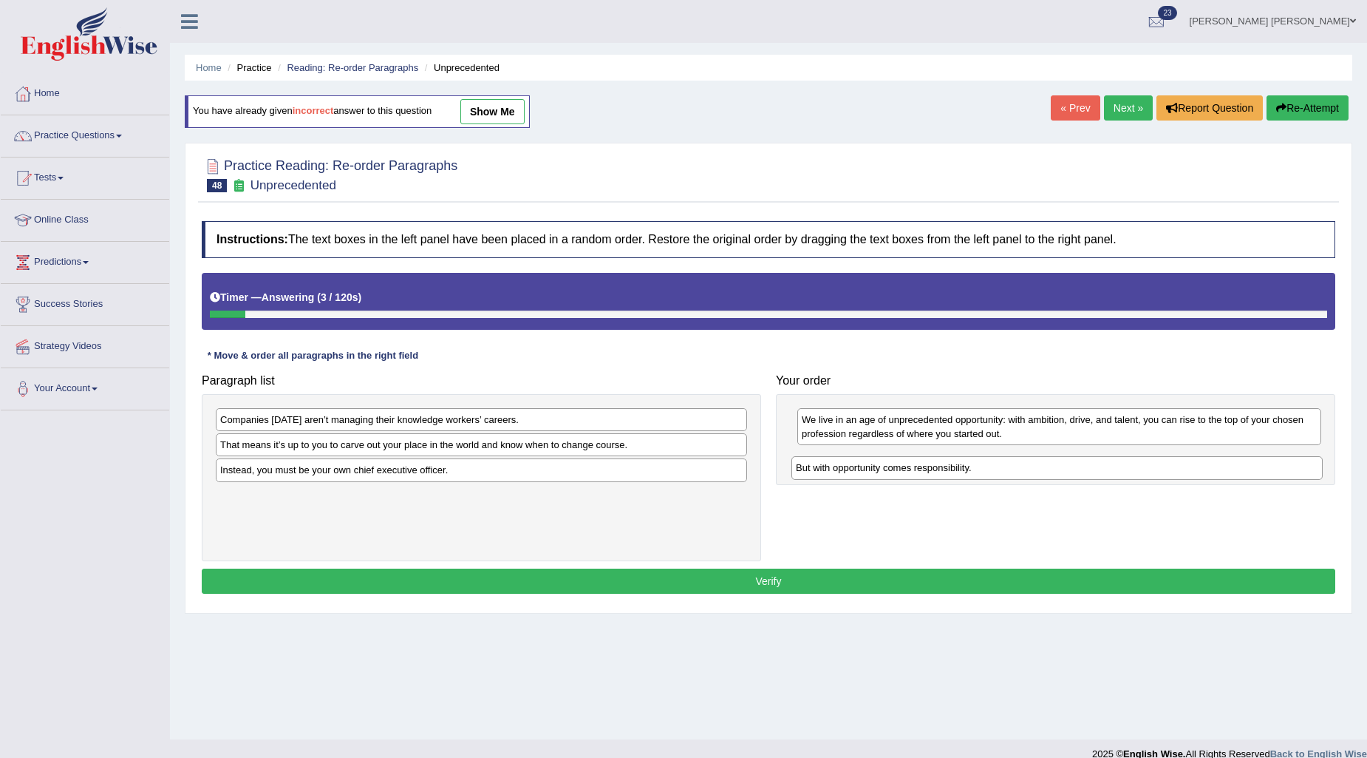
drag, startPoint x: 397, startPoint y: 499, endPoint x: 973, endPoint y: 471, distance: 577.2
click at [973, 471] on div "But with opportunity comes responsibility." at bounding box center [1057, 467] width 531 height 23
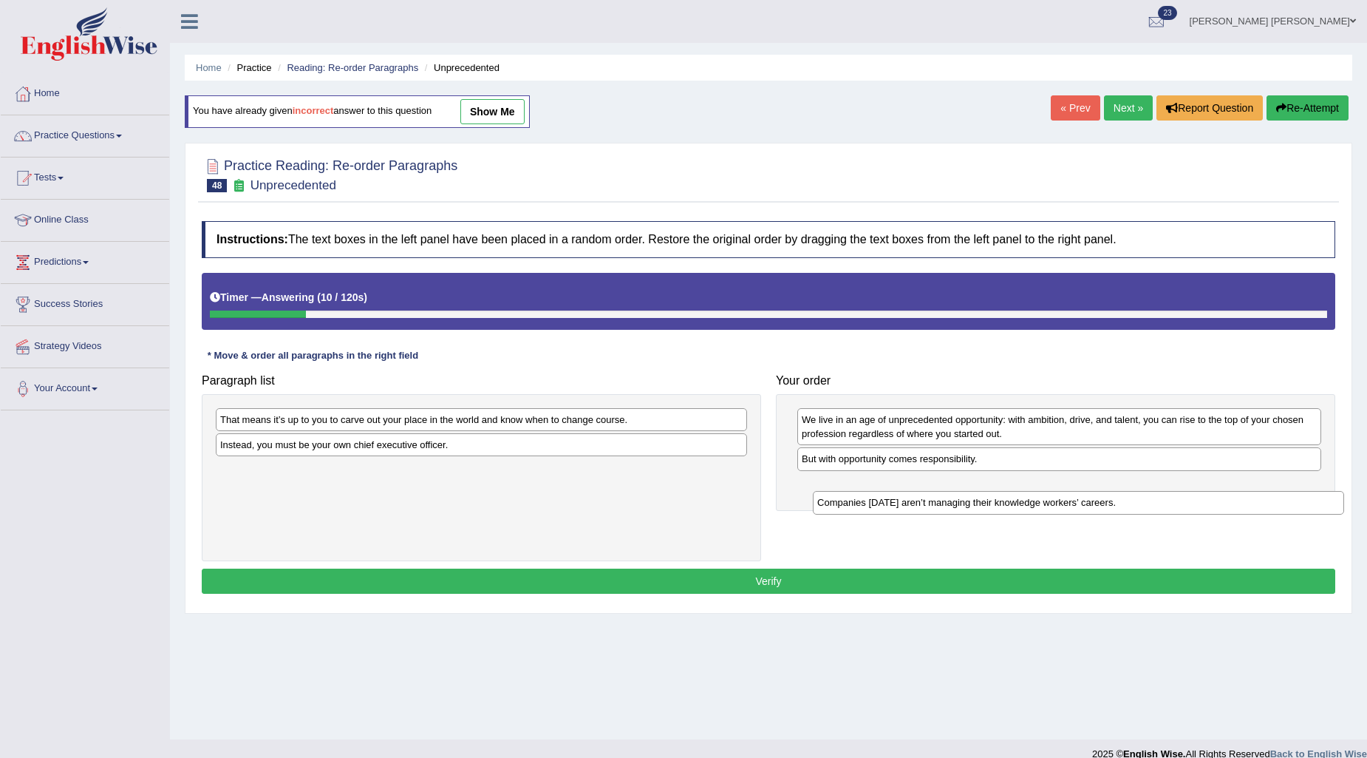
drag, startPoint x: 458, startPoint y: 421, endPoint x: 1055, endPoint y: 504, distance: 602.9
click at [1055, 504] on div "Companies today aren’t managing their knowledge workers’ careers." at bounding box center [1078, 502] width 531 height 23
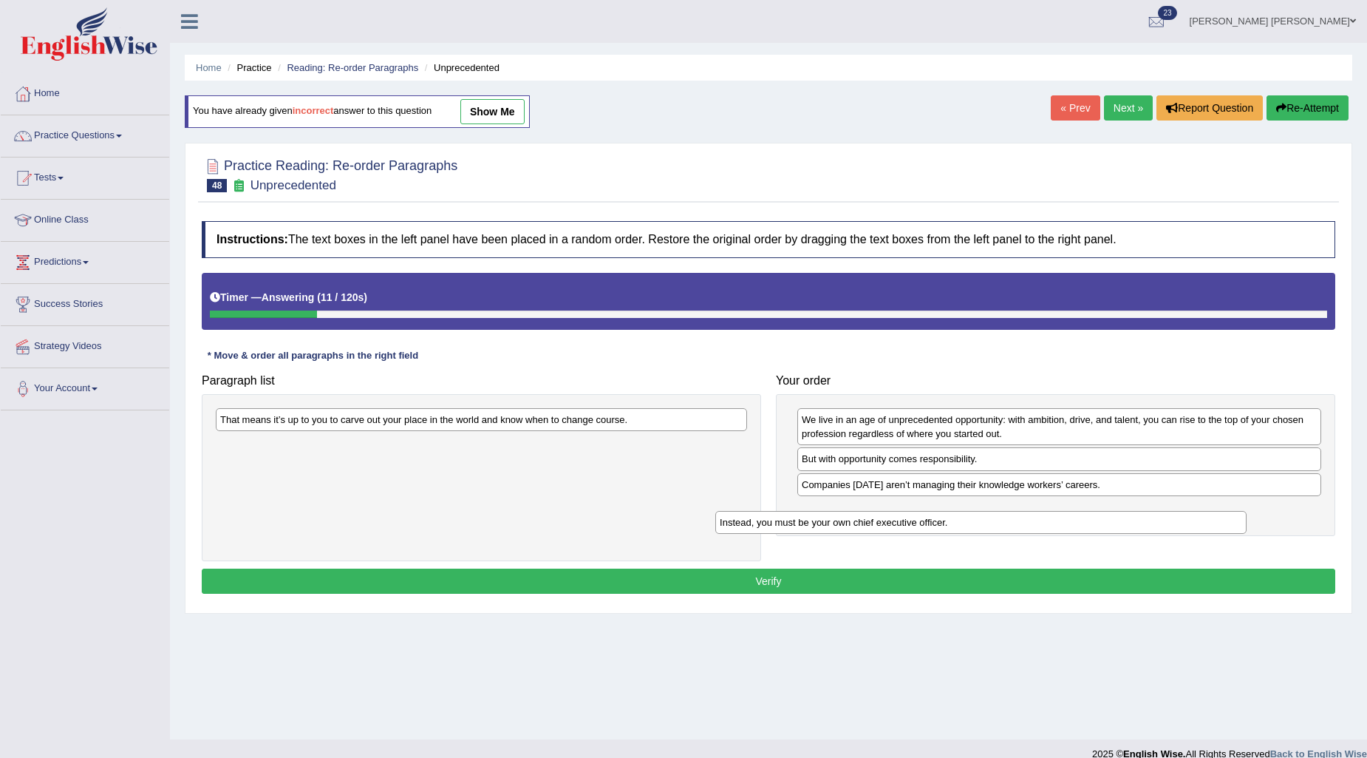
drag, startPoint x: 661, startPoint y: 442, endPoint x: 1200, endPoint y: 513, distance: 543.5
click at [1200, 513] on div "Instead, you must be your own chief executive officer." at bounding box center [980, 522] width 531 height 23
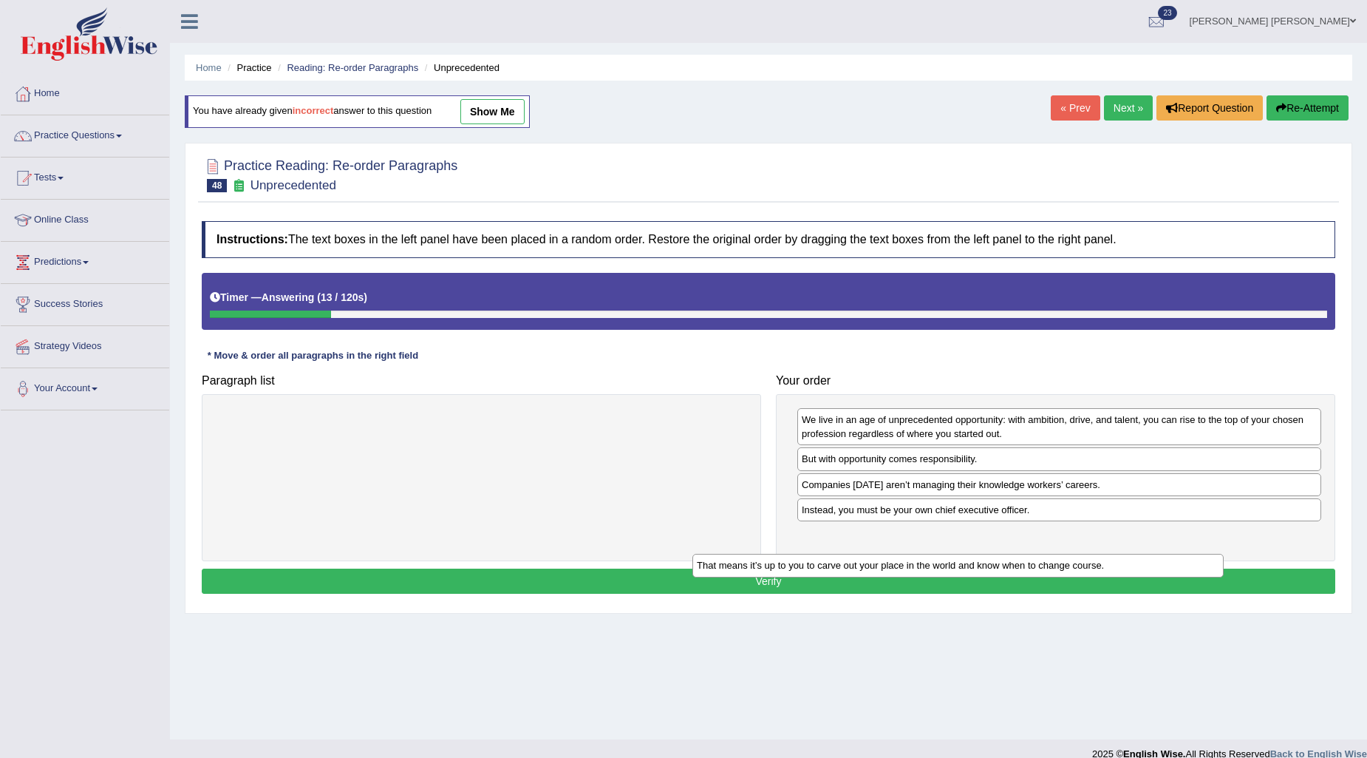
drag, startPoint x: 568, startPoint y: 429, endPoint x: 1126, endPoint y: 580, distance: 578.0
click at [1126, 576] on div "That means it’s up to you to carve out your place in the world and know when to…" at bounding box center [958, 565] width 531 height 23
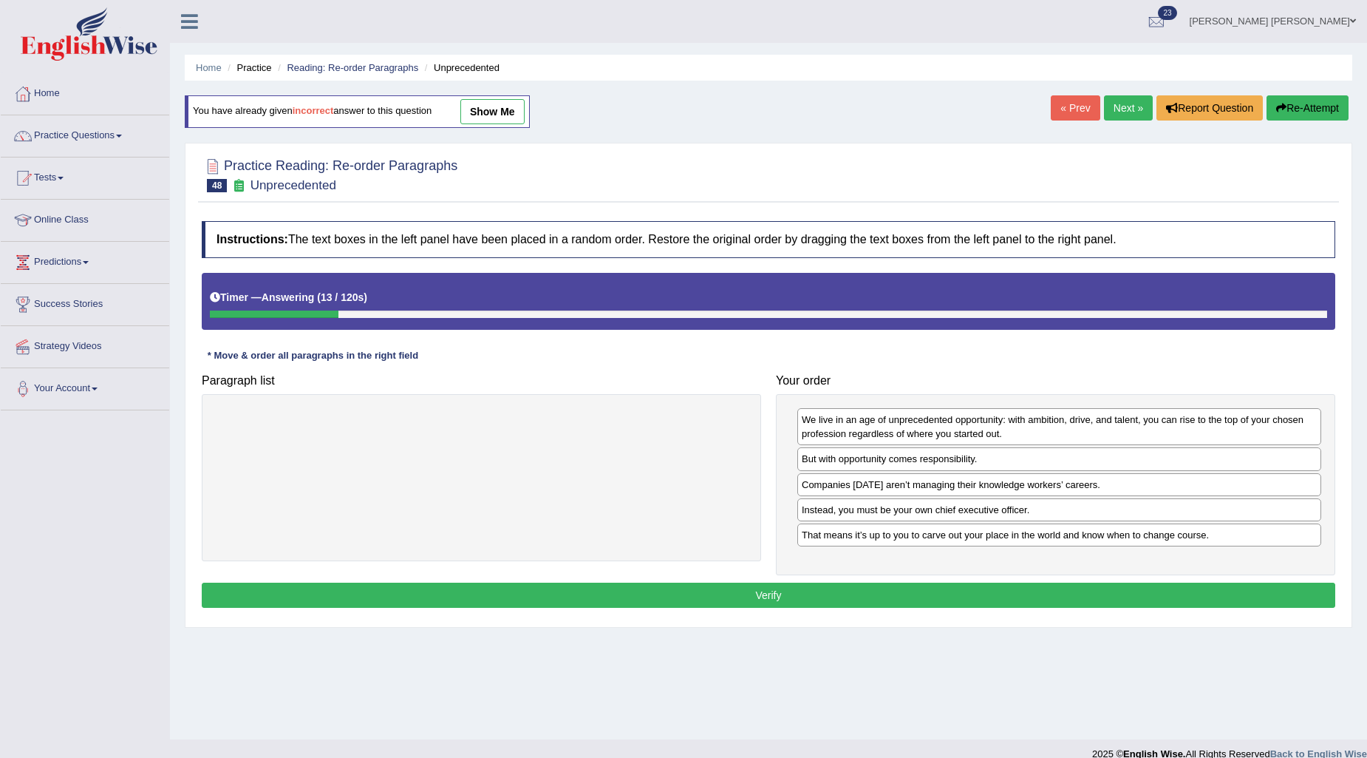
click at [951, 584] on button "Verify" at bounding box center [769, 594] width 1134 height 25
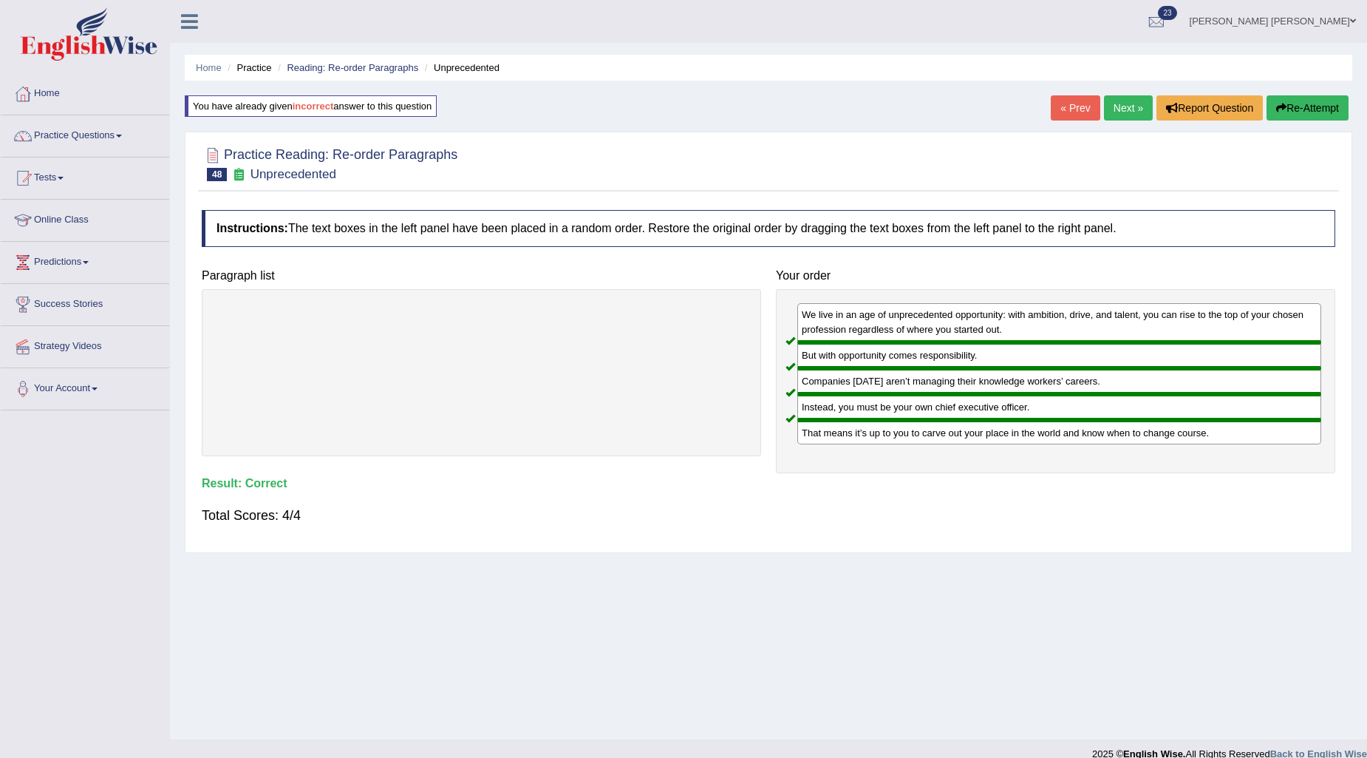
click at [1112, 108] on link "Next »" at bounding box center [1128, 107] width 49 height 25
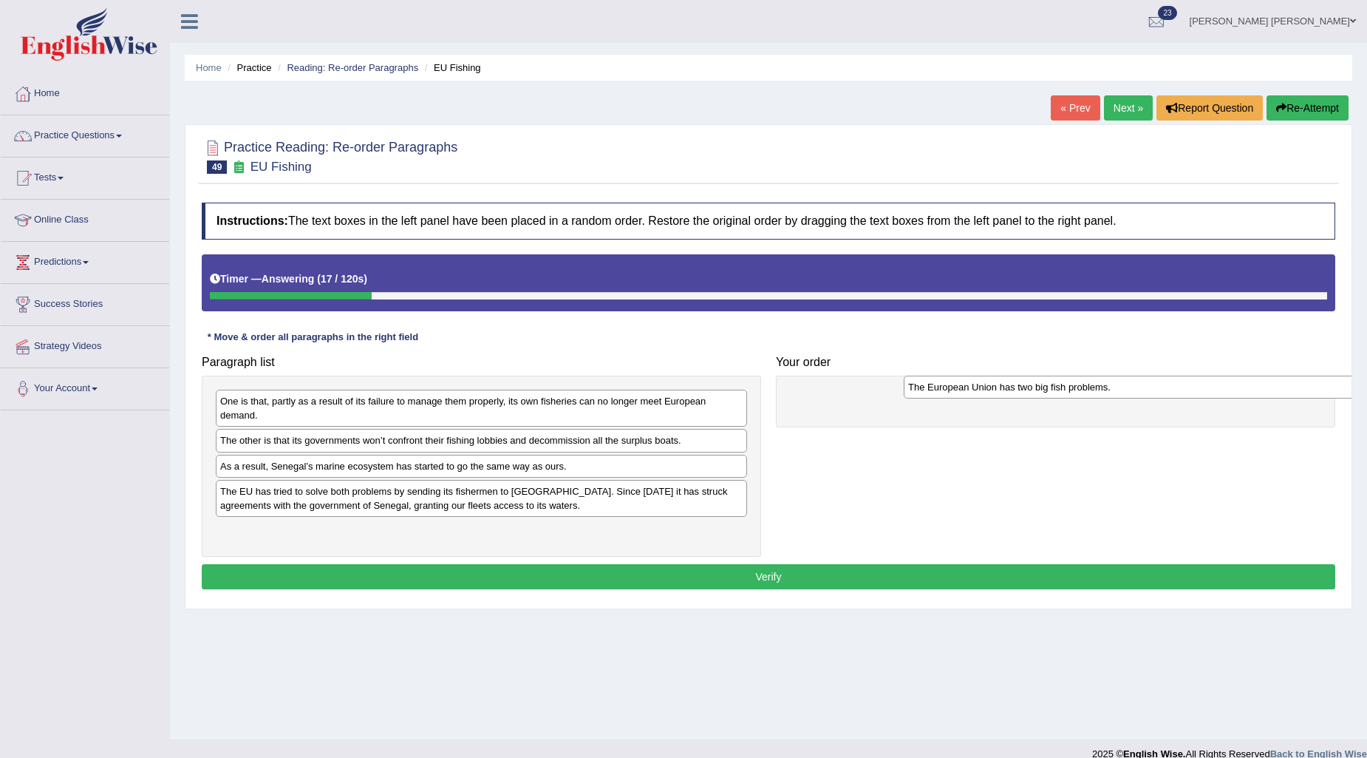
drag, startPoint x: 338, startPoint y: 467, endPoint x: 1026, endPoint y: 388, distance: 692.6
click at [1026, 388] on div "The European Union has two big fish problems." at bounding box center [1169, 386] width 531 height 23
click at [424, 506] on div "The EU has tried to solve both problems by sending its fishermen to [GEOGRAPHIC…" at bounding box center [481, 498] width 531 height 37
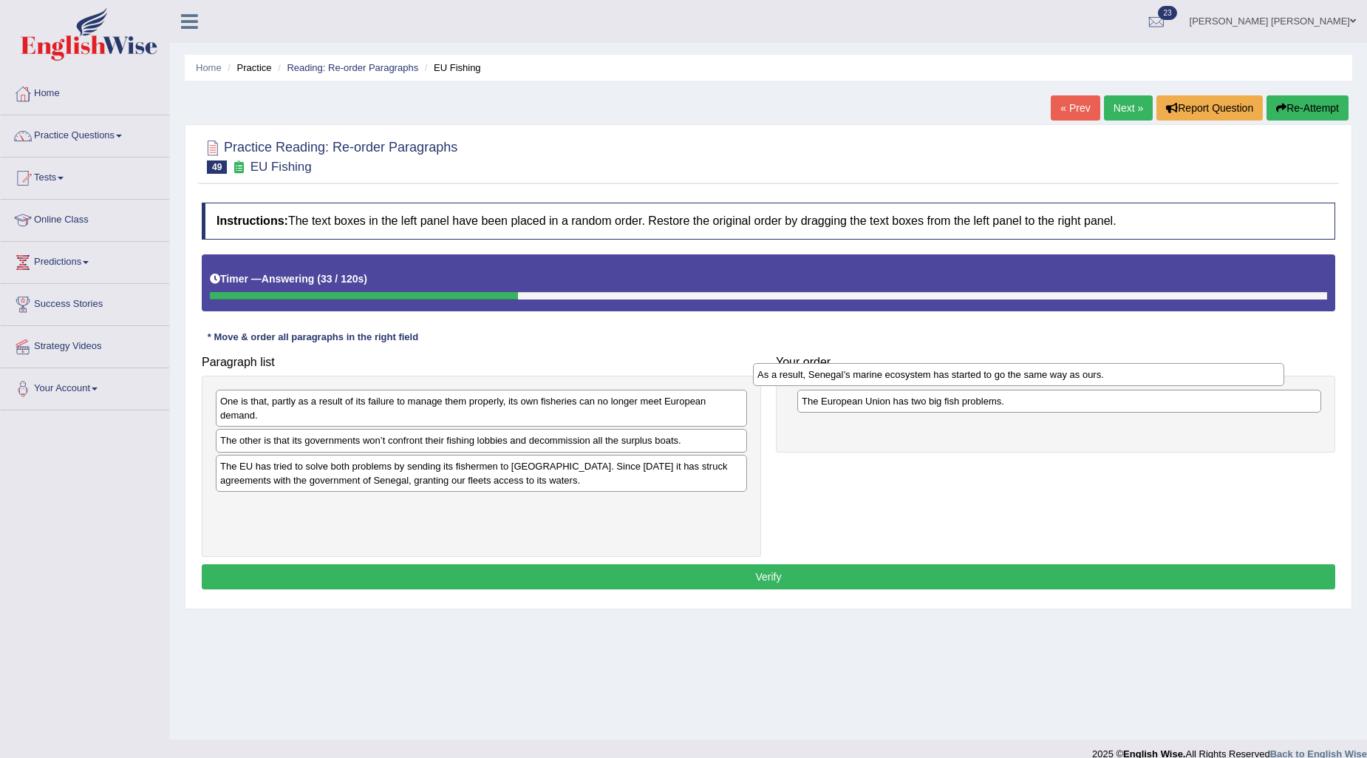
drag, startPoint x: 444, startPoint y: 476, endPoint x: 982, endPoint y: 384, distance: 545.1
click at [982, 384] on div "As a result, Senegal’s marine ecosystem has started to go the same way as ours." at bounding box center [1018, 374] width 531 height 23
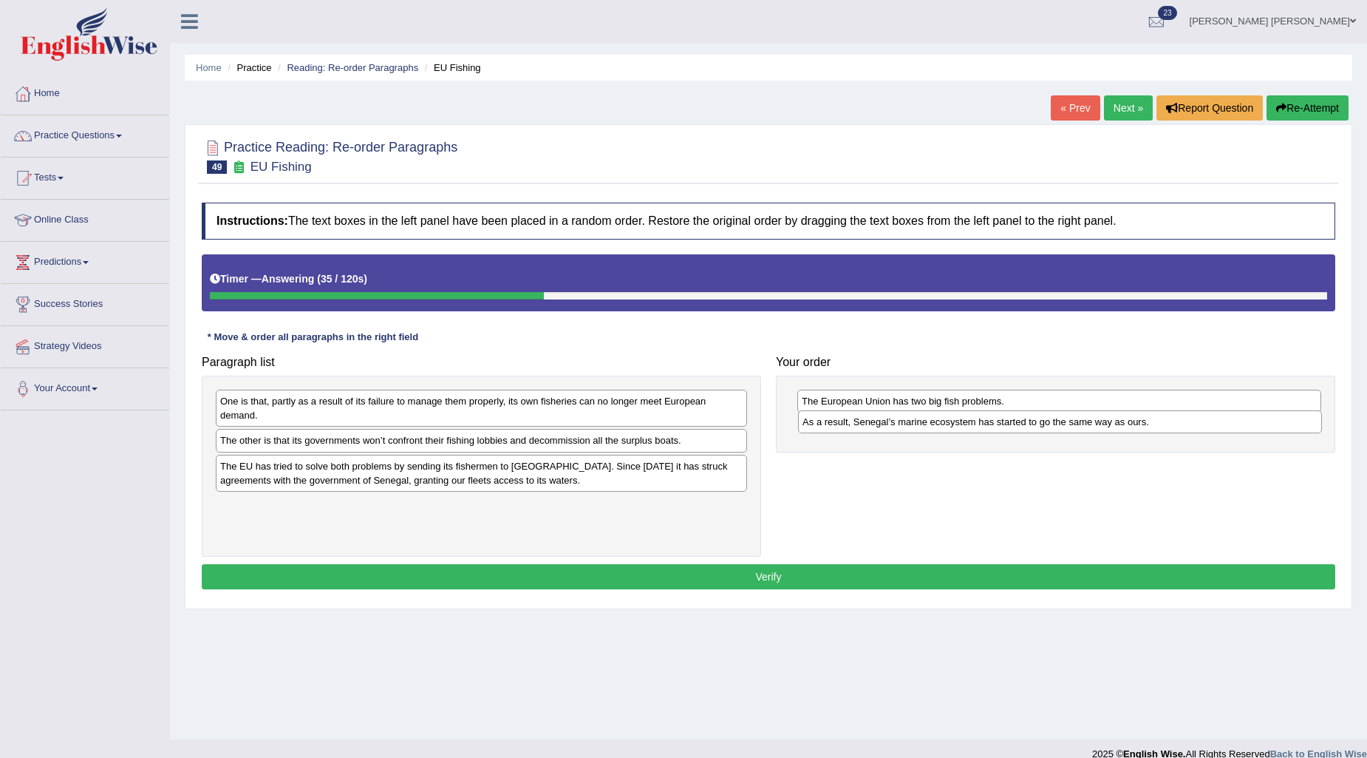
drag, startPoint x: 912, startPoint y: 432, endPoint x: 916, endPoint y: 409, distance: 22.6
click at [916, 410] on div "As a result, Senegal’s marine ecosystem has started to go the same way as ours." at bounding box center [1060, 421] width 524 height 23
drag, startPoint x: 928, startPoint y: 387, endPoint x: 935, endPoint y: 392, distance: 8.9
click at [941, 378] on div "The European Union has two big fish problems. As a result, Senegal’s marine eco…" at bounding box center [1055, 420] width 559 height 91
drag, startPoint x: 915, startPoint y: 431, endPoint x: 937, endPoint y: 380, distance: 55.6
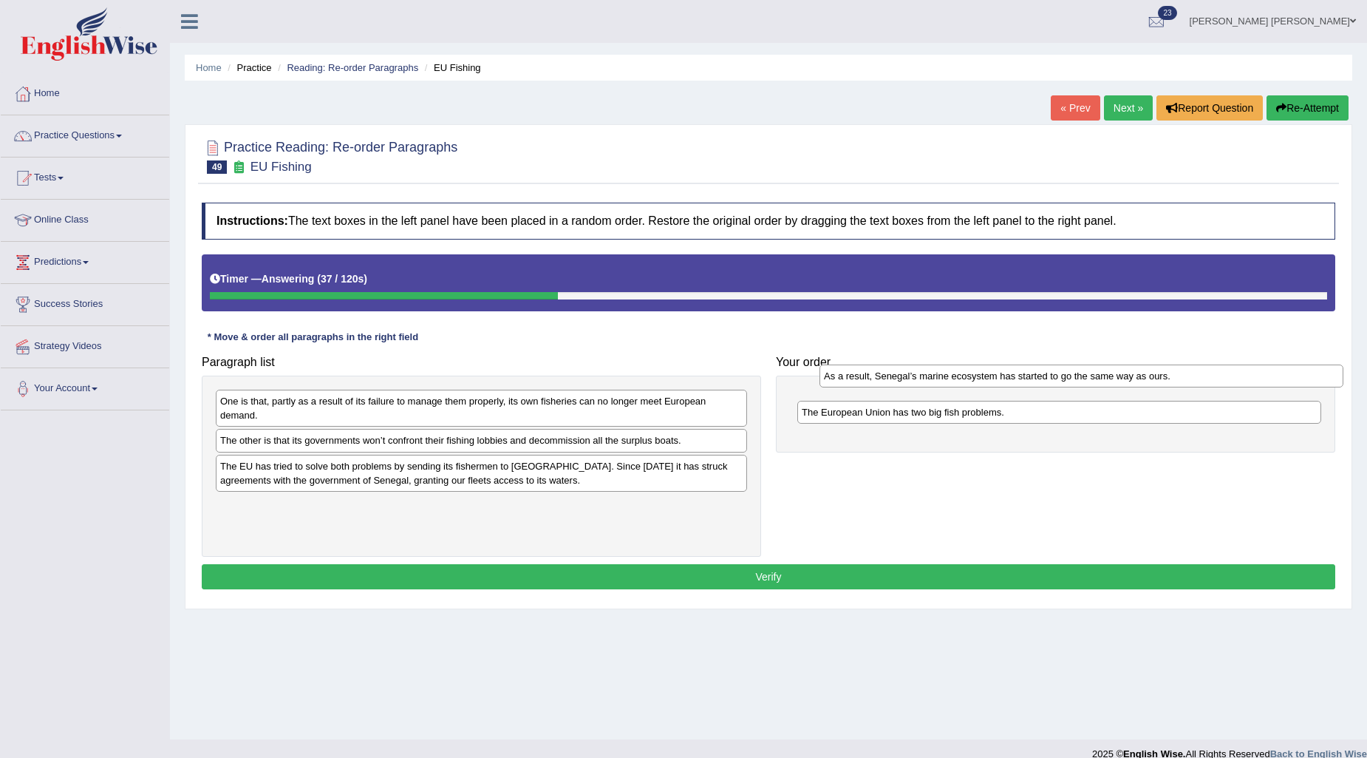
click at [937, 380] on div "As a result, Senegal’s marine ecosystem has started to go the same way as ours." at bounding box center [1082, 375] width 524 height 23
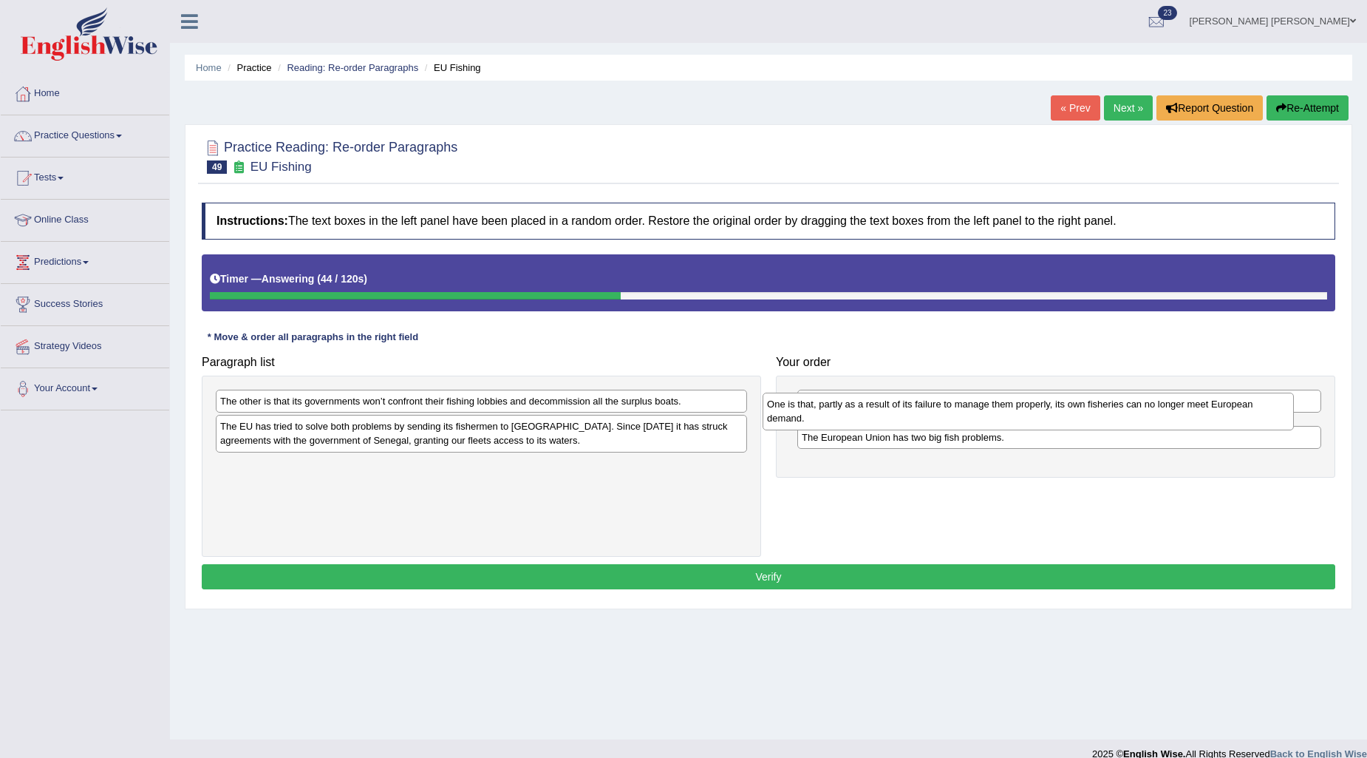
drag, startPoint x: 441, startPoint y: 421, endPoint x: 987, endPoint y: 424, distance: 546.9
click at [987, 424] on div "One is that, partly as a result of its failure to manage them properly, its own…" at bounding box center [1028, 410] width 531 height 37
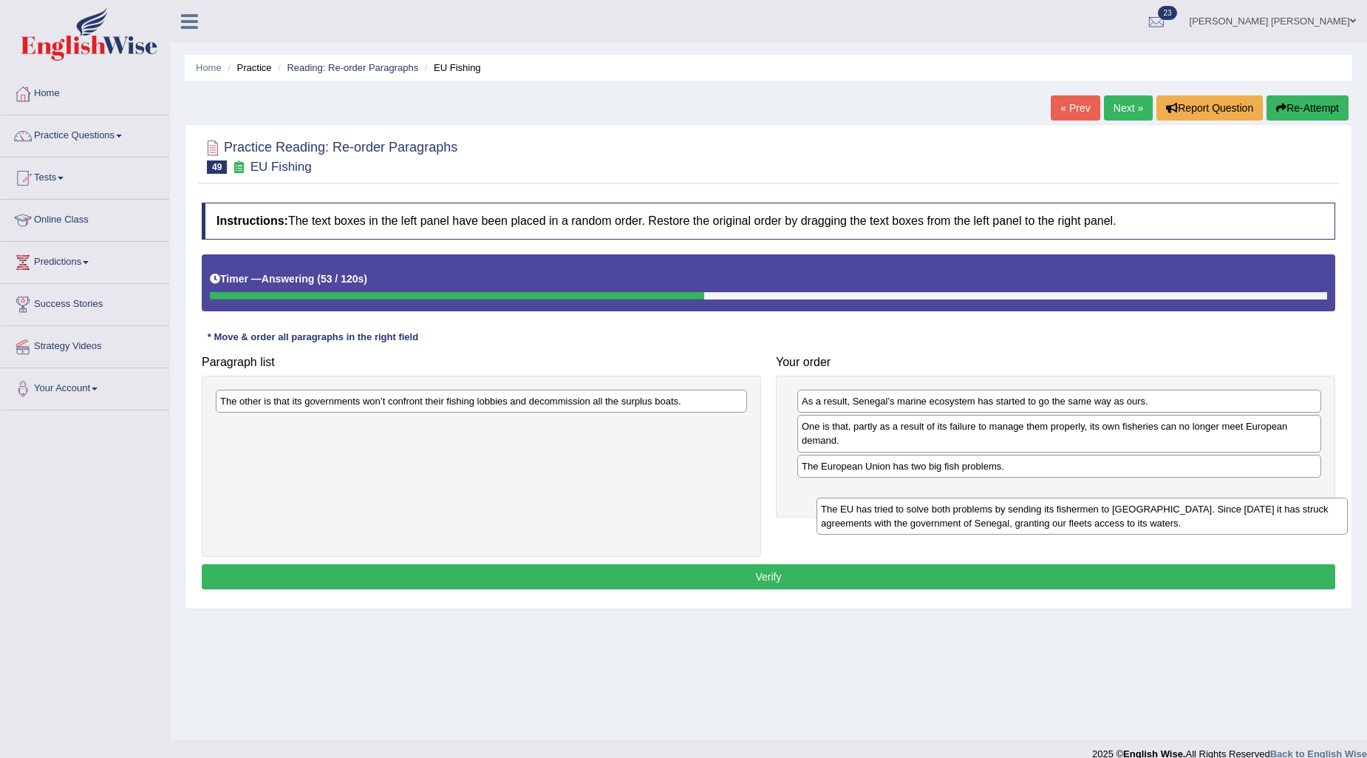
drag, startPoint x: 565, startPoint y: 415, endPoint x: 1166, endPoint y: 497, distance: 606.5
click at [1166, 497] on div "The EU has tried to solve both problems by sending its fishermen to [GEOGRAPHIC…" at bounding box center [1082, 515] width 531 height 37
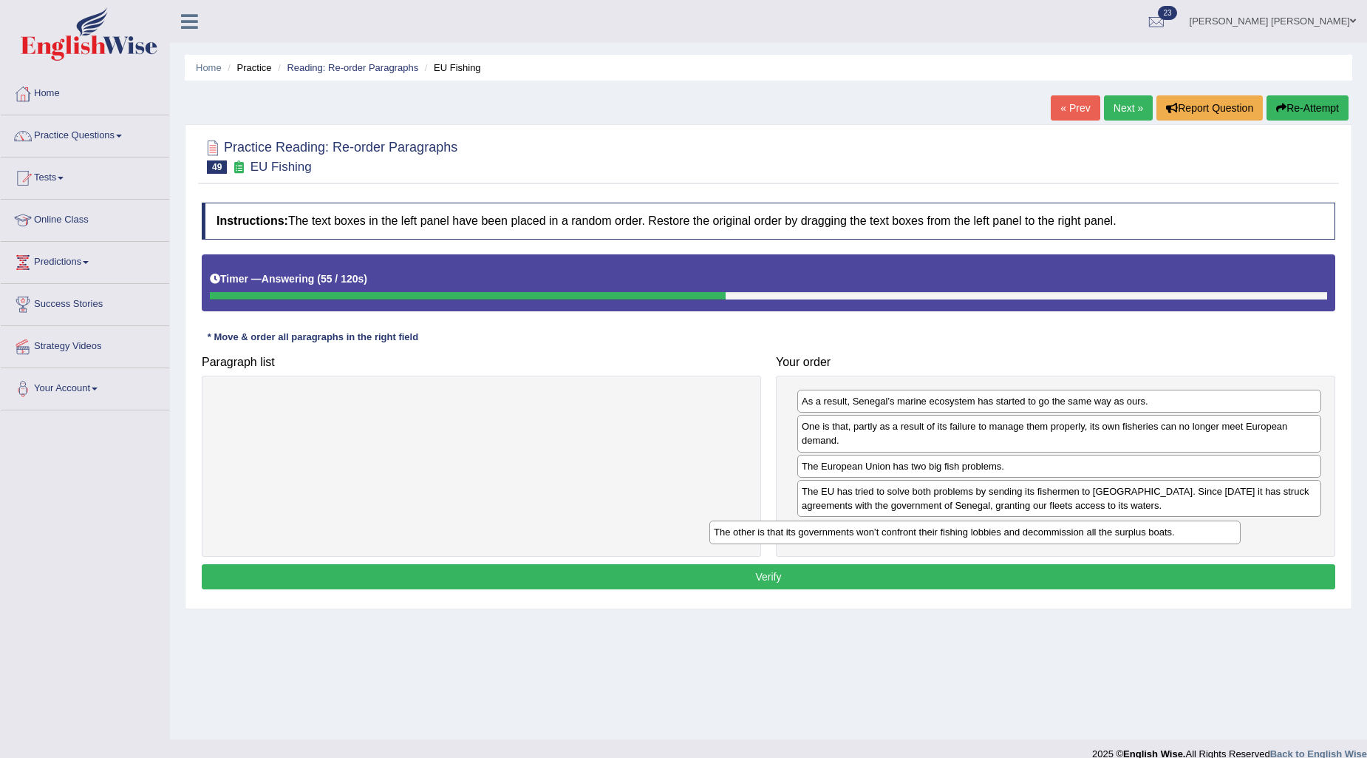
drag, startPoint x: 519, startPoint y: 403, endPoint x: 1013, endPoint y: 534, distance: 510.8
click at [1013, 534] on div "The other is that its governments won’t confront their fishing lobbies and deco…" at bounding box center [975, 531] width 531 height 23
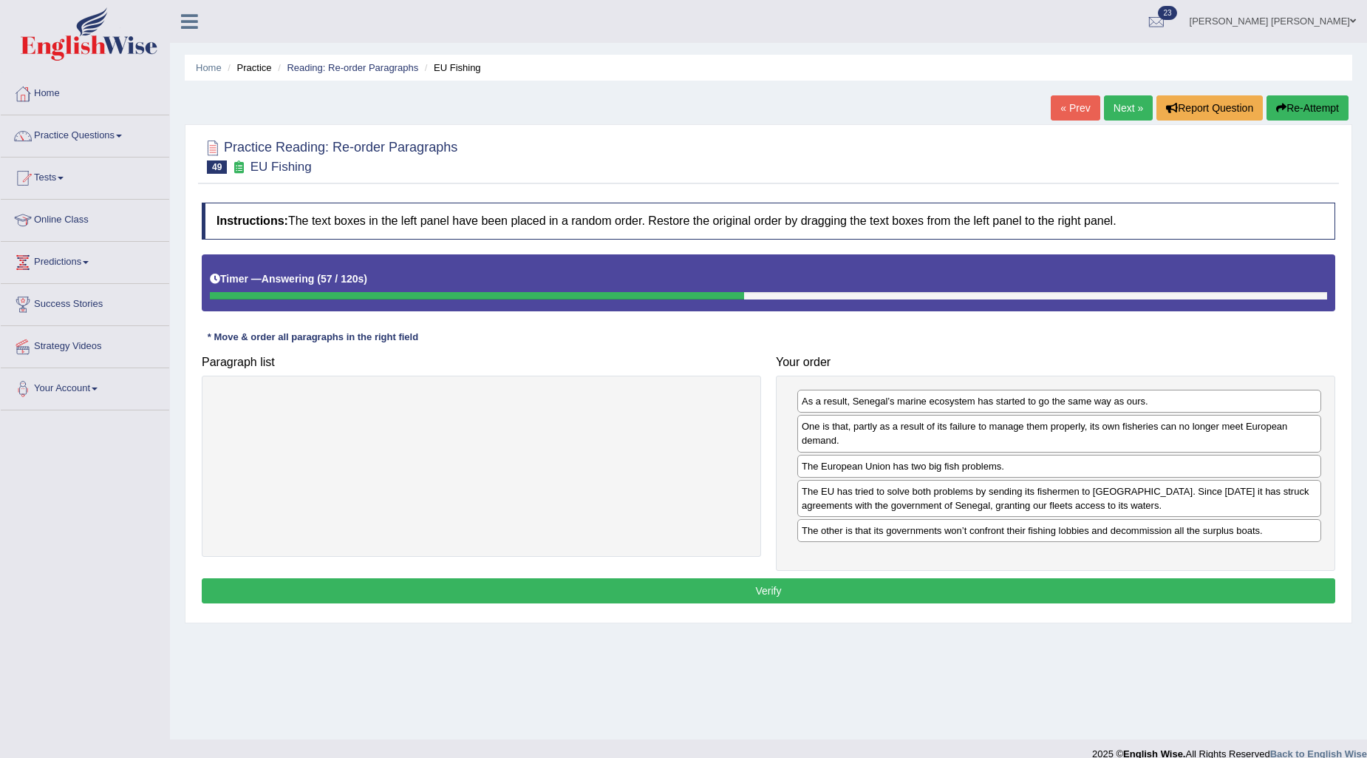
drag, startPoint x: 809, startPoint y: 555, endPoint x: 817, endPoint y: 588, distance: 33.7
click at [811, 559] on div "As a result, Senegal’s marine ecosystem has started to go the same way as ours.…" at bounding box center [1055, 472] width 559 height 195
drag, startPoint x: 817, startPoint y: 588, endPoint x: 822, endPoint y: 581, distance: 8.0
click at [822, 581] on button "Verify" at bounding box center [769, 590] width 1134 height 25
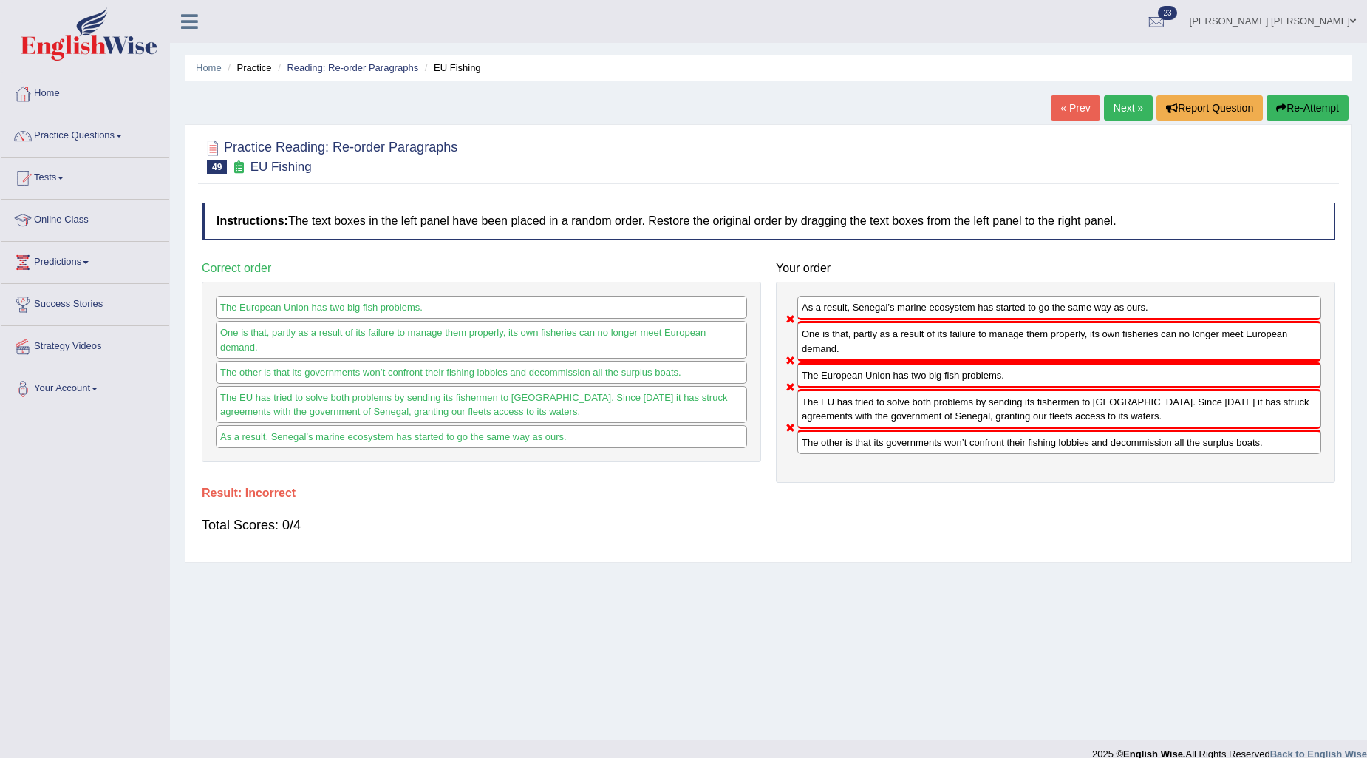
click at [1288, 103] on button "Re-Attempt" at bounding box center [1308, 107] width 82 height 25
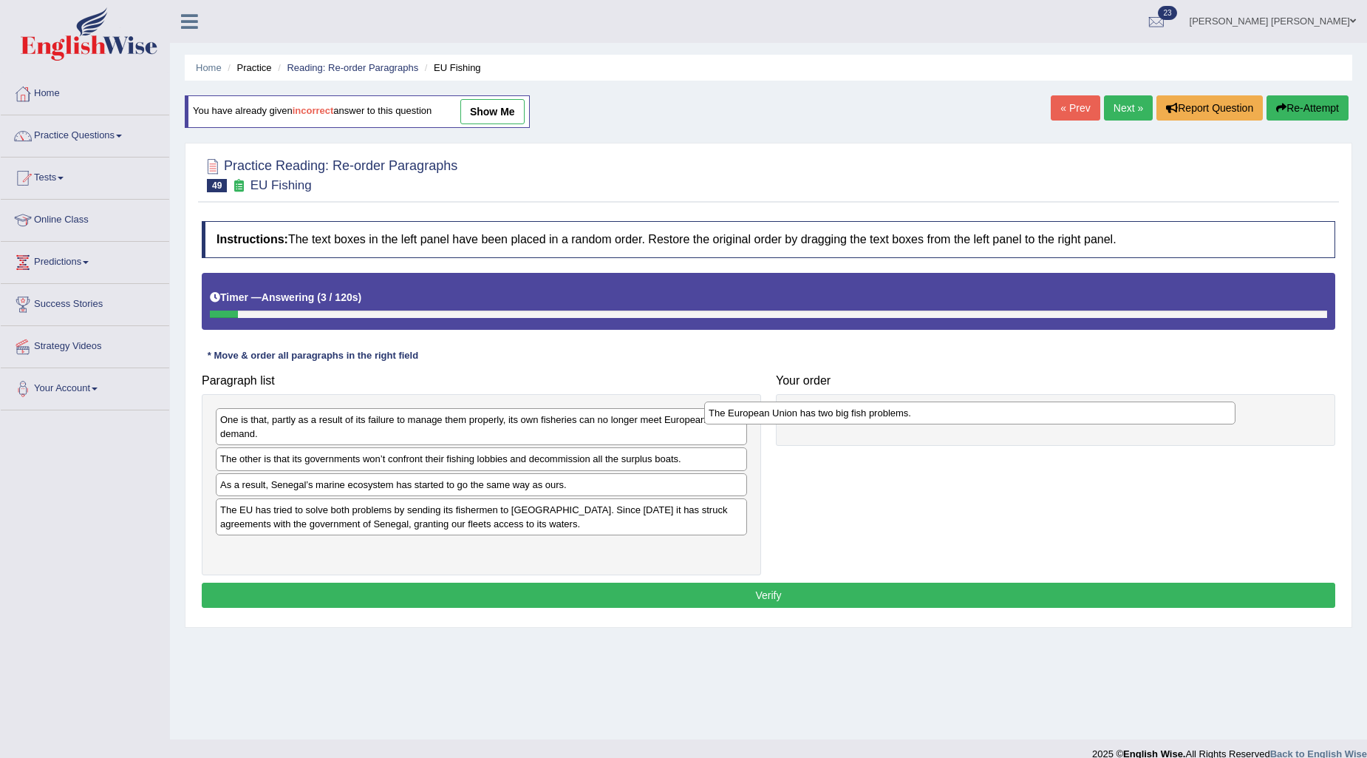
drag, startPoint x: 365, startPoint y: 491, endPoint x: 854, endPoint y: 419, distance: 493.8
click at [854, 419] on div "The European Union has two big fish problems." at bounding box center [969, 412] width 531 height 23
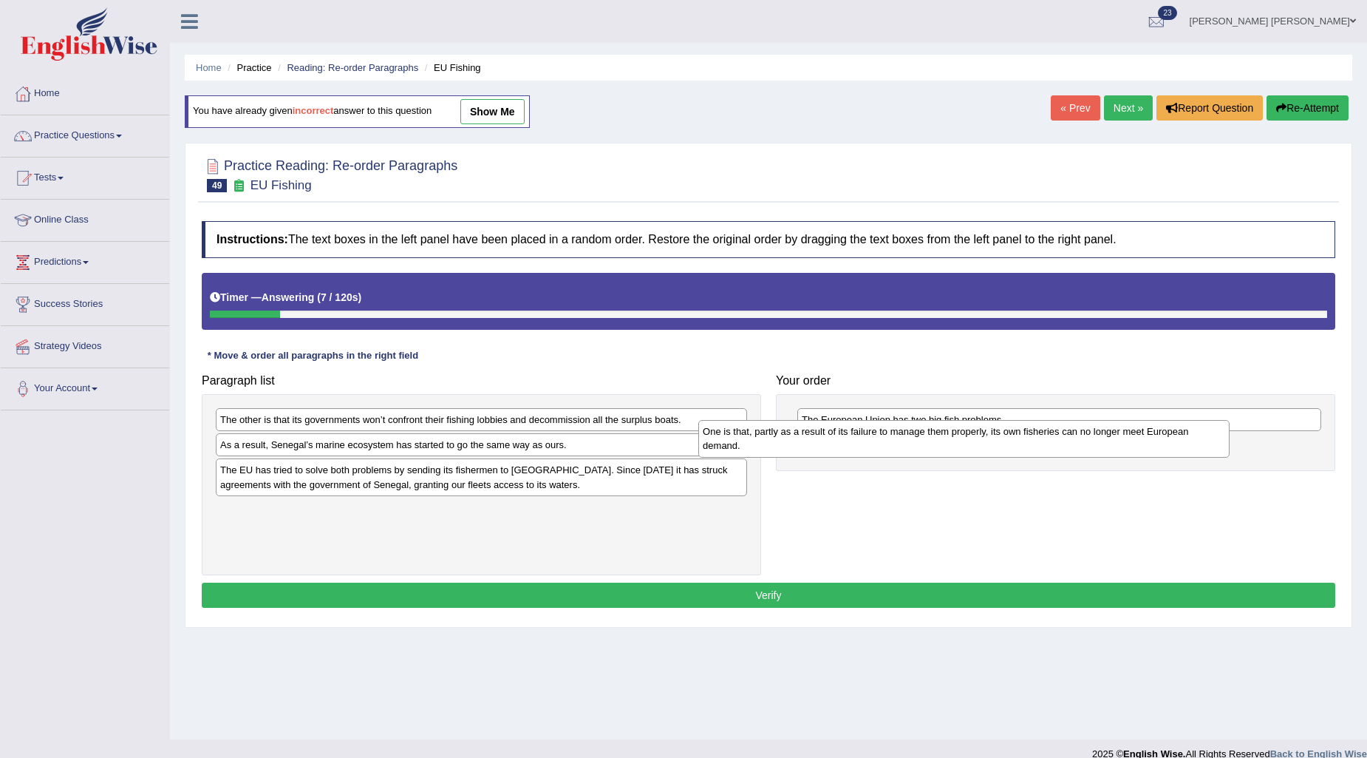
drag, startPoint x: 392, startPoint y: 437, endPoint x: 875, endPoint y: 449, distance: 482.8
click at [875, 449] on div "One is that, partly as a result of its failure to manage them properly, its own…" at bounding box center [963, 438] width 531 height 37
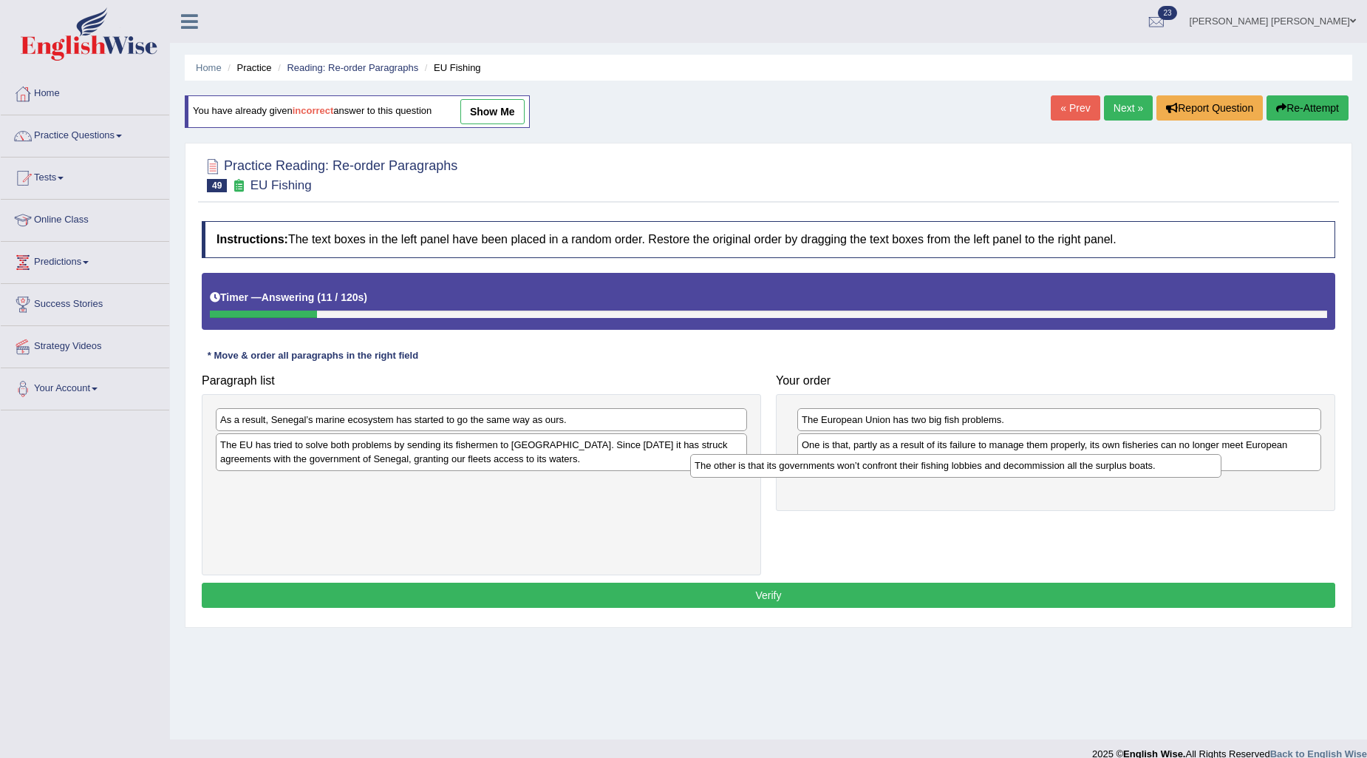
drag, startPoint x: 342, startPoint y: 425, endPoint x: 817, endPoint y: 471, distance: 476.7
click at [817, 471] on div "The other is that its governments won’t confront their fishing lobbies and deco…" at bounding box center [955, 465] width 531 height 23
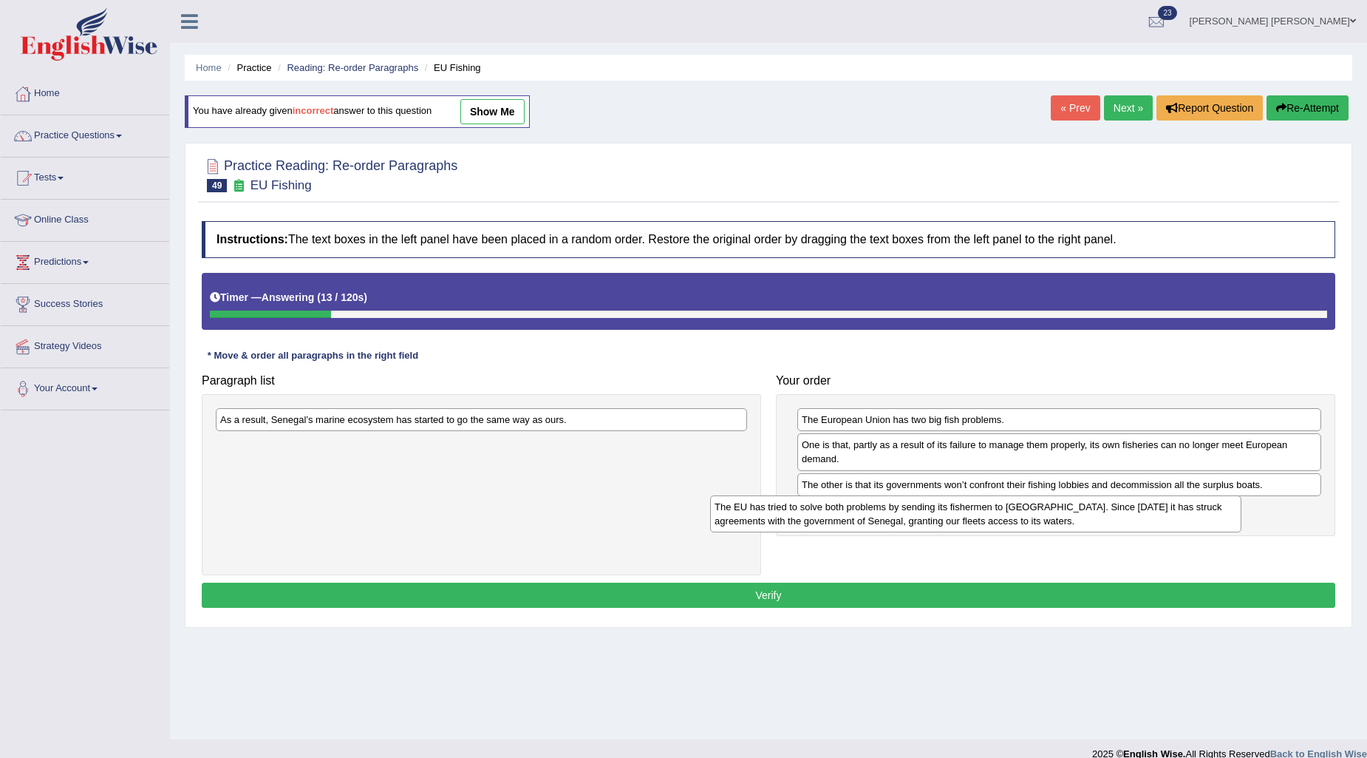
drag, startPoint x: 493, startPoint y: 462, endPoint x: 987, endPoint y: 523, distance: 498.2
click at [987, 523] on div "The EU has tried to solve both problems by sending its fishermen to West Africa…" at bounding box center [975, 513] width 531 height 37
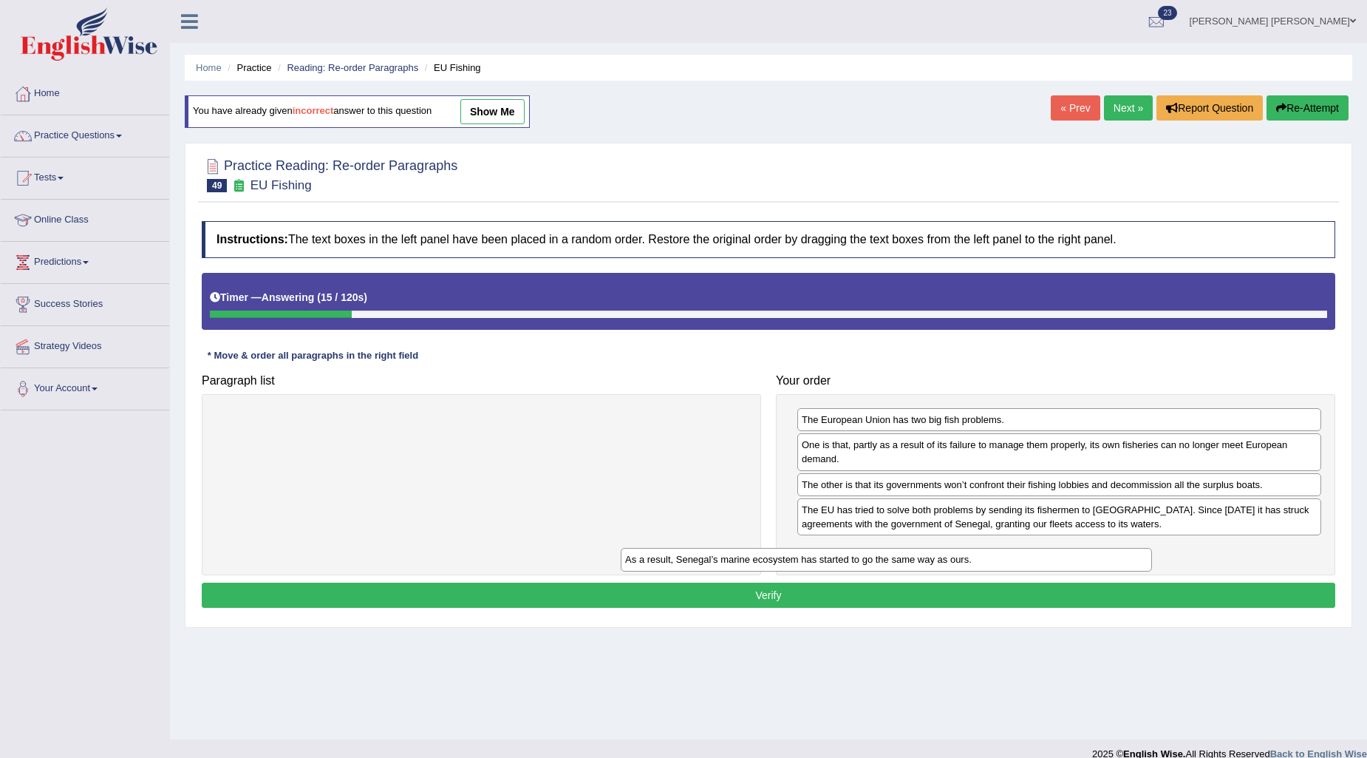
drag, startPoint x: 593, startPoint y: 418, endPoint x: 998, endPoint y: 557, distance: 428.4
click at [998, 557] on div "As a result, Senegal’s marine ecosystem has started to go the same way as ours." at bounding box center [886, 559] width 531 height 23
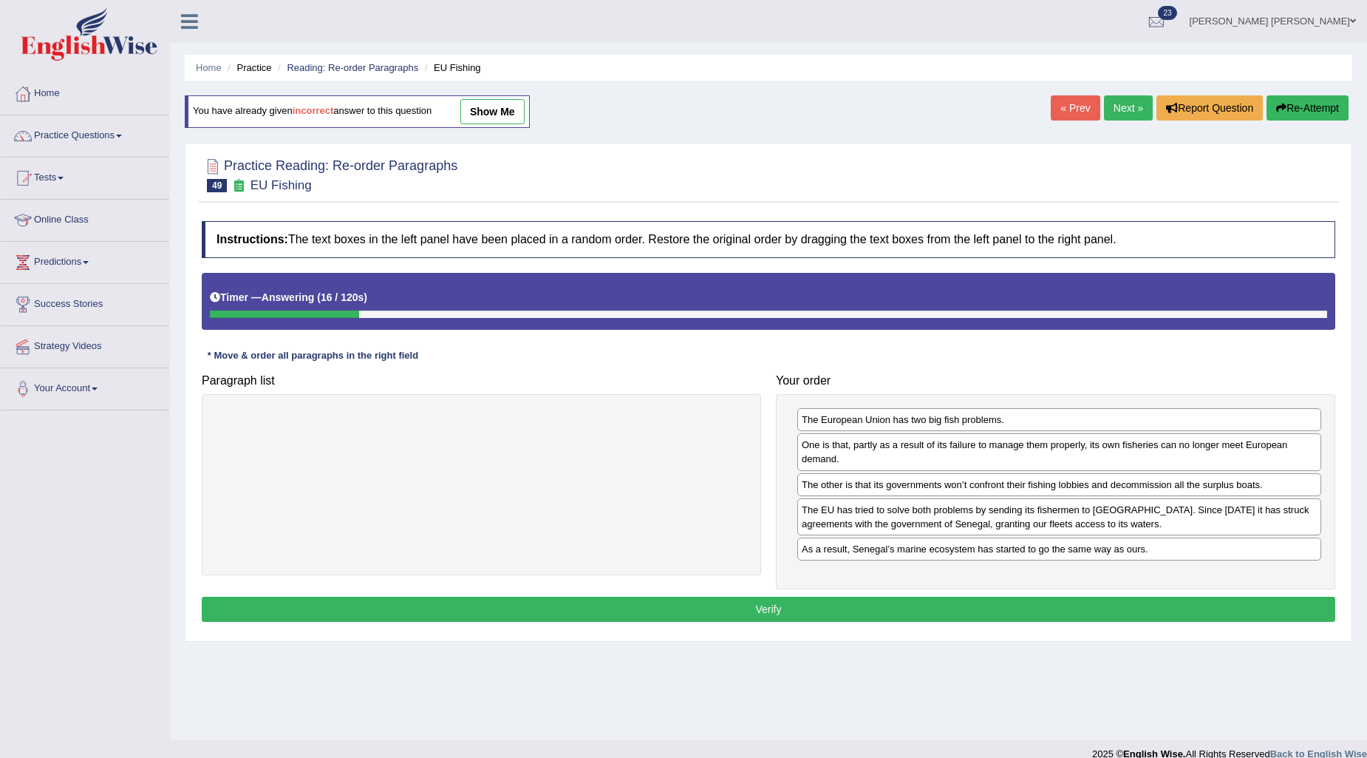
click at [925, 602] on button "Verify" at bounding box center [769, 608] width 1134 height 25
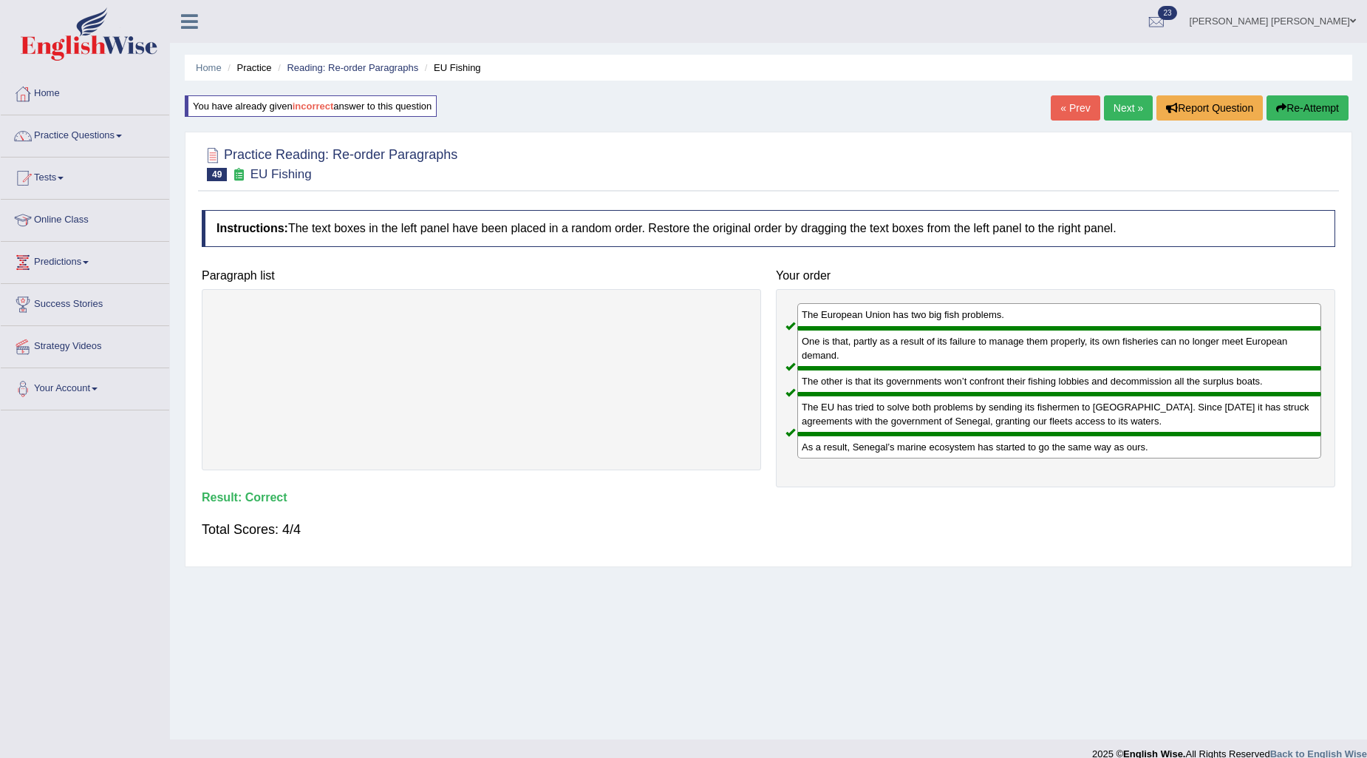
click at [1115, 116] on link "Next »" at bounding box center [1128, 107] width 49 height 25
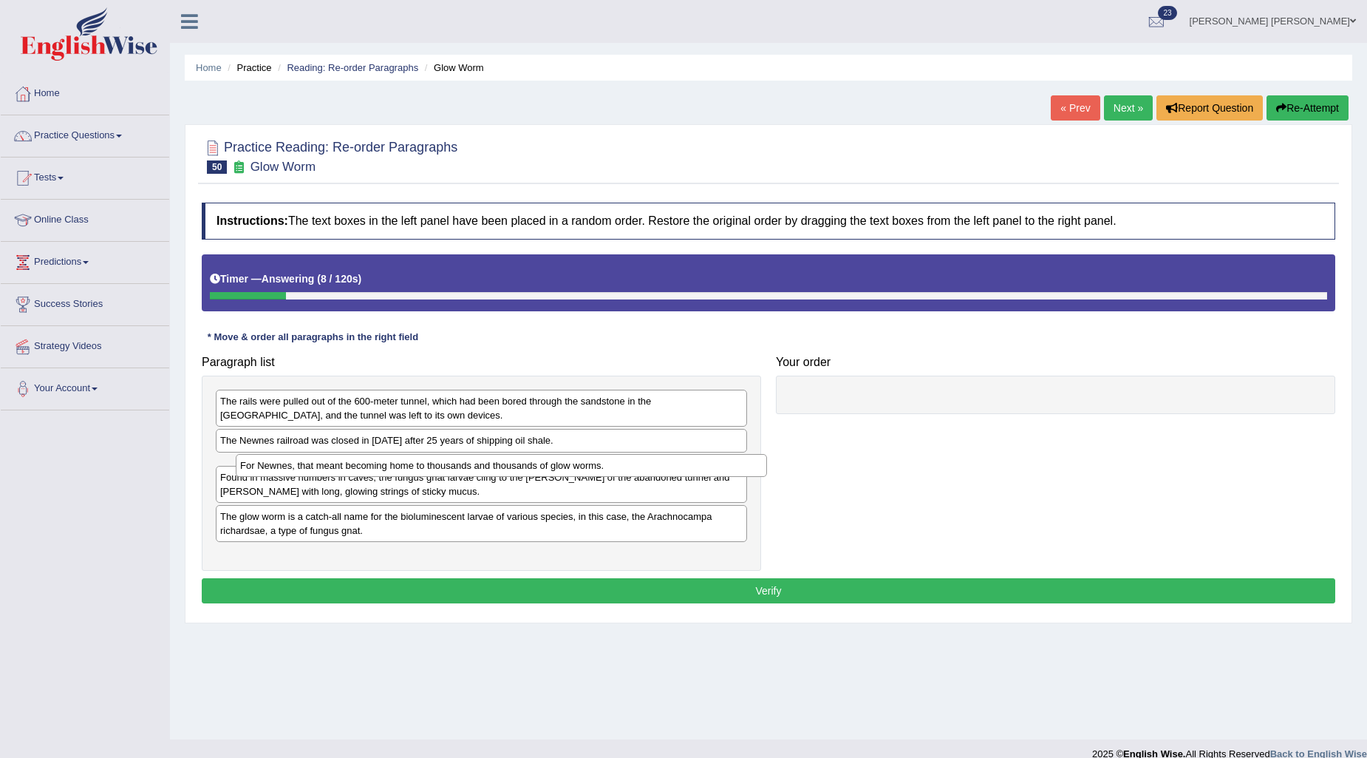
drag, startPoint x: 358, startPoint y: 457, endPoint x: 378, endPoint y: 456, distance: 20.0
click at [378, 456] on div "For Newnes, that meant becoming home to thousands and thousands of glow worms." at bounding box center [501, 465] width 531 height 23
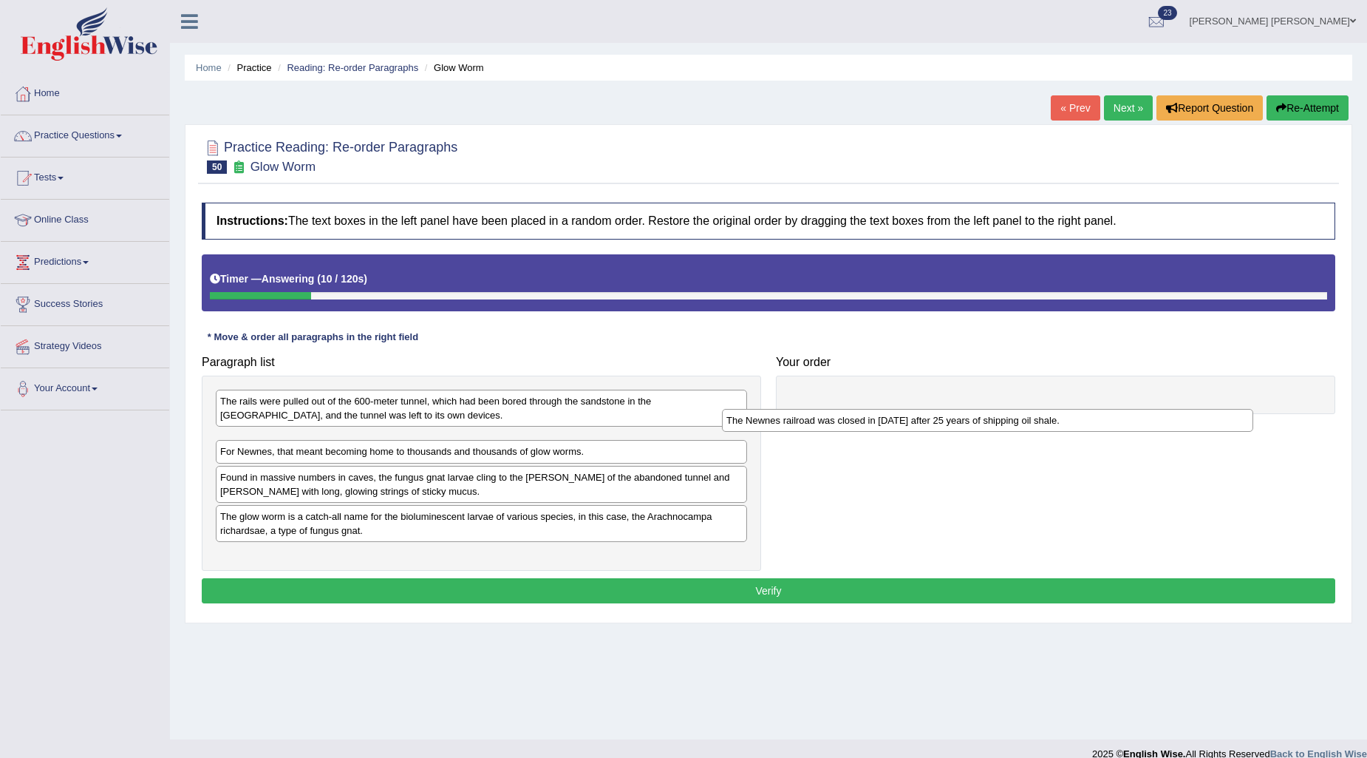
drag, startPoint x: 394, startPoint y: 436, endPoint x: 963, endPoint y: 401, distance: 570.2
click at [963, 409] on div "The Newnes railroad was closed in [DATE] after 25 years of shipping oil shale." at bounding box center [987, 420] width 531 height 23
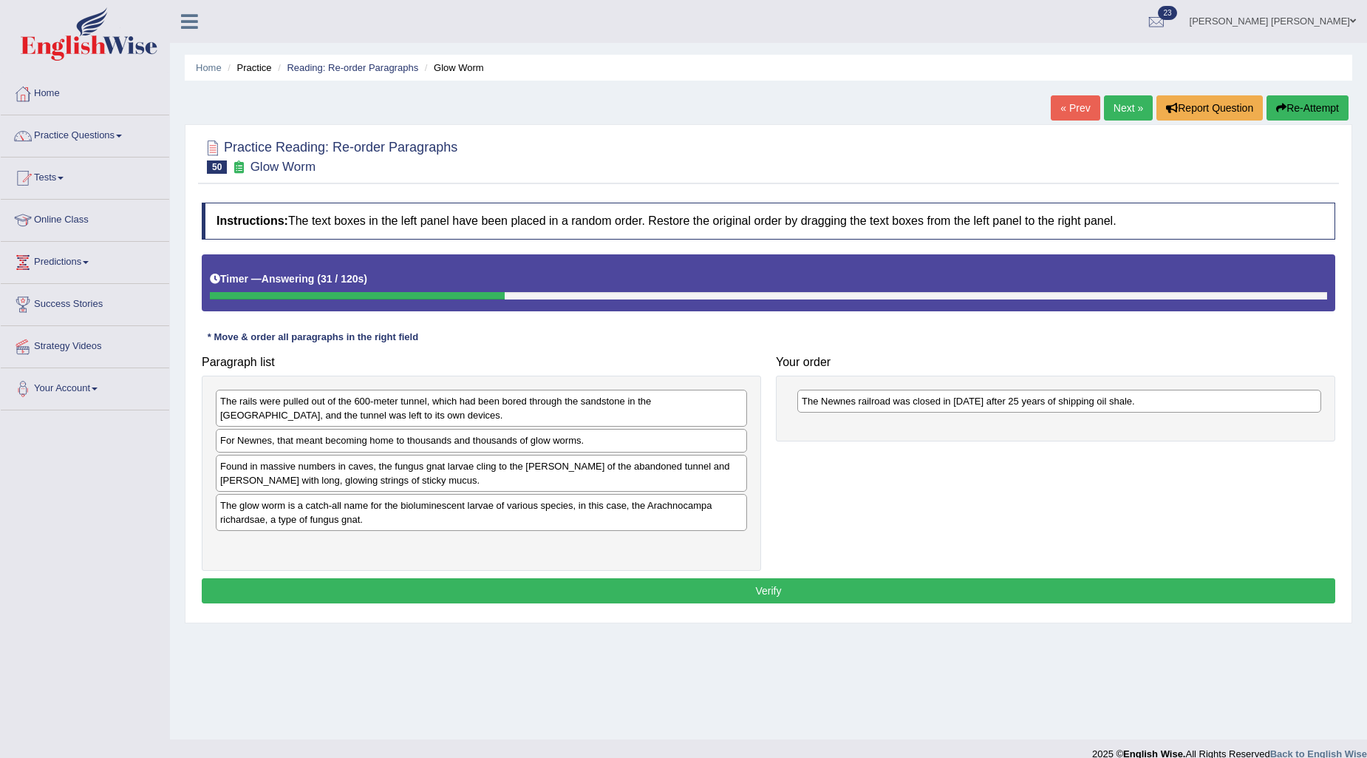
drag, startPoint x: 321, startPoint y: 453, endPoint x: 885, endPoint y: 422, distance: 564.8
click at [885, 422] on div "Paragraph list The rails were pulled out of the 600-meter tunnel, which had bee…" at bounding box center [768, 459] width 1149 height 223
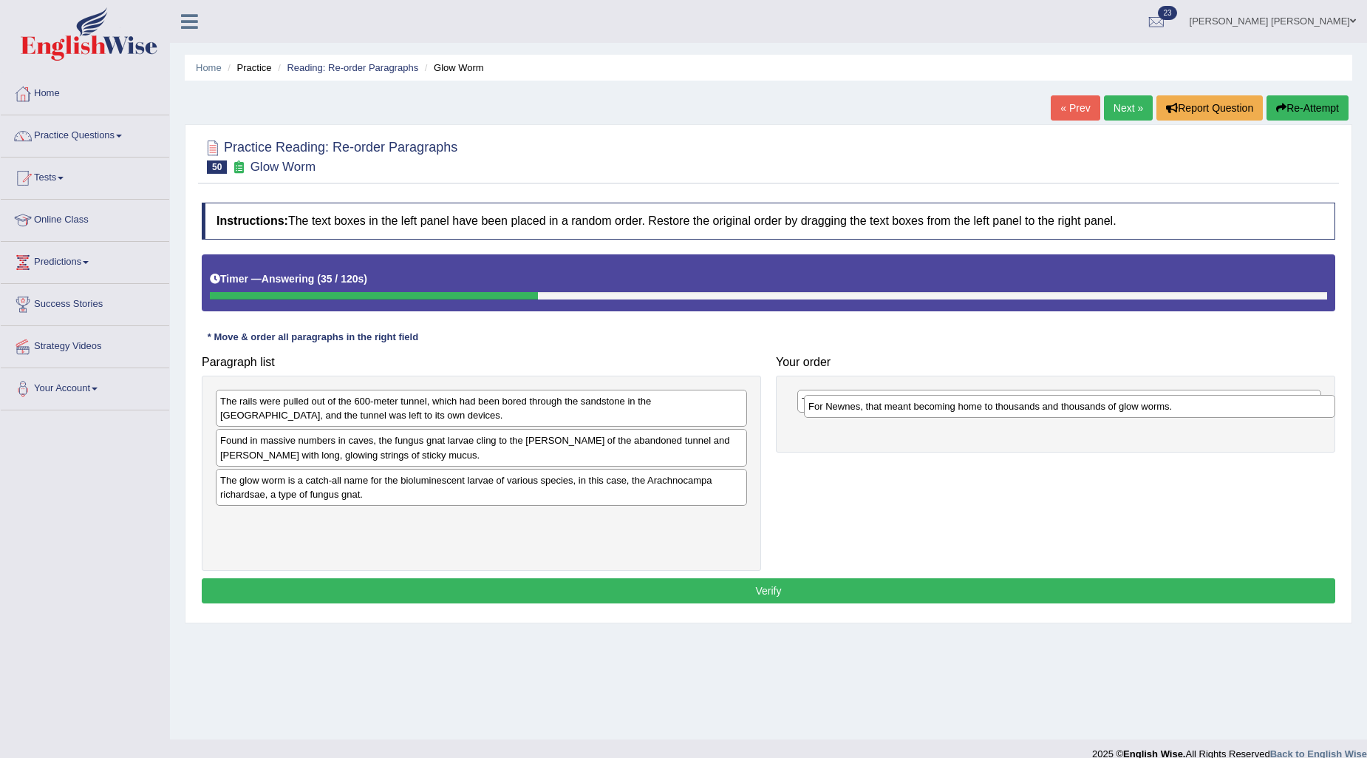
drag, startPoint x: 515, startPoint y: 447, endPoint x: 1103, endPoint y: 412, distance: 589.3
click at [1103, 412] on div "For Newnes, that meant becoming home to thousands and thousands of glow worms." at bounding box center [1069, 406] width 531 height 23
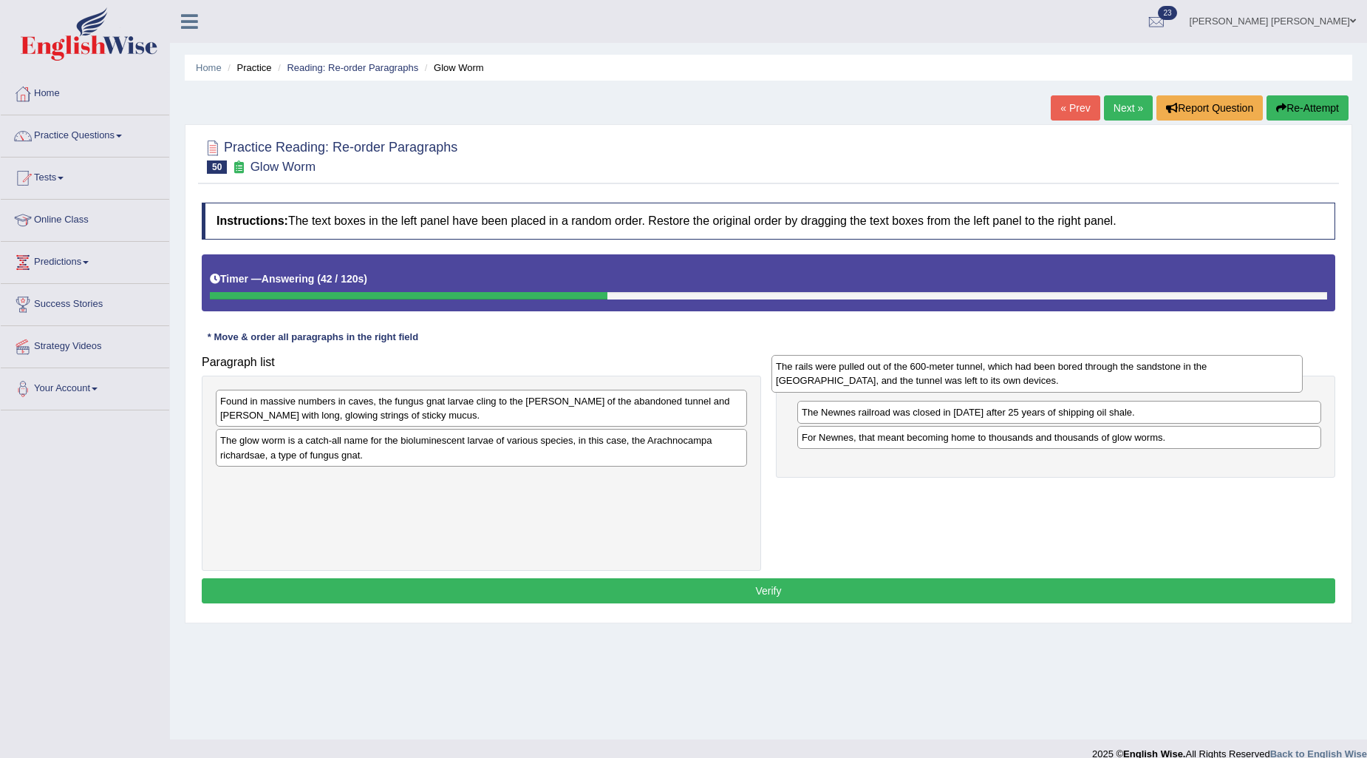
drag, startPoint x: 503, startPoint y: 416, endPoint x: 1059, endPoint y: 381, distance: 556.9
click at [1059, 381] on div "The rails were pulled out of the 600-meter tunnel, which had been bored through…" at bounding box center [1037, 373] width 531 height 37
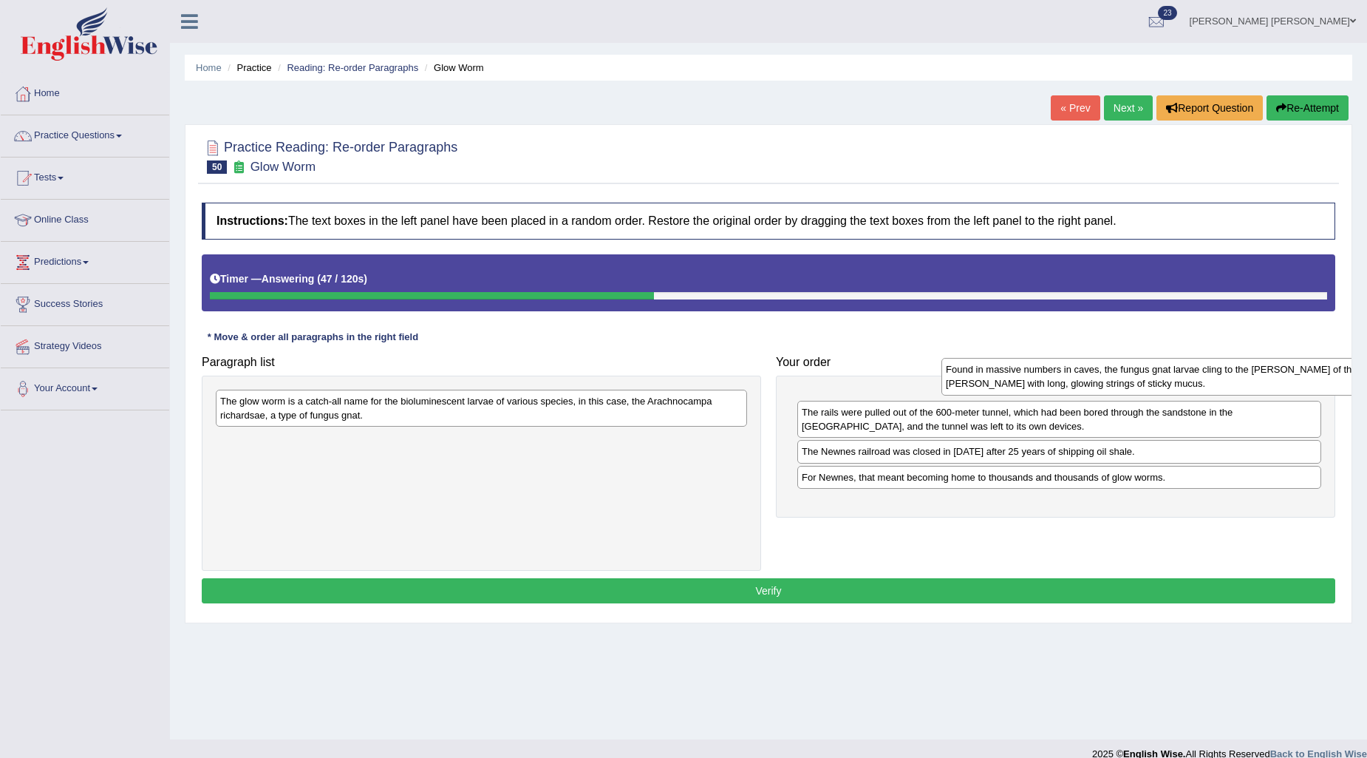
drag, startPoint x: 491, startPoint y: 418, endPoint x: 1217, endPoint y: 387, distance: 726.5
click at [1217, 387] on div "Found in massive numbers in caves, the fungus gnat larvae cling to the [PERSON_…" at bounding box center [1207, 376] width 531 height 37
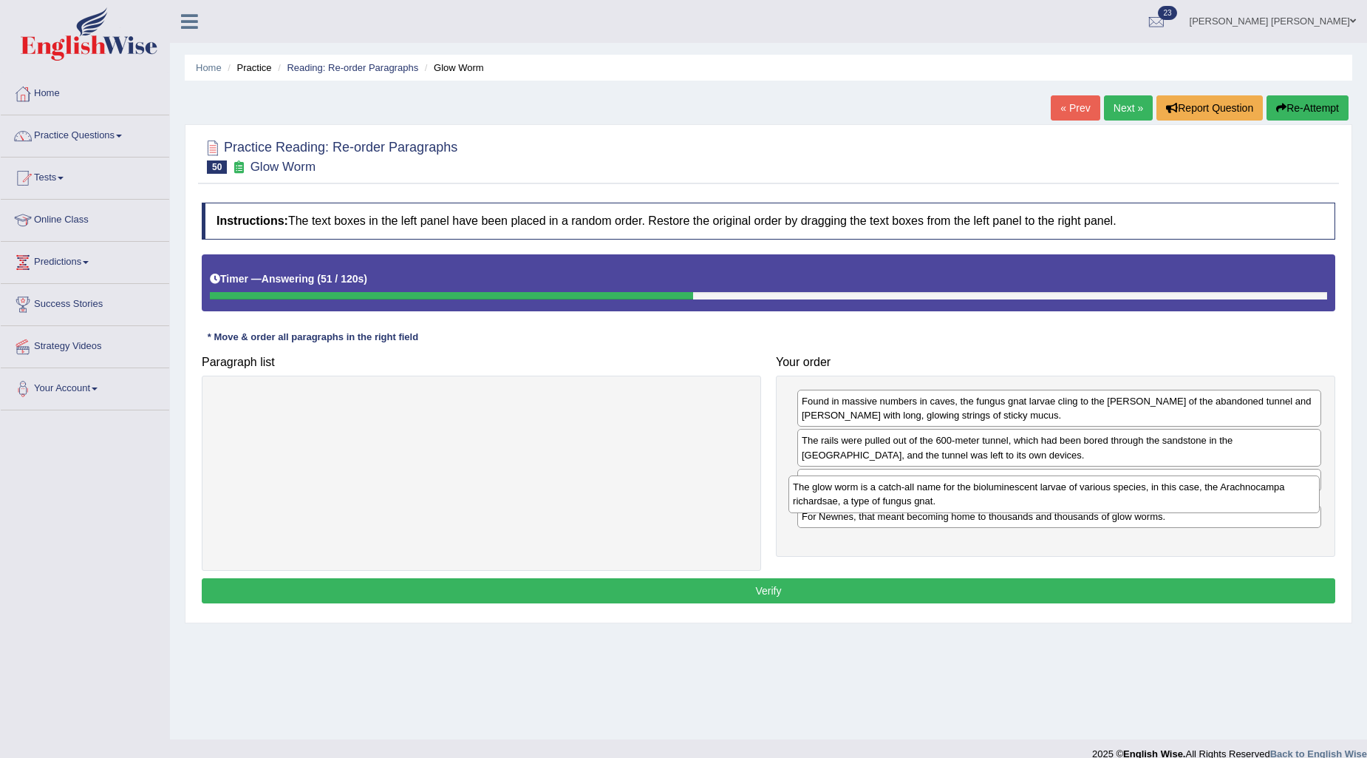
drag, startPoint x: 554, startPoint y: 414, endPoint x: 1127, endPoint y: 500, distance: 579.2
click at [1127, 500] on div "The glow worm is a catch-all name for the bioluminescent larvae of various spec…" at bounding box center [1054, 493] width 531 height 37
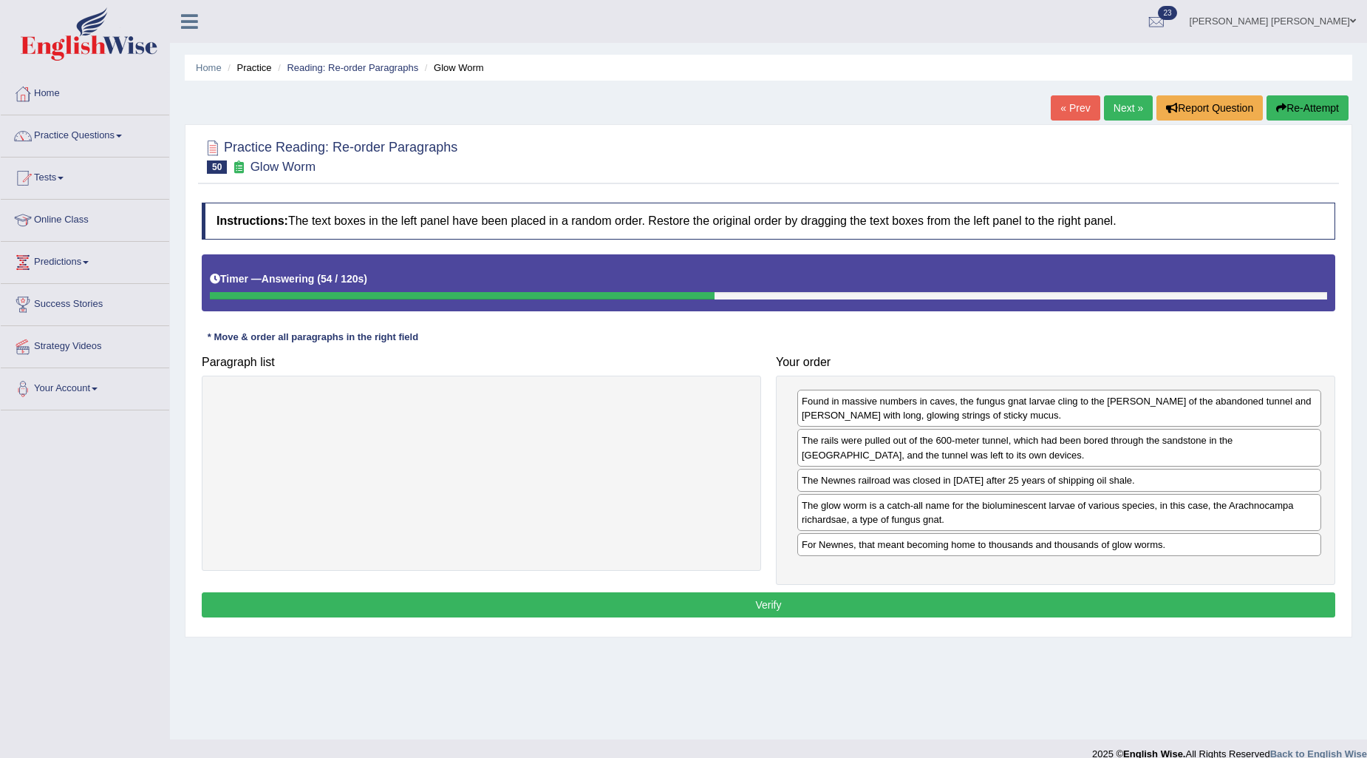
click at [1088, 608] on button "Verify" at bounding box center [769, 604] width 1134 height 25
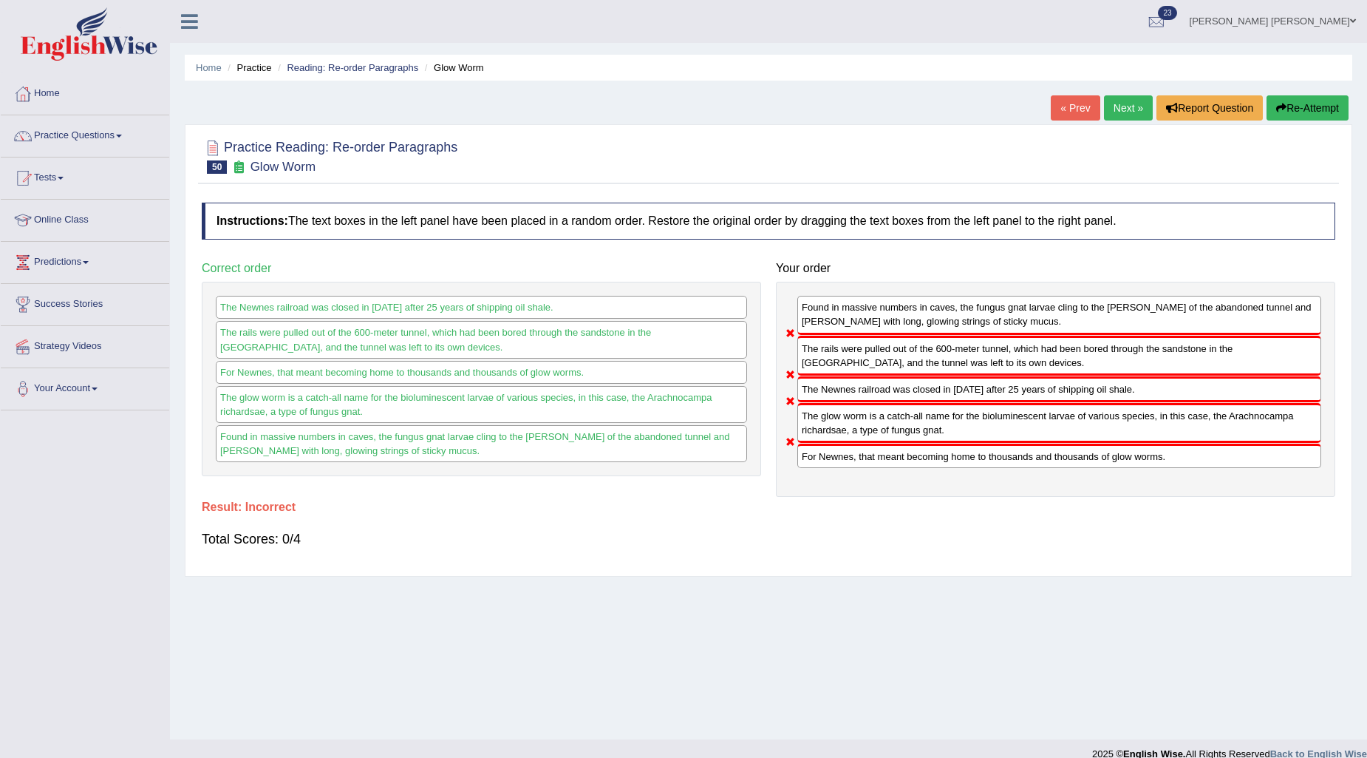
click at [1305, 105] on button "Re-Attempt" at bounding box center [1308, 107] width 82 height 25
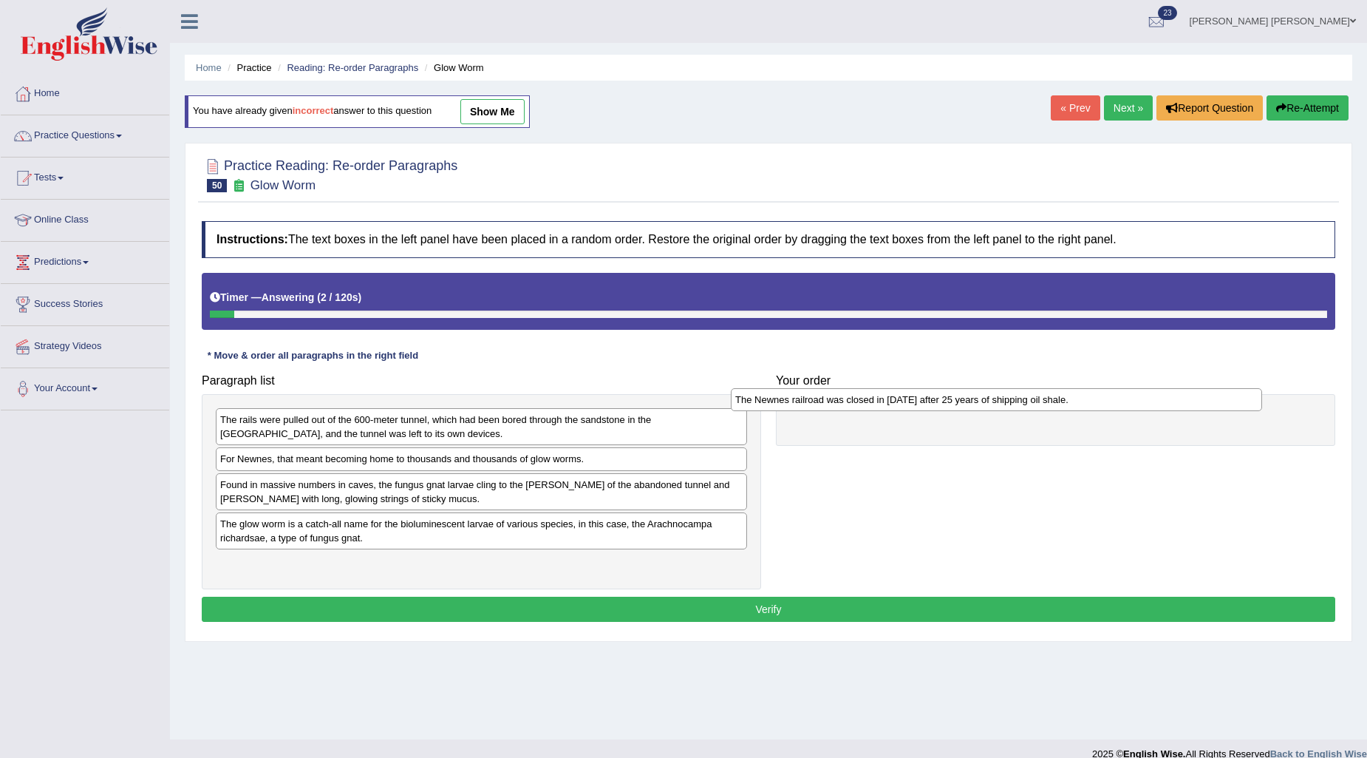
drag, startPoint x: 429, startPoint y: 464, endPoint x: 949, endPoint y: 404, distance: 523.0
click at [949, 404] on div "The Newnes railroad was closed in [DATE] after 25 years of shipping oil shale." at bounding box center [996, 399] width 531 height 23
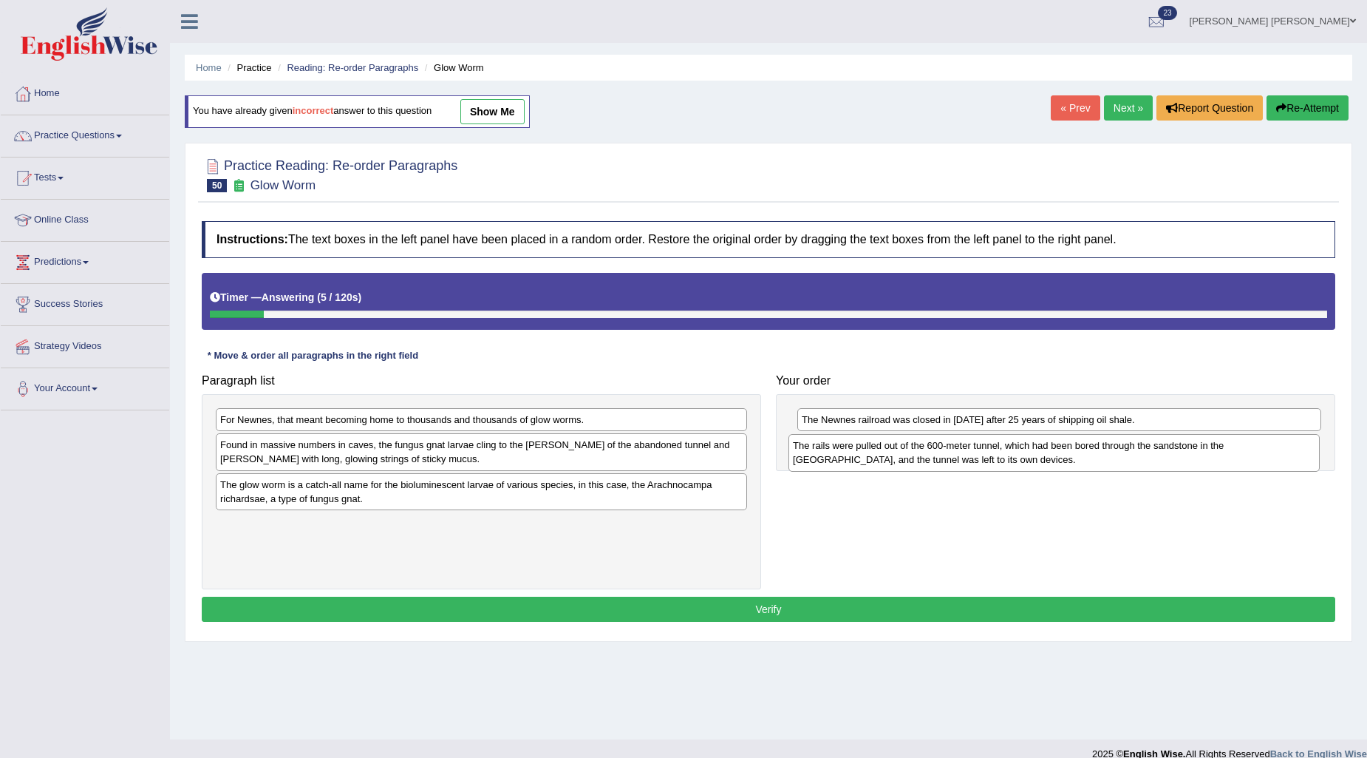
drag, startPoint x: 418, startPoint y: 438, endPoint x: 991, endPoint y: 464, distance: 573.4
click at [991, 464] on div "The rails were pulled out of the 600-meter tunnel, which had been bored through…" at bounding box center [1054, 452] width 531 height 37
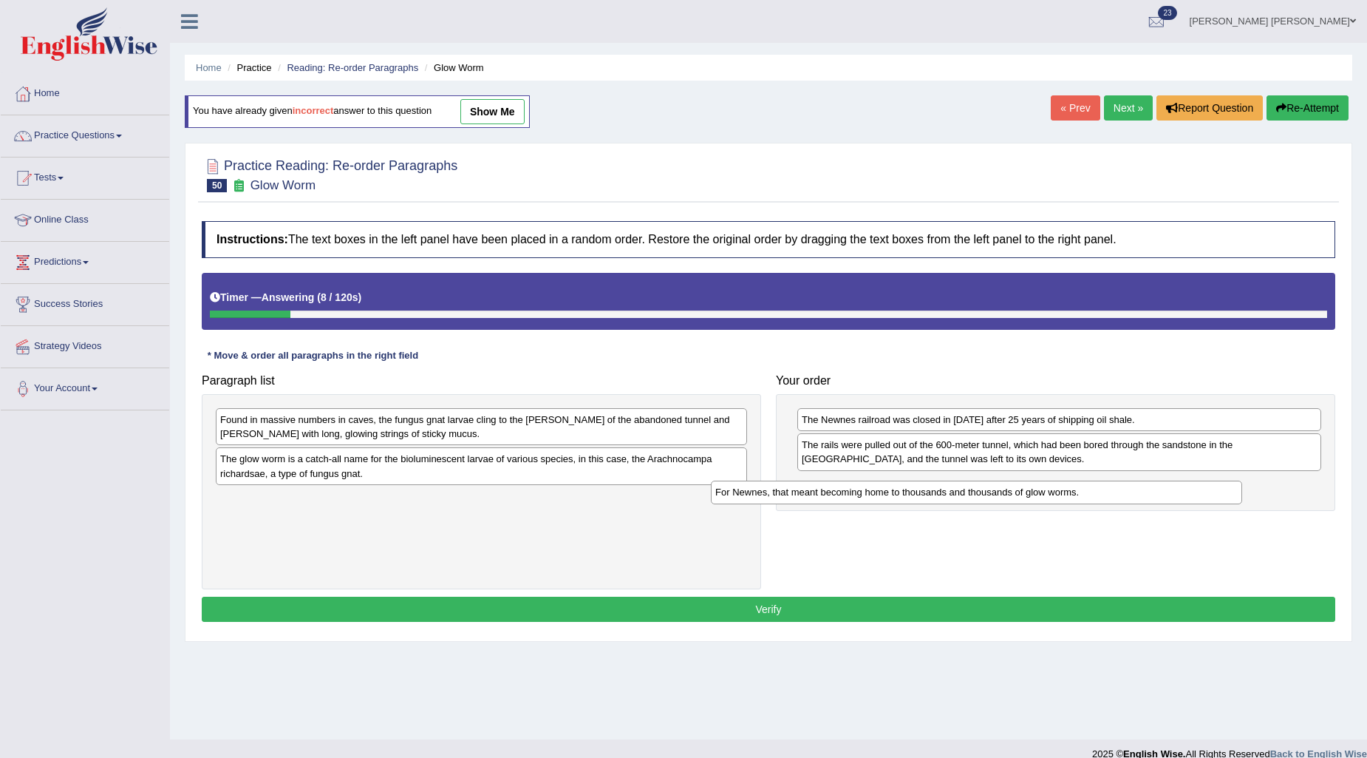
drag, startPoint x: 377, startPoint y: 423, endPoint x: 872, endPoint y: 495, distance: 500.5
click at [872, 495] on div "For Newnes, that meant becoming home to thousands and thousands of glow worms." at bounding box center [976, 491] width 531 height 23
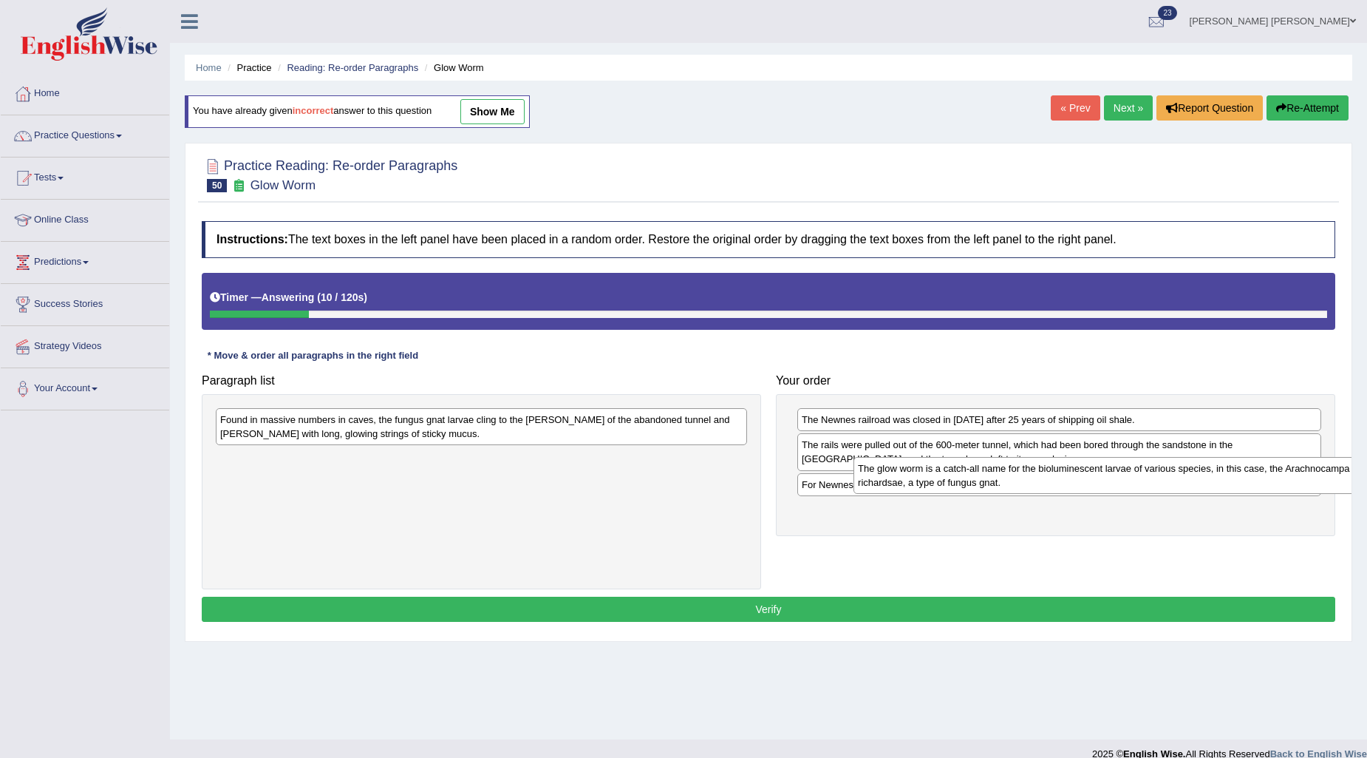
drag, startPoint x: 416, startPoint y: 483, endPoint x: 1054, endPoint y: 492, distance: 637.9
click at [1054, 492] on div "The glow worm is a catch-all name for the bioluminescent larvae of various spec…" at bounding box center [1119, 475] width 531 height 37
drag, startPoint x: 967, startPoint y: 523, endPoint x: 970, endPoint y: 490, distance: 33.4
click at [970, 490] on div "The glow worm is a catch-all name for the bioluminescent larvae of various spec…" at bounding box center [1062, 483] width 524 height 37
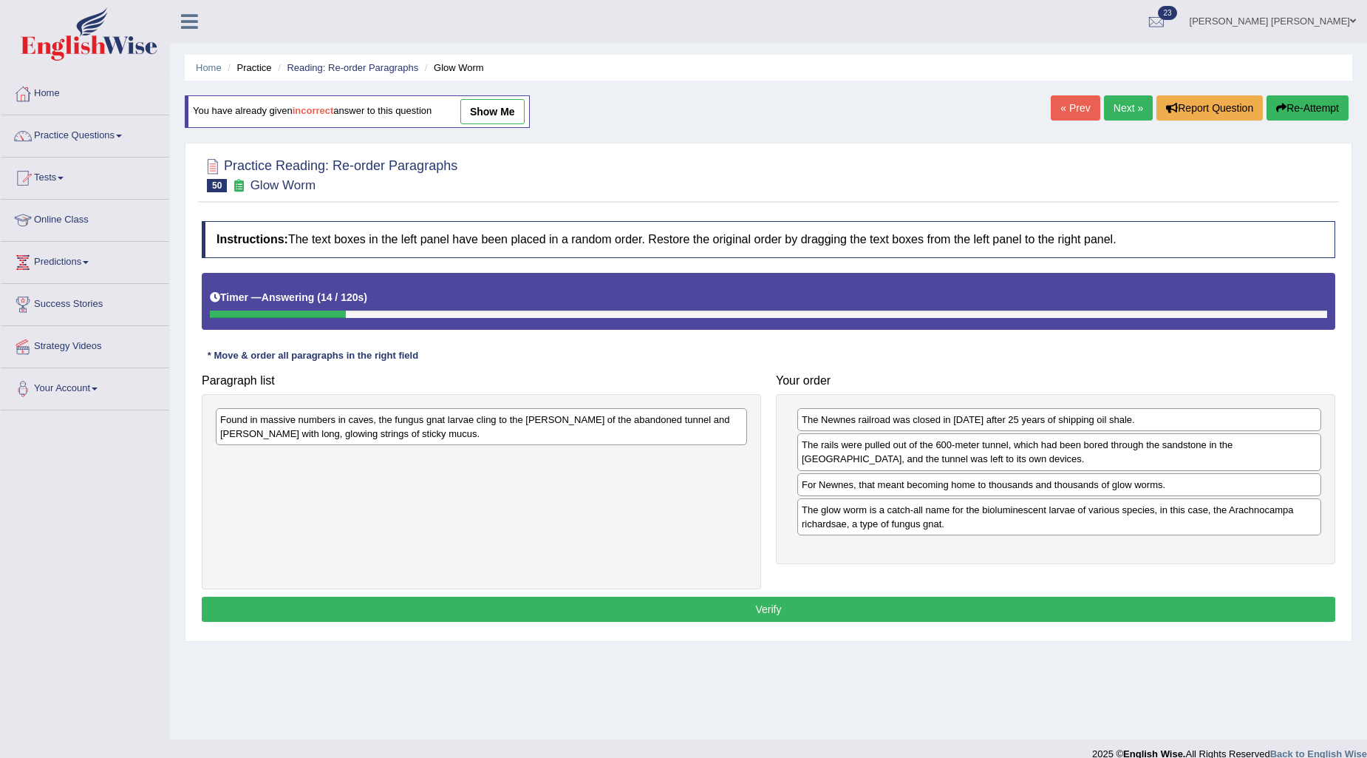
drag, startPoint x: 970, startPoint y: 497, endPoint x: 973, endPoint y: 508, distance: 12.4
click at [973, 508] on div "The Newnes railroad was closed in 1932 after 25 years of shipping oil shale. Th…" at bounding box center [1055, 479] width 559 height 170
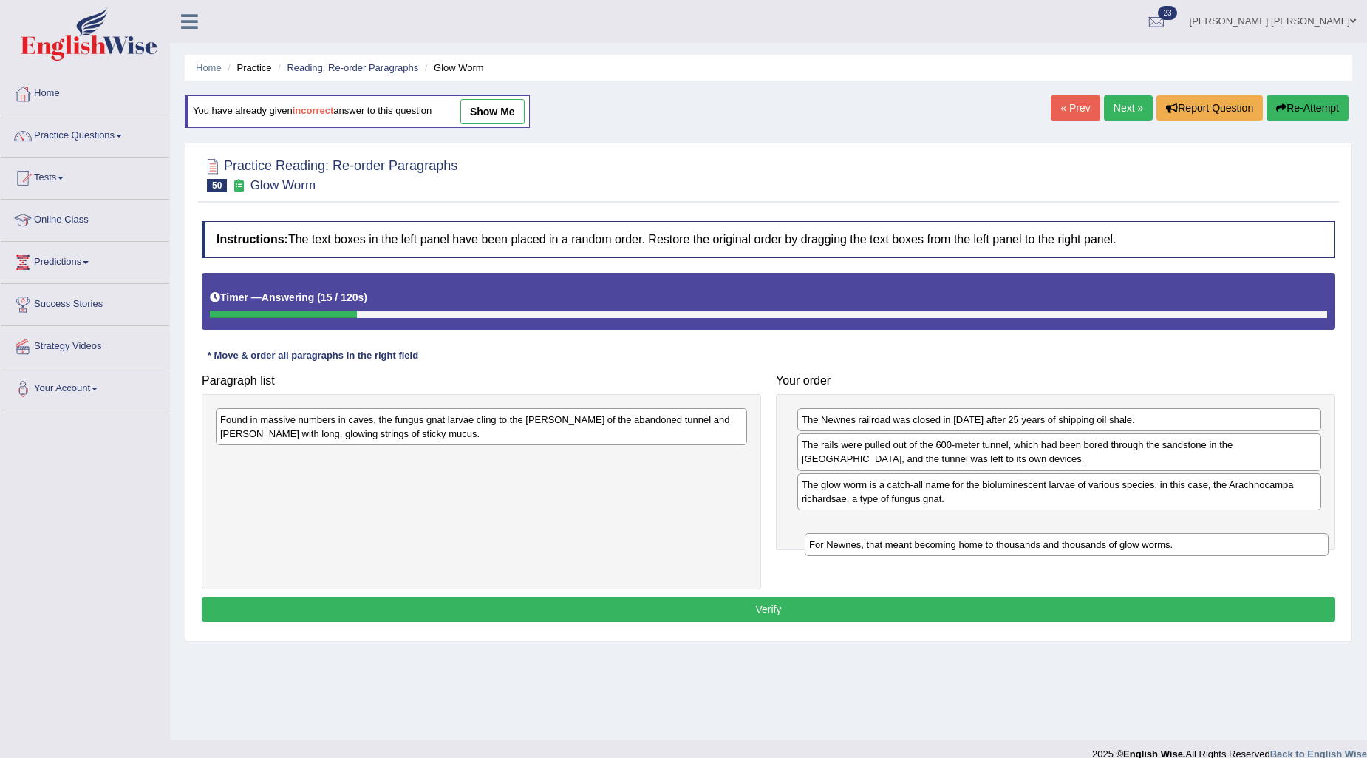
drag, startPoint x: 971, startPoint y: 483, endPoint x: 979, endPoint y: 543, distance: 60.3
click at [979, 543] on div "For Newnes, that meant becoming home to thousands and thousands of glow worms." at bounding box center [1067, 544] width 524 height 23
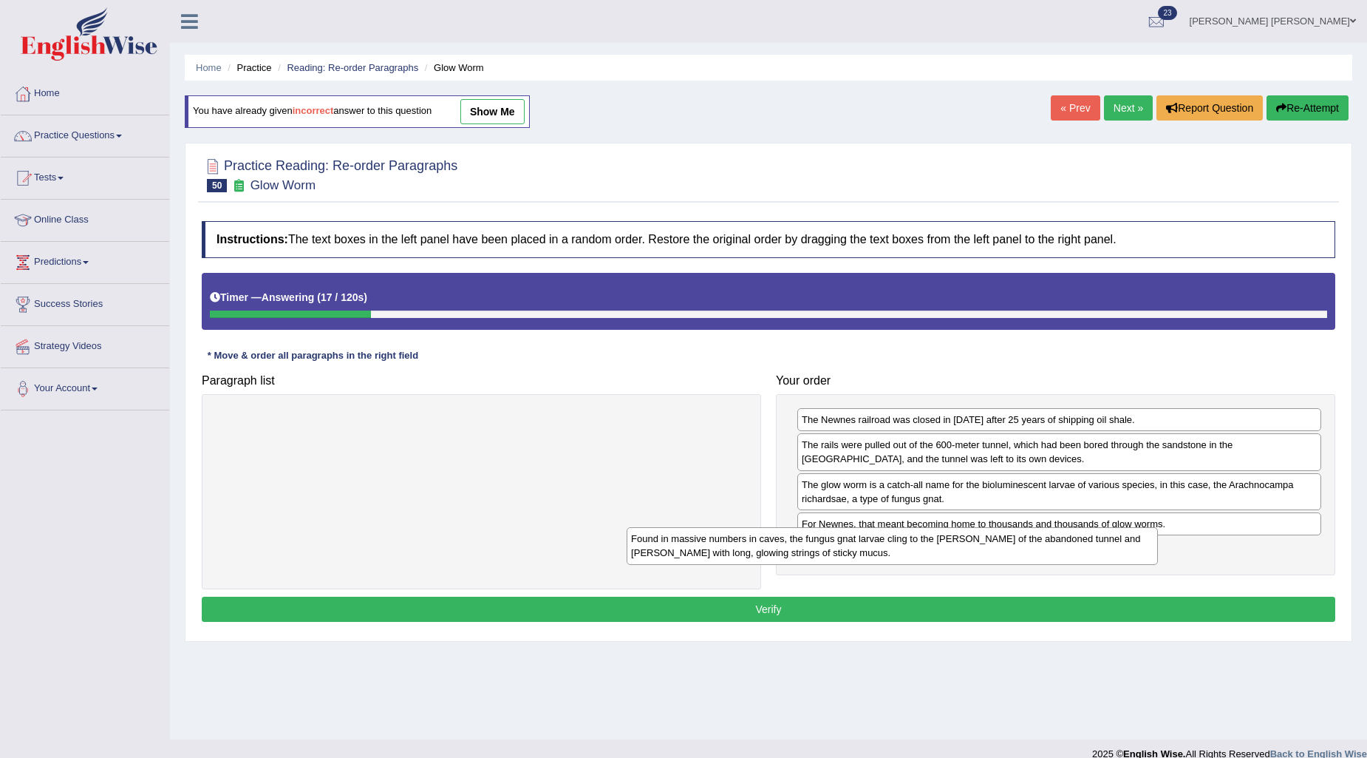
drag, startPoint x: 619, startPoint y: 432, endPoint x: 1067, endPoint y: 545, distance: 462.7
click at [1067, 545] on div "Found in massive numbers in caves, the fungus gnat larvae cling to the [PERSON_…" at bounding box center [892, 545] width 531 height 37
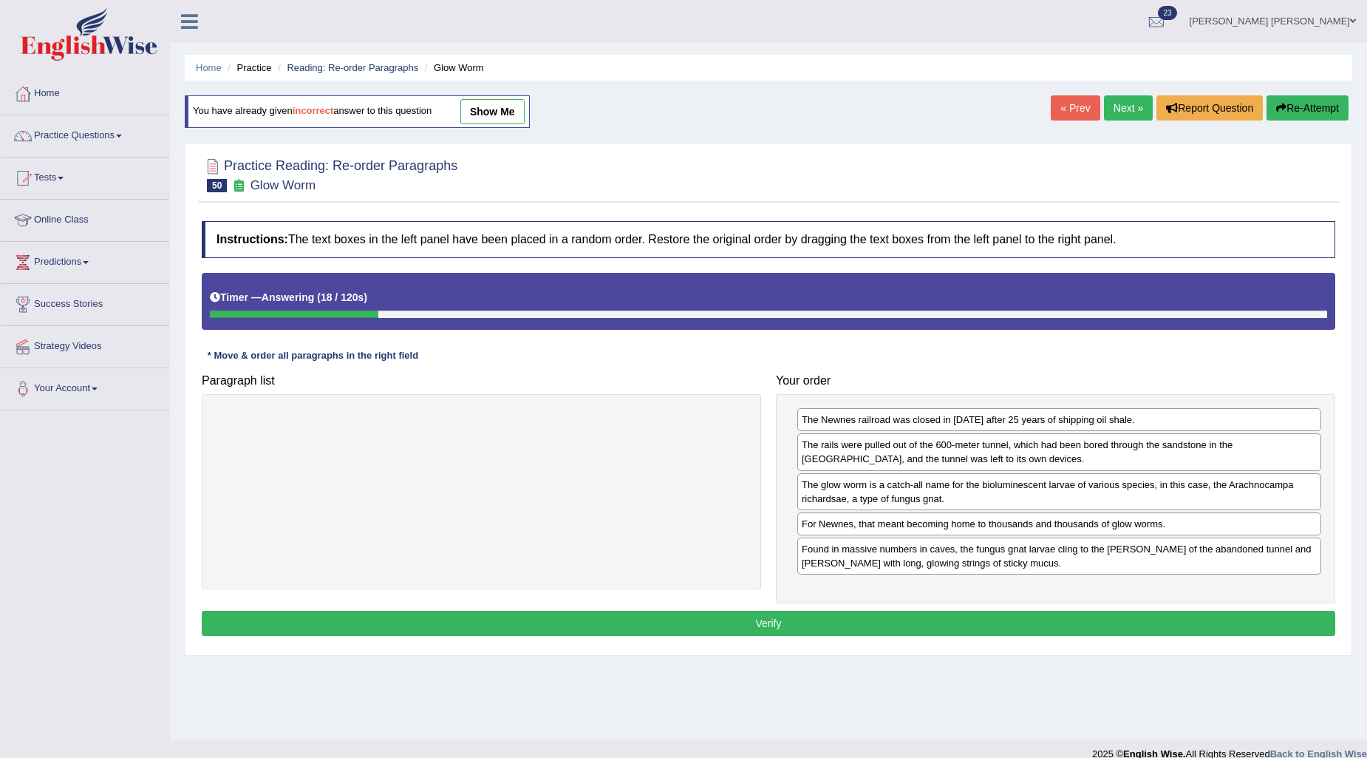
click at [965, 621] on button "Verify" at bounding box center [769, 622] width 1134 height 25
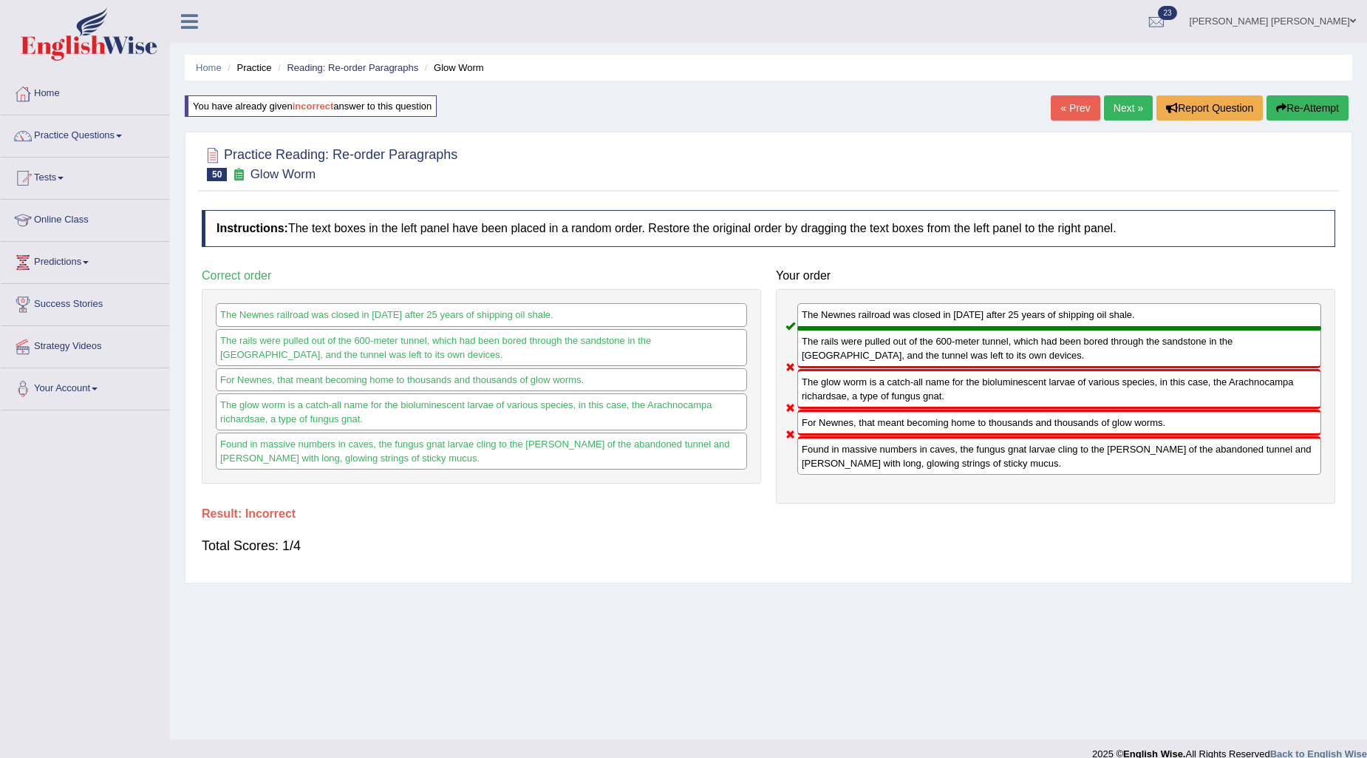
click at [1275, 115] on button "Re-Attempt" at bounding box center [1308, 107] width 82 height 25
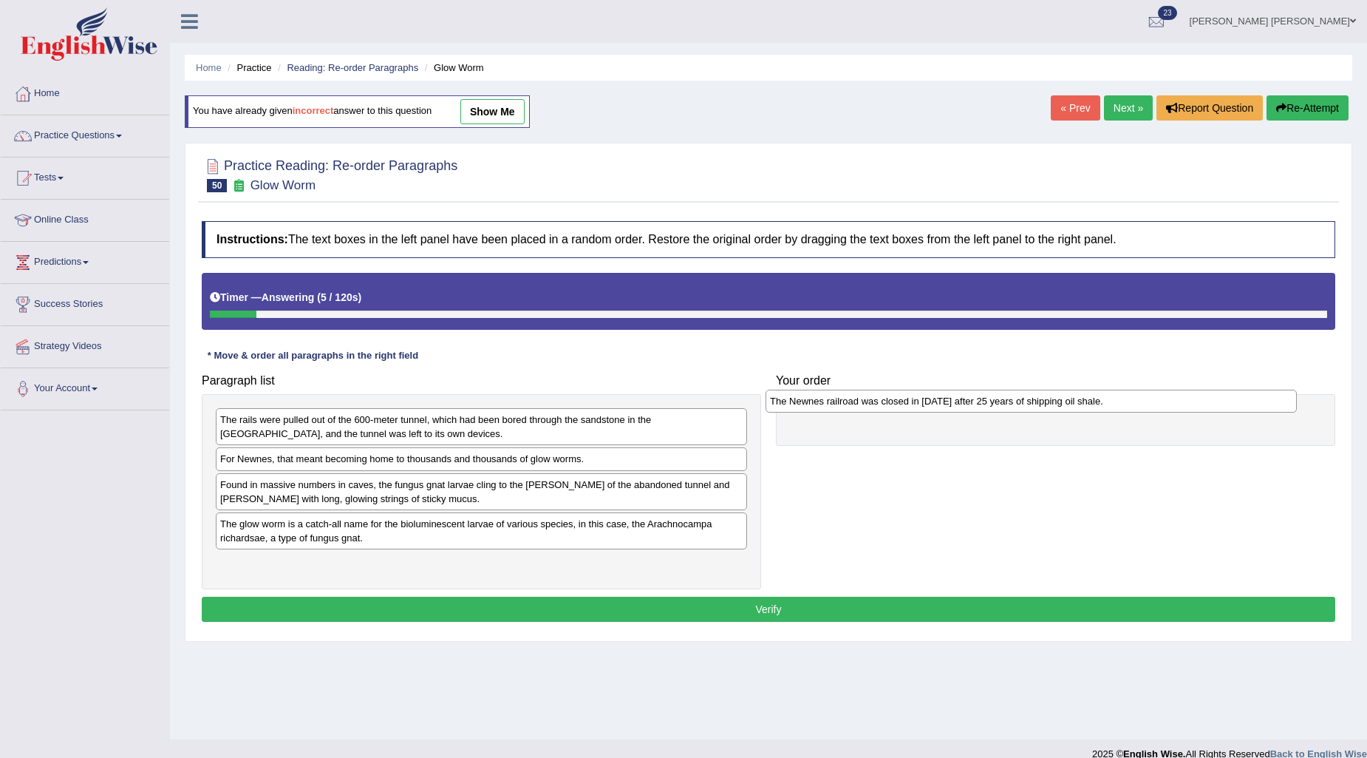
drag, startPoint x: 386, startPoint y: 469, endPoint x: 966, endPoint y: 405, distance: 583.7
click at [966, 405] on div "The Newnes railroad was closed in [DATE] after 25 years of shipping oil shale." at bounding box center [1031, 401] width 531 height 23
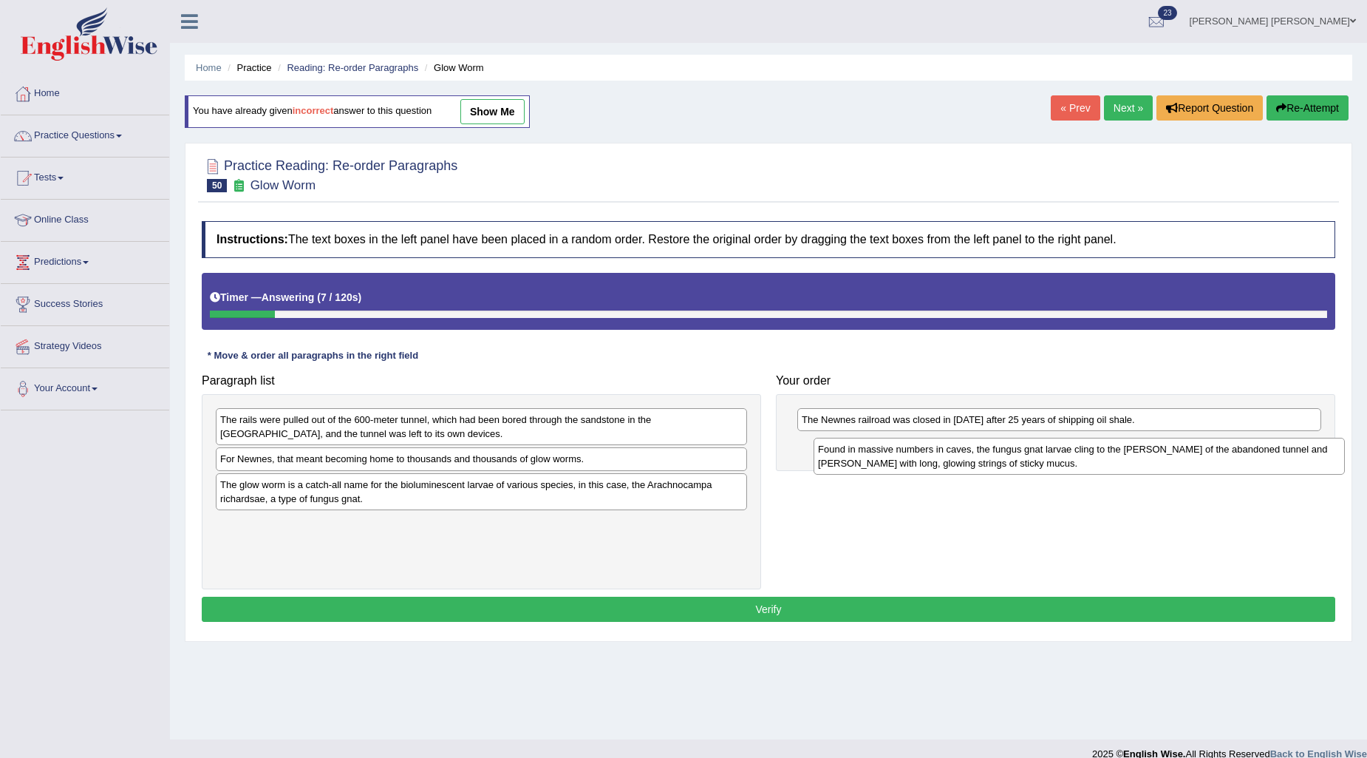
drag, startPoint x: 331, startPoint y: 503, endPoint x: 968, endPoint y: 454, distance: 639.0
click at [968, 454] on div "Found in massive numbers in caves, the fungus gnat larvae cling to the [PERSON_…" at bounding box center [1079, 456] width 531 height 37
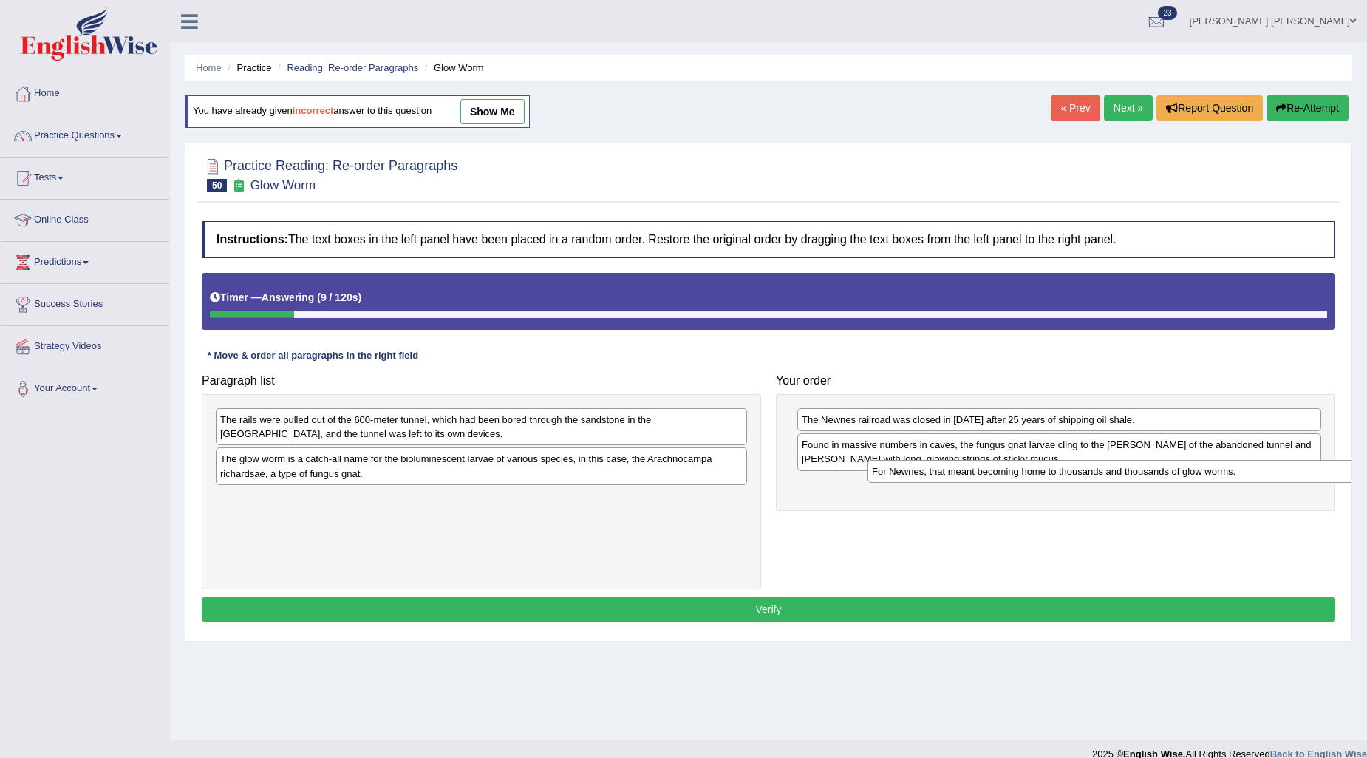
drag, startPoint x: 412, startPoint y: 460, endPoint x: 914, endPoint y: 477, distance: 502.1
click at [914, 477] on div "For Newnes, that meant becoming home to thousands and thousands of glow worms." at bounding box center [1133, 471] width 531 height 23
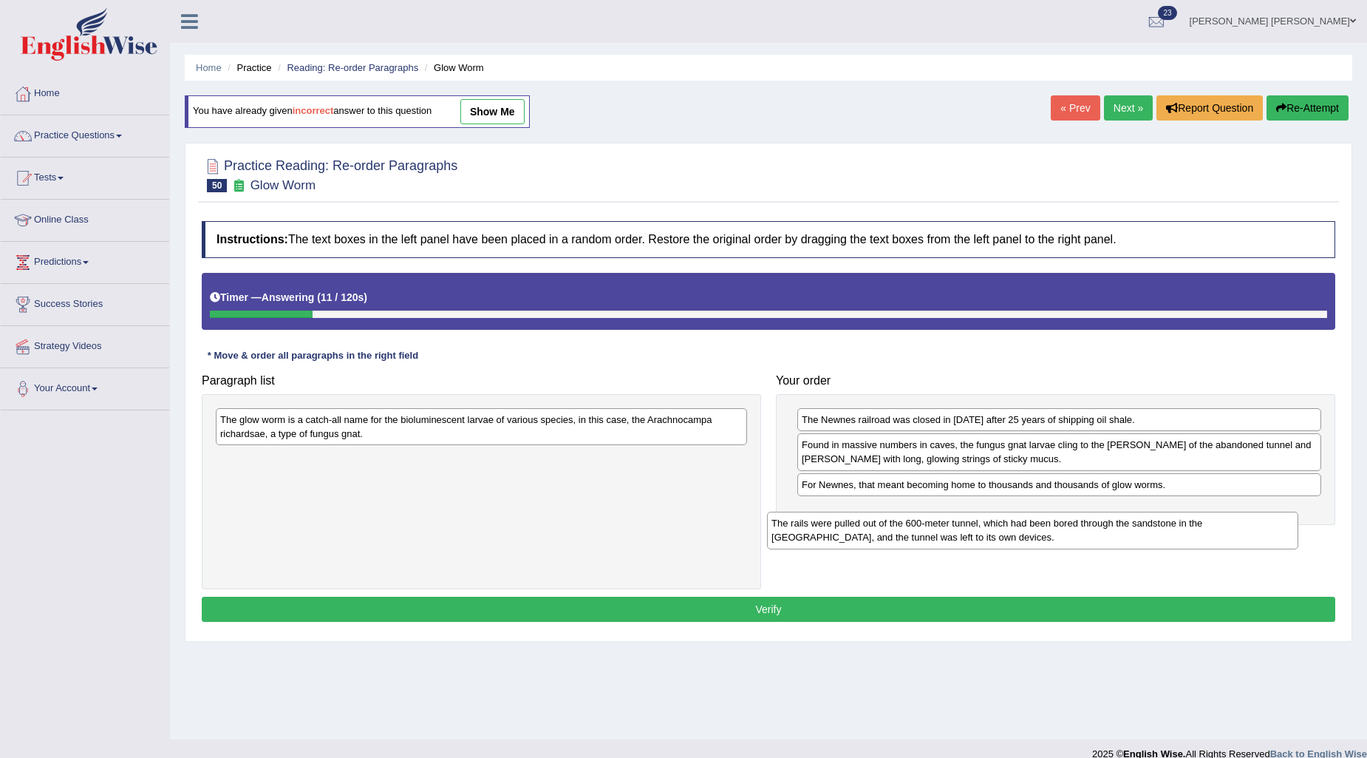
drag, startPoint x: 531, startPoint y: 426, endPoint x: 1095, endPoint y: 510, distance: 570.9
click at [1100, 519] on div "The rails were pulled out of the 600-meter tunnel, which had been bored through…" at bounding box center [1032, 529] width 531 height 37
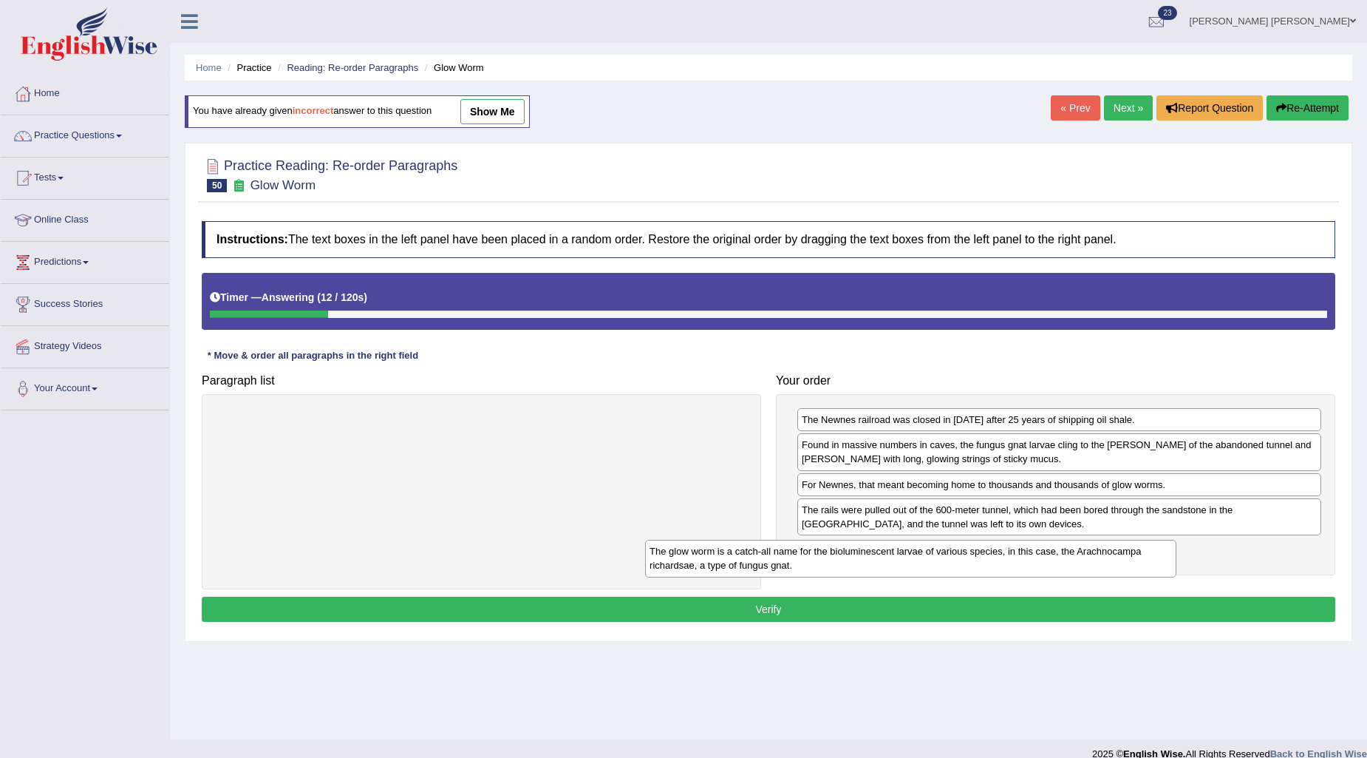
drag, startPoint x: 548, startPoint y: 441, endPoint x: 969, endPoint y: 563, distance: 437.9
click at [969, 563] on div "The glow worm is a catch-all name for the bioluminescent larvae of various spec…" at bounding box center [910, 558] width 531 height 37
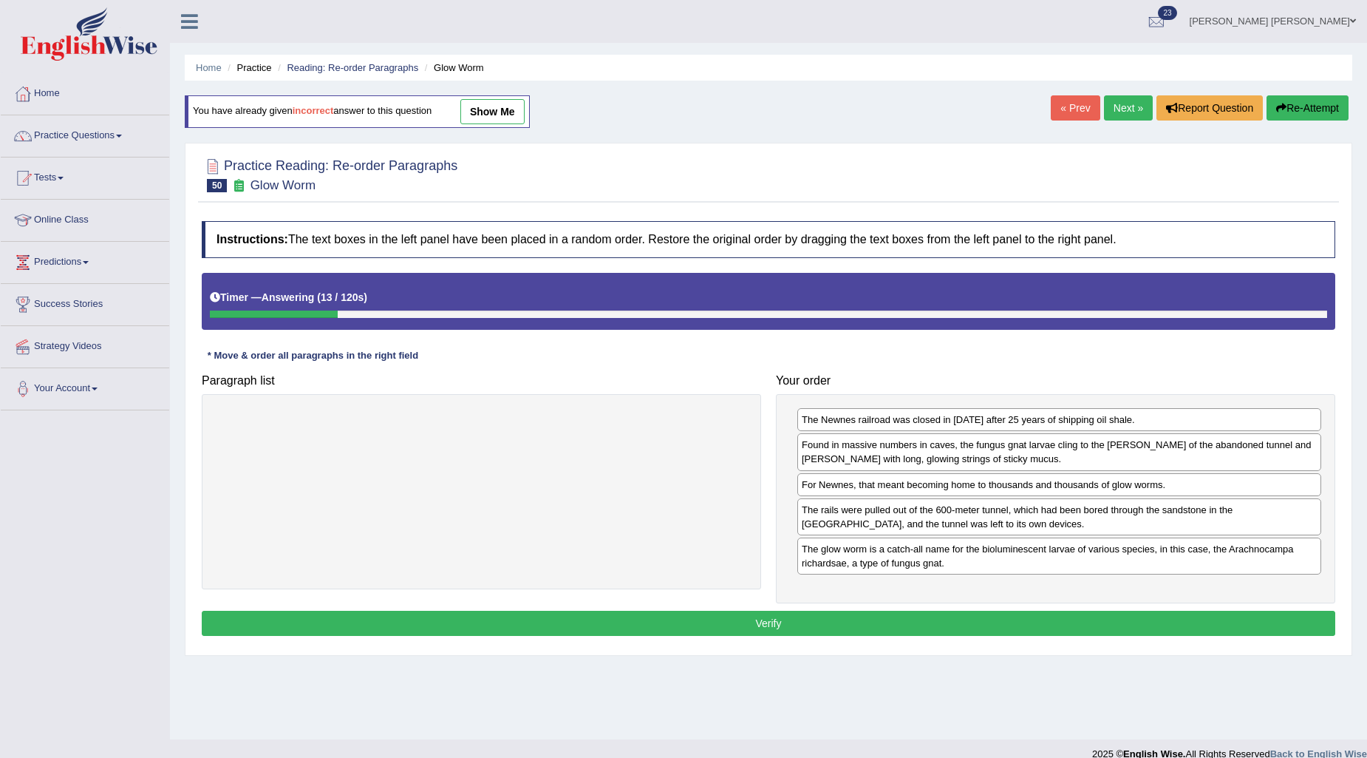
click at [922, 616] on button "Verify" at bounding box center [769, 622] width 1134 height 25
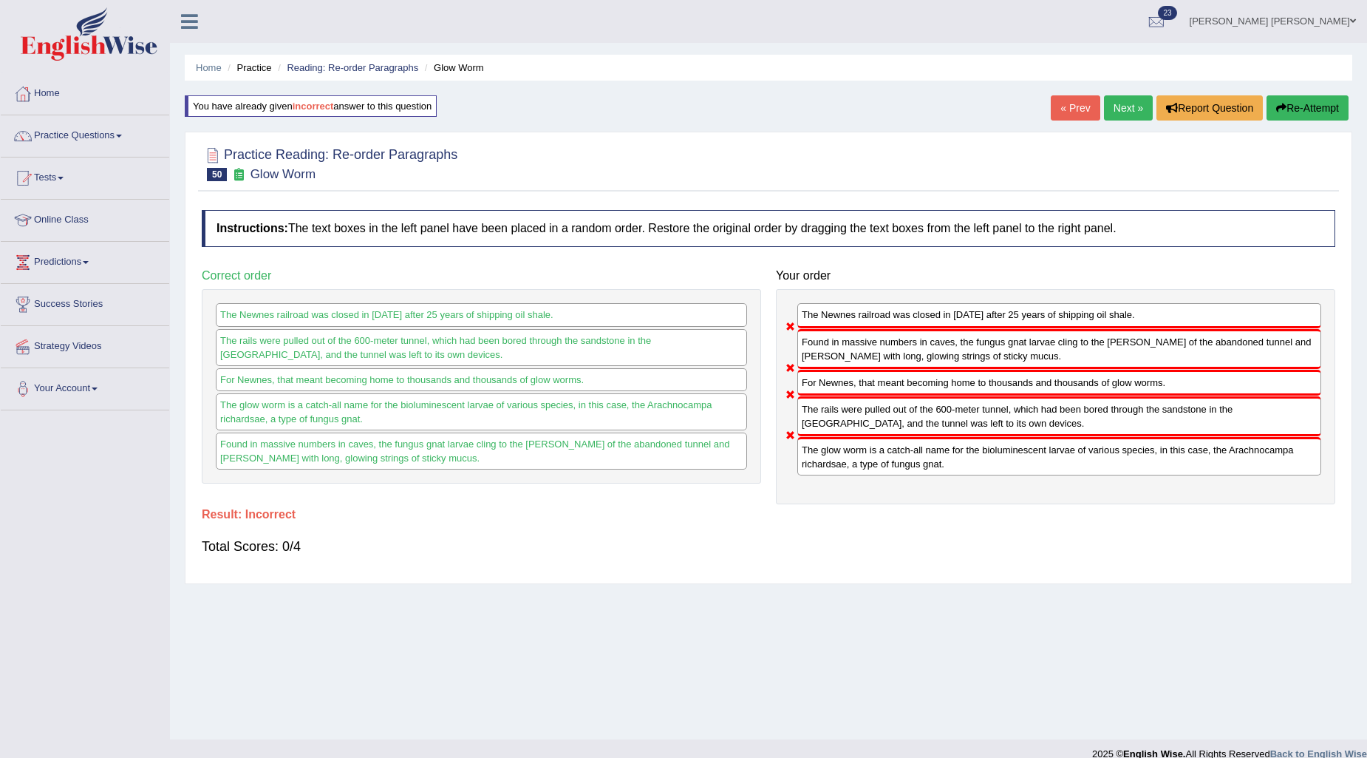
click at [1276, 118] on button "Re-Attempt" at bounding box center [1308, 107] width 82 height 25
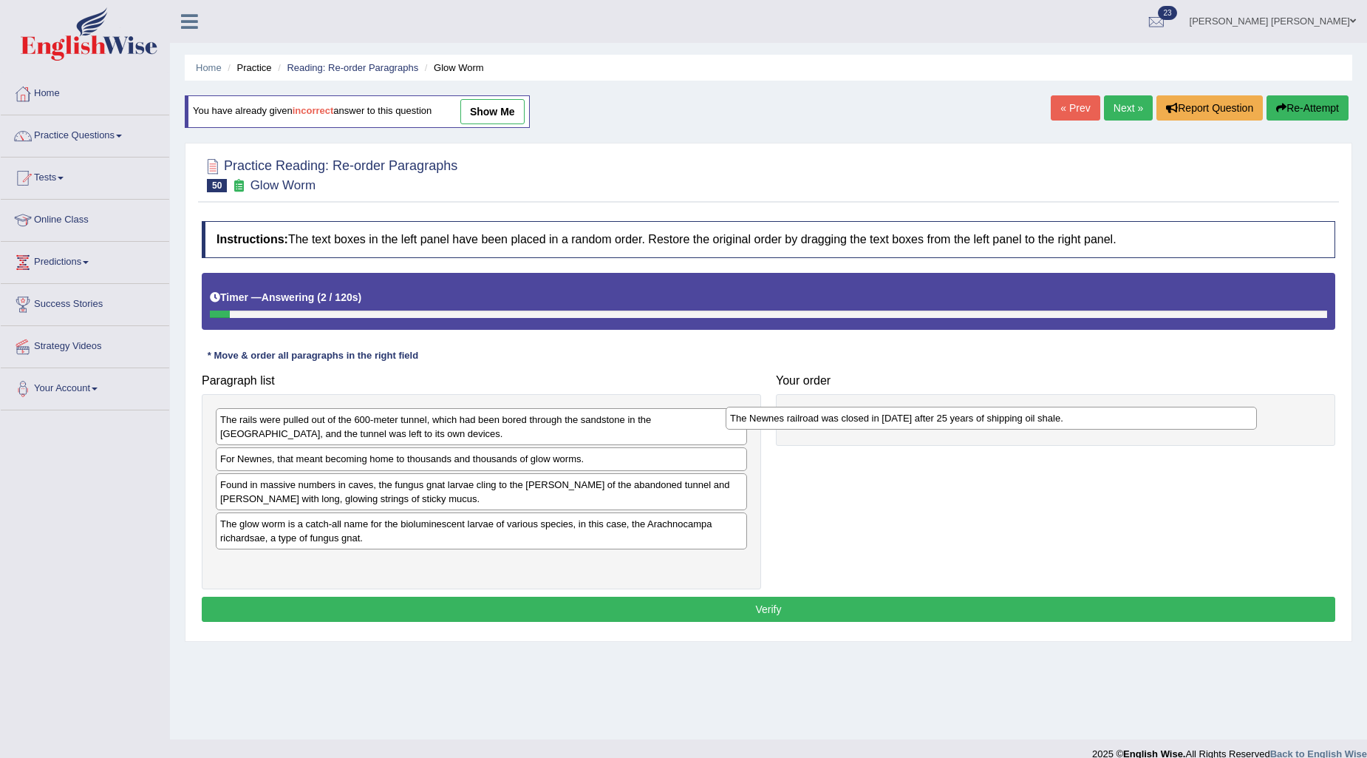
drag, startPoint x: 404, startPoint y: 466, endPoint x: 914, endPoint y: 424, distance: 511.7
click at [914, 424] on div "The Newnes railroad was closed in [DATE] after 25 years of shipping oil shale." at bounding box center [991, 418] width 531 height 23
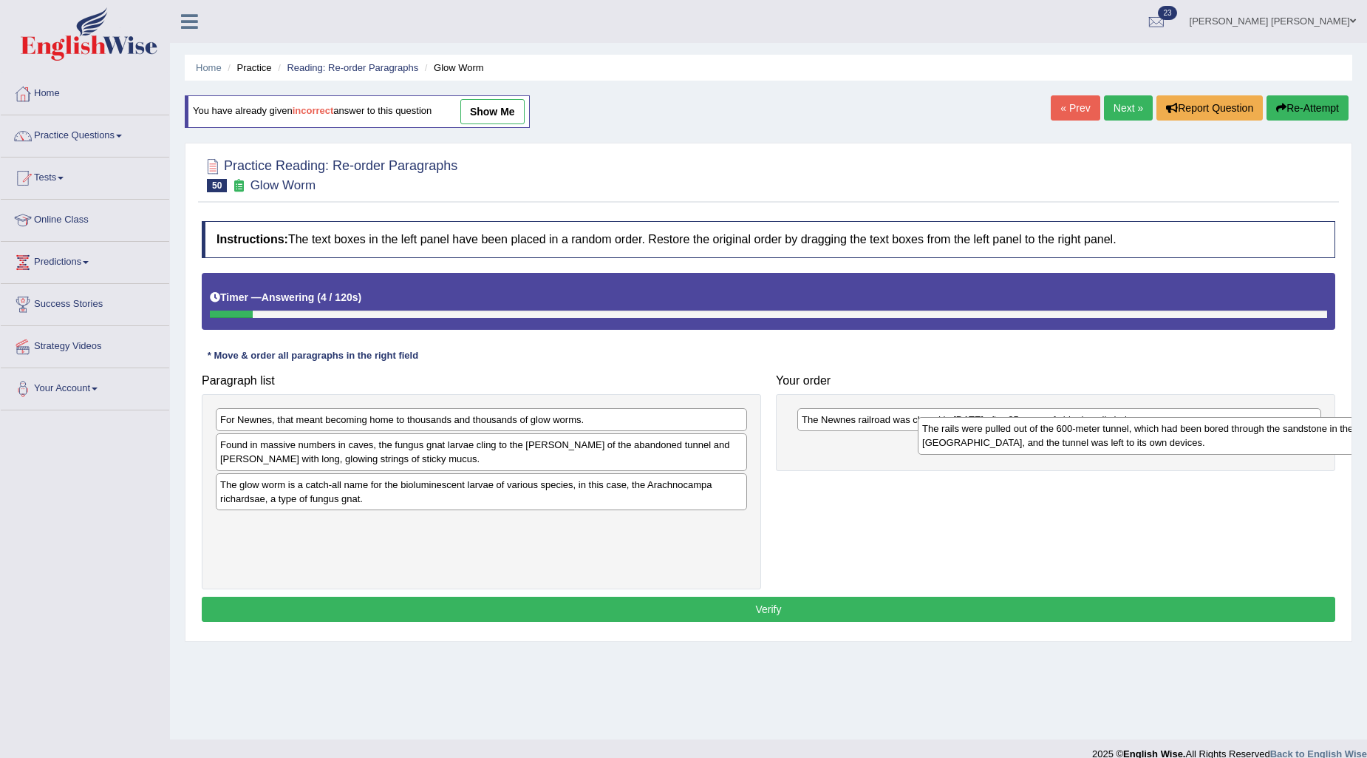
drag, startPoint x: 356, startPoint y: 432, endPoint x: 1058, endPoint y: 441, distance: 702.2
click at [1058, 441] on div "The rails were pulled out of the 600-meter tunnel, which had been bored through…" at bounding box center [1183, 435] width 531 height 37
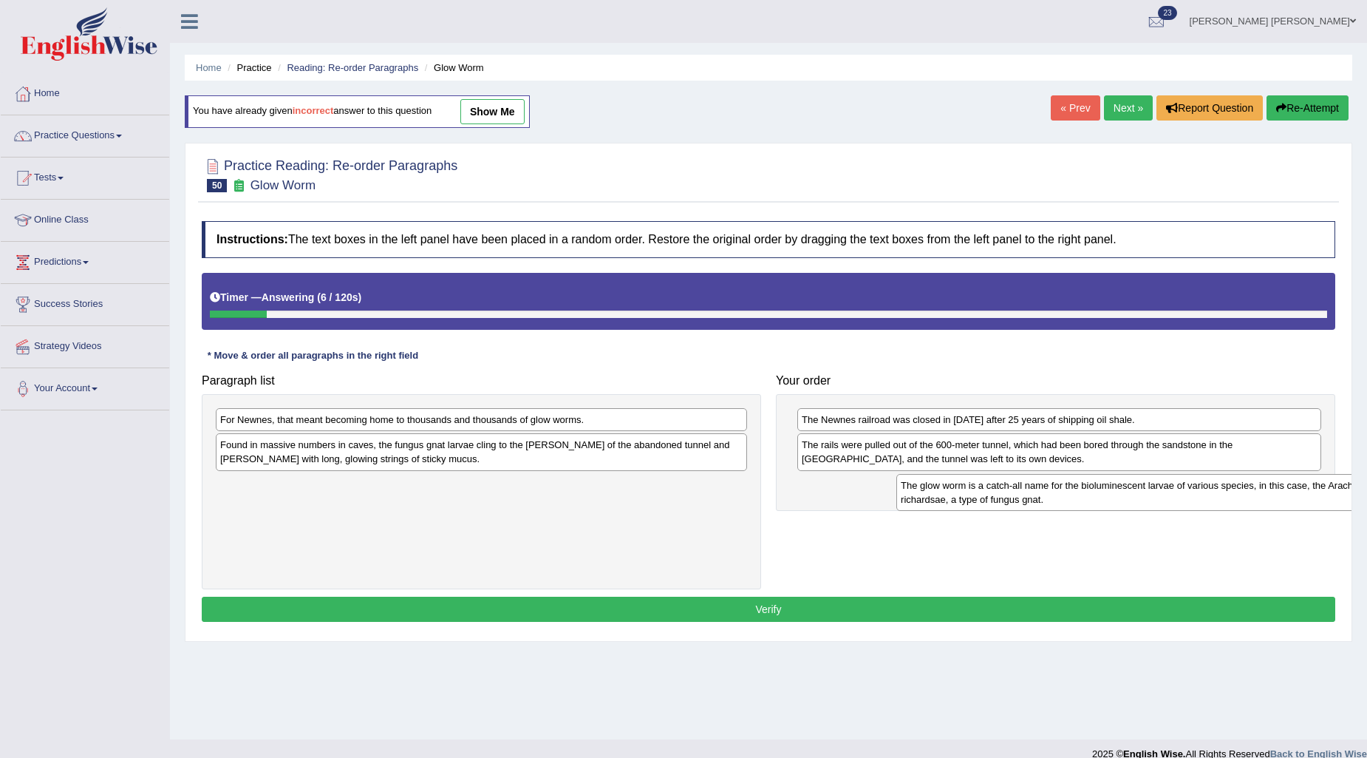
drag, startPoint x: 268, startPoint y: 498, endPoint x: 948, endPoint y: 499, distance: 680.7
click at [948, 499] on div "The glow worm is a catch-all name for the bioluminescent larvae of various spec…" at bounding box center [1162, 492] width 531 height 37
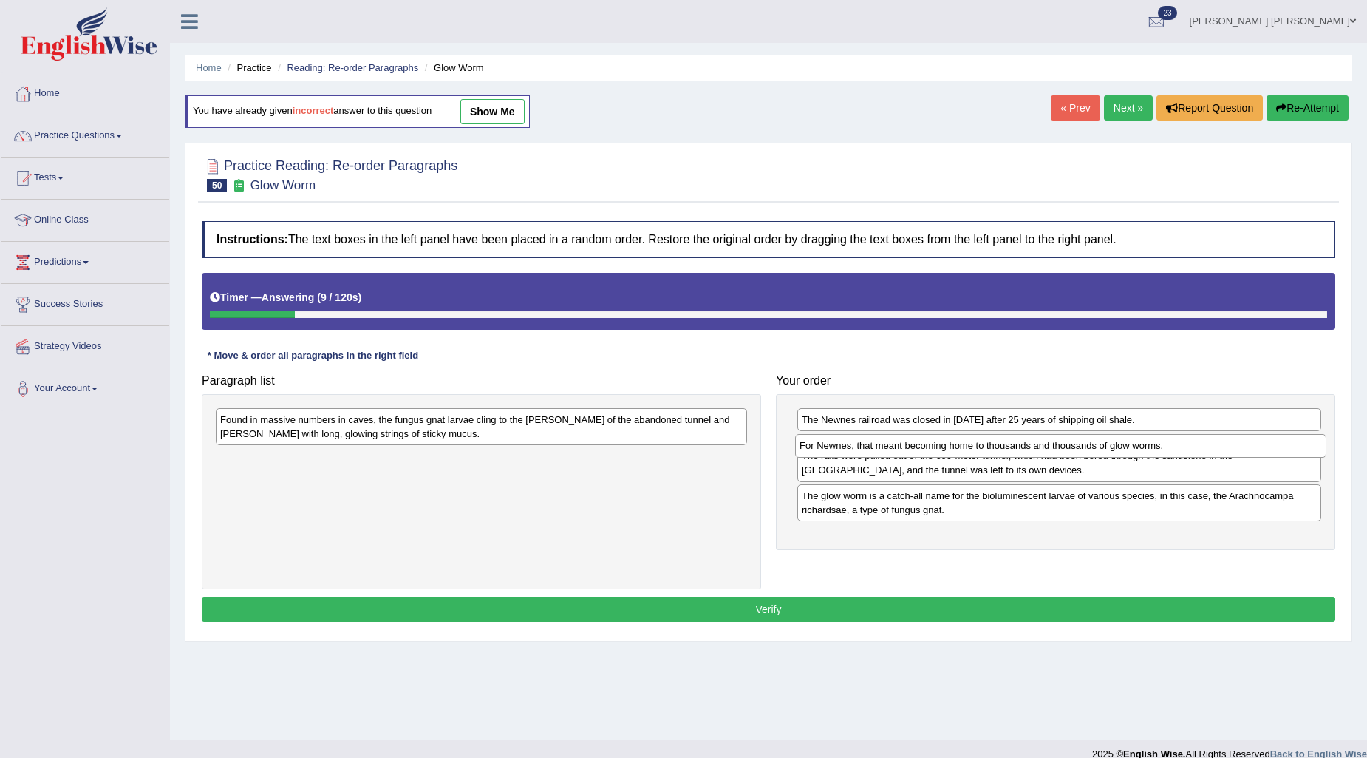
drag, startPoint x: 477, startPoint y: 424, endPoint x: 1057, endPoint y: 449, distance: 580.0
click at [1057, 449] on div "For Newnes, that meant becoming home to thousands and thousands of glow worms." at bounding box center [1060, 445] width 531 height 23
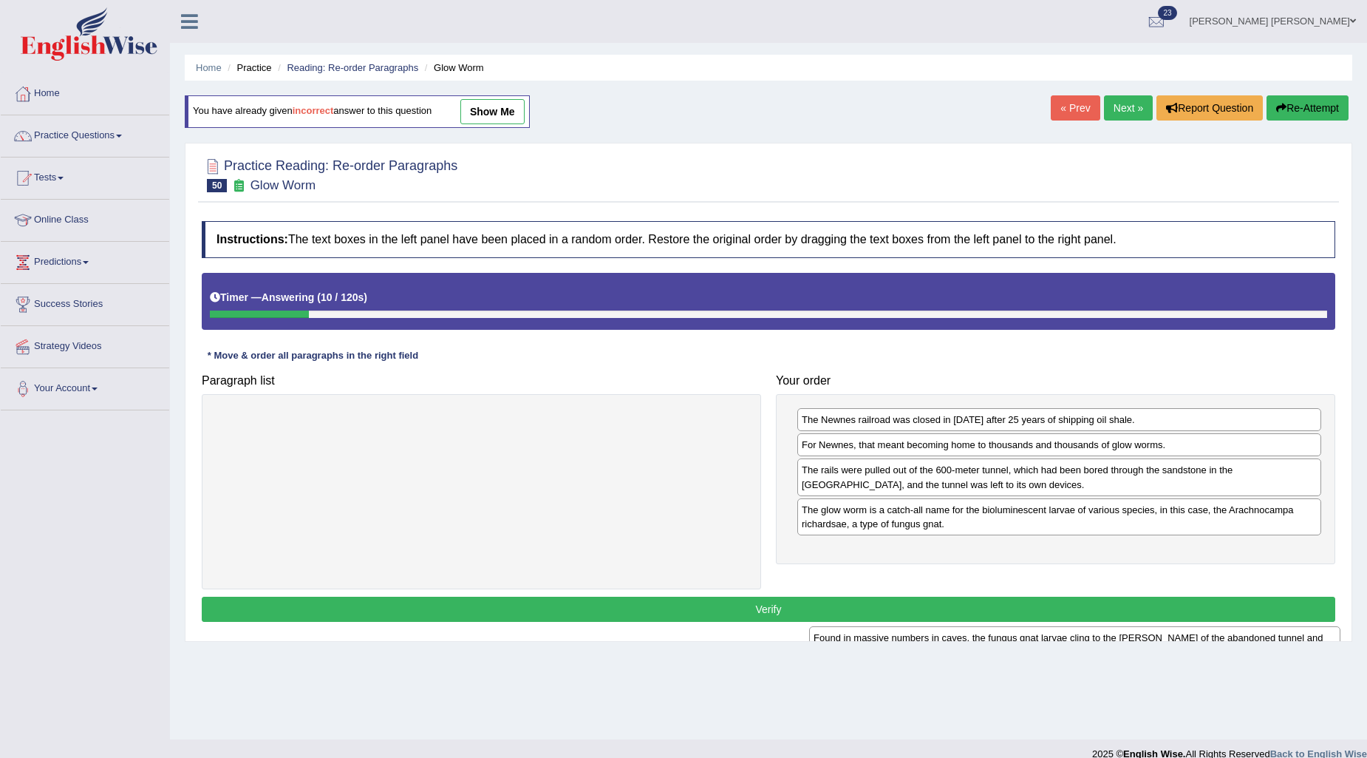
drag, startPoint x: 526, startPoint y: 434, endPoint x: 1127, endPoint y: 642, distance: 635.8
click at [1126, 644] on div "Home Practice Reading: Re-order Paragraphs Glow Worm You have already given inc…" at bounding box center [768, 369] width 1197 height 739
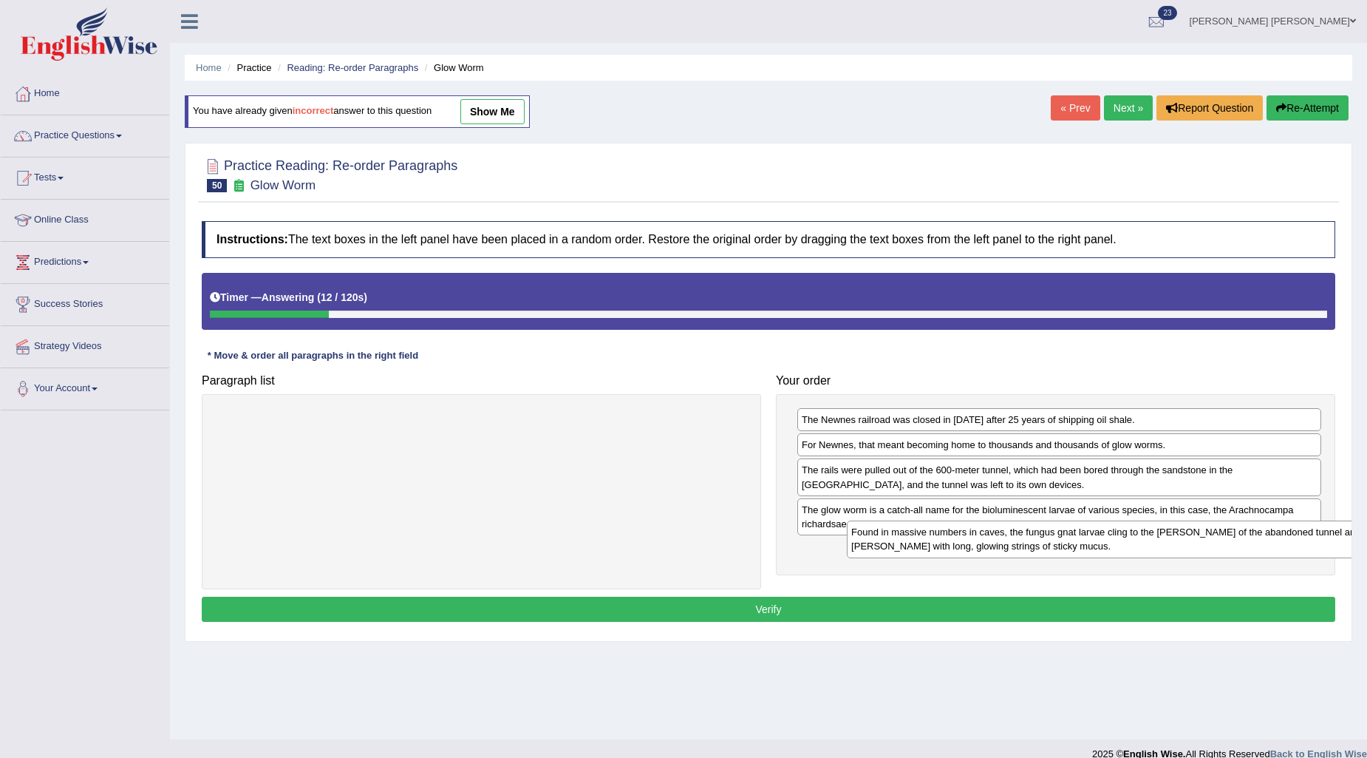
drag, startPoint x: 429, startPoint y: 442, endPoint x: 1061, endPoint y: 556, distance: 642.1
click at [1061, 556] on div "Found in massive numbers in caves, the fungus gnat larvae cling to the [PERSON_…" at bounding box center [1112, 538] width 531 height 37
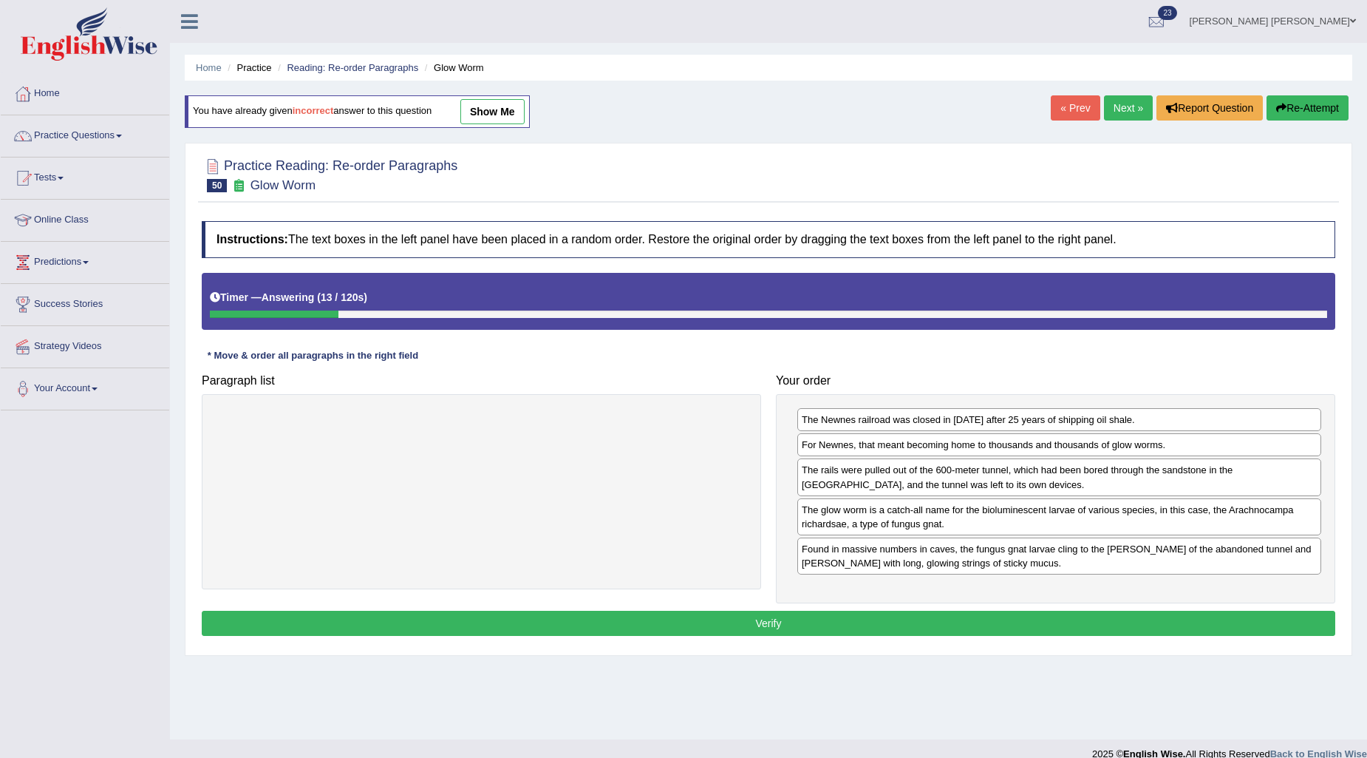
click at [1018, 612] on button "Verify" at bounding box center [769, 622] width 1134 height 25
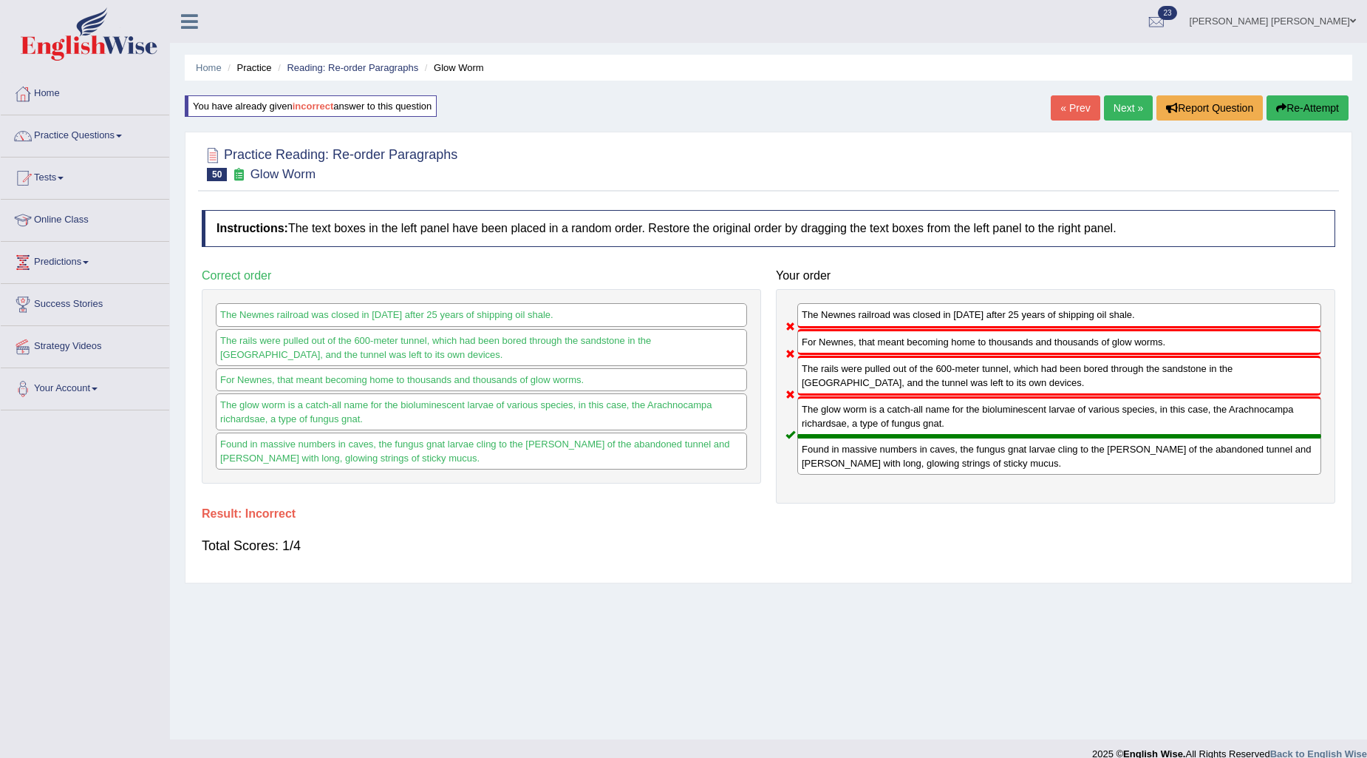
click at [1289, 98] on button "Re-Attempt" at bounding box center [1308, 107] width 82 height 25
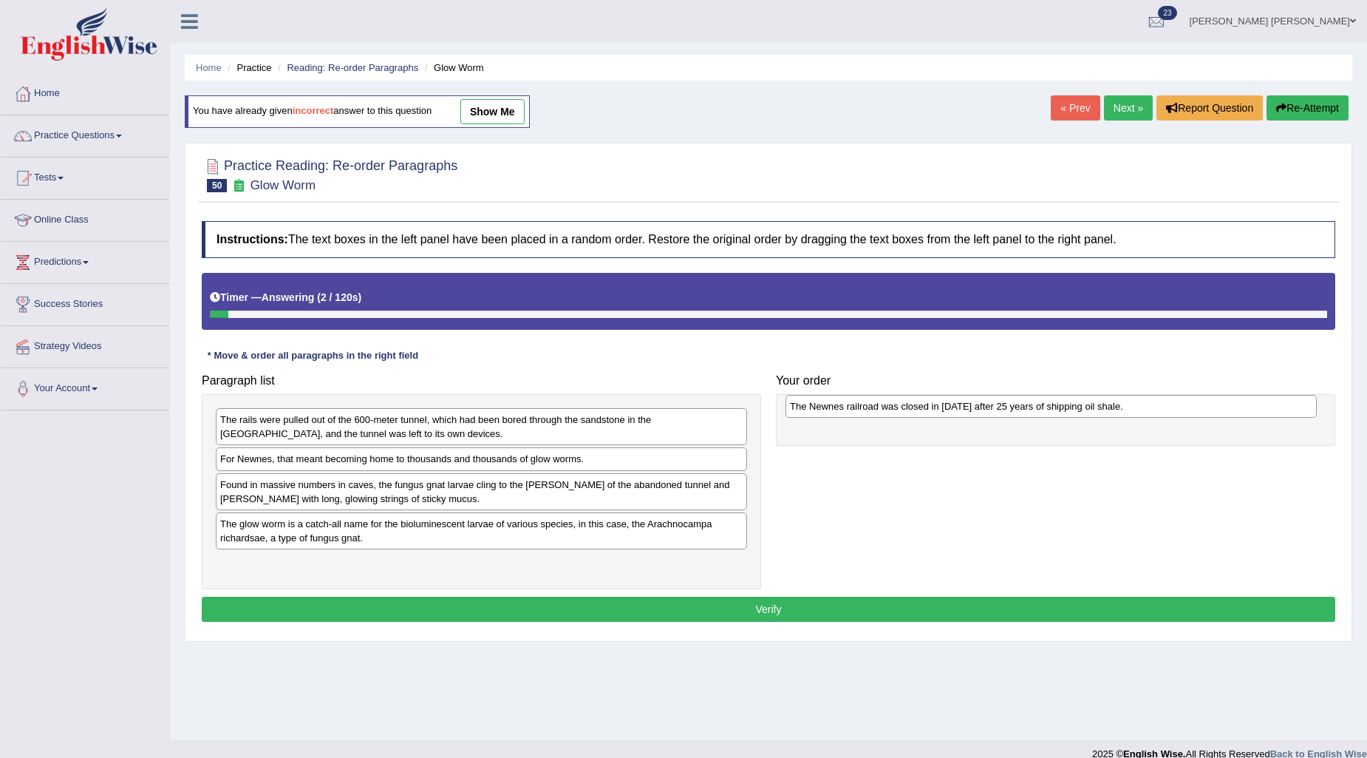
drag, startPoint x: 407, startPoint y: 460, endPoint x: 977, endPoint y: 407, distance: 572.3
click at [977, 407] on div "The Newnes railroad was closed in 1932 after 25 years of shipping oil shale." at bounding box center [1051, 406] width 531 height 23
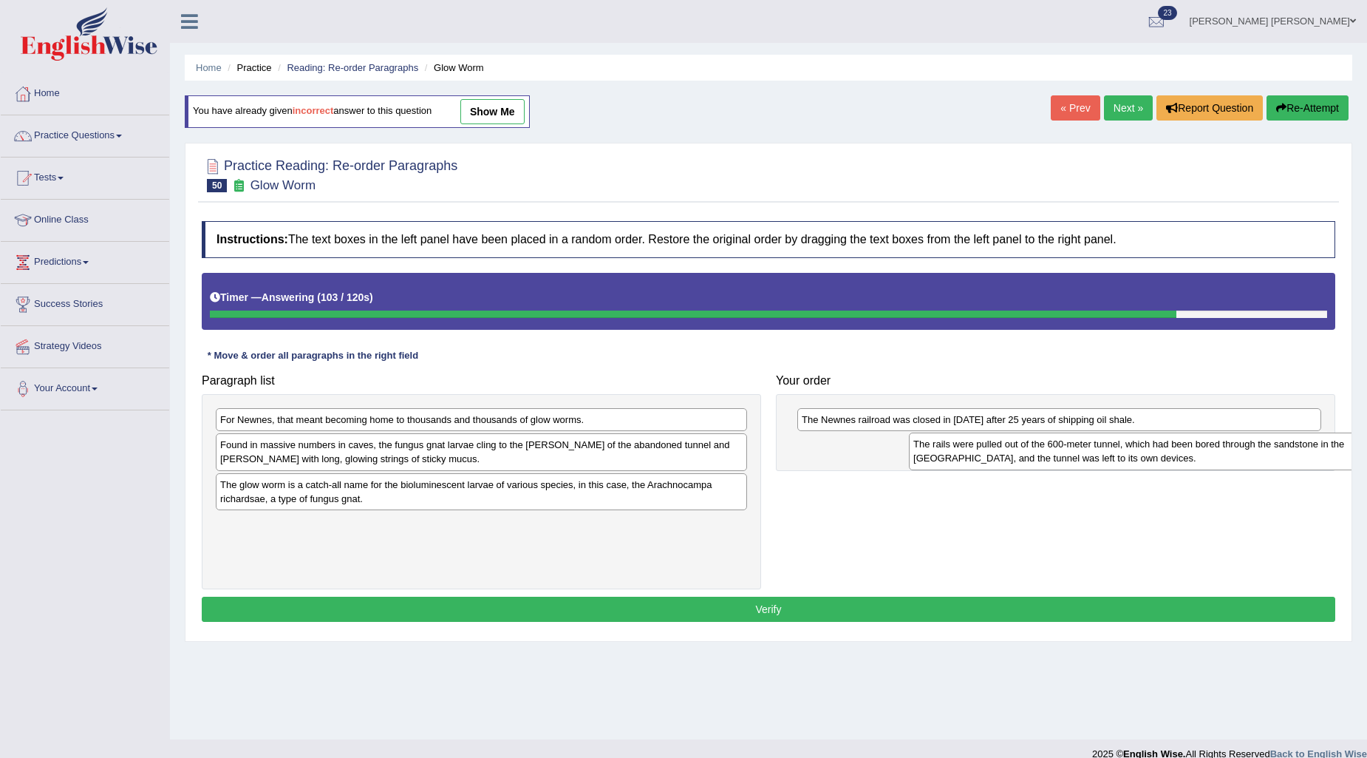
drag, startPoint x: 541, startPoint y: 426, endPoint x: 1234, endPoint y: 451, distance: 693.7
click at [1234, 451] on div "The rails were pulled out of the 600-meter tunnel, which had been bored through…" at bounding box center [1174, 450] width 531 height 37
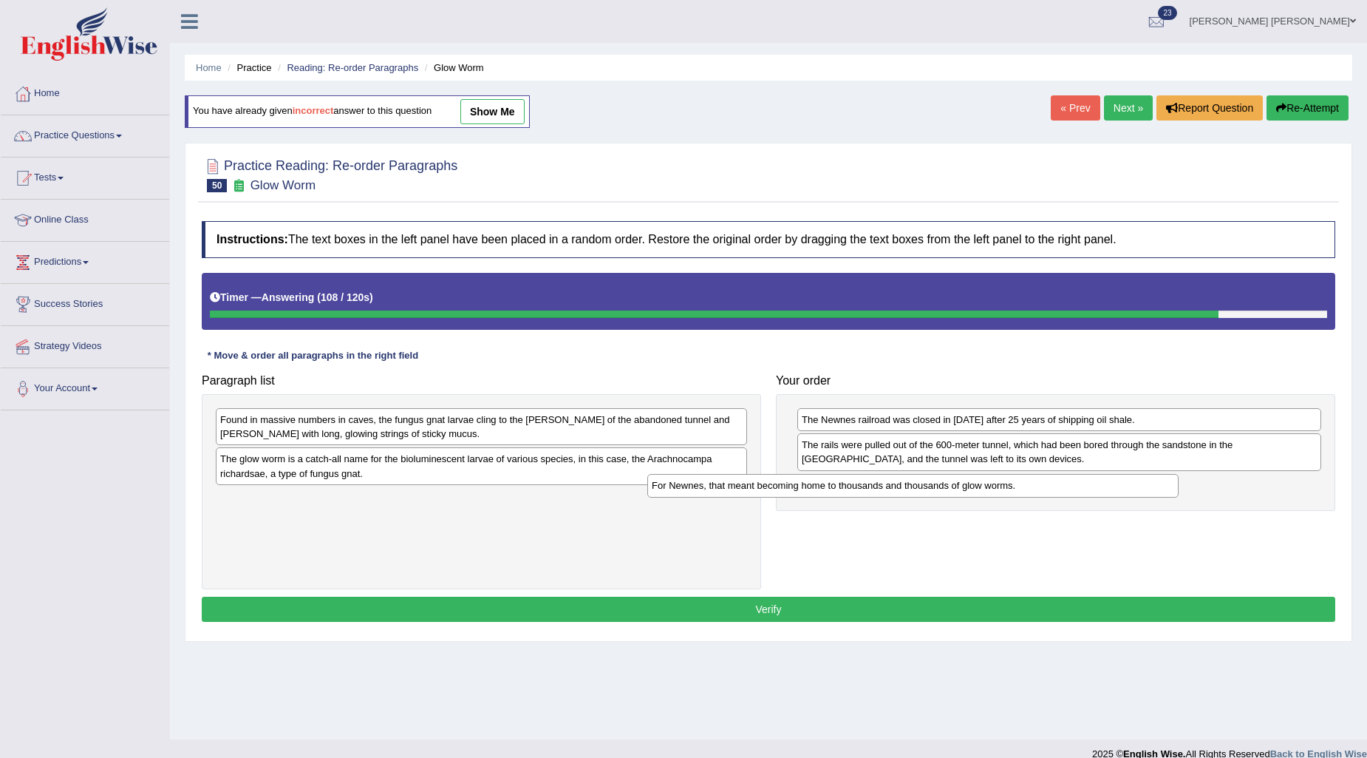
drag, startPoint x: 486, startPoint y: 424, endPoint x: 918, endPoint y: 490, distance: 436.6
click at [918, 490] on div "For Newnes, that meant becoming home to thousands and thousands of glow worms." at bounding box center [912, 485] width 531 height 23
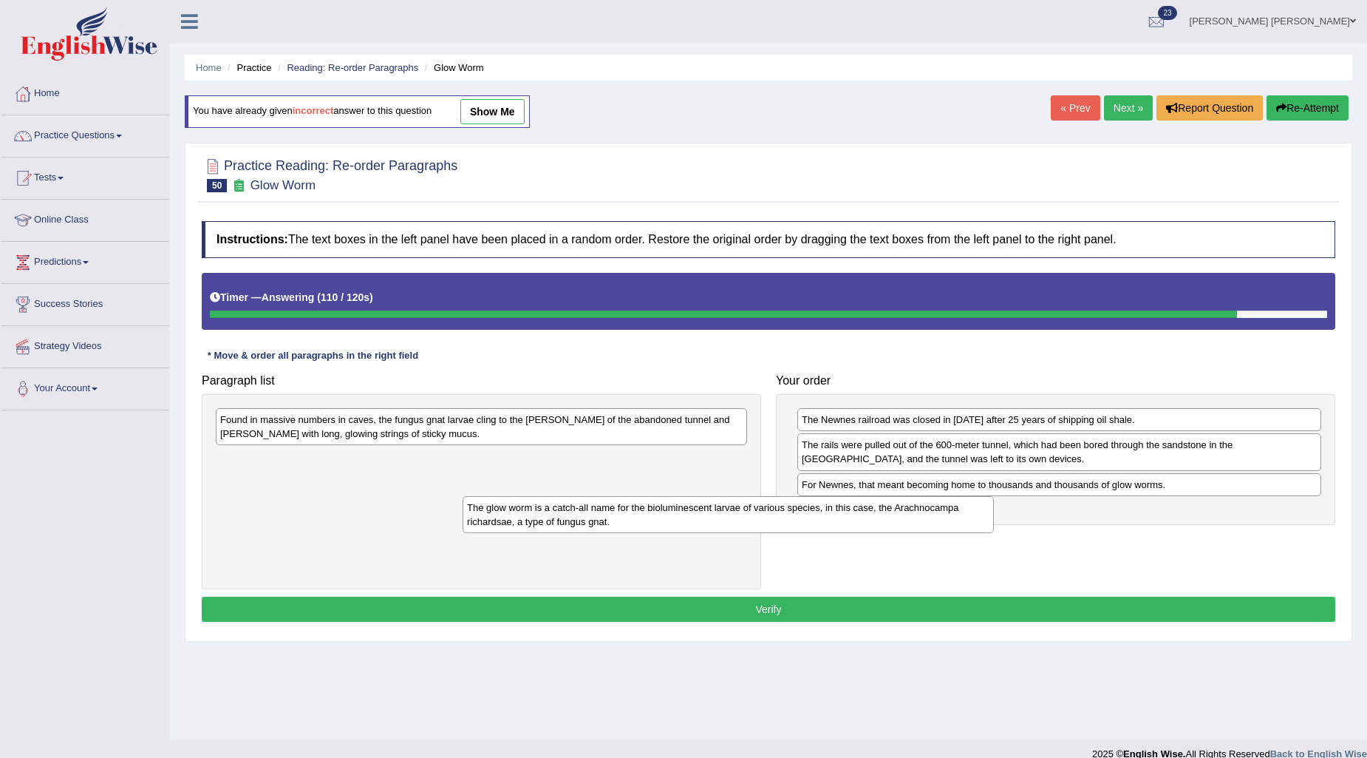
drag, startPoint x: 402, startPoint y: 474, endPoint x: 848, endPoint y: 528, distance: 449.8
click at [848, 528] on div "The glow worm is a catch-all name for the bioluminescent larvae of various spec…" at bounding box center [728, 514] width 531 height 37
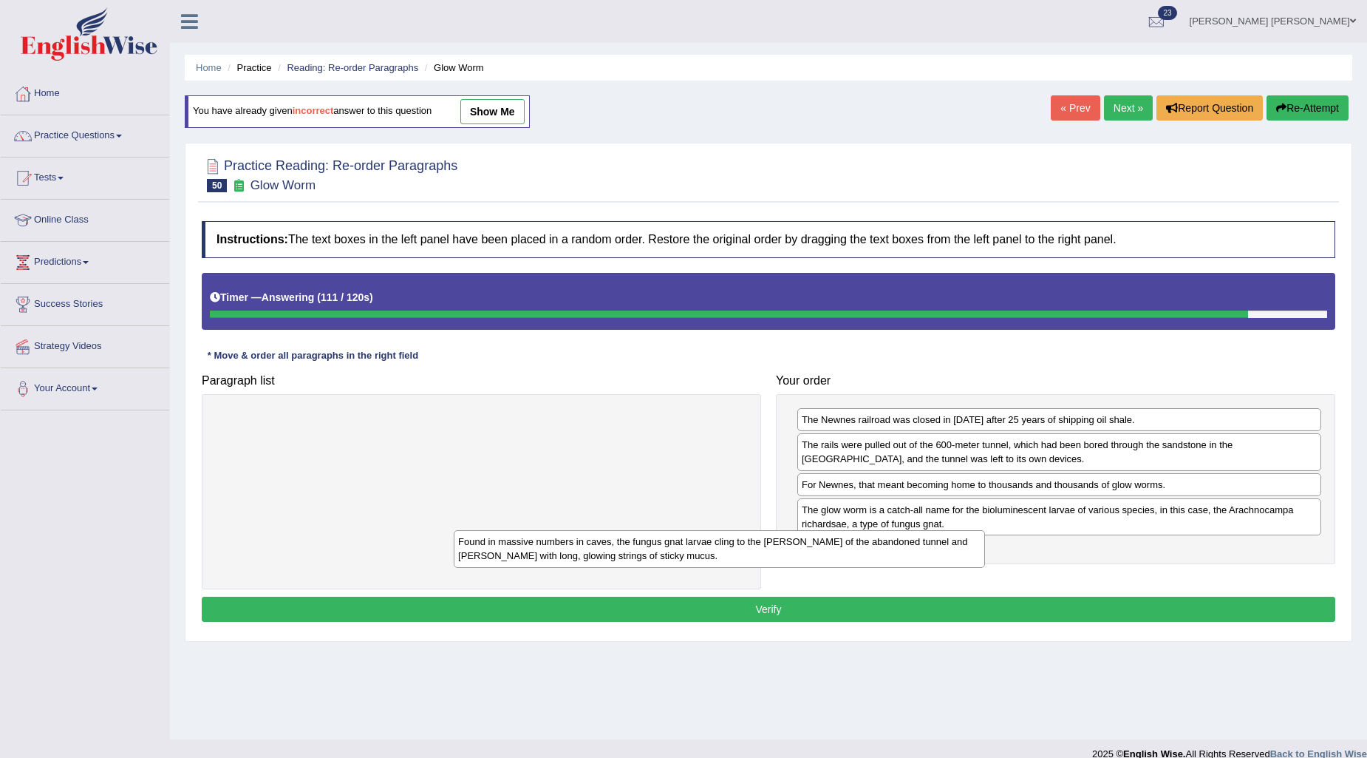
drag, startPoint x: 630, startPoint y: 421, endPoint x: 1070, endPoint y: 542, distance: 456.9
click at [985, 542] on div "Found in massive numbers in caves, the fungus gnat larvae cling to the rocky wa…" at bounding box center [719, 548] width 531 height 37
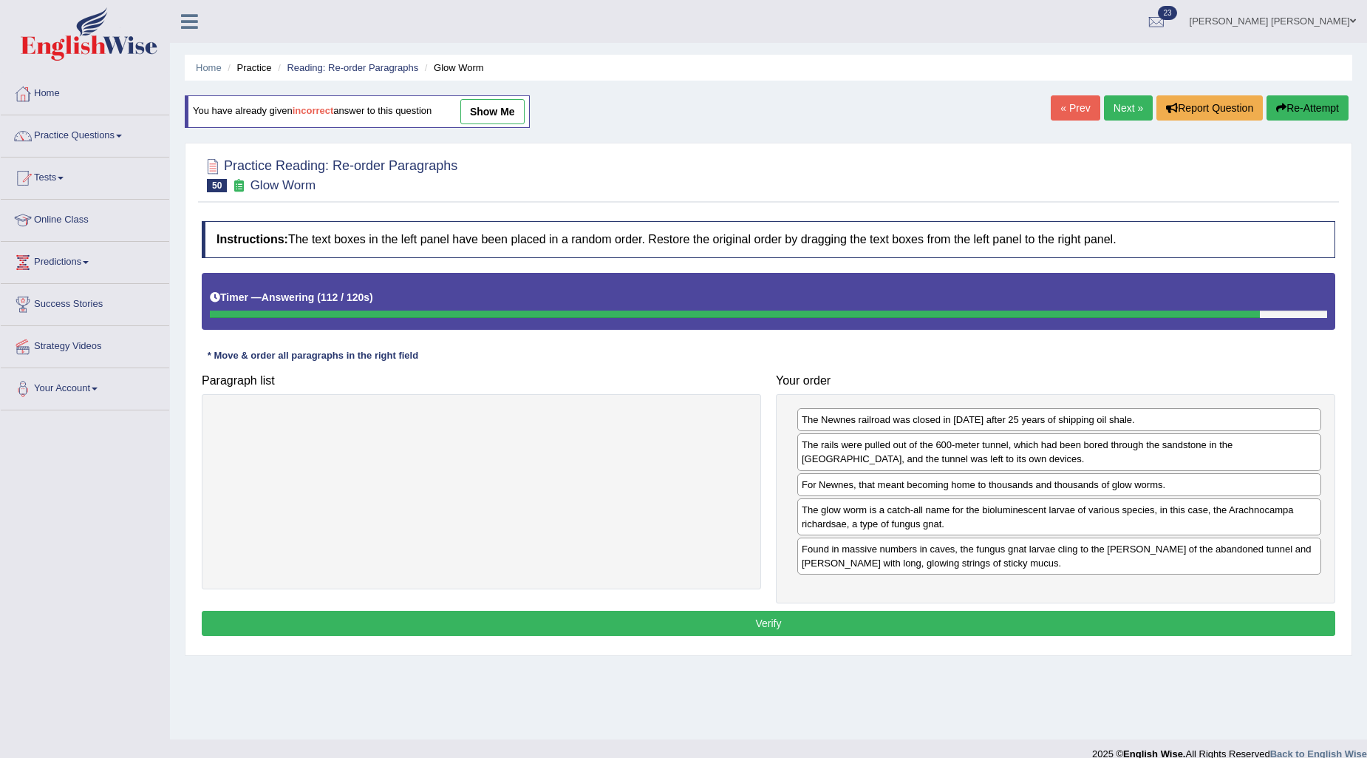
click at [996, 622] on button "Verify" at bounding box center [769, 622] width 1134 height 25
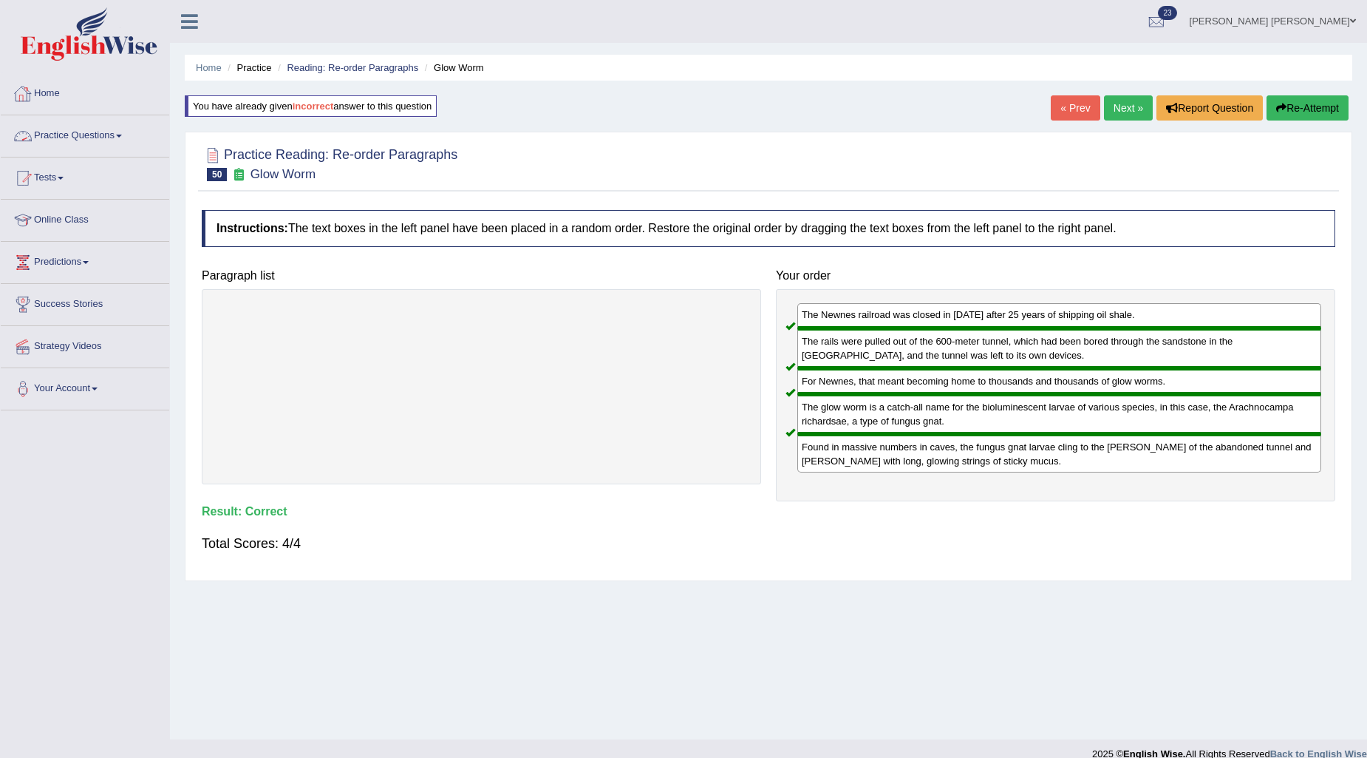
click at [55, 129] on link "Practice Questions" at bounding box center [85, 133] width 169 height 37
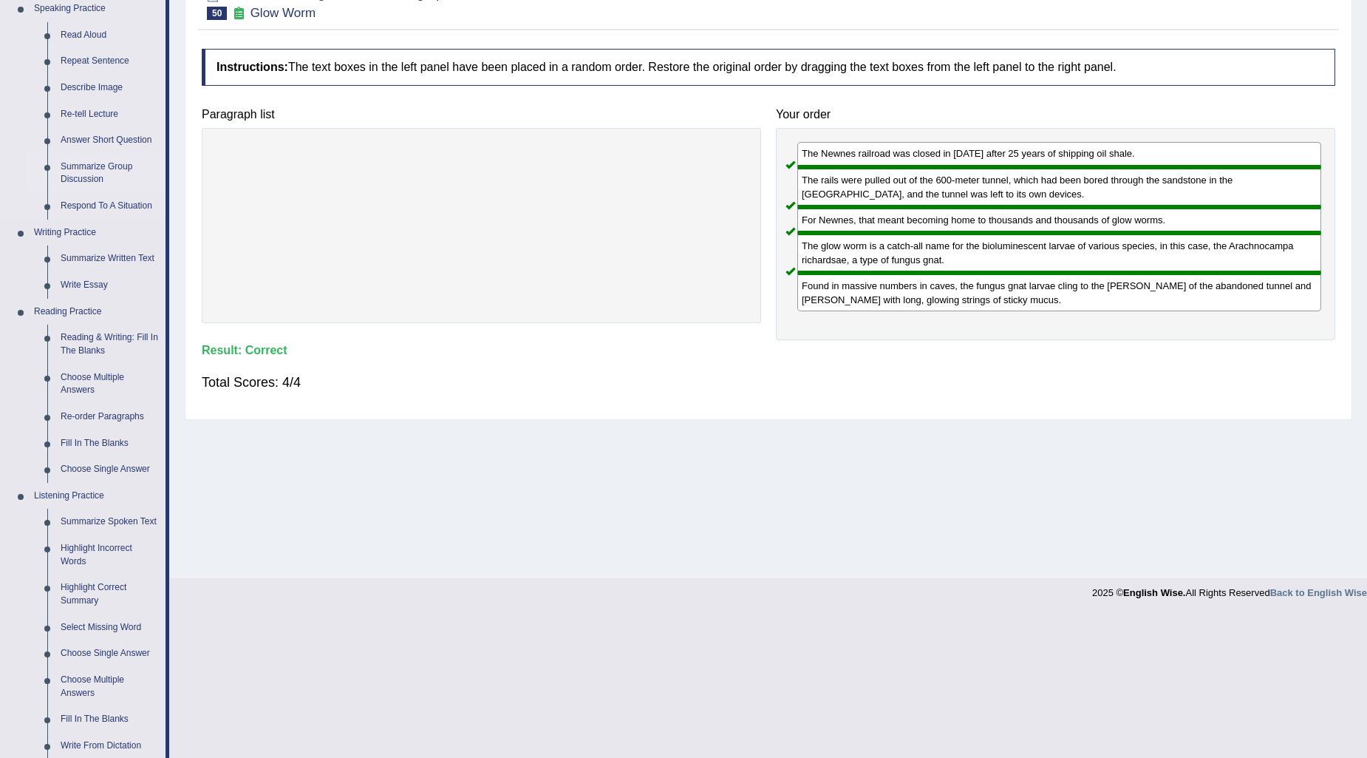
scroll to position [164, 0]
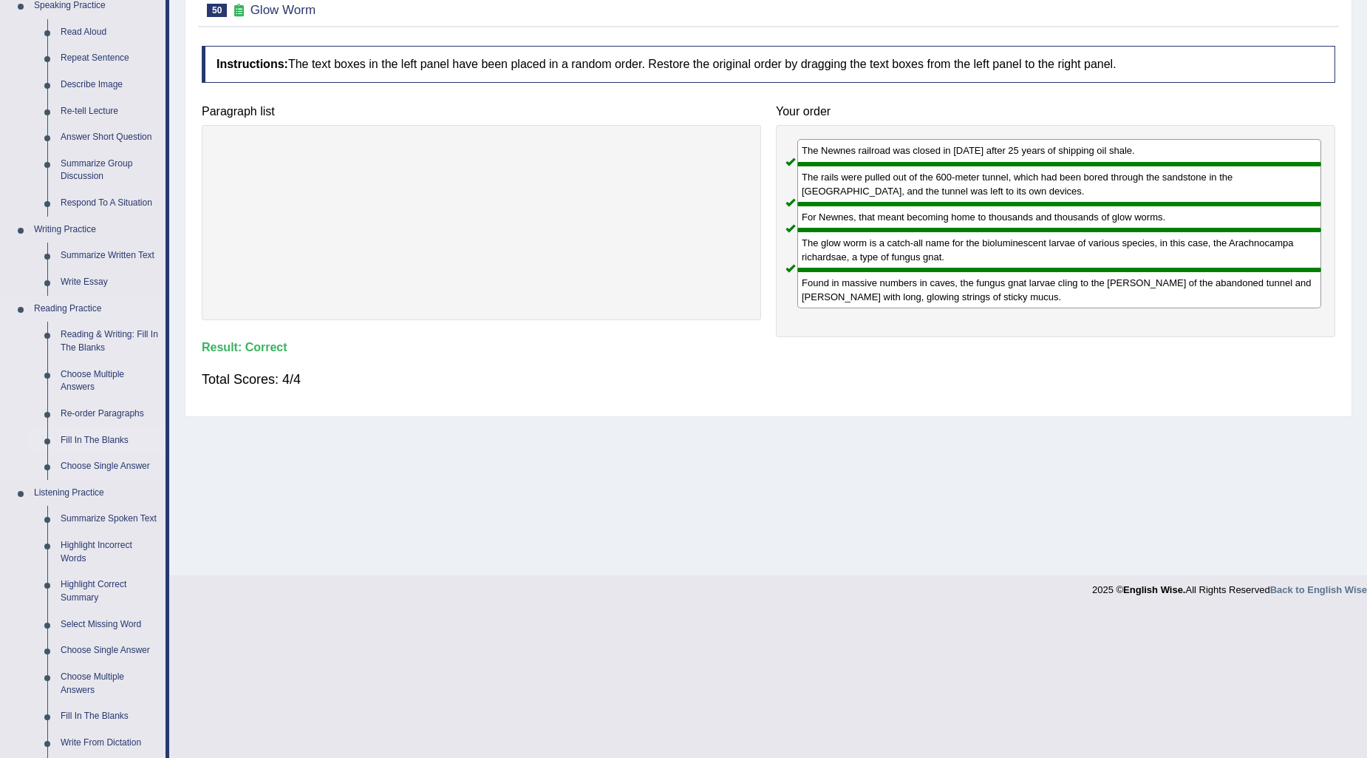
click at [118, 438] on link "Fill In The Blanks" at bounding box center [110, 440] width 112 height 27
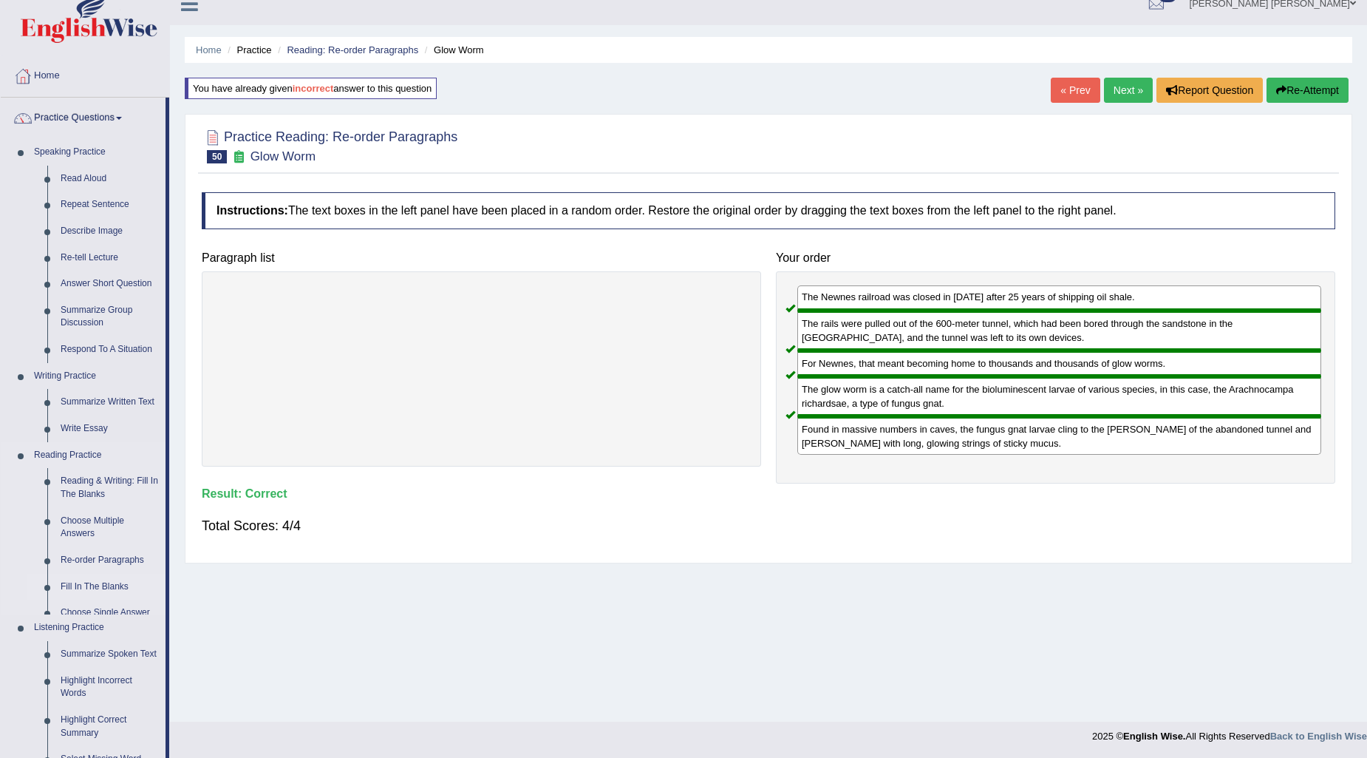
scroll to position [119, 0]
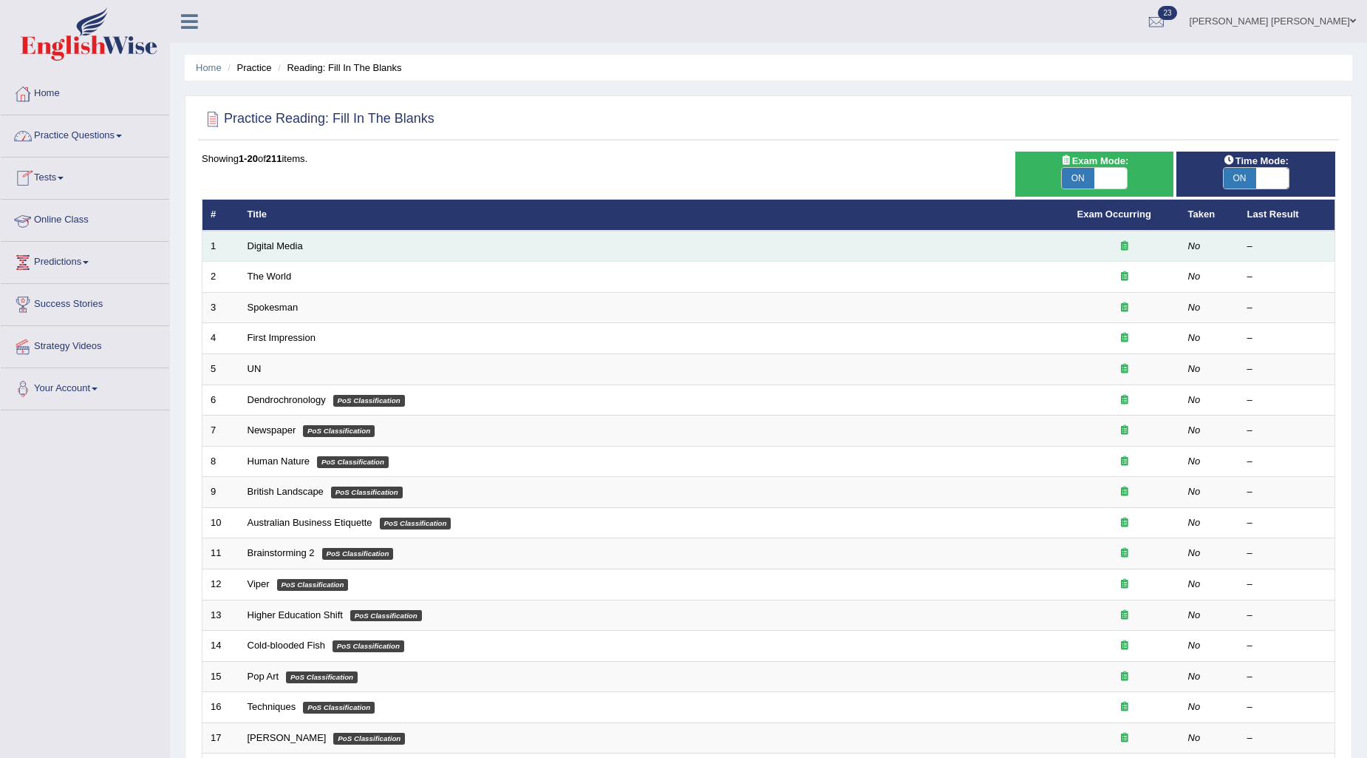
click at [273, 253] on td "Digital Media" at bounding box center [654, 246] width 830 height 31
click at [273, 242] on link "Digital Media" at bounding box center [275, 245] width 55 height 11
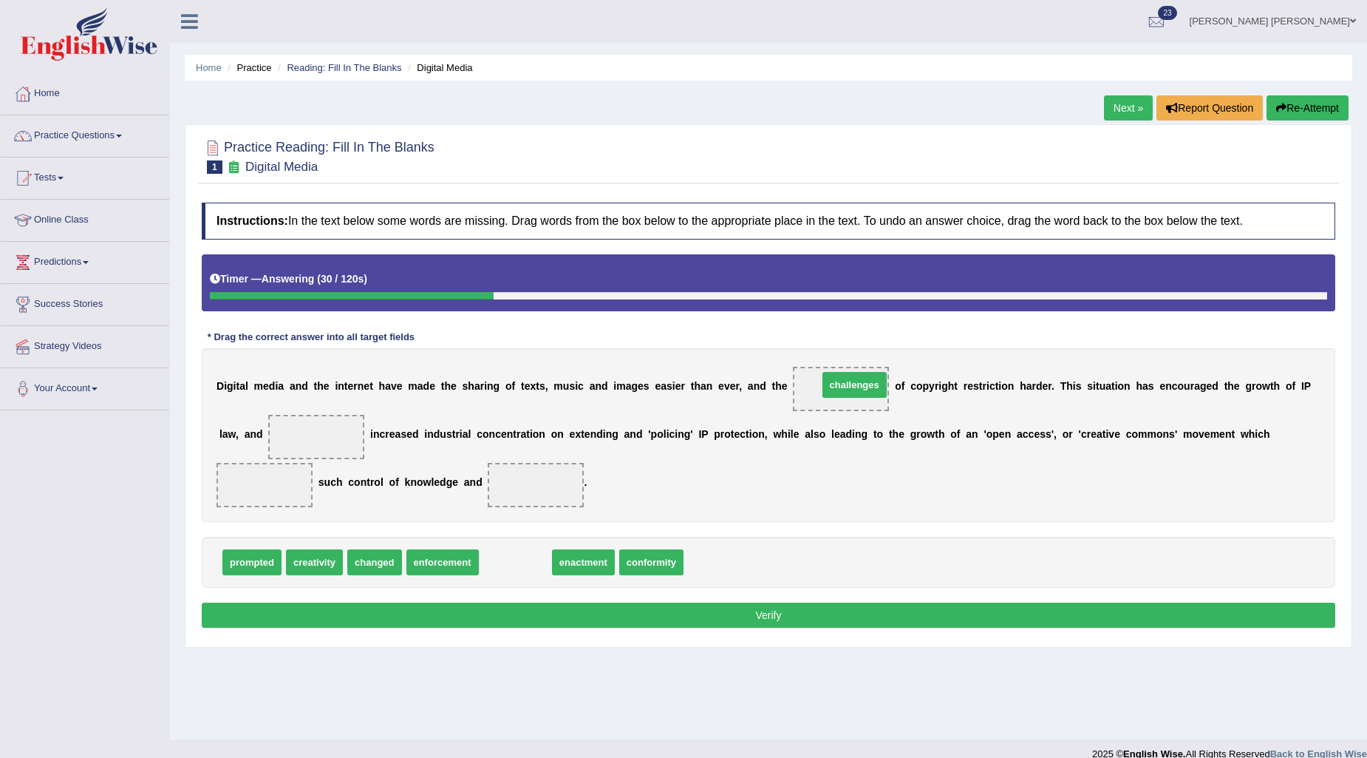
drag, startPoint x: 512, startPoint y: 562, endPoint x: 851, endPoint y: 384, distance: 382.8
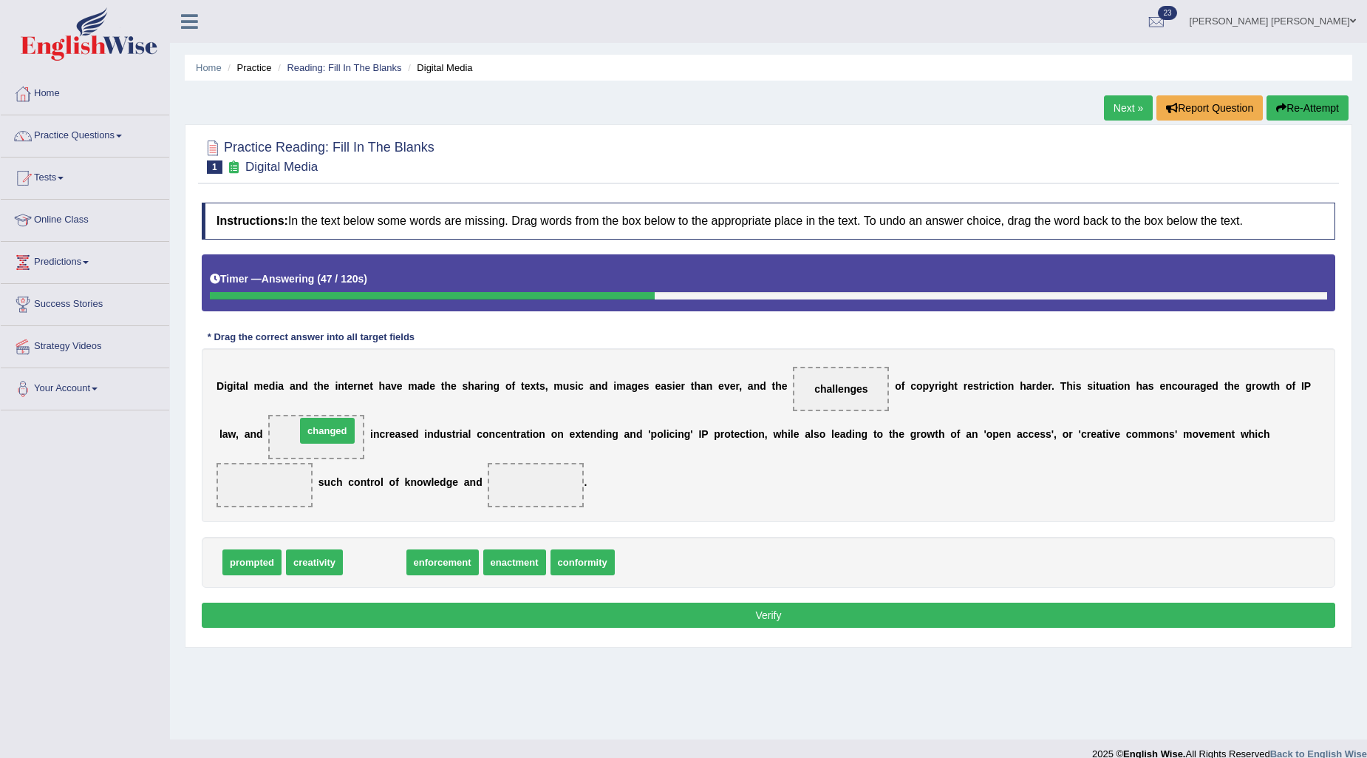
drag, startPoint x: 370, startPoint y: 555, endPoint x: 322, endPoint y: 424, distance: 139.8
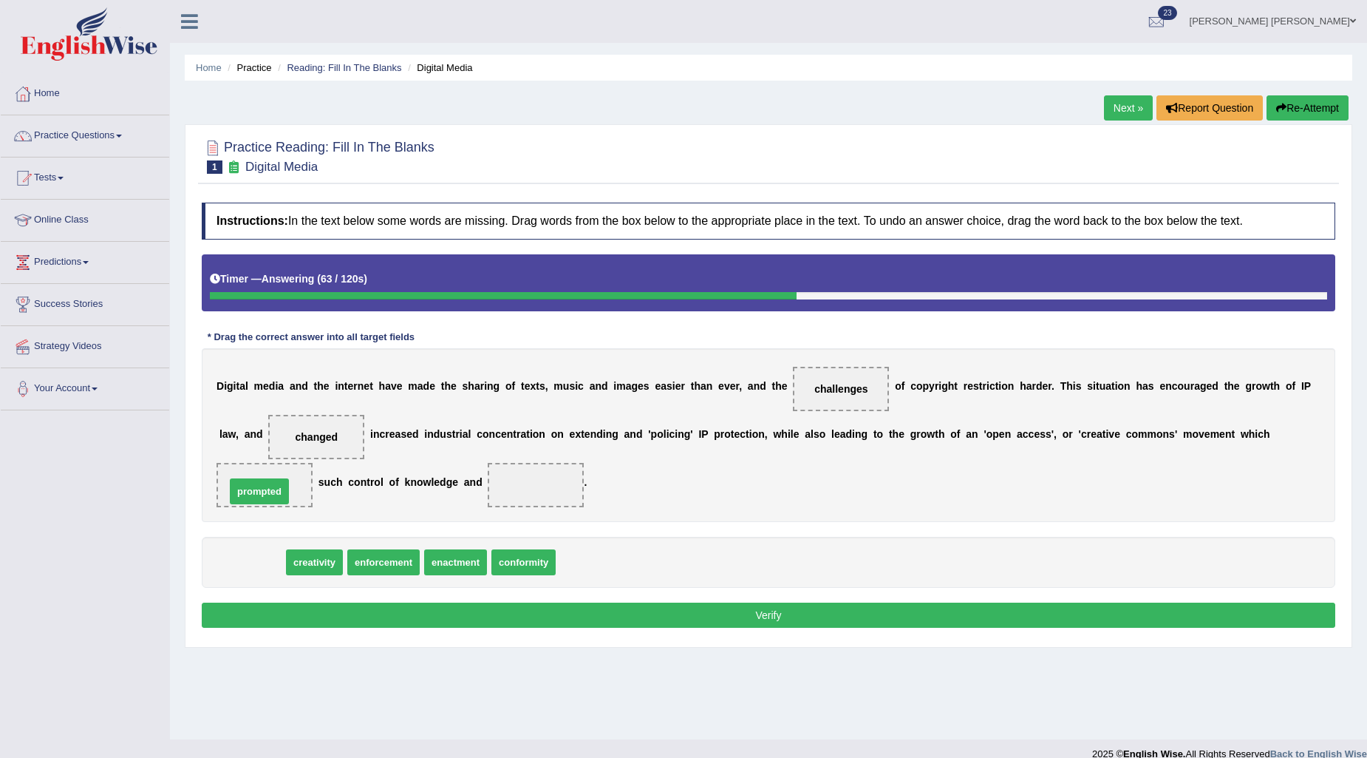
drag, startPoint x: 234, startPoint y: 559, endPoint x: 241, endPoint y: 488, distance: 71.3
drag, startPoint x: 259, startPoint y: 565, endPoint x: 551, endPoint y: 501, distance: 298.8
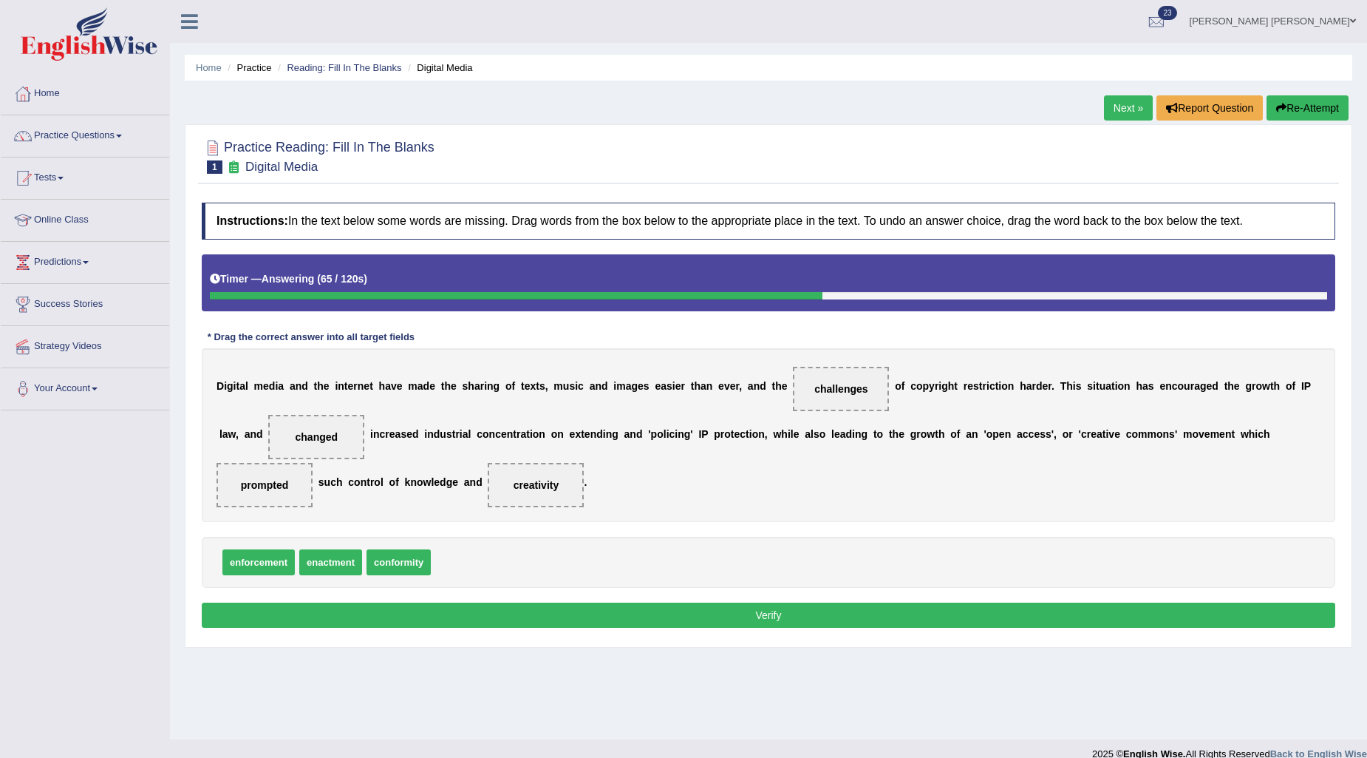
click at [606, 606] on button "Verify" at bounding box center [769, 614] width 1134 height 25
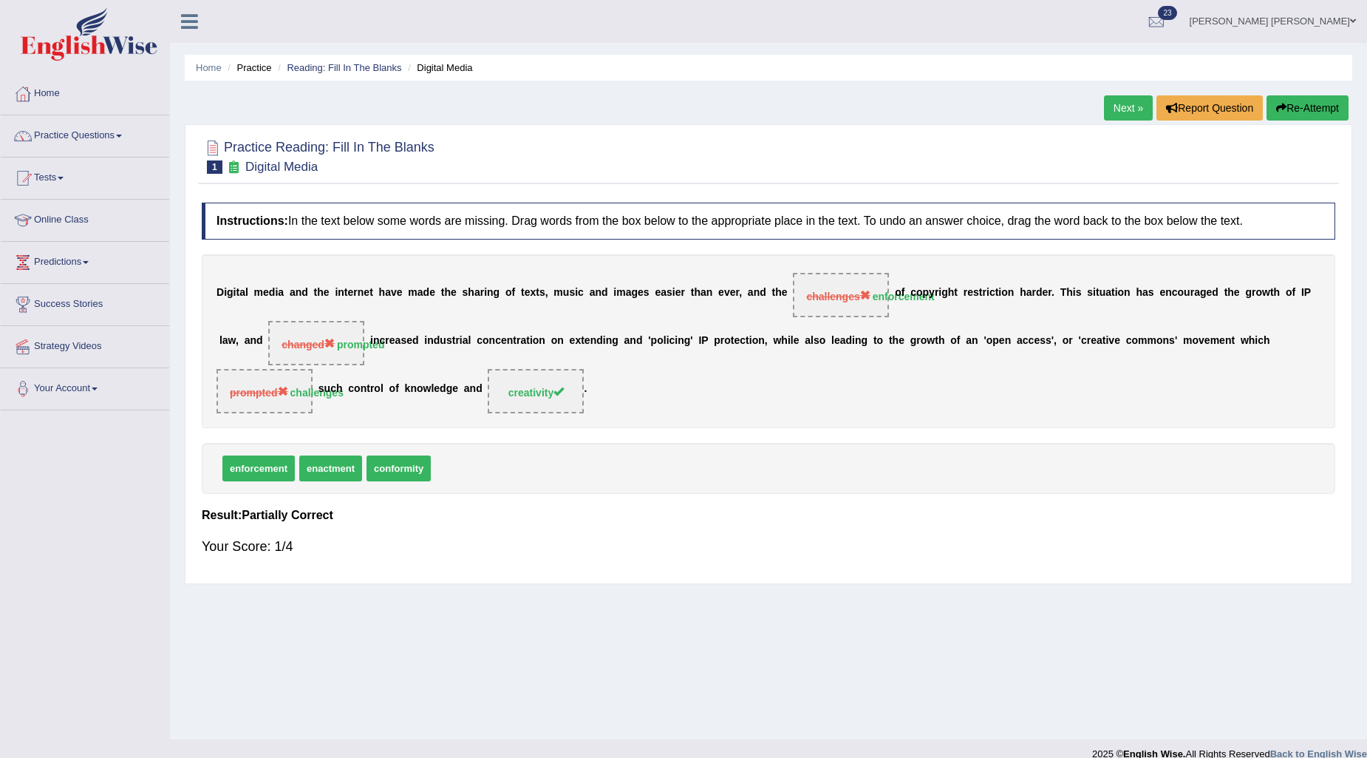
click at [1119, 112] on link "Next »" at bounding box center [1128, 107] width 49 height 25
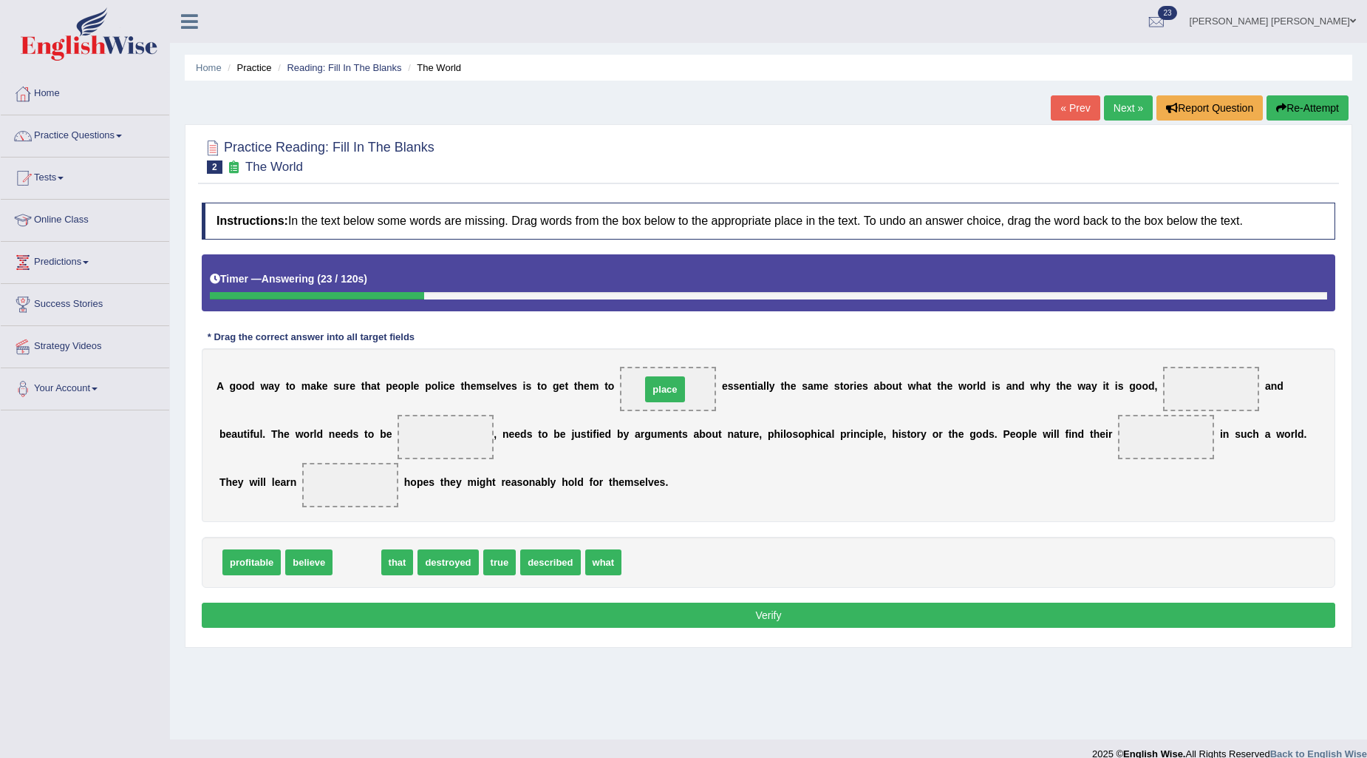
drag, startPoint x: 353, startPoint y: 562, endPoint x: 661, endPoint y: 389, distance: 353.4
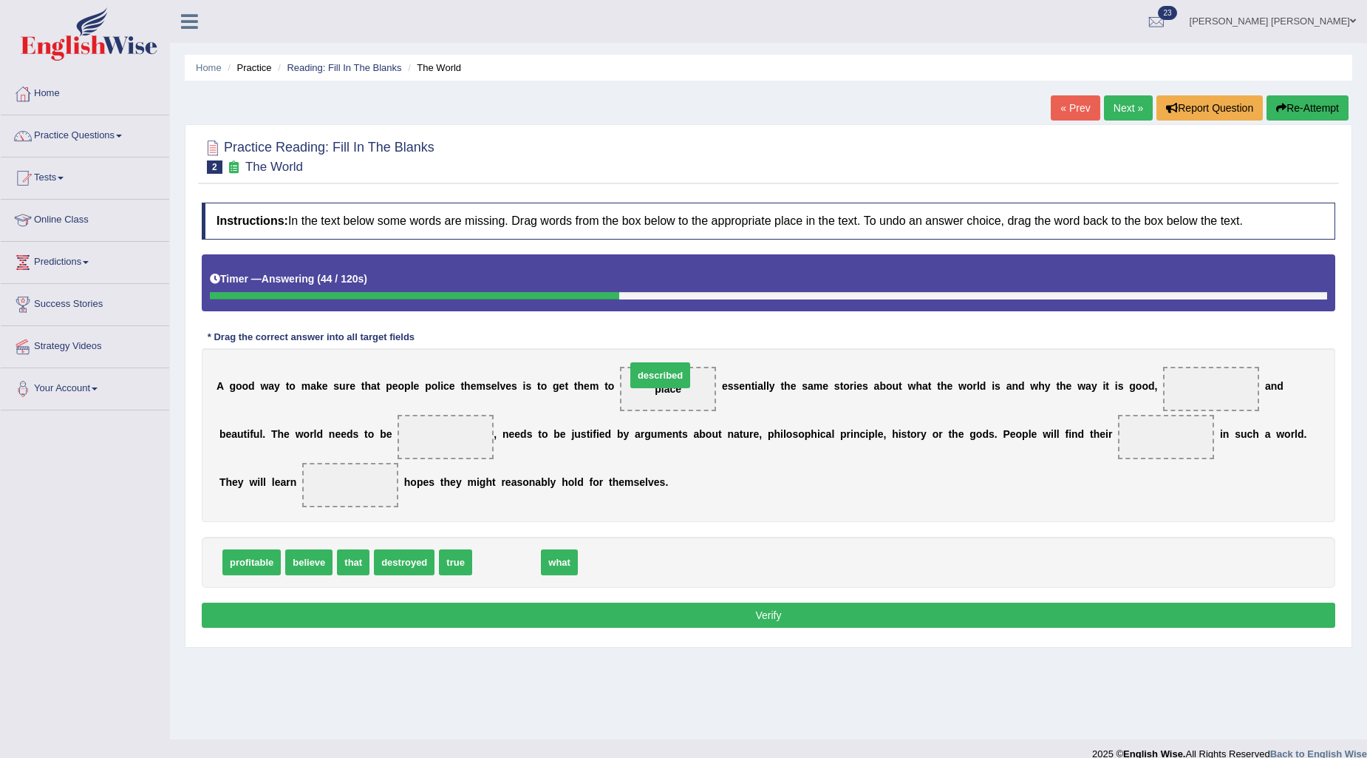
drag, startPoint x: 521, startPoint y: 565, endPoint x: 675, endPoint y: 378, distance: 242.1
drag, startPoint x: 456, startPoint y: 559, endPoint x: 1239, endPoint y: 394, distance: 800.6
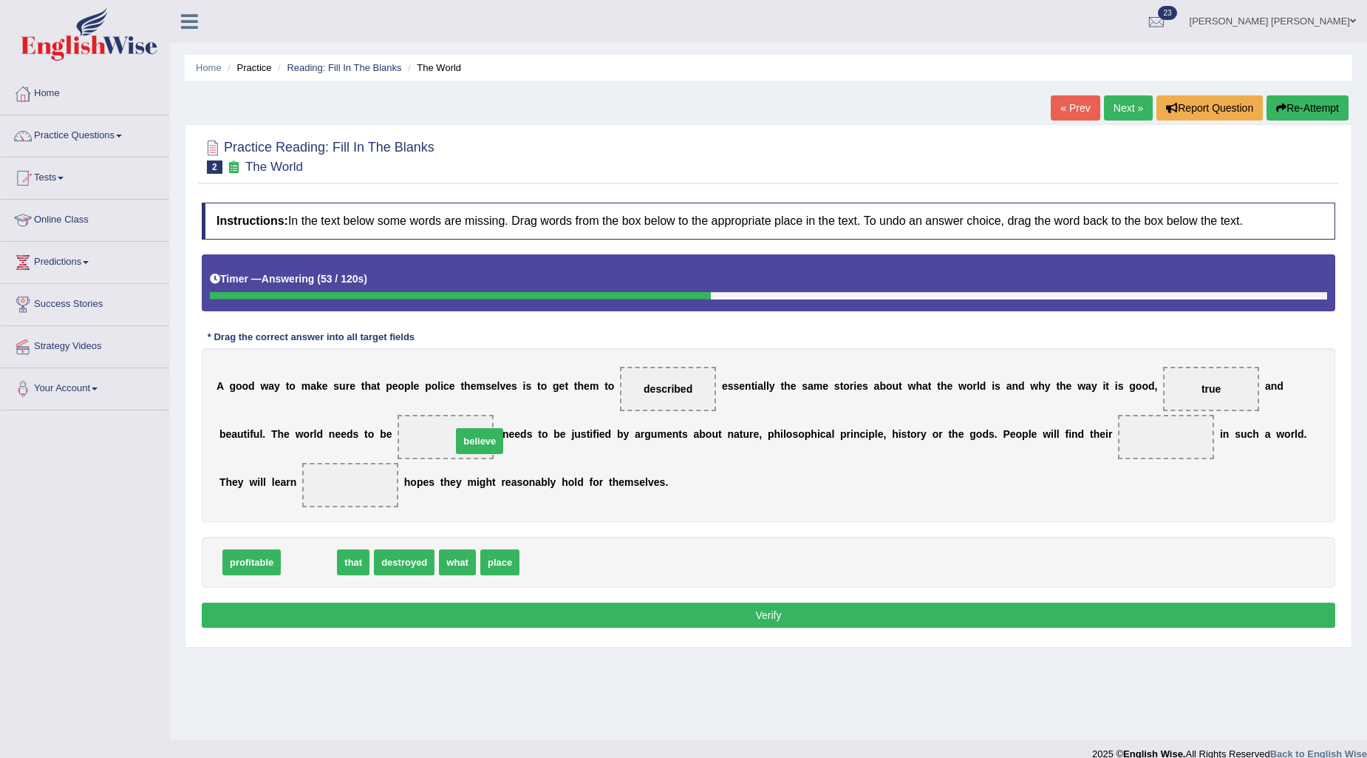
drag, startPoint x: 304, startPoint y: 568, endPoint x: 475, endPoint y: 446, distance: 209.4
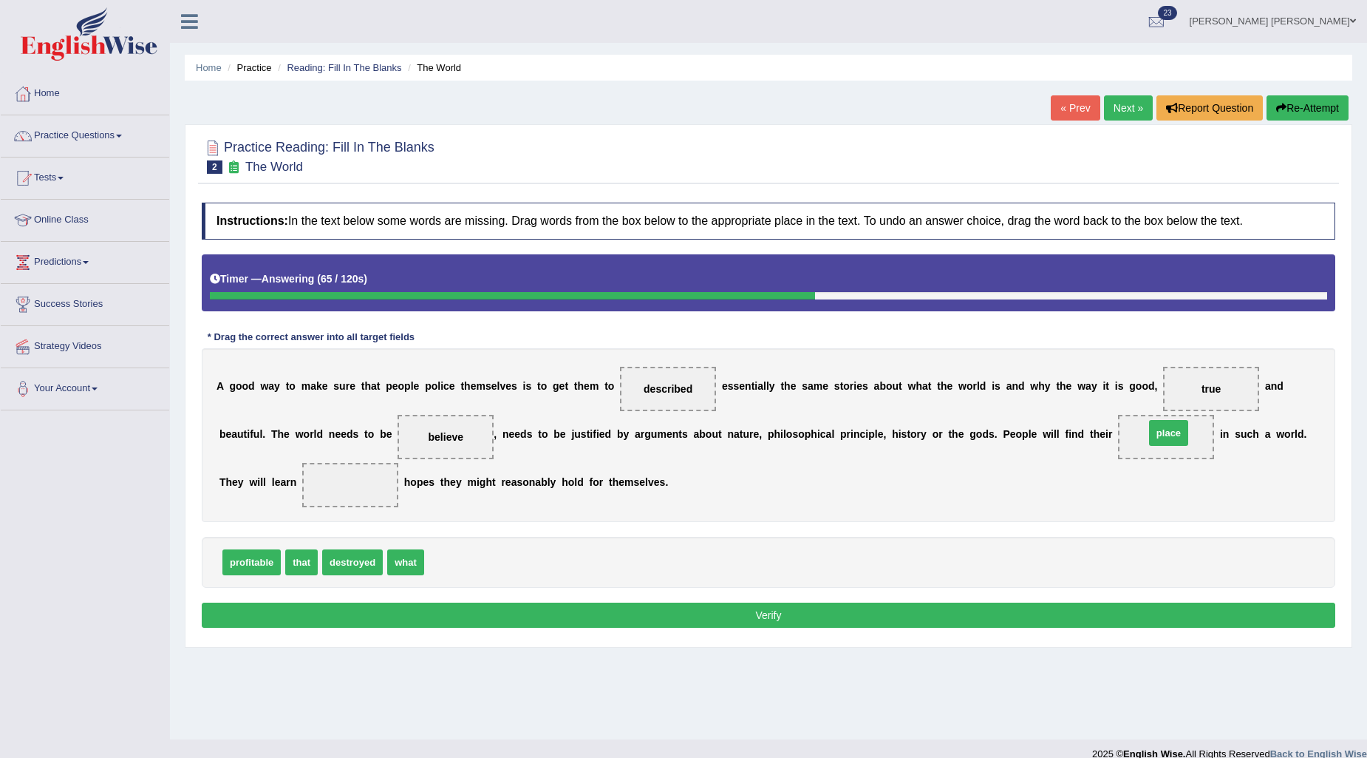
drag, startPoint x: 460, startPoint y: 557, endPoint x: 1181, endPoint y: 427, distance: 732.1
drag, startPoint x: 289, startPoint y: 559, endPoint x: 322, endPoint y: 473, distance: 92.6
click at [535, 616] on button "Verify" at bounding box center [769, 614] width 1134 height 25
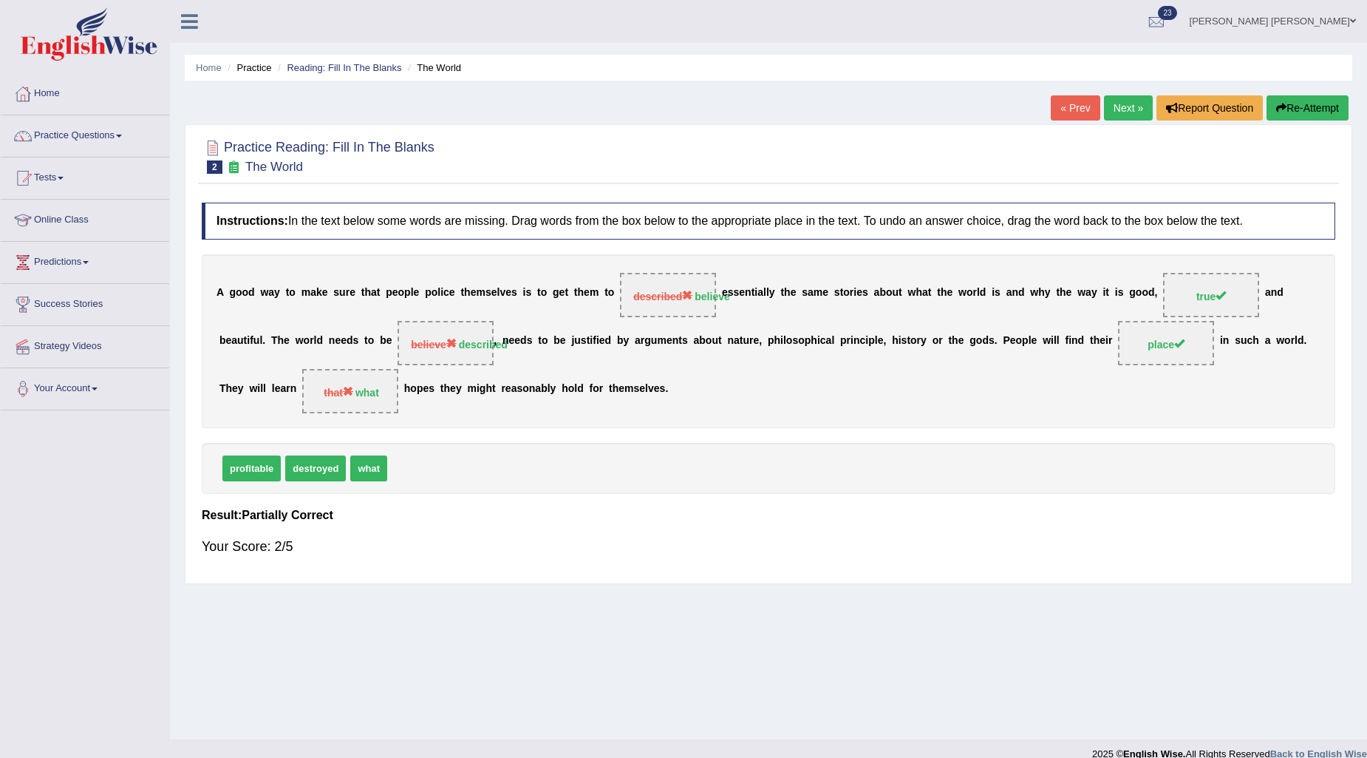
click at [1128, 109] on link "Next »" at bounding box center [1128, 107] width 49 height 25
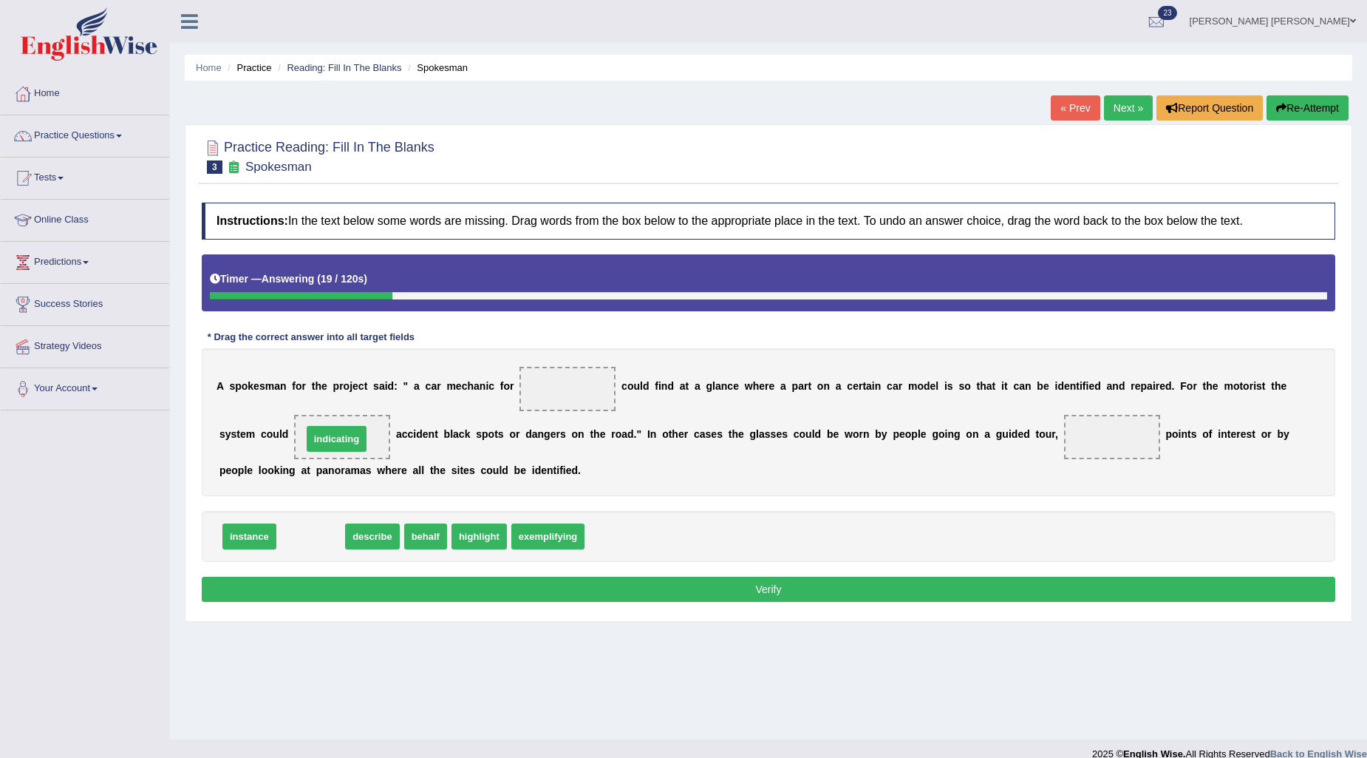
drag, startPoint x: 316, startPoint y: 536, endPoint x: 342, endPoint y: 438, distance: 100.9
drag, startPoint x: 321, startPoint y: 541, endPoint x: 353, endPoint y: 429, distance: 116.2
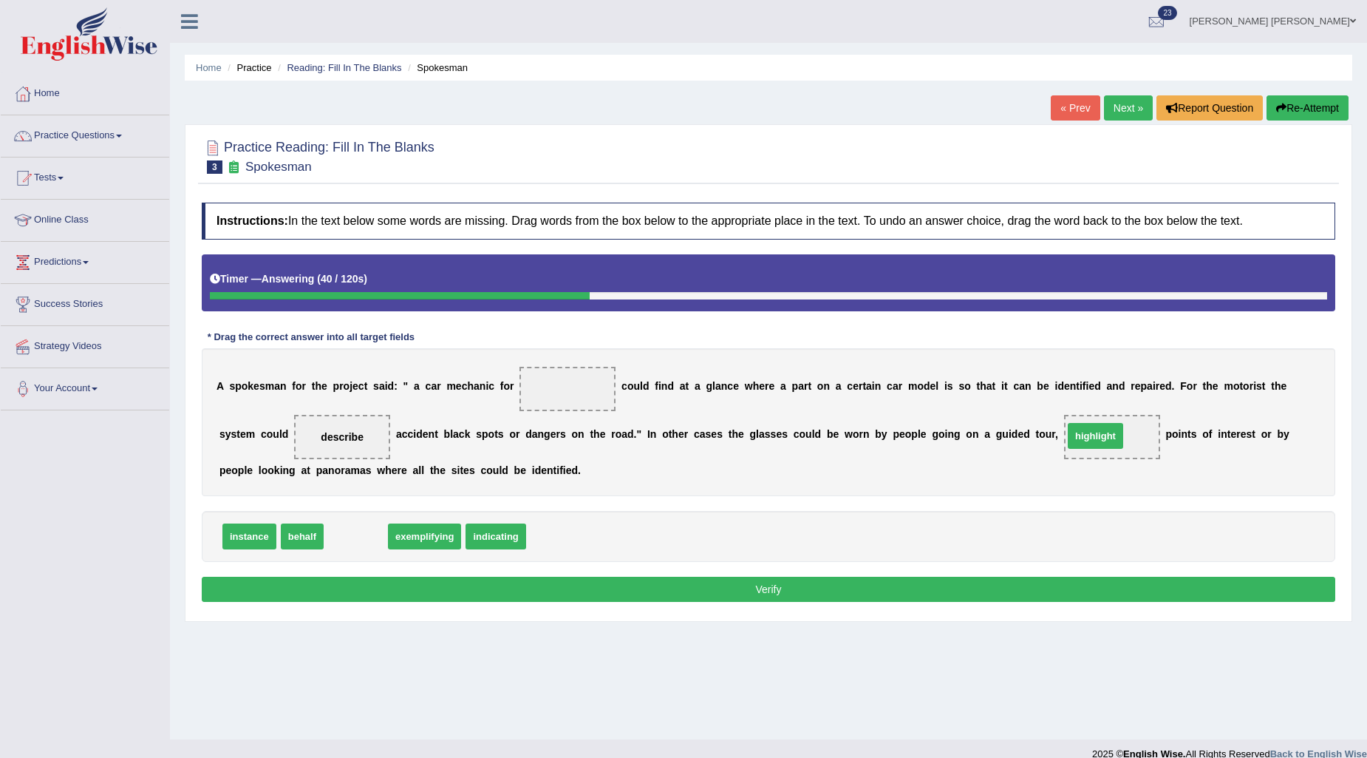
drag, startPoint x: 344, startPoint y: 540, endPoint x: 936, endPoint y: 486, distance: 595.1
click at [1068, 449] on span "highlight" at bounding box center [1095, 436] width 55 height 26
drag, startPoint x: 344, startPoint y: 535, endPoint x: 367, endPoint y: 535, distance: 23.7
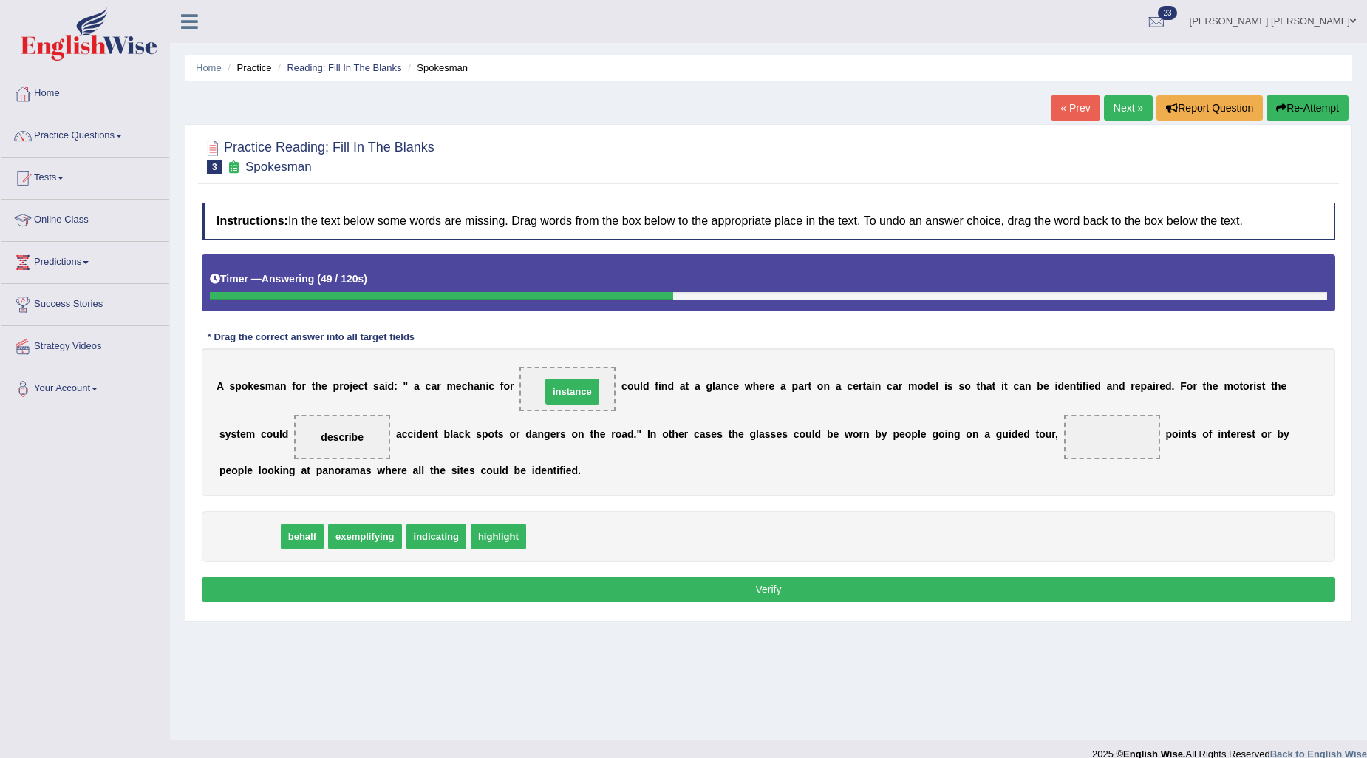
drag, startPoint x: 249, startPoint y: 534, endPoint x: 572, endPoint y: 390, distance: 354.0
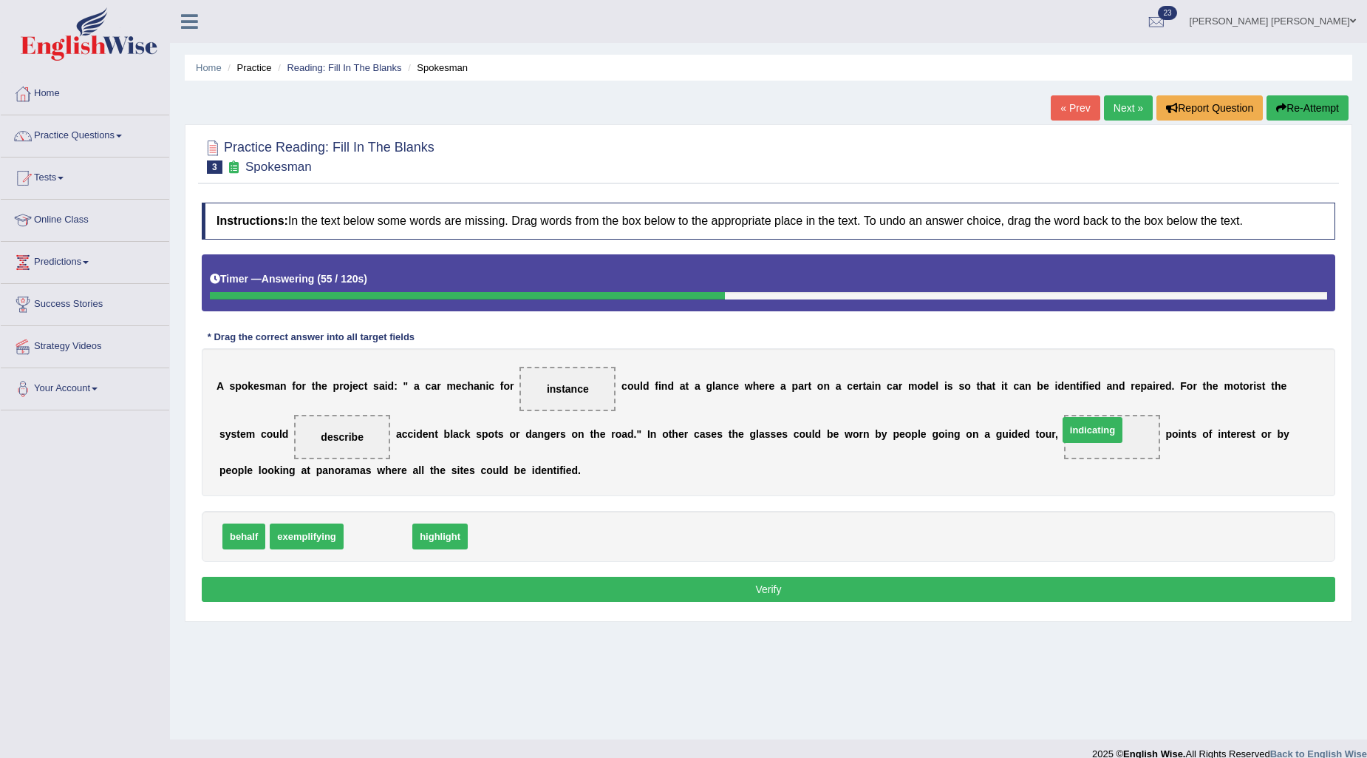
drag, startPoint x: 396, startPoint y: 532, endPoint x: 1107, endPoint y: 426, distance: 718.8
click at [710, 595] on button "Verify" at bounding box center [769, 588] width 1134 height 25
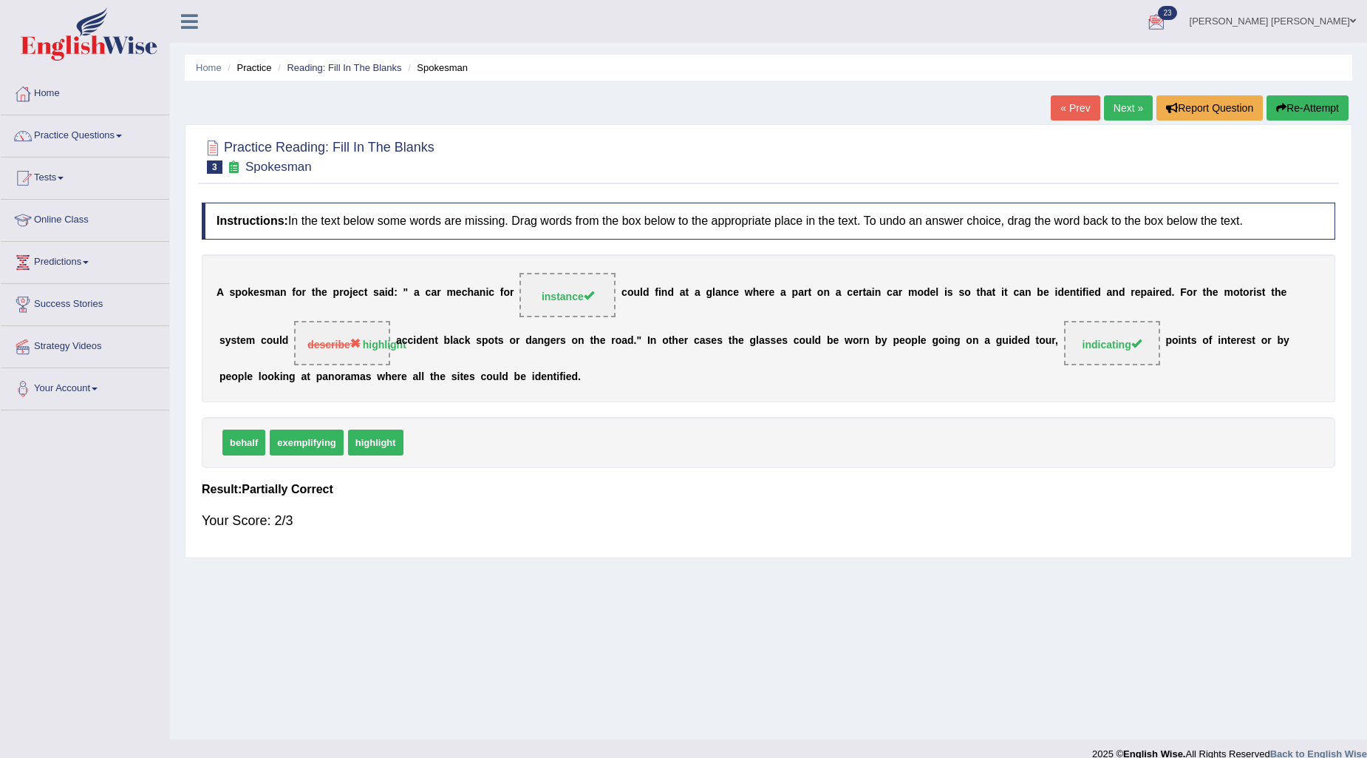
click at [1125, 109] on link "Next »" at bounding box center [1128, 107] width 49 height 25
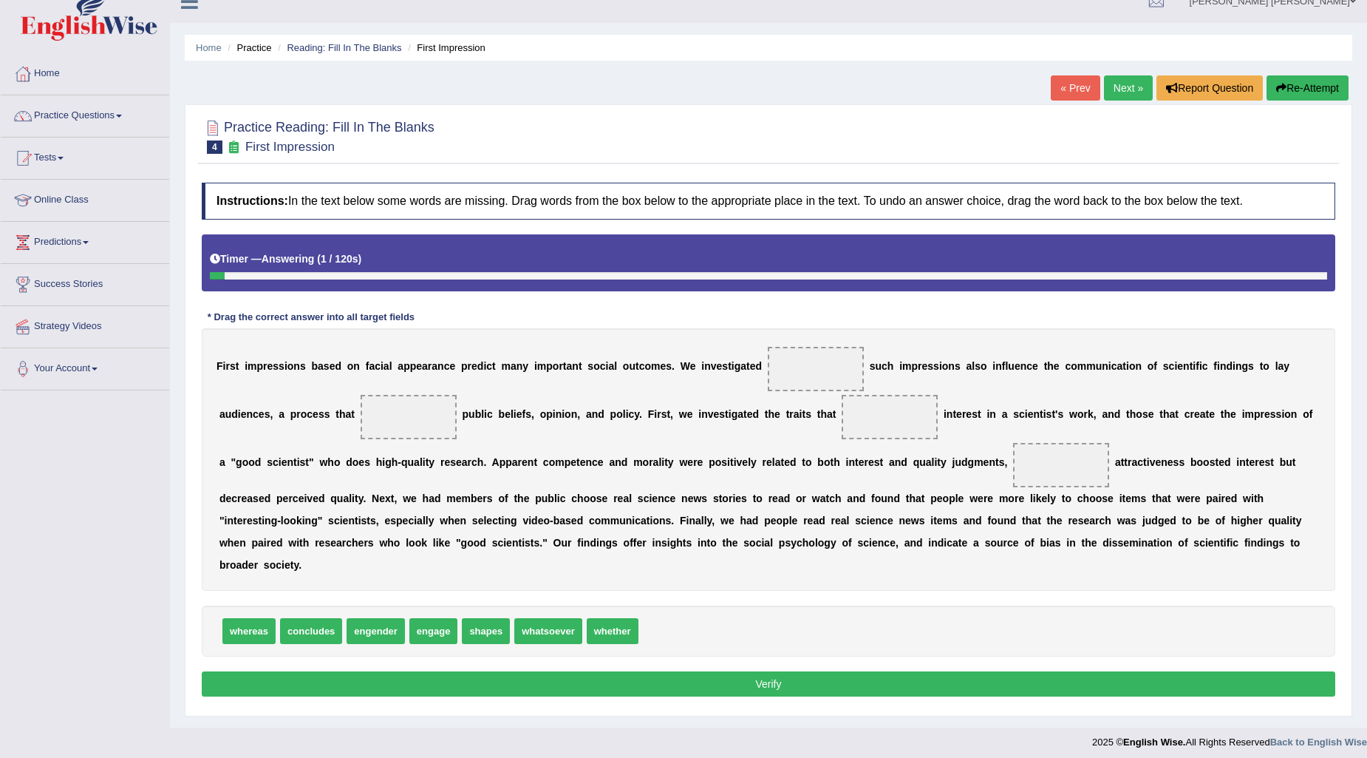
scroll to position [26, 0]
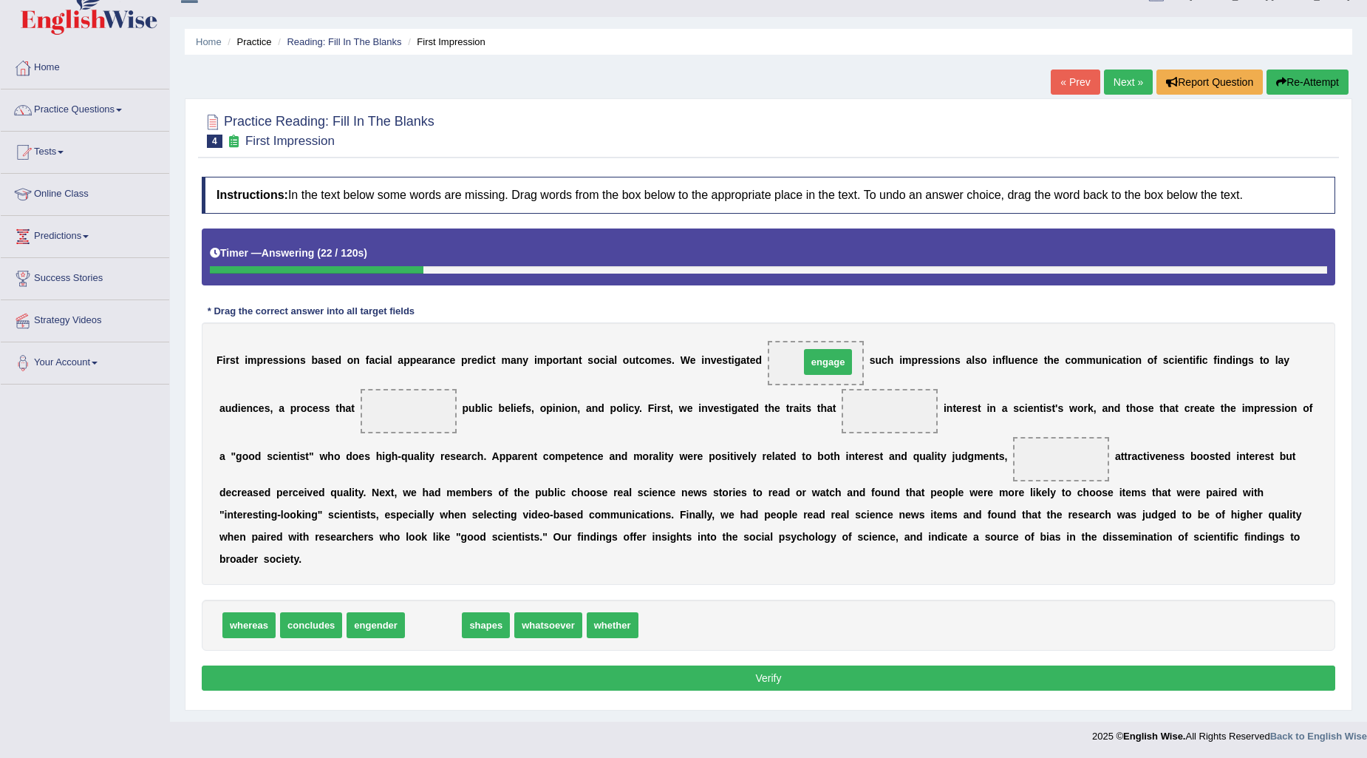
drag, startPoint x: 443, startPoint y: 629, endPoint x: 838, endPoint y: 365, distance: 474.8
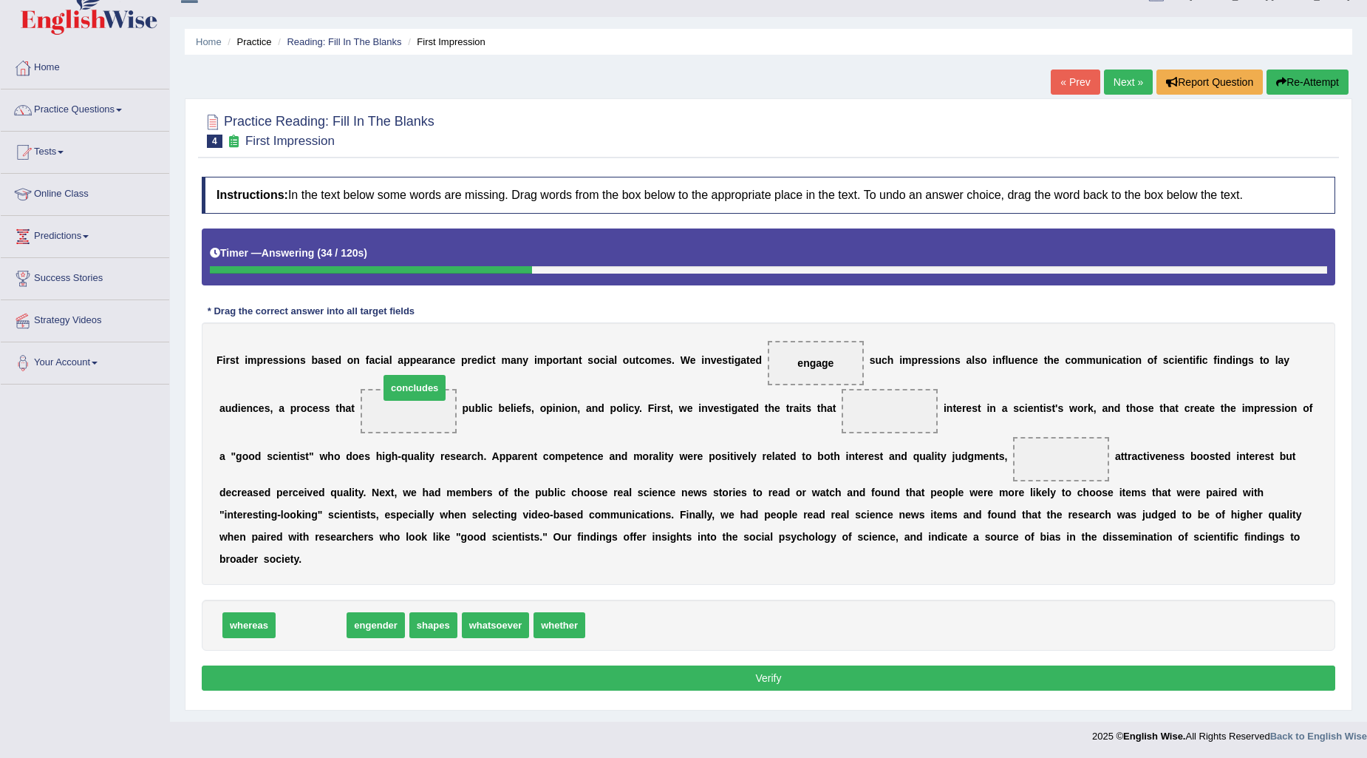
drag, startPoint x: 307, startPoint y: 625, endPoint x: 411, endPoint y: 386, distance: 260.9
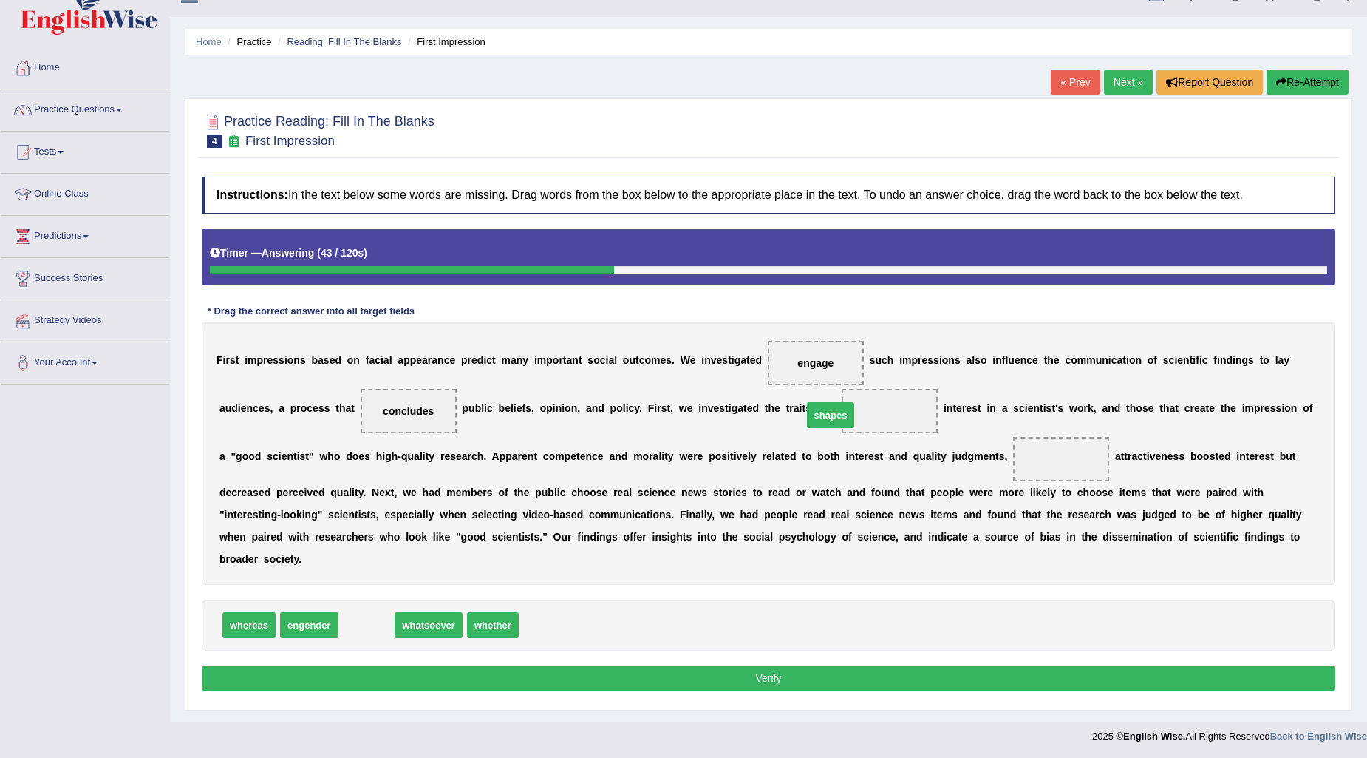
drag, startPoint x: 375, startPoint y: 623, endPoint x: 840, endPoint y: 412, distance: 509.7
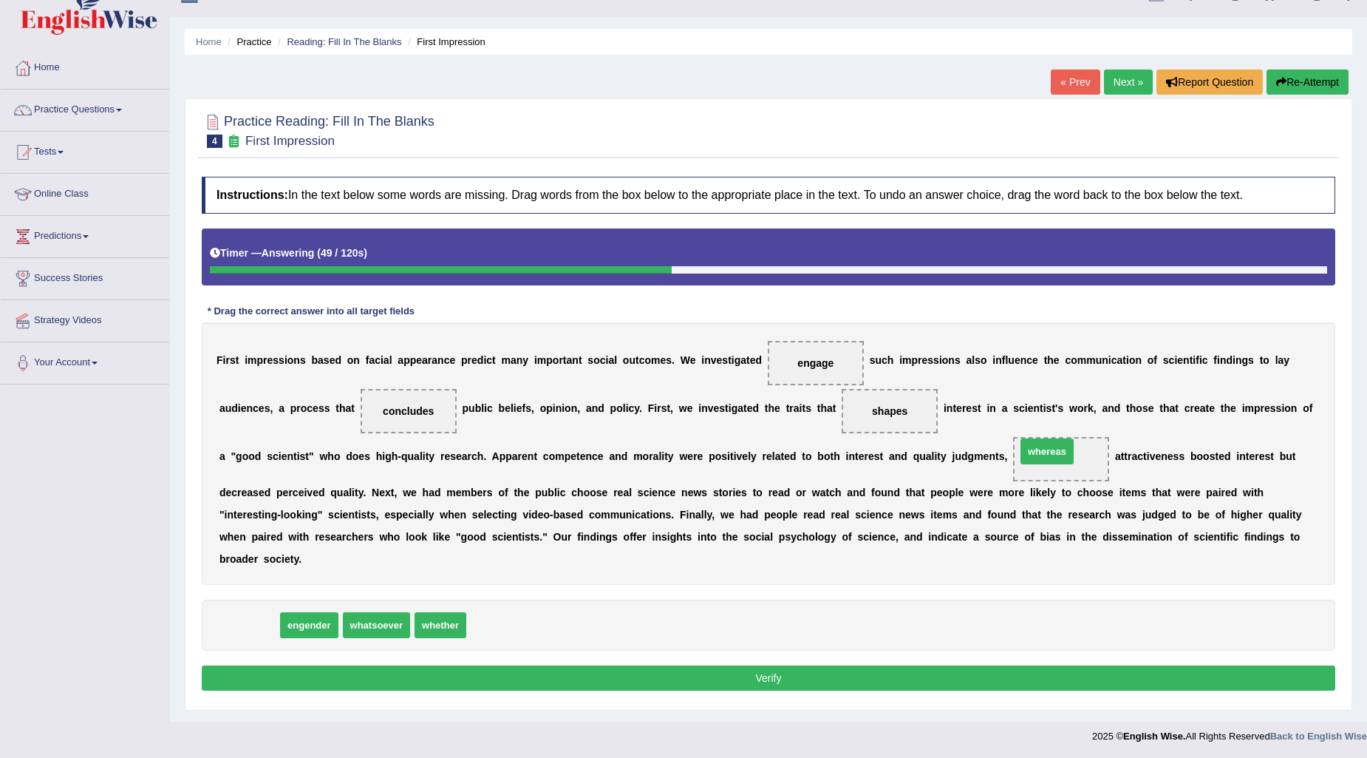
drag, startPoint x: 245, startPoint y: 625, endPoint x: 1043, endPoint y: 452, distance: 816.7
click at [755, 667] on button "Verify" at bounding box center [769, 677] width 1134 height 25
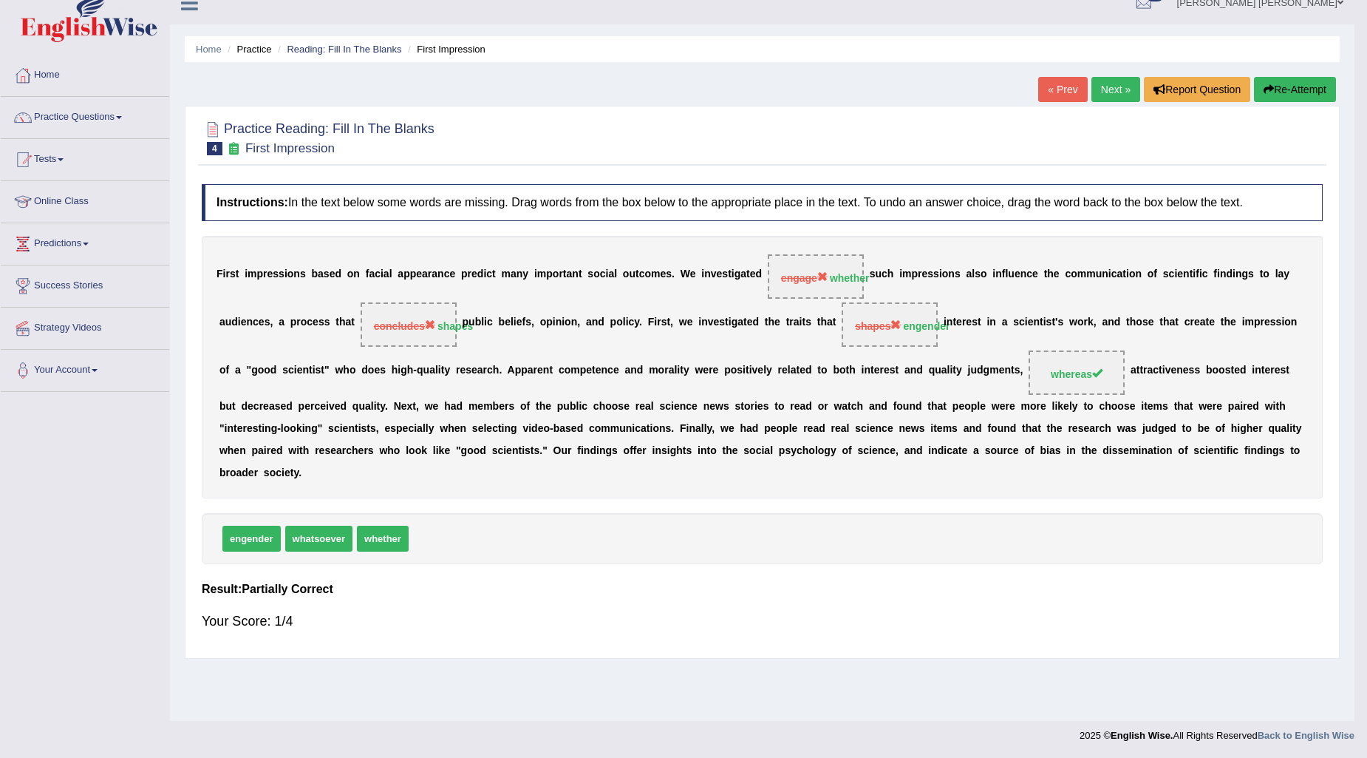
scroll to position [18, 0]
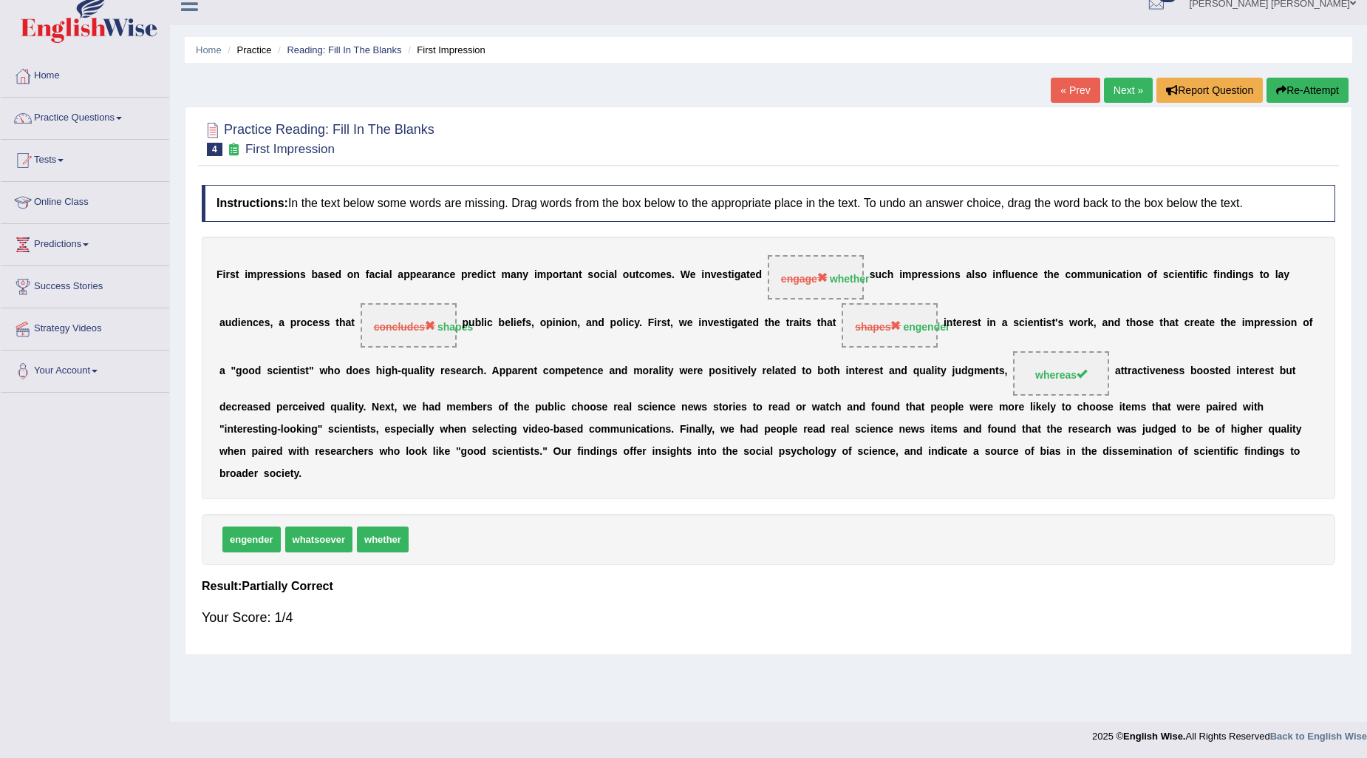
click at [1109, 91] on link "Next »" at bounding box center [1128, 90] width 49 height 25
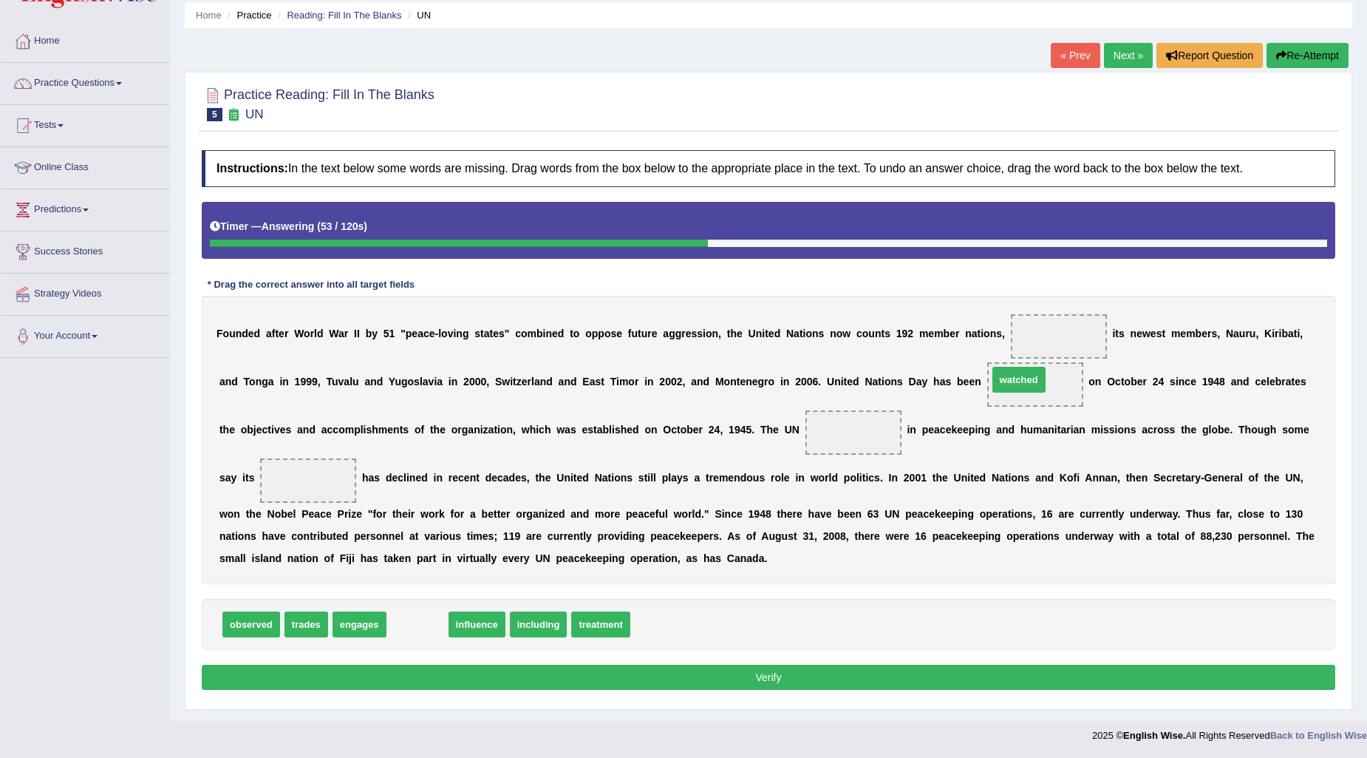
drag, startPoint x: 427, startPoint y: 625, endPoint x: 1029, endPoint y: 381, distance: 649.5
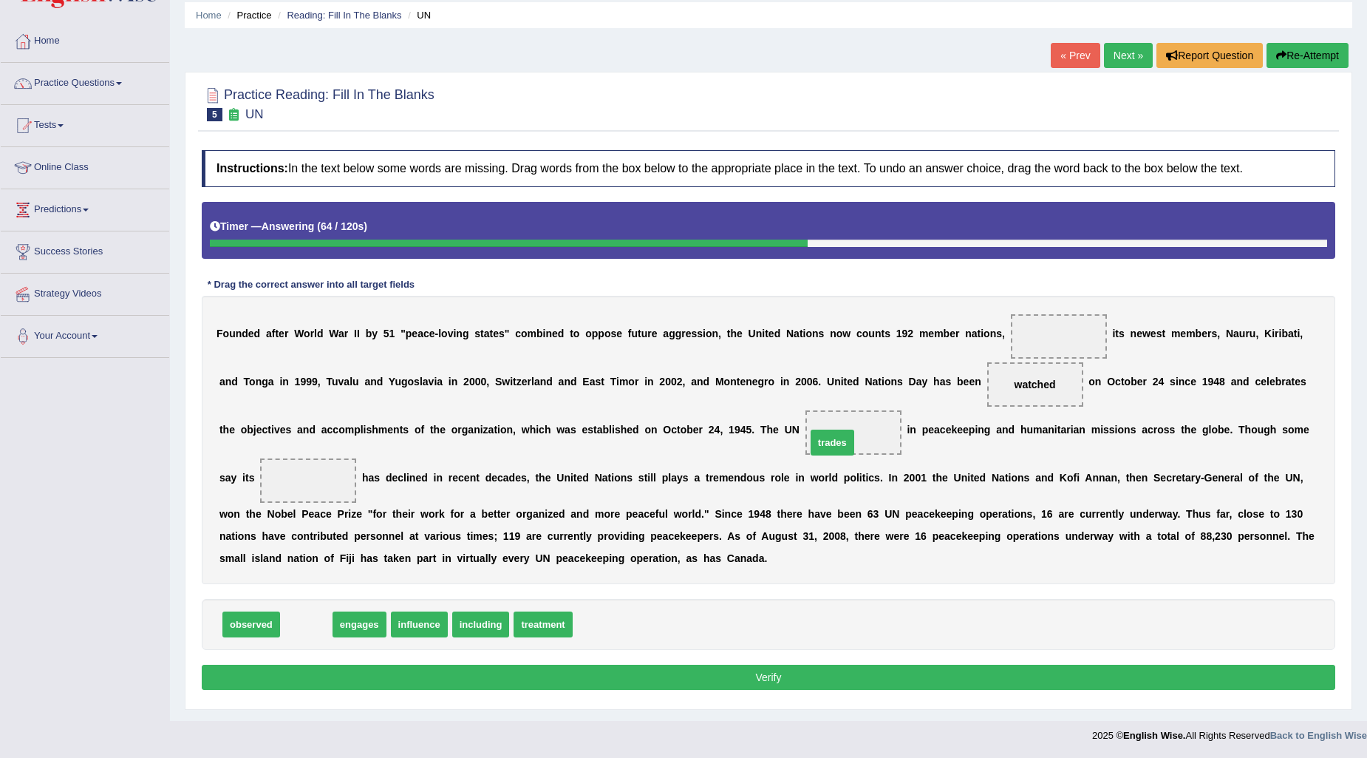
drag, startPoint x: 302, startPoint y: 622, endPoint x: 828, endPoint y: 440, distance: 556.8
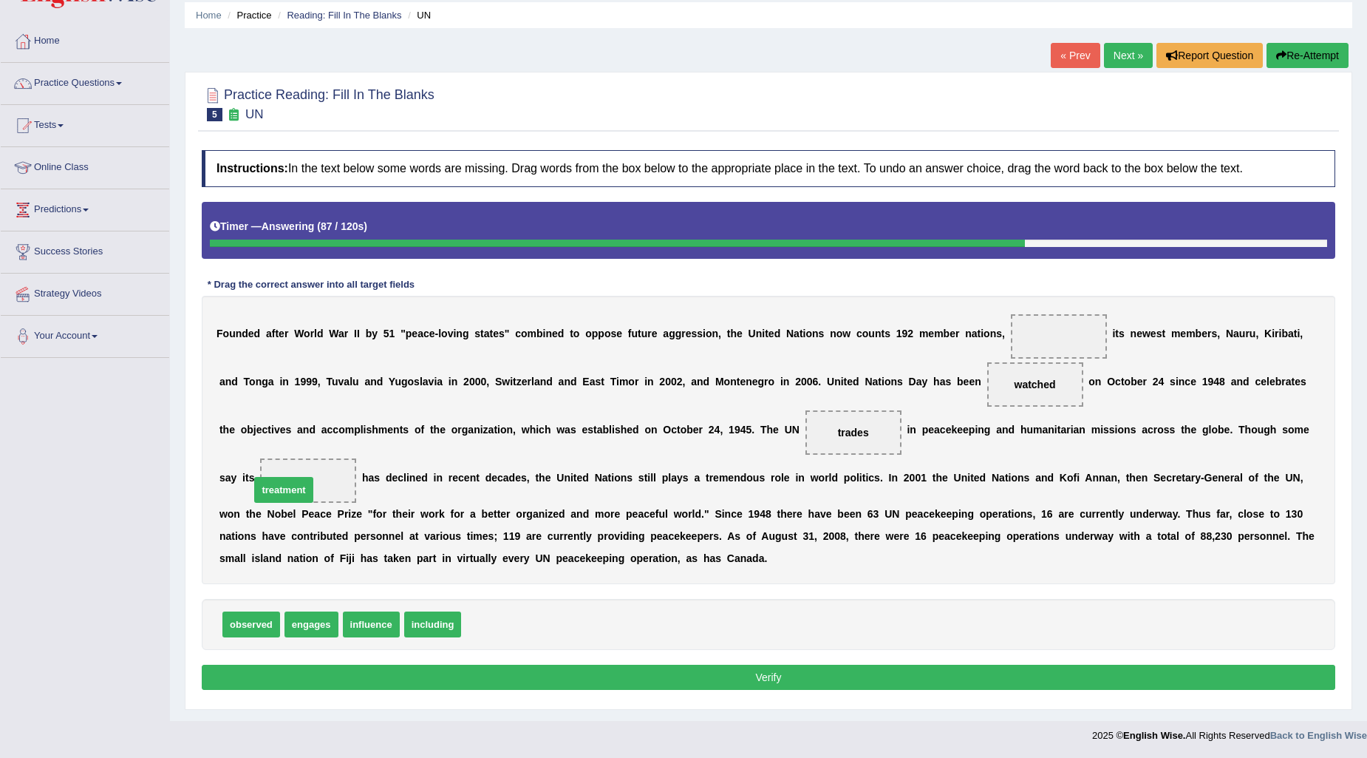
drag, startPoint x: 508, startPoint y: 592, endPoint x: 302, endPoint y: 489, distance: 231.4
drag, startPoint x: 439, startPoint y: 610, endPoint x: 1095, endPoint y: 320, distance: 717.0
click at [902, 667] on button "Verify" at bounding box center [769, 676] width 1134 height 25
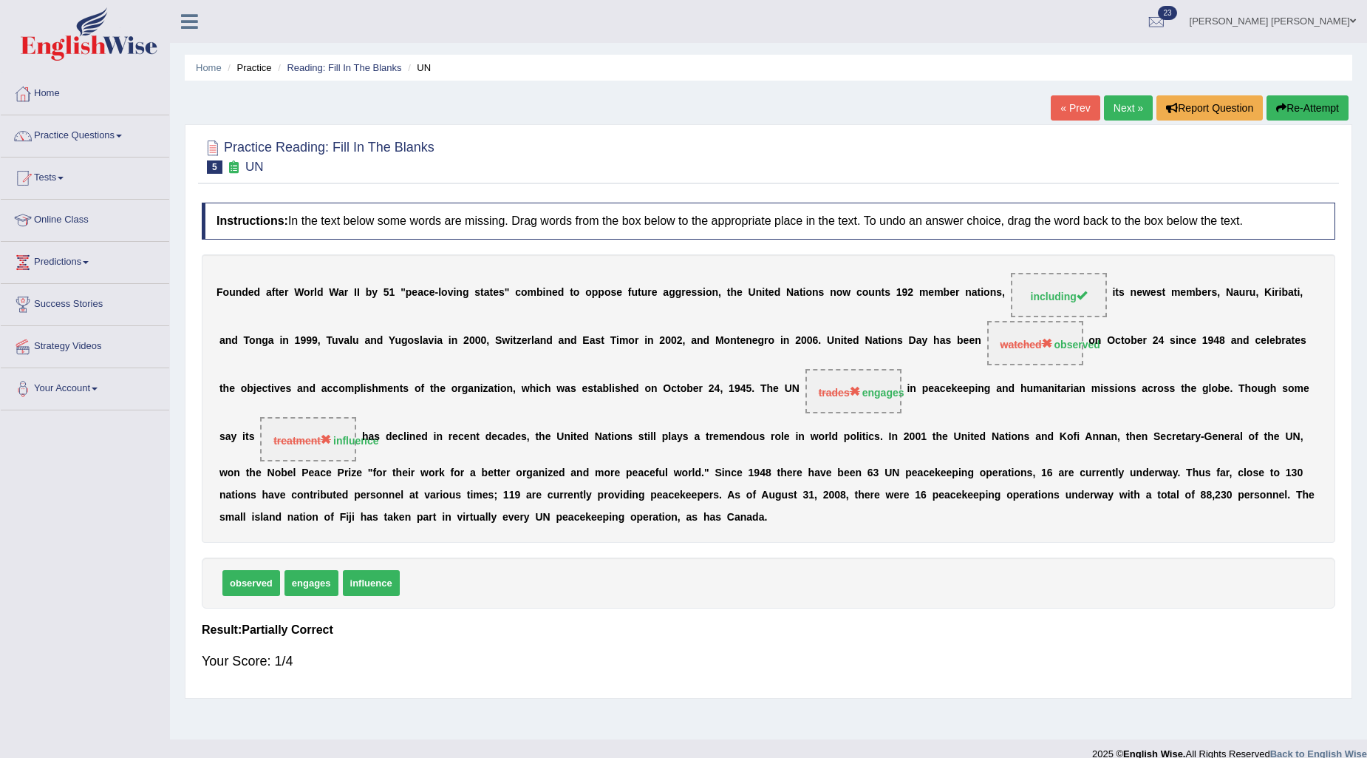
click at [1104, 118] on link "Next »" at bounding box center [1128, 107] width 49 height 25
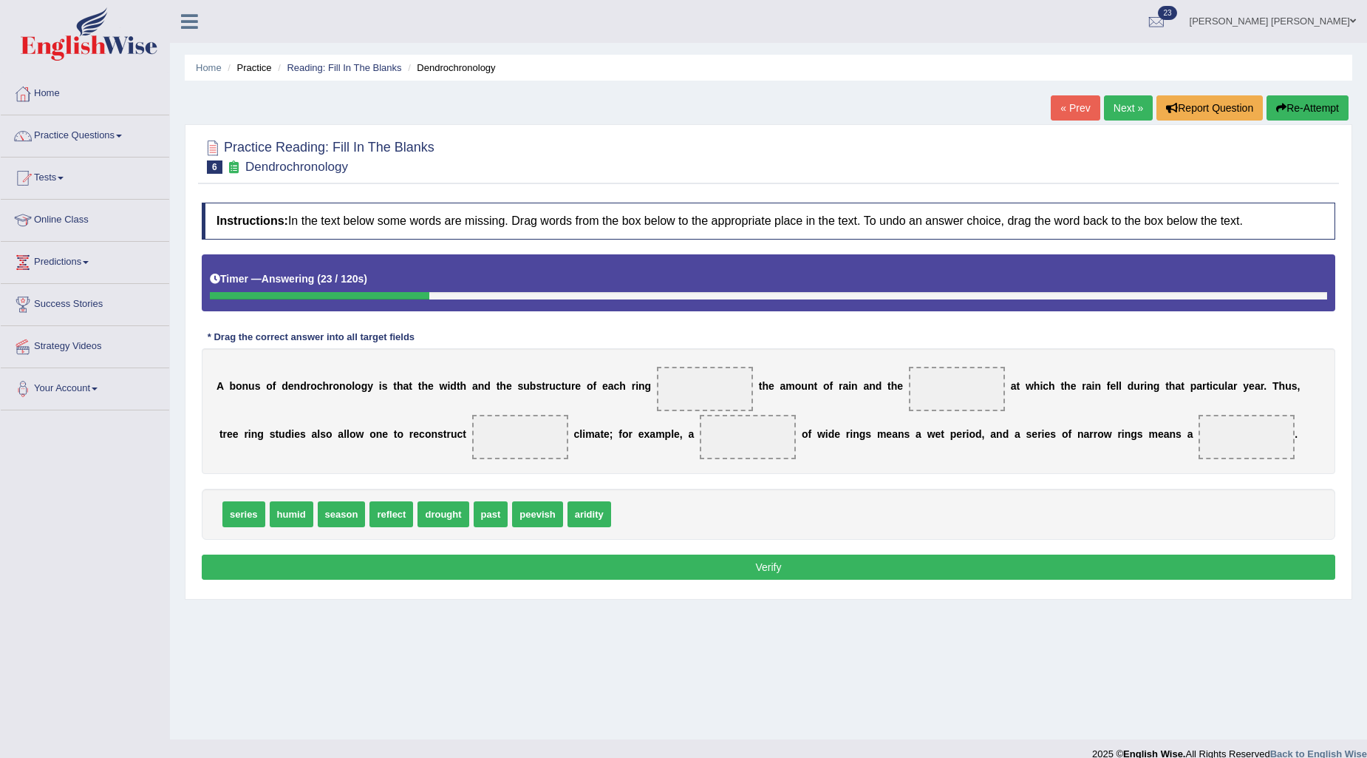
click at [446, 510] on span "drought" at bounding box center [443, 514] width 51 height 26
drag, startPoint x: 389, startPoint y: 523, endPoint x: 703, endPoint y: 390, distance: 340.8
drag, startPoint x: 537, startPoint y: 514, endPoint x: 940, endPoint y: 384, distance: 423.3
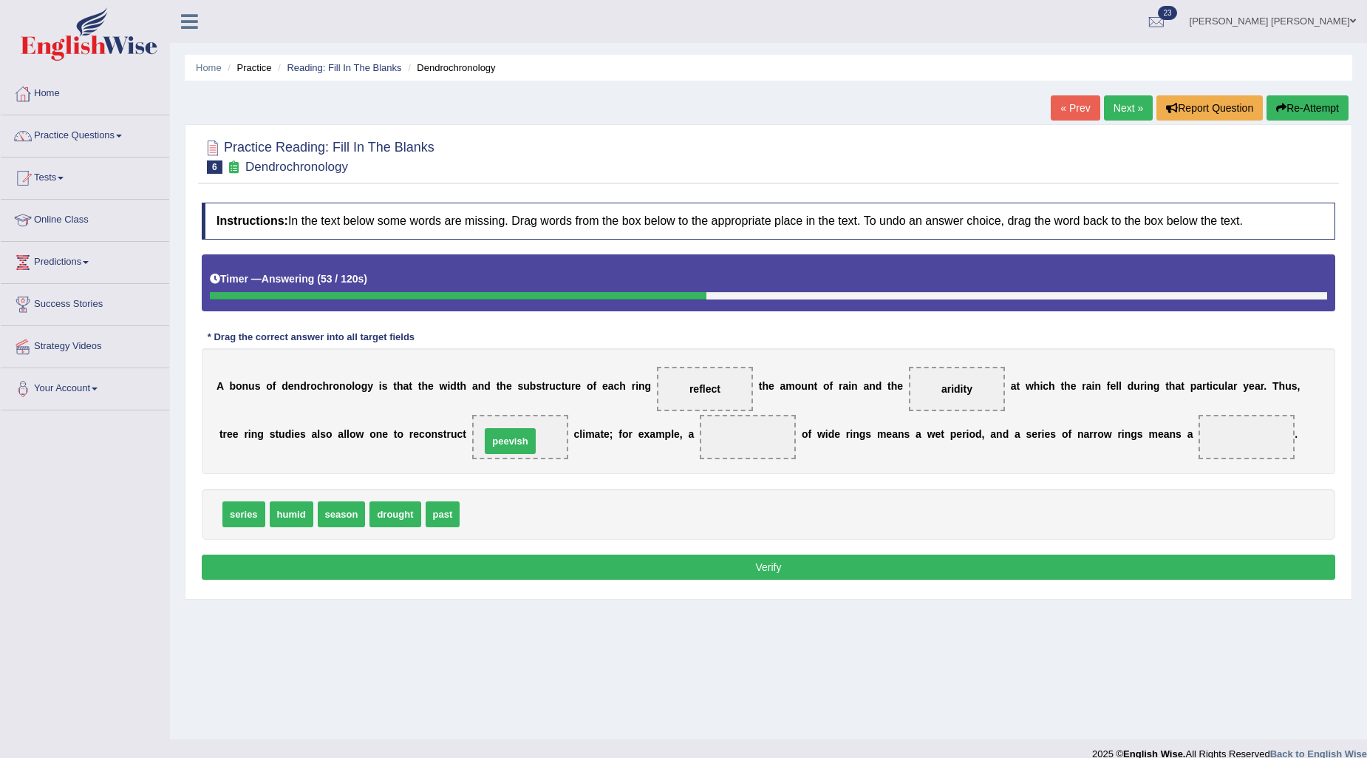
drag, startPoint x: 477, startPoint y: 517, endPoint x: 499, endPoint y: 443, distance: 77.0
drag, startPoint x: 226, startPoint y: 511, endPoint x: 692, endPoint y: 419, distance: 474.6
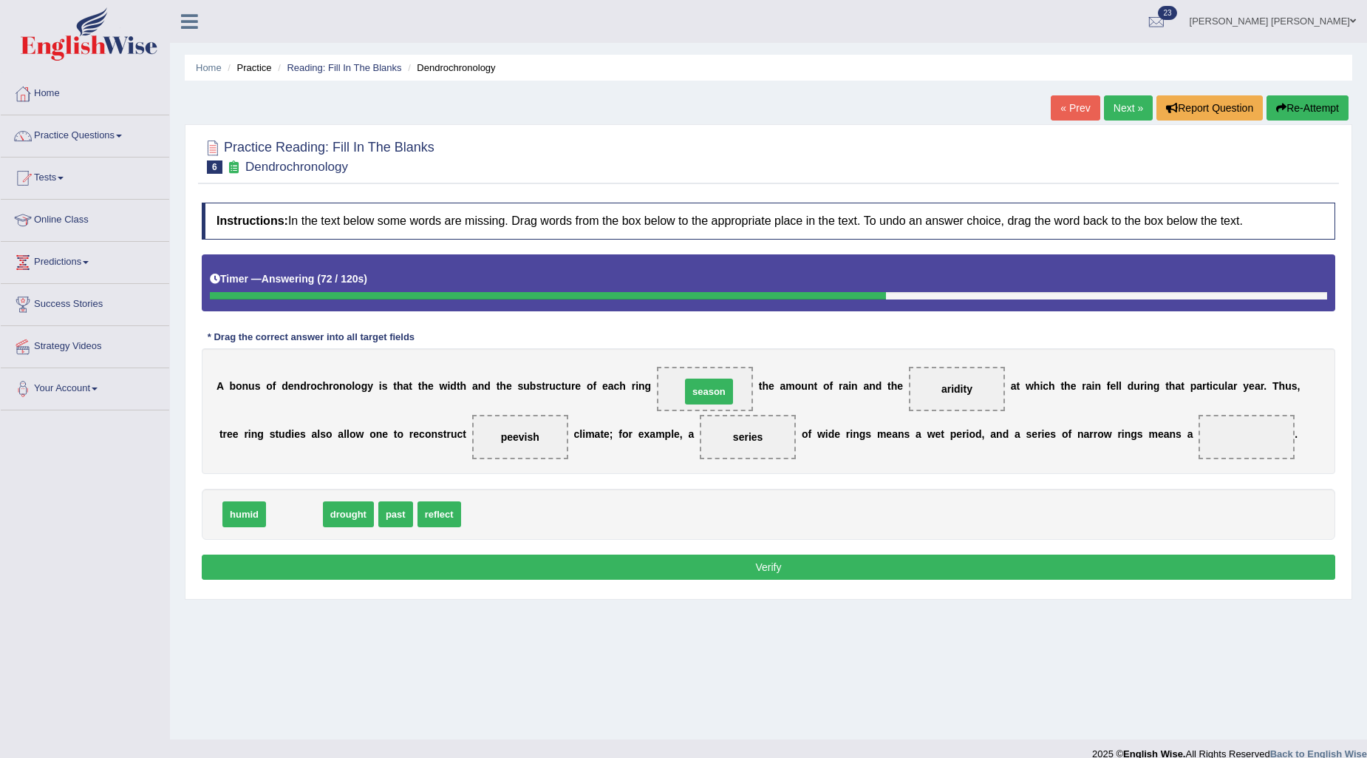
drag, startPoint x: 282, startPoint y: 519, endPoint x: 696, endPoint y: 396, distance: 432.4
click at [723, 557] on button "Verify" at bounding box center [769, 566] width 1134 height 25
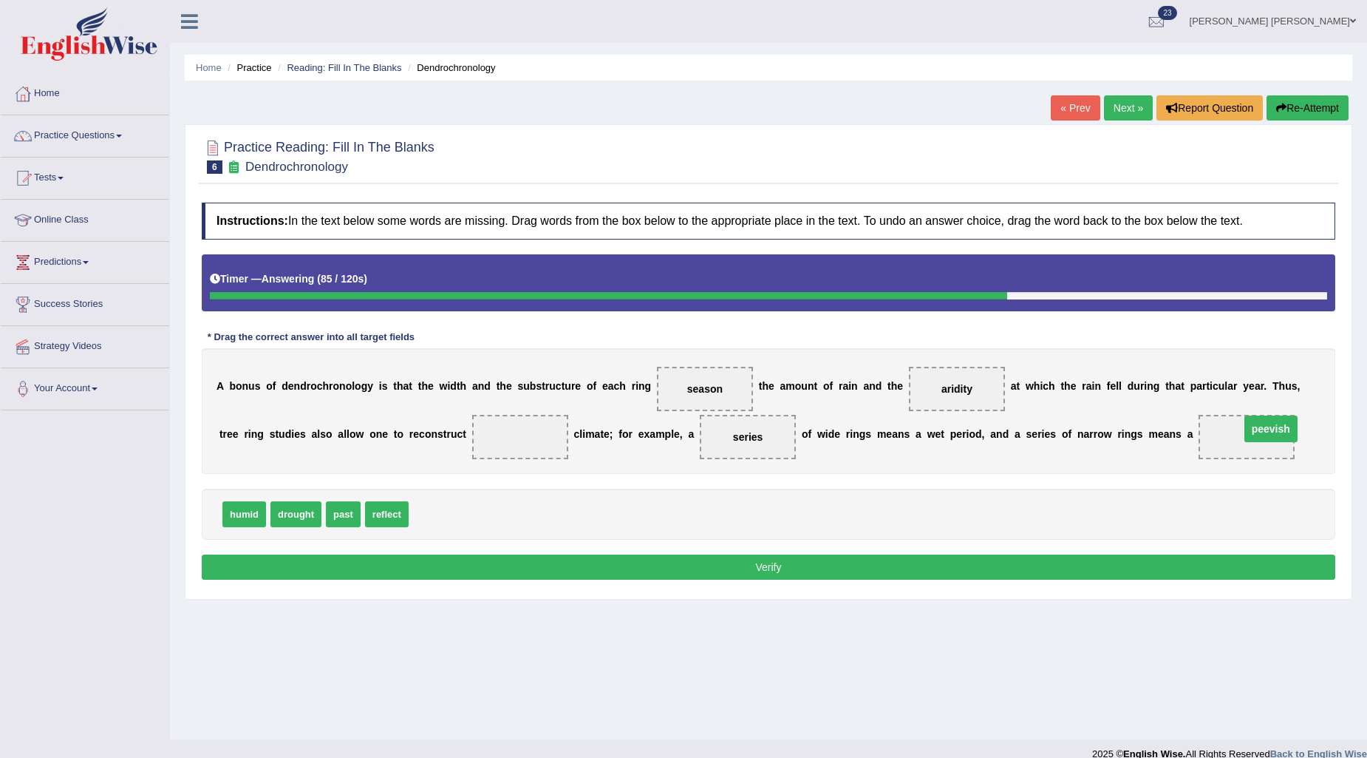
drag, startPoint x: 506, startPoint y: 440, endPoint x: 1257, endPoint y: 432, distance: 751.0
drag, startPoint x: 350, startPoint y: 516, endPoint x: 514, endPoint y: 438, distance: 181.8
click at [601, 562] on button "Verify" at bounding box center [769, 566] width 1134 height 25
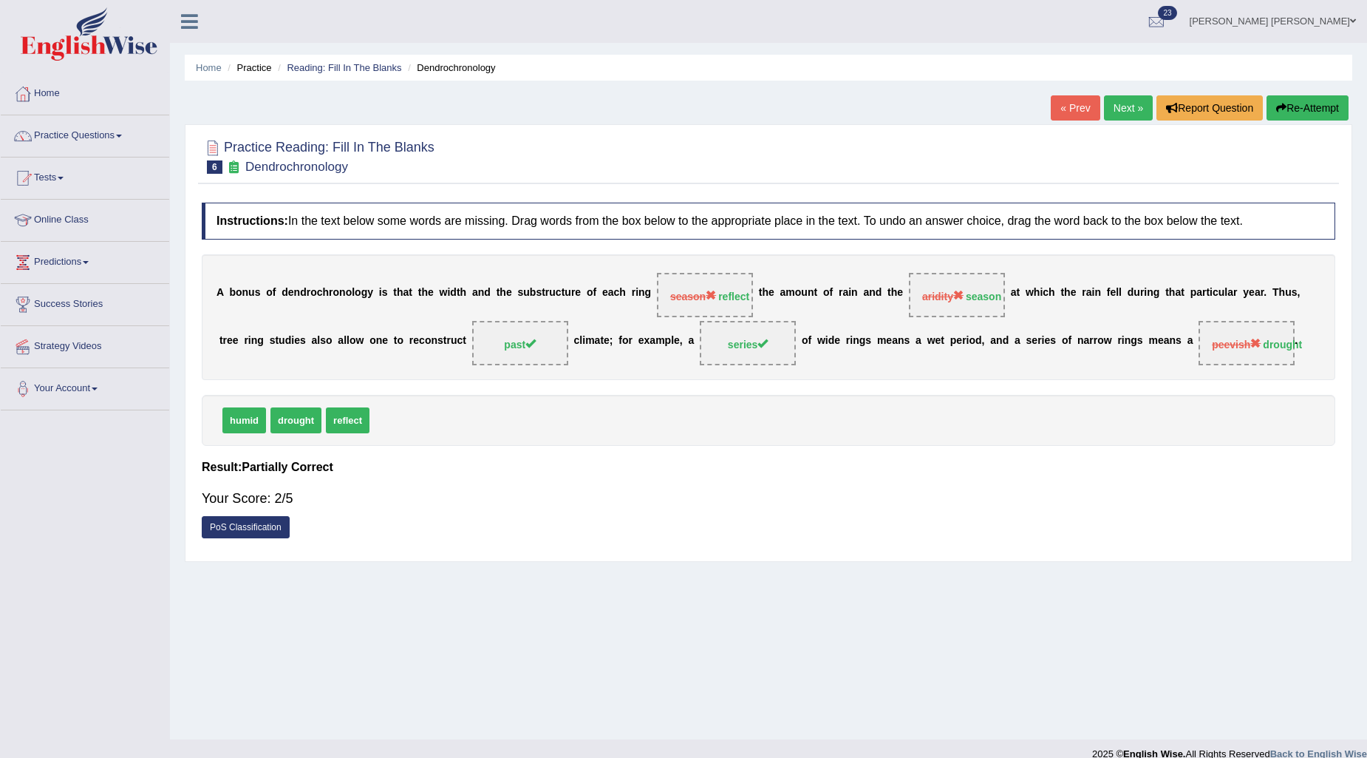
click at [1288, 18] on link "[PERSON_NAME] [PERSON_NAME]" at bounding box center [1273, 19] width 188 height 38
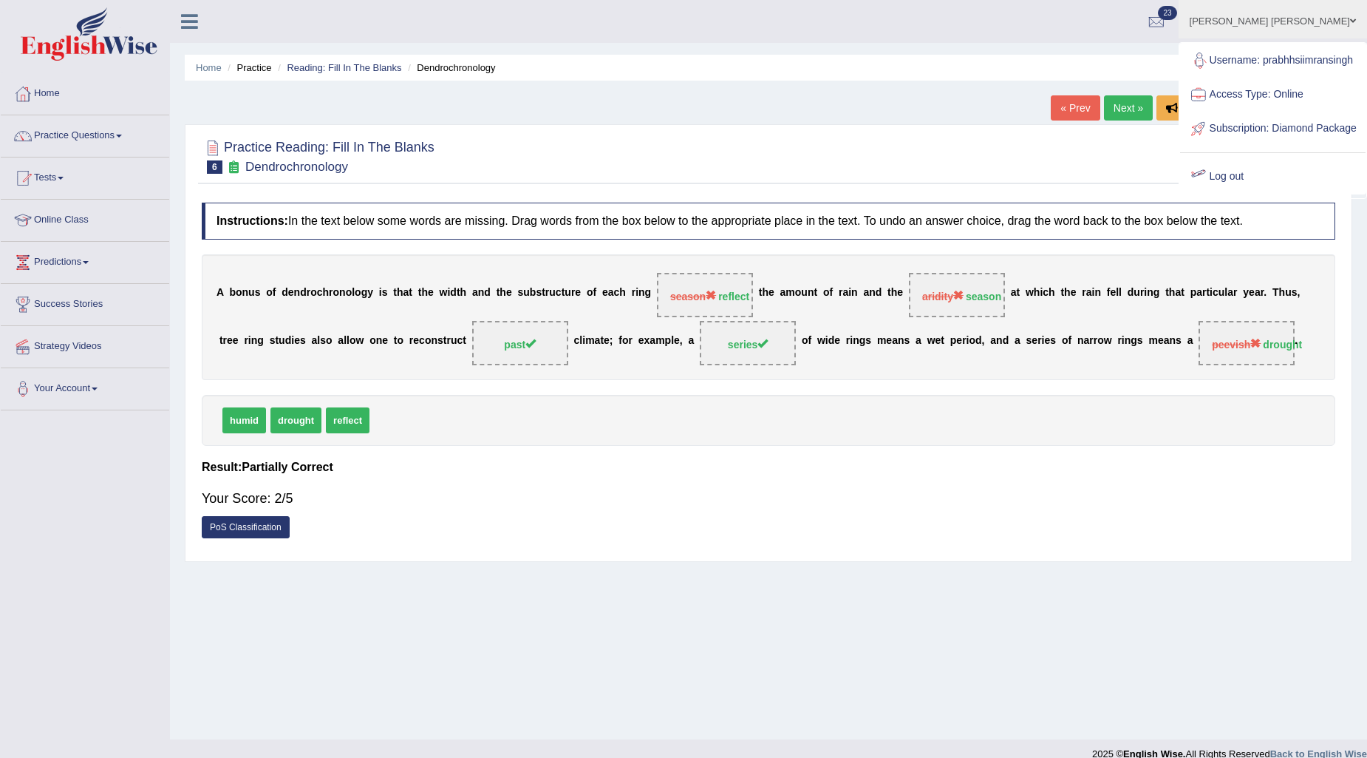
click at [1261, 194] on link "Log out" at bounding box center [1273, 177] width 186 height 34
